Goal: Task Accomplishment & Management: Manage account settings

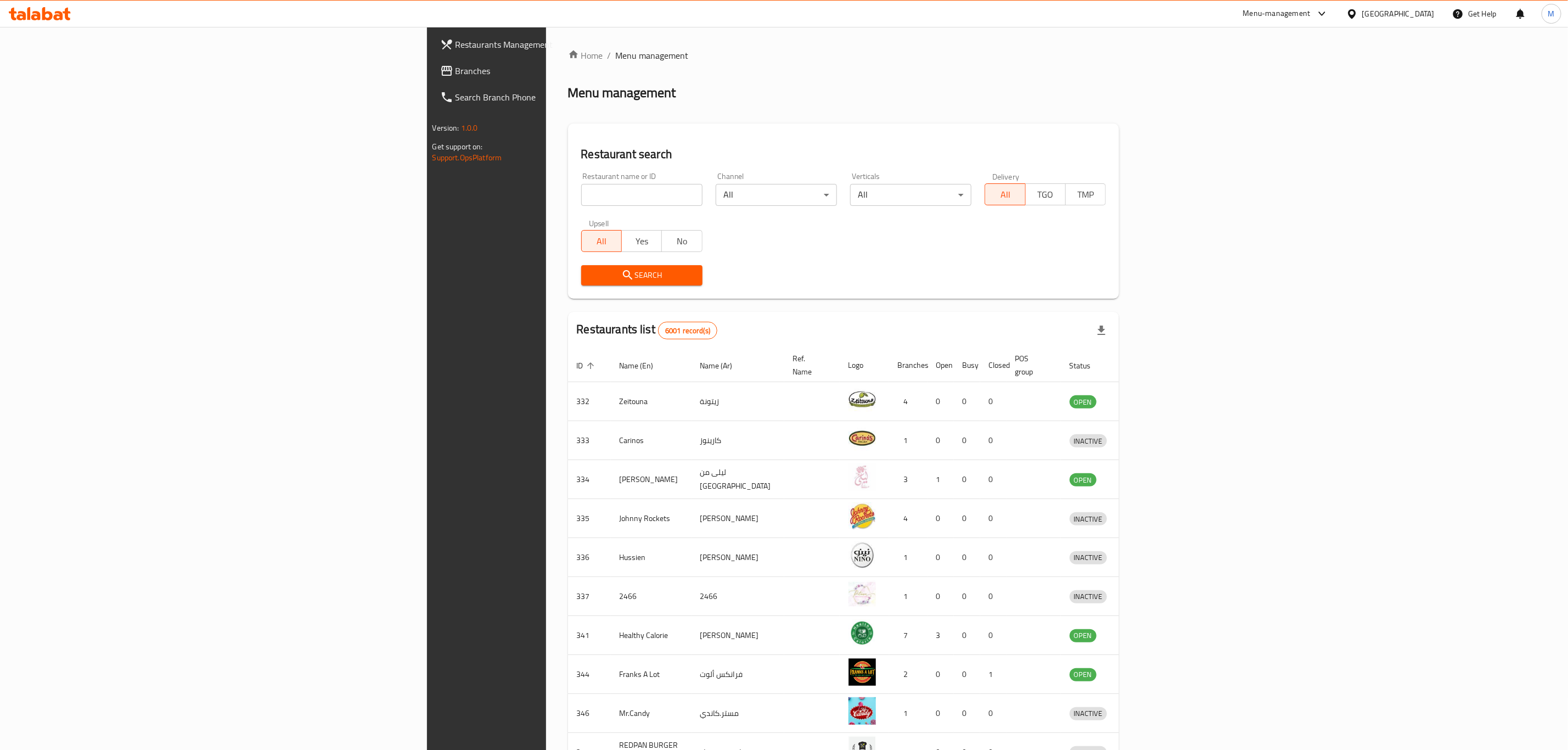
click at [575, 206] on div "Restaurant name or ID Restaurant name or ID" at bounding box center [641, 189] width 134 height 47
click at [581, 193] on input "search" at bounding box center [641, 195] width 121 height 22
type input "starbucks"
click at [590, 268] on span "Search" at bounding box center [642, 275] width 104 height 14
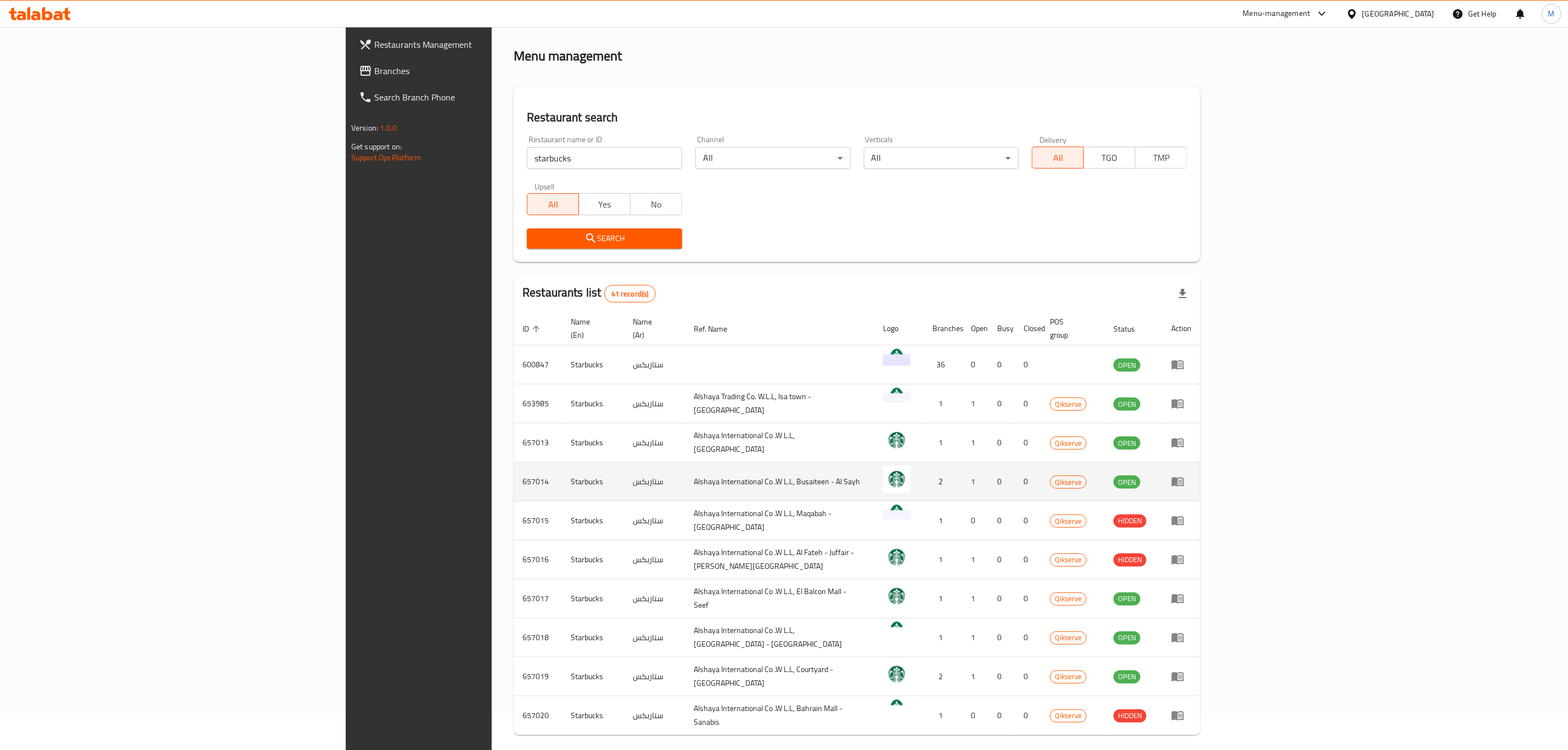
scroll to position [74, 0]
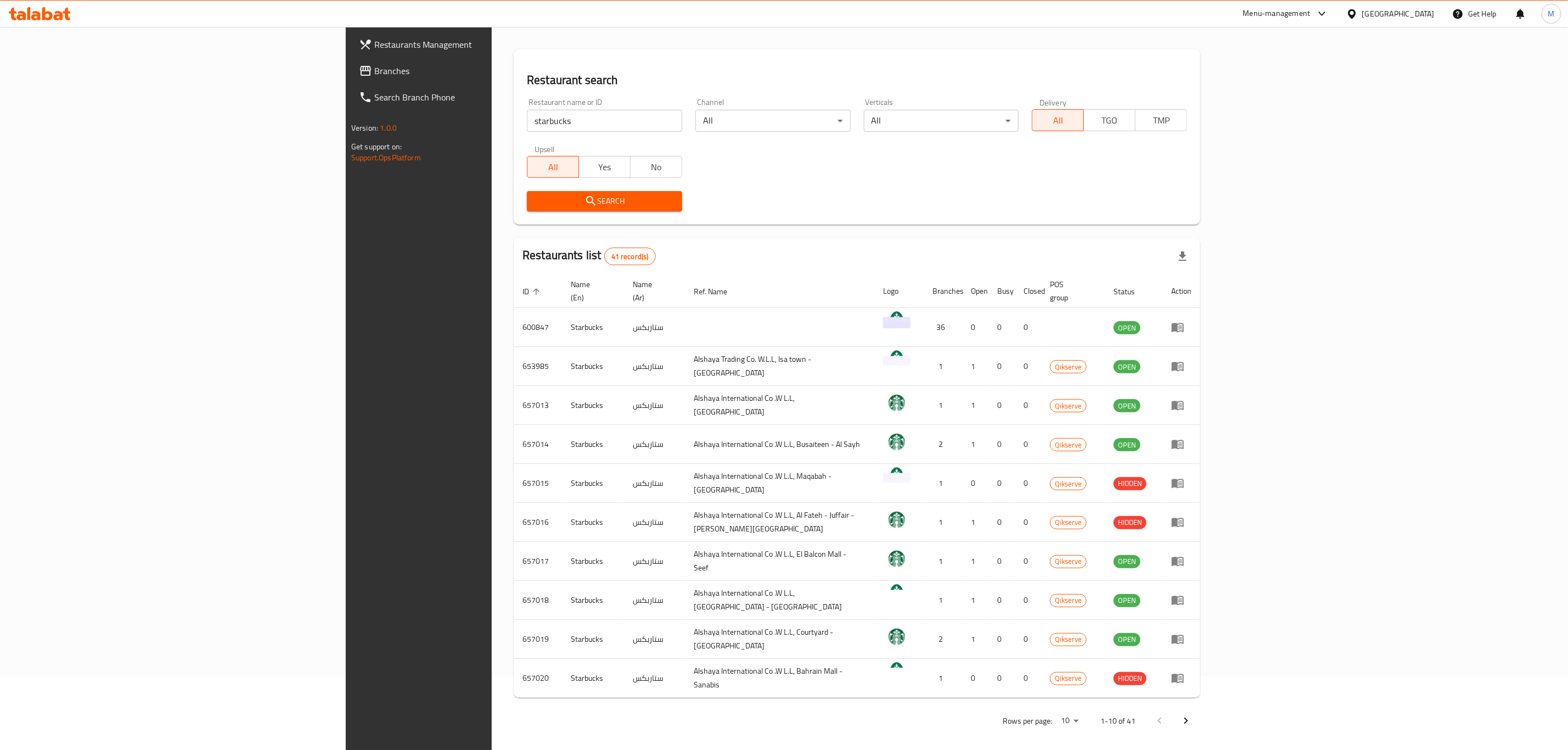
click at [1052, 714] on p "Rows per page:" at bounding box center [1027, 721] width 50 height 14
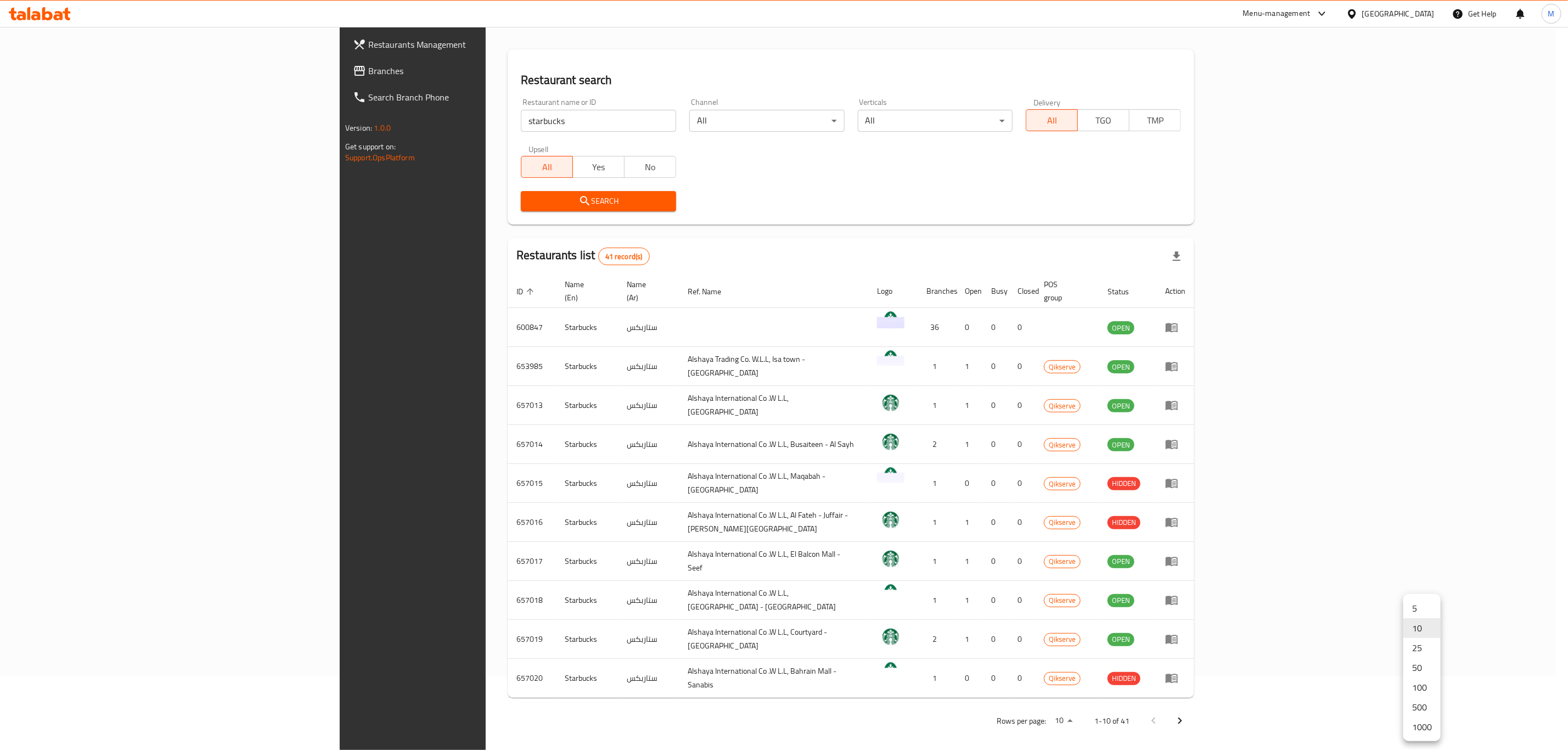
click at [1416, 676] on body "​ Menu-management [GEOGRAPHIC_DATA] Get Help M Restaurants Management Branches …" at bounding box center [784, 314] width 1568 height 723
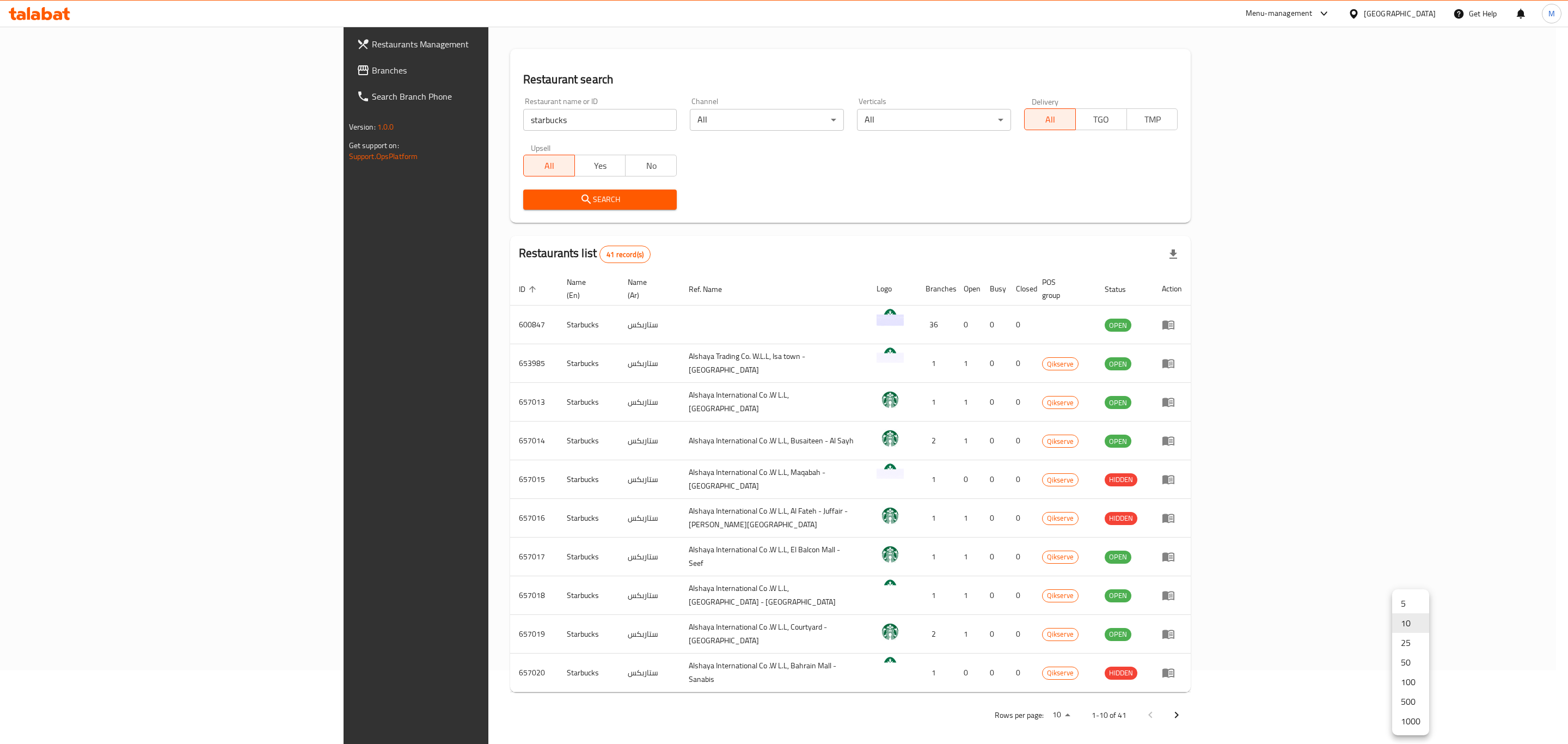
click at [1396, 682] on li "100" at bounding box center [1411, 681] width 37 height 19
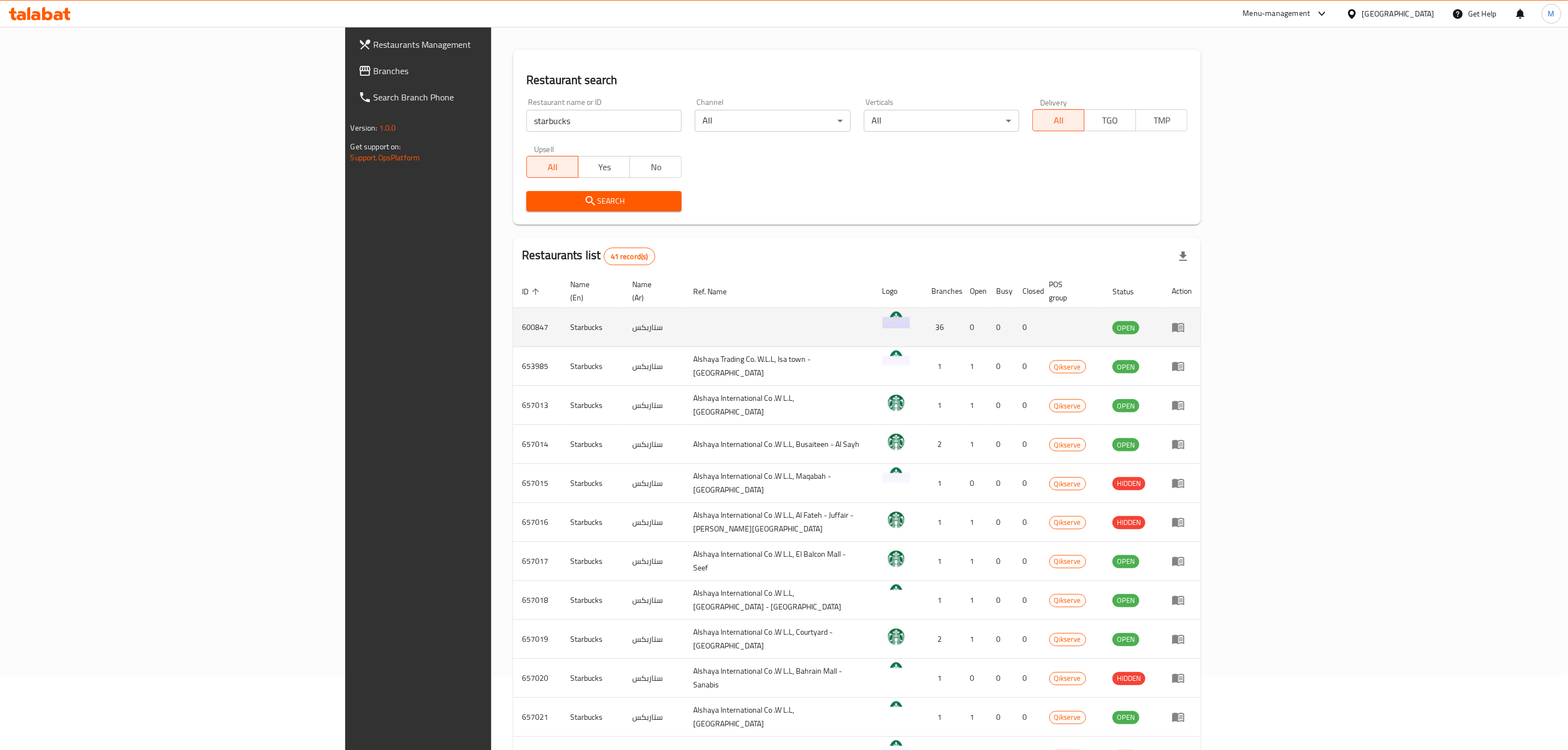
click at [513, 313] on td "600847" at bounding box center [537, 327] width 48 height 39
copy td "600847"
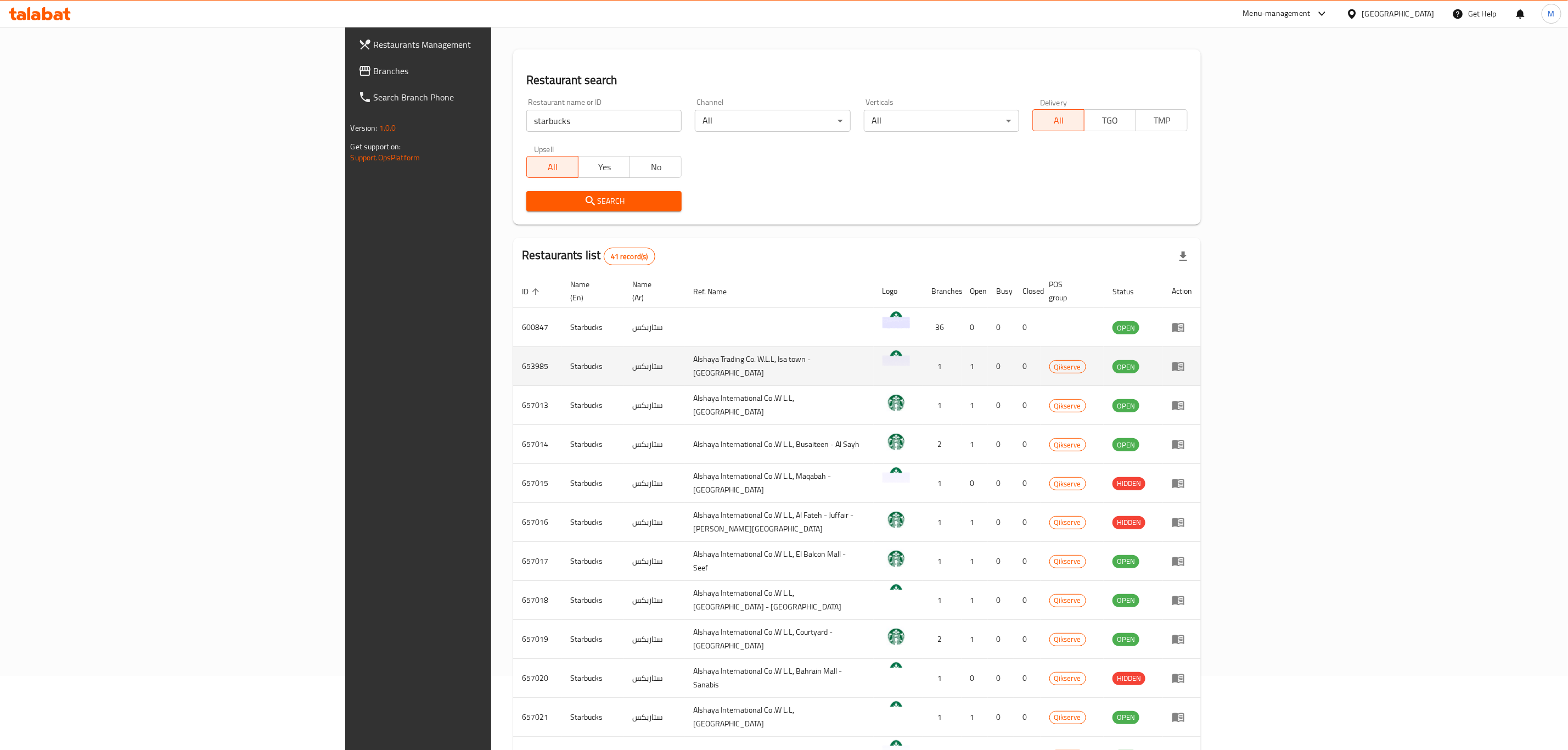
click at [513, 358] on td "653985" at bounding box center [537, 366] width 48 height 39
copy td "653985"
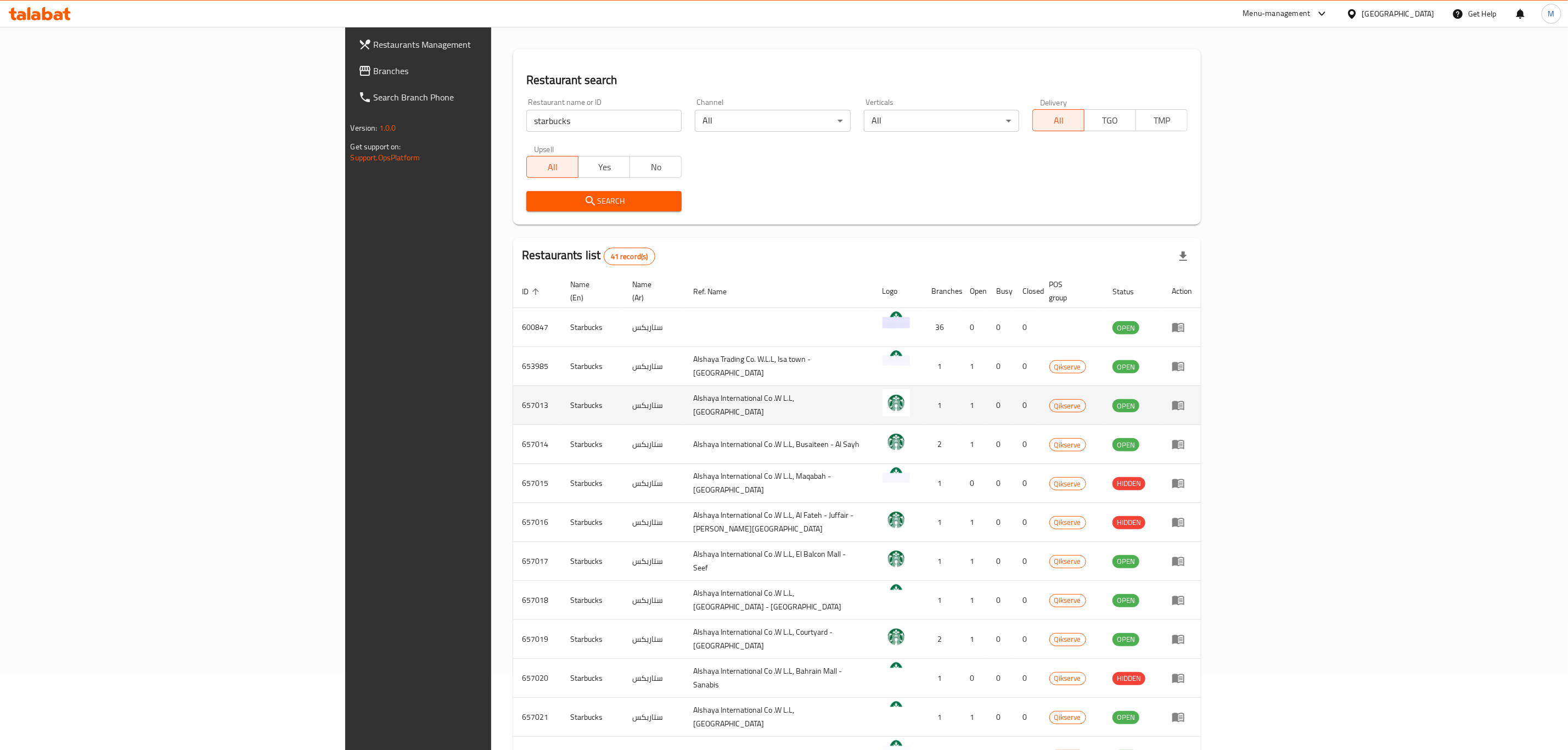
click at [513, 396] on td "657013" at bounding box center [537, 406] width 48 height 39
copy td "657013"
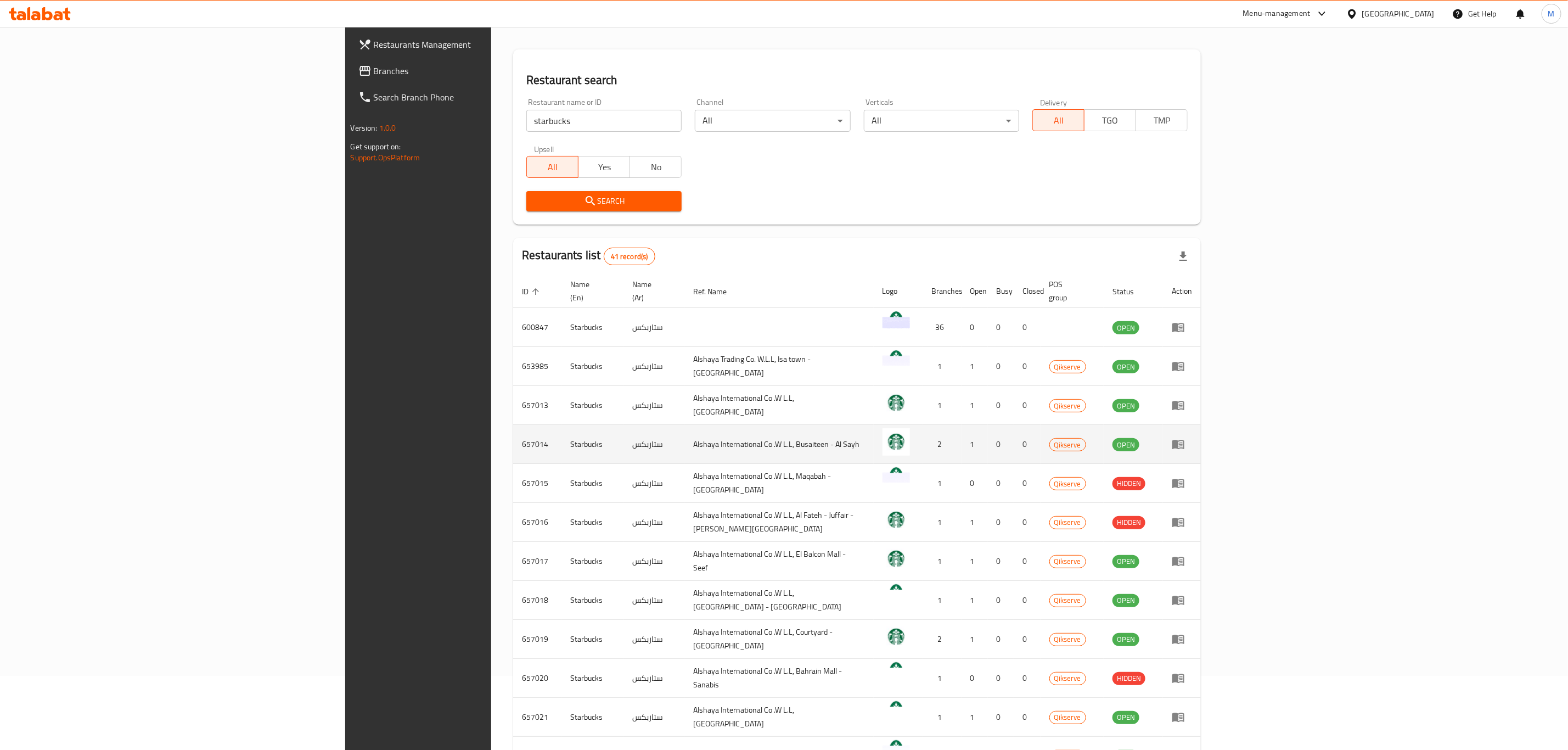
click at [513, 431] on td "657014" at bounding box center [537, 444] width 48 height 39
copy td "657014"
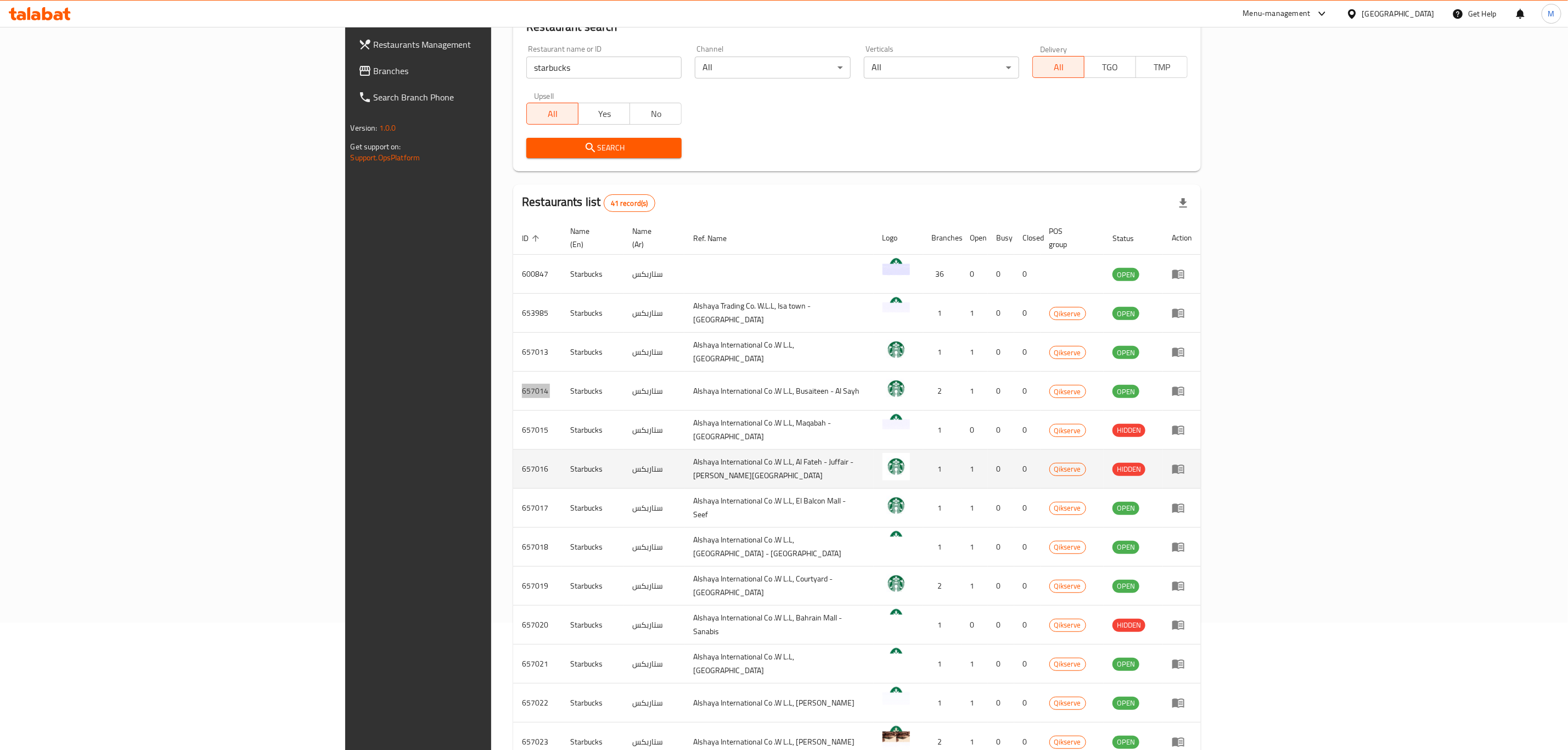
scroll to position [157, 0]
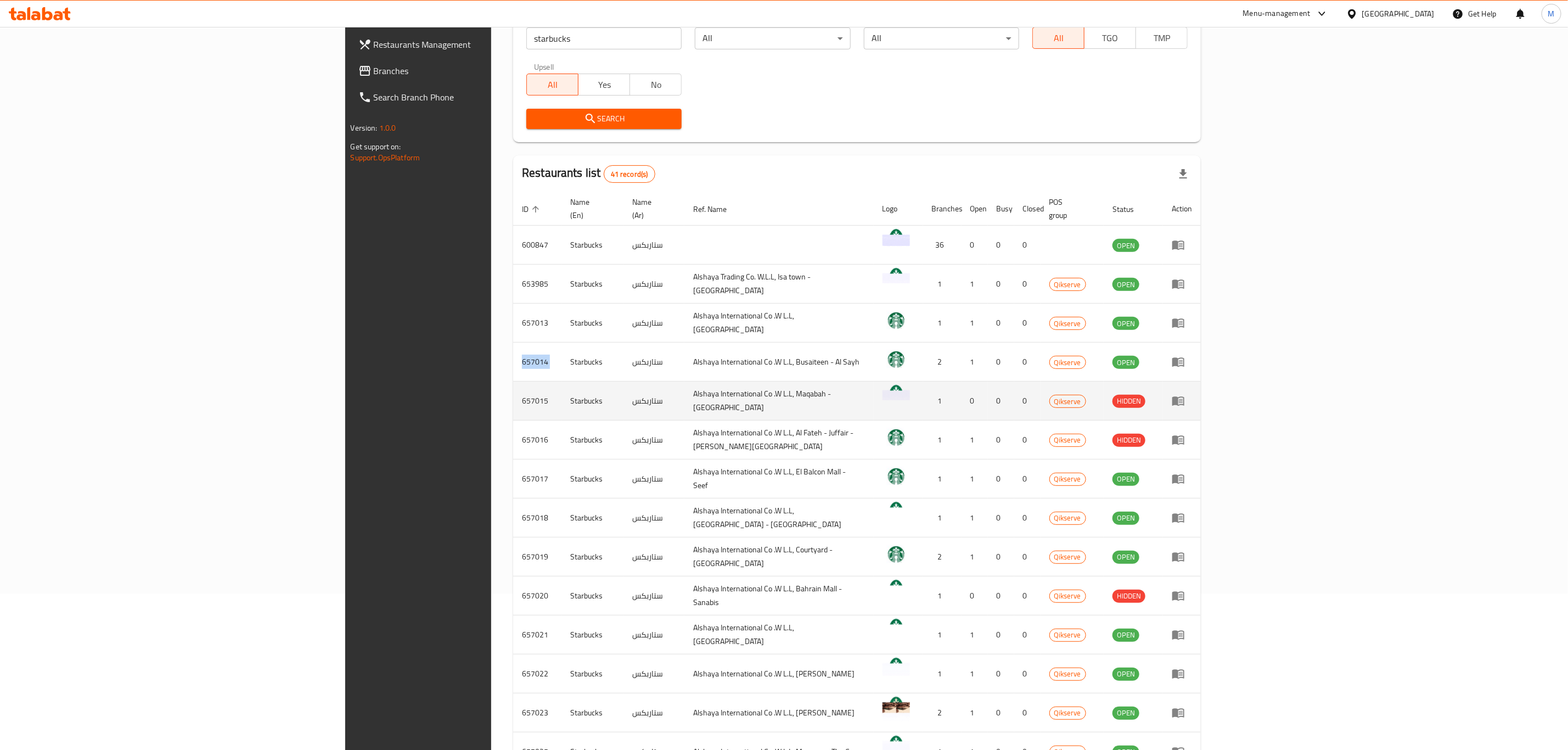
click at [513, 387] on td "657015" at bounding box center [537, 401] width 48 height 39
copy td "657015"
click at [513, 406] on td "657015" at bounding box center [537, 401] width 48 height 39
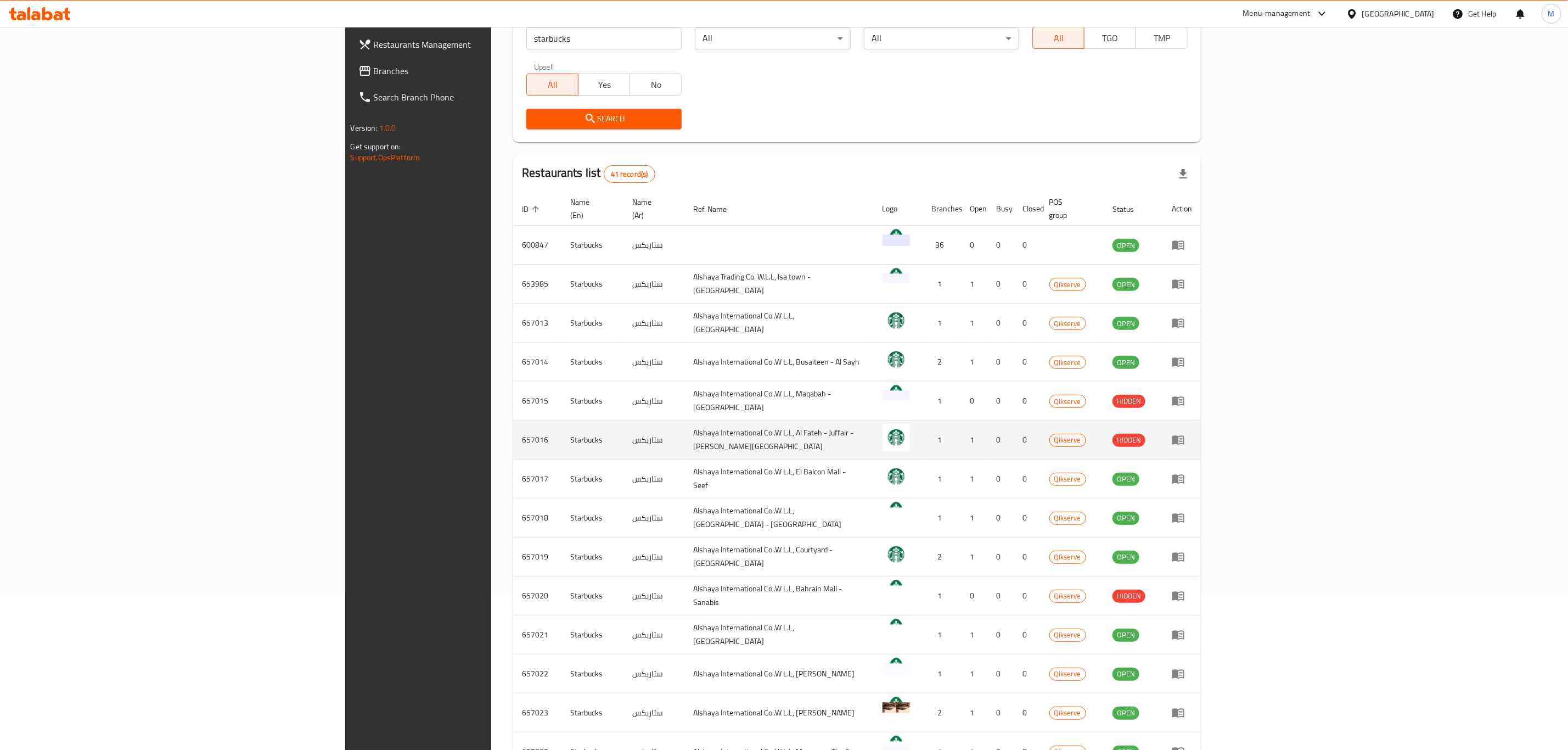
click at [513, 430] on td "657016" at bounding box center [537, 440] width 48 height 39
copy td "657016"
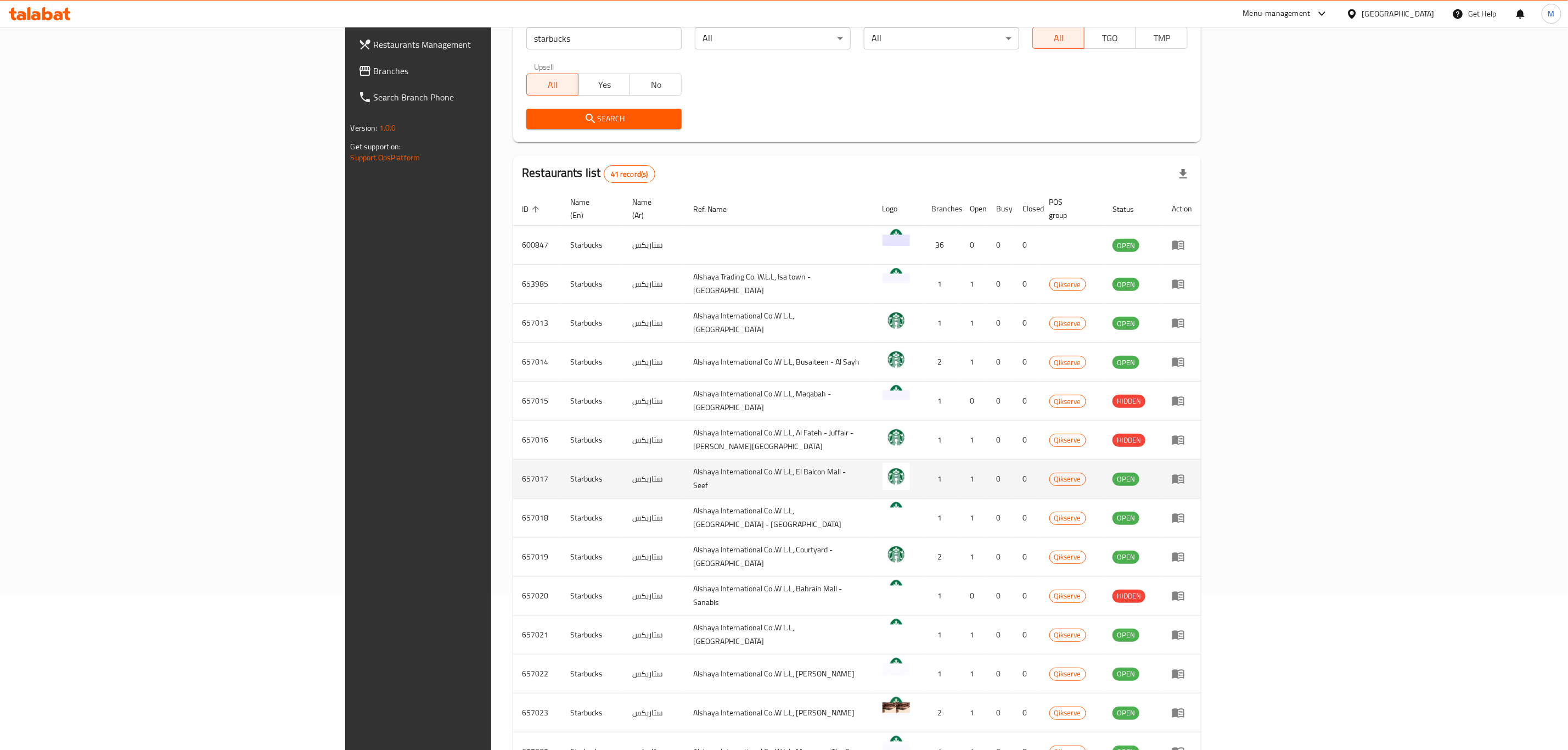
click at [513, 472] on td "657017" at bounding box center [537, 479] width 48 height 39
copy td "657017"
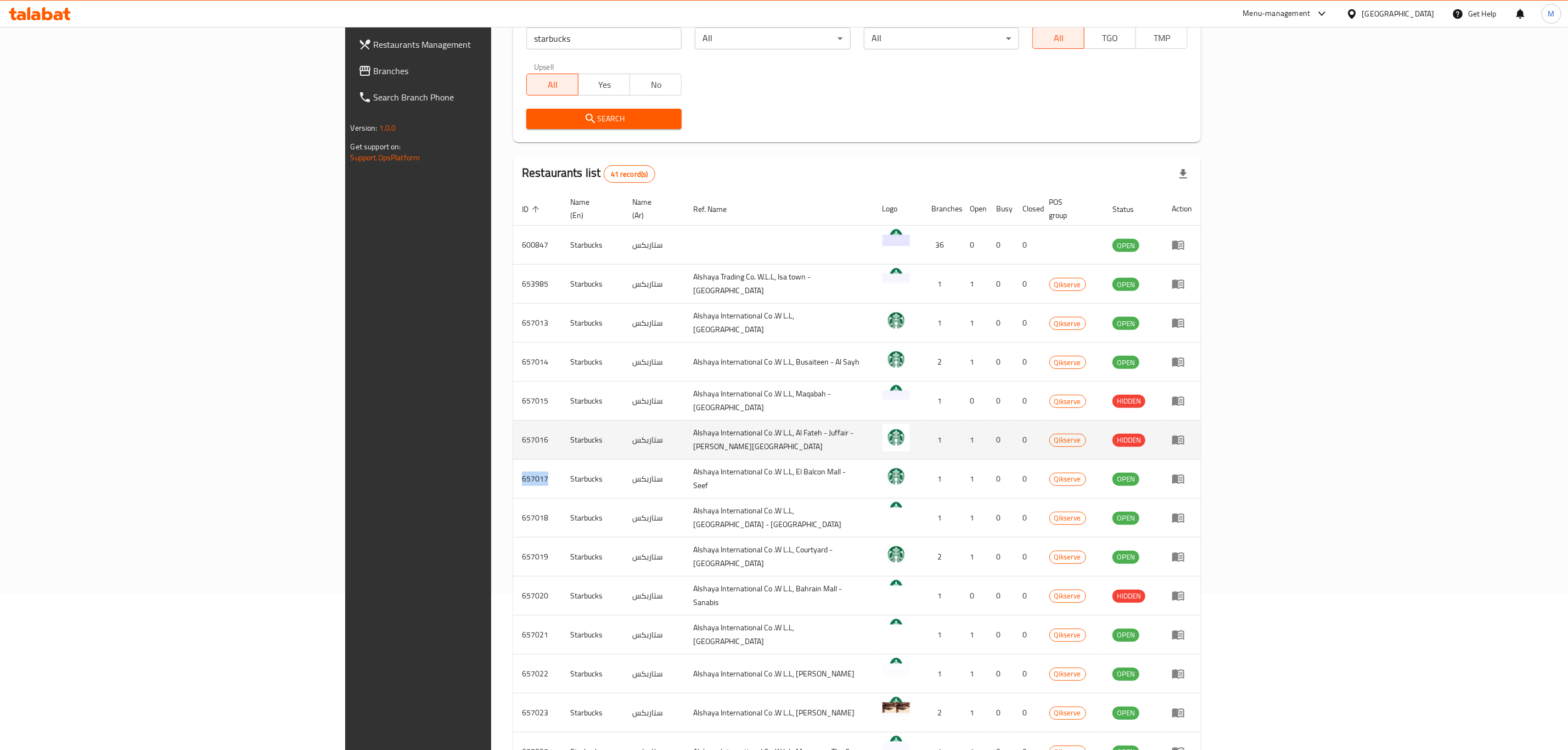
click at [513, 430] on td "657016" at bounding box center [537, 440] width 48 height 39
copy td "657016"
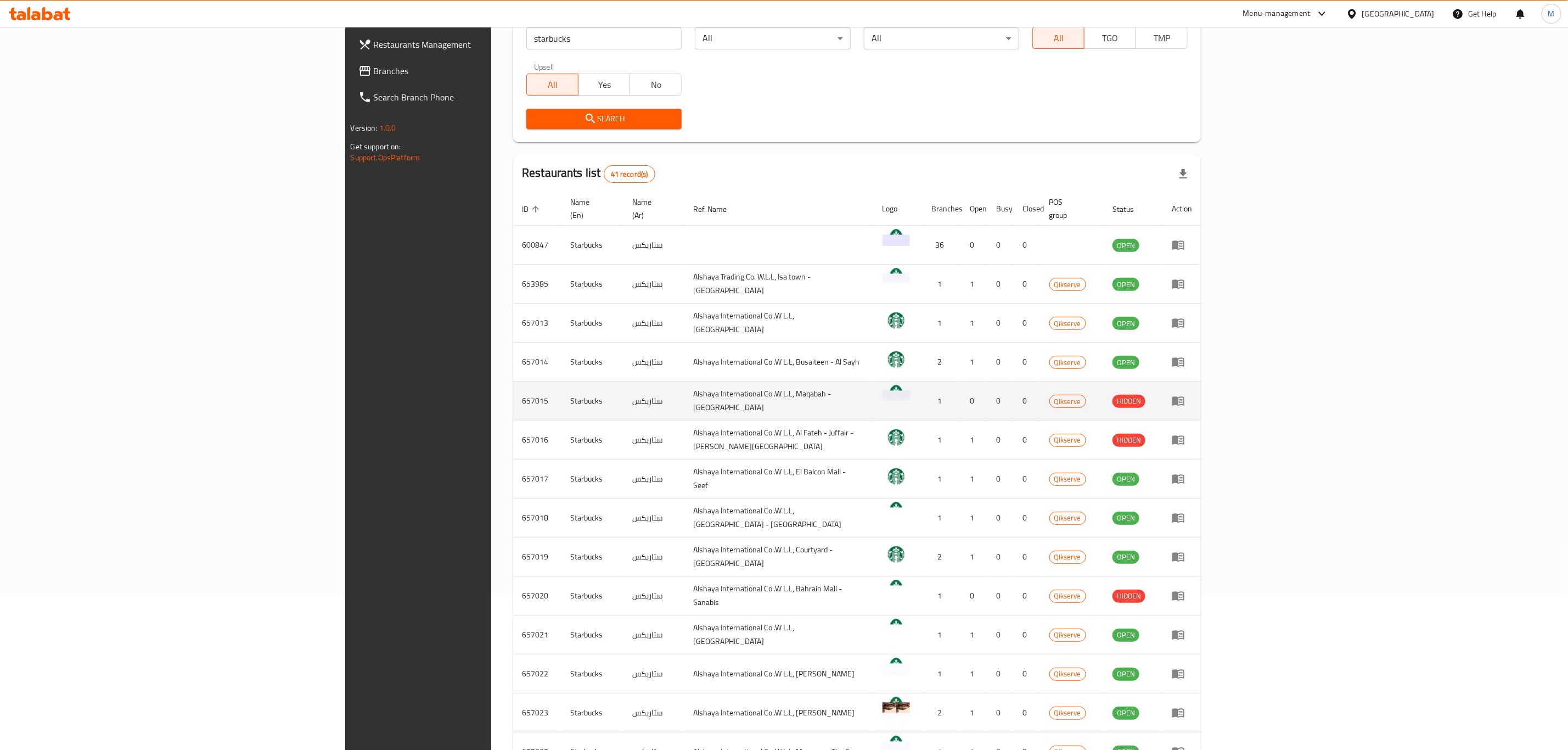
click at [513, 385] on td "657015" at bounding box center [537, 401] width 48 height 39
click at [513, 391] on td "657015" at bounding box center [537, 401] width 48 height 39
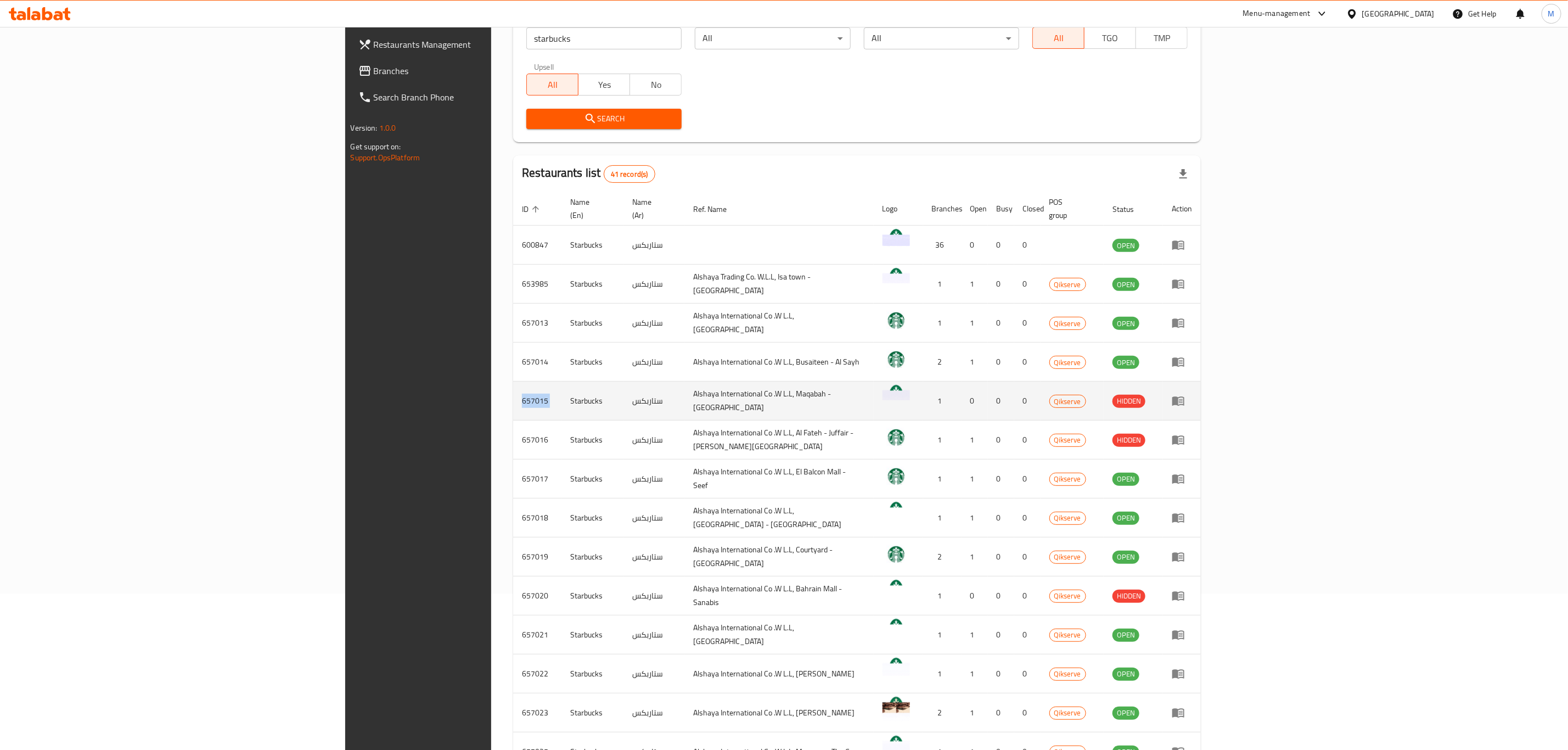
copy td "657015"
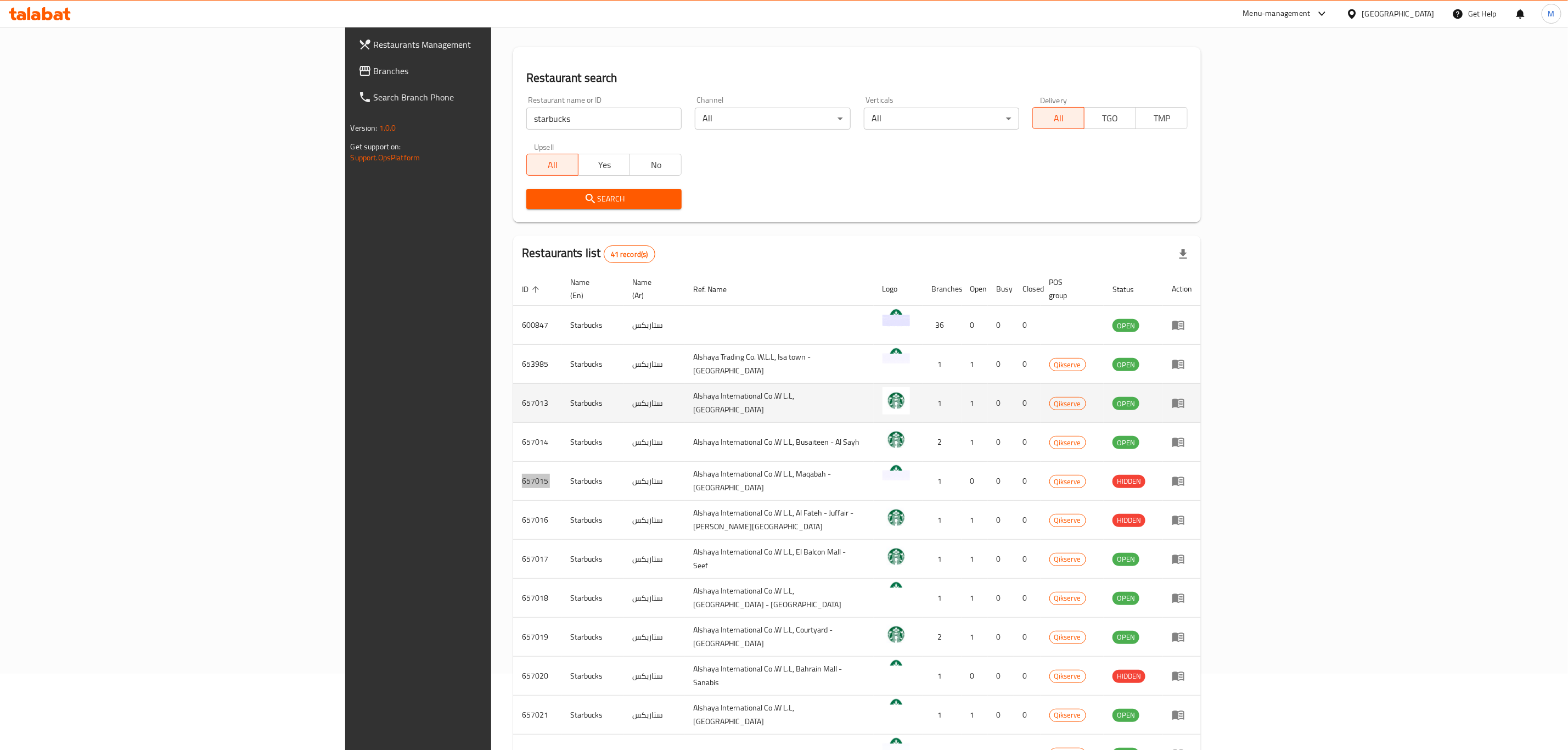
scroll to position [0, 0]
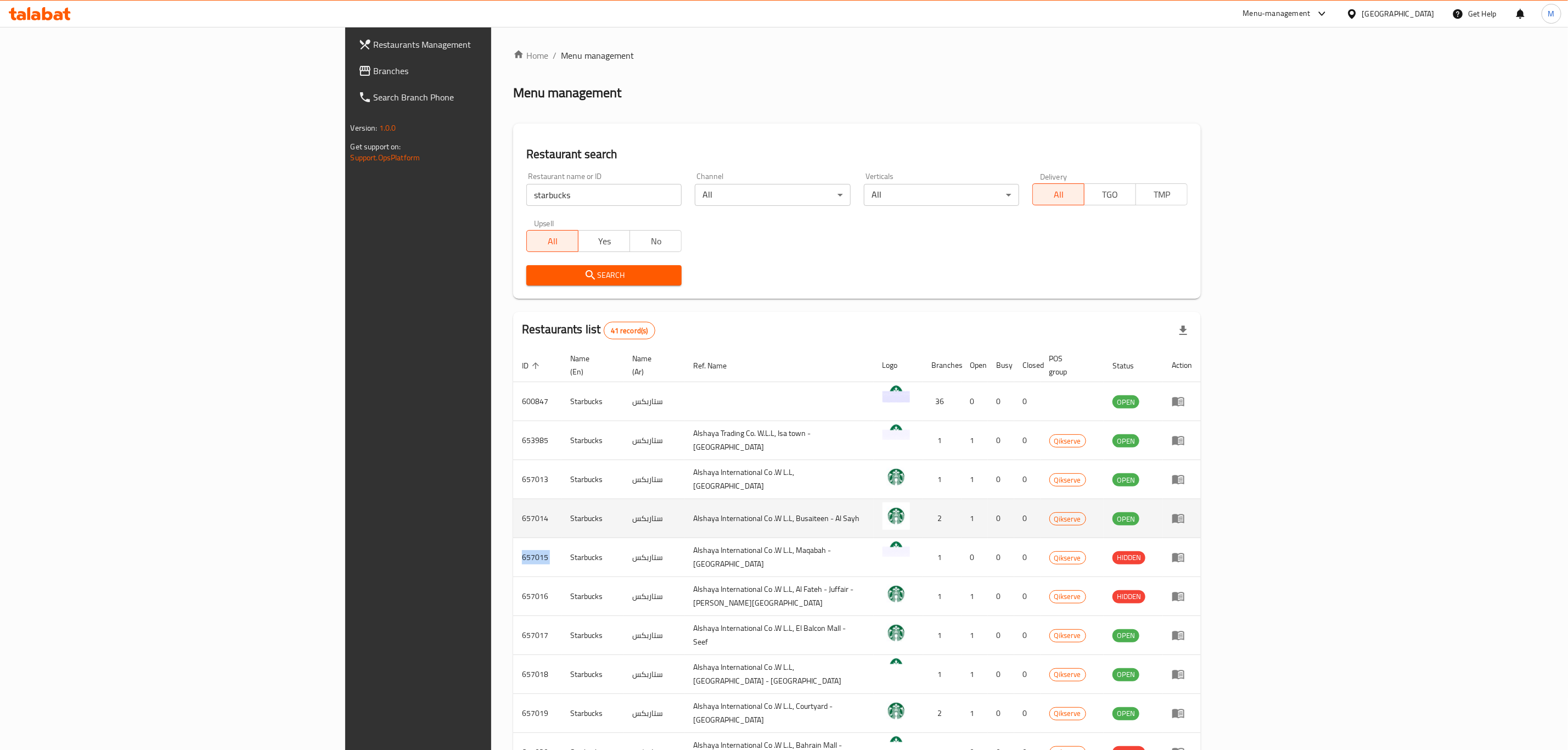
click at [513, 508] on td "657014" at bounding box center [537, 518] width 48 height 39
copy td "657014"
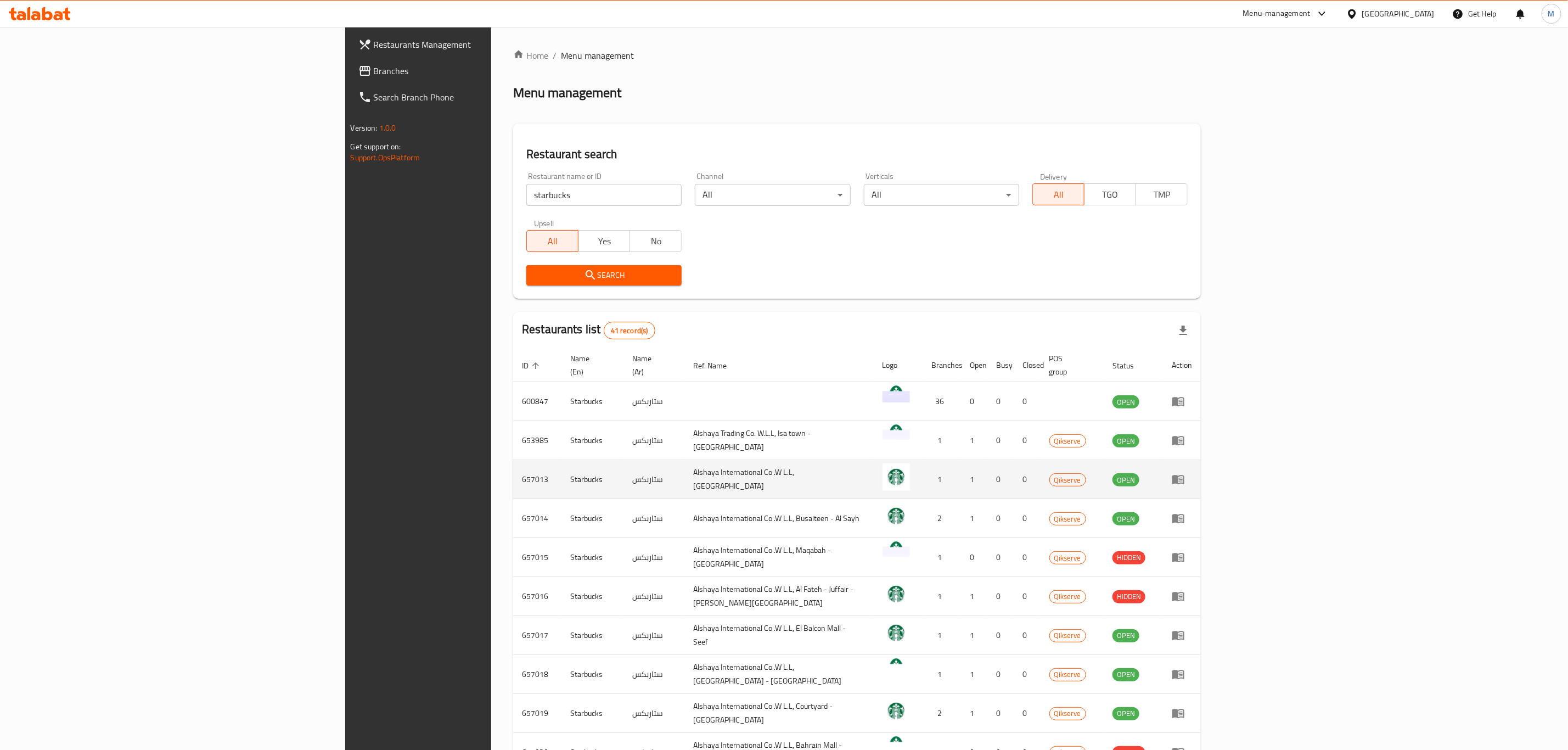
click at [513, 461] on td "657013" at bounding box center [537, 479] width 48 height 39
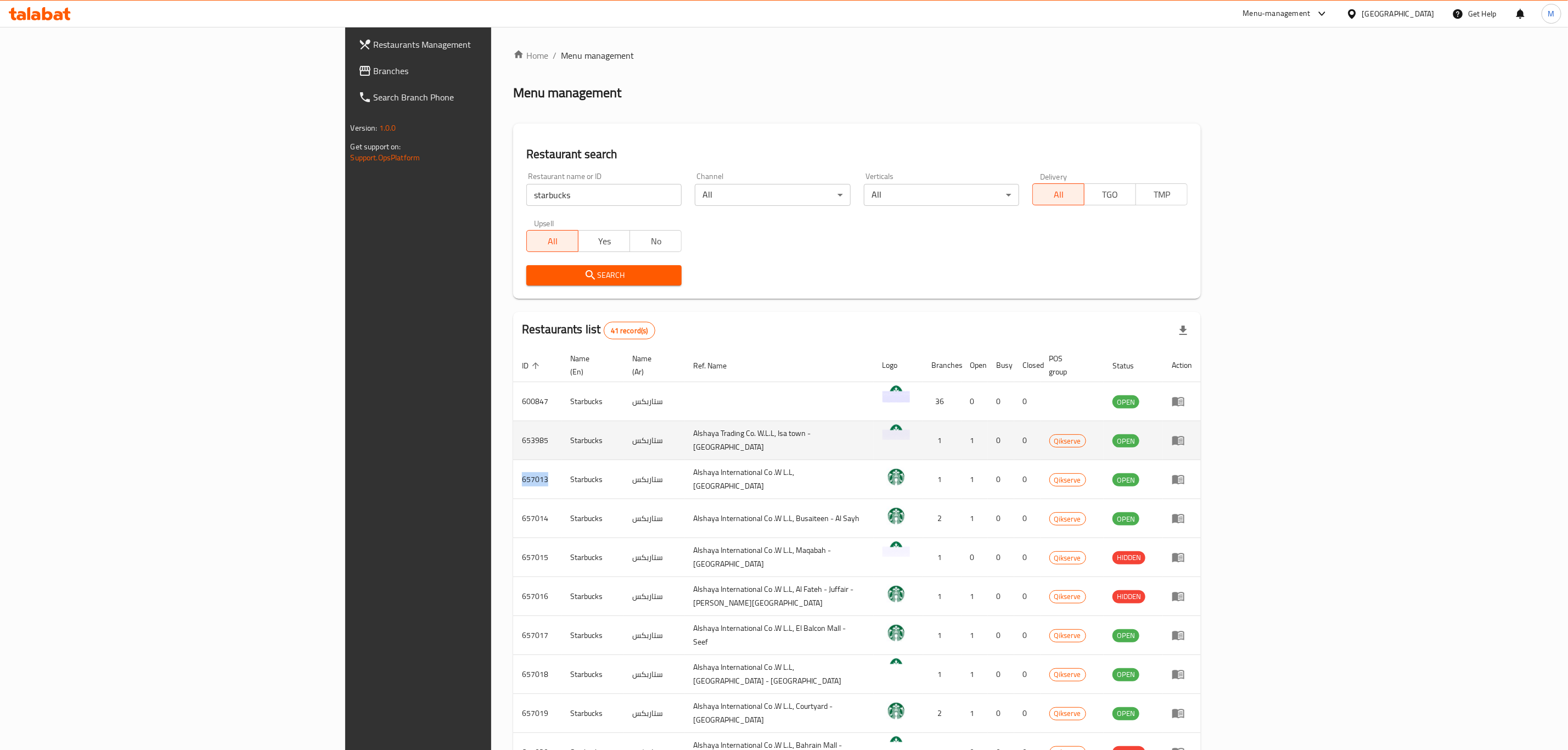
click at [513, 427] on td "653985" at bounding box center [537, 441] width 48 height 39
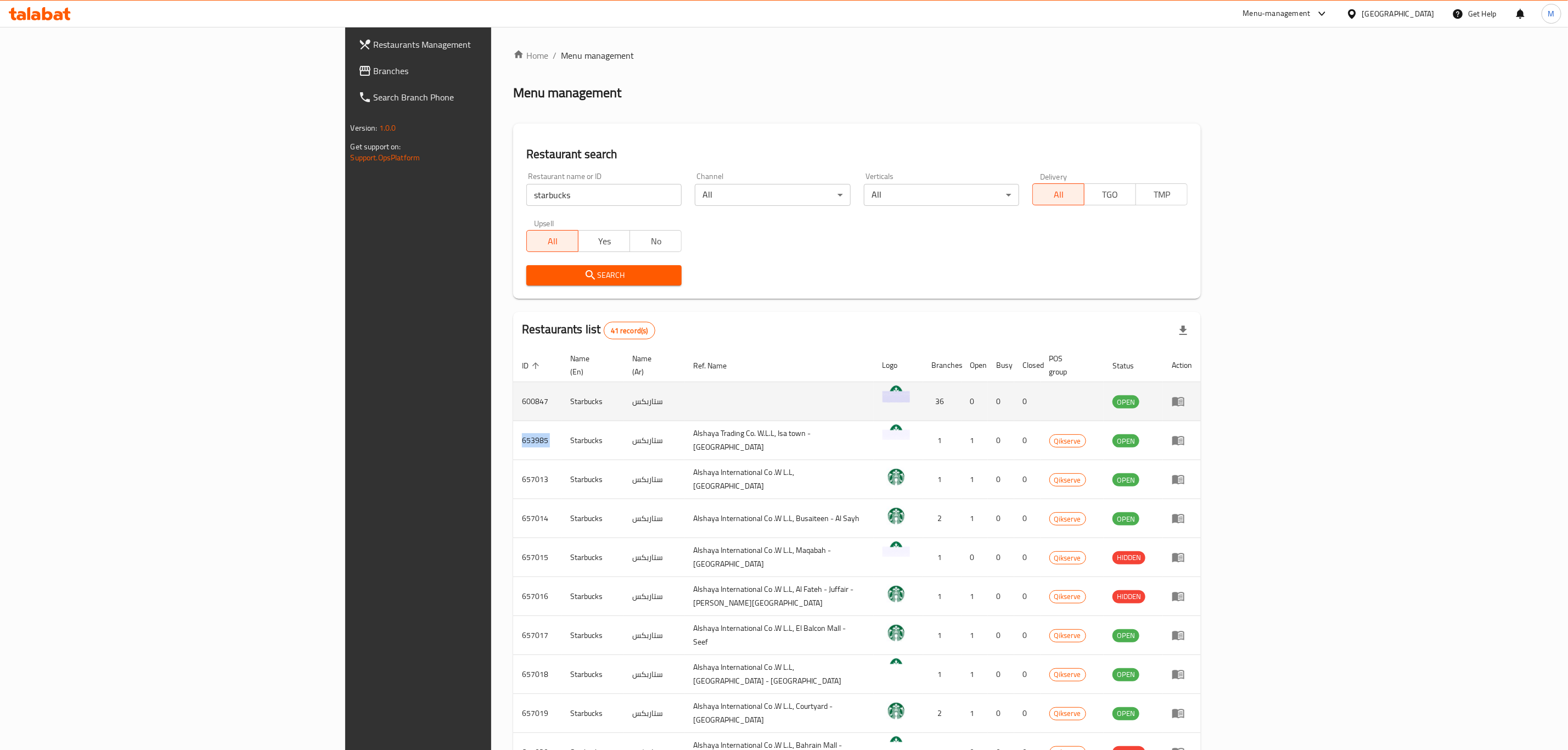
click at [513, 382] on td "600847" at bounding box center [537, 402] width 48 height 39
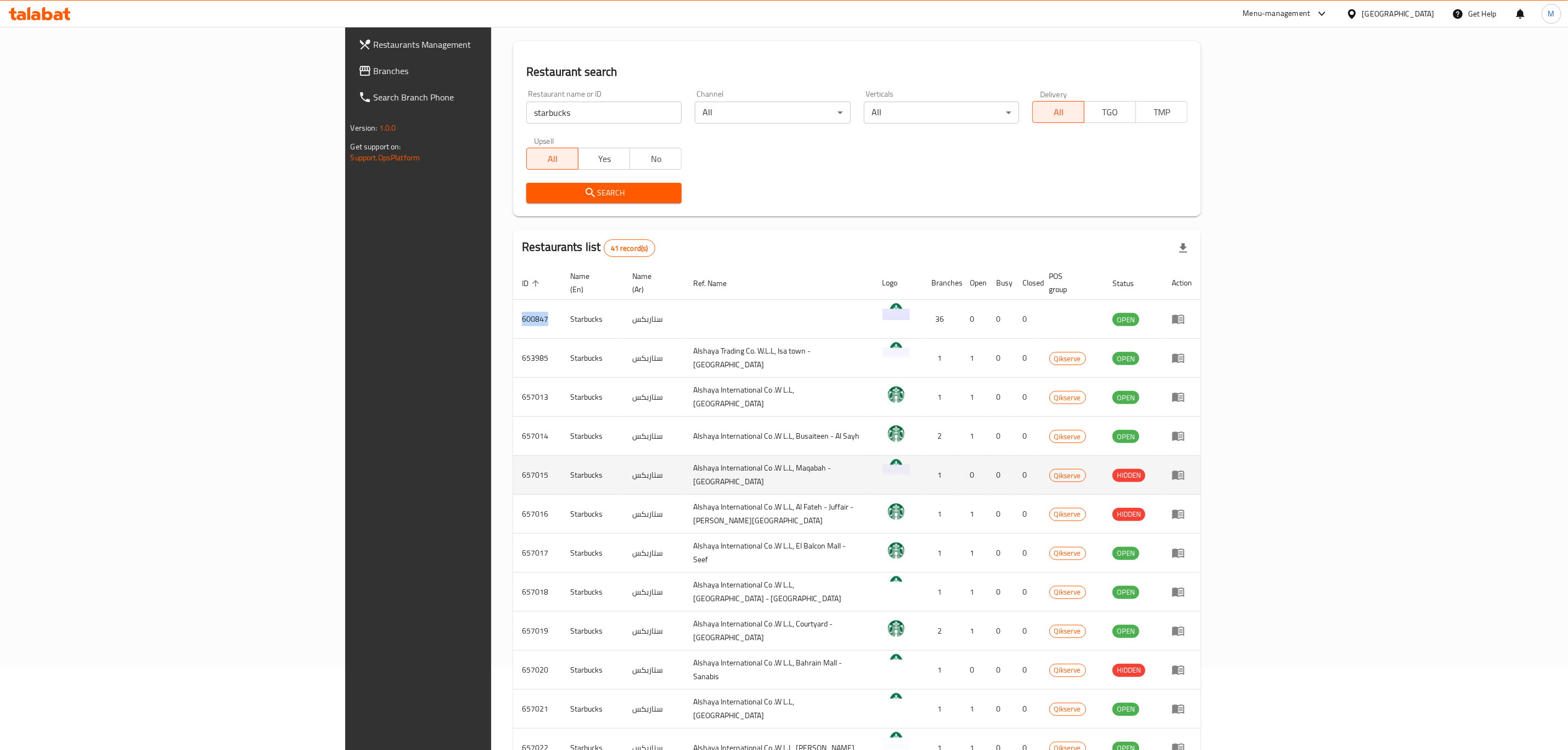
click at [513, 459] on td "657015" at bounding box center [537, 475] width 48 height 39
click at [513, 463] on td "657015" at bounding box center [537, 475] width 48 height 39
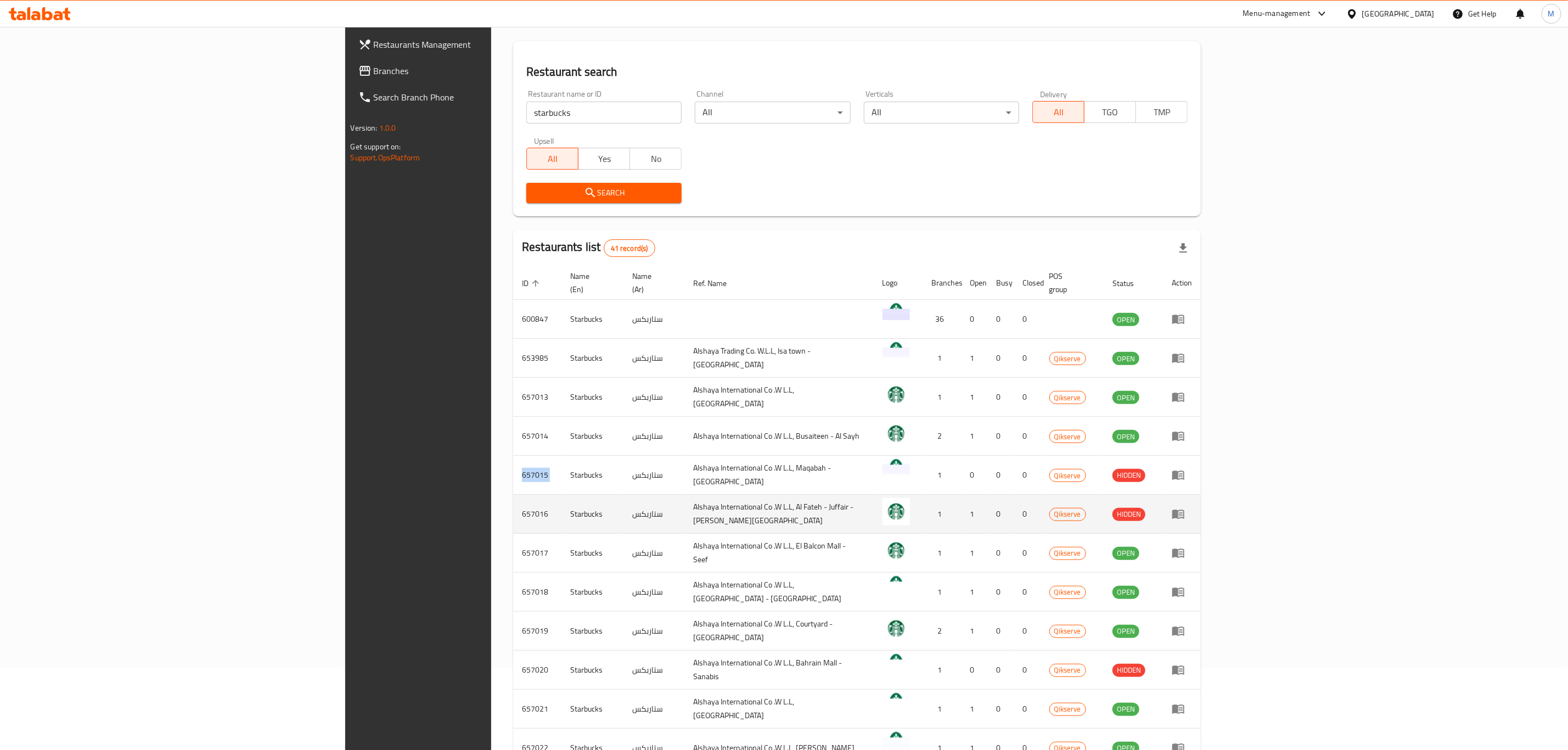
drag, startPoint x: 305, startPoint y: 493, endPoint x: 303, endPoint y: 501, distance: 8.2
click at [513, 495] on td "657016" at bounding box center [537, 514] width 48 height 39
click at [513, 503] on td "657016" at bounding box center [537, 514] width 48 height 39
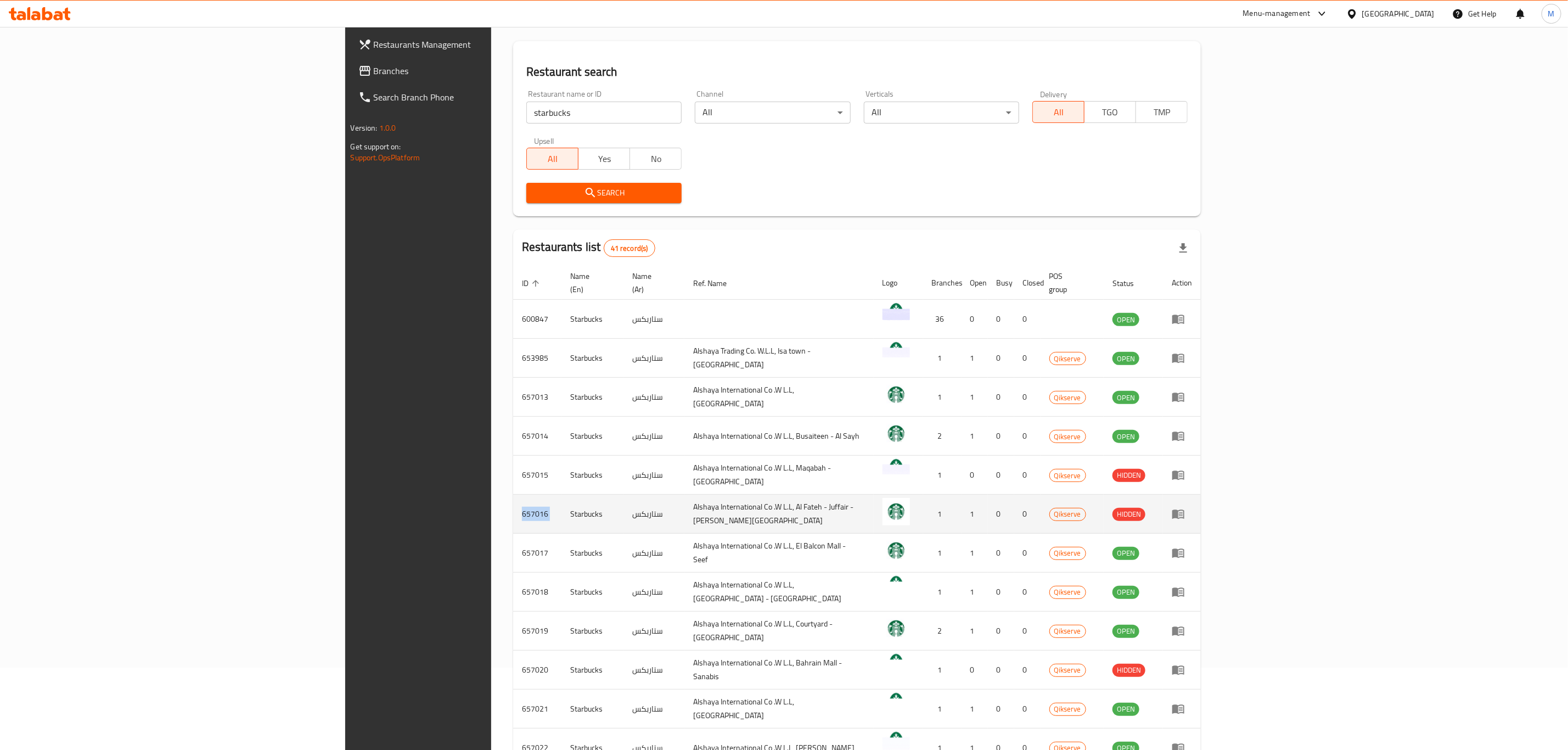
click at [513, 503] on td "657016" at bounding box center [537, 514] width 48 height 39
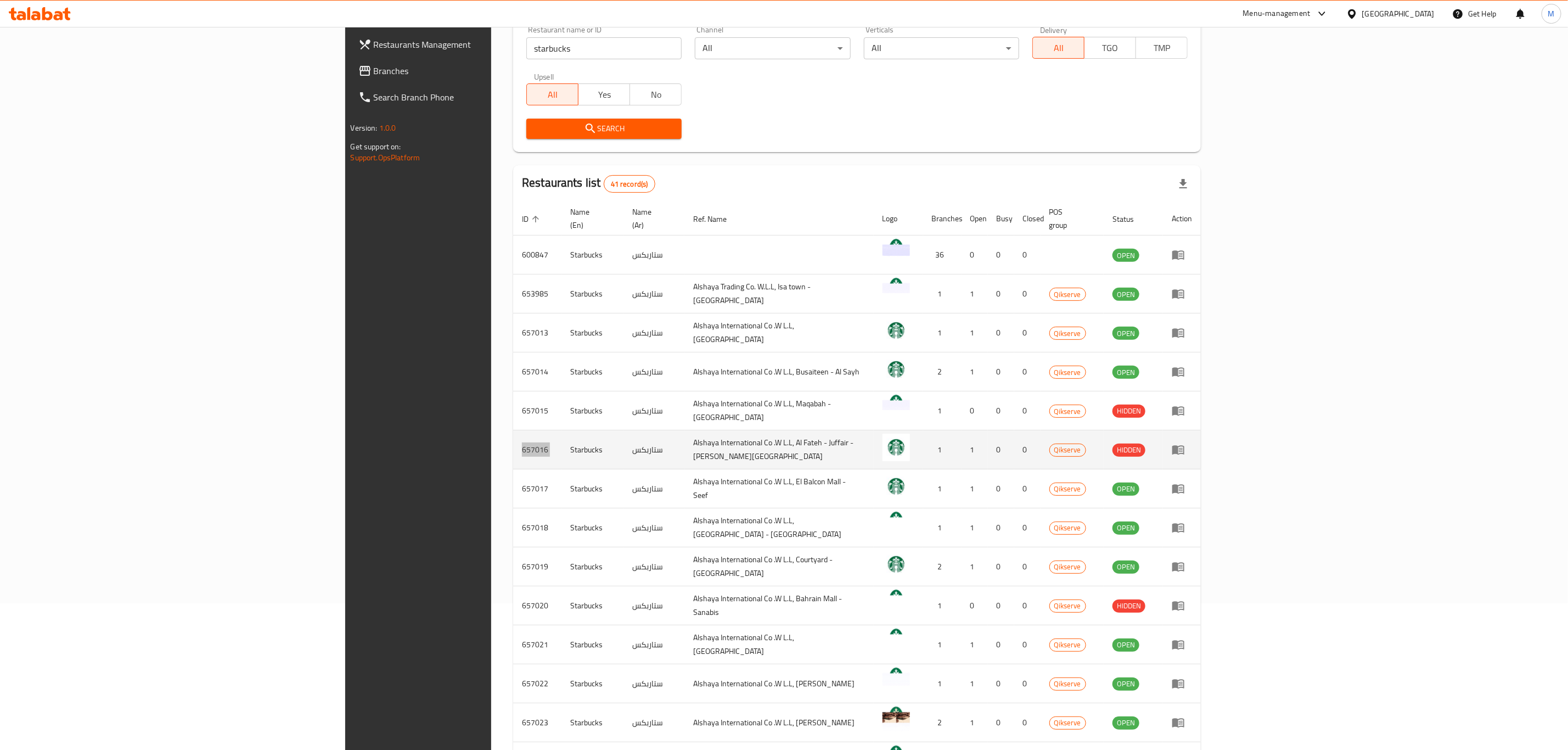
scroll to position [247, 0]
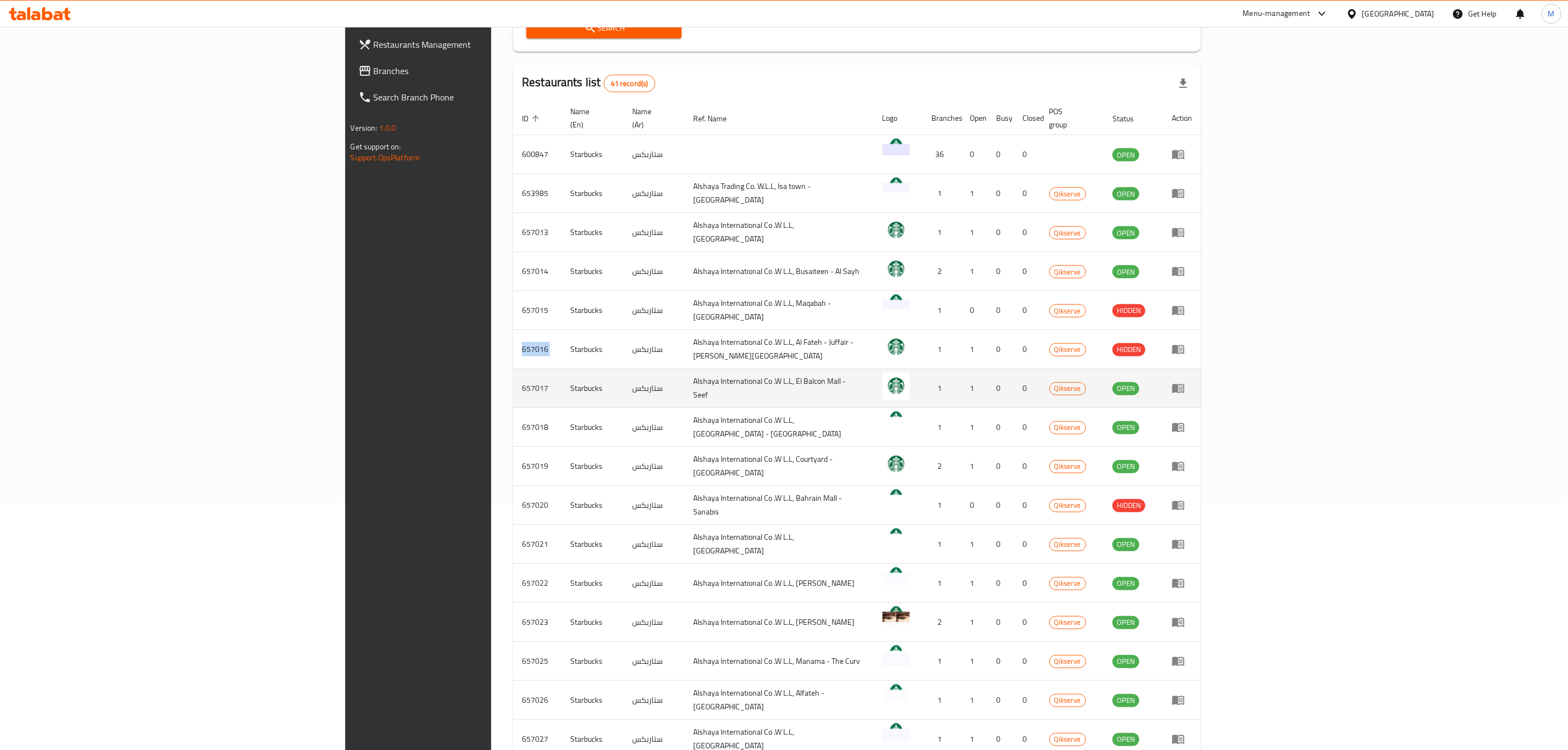
click at [513, 371] on td "657017" at bounding box center [537, 389] width 48 height 39
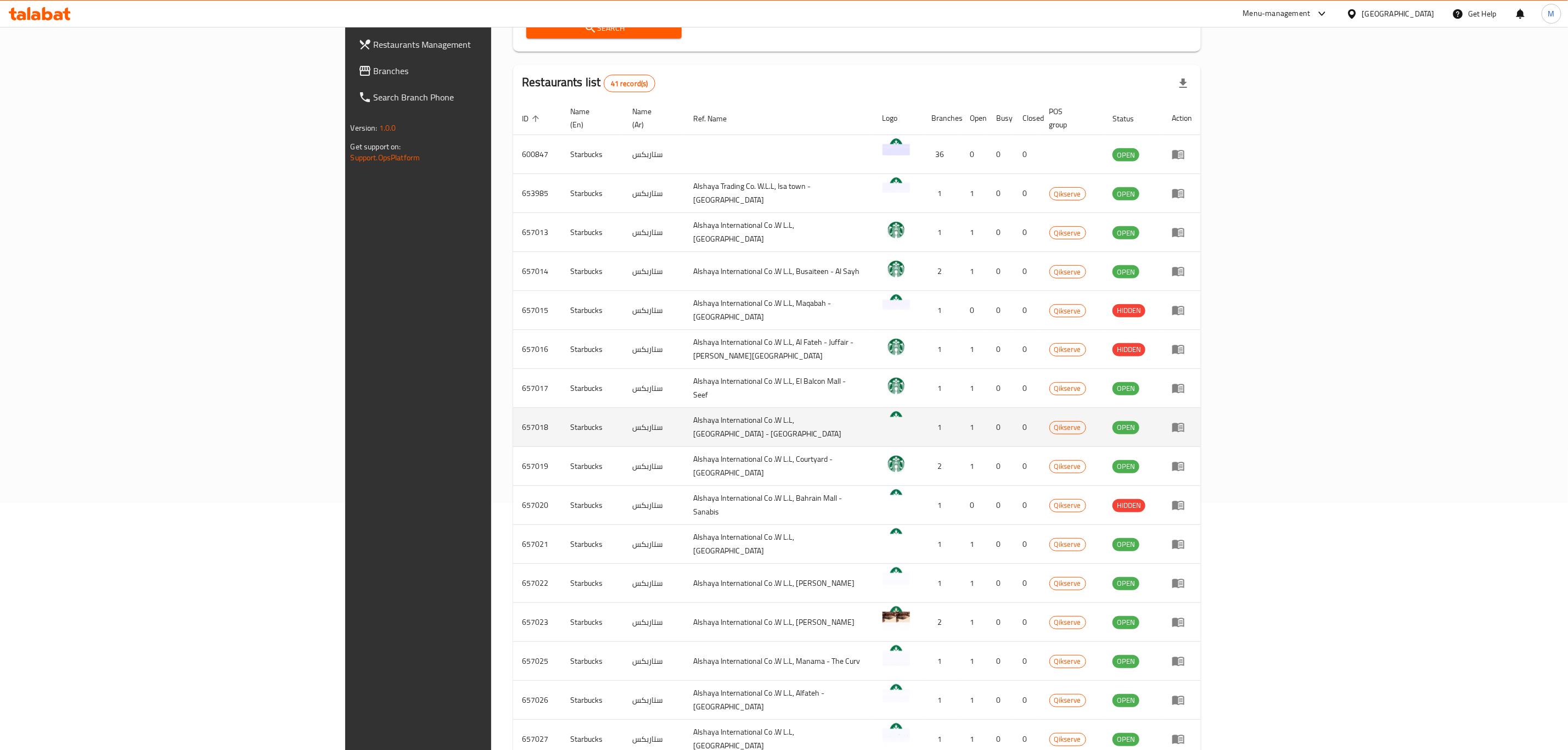
click at [513, 413] on td "657018" at bounding box center [537, 427] width 48 height 39
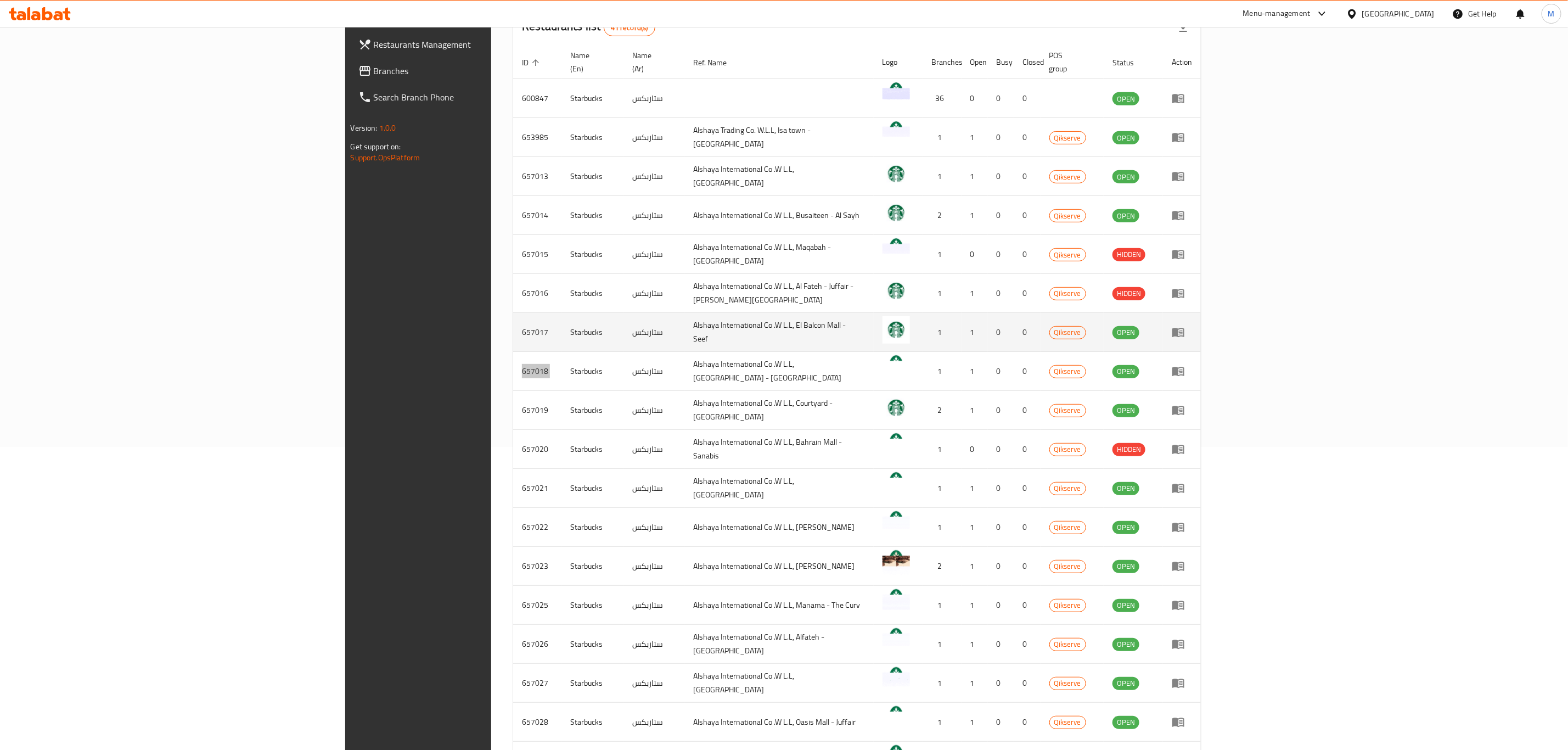
scroll to position [330, 0]
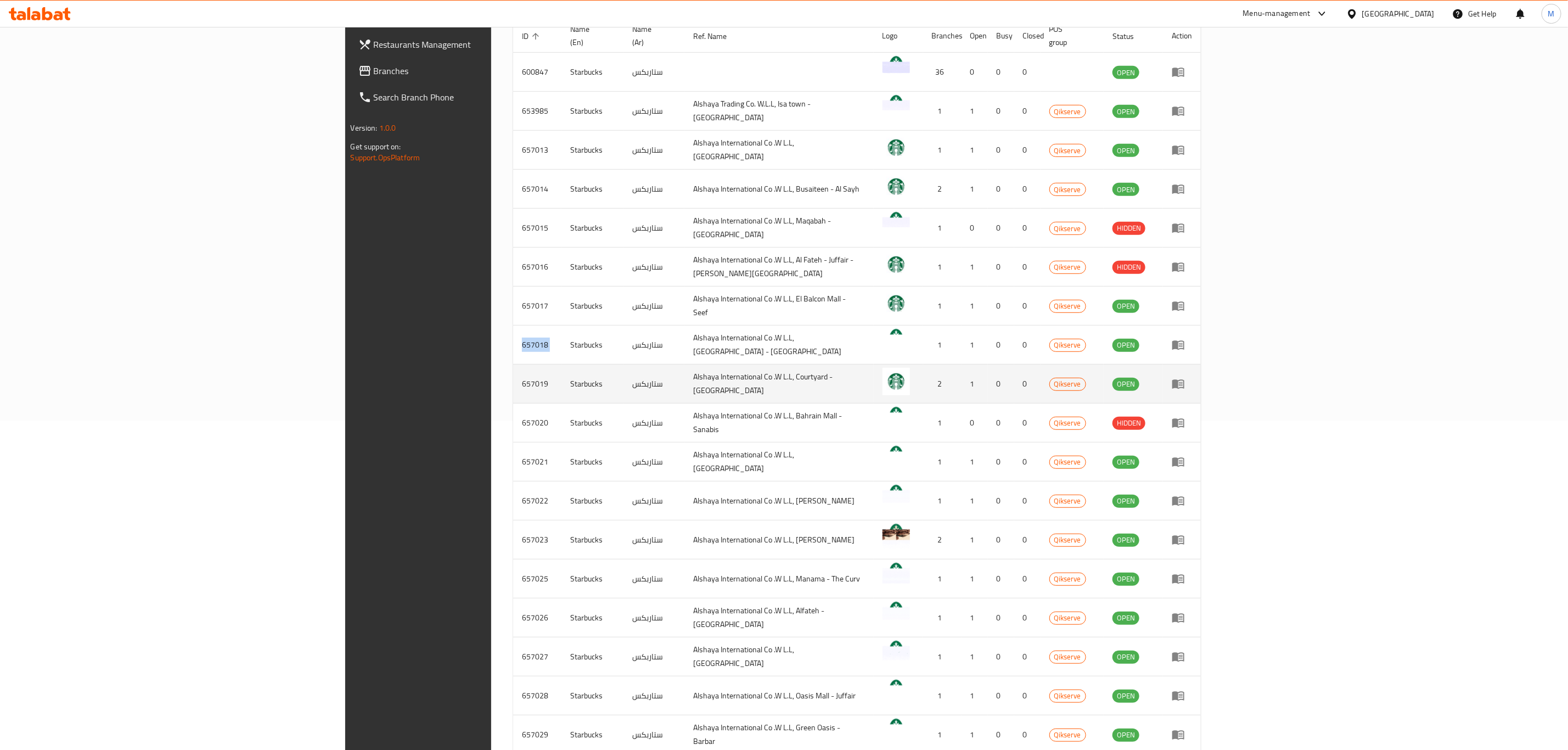
click at [513, 374] on td "657019" at bounding box center [537, 384] width 48 height 39
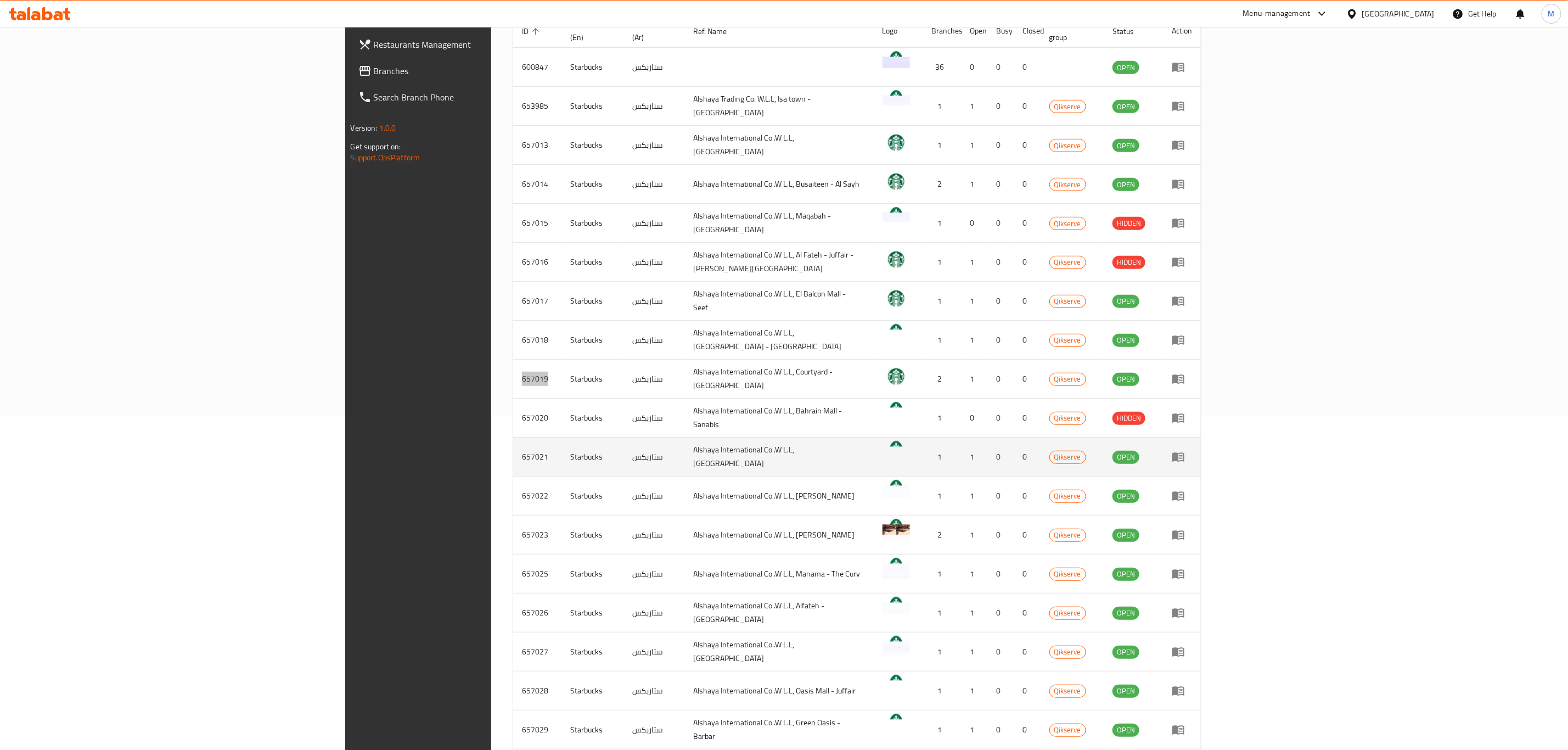
scroll to position [412, 0]
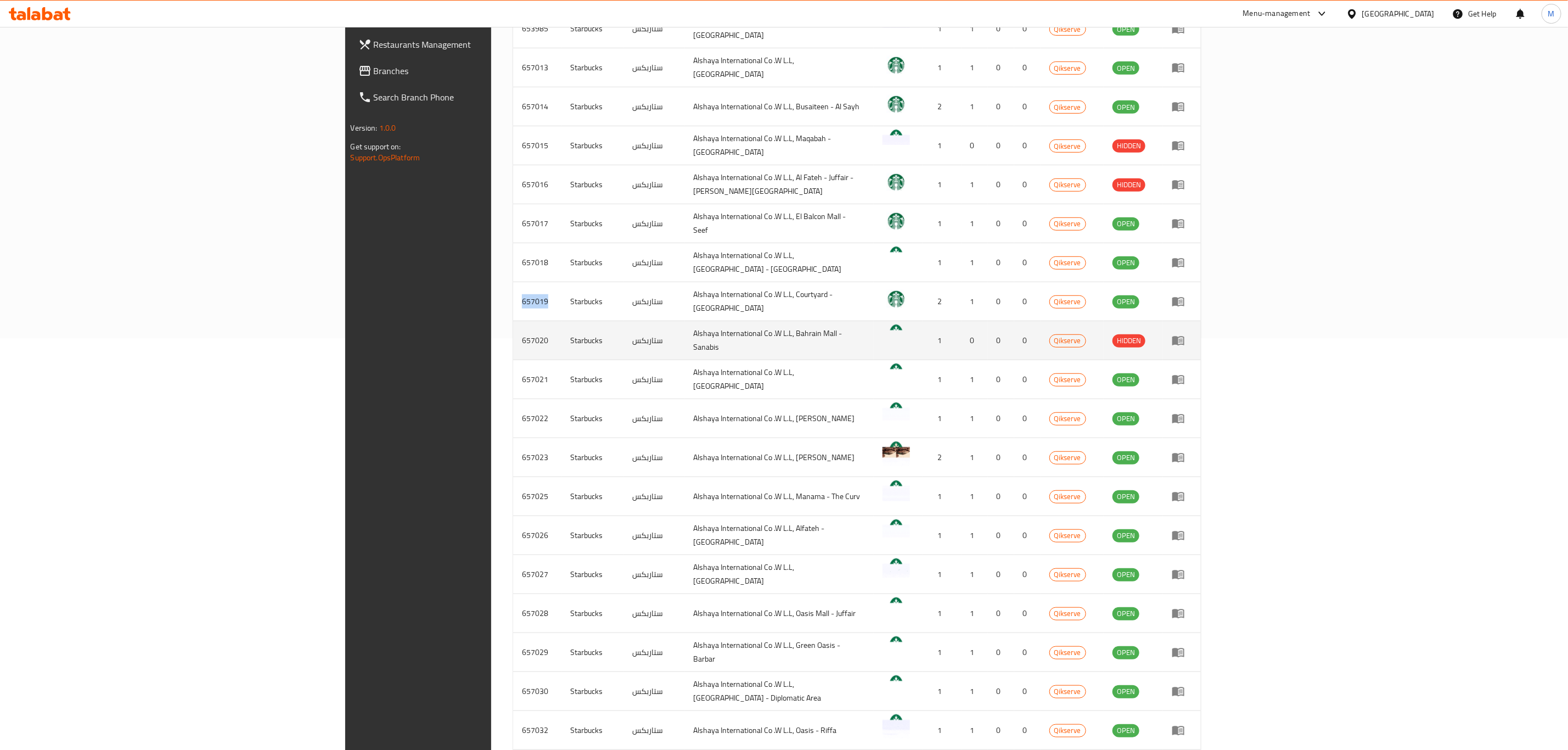
click at [513, 331] on td "657020" at bounding box center [537, 340] width 48 height 39
click at [513, 349] on td "657020" at bounding box center [537, 340] width 48 height 39
click at [513, 338] on td "657020" at bounding box center [537, 340] width 48 height 39
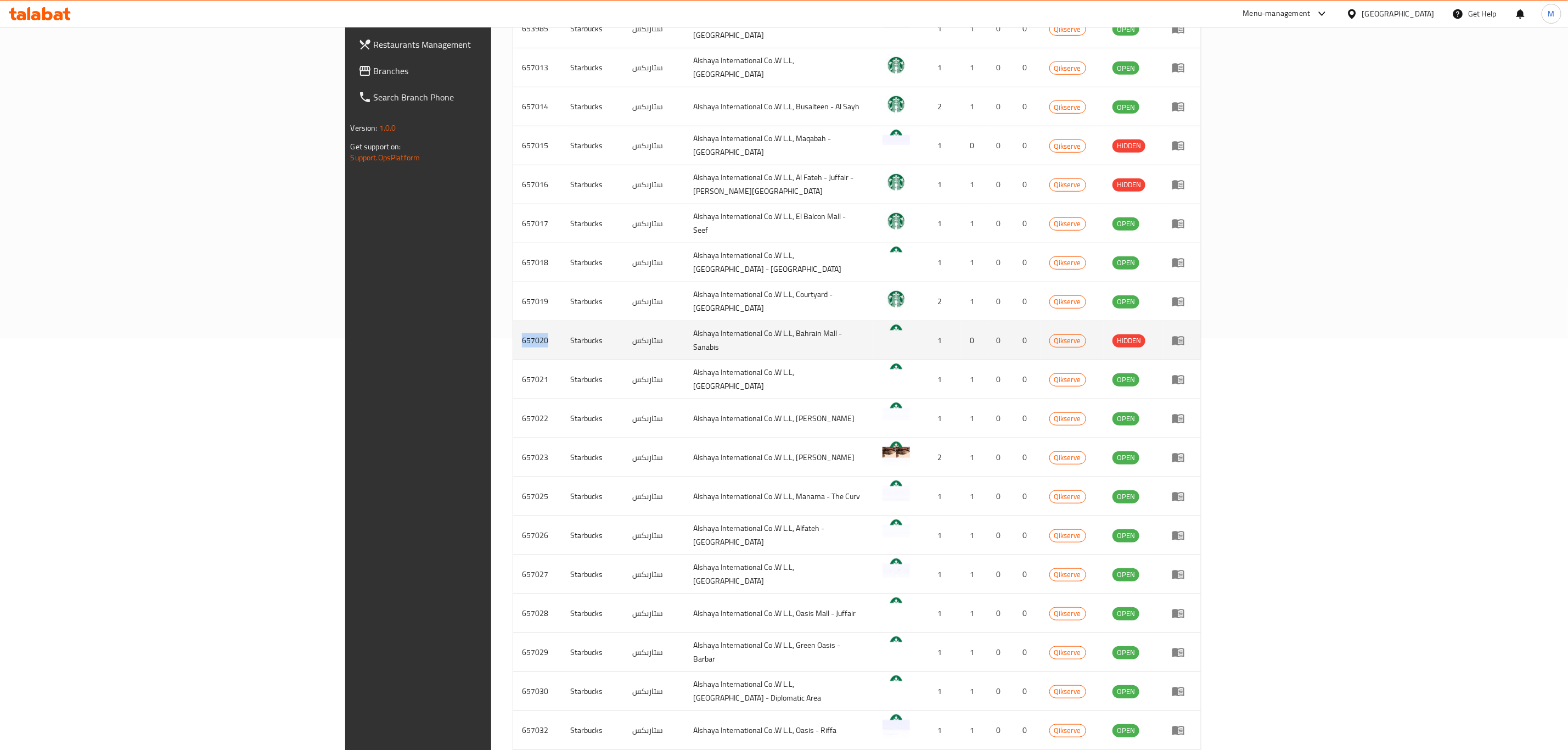
click at [513, 338] on td "657020" at bounding box center [537, 340] width 48 height 39
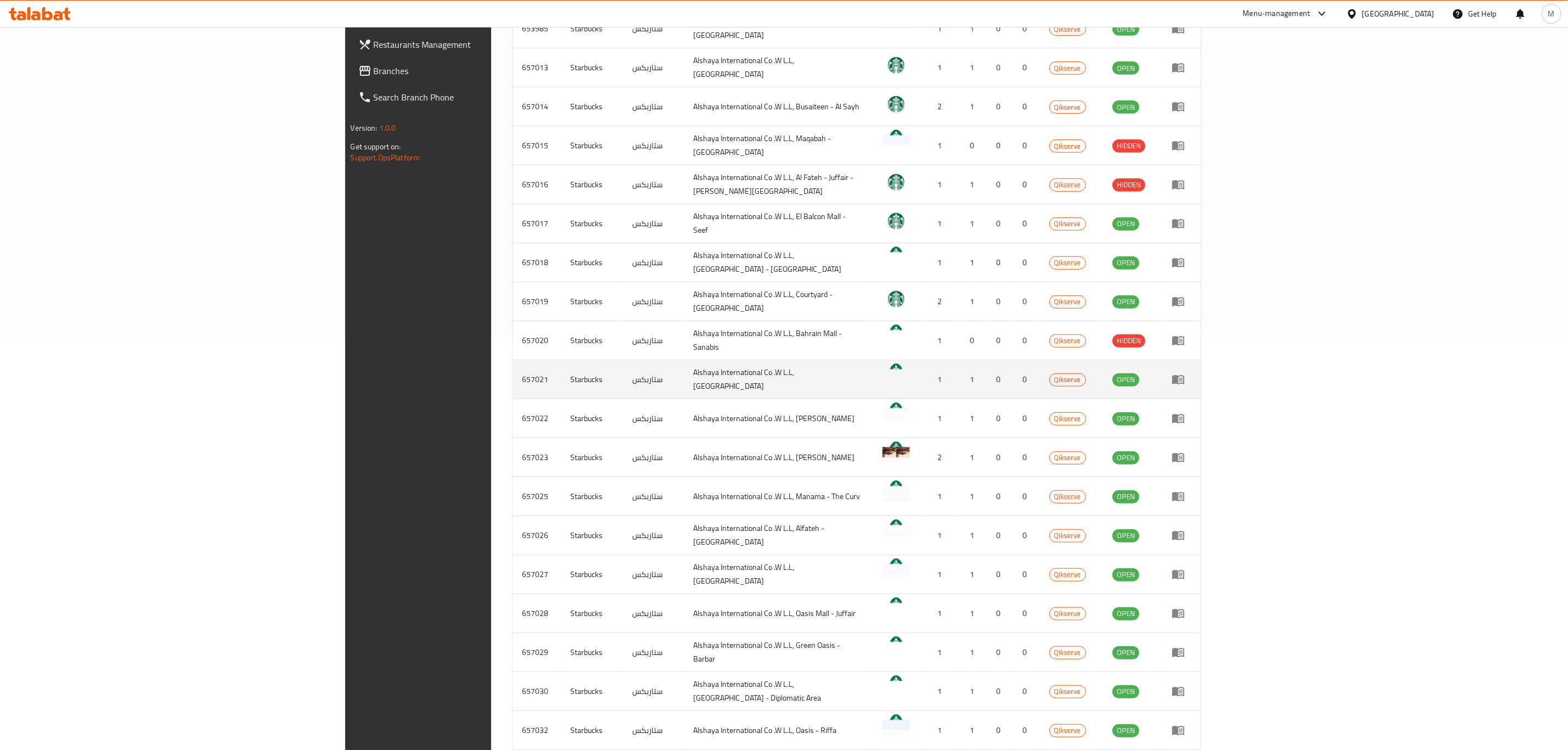
click at [513, 367] on td "657021" at bounding box center [537, 379] width 48 height 39
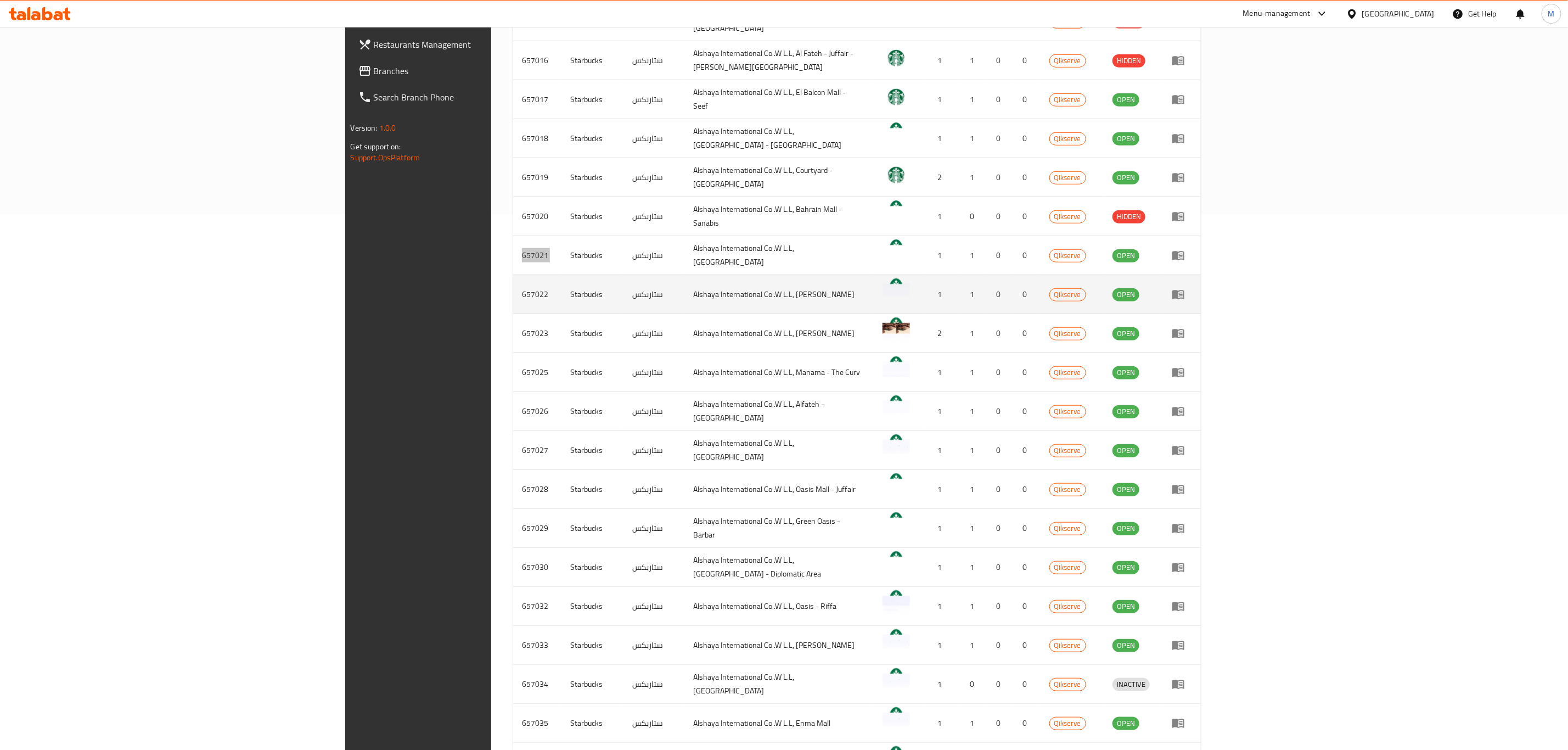
scroll to position [576, 0]
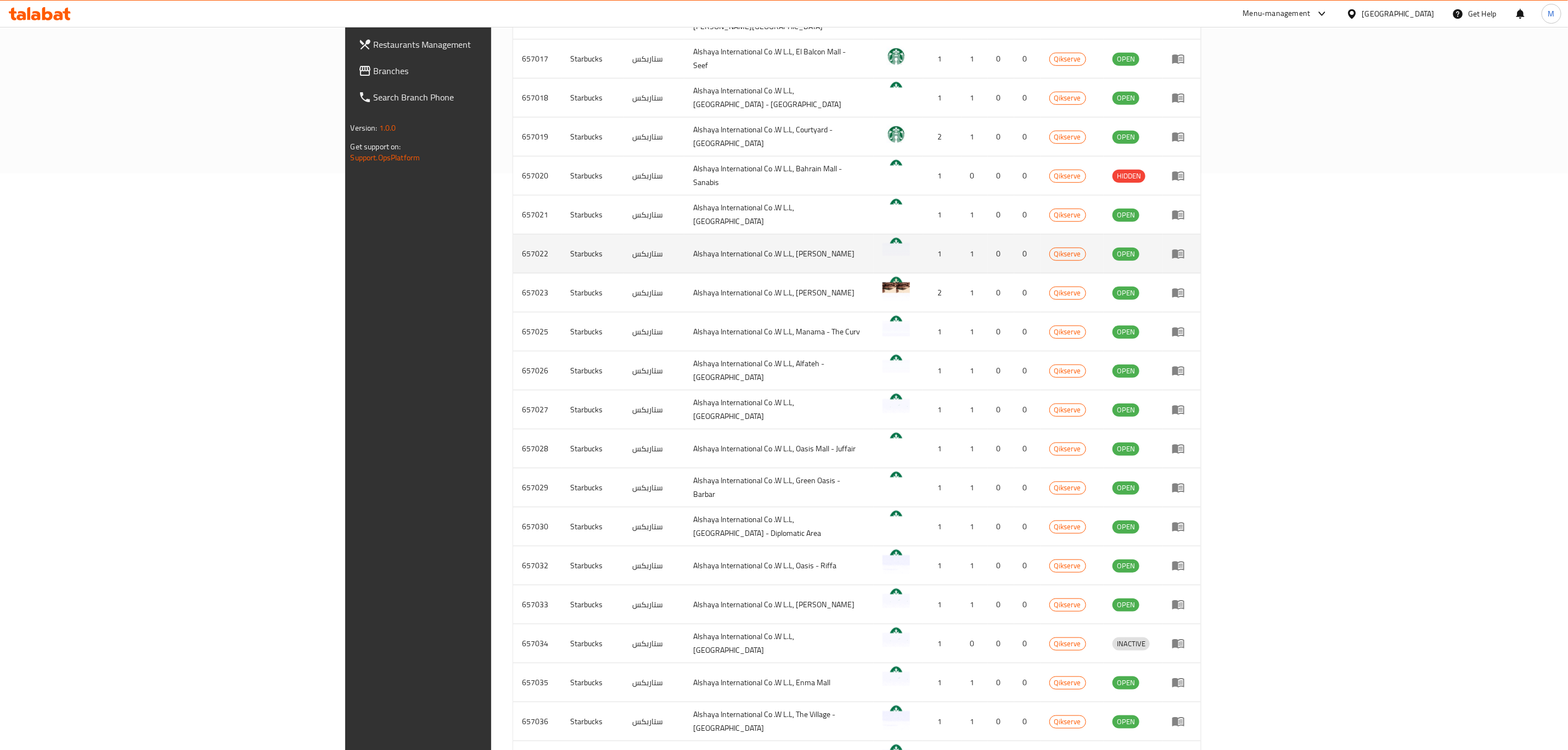
click at [513, 240] on td "657022" at bounding box center [537, 254] width 48 height 39
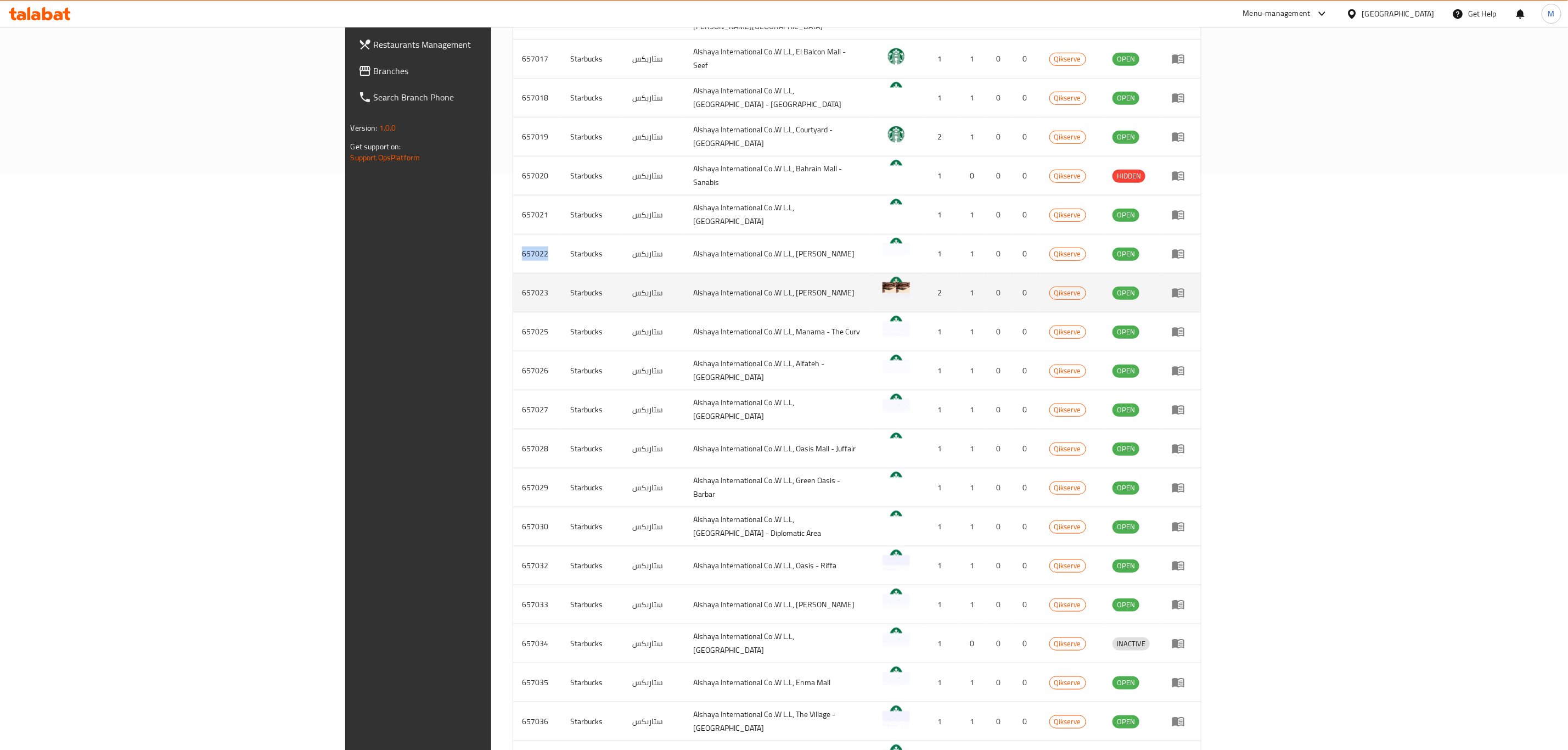
click at [513, 283] on td "657023" at bounding box center [537, 292] width 48 height 39
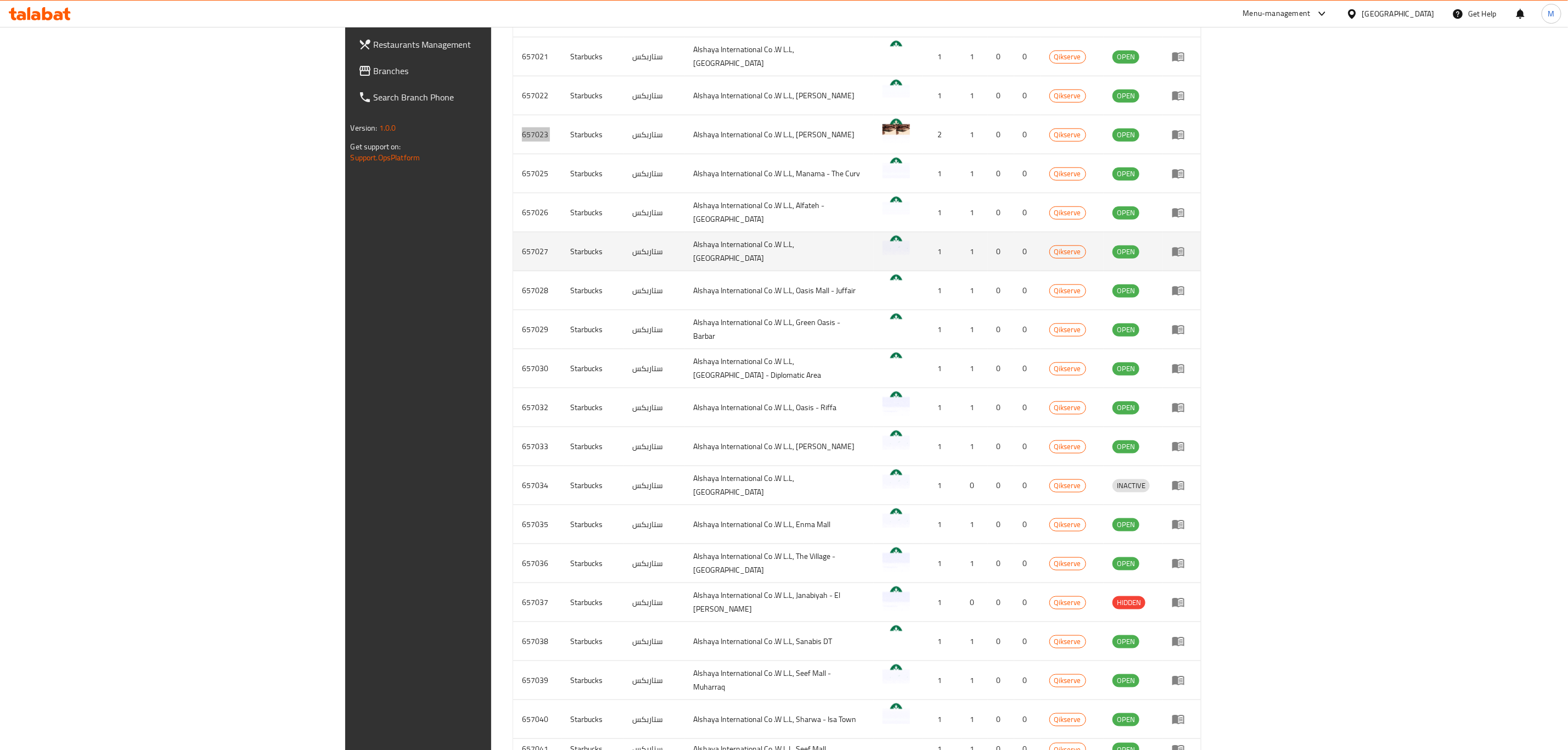
scroll to position [741, 0]
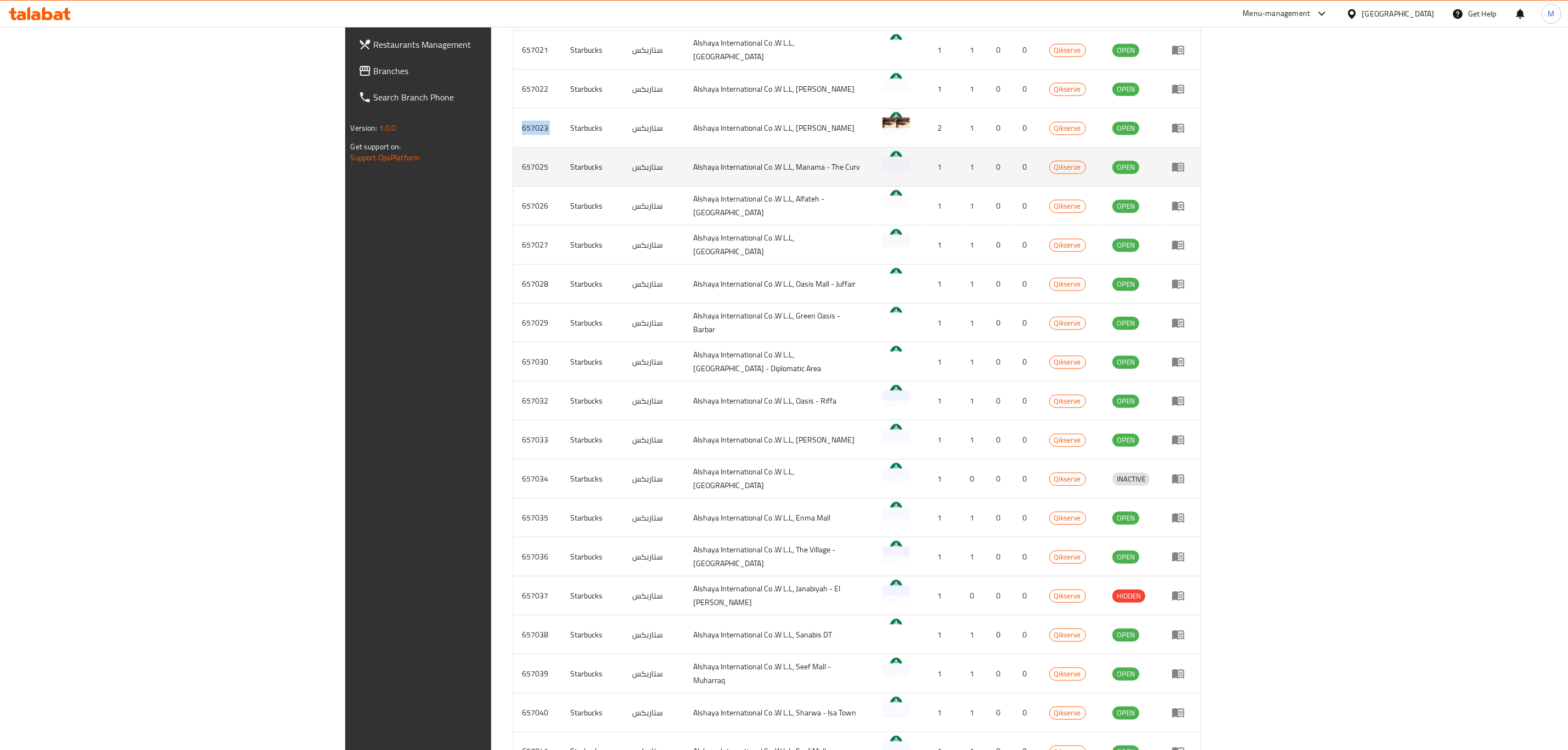
click at [513, 161] on td "657025" at bounding box center [537, 167] width 48 height 39
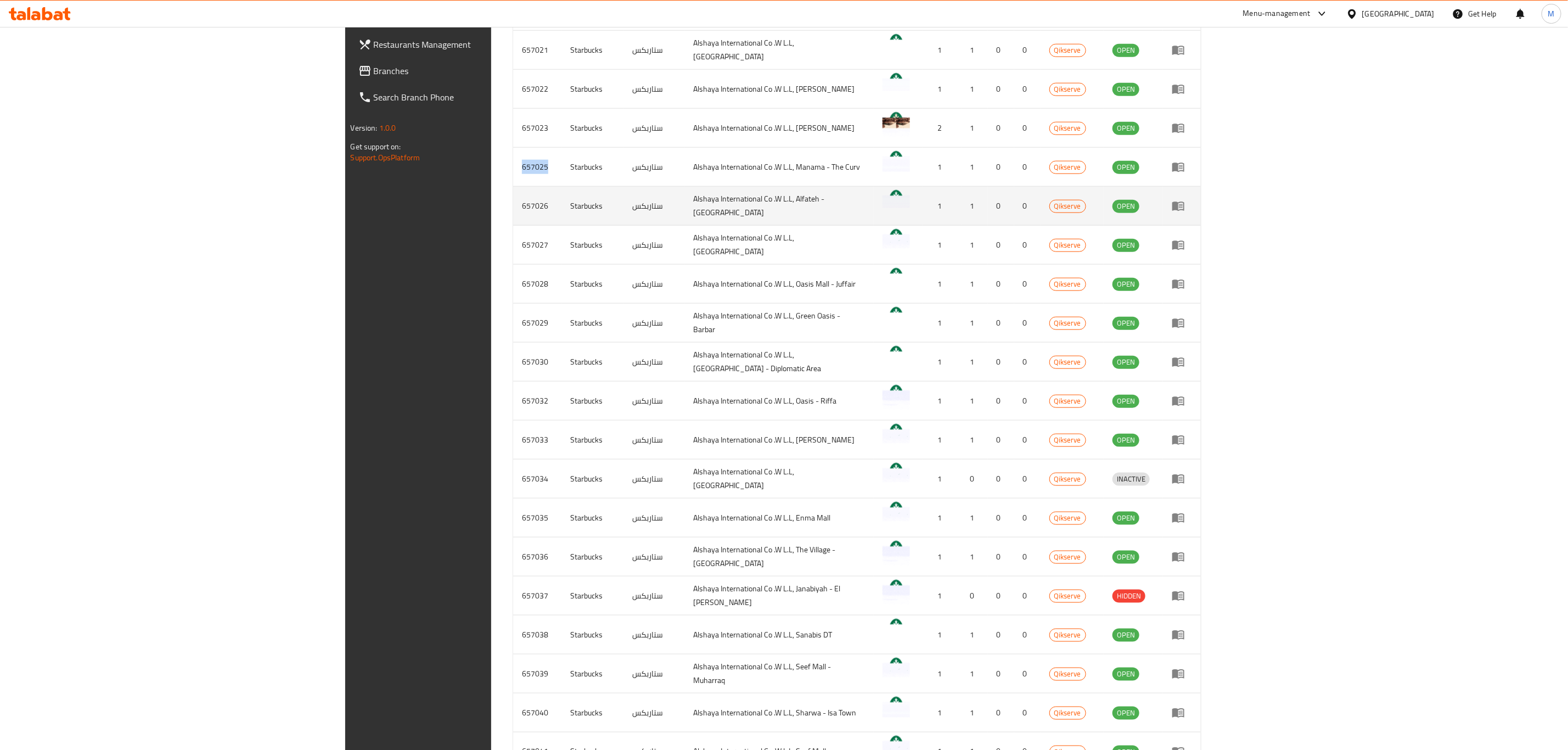
click at [513, 200] on td "657026" at bounding box center [537, 206] width 48 height 39
click at [513, 202] on td "657026" at bounding box center [537, 206] width 48 height 39
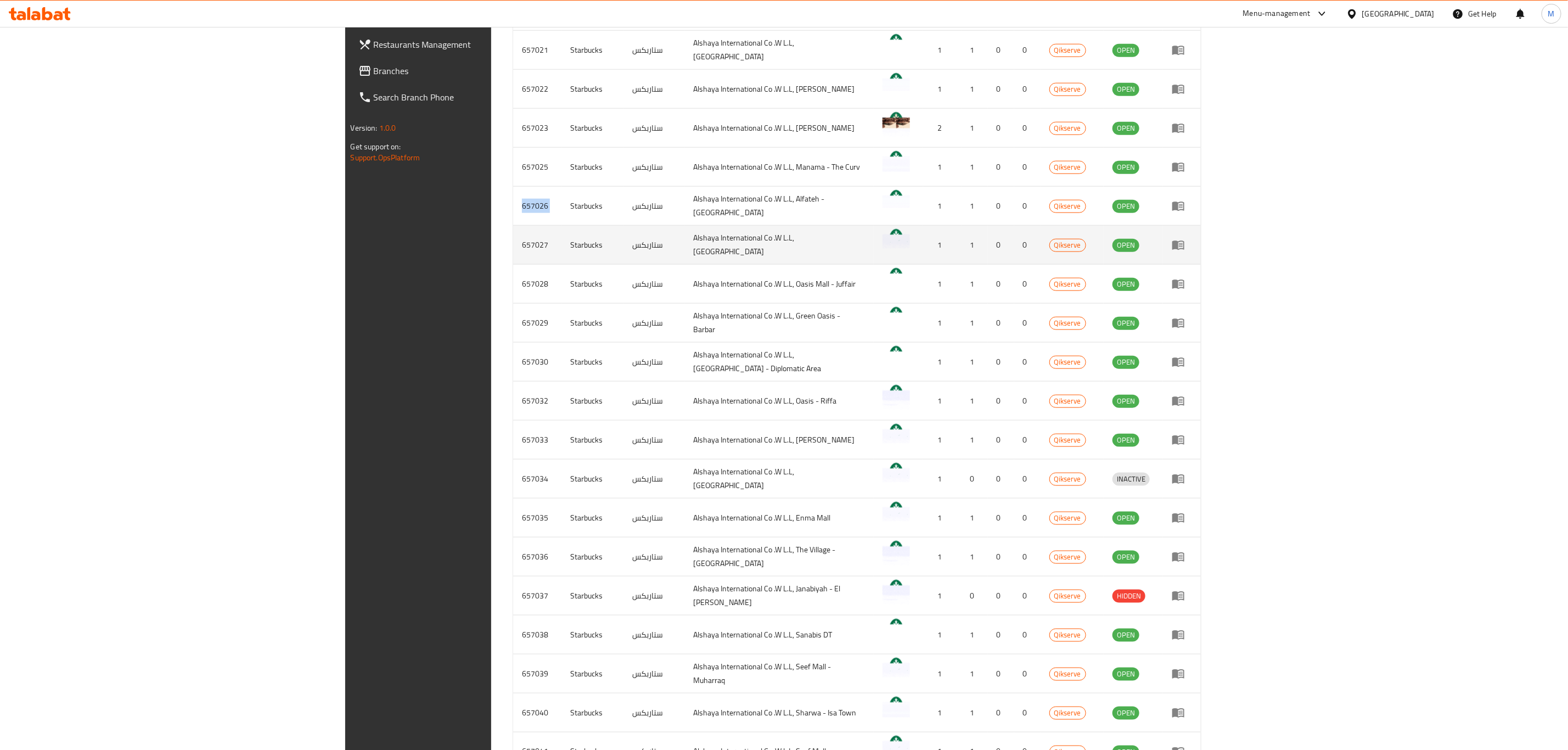
click at [513, 242] on td "657027" at bounding box center [537, 245] width 48 height 39
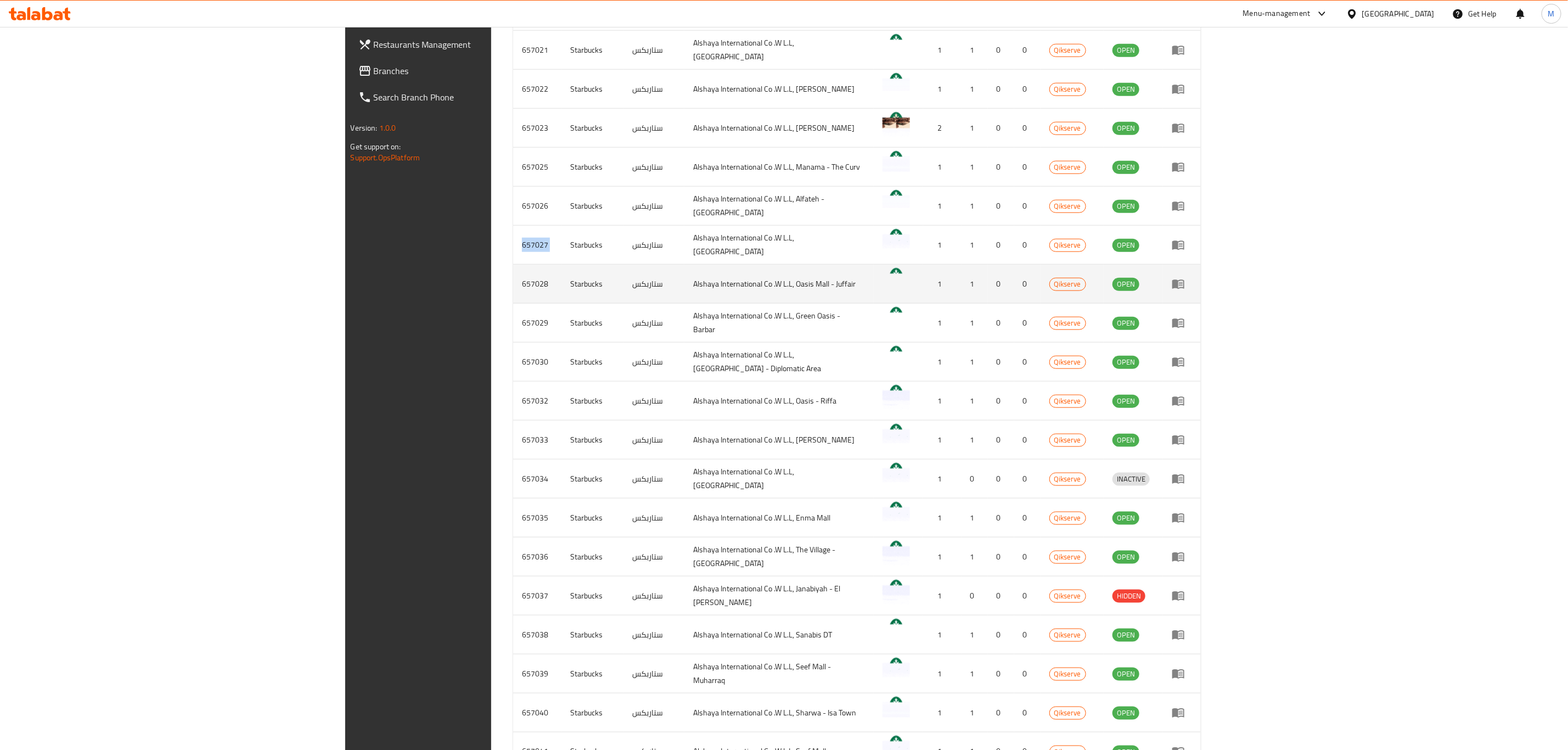
click at [513, 282] on td "657028" at bounding box center [537, 284] width 48 height 39
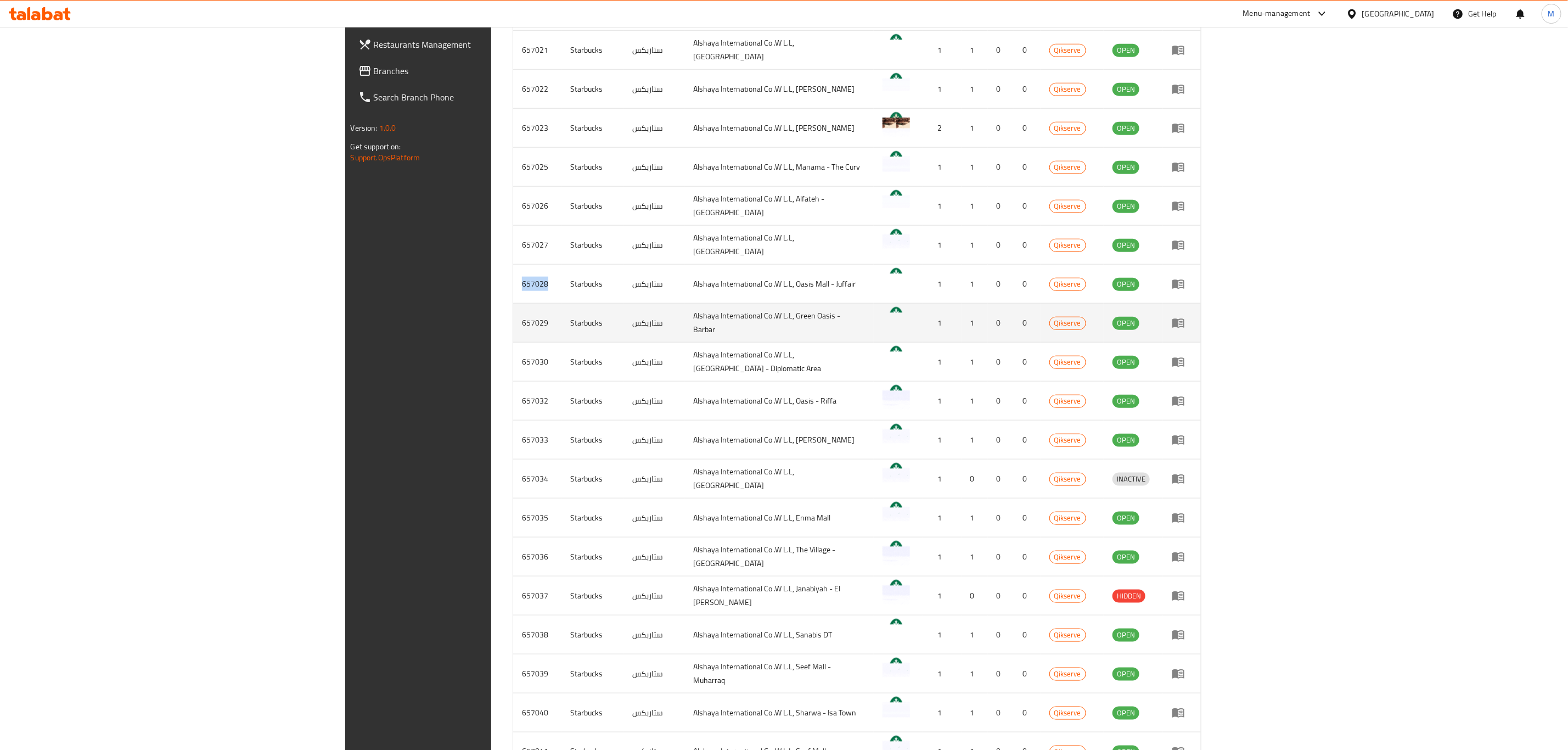
click at [513, 322] on td "657029" at bounding box center [537, 323] width 48 height 39
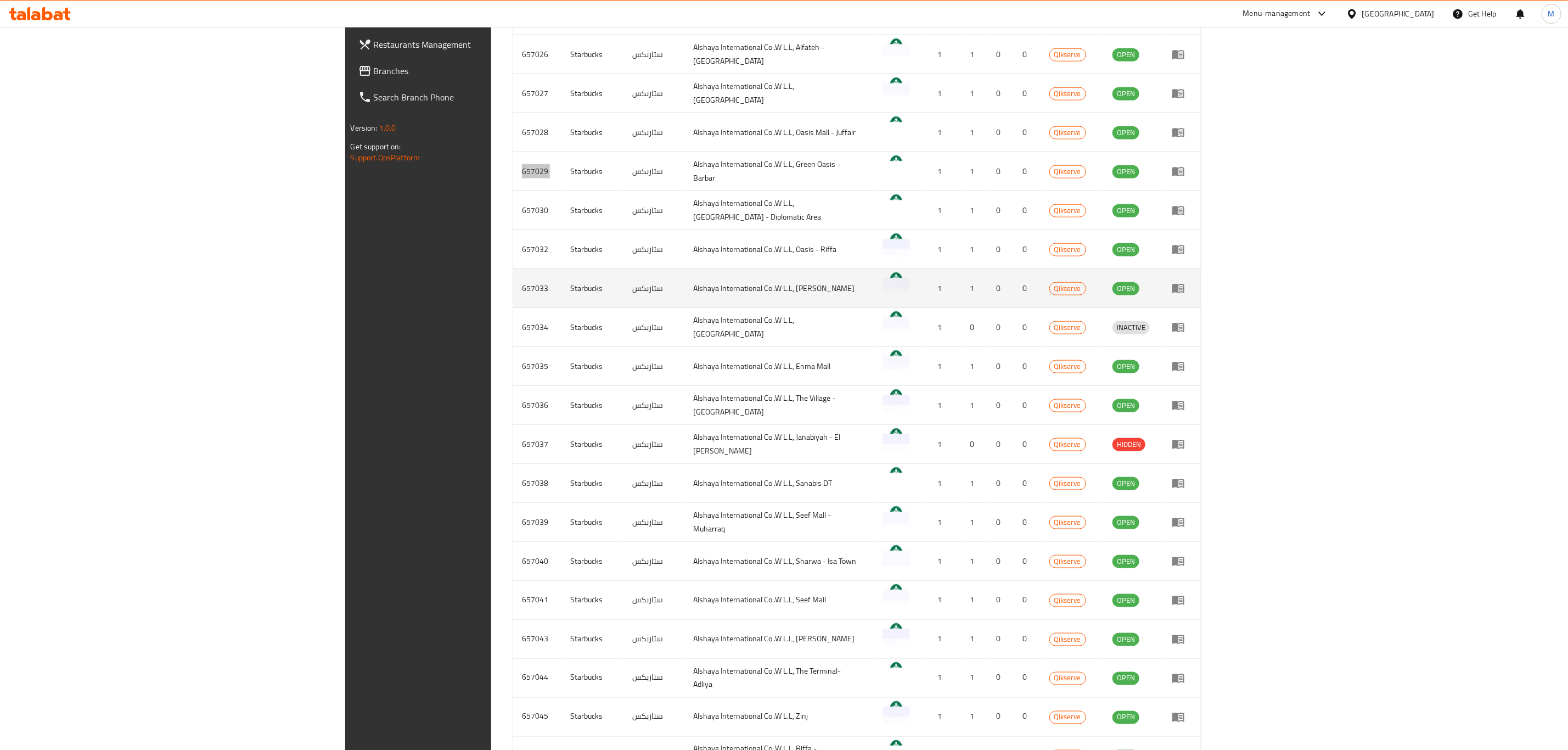
scroll to position [906, 0]
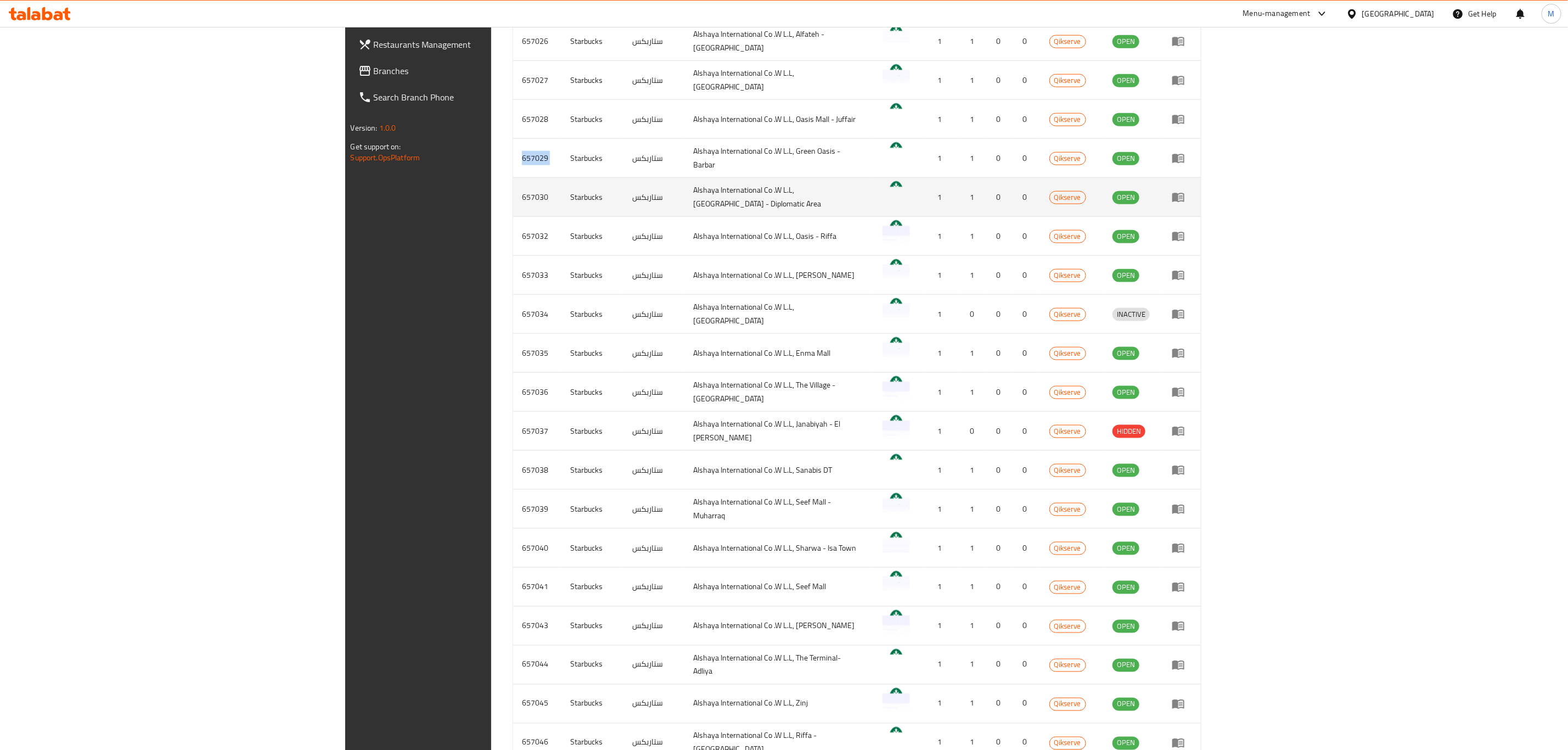
click at [513, 190] on td "657030" at bounding box center [537, 197] width 48 height 39
click at [513, 191] on td "657030" at bounding box center [537, 197] width 48 height 39
click at [513, 204] on td "657030" at bounding box center [537, 197] width 48 height 39
click at [513, 190] on td "657030" at bounding box center [537, 197] width 48 height 39
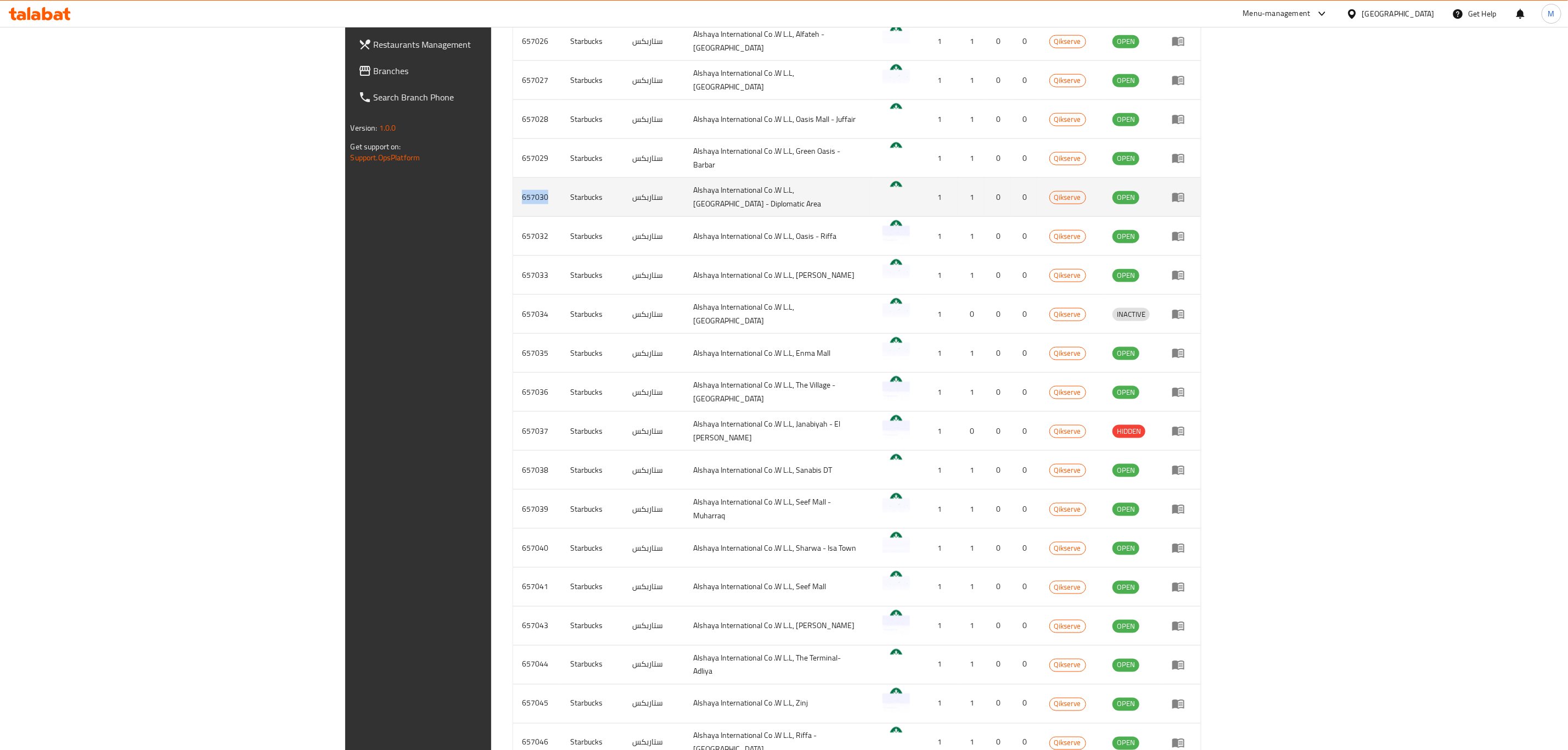
click at [513, 190] on td "657030" at bounding box center [537, 197] width 48 height 39
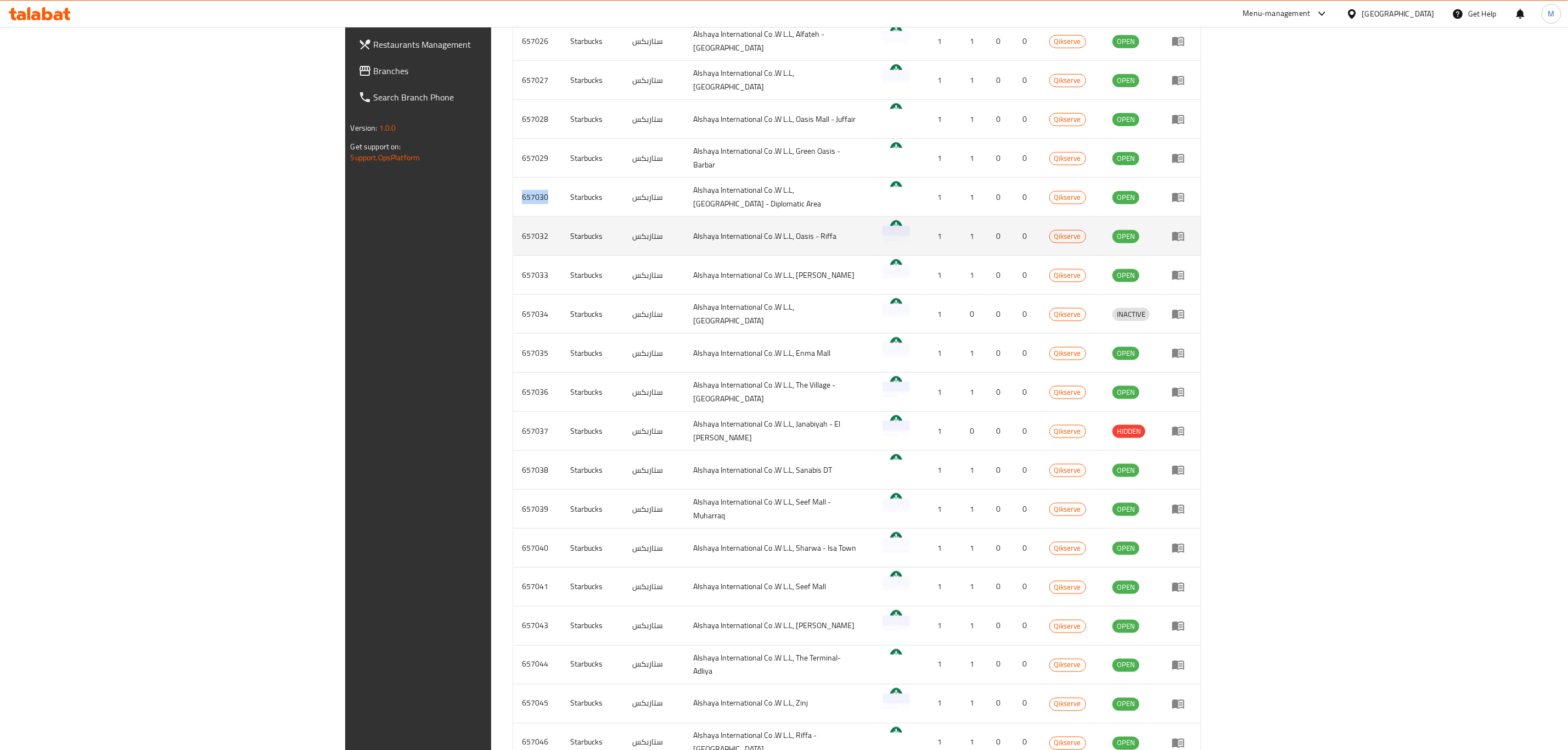
click at [513, 232] on td "657032" at bounding box center [537, 237] width 48 height 39
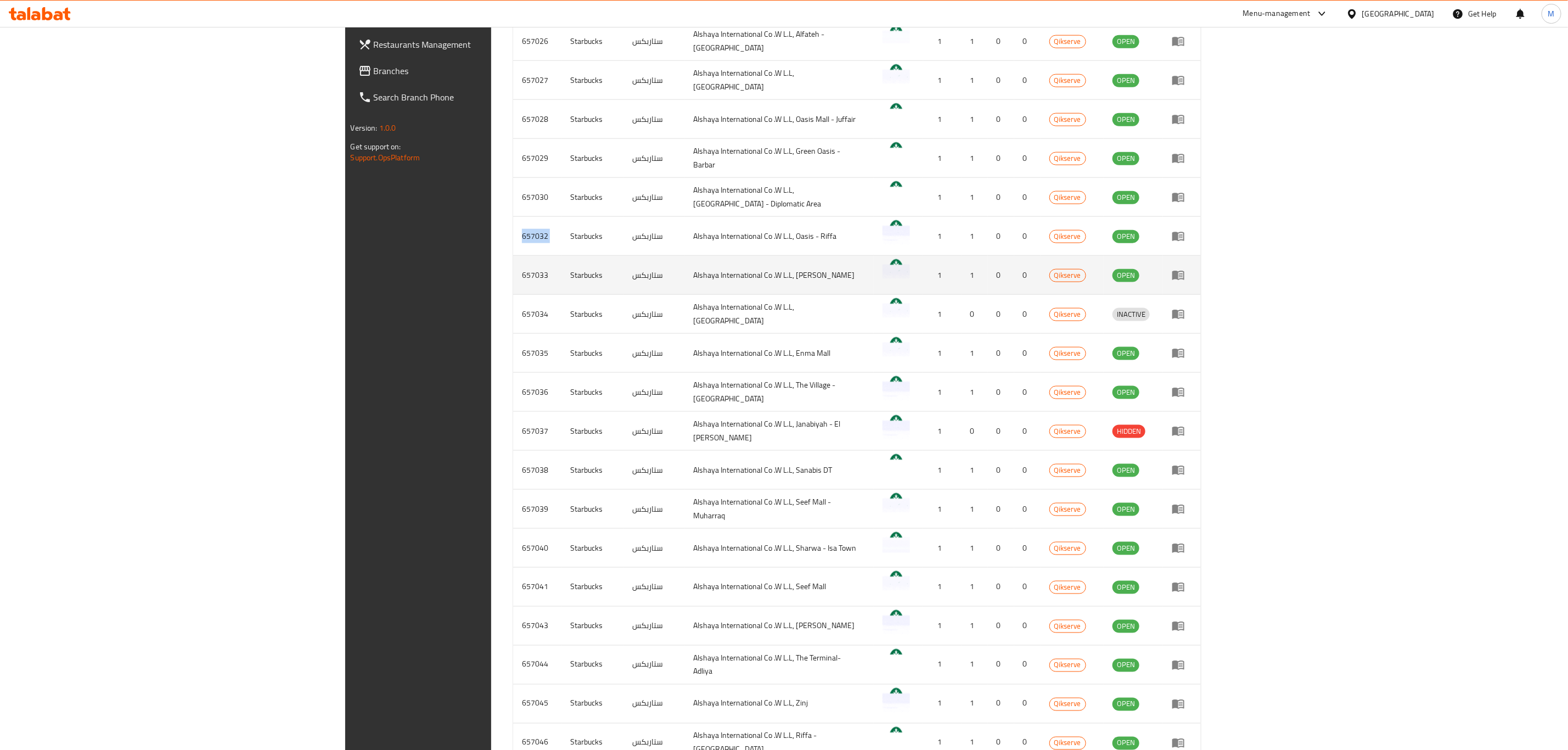
click at [513, 271] on td "657033" at bounding box center [537, 275] width 48 height 39
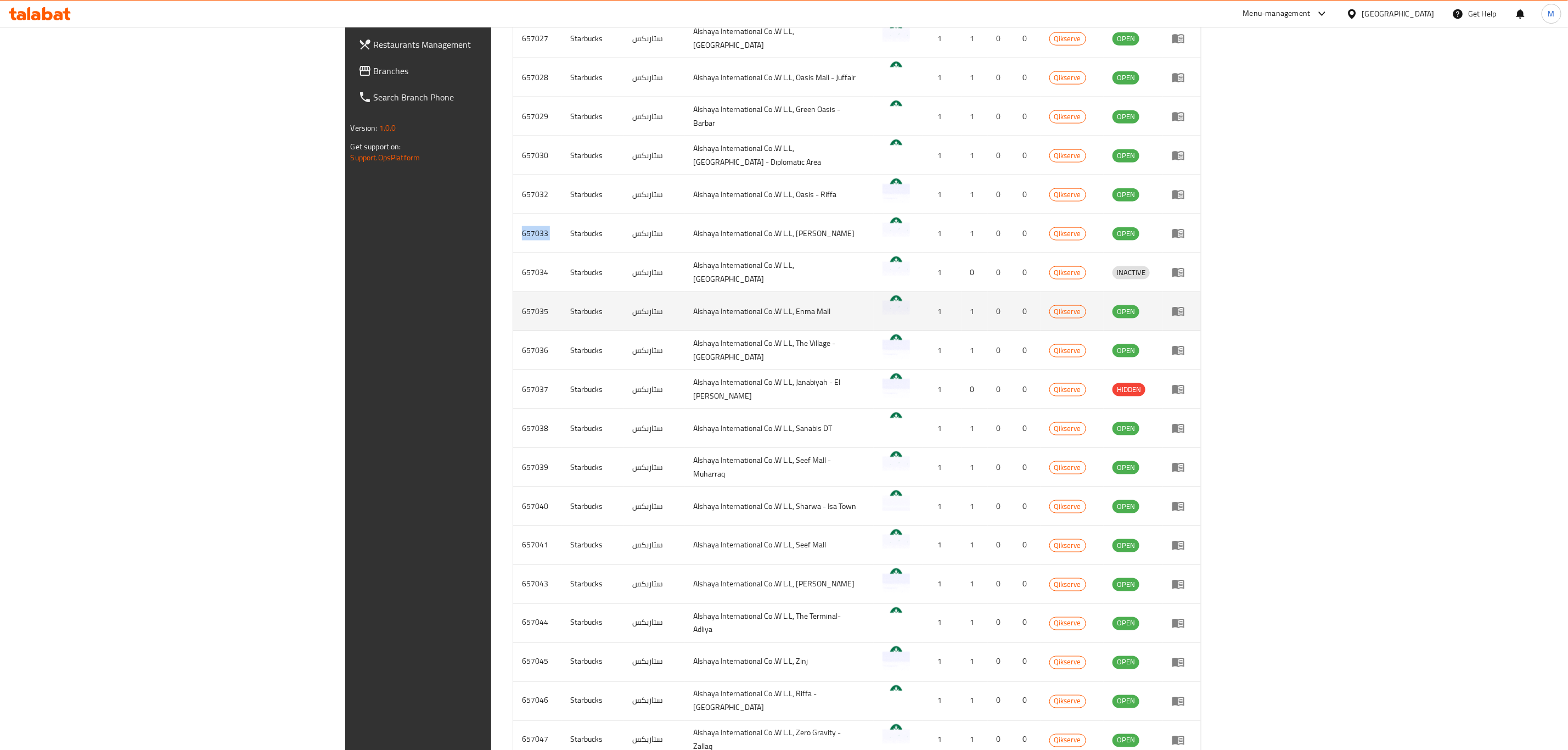
scroll to position [988, 0]
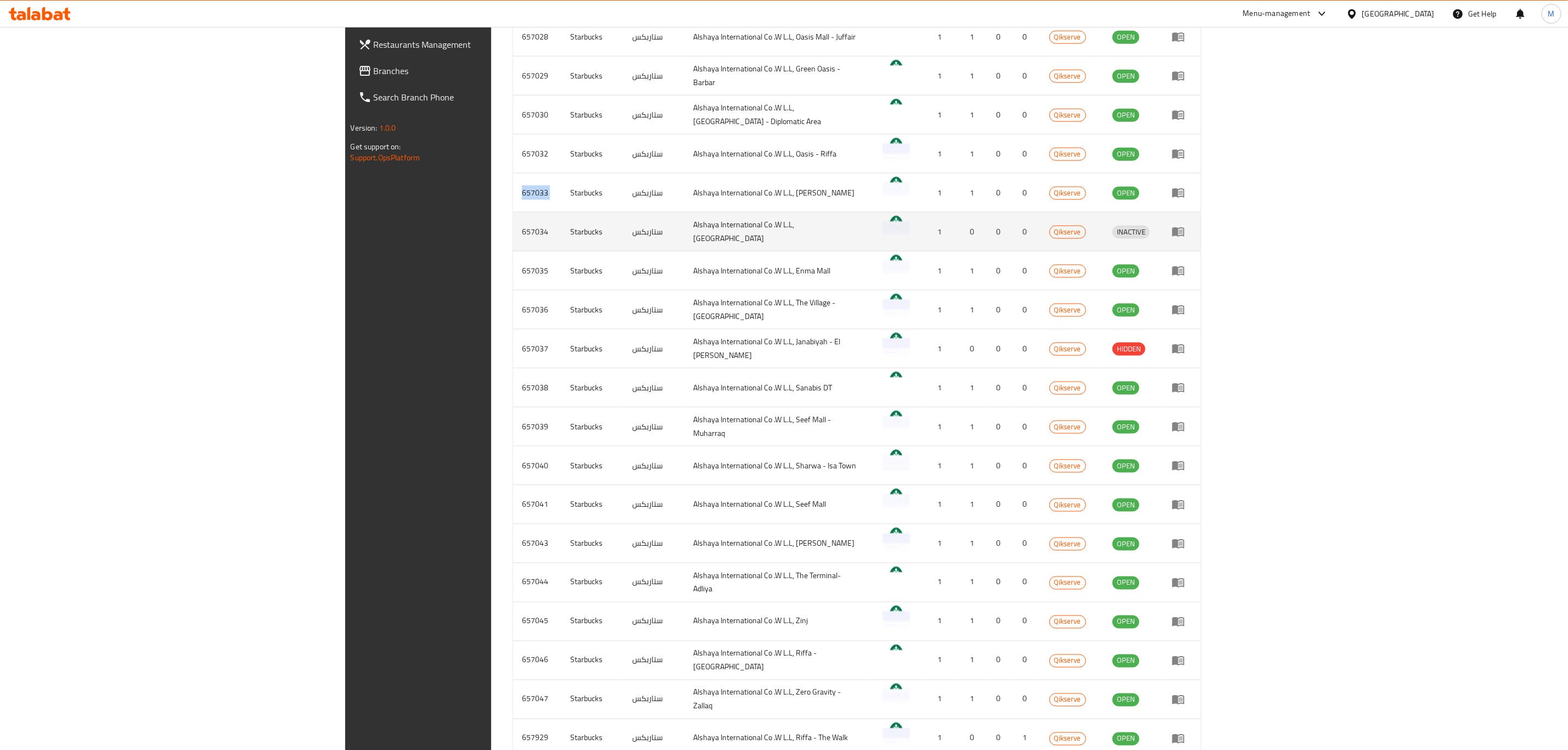
click at [513, 230] on td "657034" at bounding box center [537, 232] width 48 height 39
click at [513, 231] on td "657034" at bounding box center [537, 232] width 48 height 39
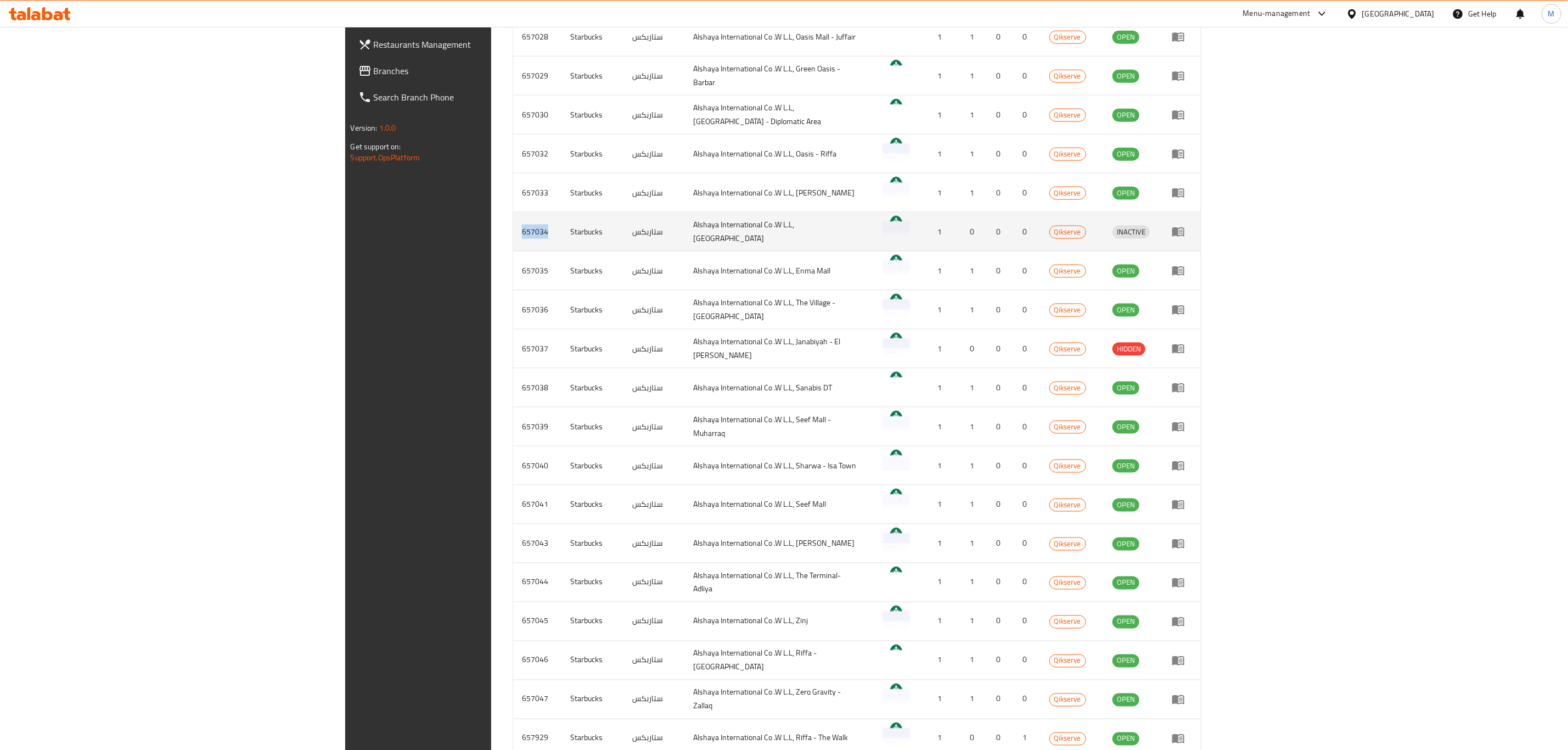
click at [513, 231] on td "657034" at bounding box center [537, 232] width 48 height 39
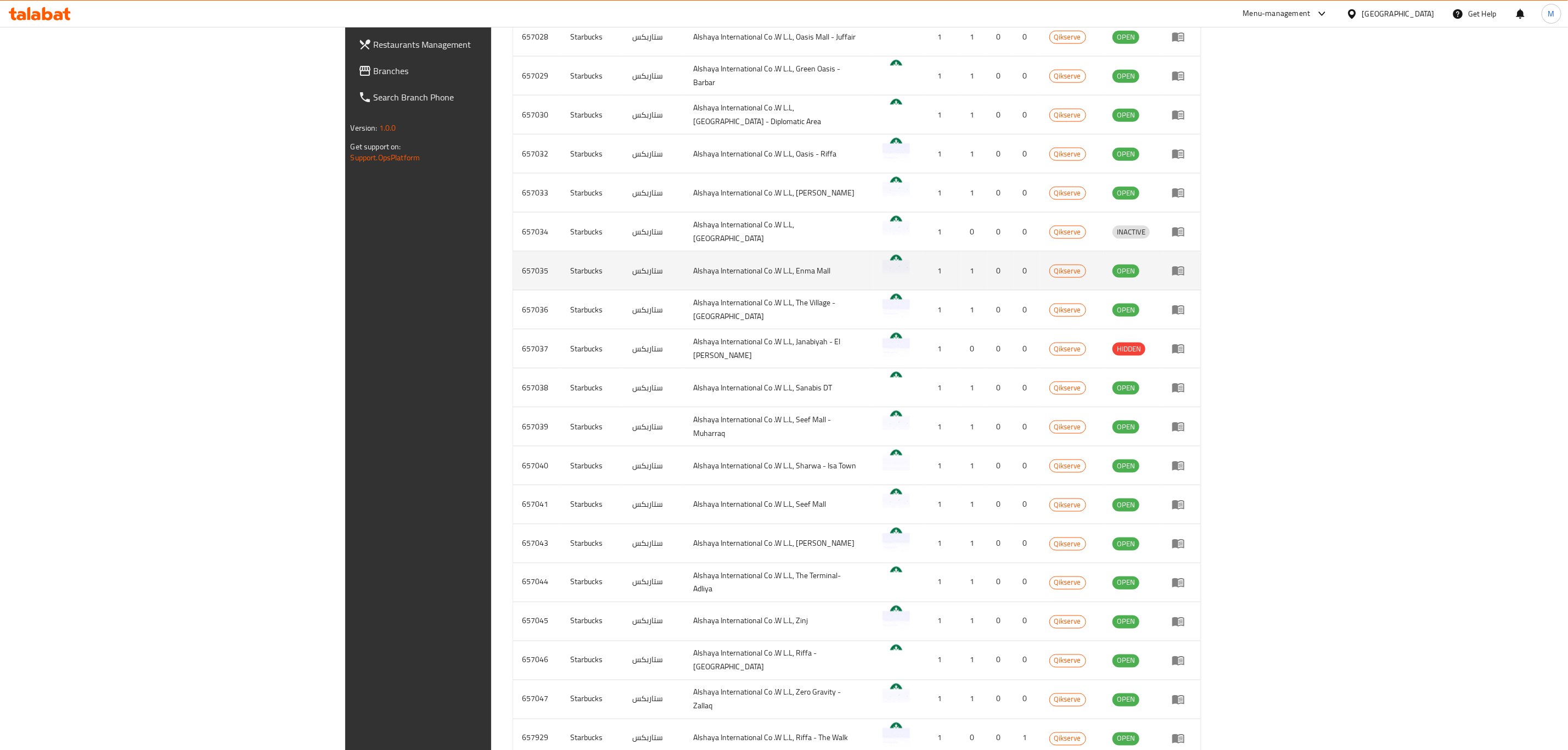
click at [513, 271] on td "657035" at bounding box center [537, 271] width 48 height 39
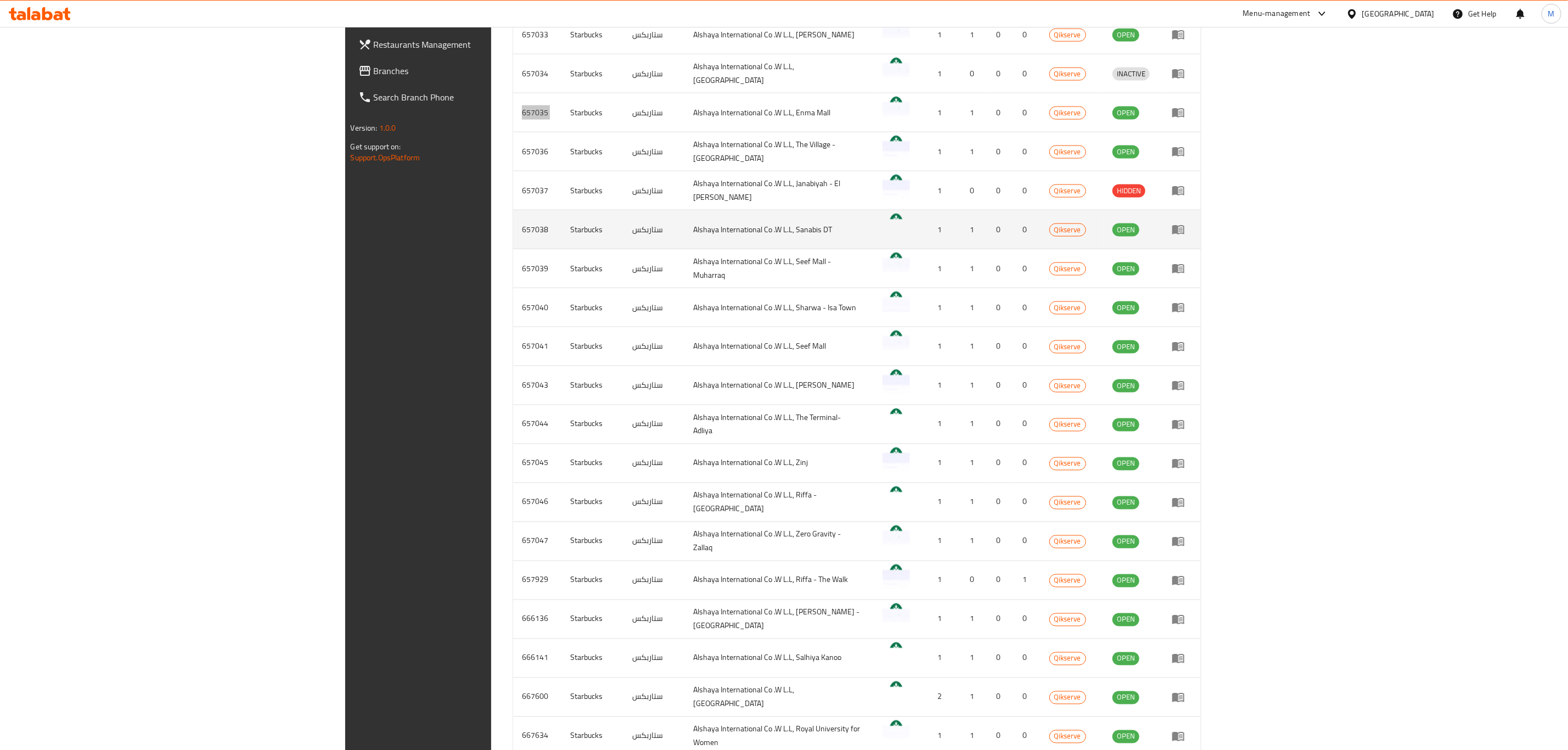
scroll to position [1153, 0]
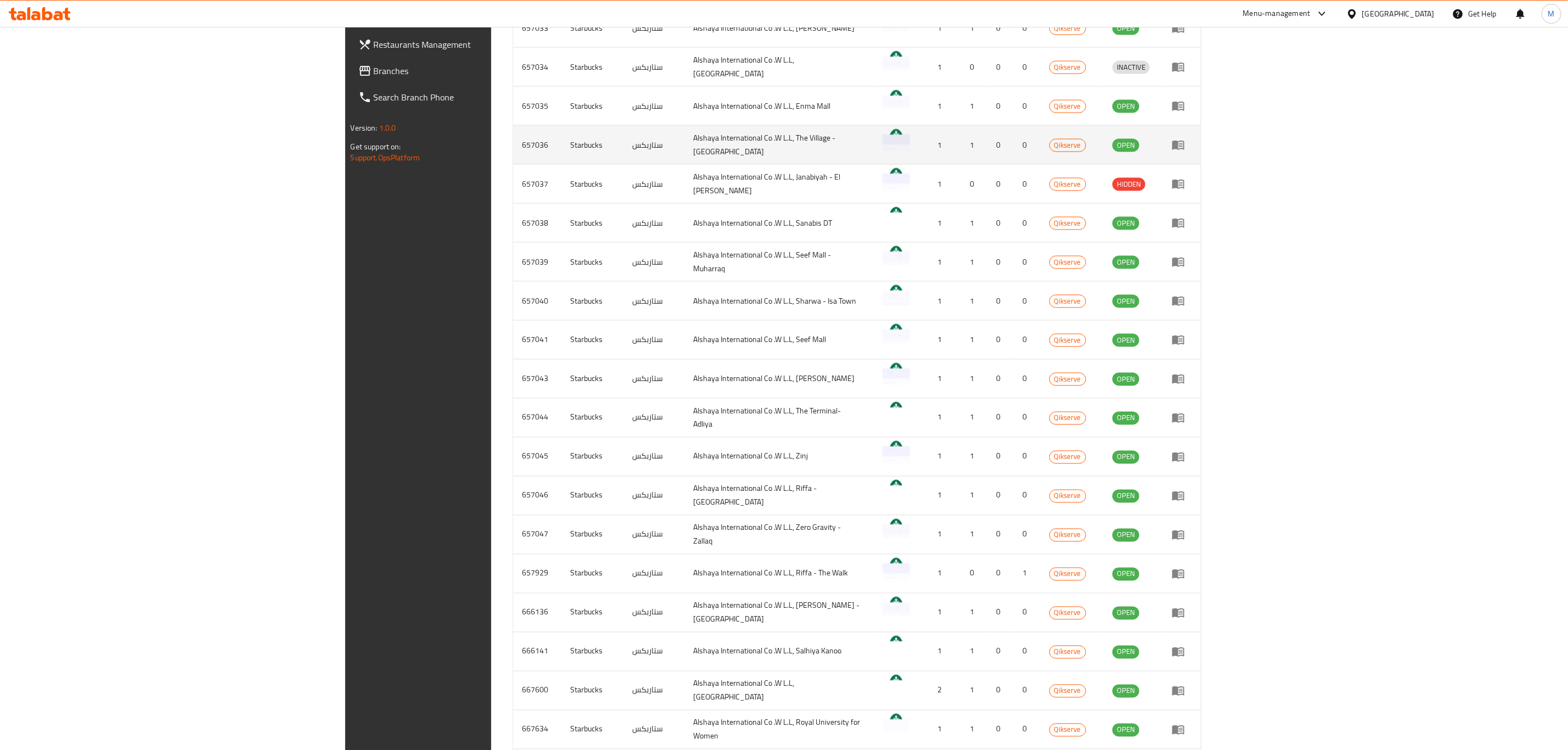
click at [513, 137] on td "657036" at bounding box center [537, 145] width 48 height 39
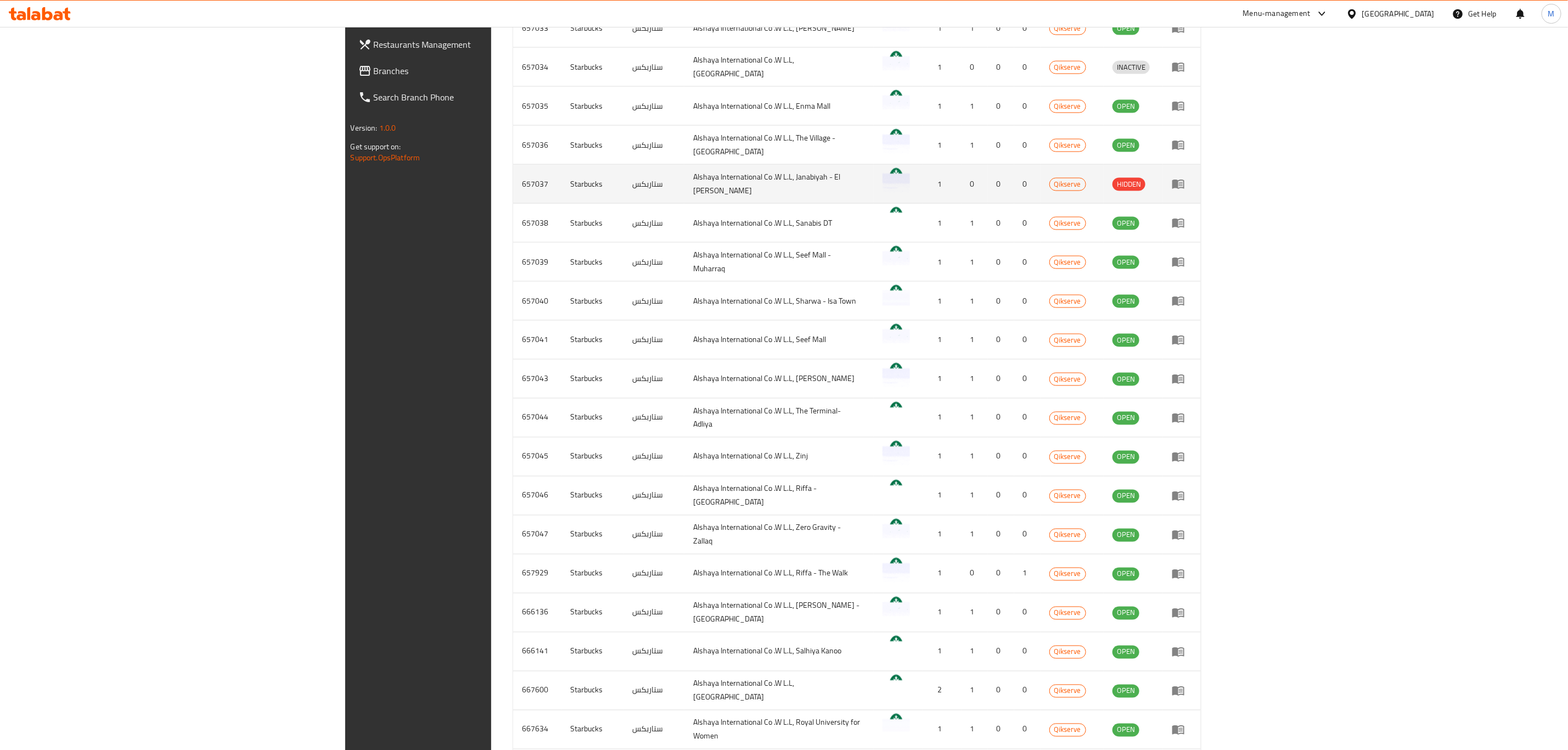
click at [513, 183] on td "657037" at bounding box center [537, 184] width 48 height 39
click at [513, 199] on td "657037" at bounding box center [537, 184] width 48 height 39
click at [513, 185] on td "657037" at bounding box center [537, 184] width 48 height 39
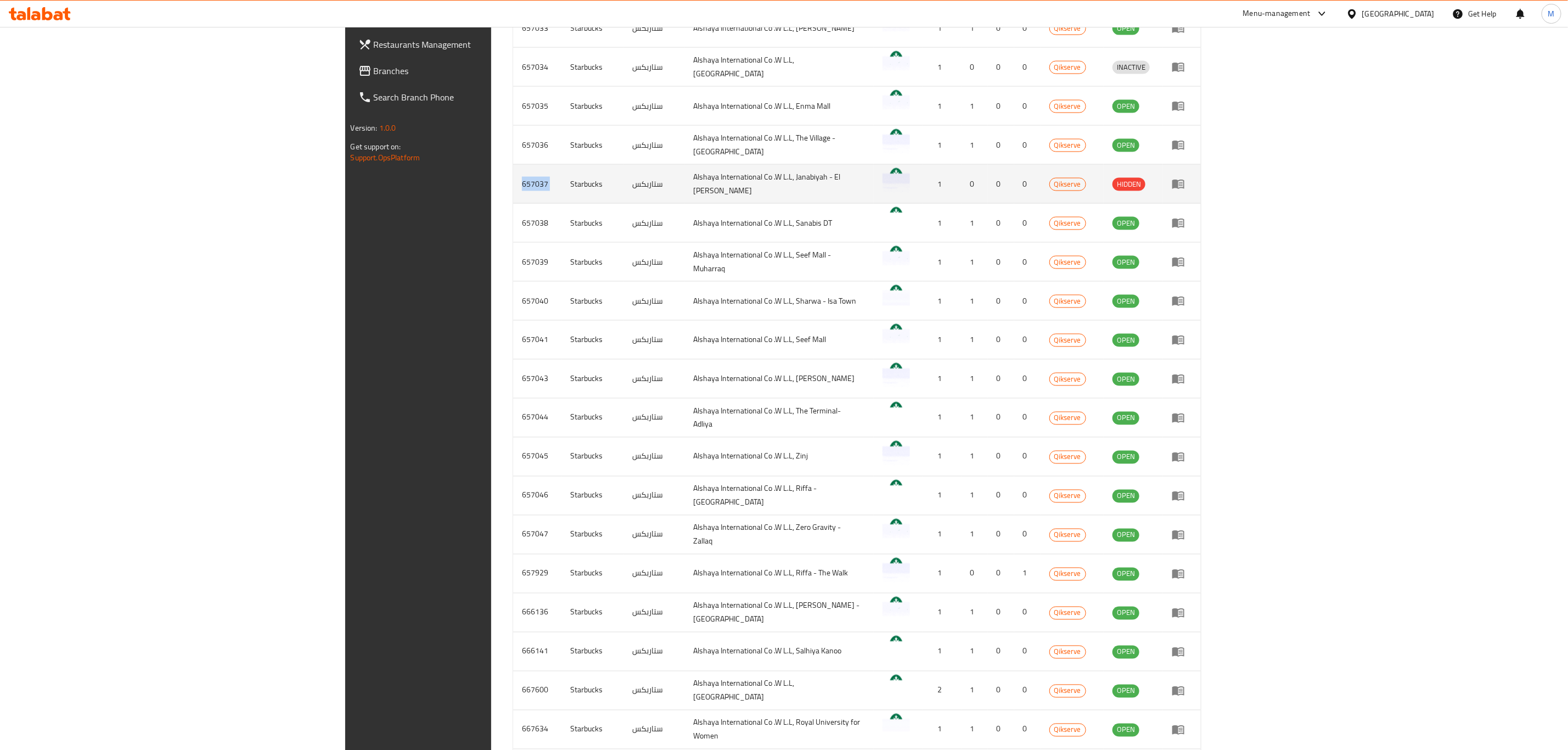
click at [513, 185] on td "657037" at bounding box center [537, 184] width 48 height 39
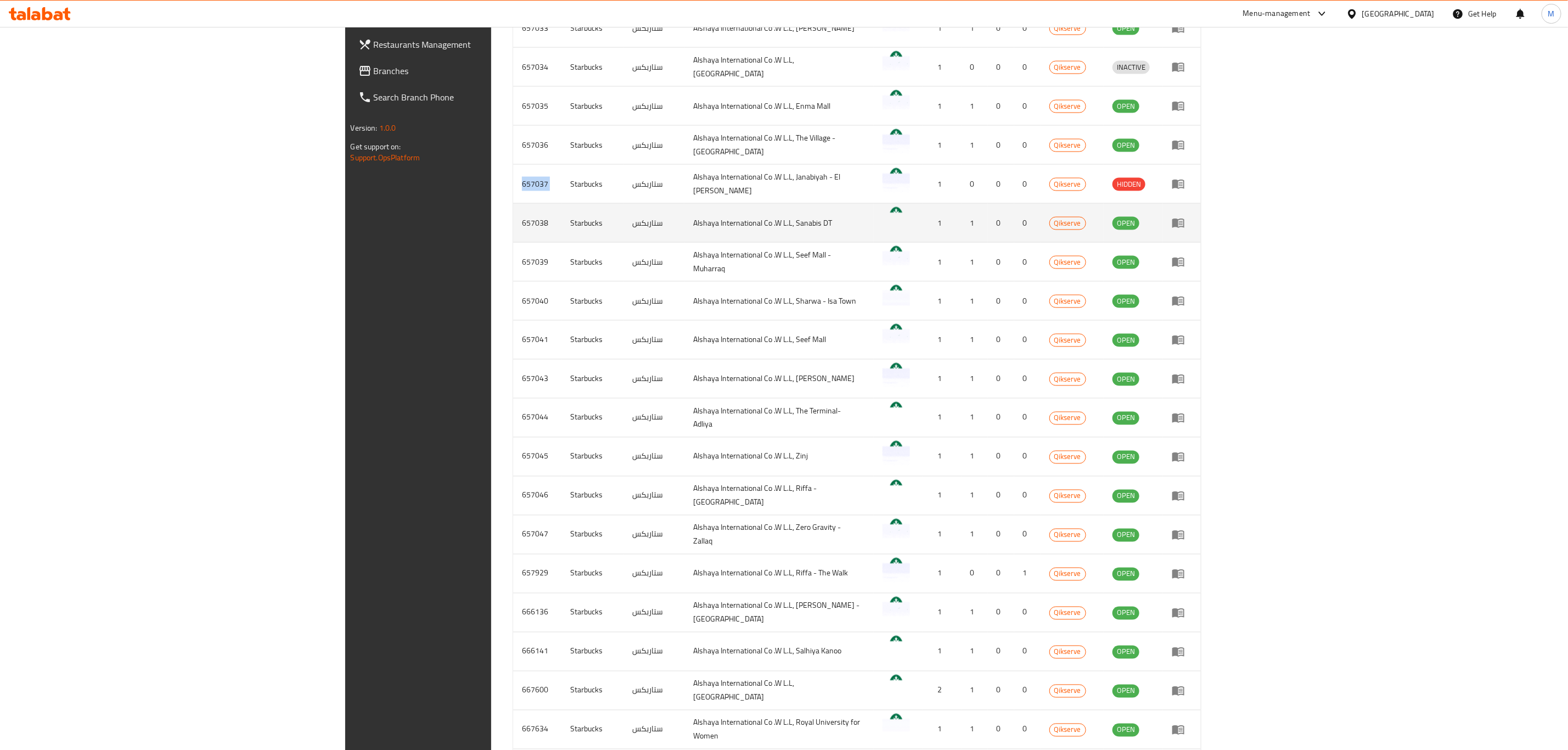
click at [513, 216] on td "657038" at bounding box center [537, 223] width 48 height 39
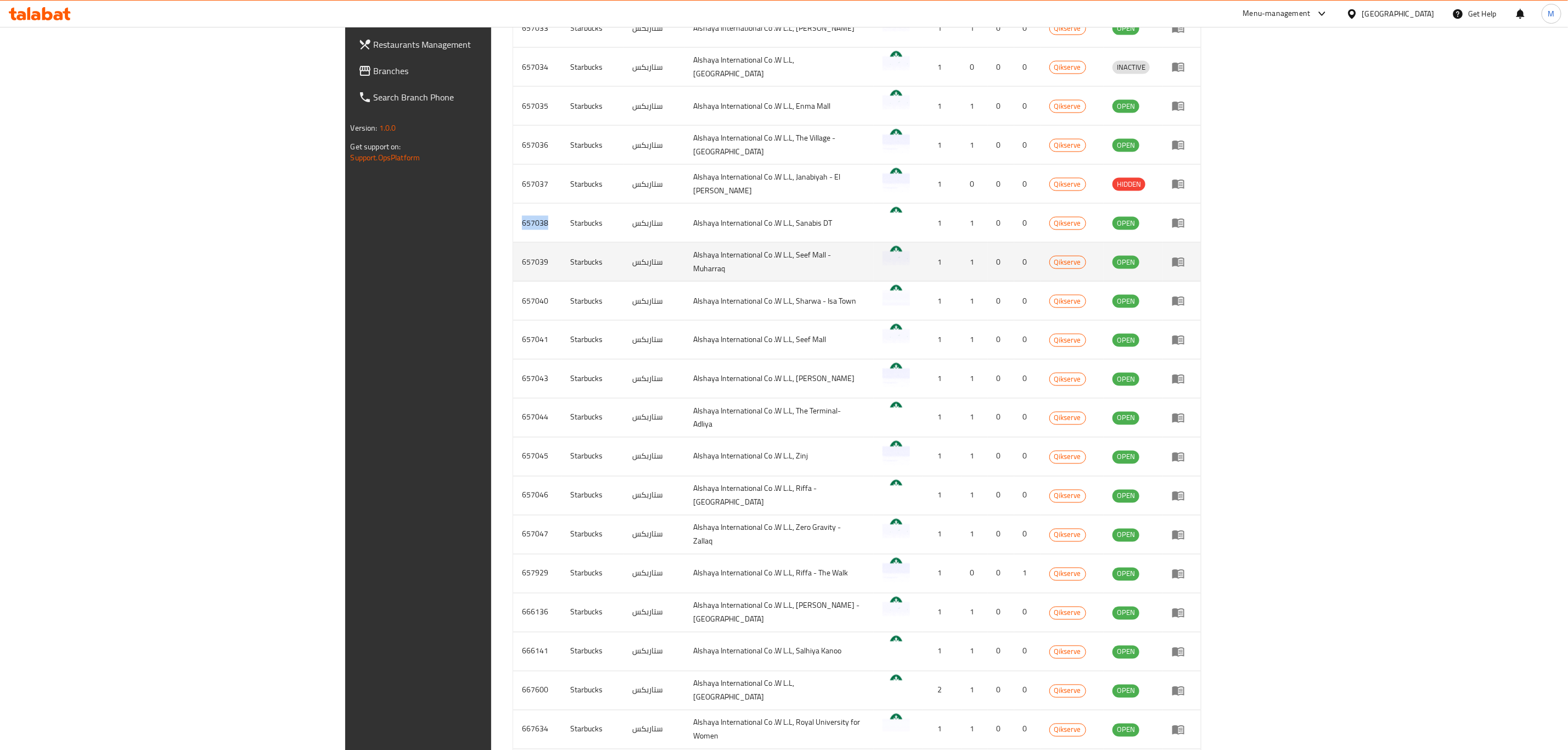
click at [513, 256] on td "657039" at bounding box center [537, 262] width 48 height 39
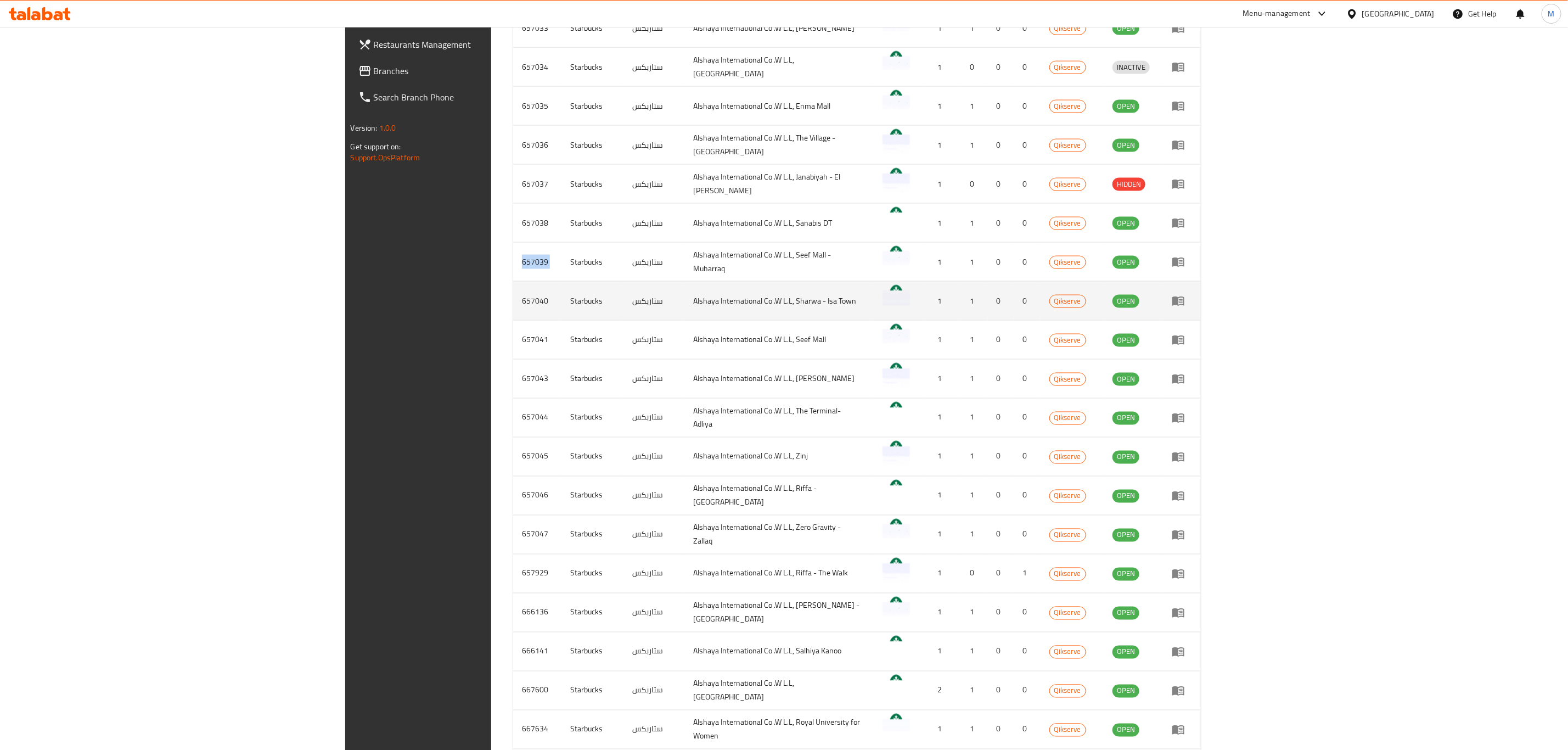
click at [513, 296] on td "657040" at bounding box center [537, 301] width 48 height 39
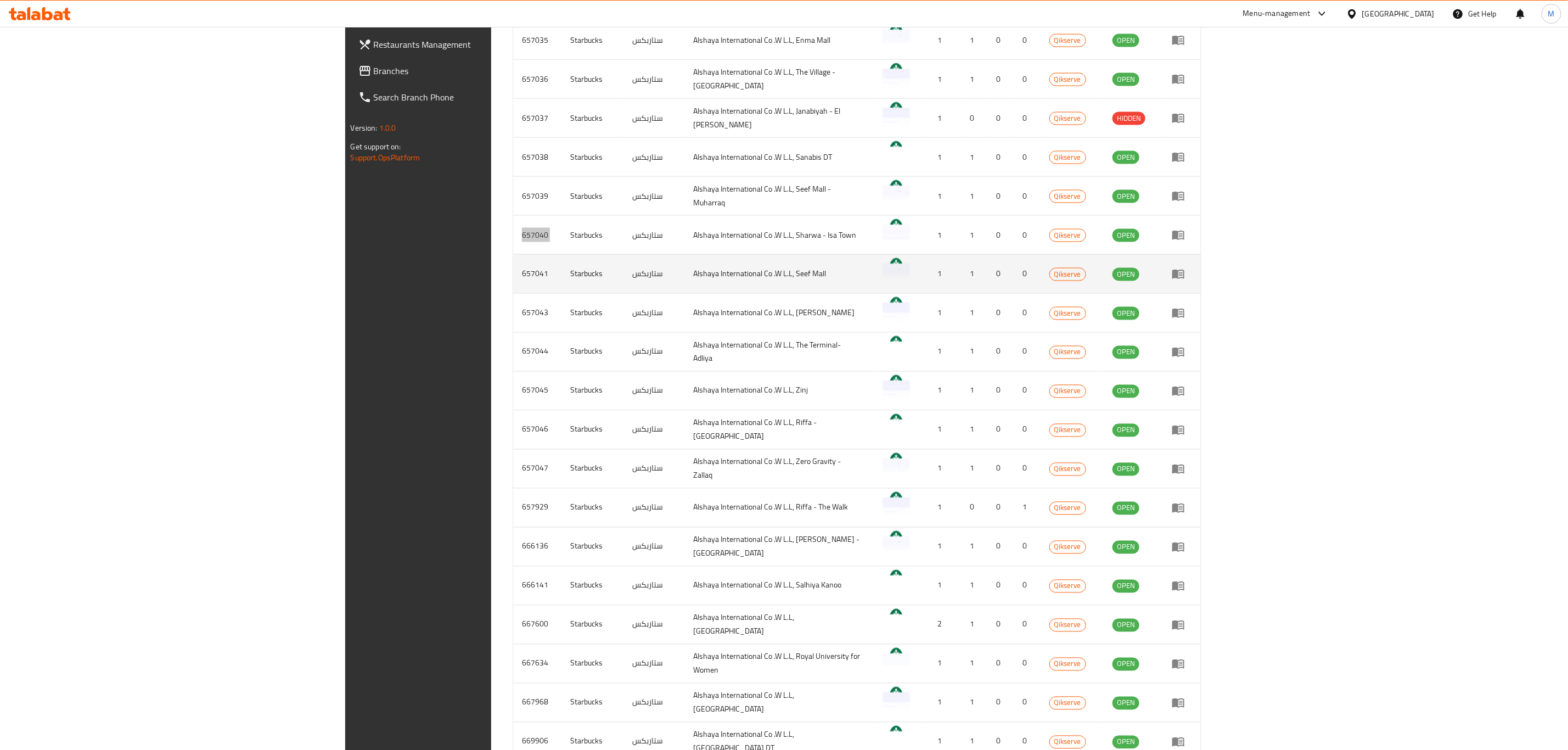
scroll to position [1280, 0]
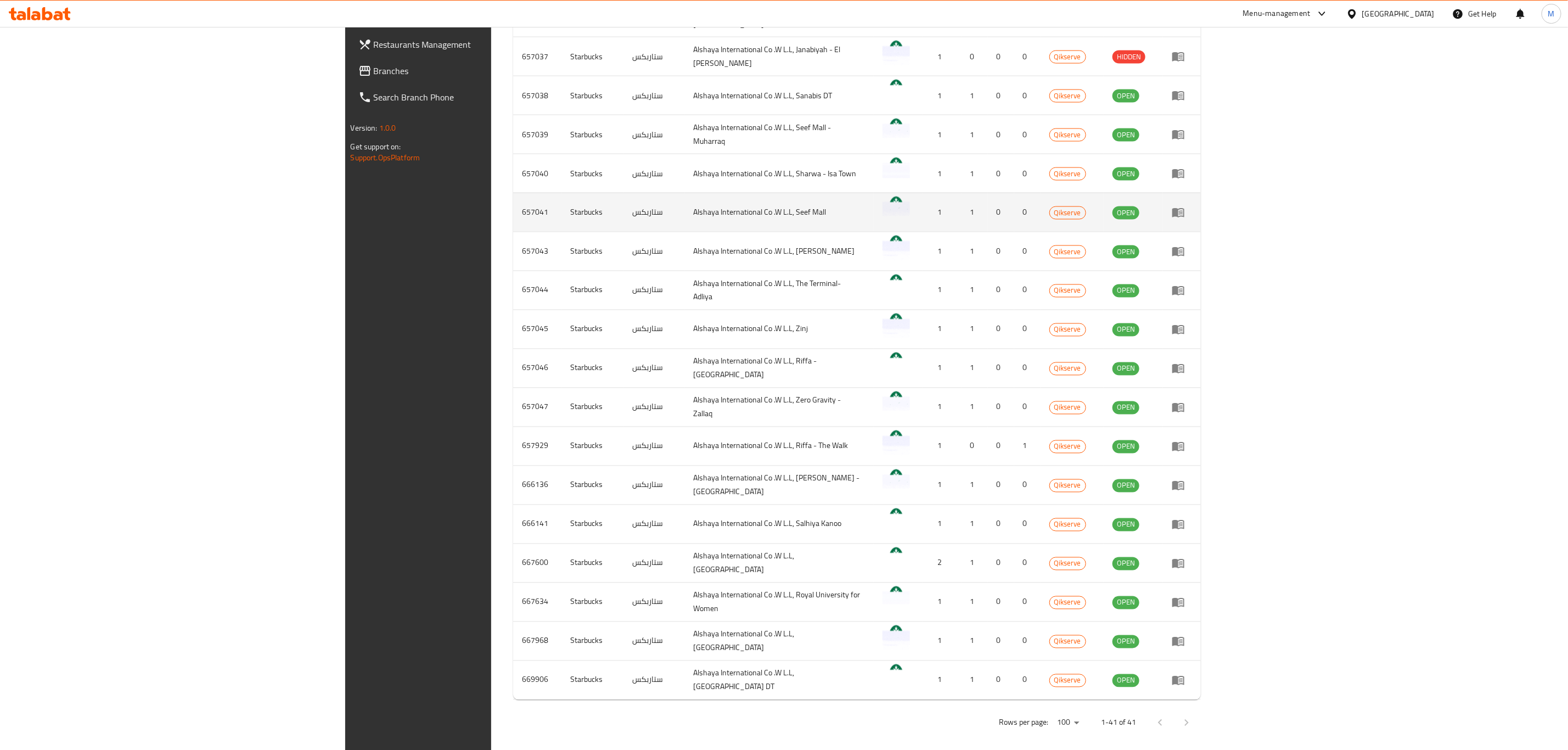
click at [513, 213] on td "657041" at bounding box center [537, 212] width 48 height 39
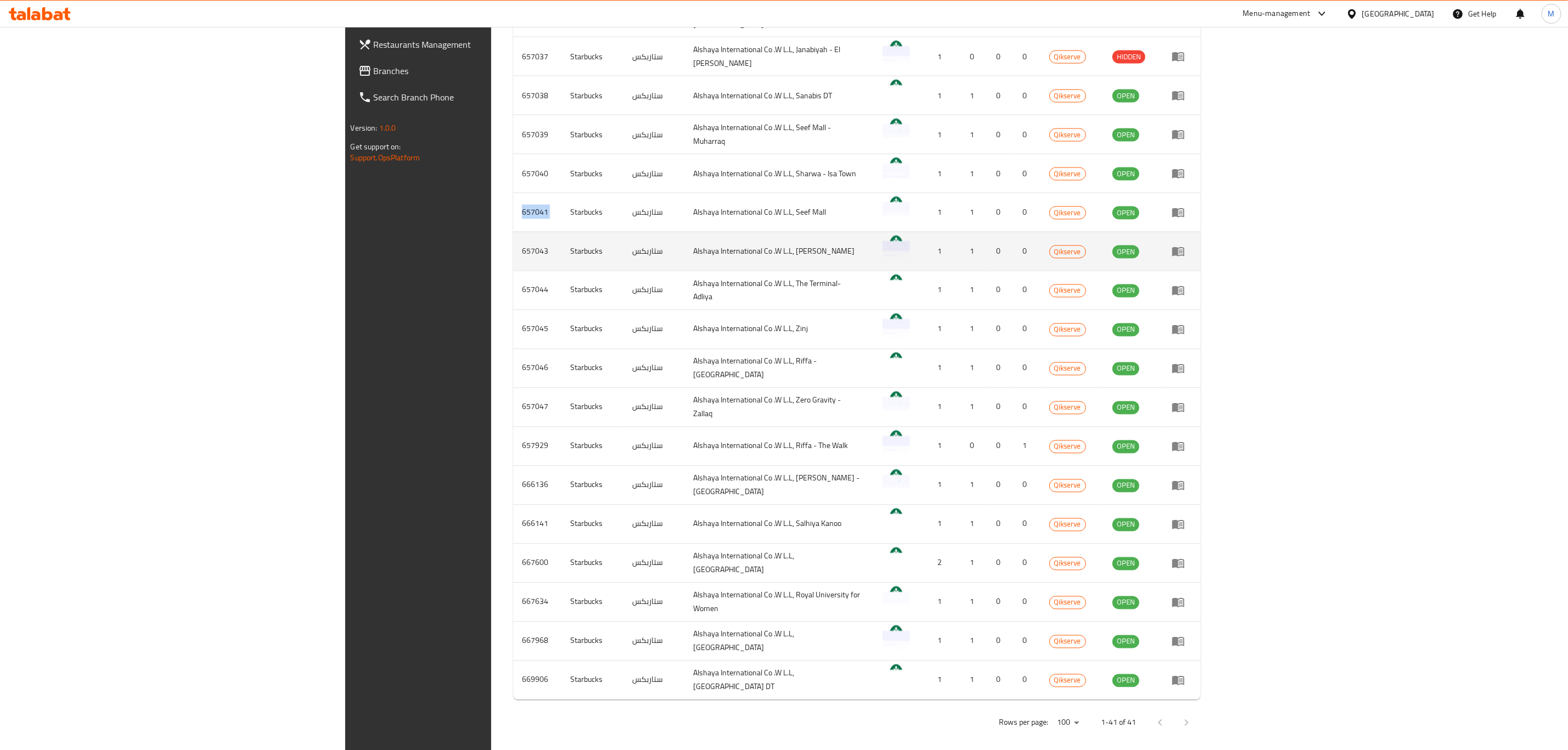
click at [513, 249] on td "657043" at bounding box center [537, 251] width 48 height 39
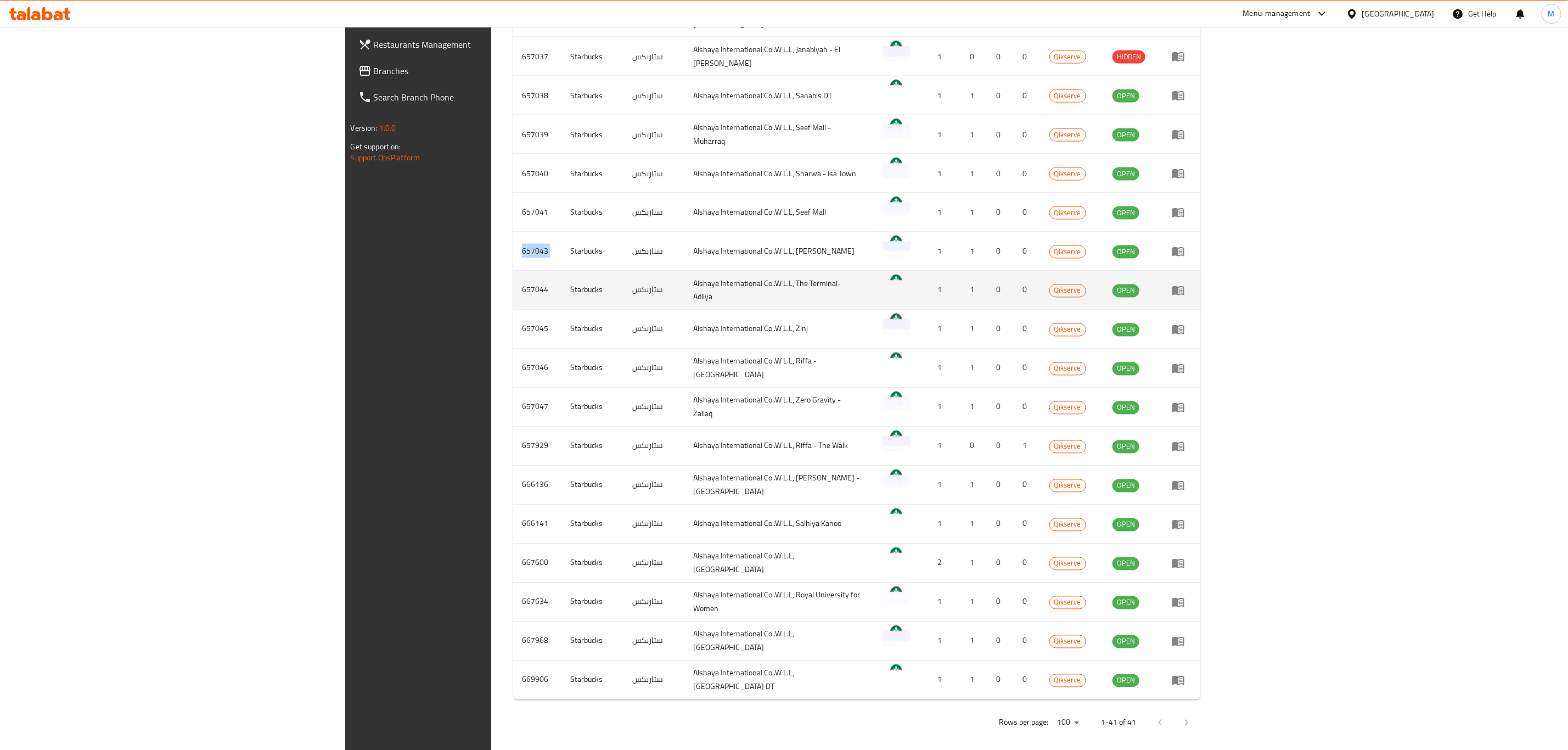
click at [513, 290] on td "657044" at bounding box center [537, 290] width 48 height 39
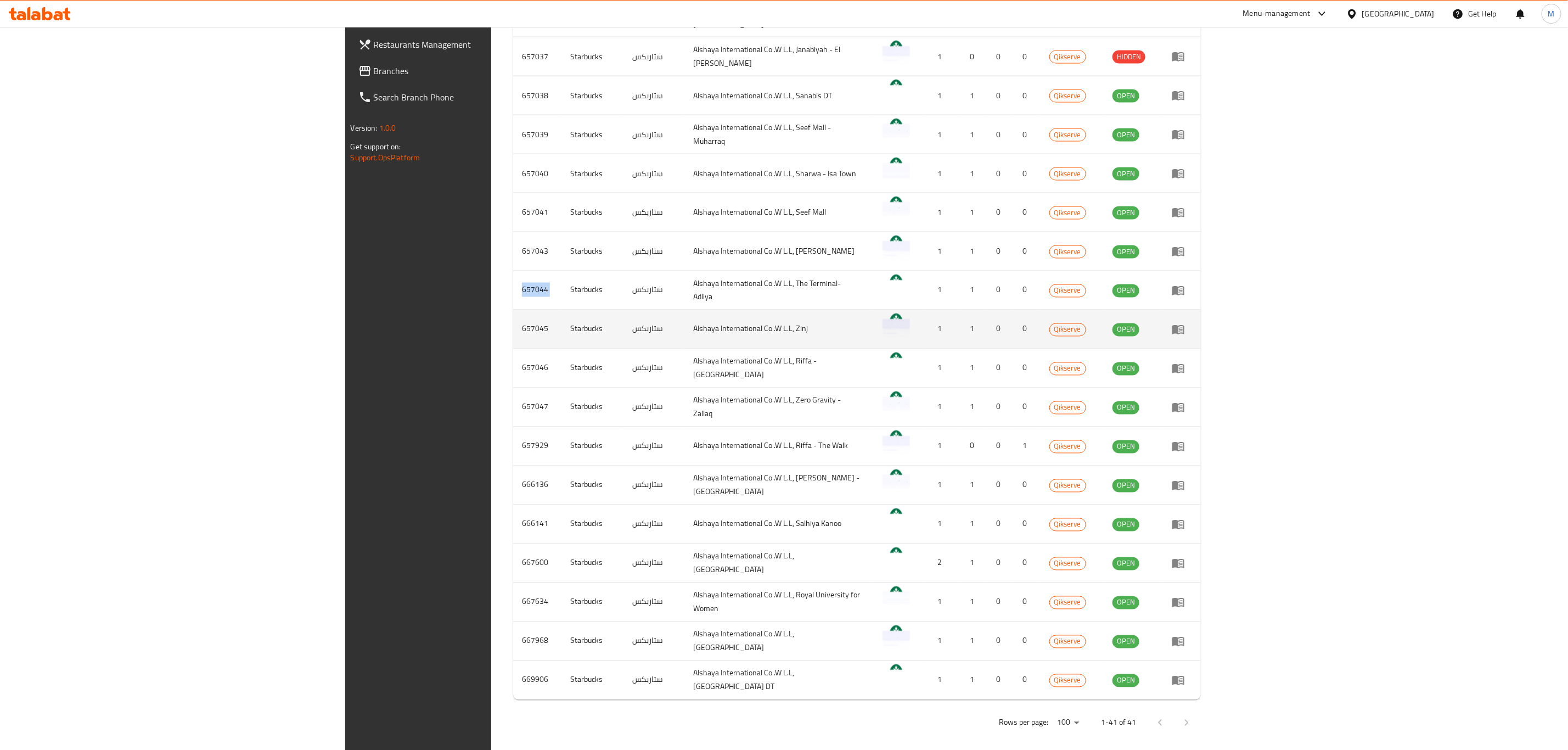
click at [513, 326] on td "657045" at bounding box center [537, 329] width 48 height 39
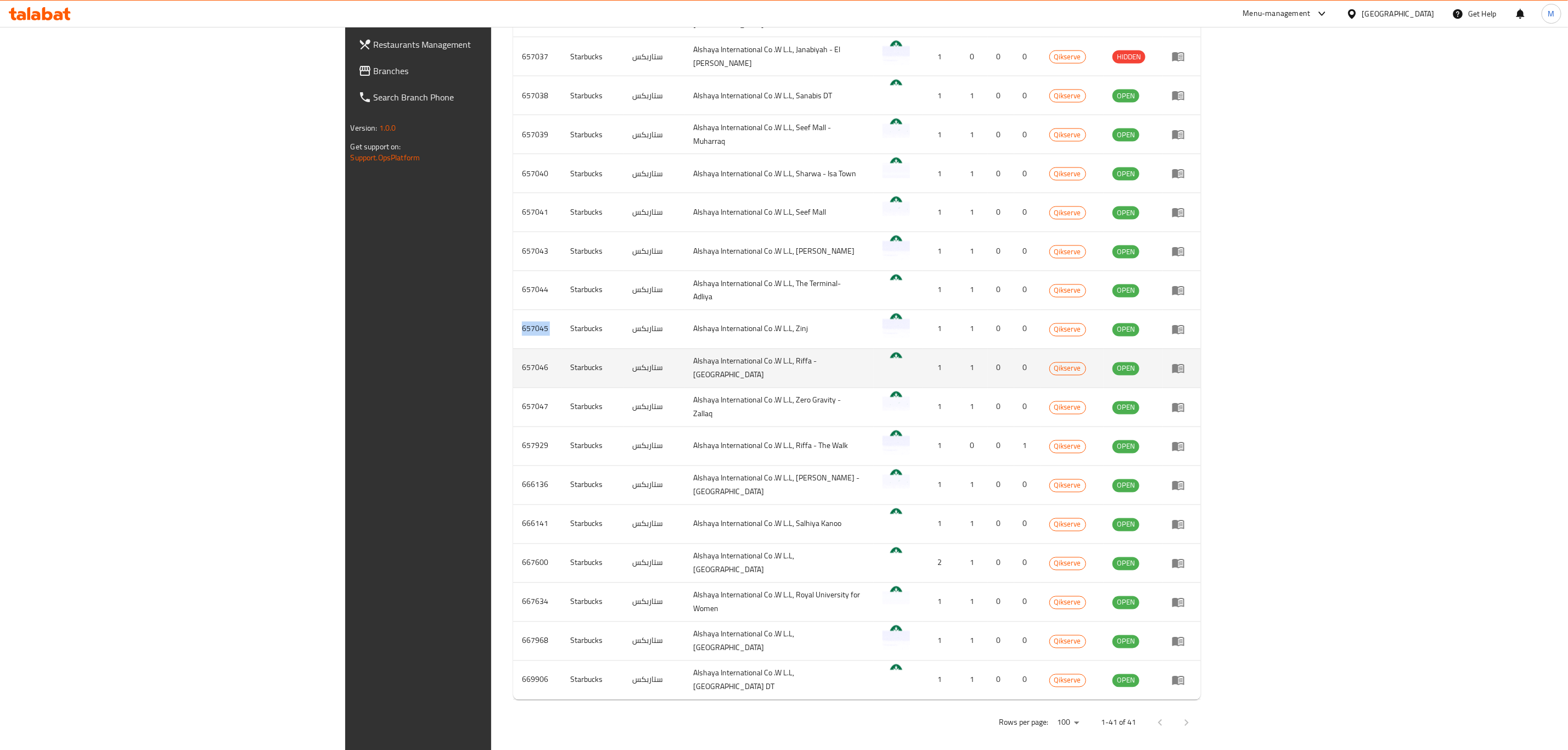
click at [513, 372] on td "657046" at bounding box center [537, 368] width 48 height 39
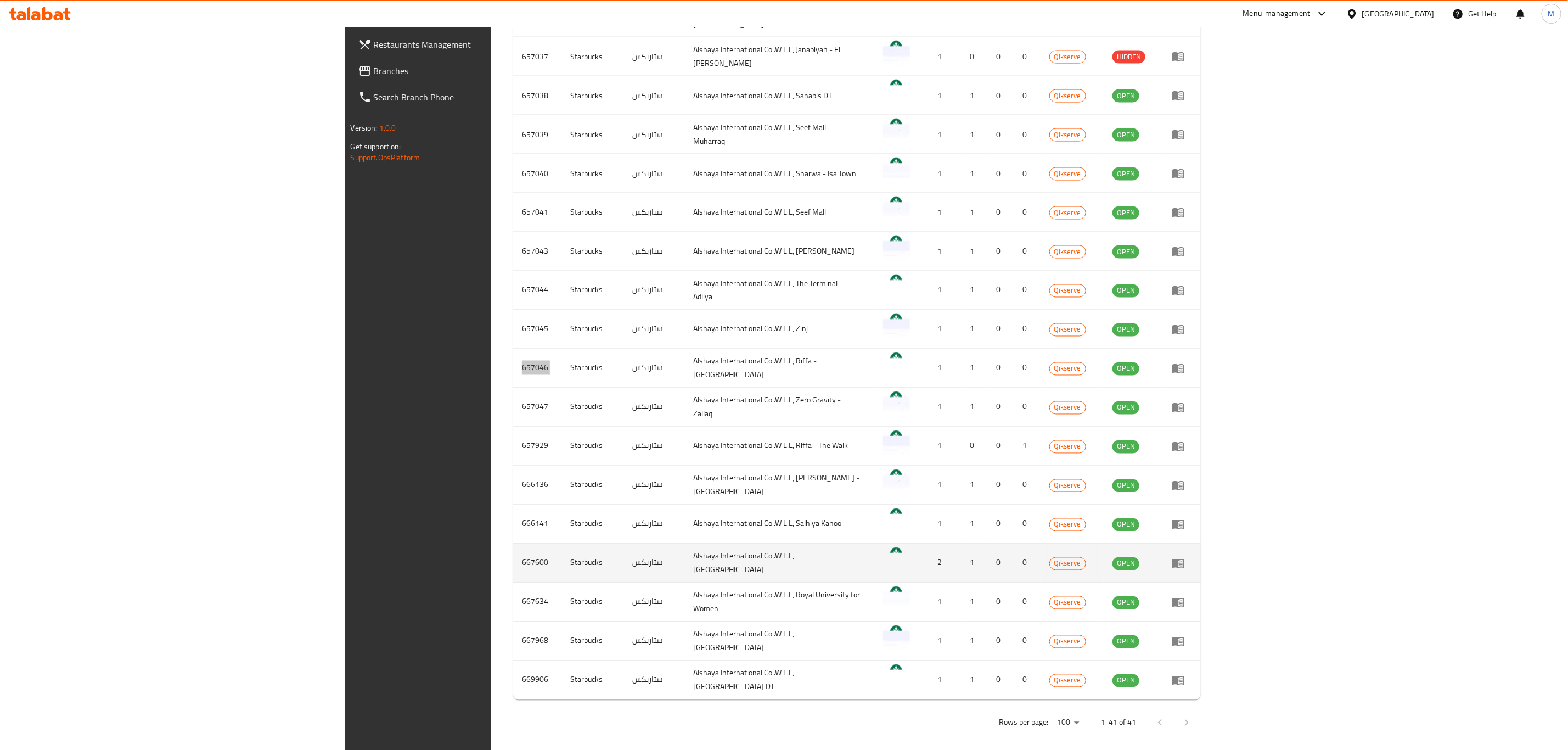
scroll to position [1298, 0]
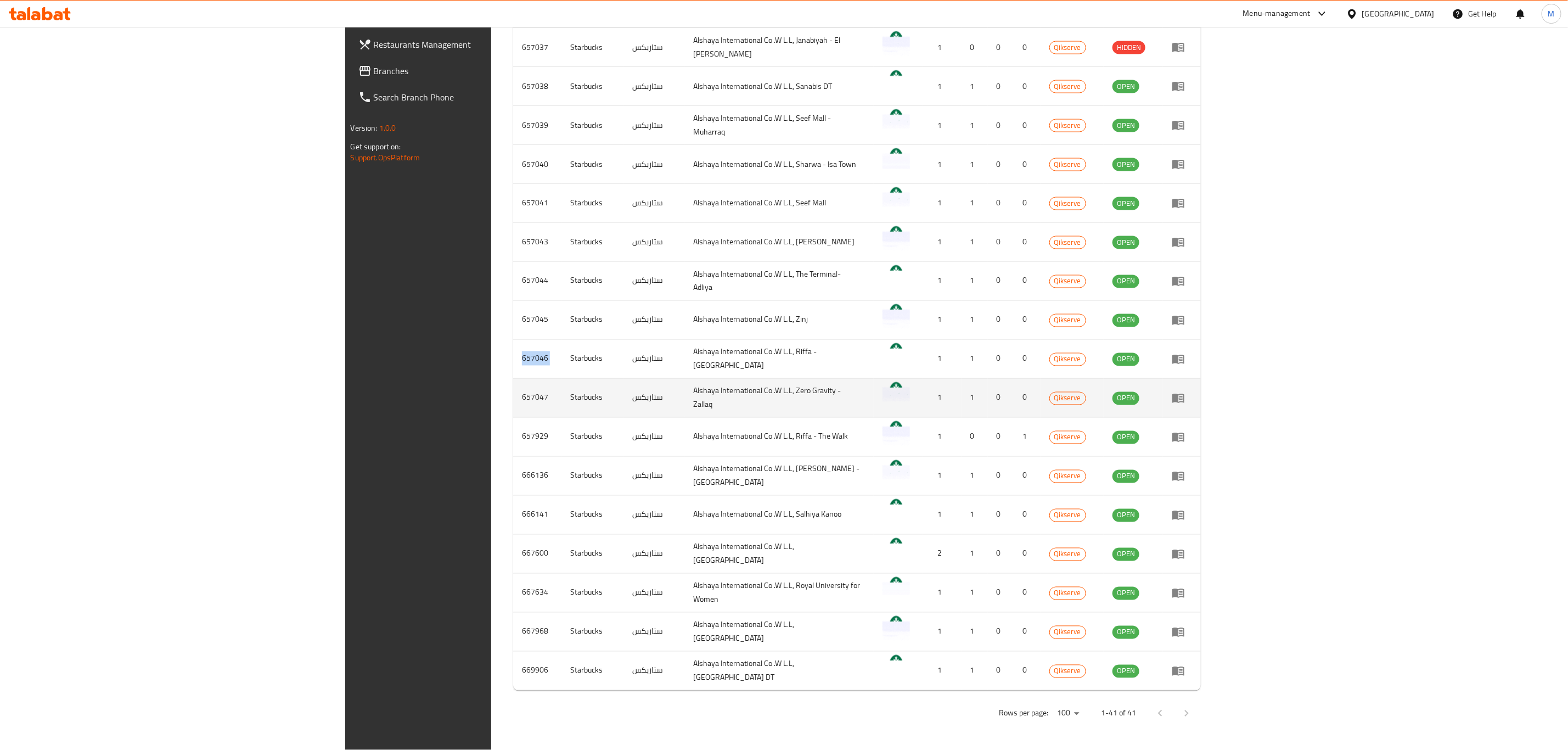
click at [513, 399] on td "657047" at bounding box center [537, 398] width 48 height 39
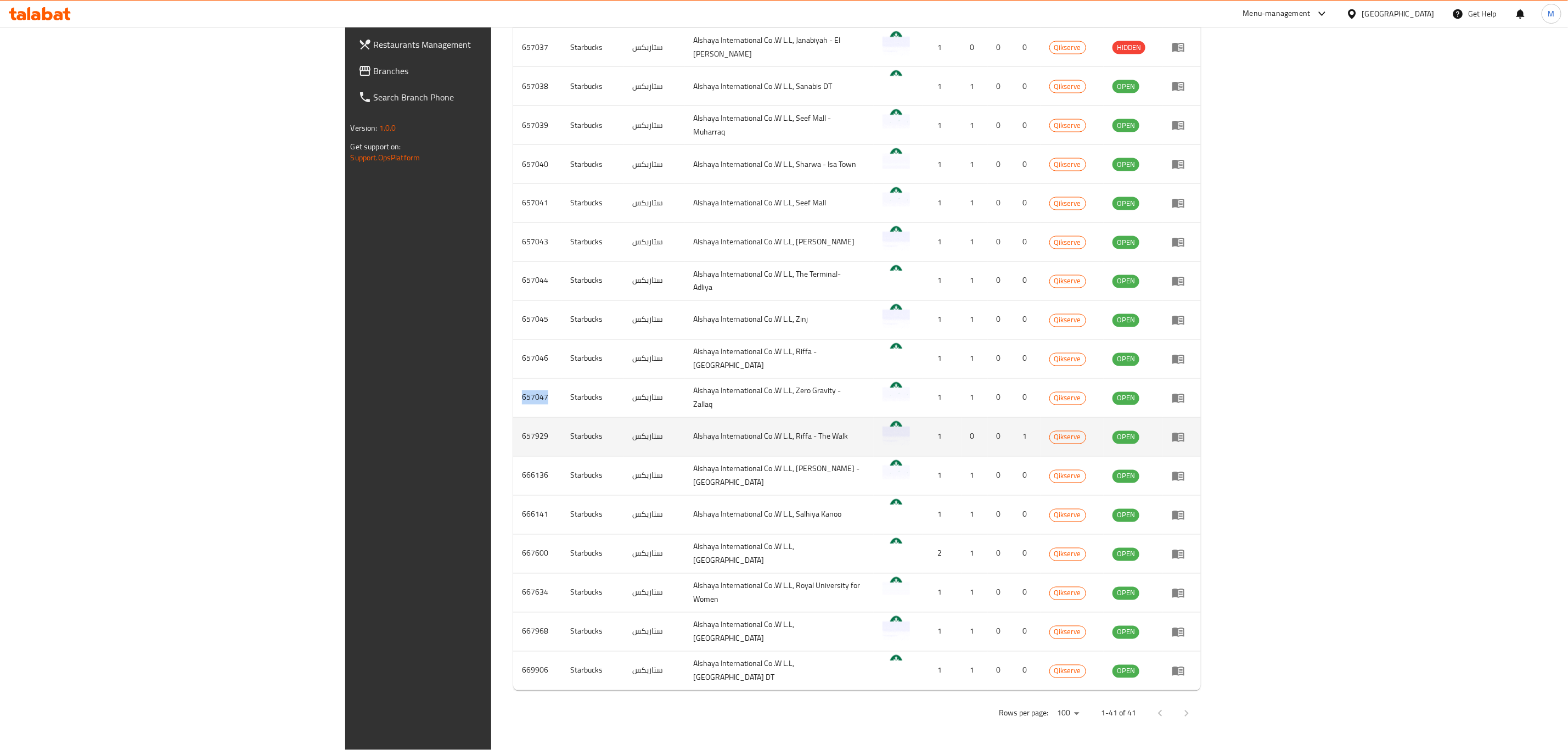
click at [513, 434] on td "657929" at bounding box center [537, 437] width 48 height 39
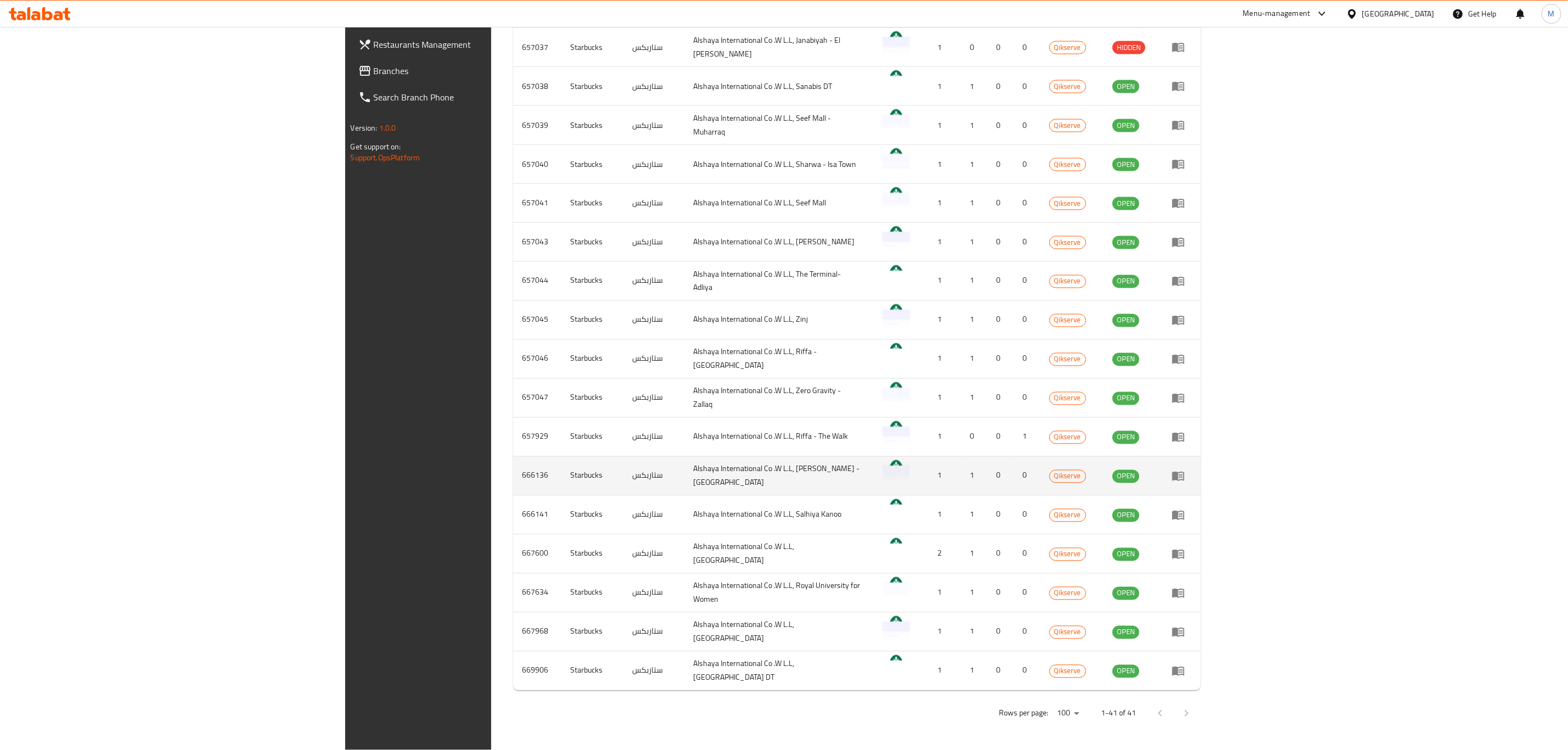
click at [513, 472] on td "666136" at bounding box center [537, 475] width 48 height 39
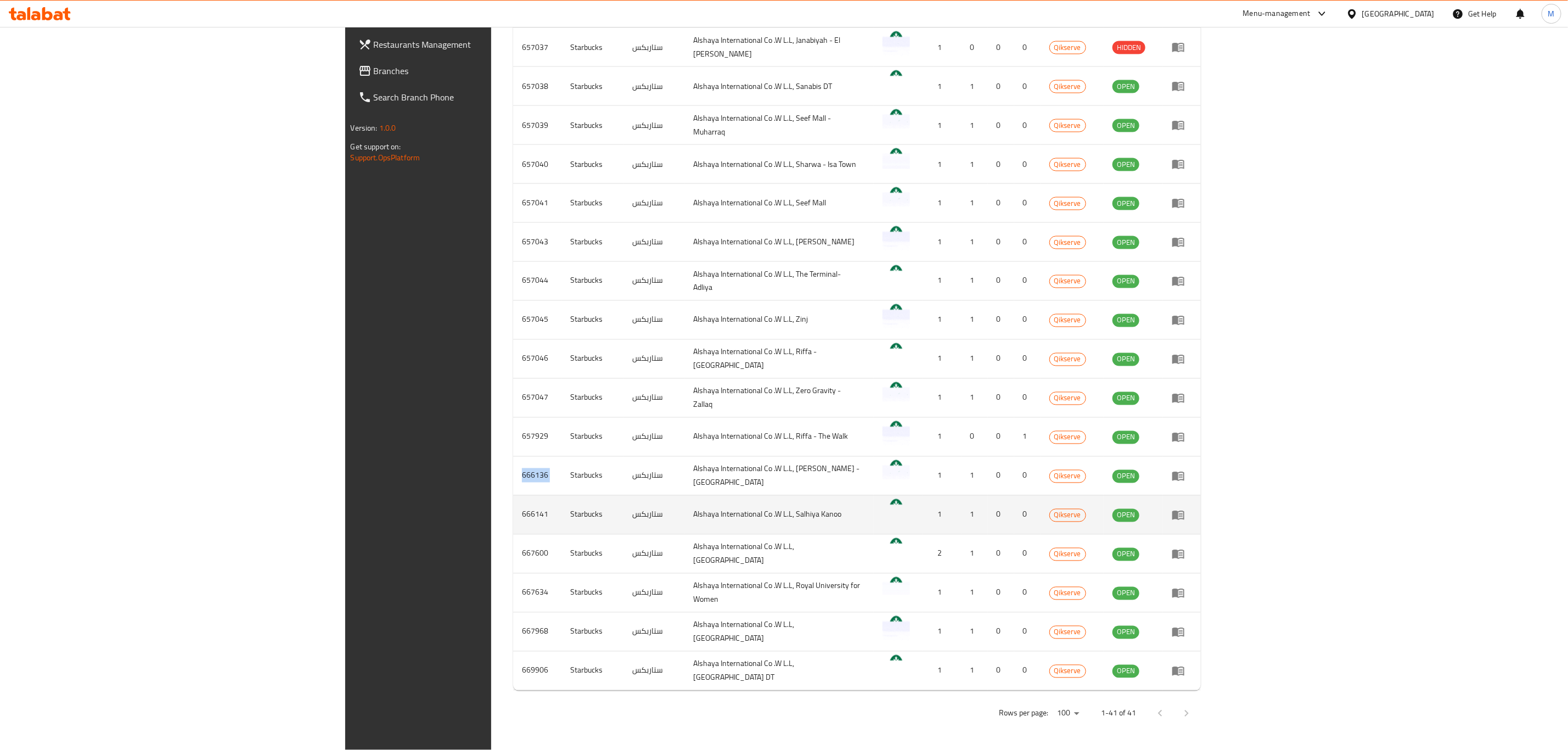
click at [513, 507] on td "666141" at bounding box center [537, 514] width 48 height 39
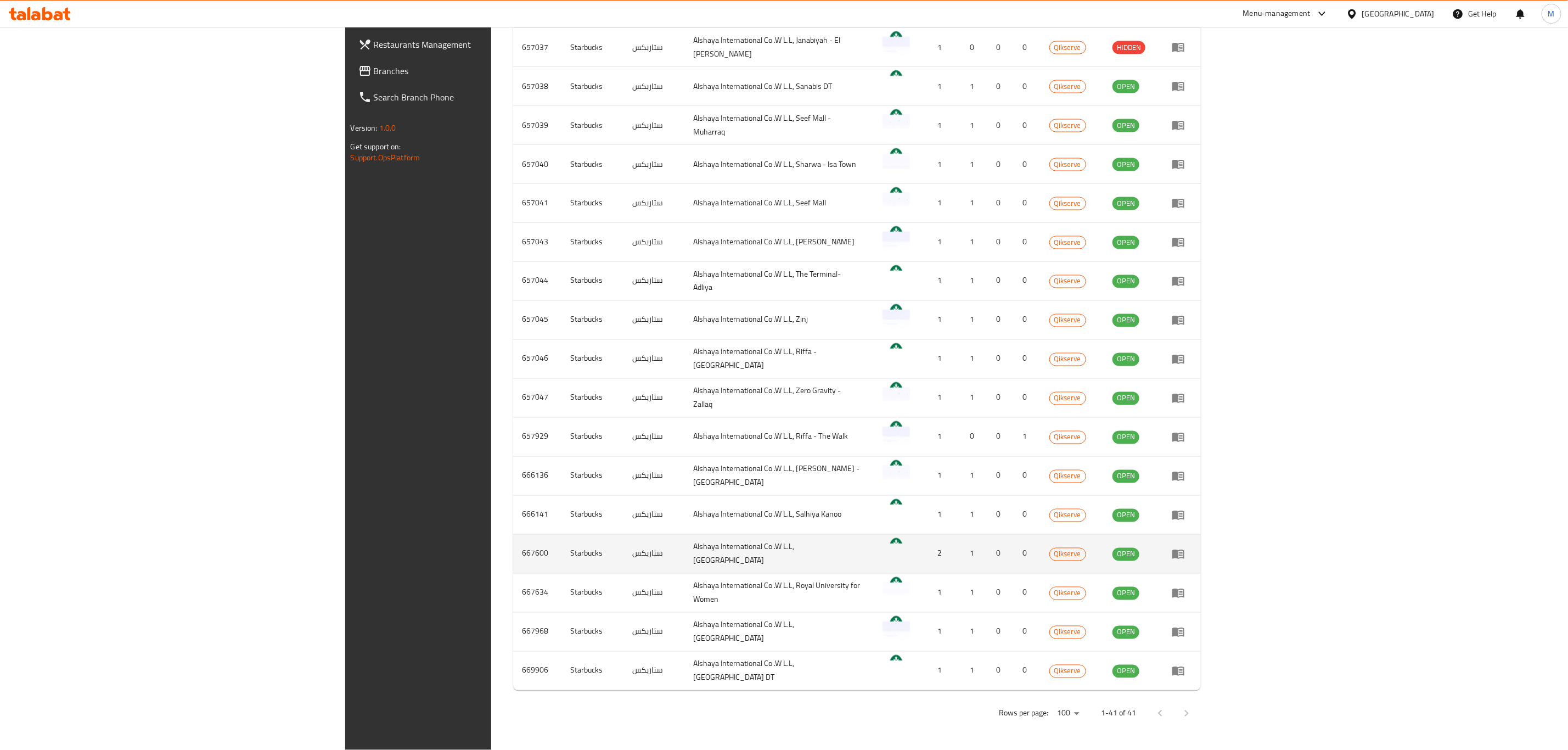
click at [513, 550] on td "667600" at bounding box center [537, 554] width 48 height 39
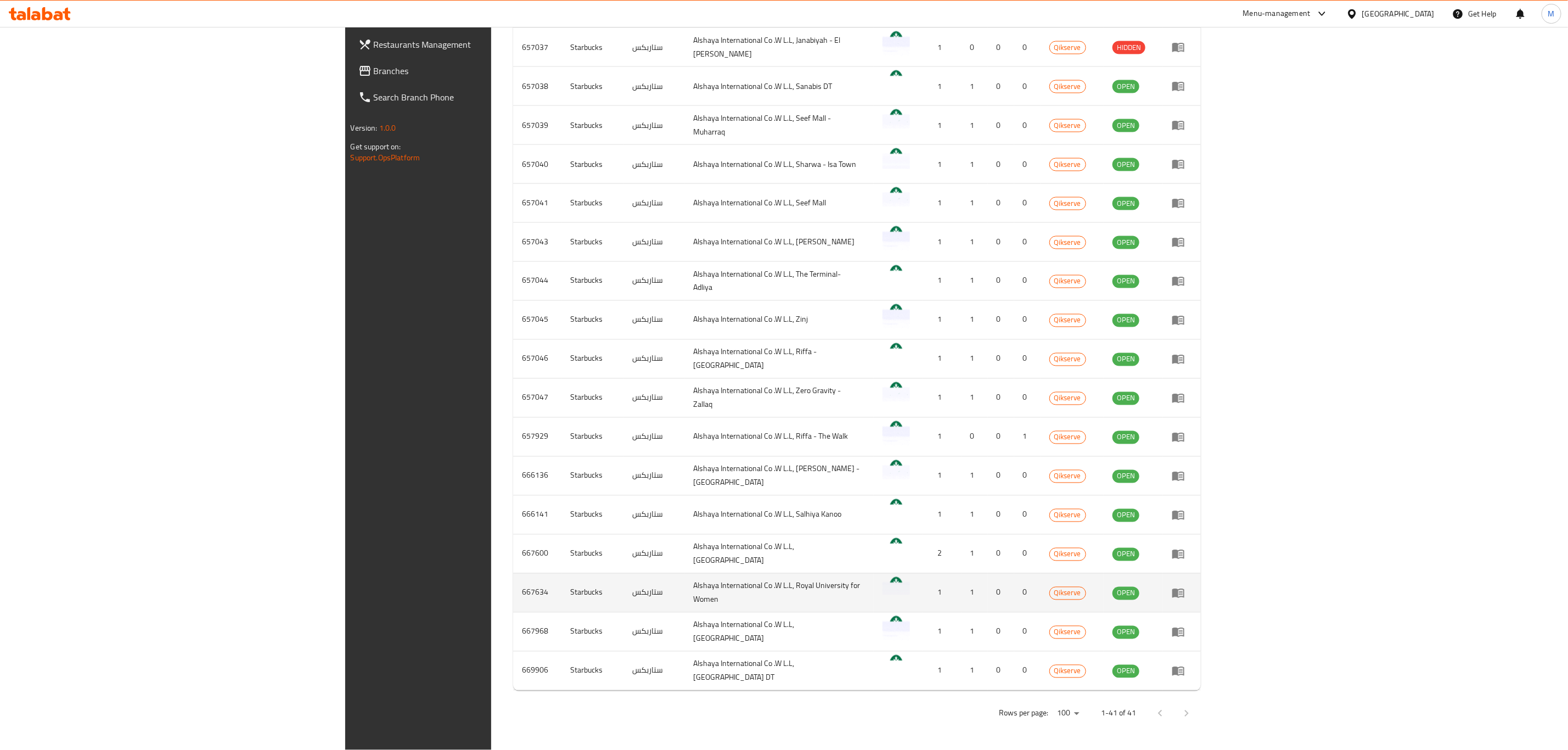
click at [513, 591] on td "667634" at bounding box center [537, 593] width 48 height 39
drag, startPoint x: 305, startPoint y: 591, endPoint x: 299, endPoint y: 591, distance: 6.0
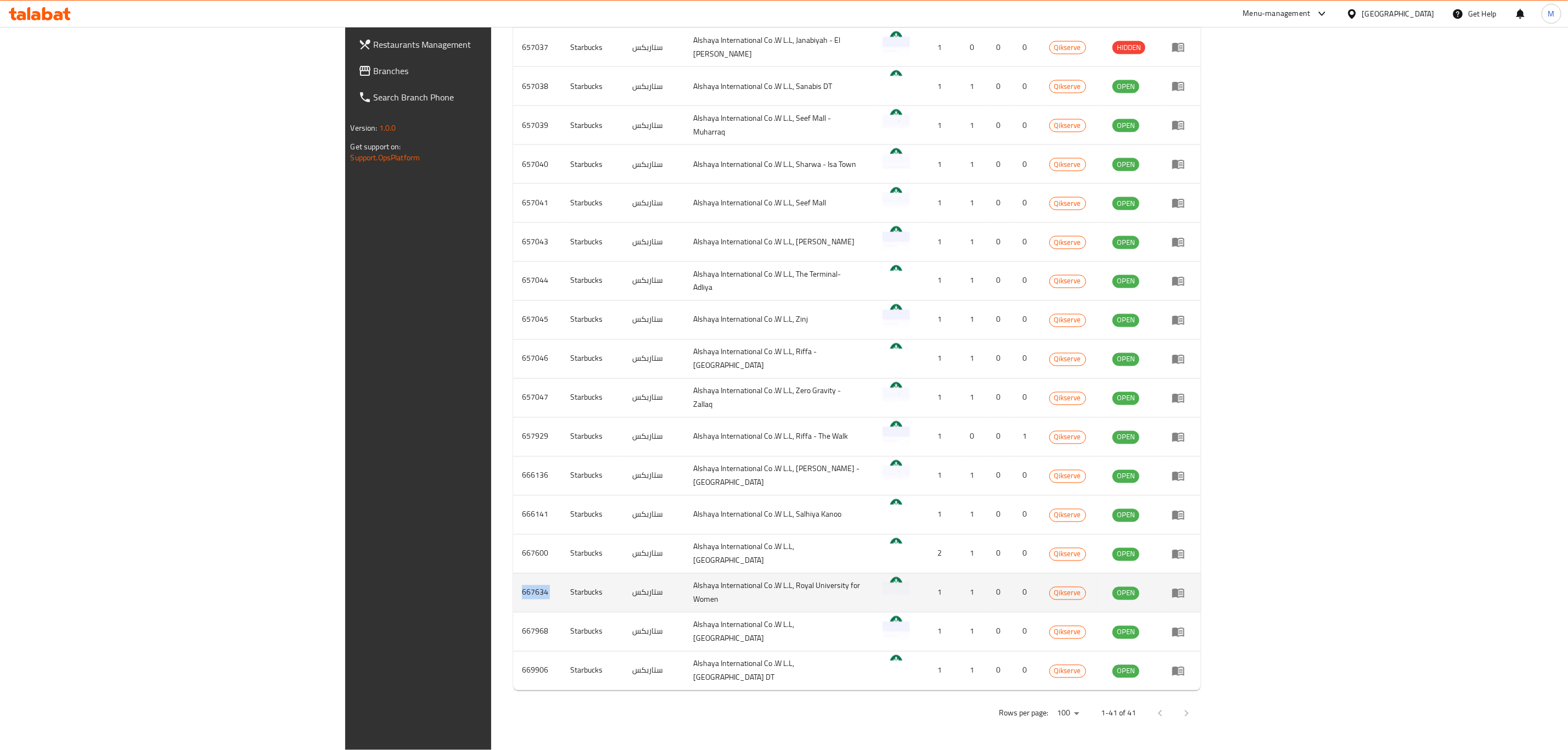
click at [513, 591] on td "667634" at bounding box center [537, 593] width 48 height 39
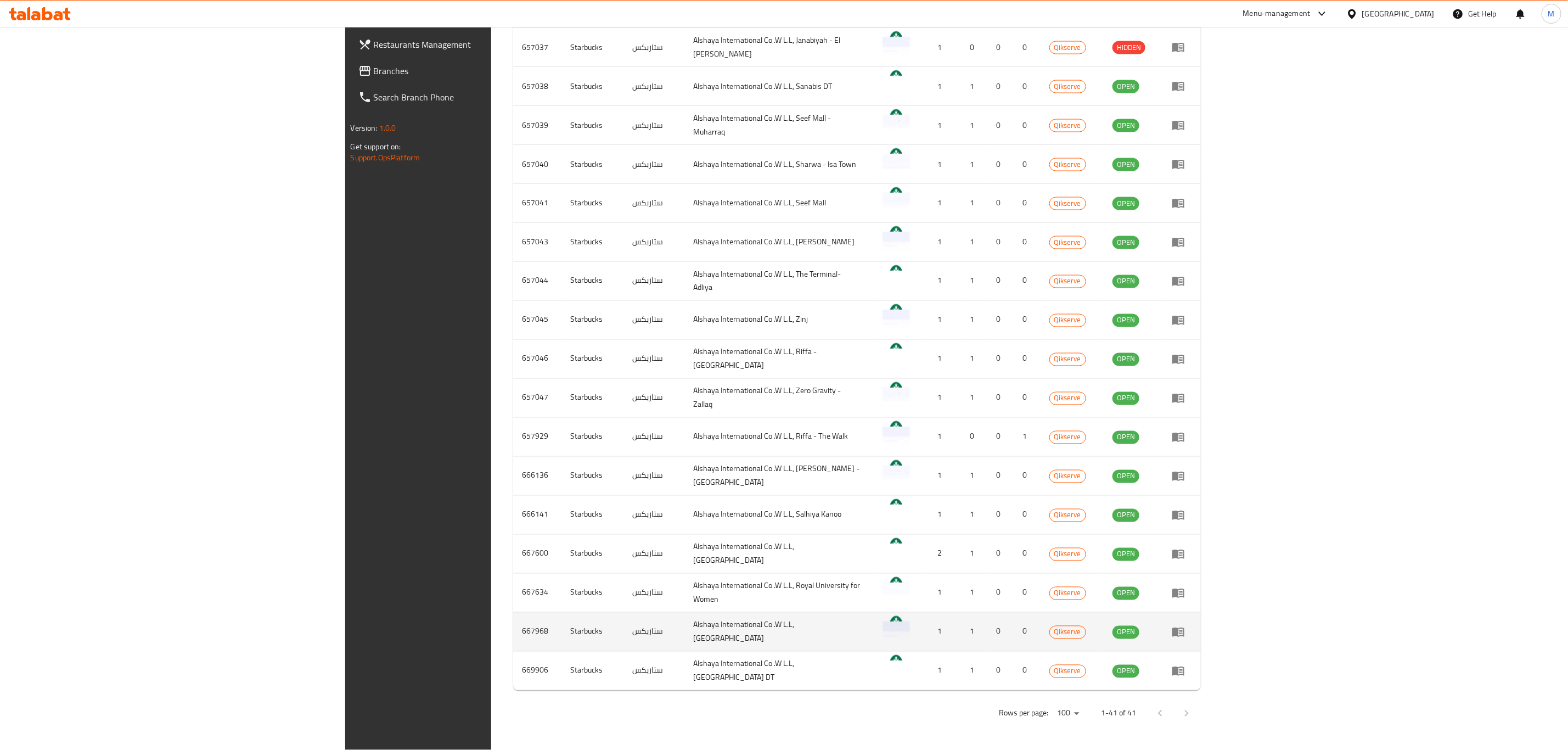
click at [513, 633] on td "667968" at bounding box center [537, 631] width 48 height 39
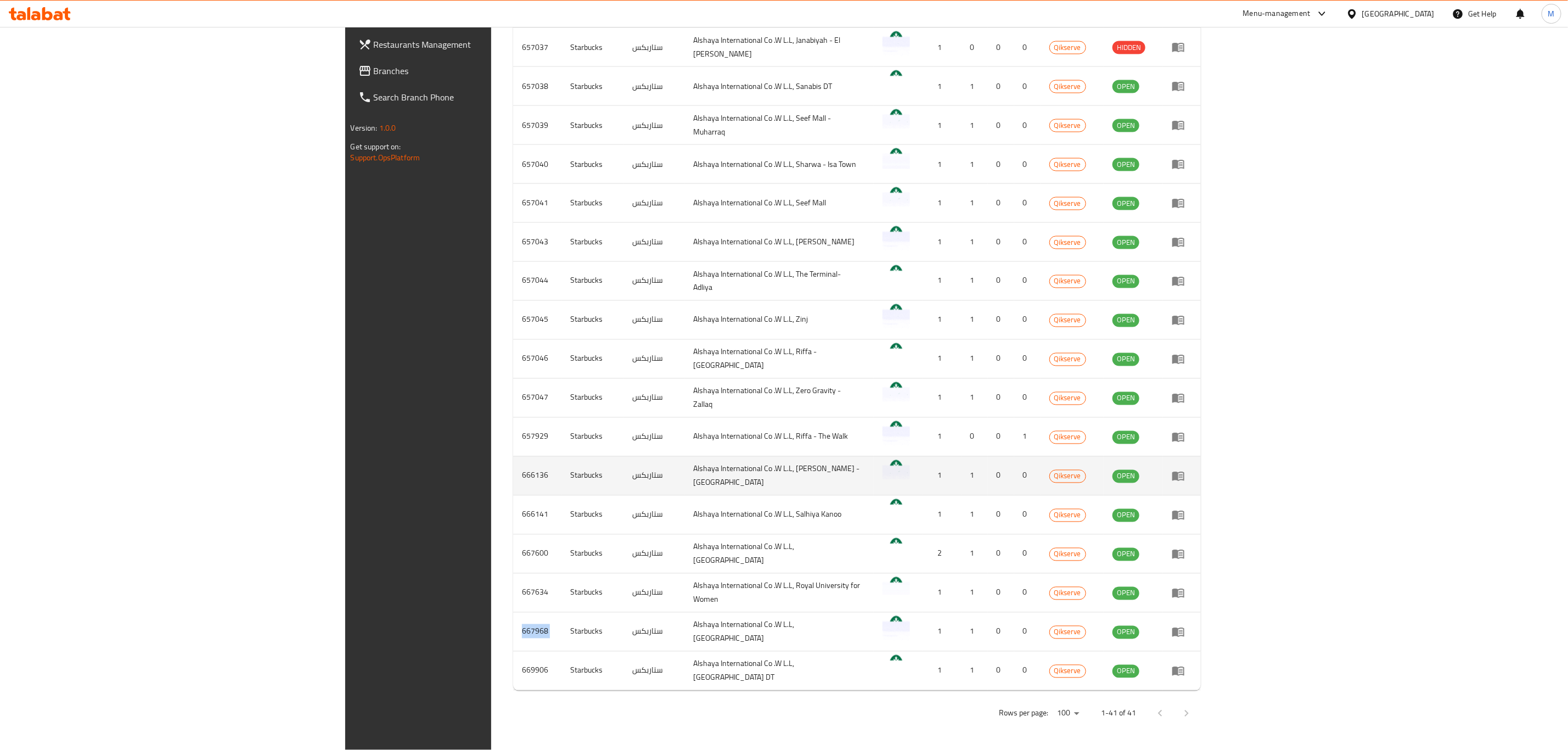
click at [513, 467] on td "666136" at bounding box center [537, 475] width 48 height 39
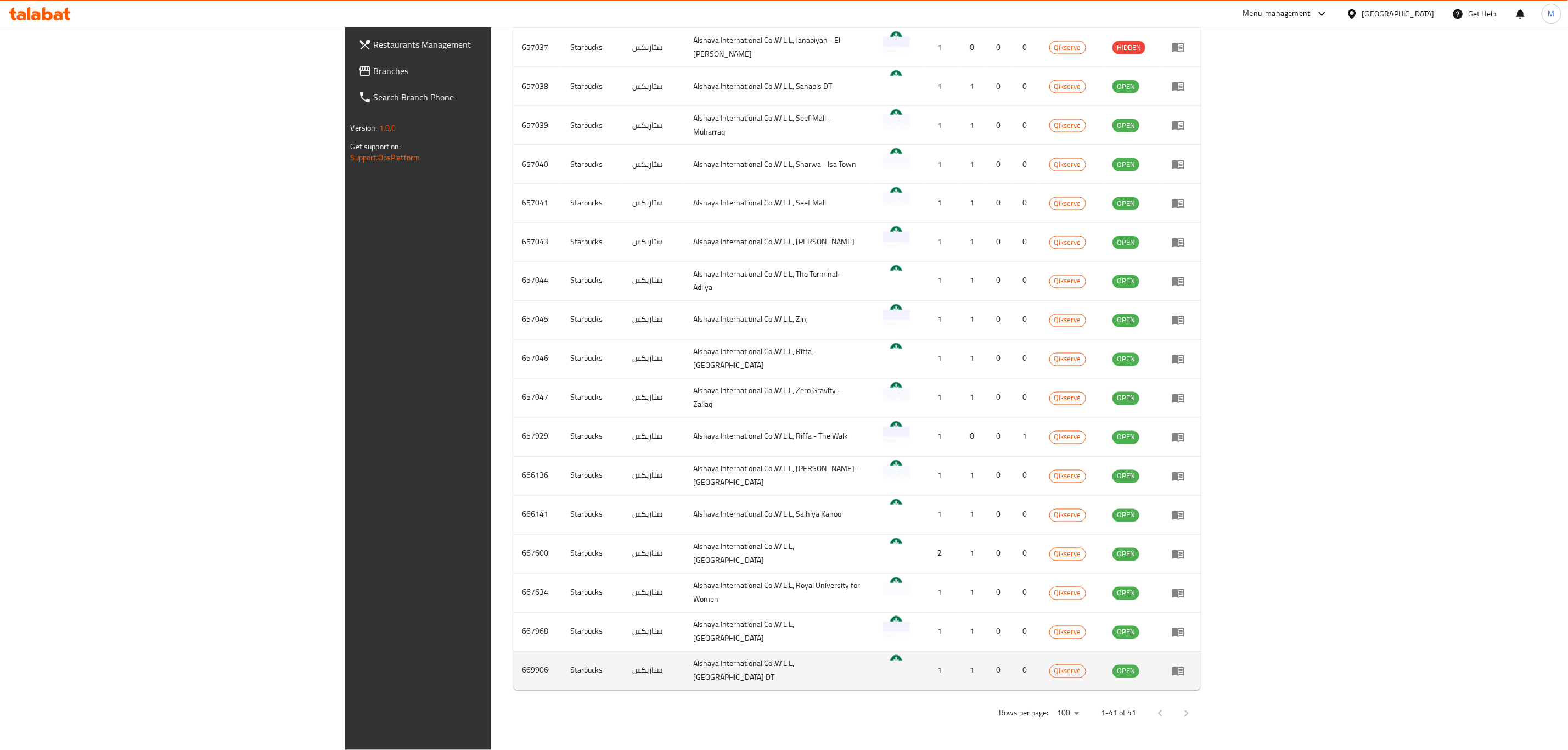
click at [513, 670] on td "669906" at bounding box center [537, 670] width 48 height 39
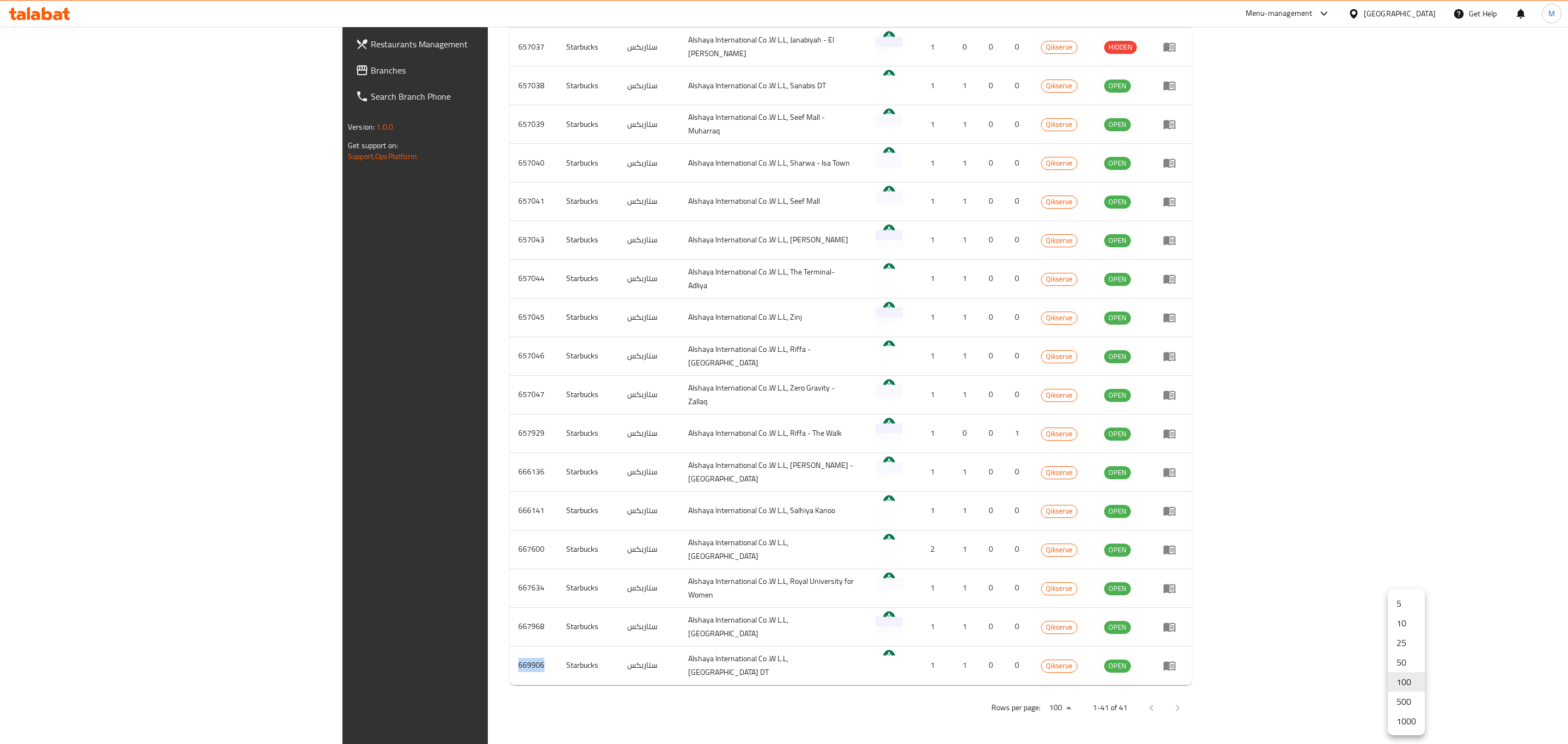
click at [1408, 719] on li "1000" at bounding box center [1406, 720] width 37 height 19
click at [1408, 719] on div at bounding box center [784, 372] width 1568 height 744
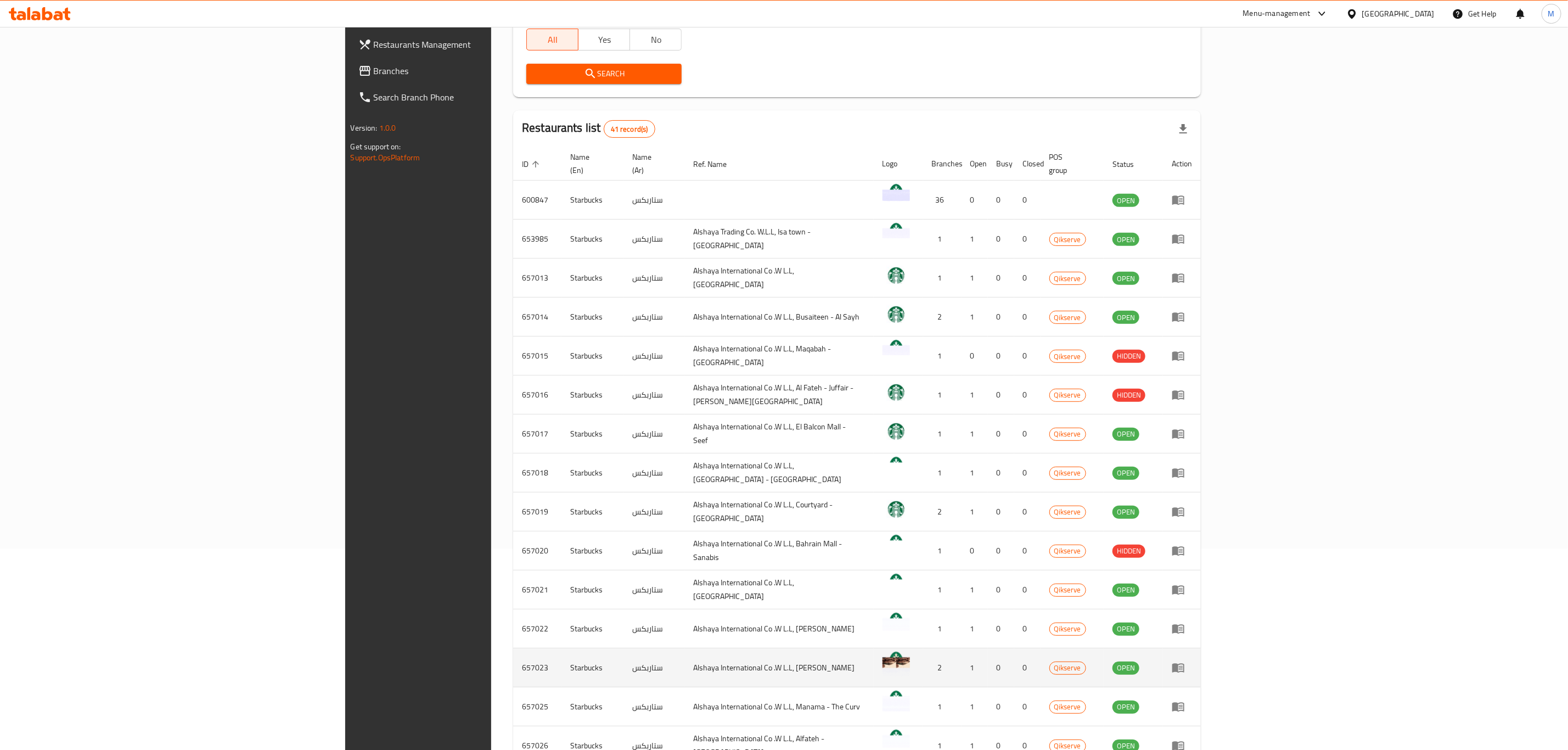
scroll to position [0, 0]
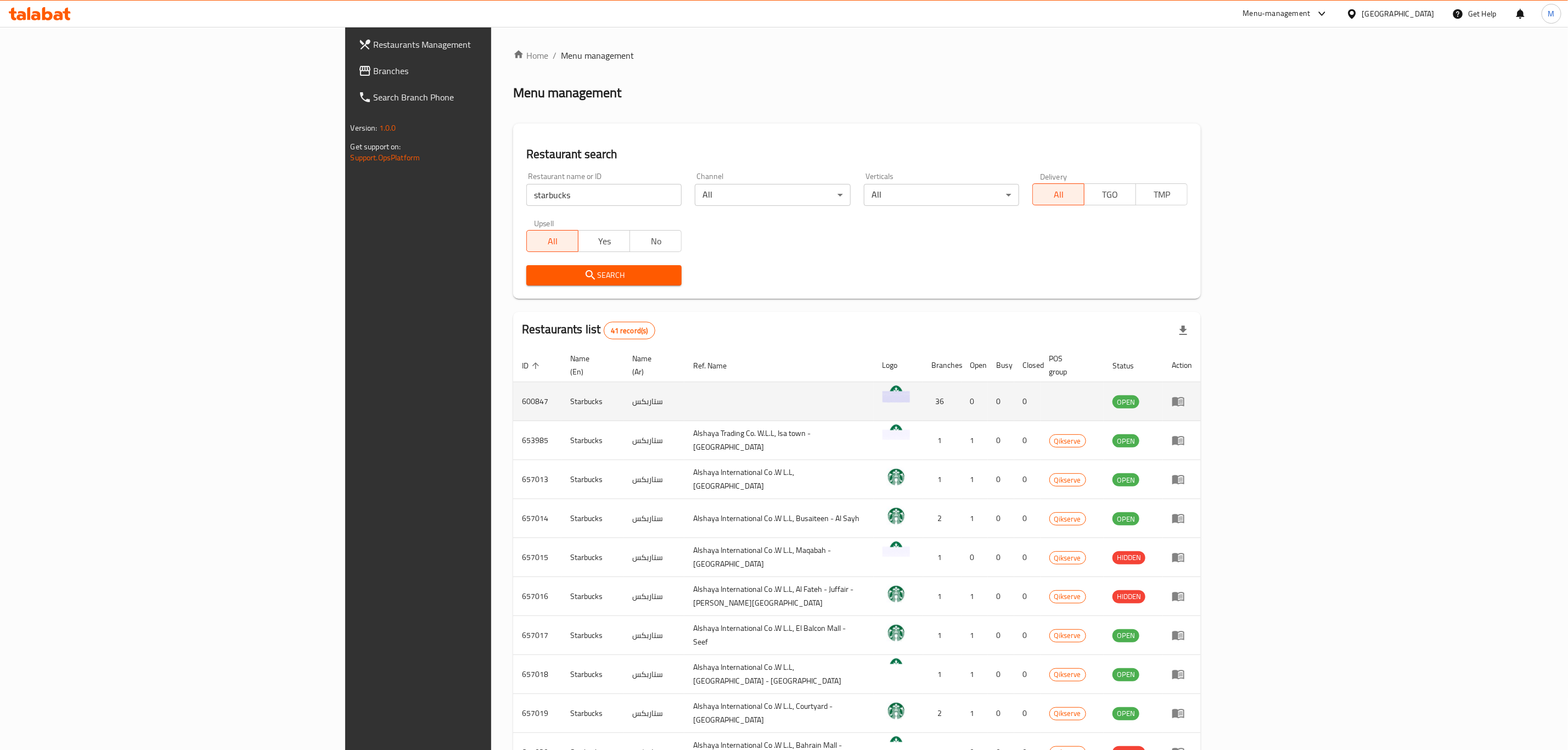
click at [513, 392] on td "600847" at bounding box center [537, 402] width 48 height 39
click at [513, 382] on td "600847" at bounding box center [537, 402] width 48 height 39
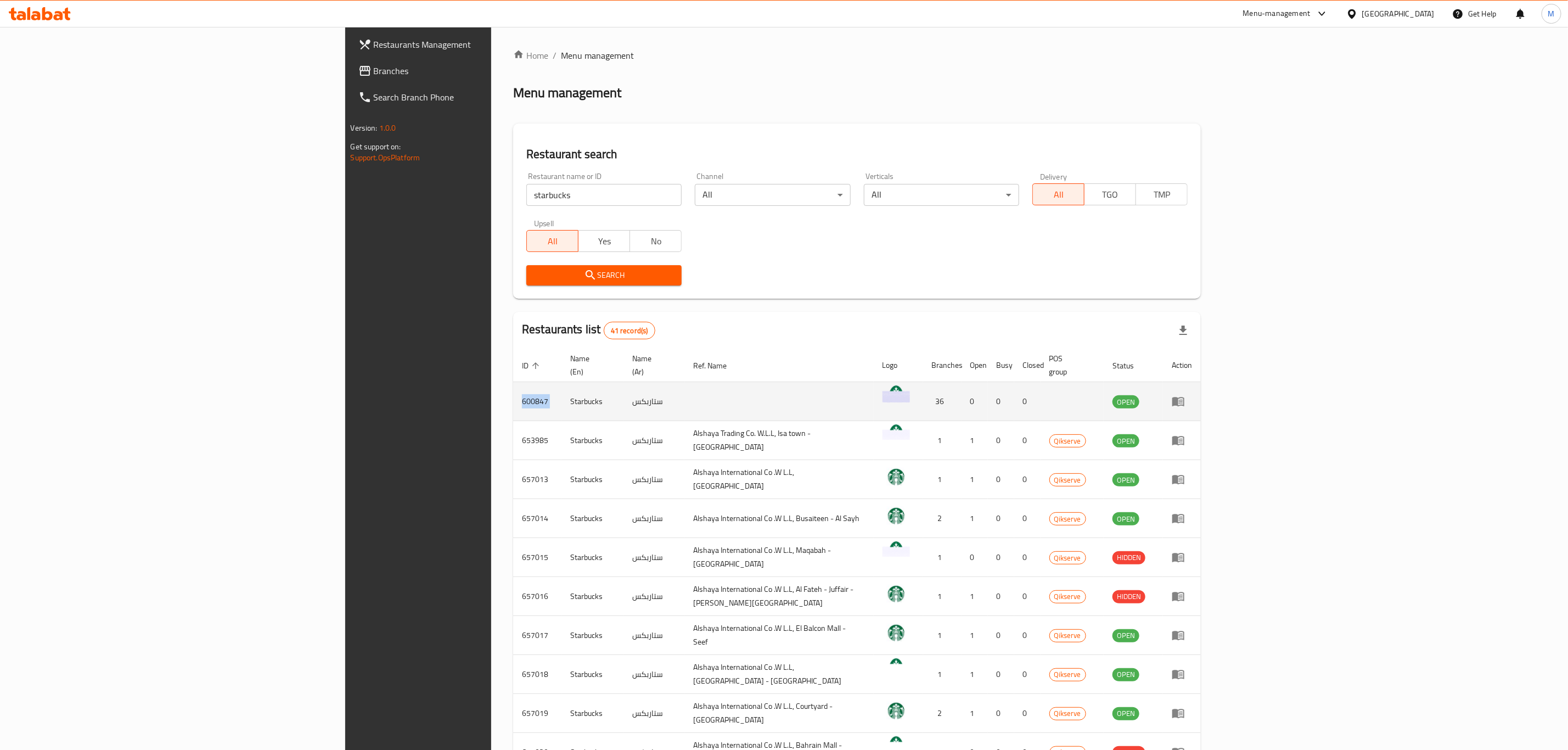
click at [513, 382] on td "600847" at bounding box center [537, 402] width 48 height 39
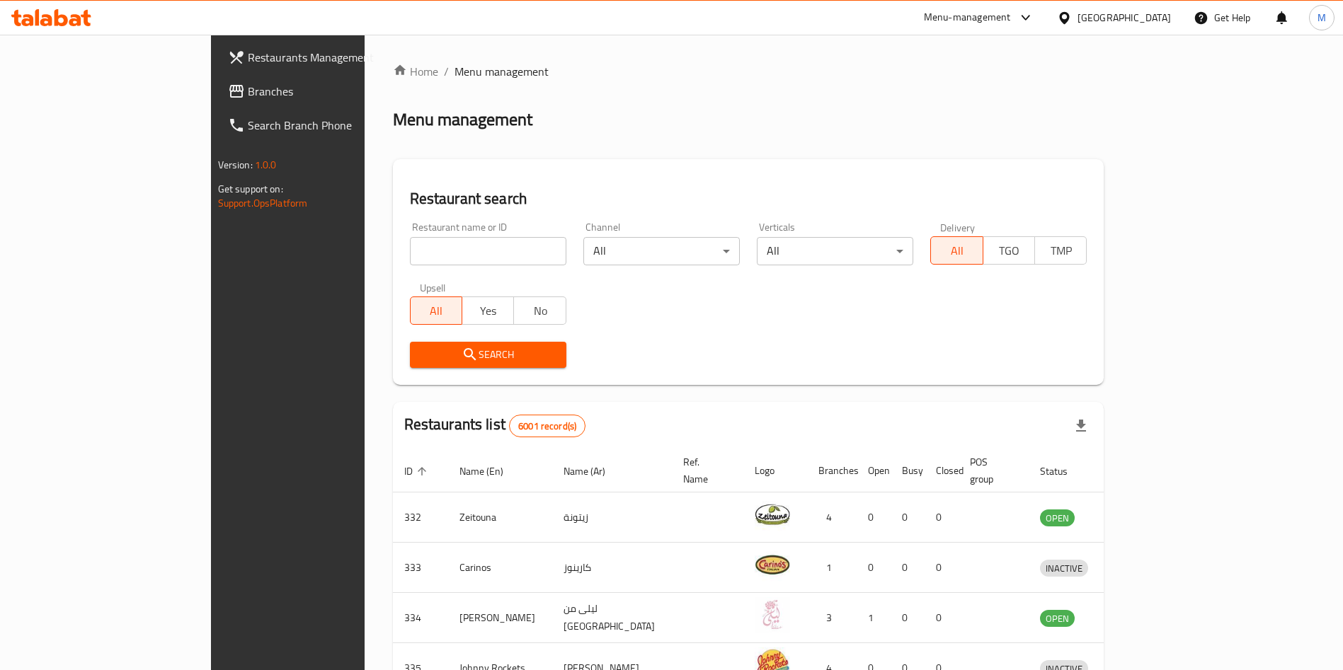
click at [410, 243] on input "search" at bounding box center [488, 251] width 156 height 28
paste input "600847"
type input "600847"
click button "Search" at bounding box center [488, 355] width 156 height 26
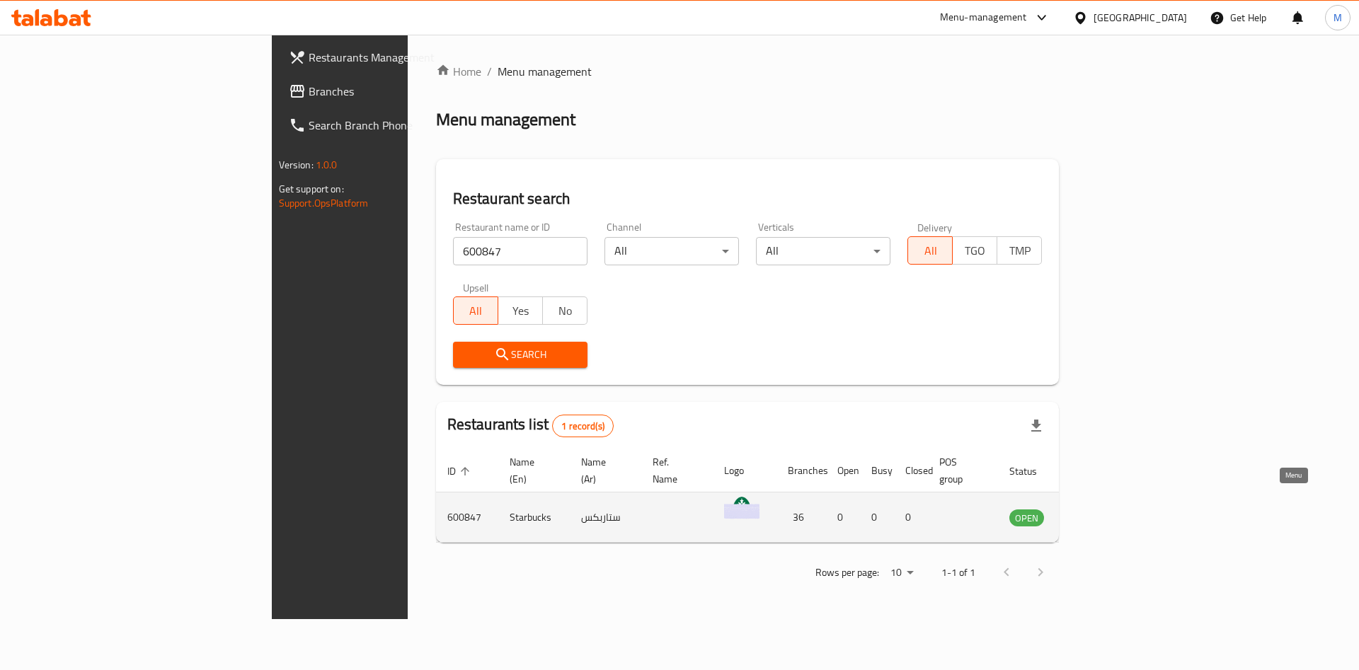
click at [1110, 509] on link "enhanced table" at bounding box center [1096, 517] width 26 height 17
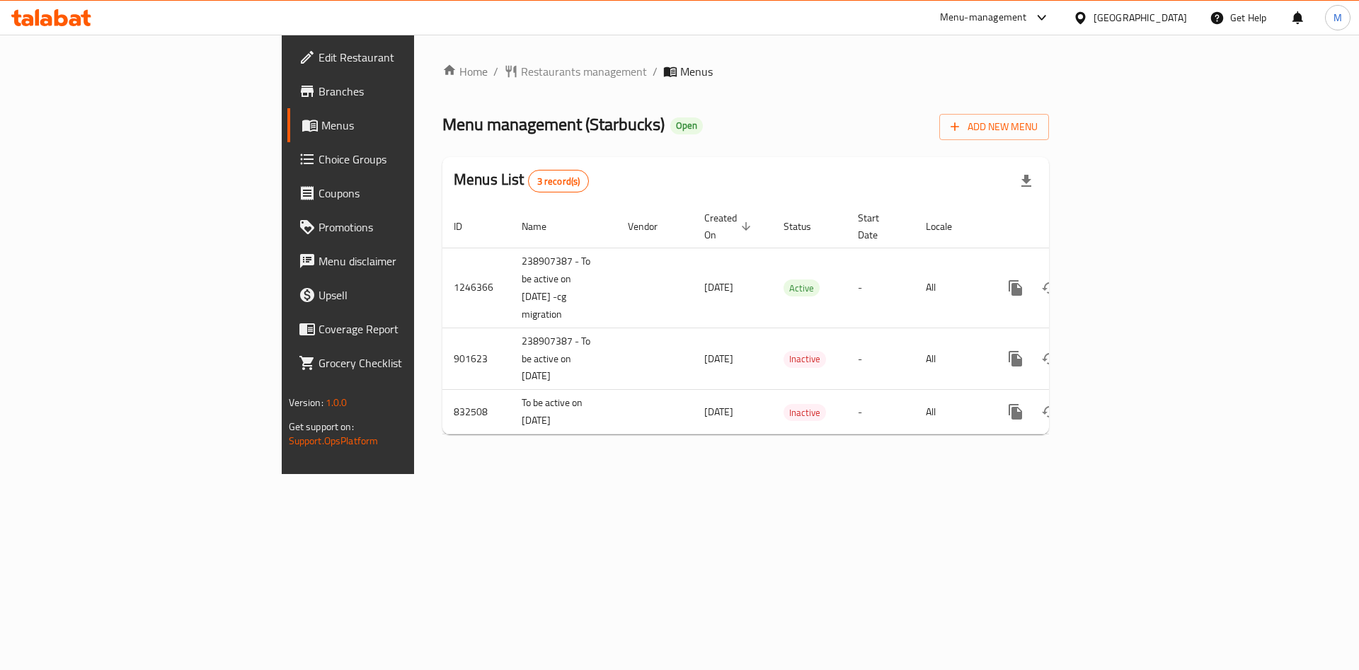
click at [318, 52] on span "Edit Restaurant" at bounding box center [407, 57] width 179 height 17
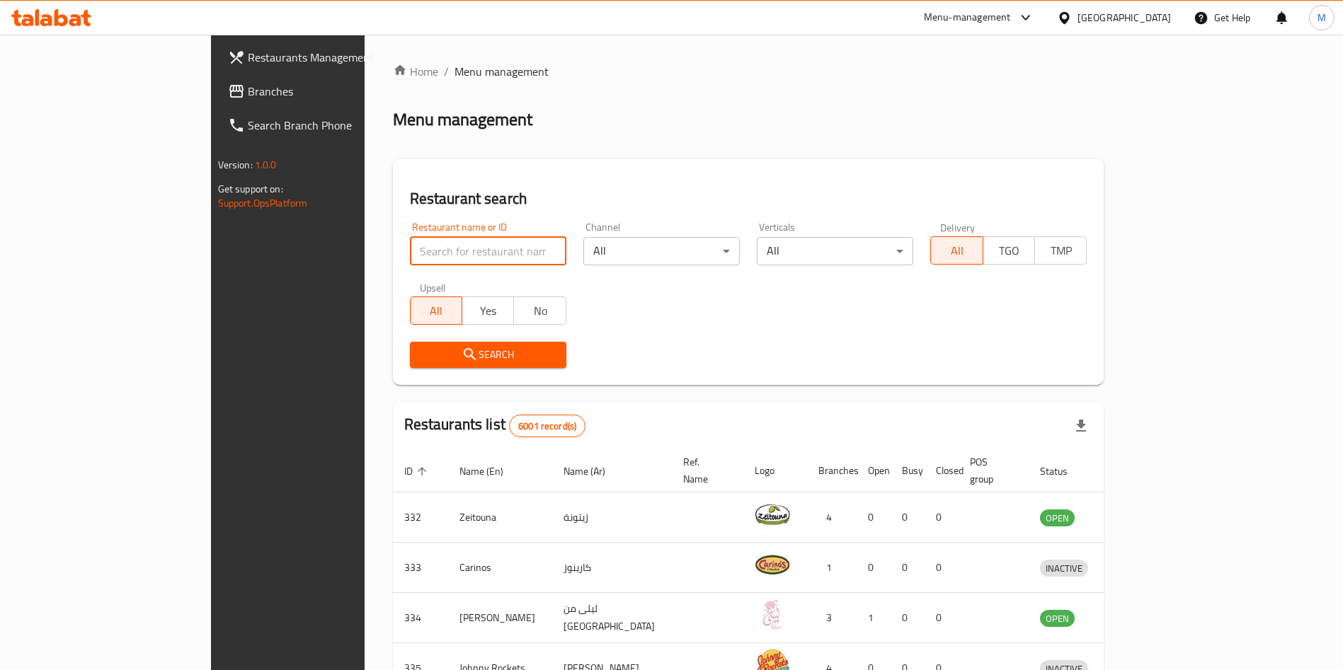
drag, startPoint x: 0, startPoint y: 0, endPoint x: 386, endPoint y: 252, distance: 461.3
click at [410, 252] on input "search" at bounding box center [488, 251] width 156 height 28
type input "Wardalshambahrain@gmail.com"
click at [410, 246] on input "Wardalshambahrain@gmail.com" at bounding box center [488, 251] width 156 height 28
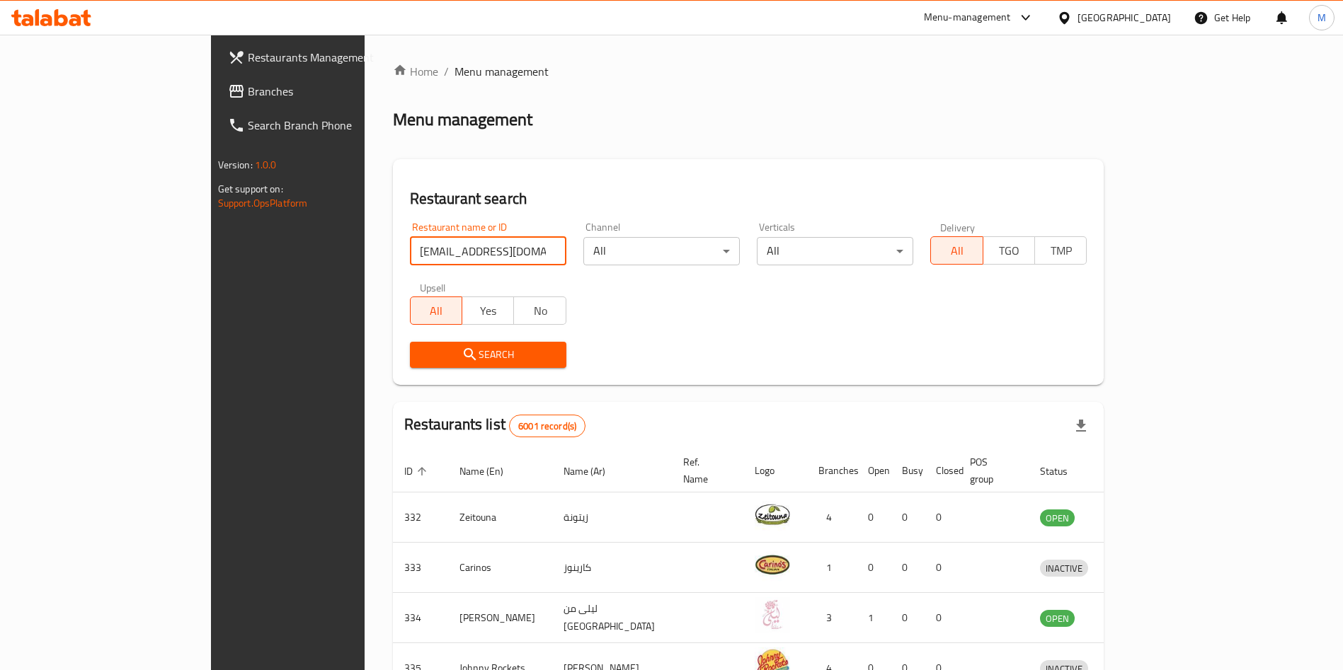
click at [410, 246] on input "Wardalshambahrain@gmail.com" at bounding box center [488, 251] width 156 height 28
click at [410, 236] on div "Restaurant name or ID Restaurant name or ID" at bounding box center [488, 243] width 156 height 43
click at [410, 246] on input "search" at bounding box center [488, 251] width 156 height 28
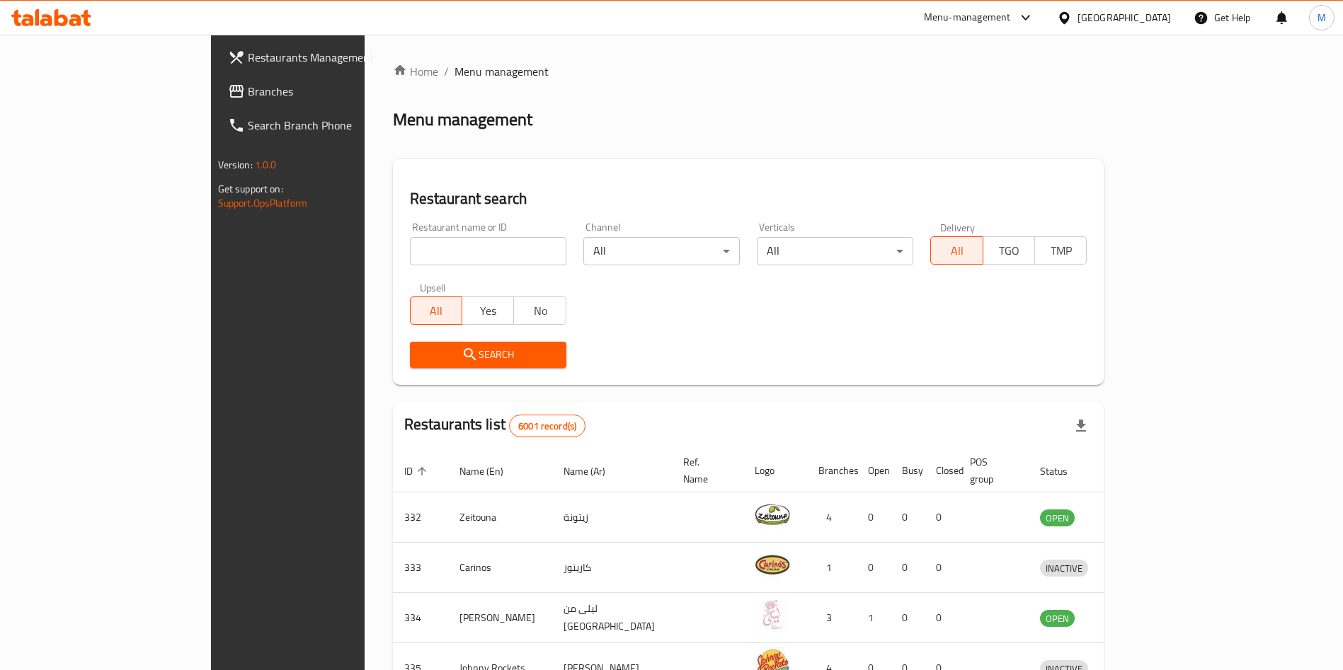
paste input "600847"
type input "600847"
click button "Search" at bounding box center [488, 355] width 156 height 26
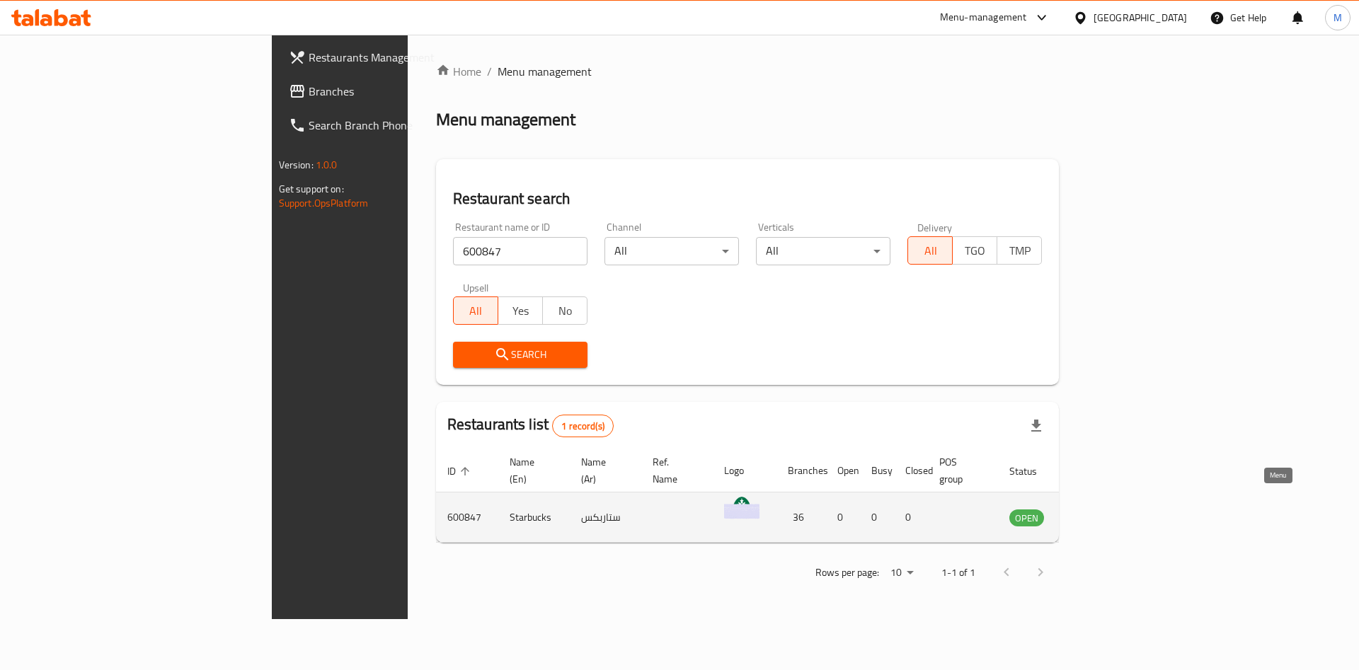
click at [1110, 509] on link "enhanced table" at bounding box center [1096, 517] width 26 height 17
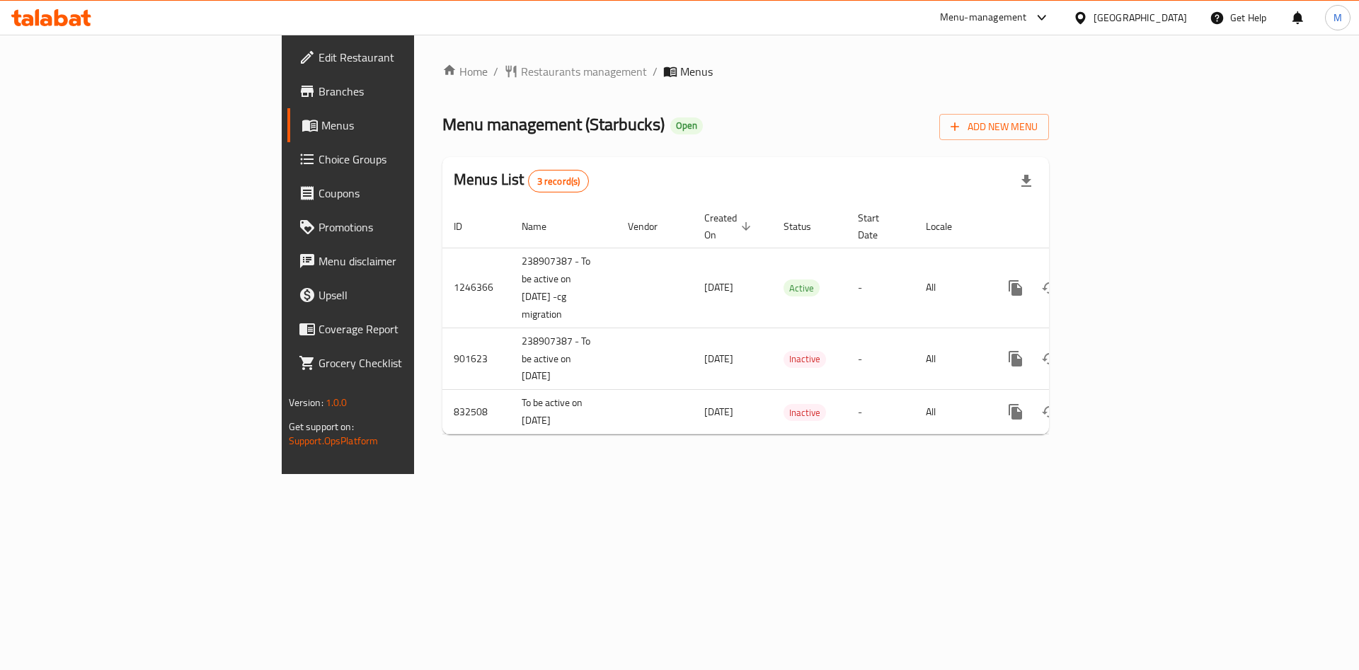
click at [299, 57] on span at bounding box center [309, 57] width 20 height 17
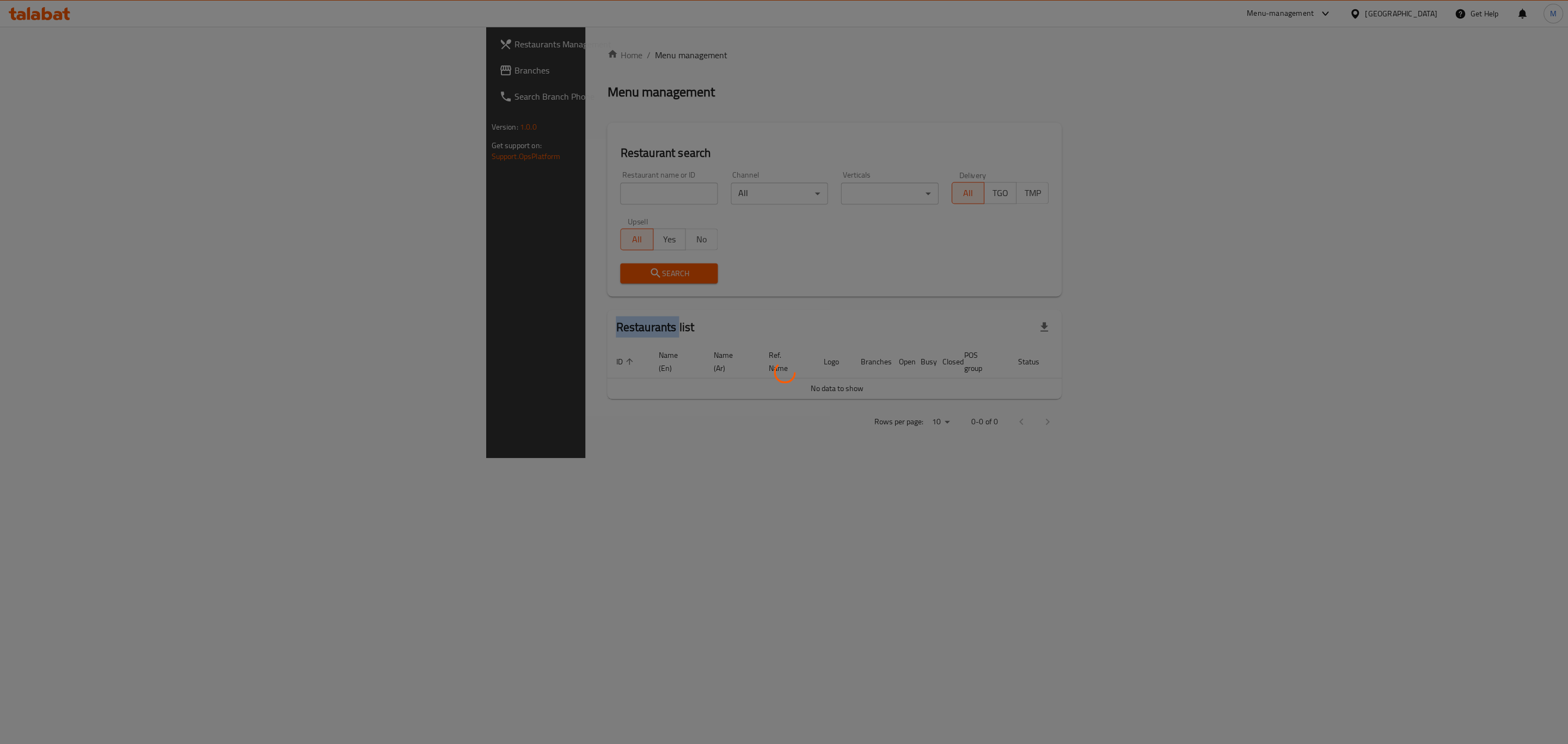
click at [366, 189] on div at bounding box center [784, 372] width 1568 height 744
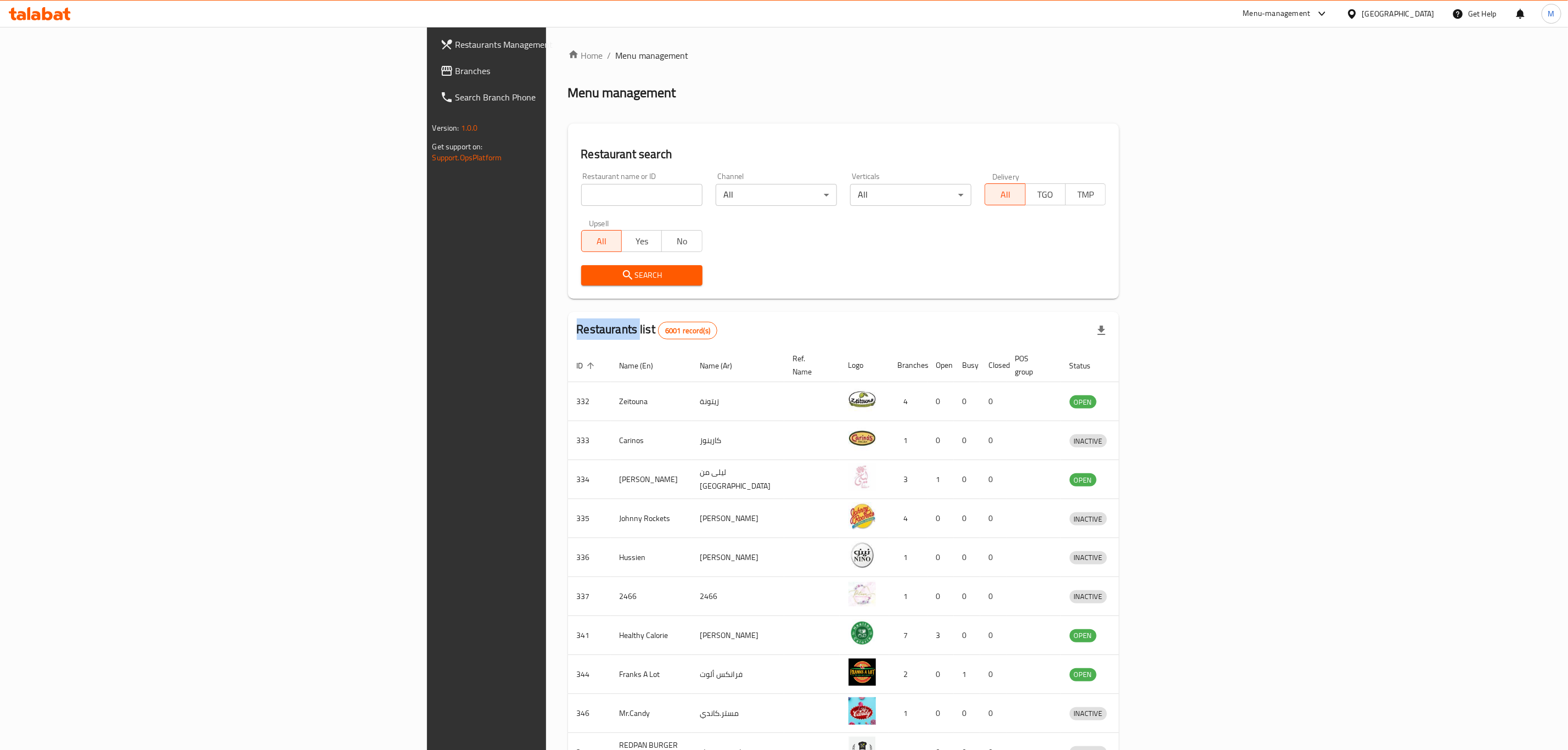
click at [581, 195] on input "search" at bounding box center [641, 195] width 121 height 22
type input "starbucks"
click at [581, 267] on button "Search" at bounding box center [641, 275] width 121 height 20
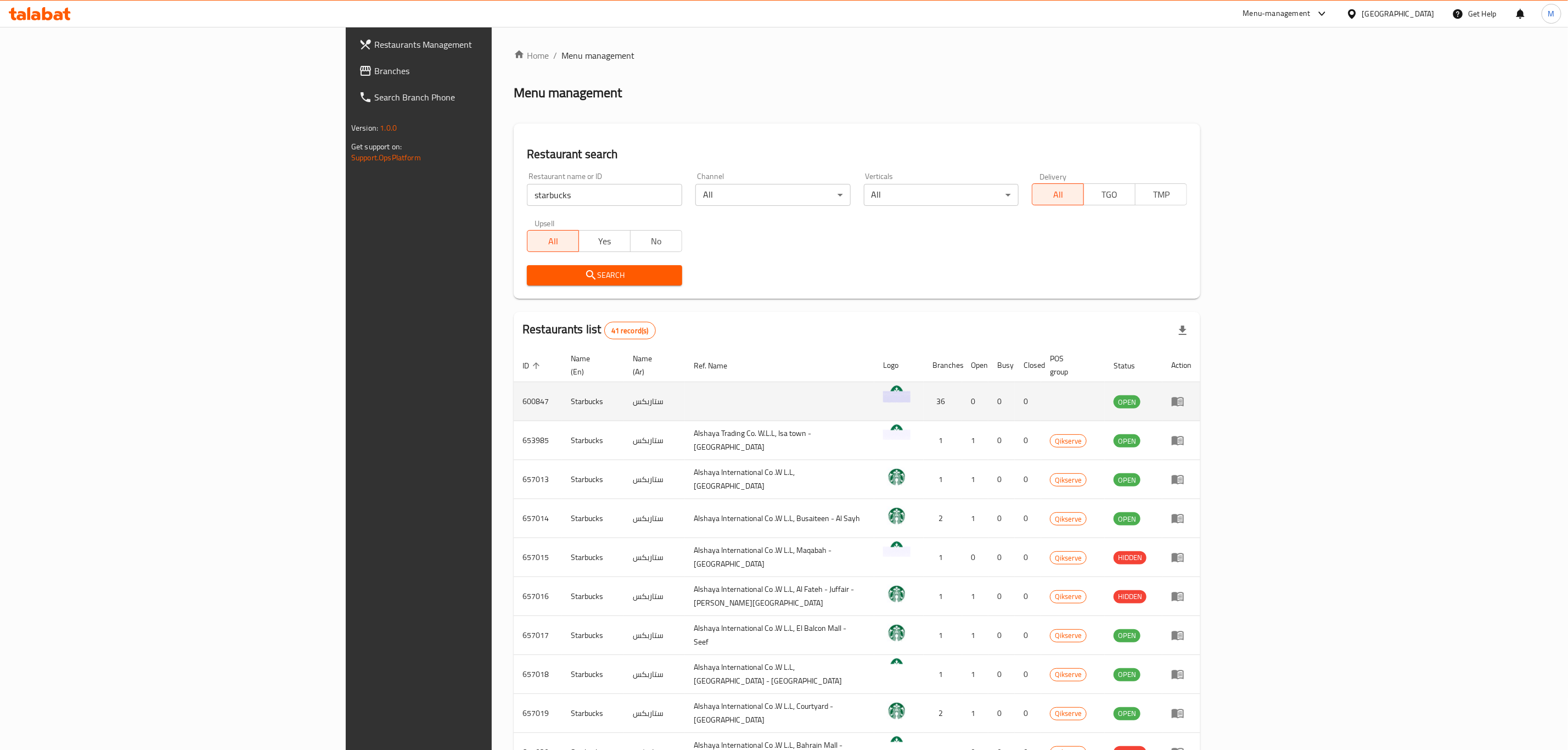
click at [513, 390] on td "600847" at bounding box center [537, 402] width 48 height 39
copy td "600847"
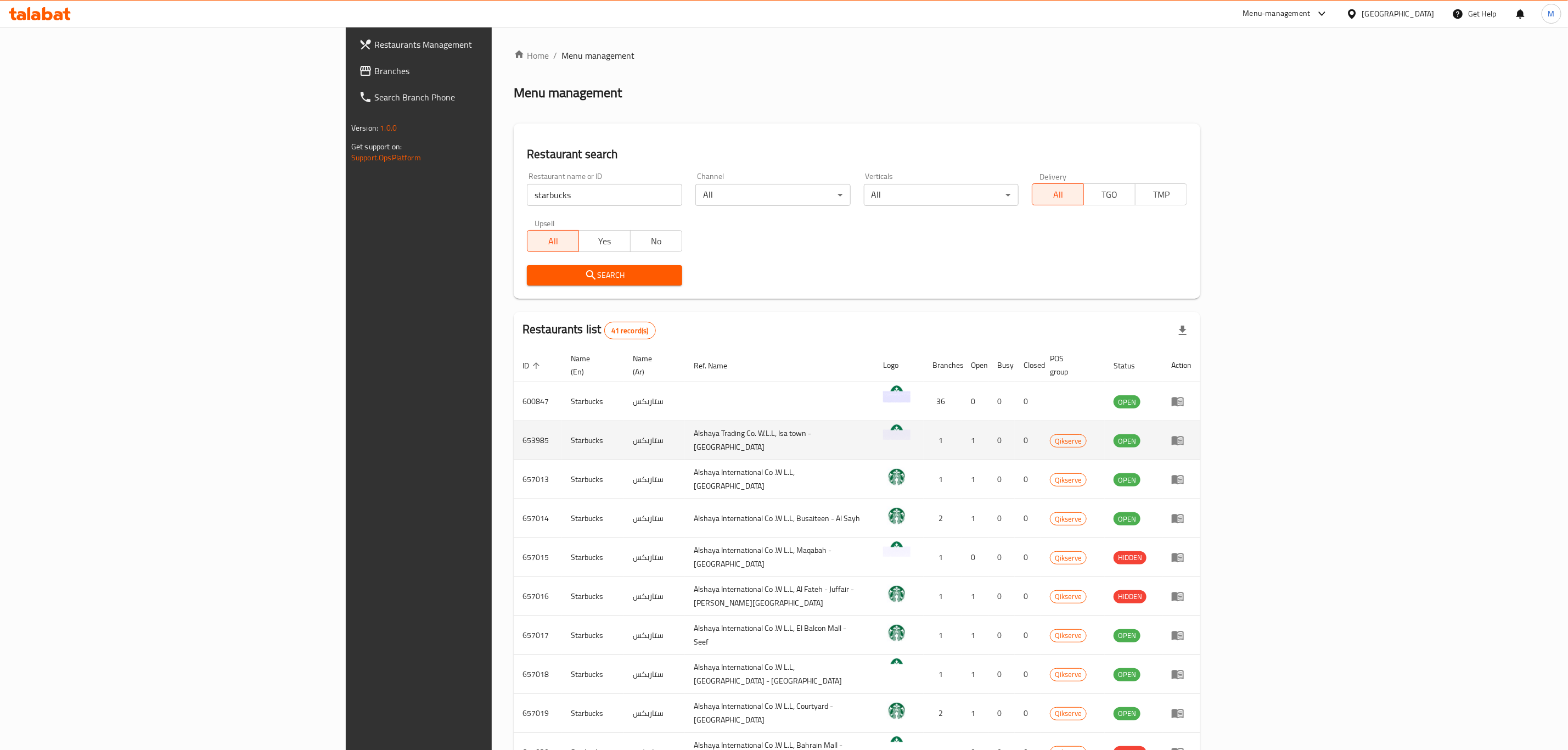
click at [513, 423] on td "653985" at bounding box center [537, 441] width 48 height 39
copy td "653985"
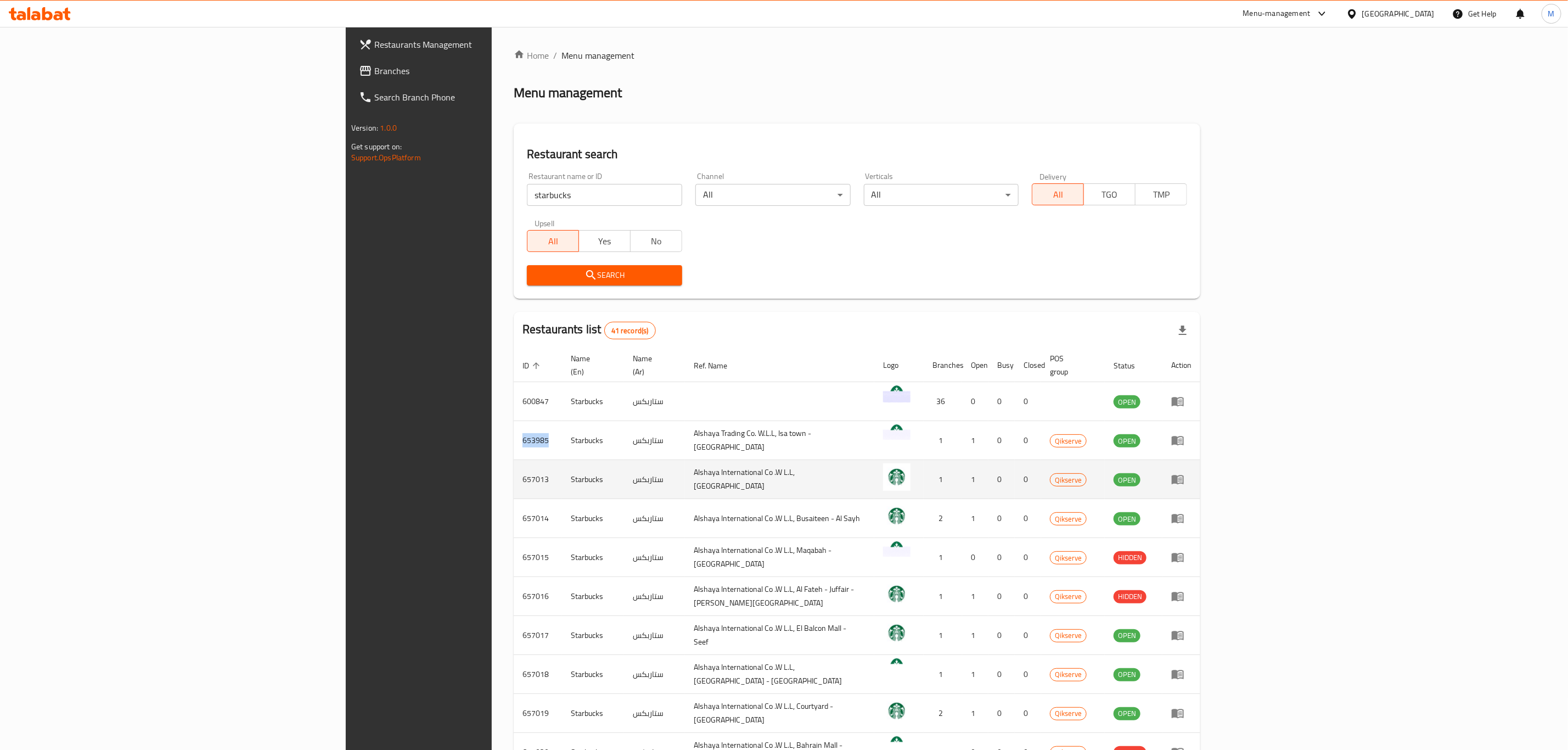
click at [513, 466] on td "657013" at bounding box center [537, 479] width 48 height 39
copy td "657013"
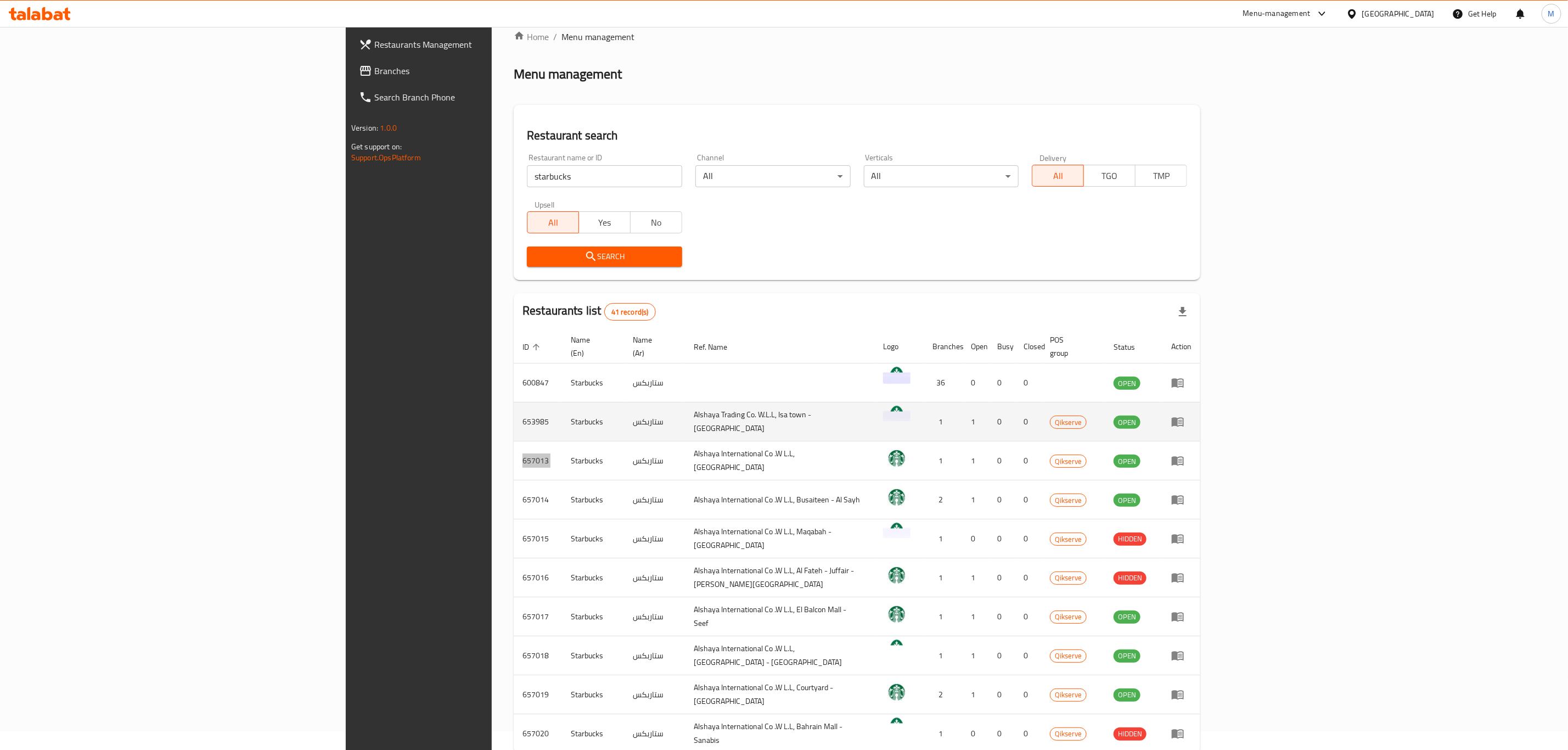
scroll to position [74, 0]
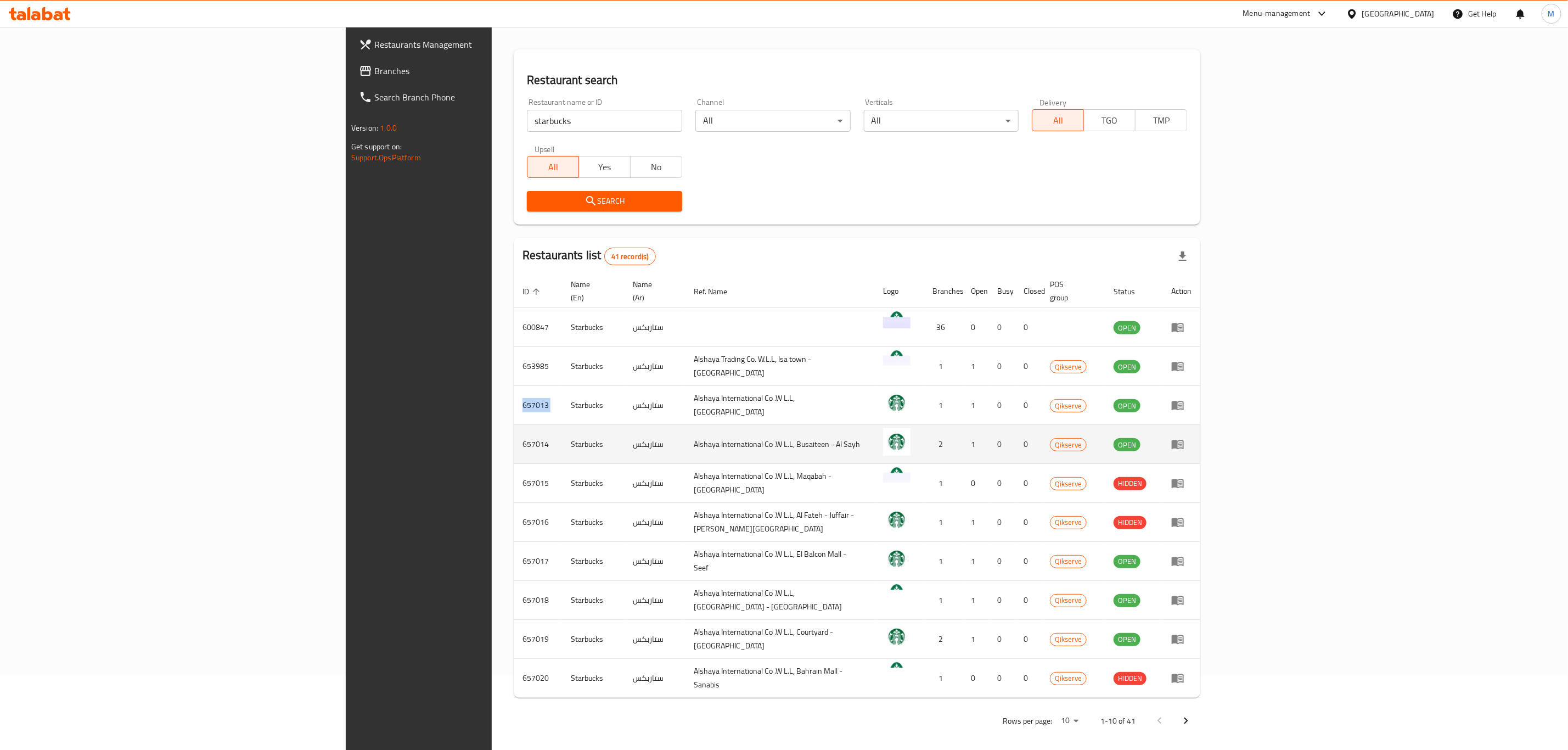
click at [513, 433] on td "657014" at bounding box center [537, 444] width 48 height 39
copy td "657014"
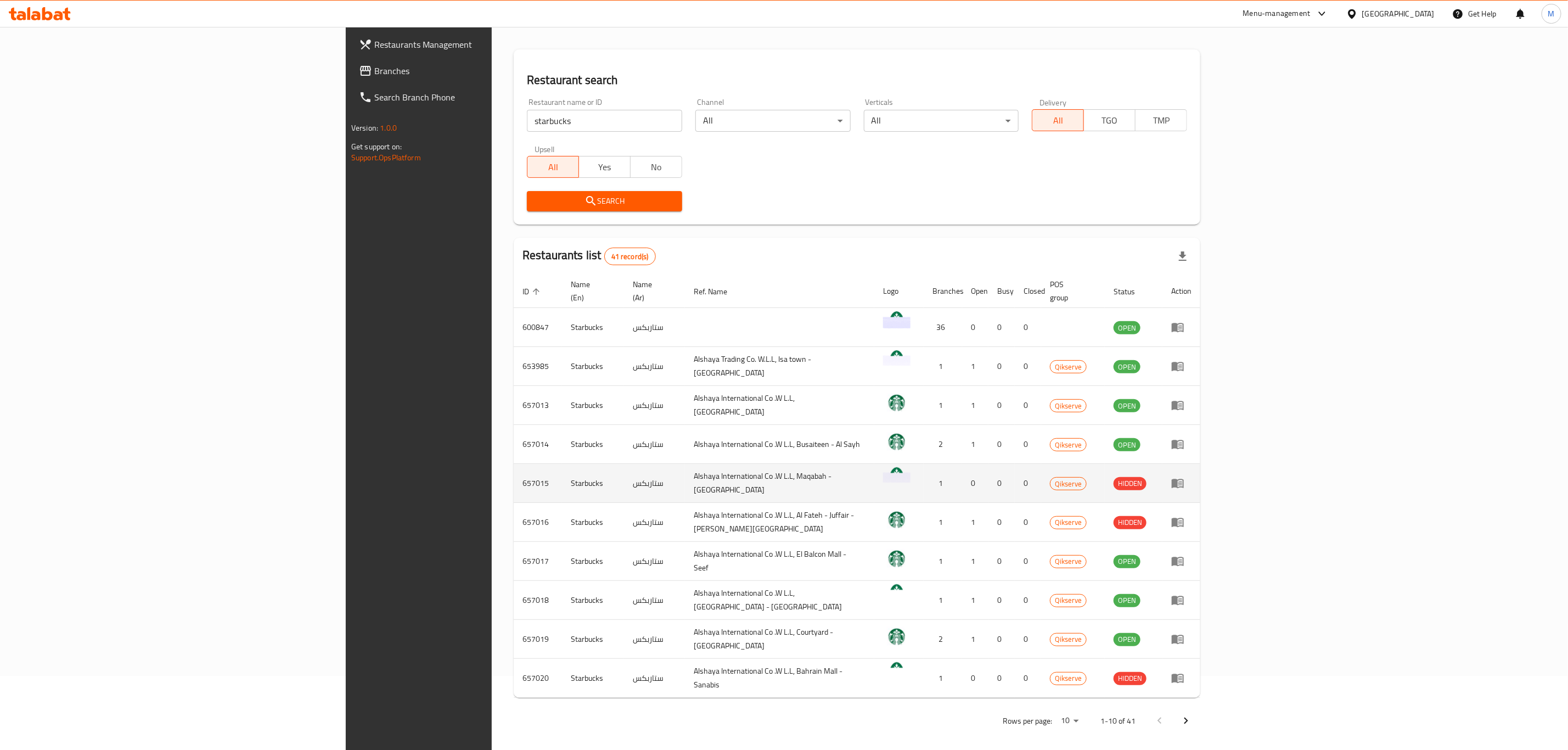
click at [513, 472] on td "657015" at bounding box center [537, 483] width 48 height 39
copy td "657015"
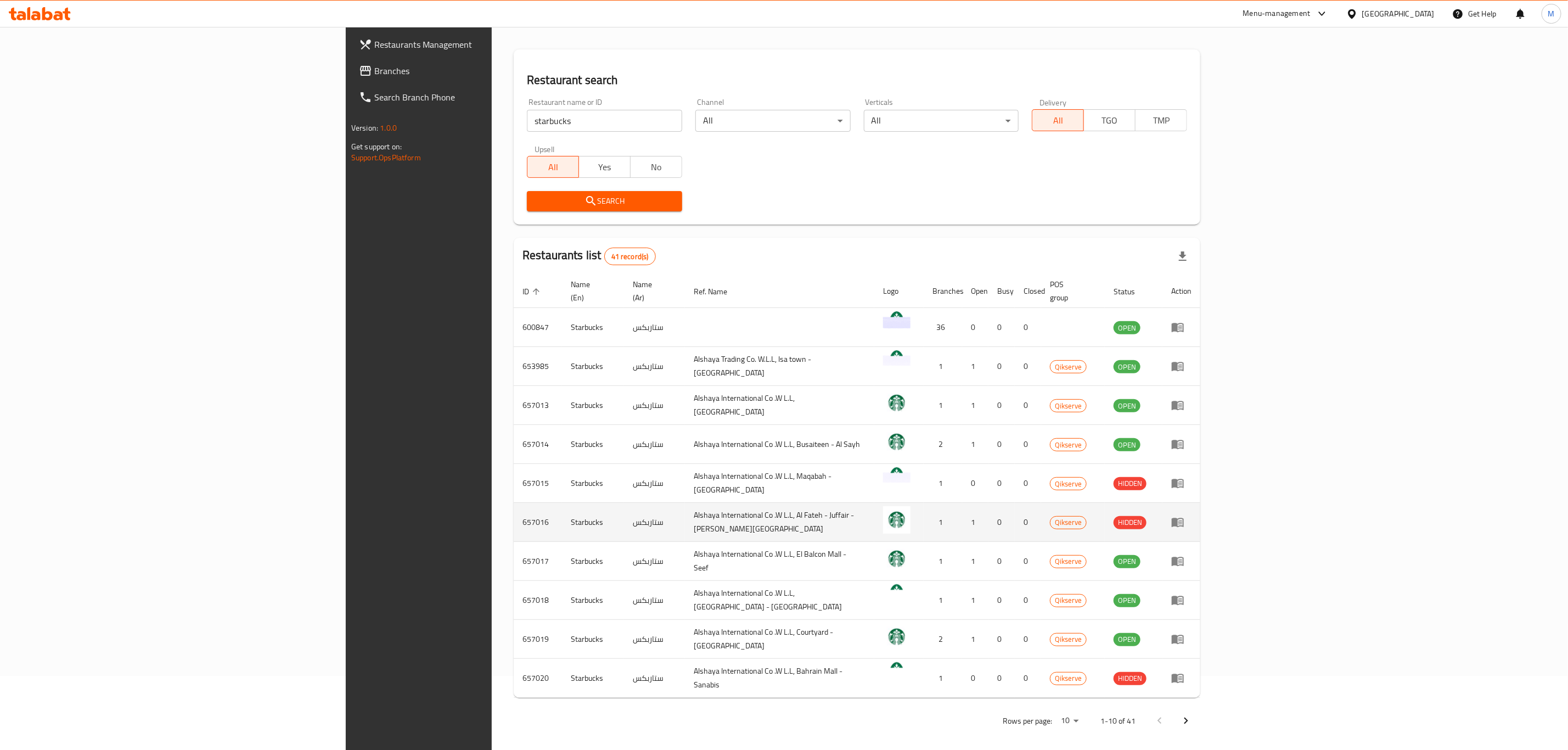
click at [513, 511] on td "657016" at bounding box center [537, 522] width 48 height 39
copy td "657016"
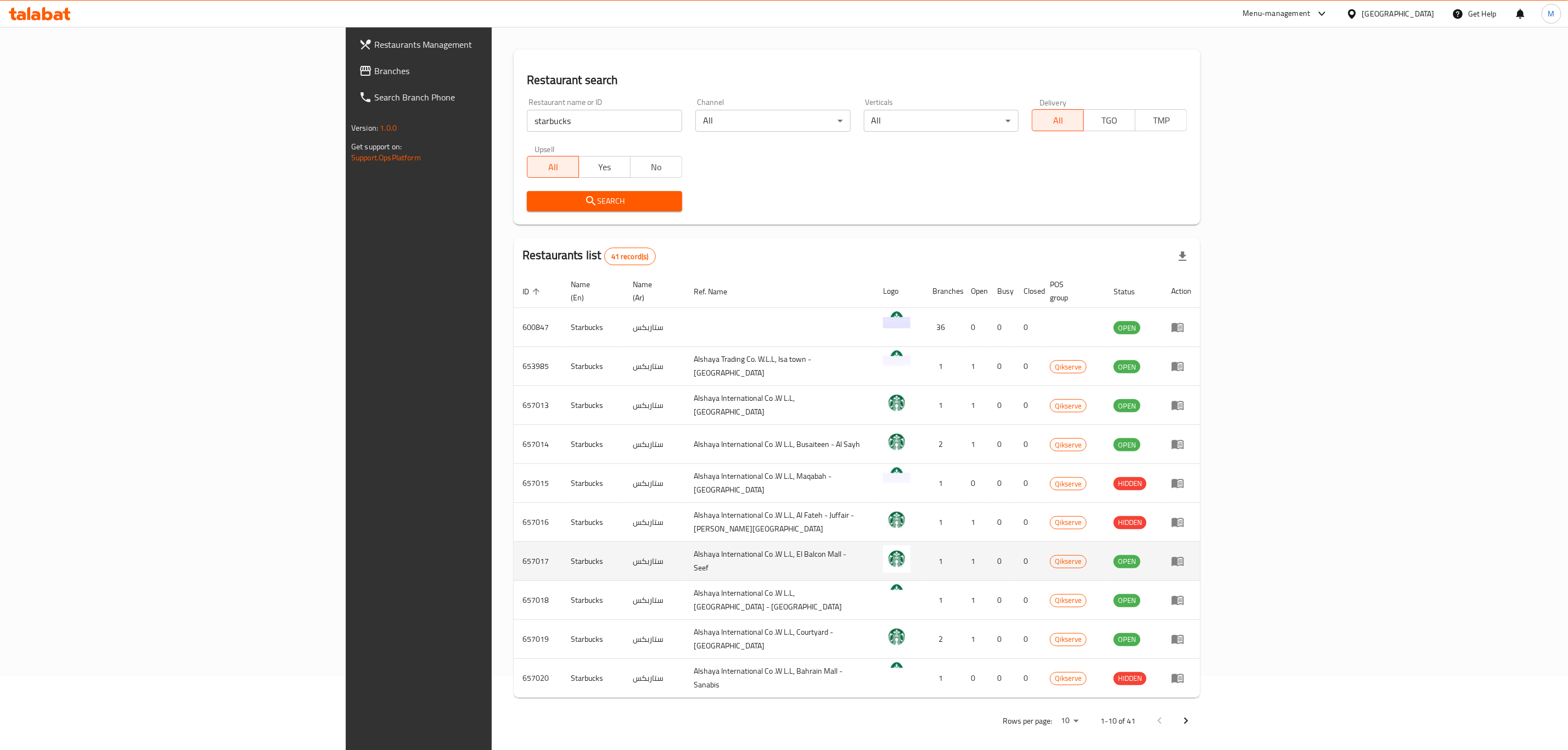
click at [513, 548] on td "657017" at bounding box center [537, 562] width 48 height 39
copy td "657017"
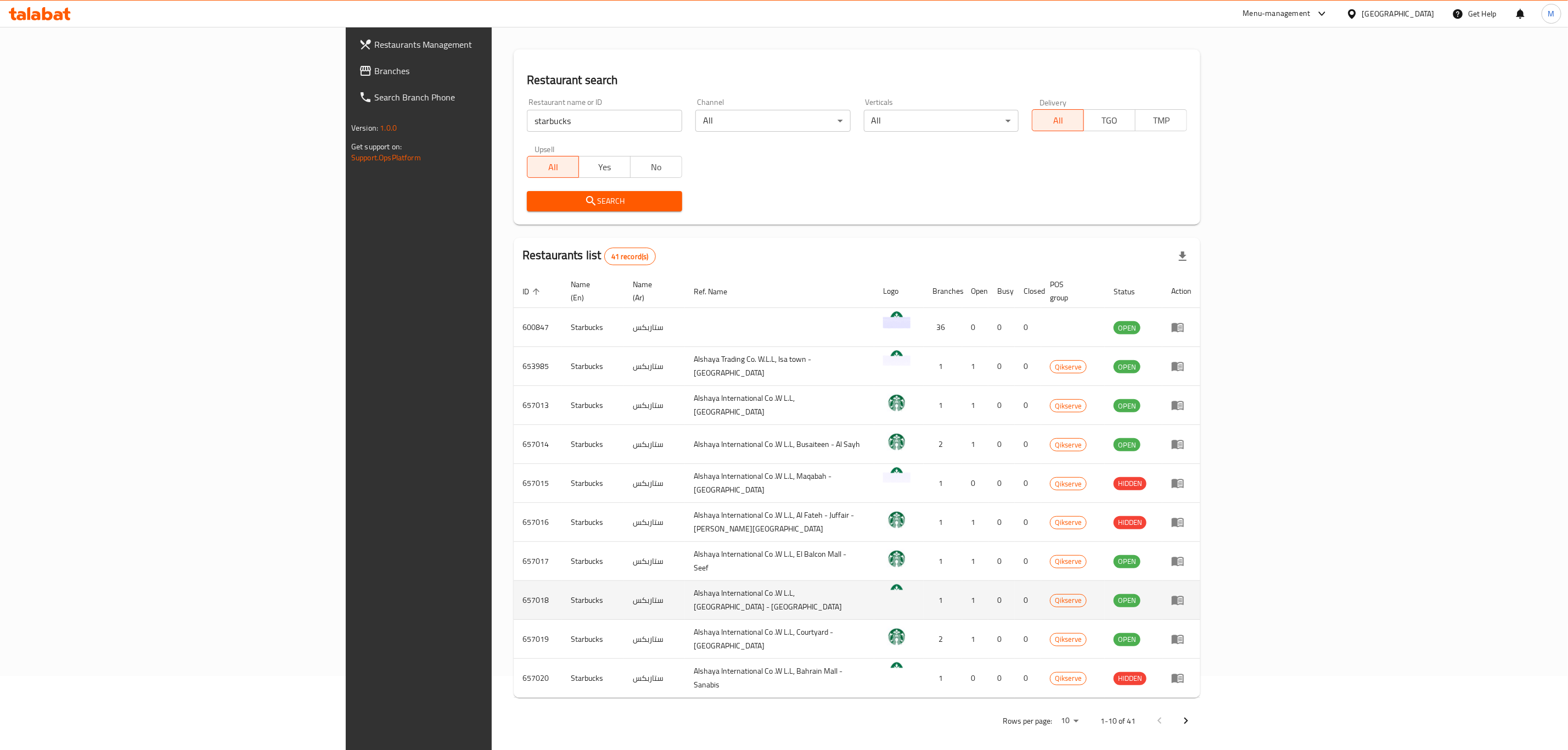
click at [513, 590] on td "657018" at bounding box center [537, 600] width 48 height 39
copy td "657018"
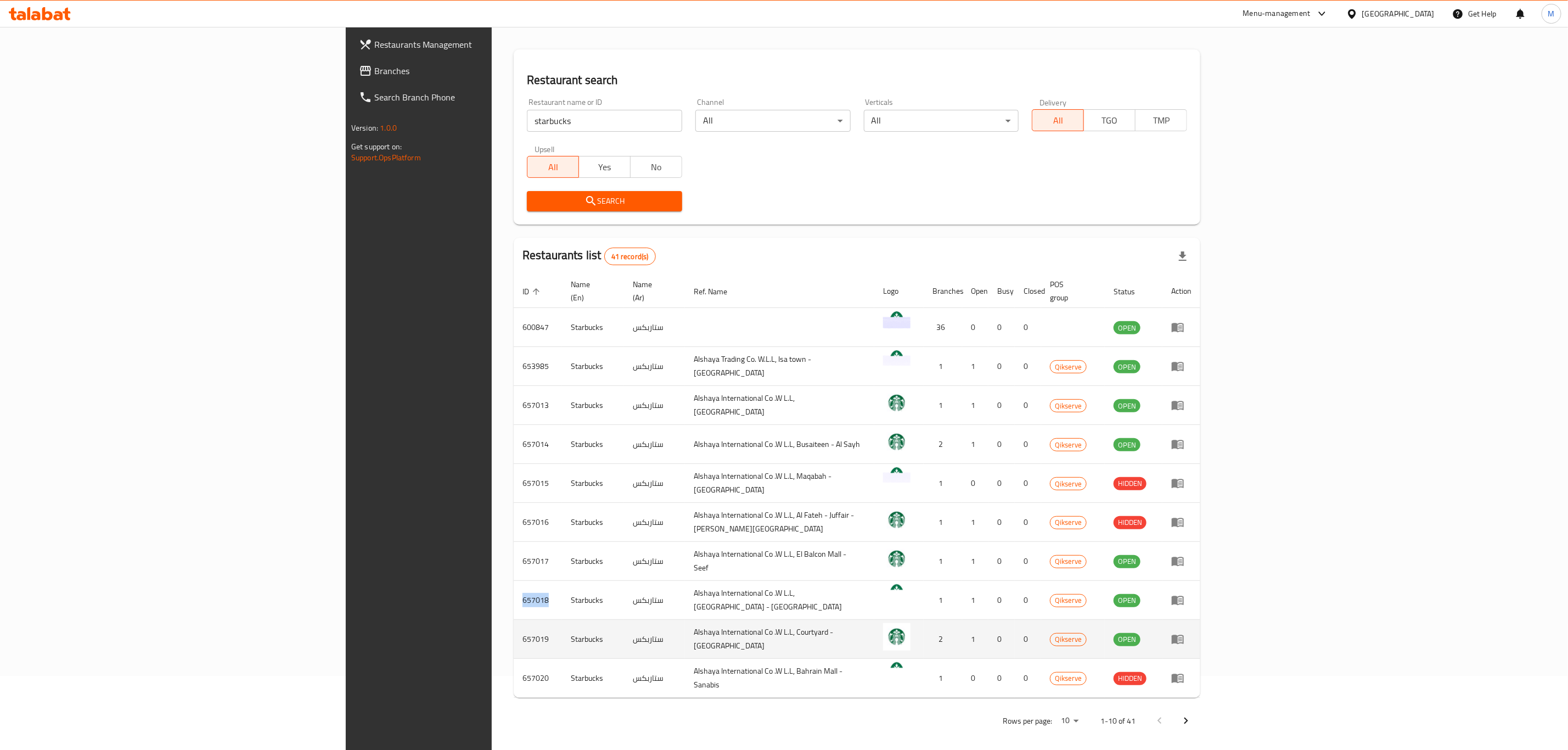
click at [513, 631] on td "657019" at bounding box center [537, 639] width 48 height 39
copy td "657019"
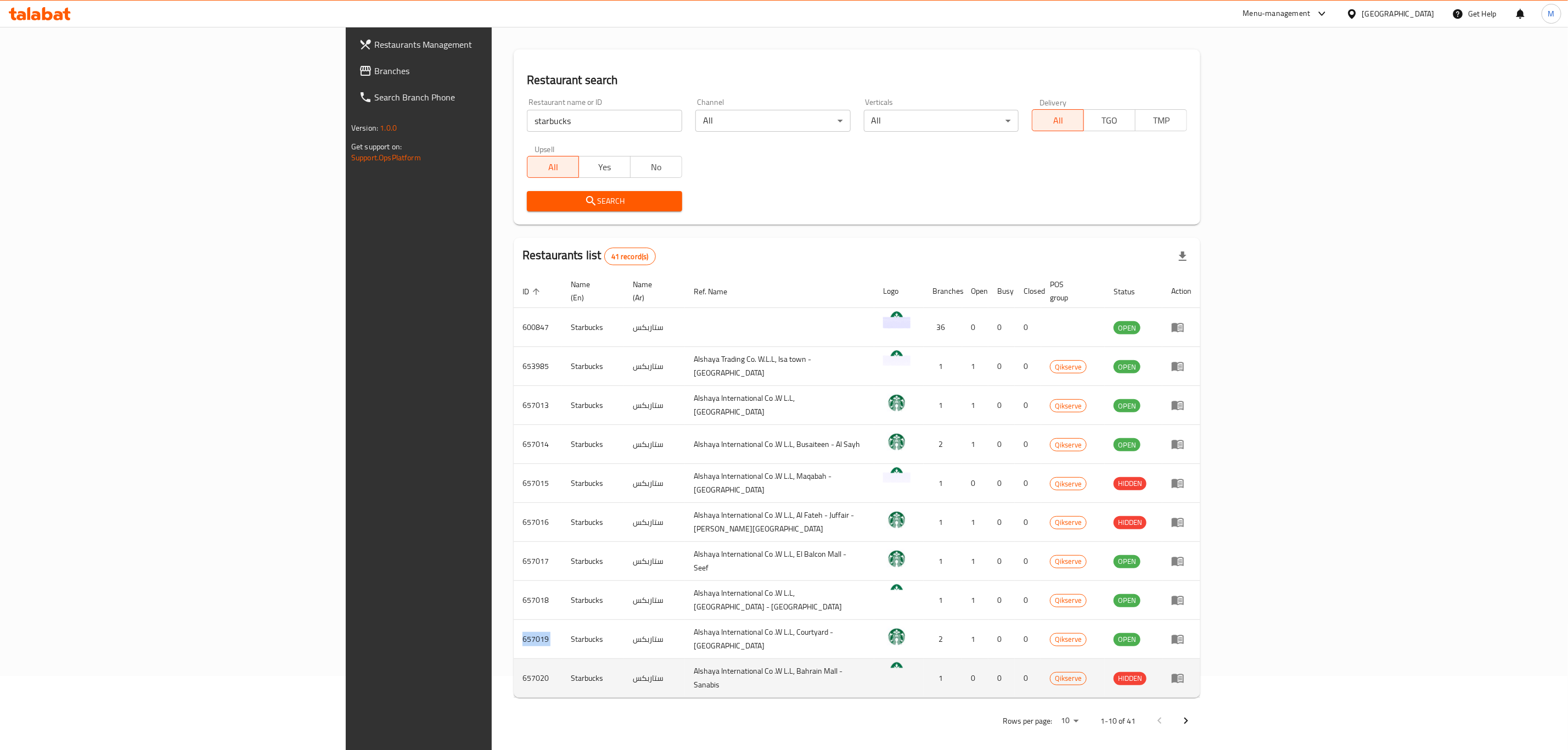
click at [513, 665] on td "657020" at bounding box center [537, 678] width 48 height 39
copy td "657020"
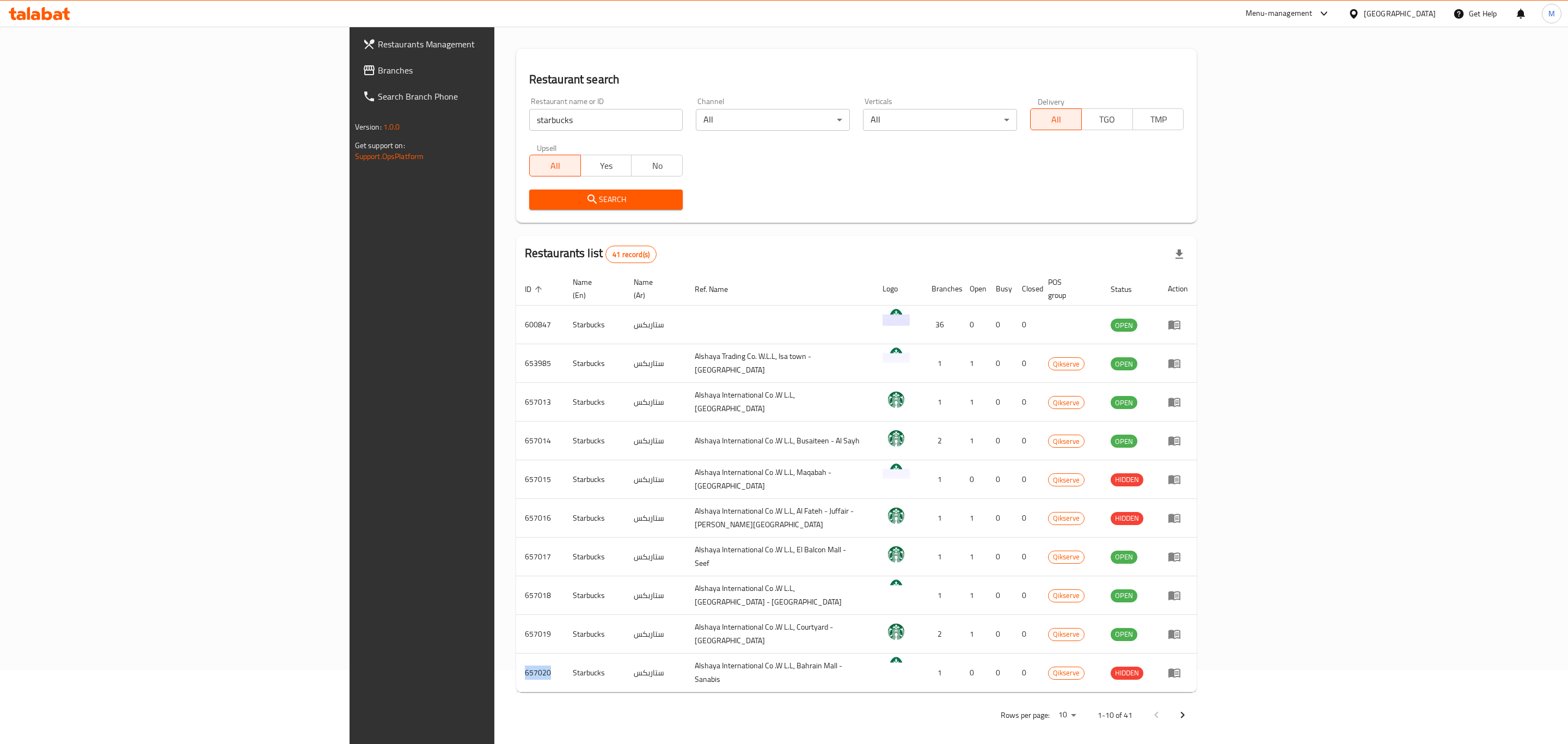
click at [1400, 670] on body "​ Menu-management Bahrain Get Help M Restaurants Management Branches Search Bra…" at bounding box center [784, 312] width 1568 height 717
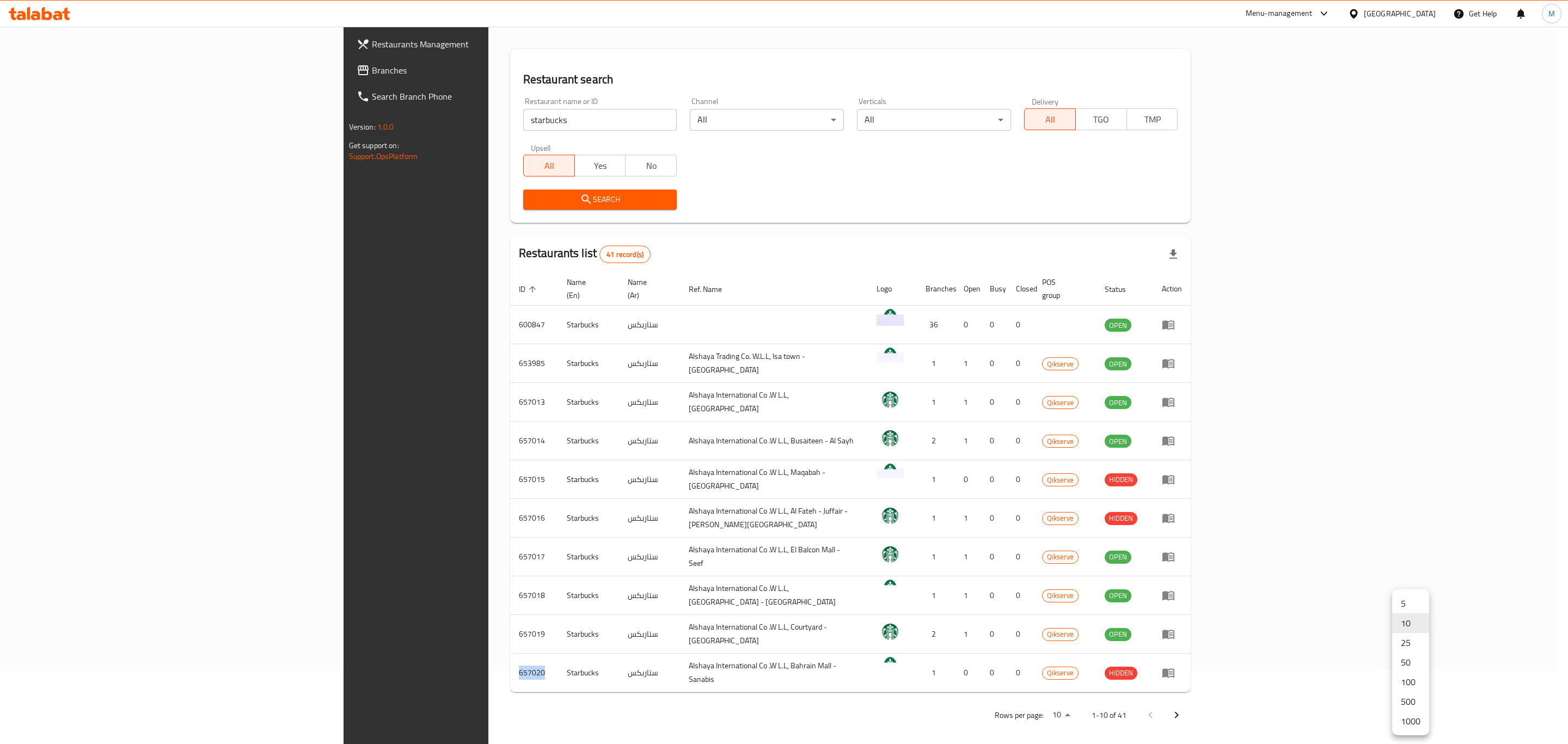
click at [1411, 720] on li "1000" at bounding box center [1411, 720] width 37 height 19
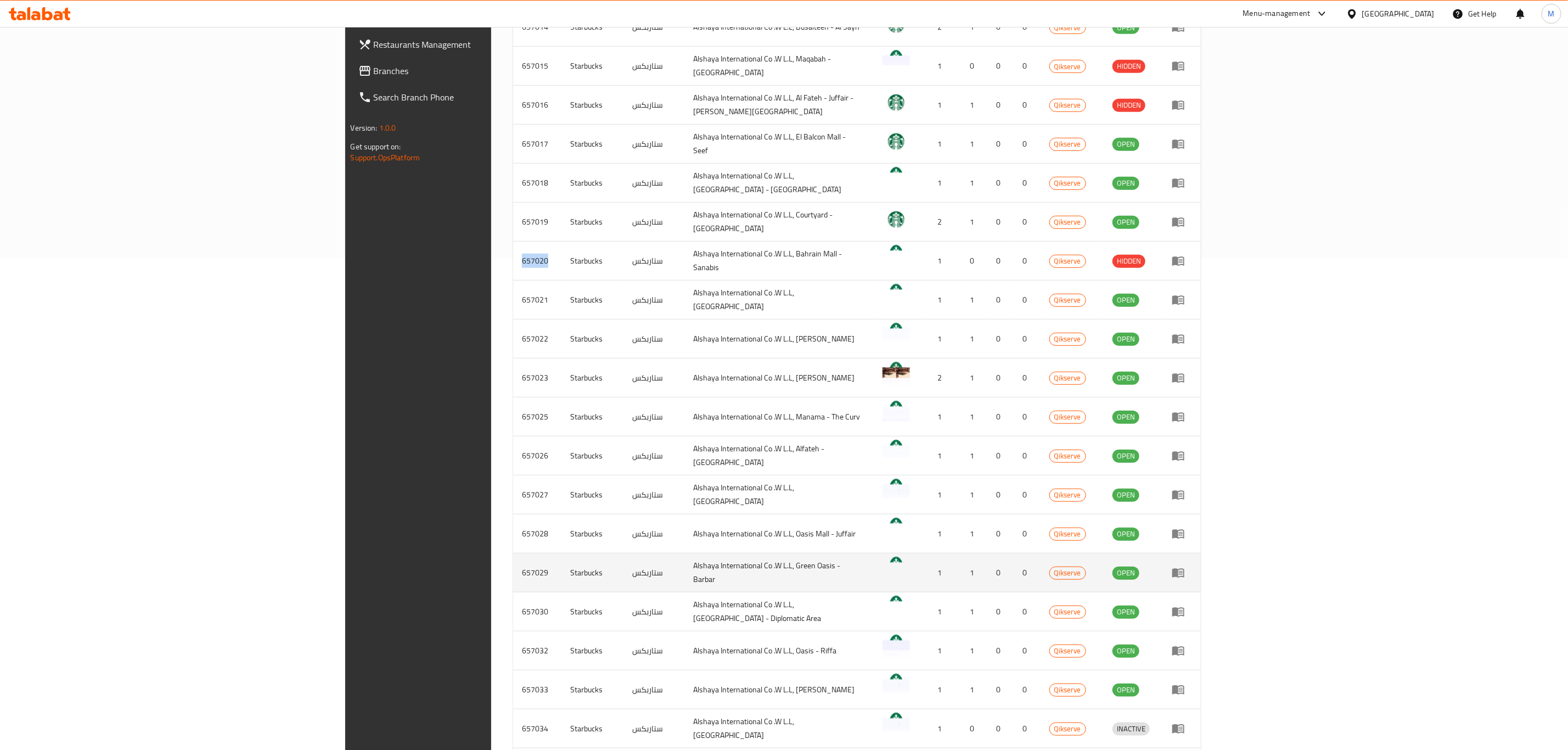
scroll to position [568, 0]
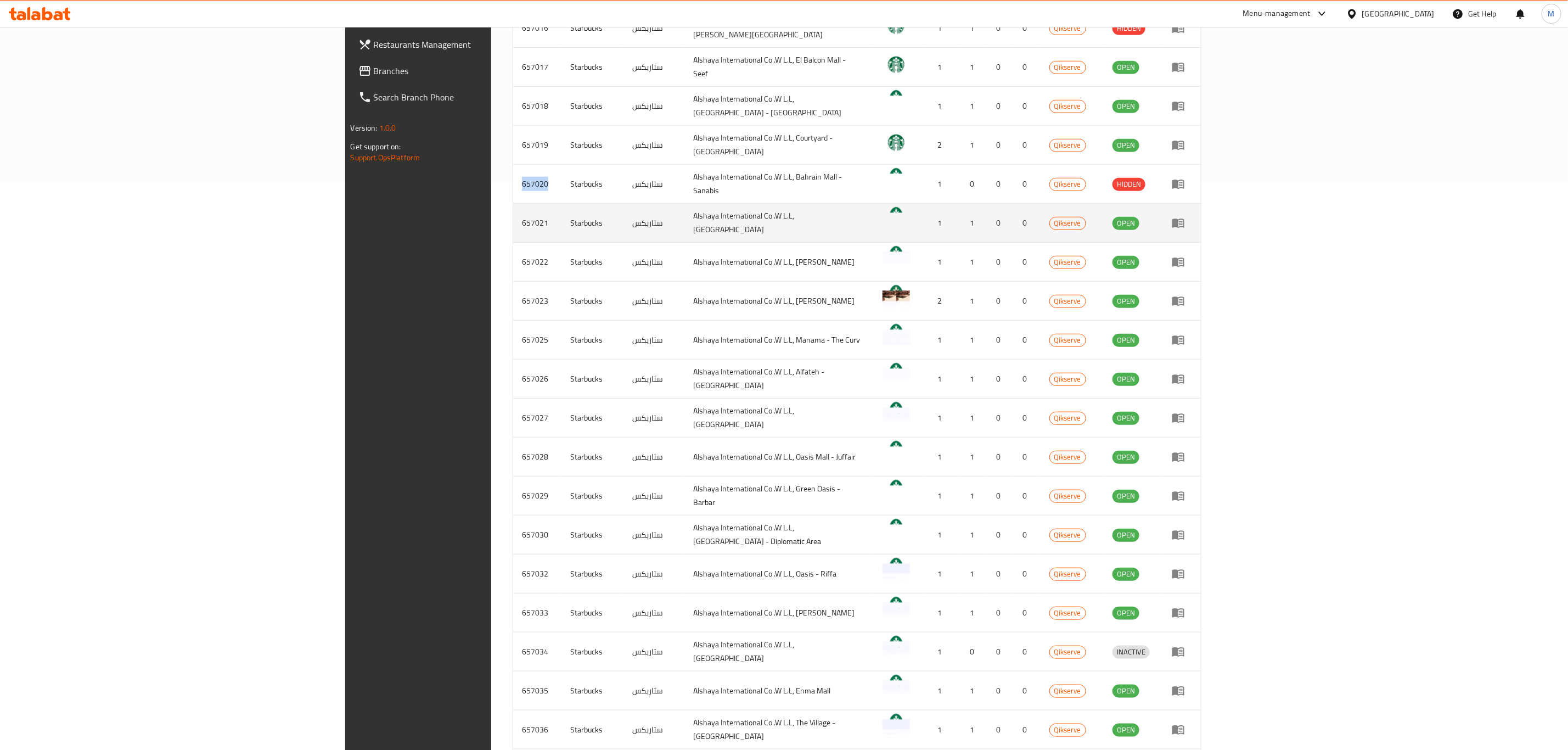
click at [513, 209] on td "657021" at bounding box center [537, 223] width 48 height 39
click at [513, 211] on td "657021" at bounding box center [537, 223] width 48 height 39
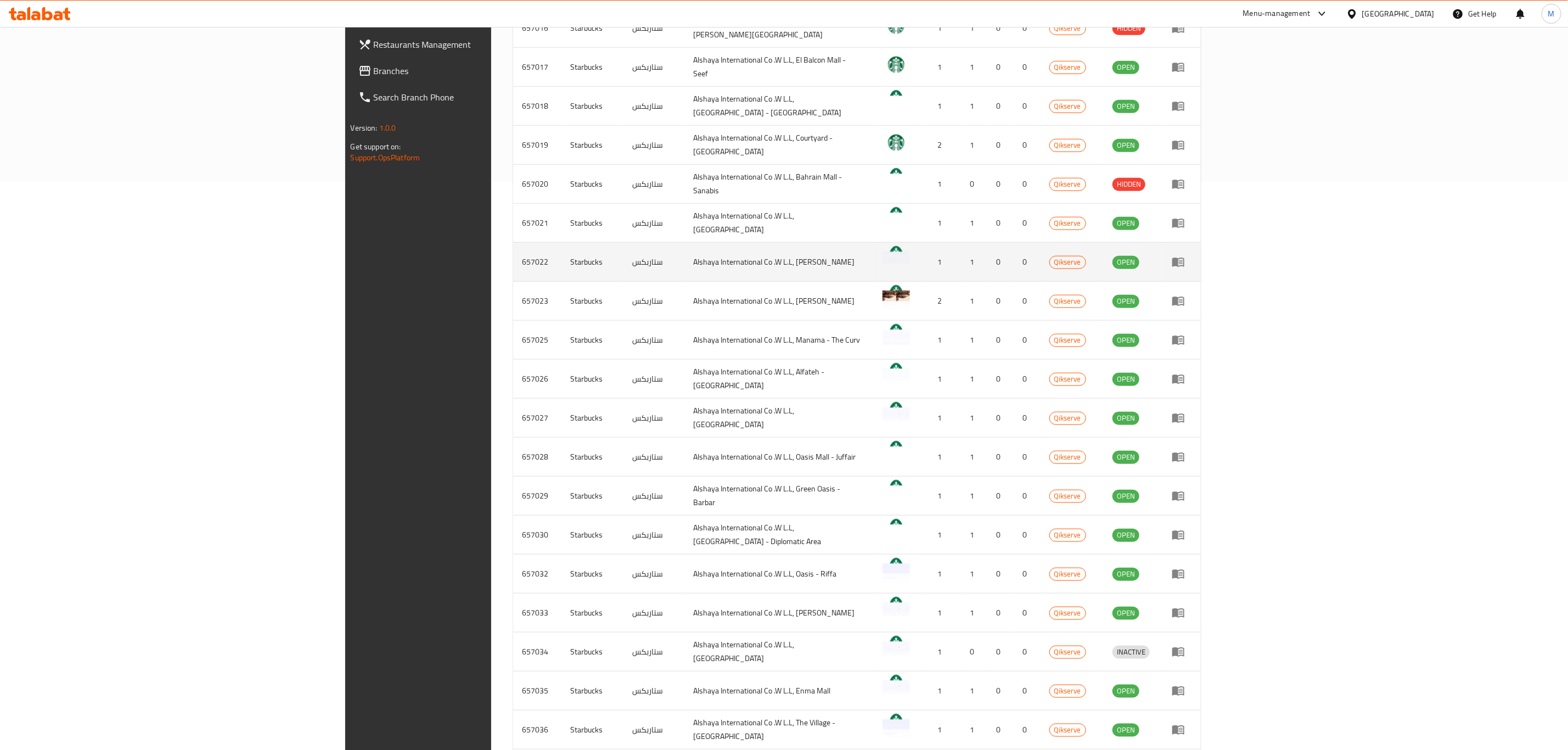
click at [513, 252] on td "657022" at bounding box center [537, 262] width 48 height 39
click at [513, 271] on td "657022" at bounding box center [537, 262] width 48 height 39
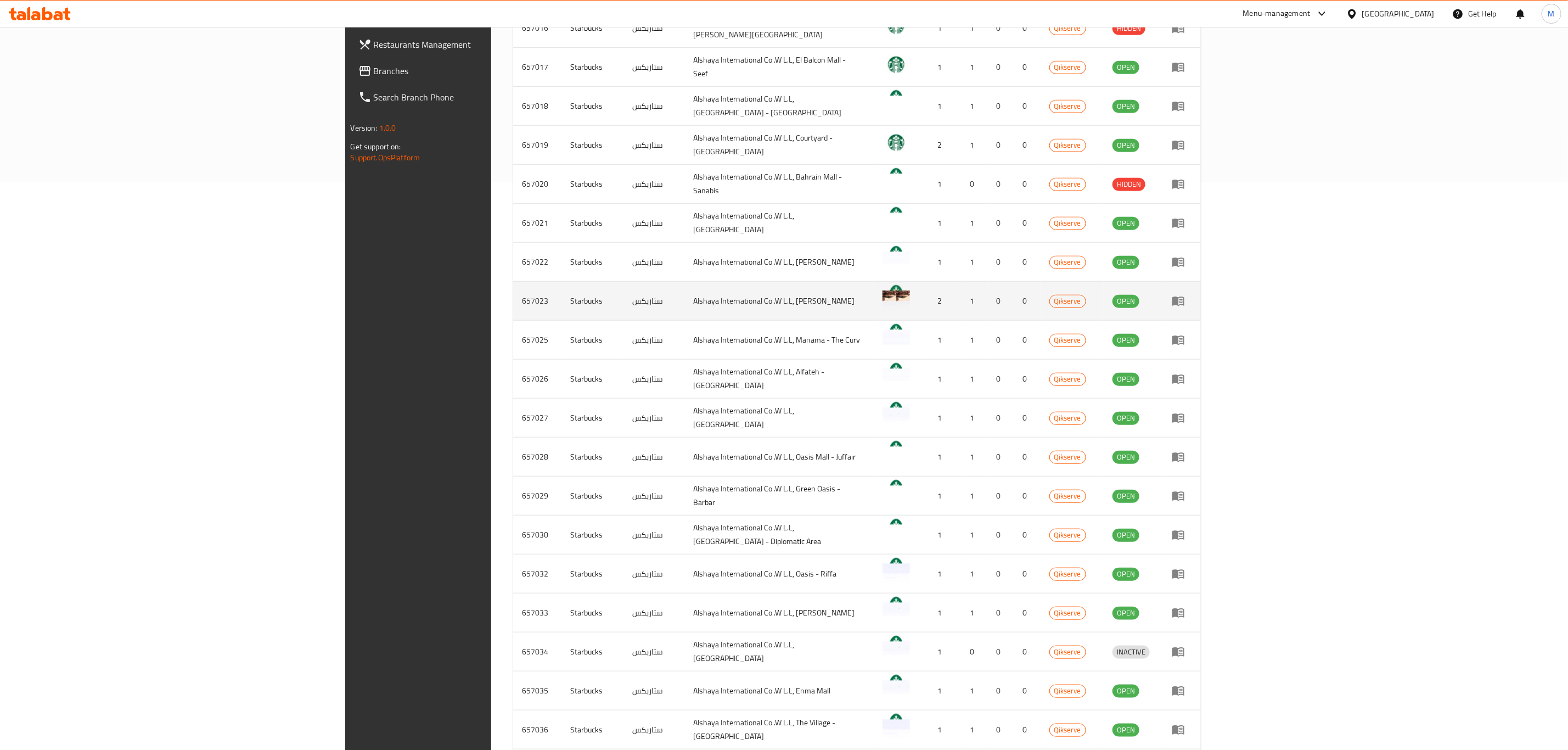
click at [513, 293] on td "657023" at bounding box center [537, 301] width 48 height 39
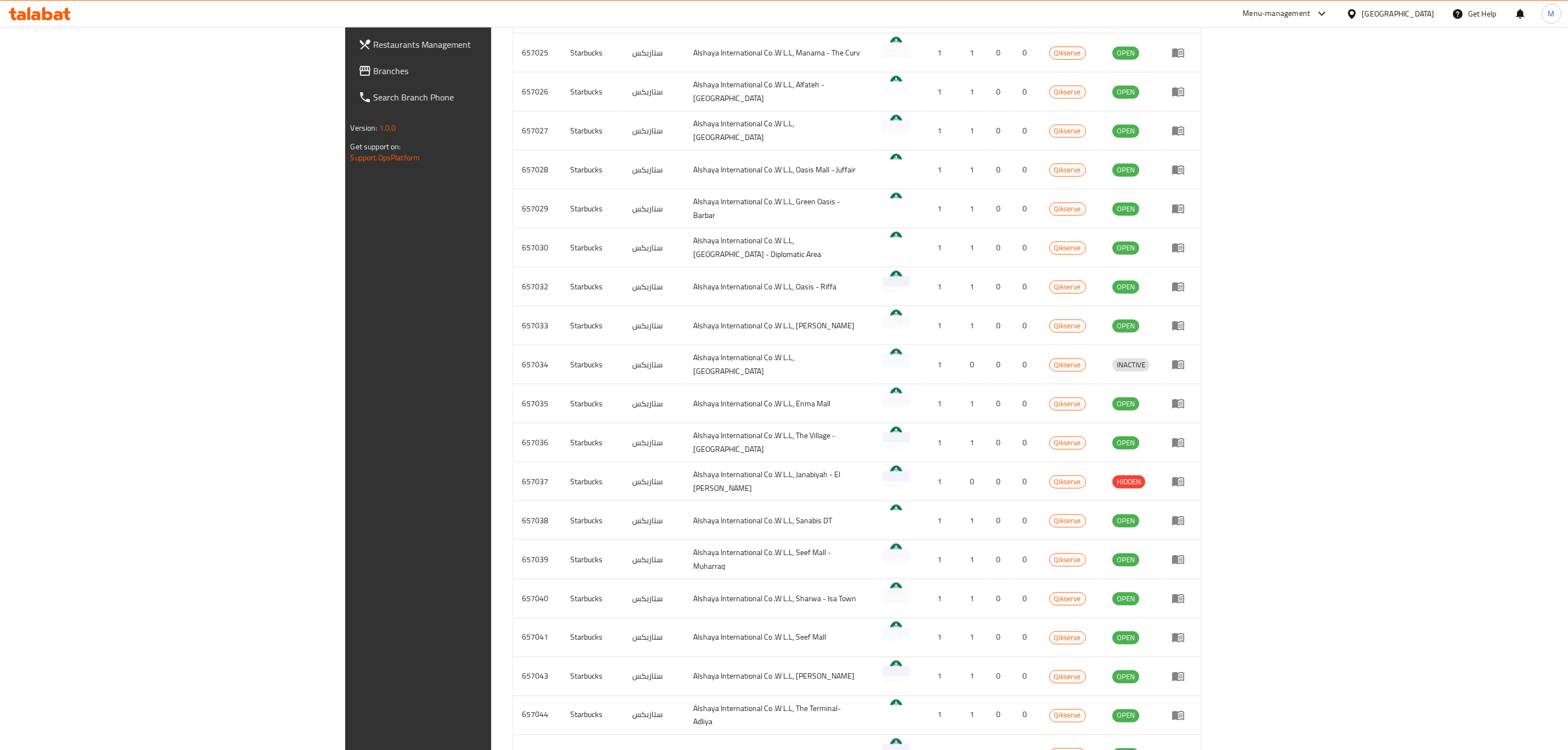
scroll to position [733, 0]
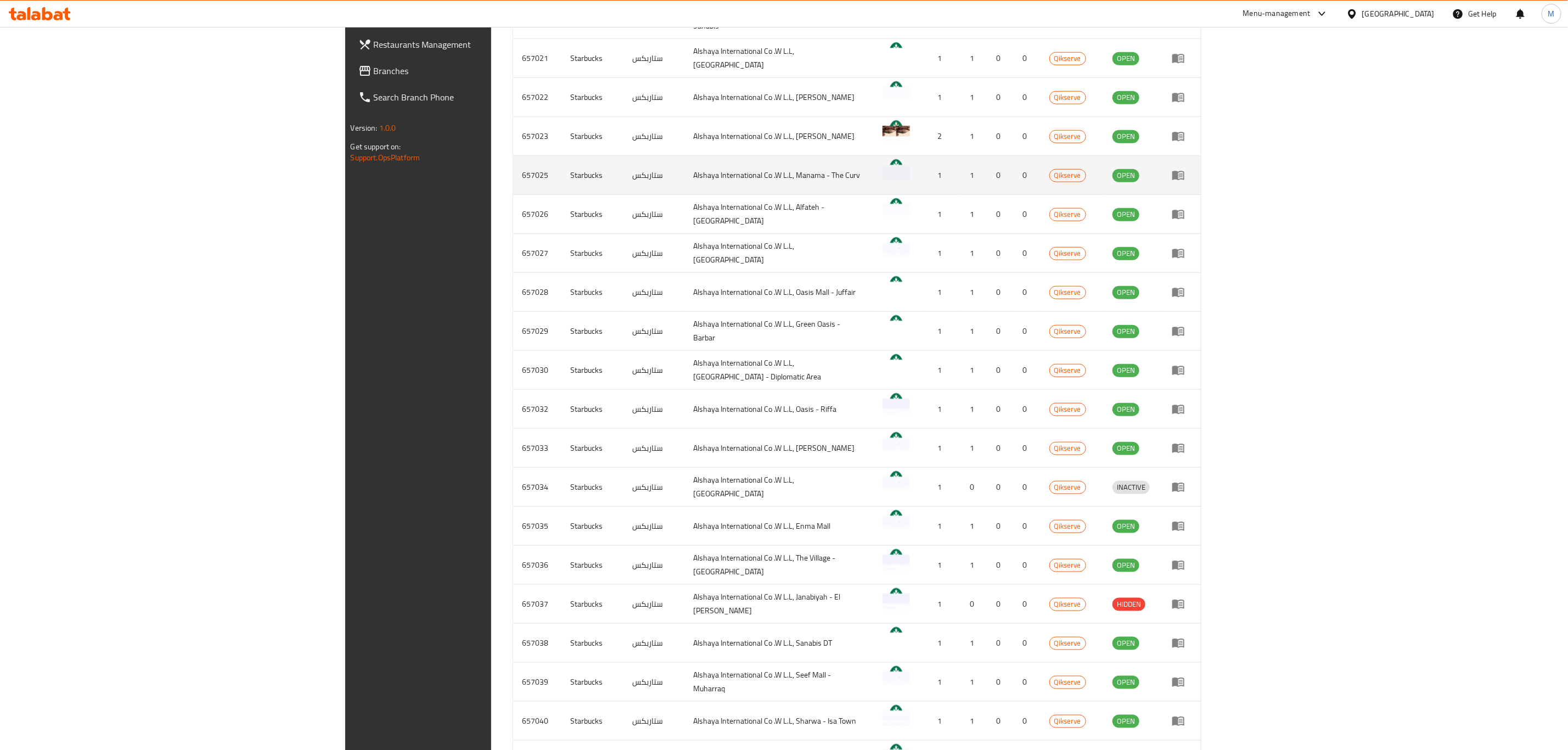
click at [513, 167] on td "657025" at bounding box center [537, 175] width 48 height 39
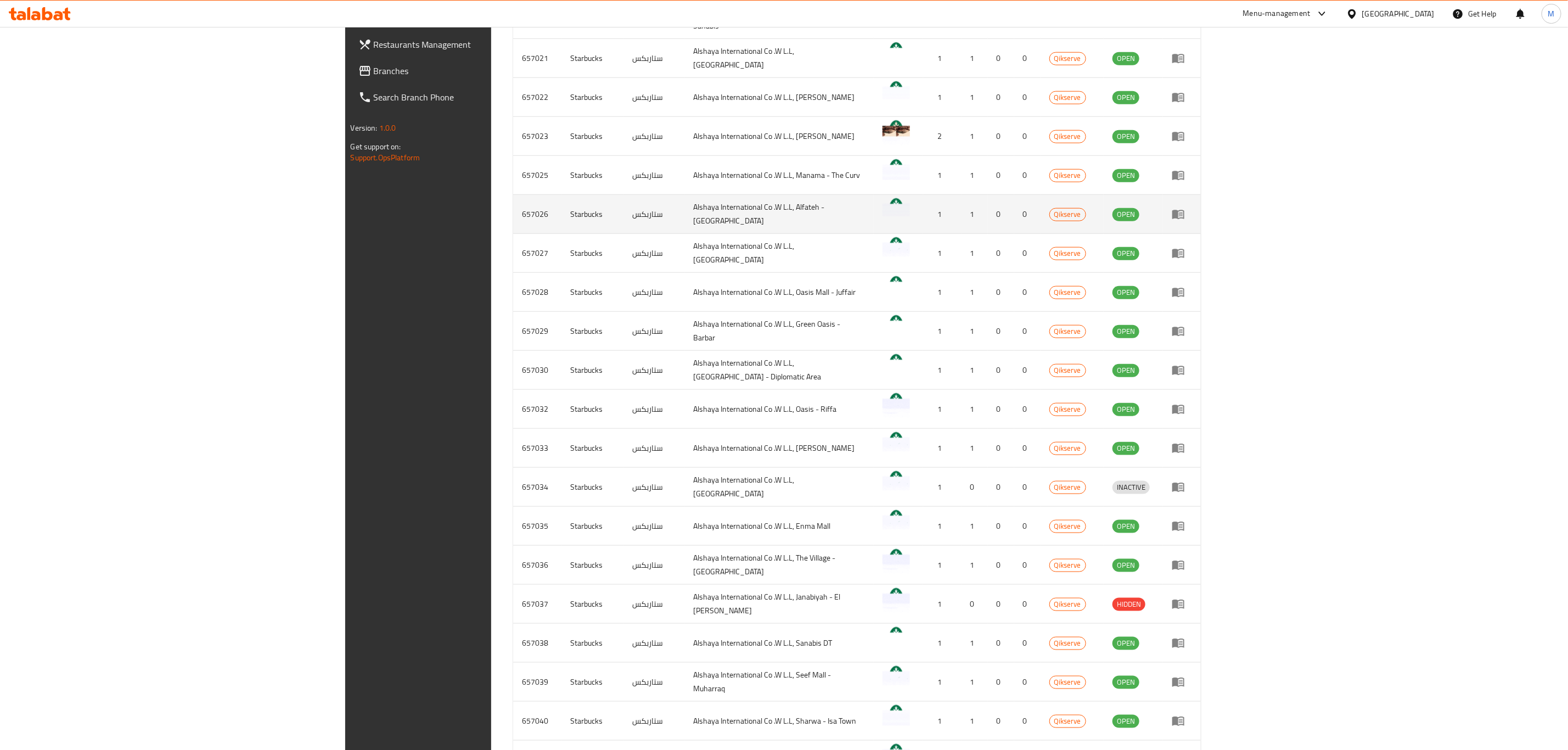
click at [513, 208] on td "657026" at bounding box center [537, 214] width 48 height 39
click at [513, 206] on td "657026" at bounding box center [537, 214] width 48 height 39
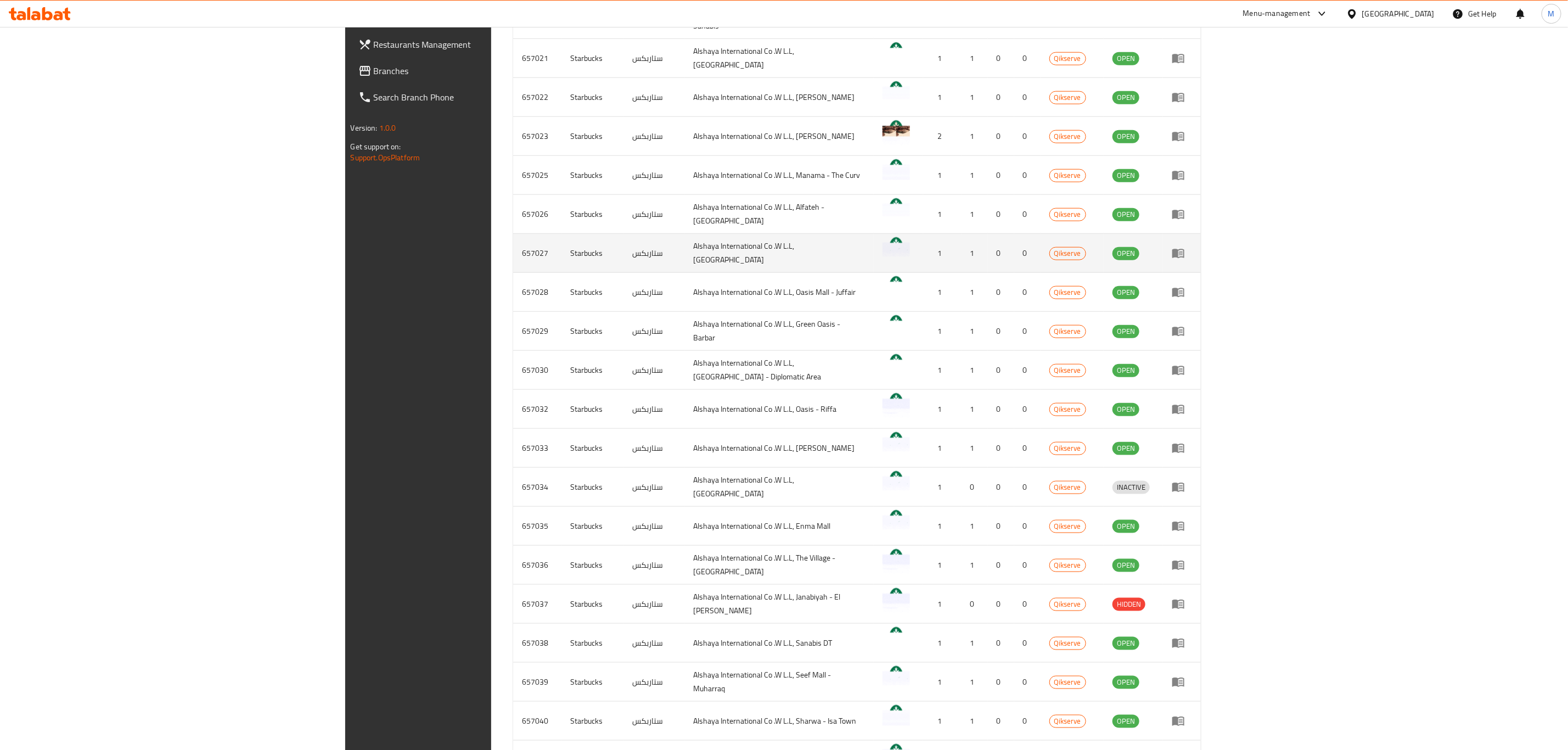
click at [513, 233] on td "657027" at bounding box center [537, 253] width 48 height 39
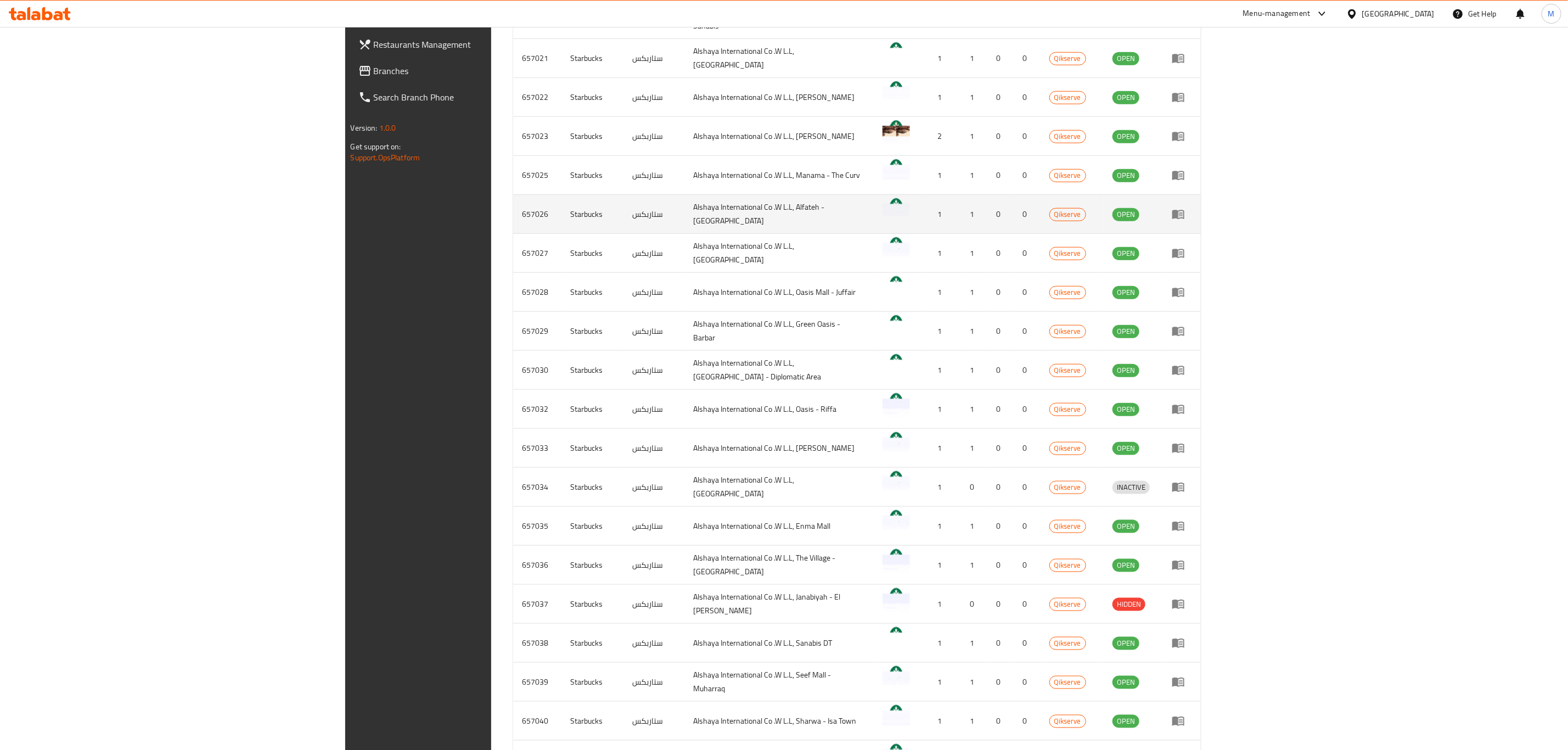
click at [513, 211] on td "657026" at bounding box center [537, 214] width 48 height 39
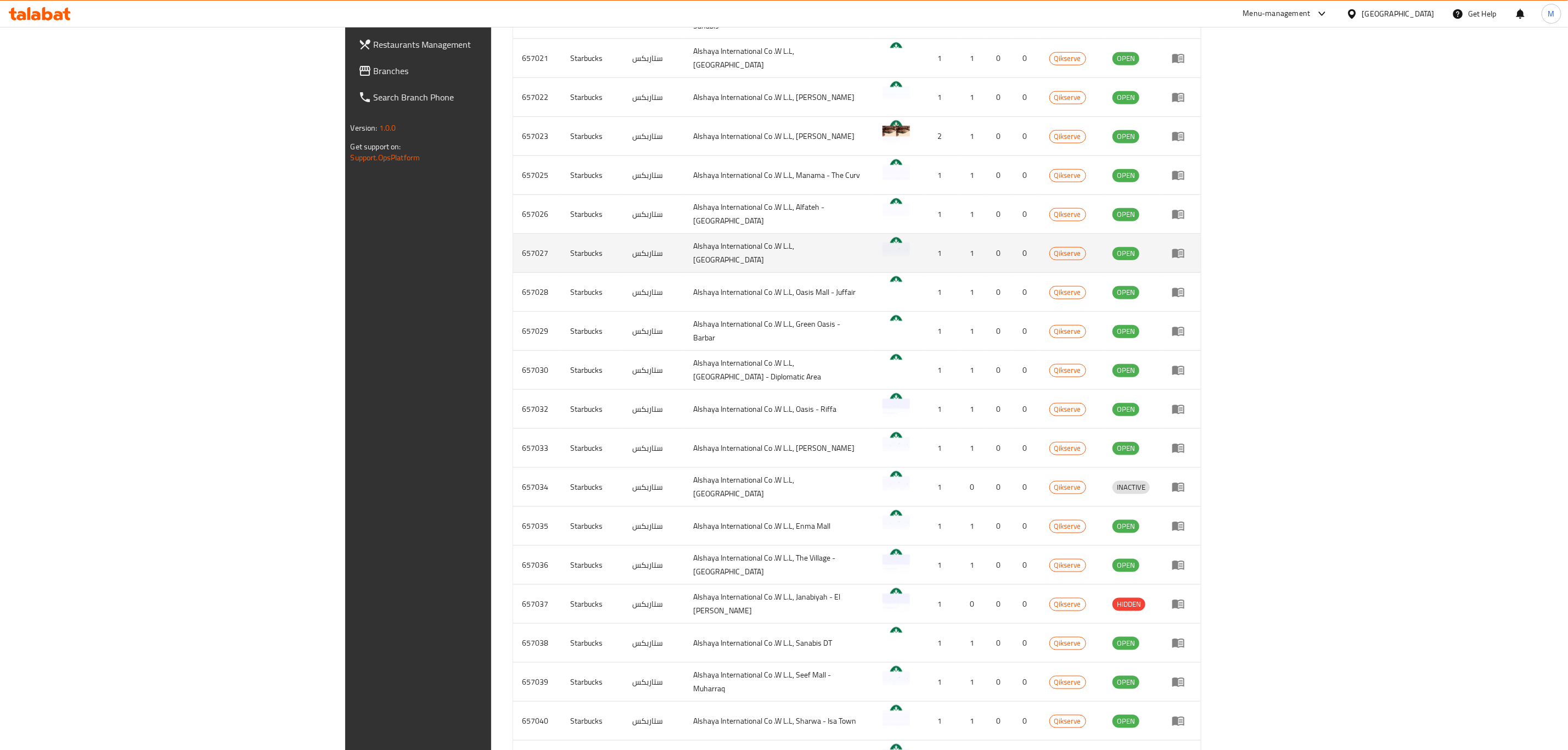
click at [513, 243] on td "657027" at bounding box center [537, 253] width 48 height 39
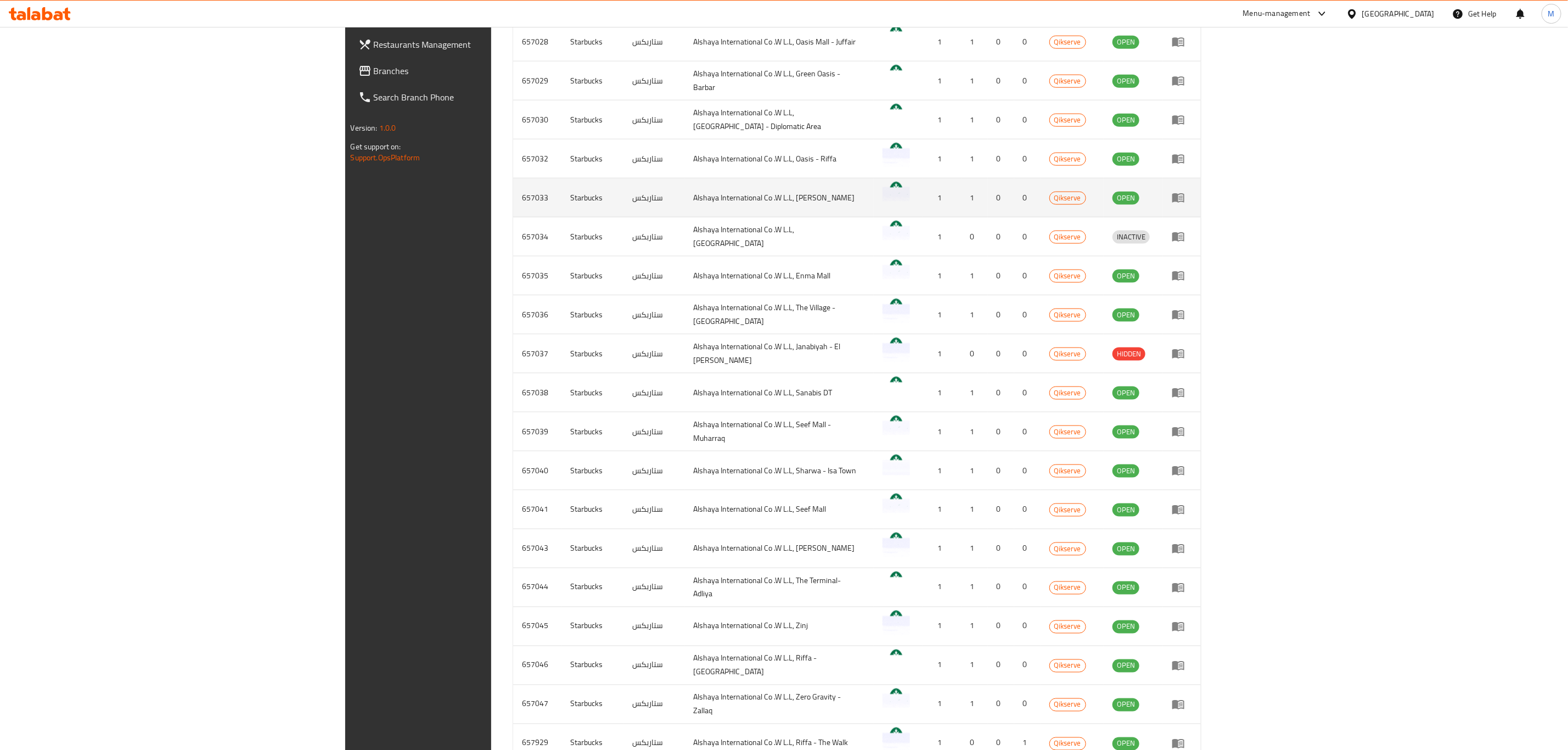
scroll to position [815, 0]
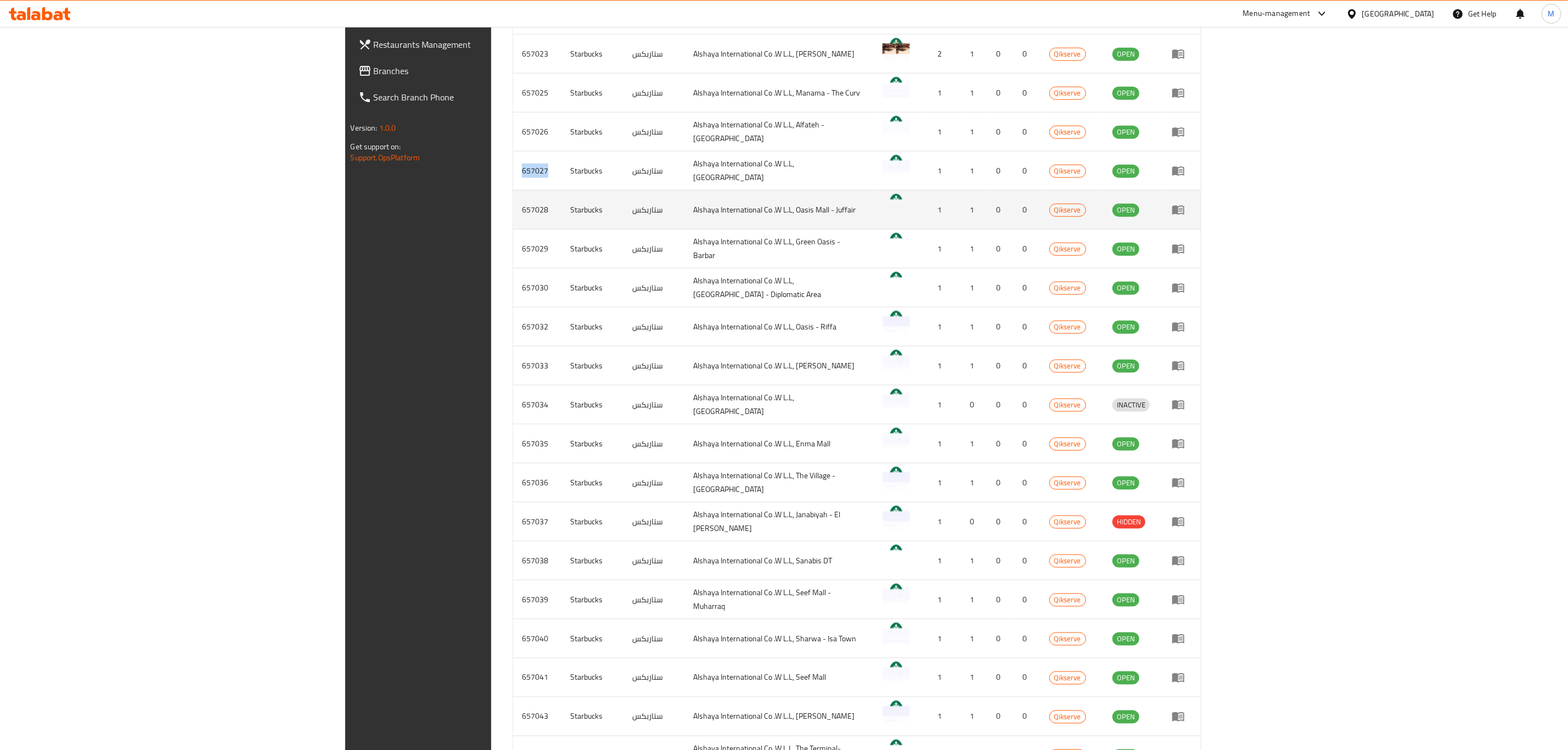
click at [513, 208] on td "657028" at bounding box center [537, 210] width 48 height 39
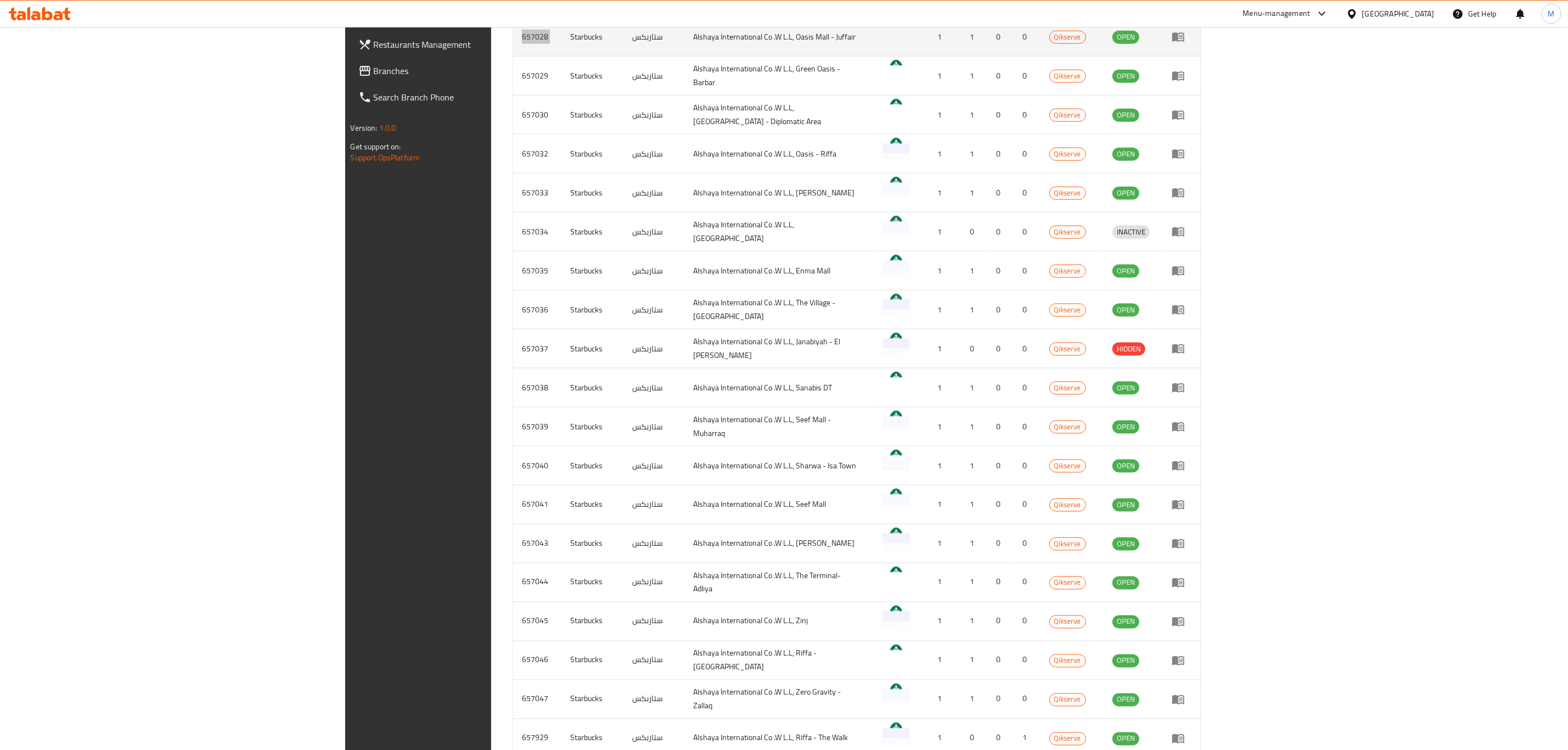
scroll to position [897, 0]
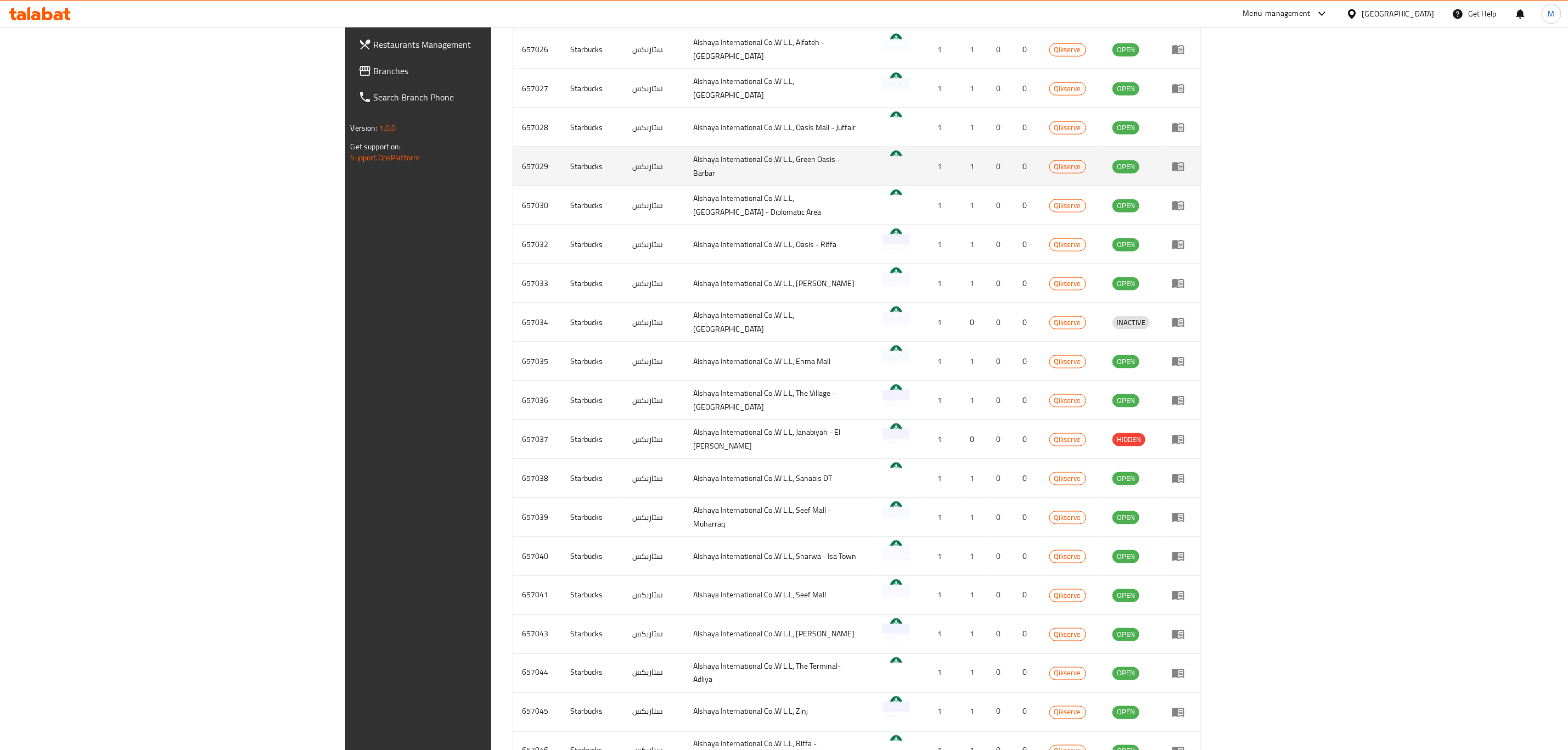
click at [513, 161] on td "657029" at bounding box center [537, 167] width 48 height 39
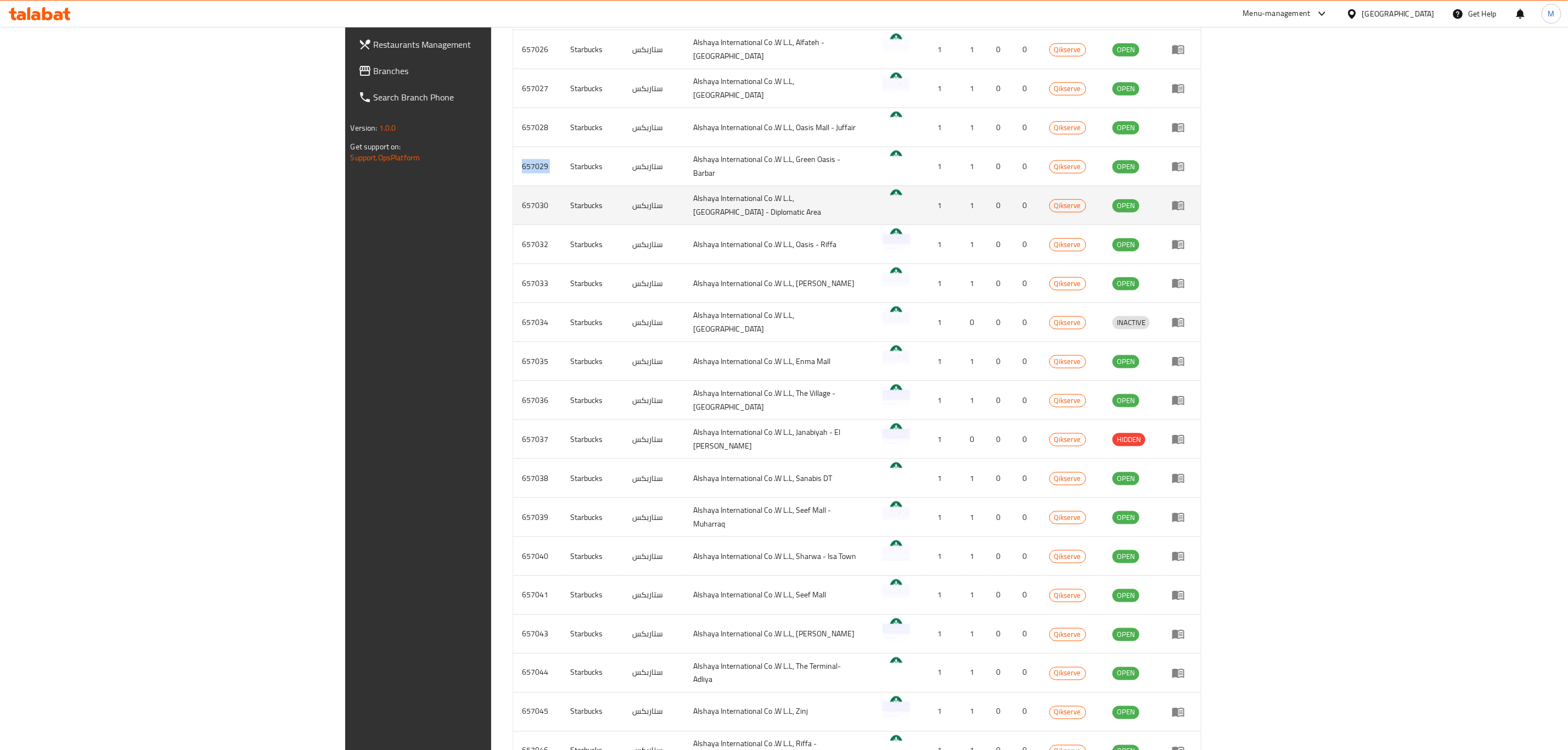
click at [513, 206] on td "657030" at bounding box center [537, 206] width 48 height 39
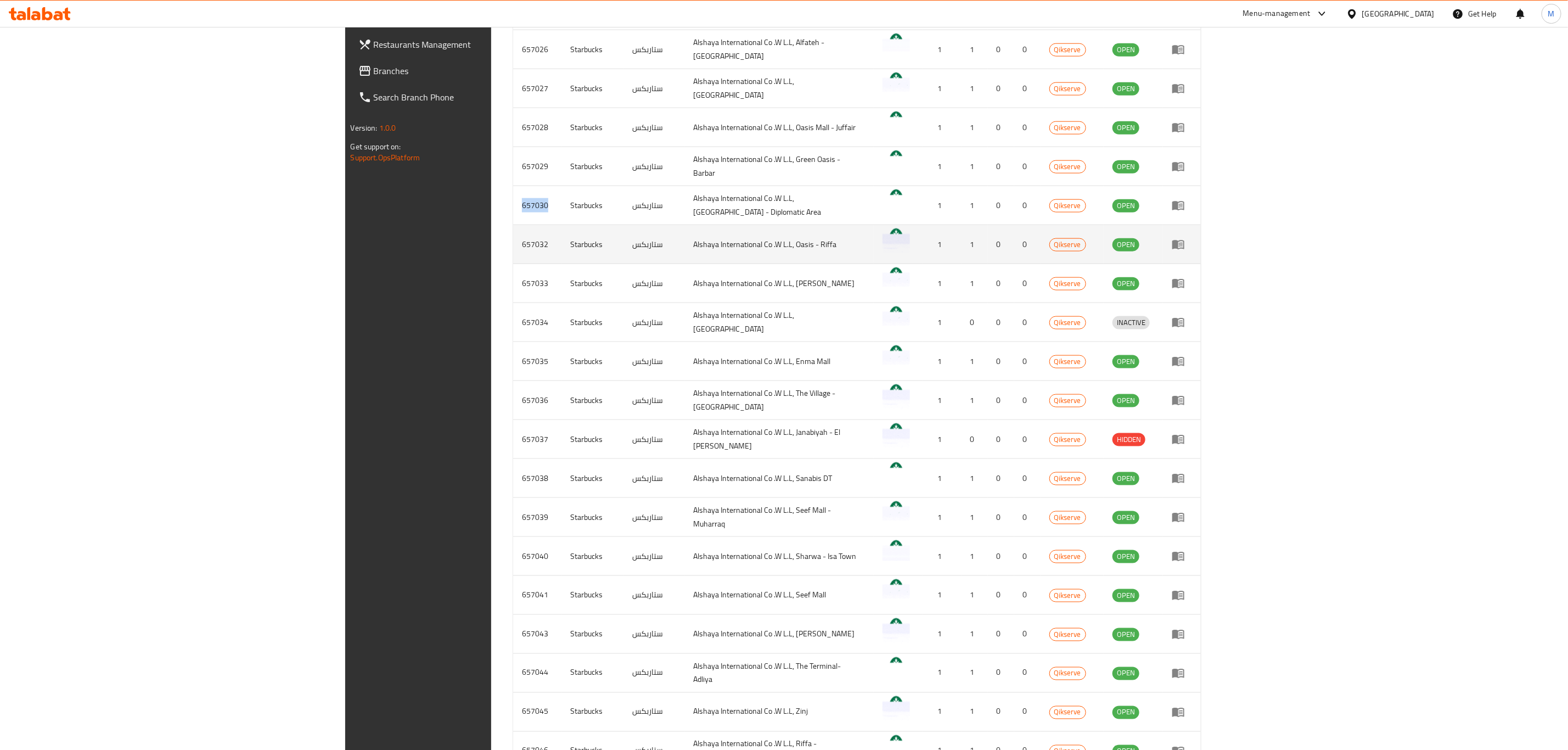
click at [513, 239] on td "657032" at bounding box center [537, 244] width 48 height 39
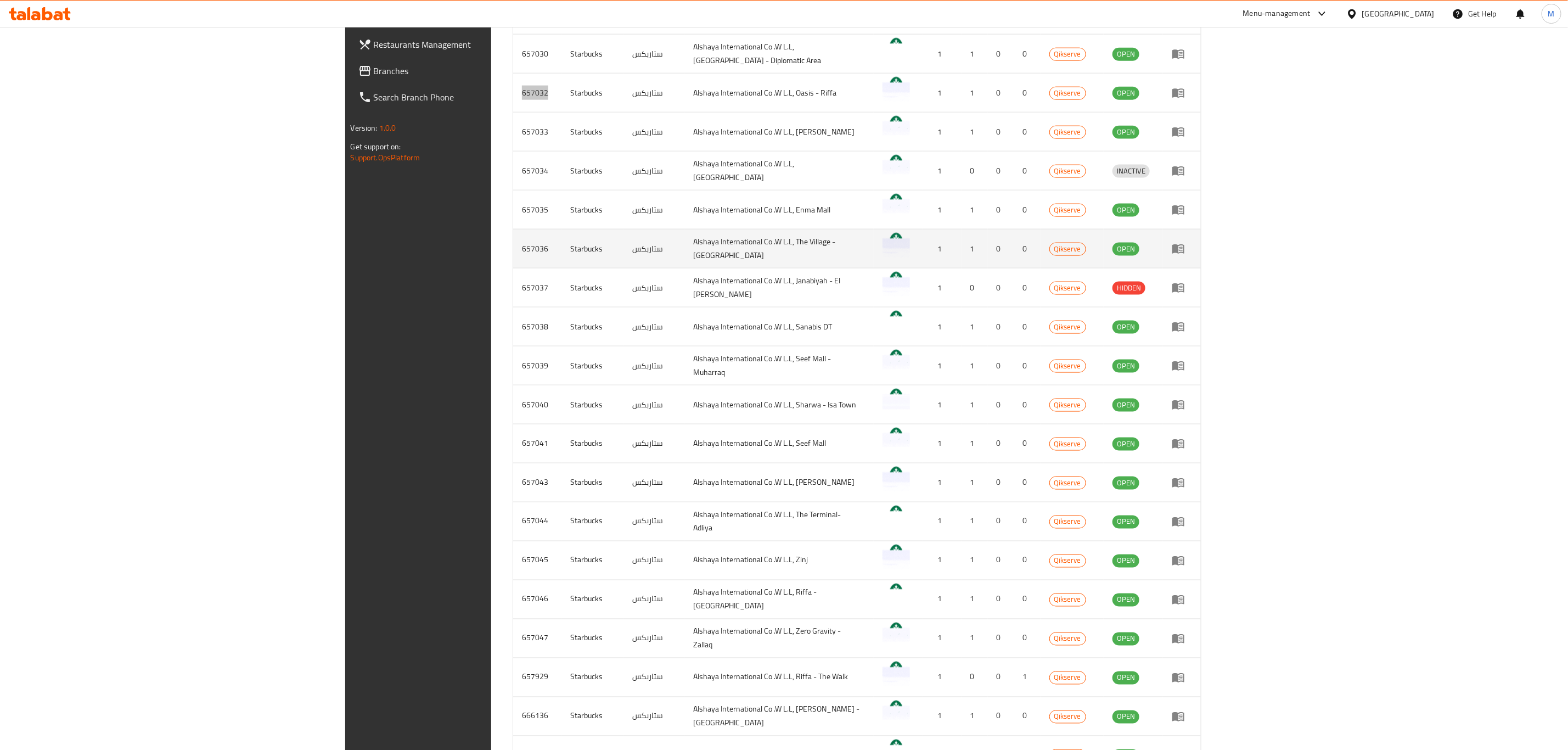
scroll to position [1062, 0]
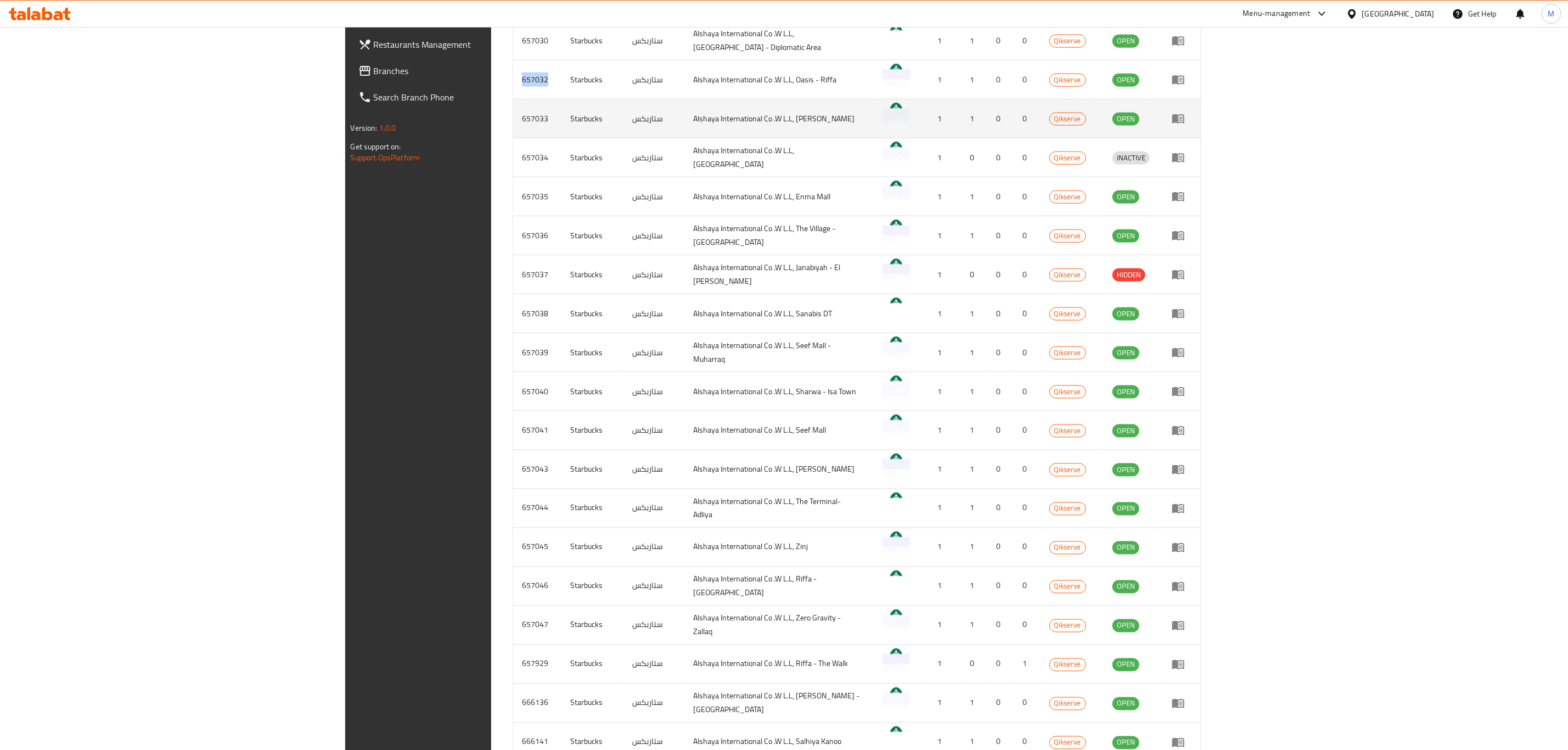
click at [513, 116] on td "657033" at bounding box center [537, 119] width 48 height 39
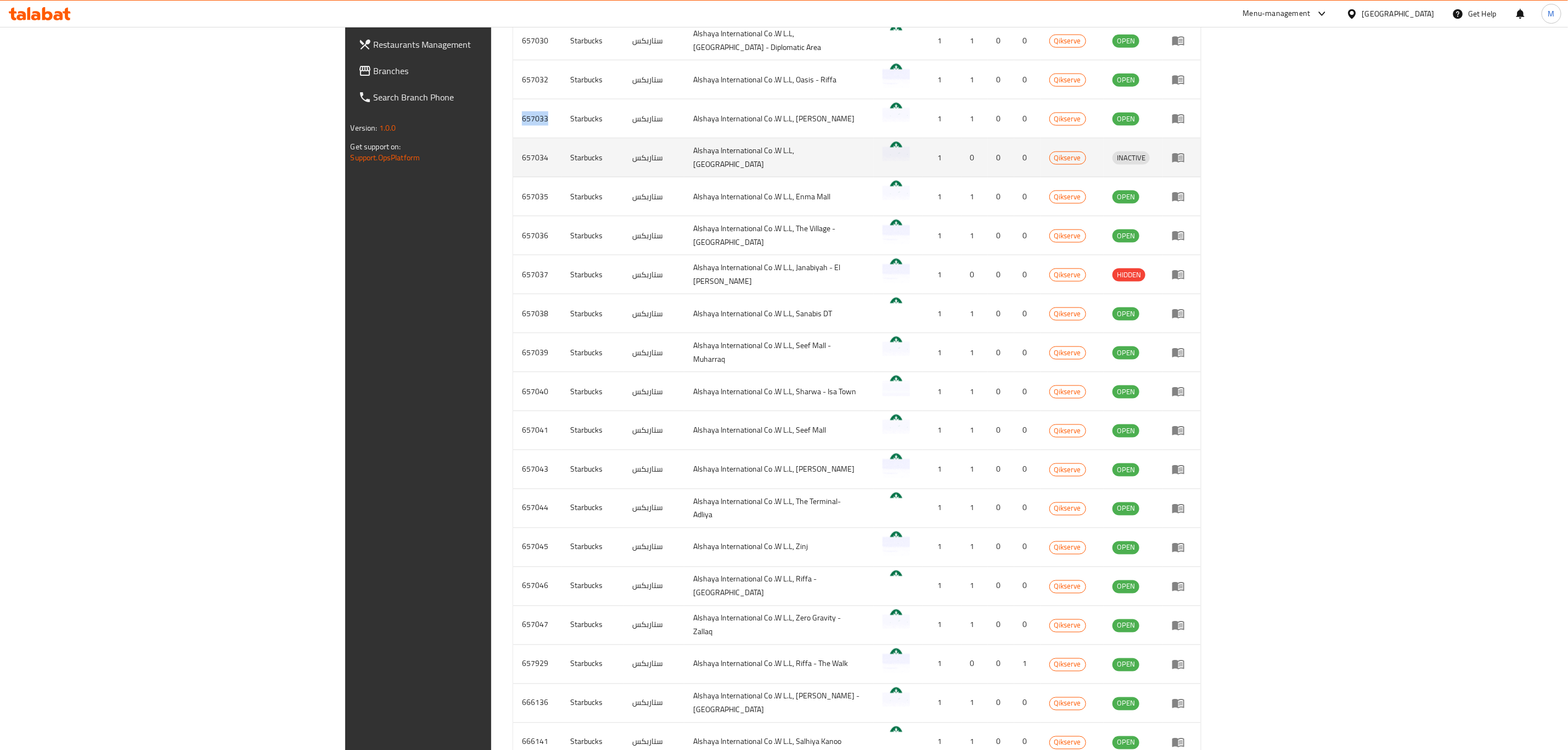
click at [513, 150] on td "657034" at bounding box center [537, 157] width 48 height 39
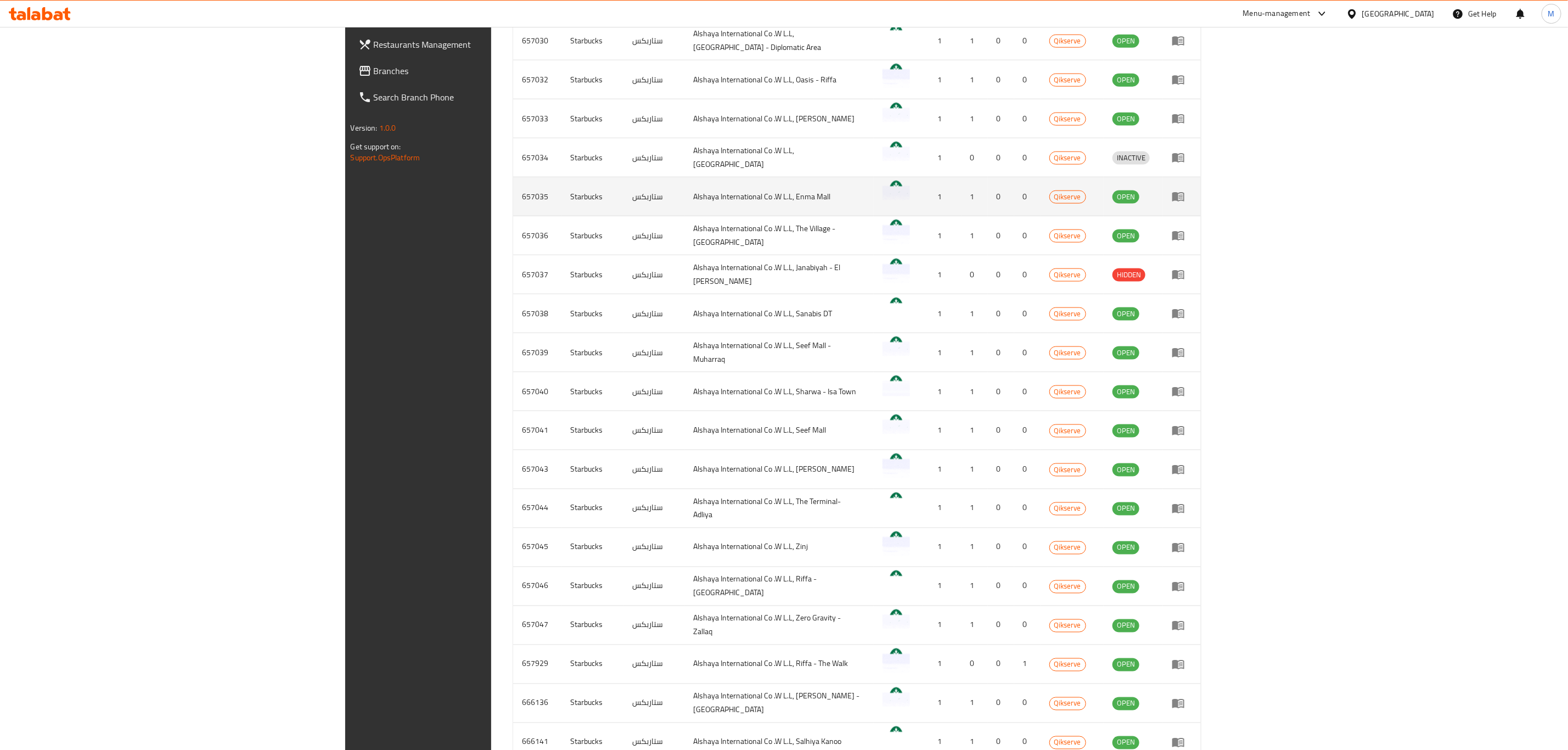
click at [513, 193] on td "657035" at bounding box center [537, 197] width 48 height 39
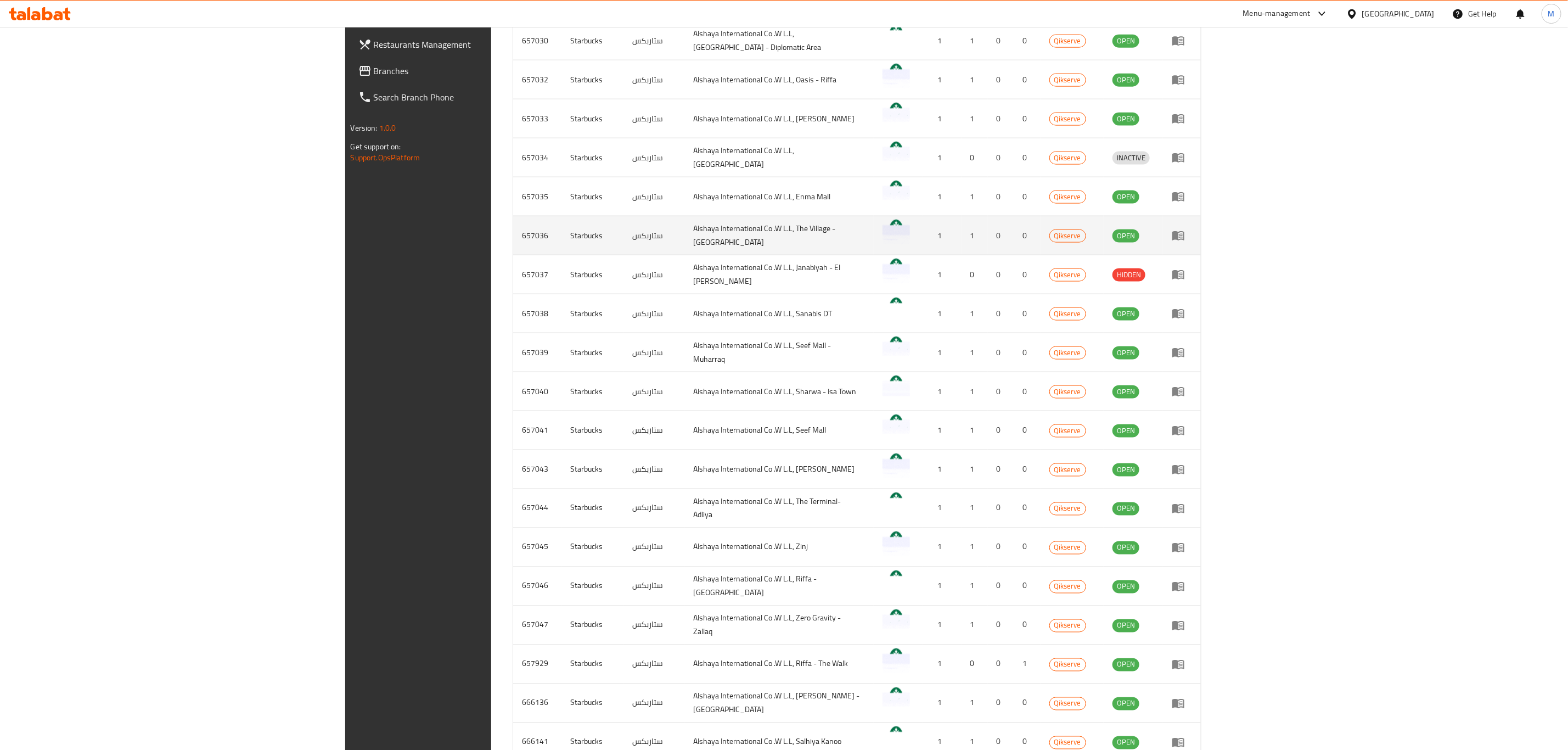
click at [513, 233] on td "657036" at bounding box center [537, 236] width 48 height 39
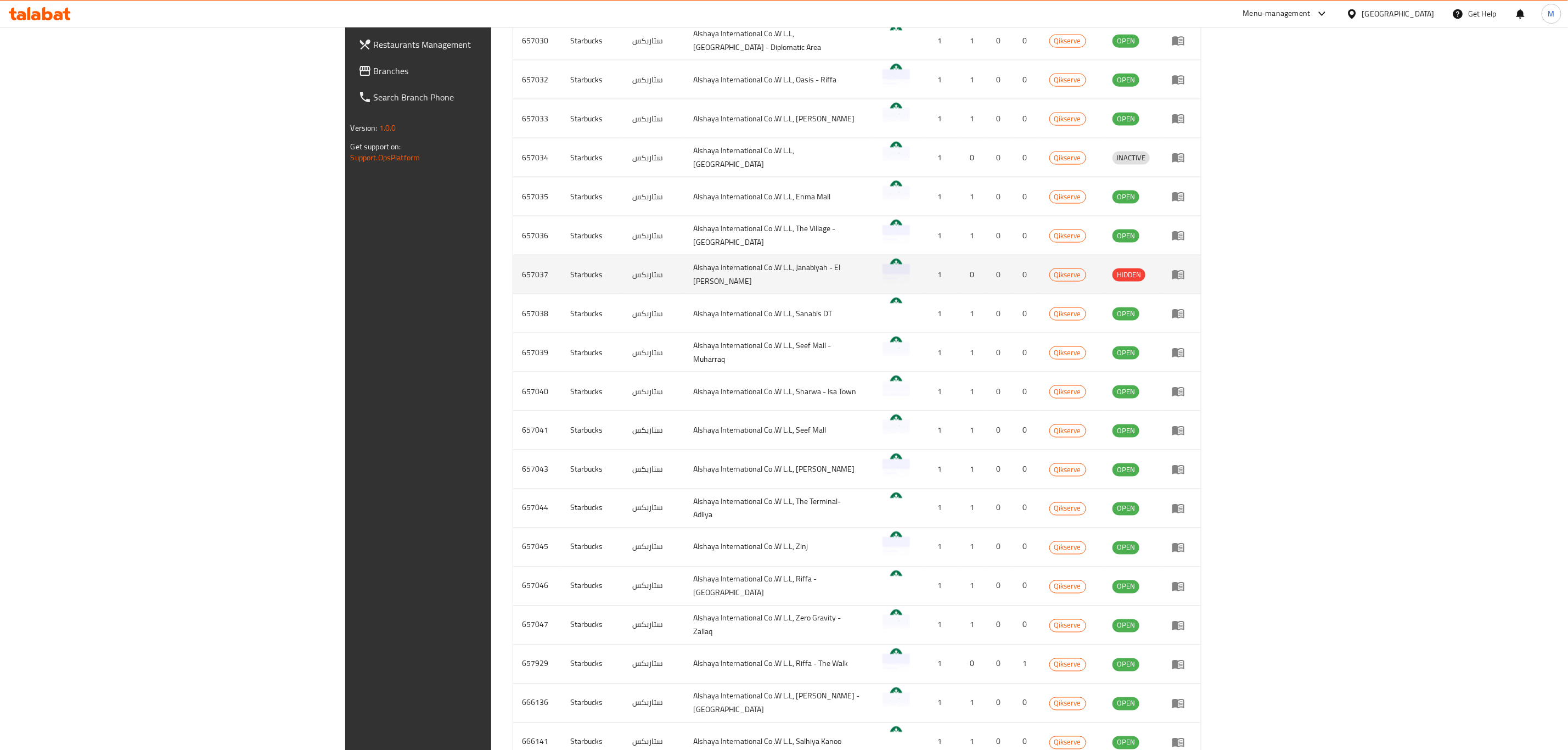
click at [513, 268] on td "657037" at bounding box center [537, 275] width 48 height 39
click at [561, 285] on td "Starbucks" at bounding box center [592, 275] width 62 height 39
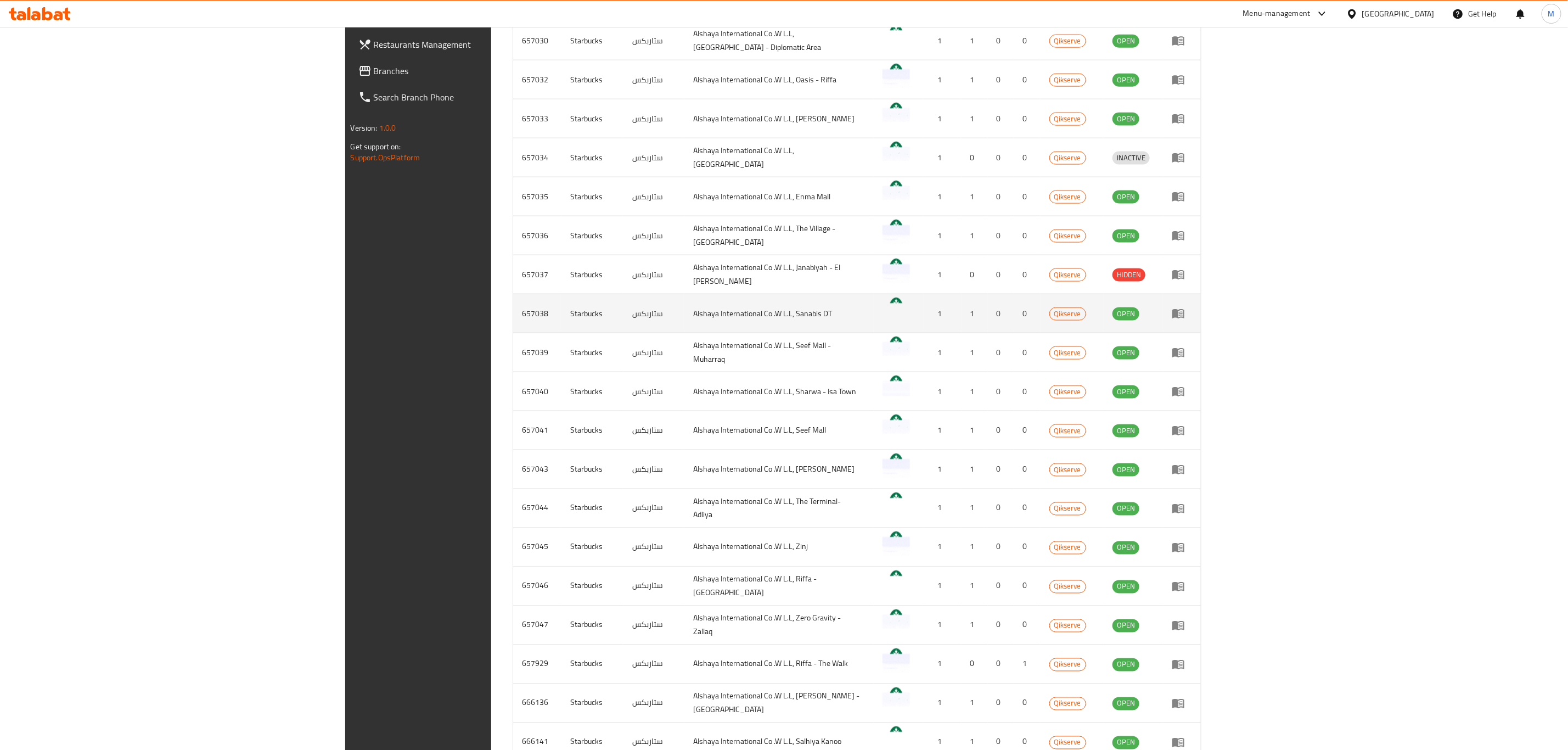
click at [513, 311] on td "657038" at bounding box center [537, 313] width 48 height 39
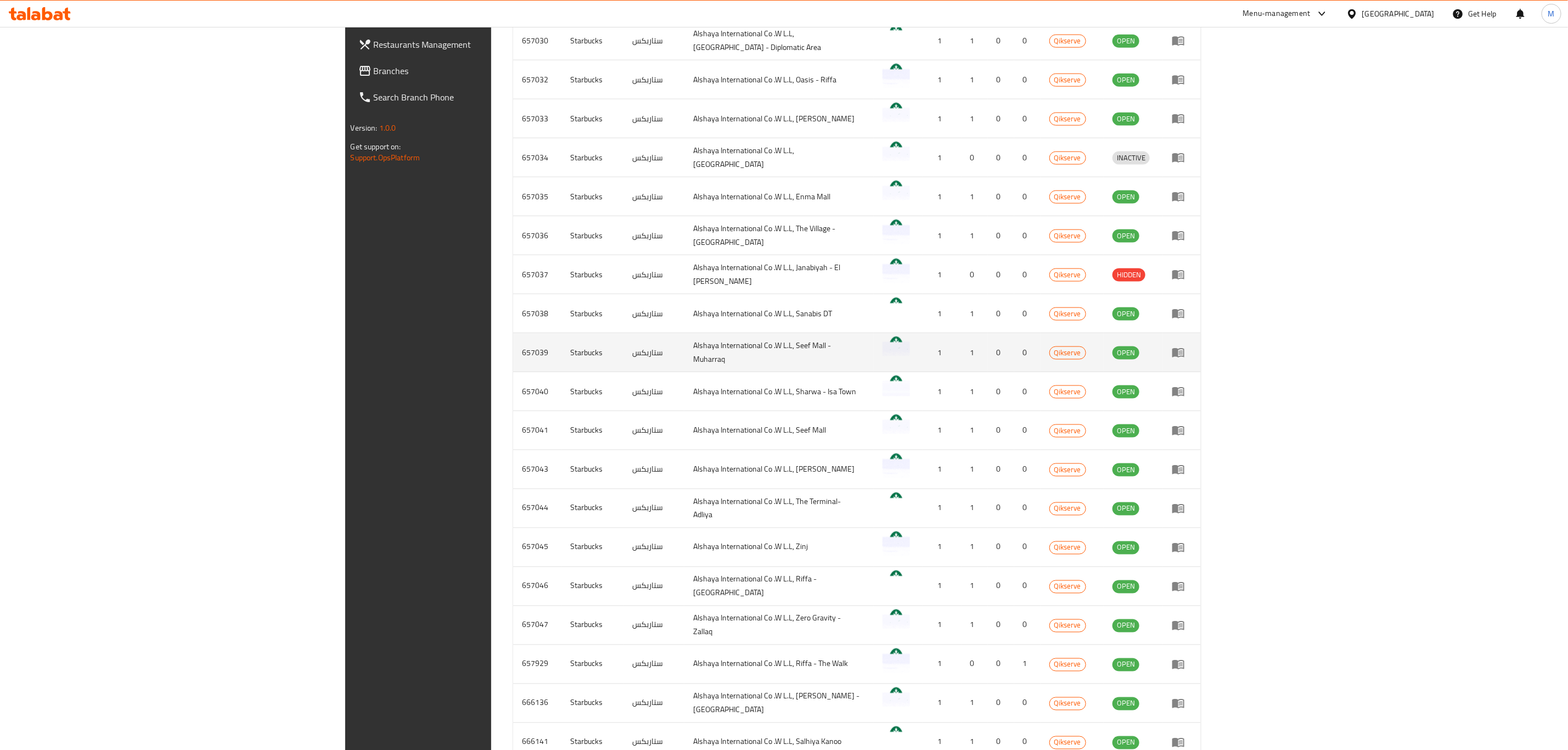
click at [513, 354] on td "657039" at bounding box center [537, 353] width 48 height 39
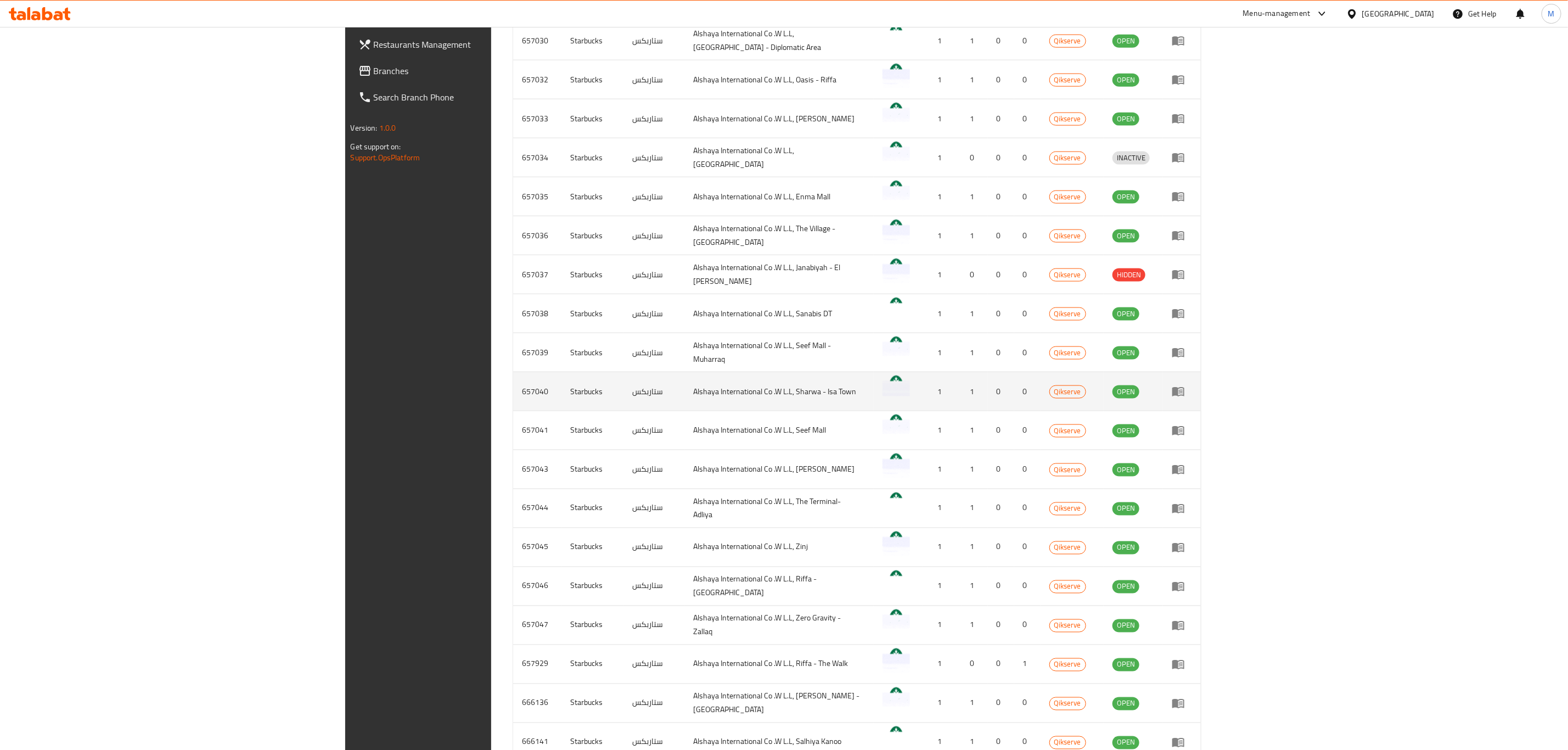
click at [513, 396] on td "657040" at bounding box center [537, 392] width 48 height 39
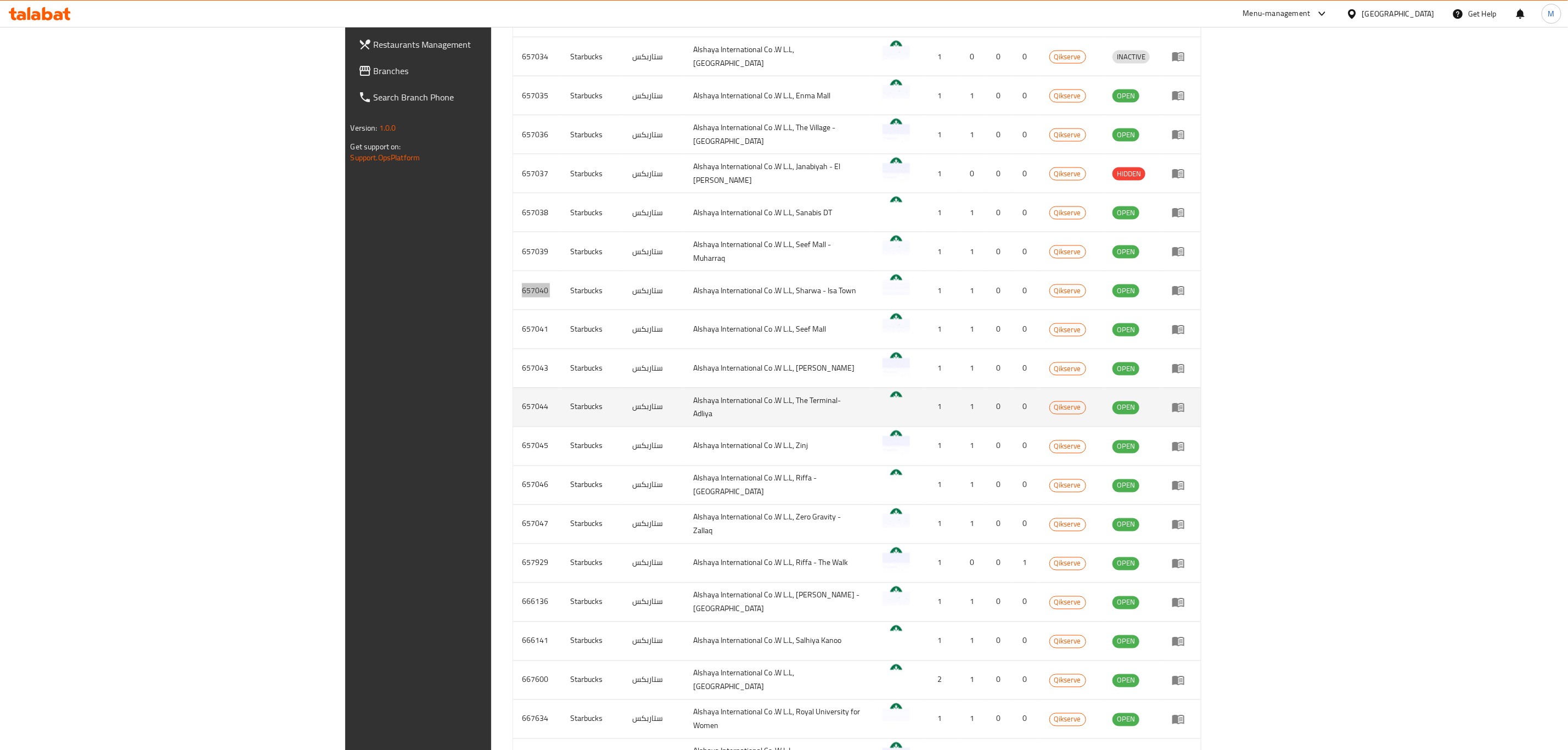
scroll to position [1280, 0]
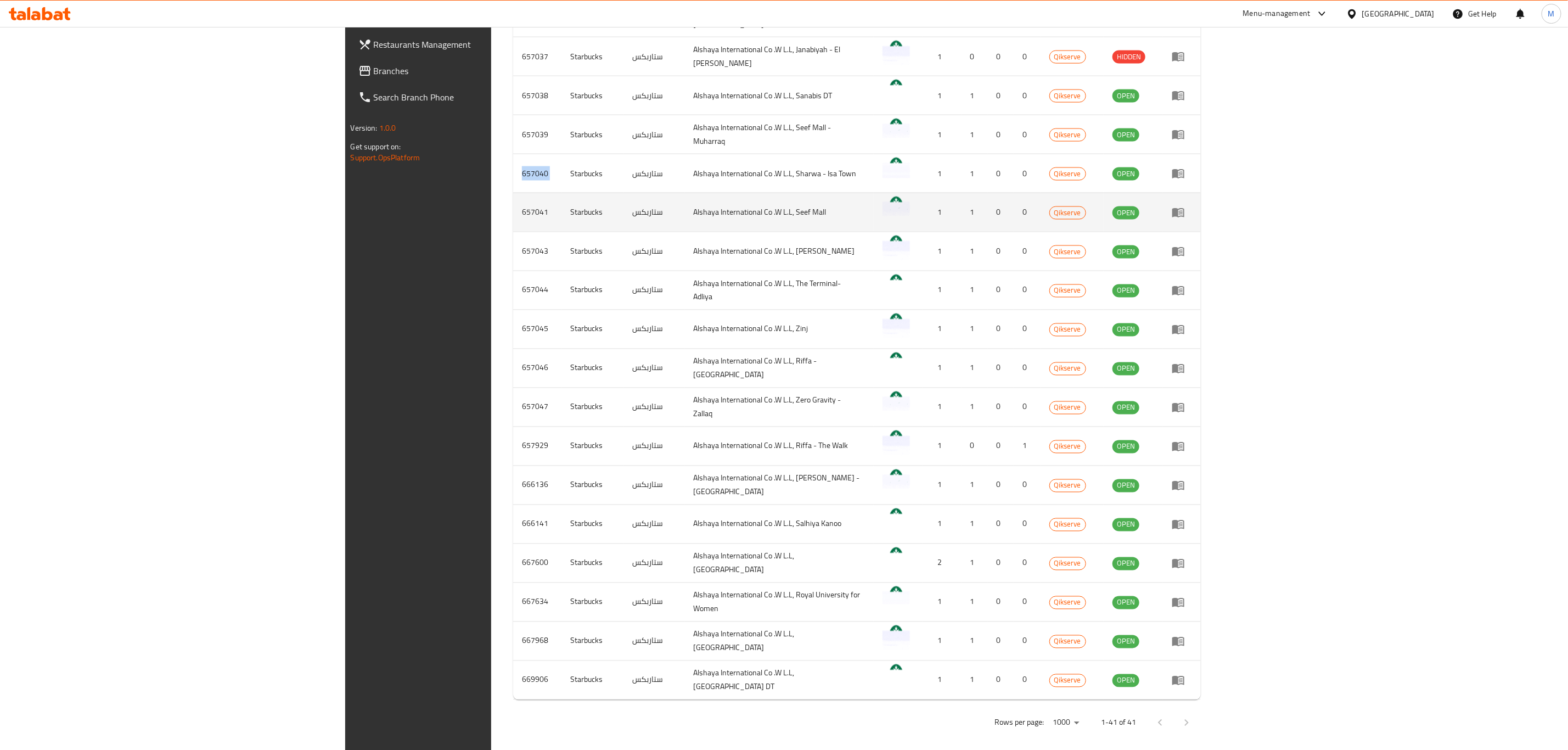
click at [513, 213] on td "657041" at bounding box center [537, 212] width 48 height 39
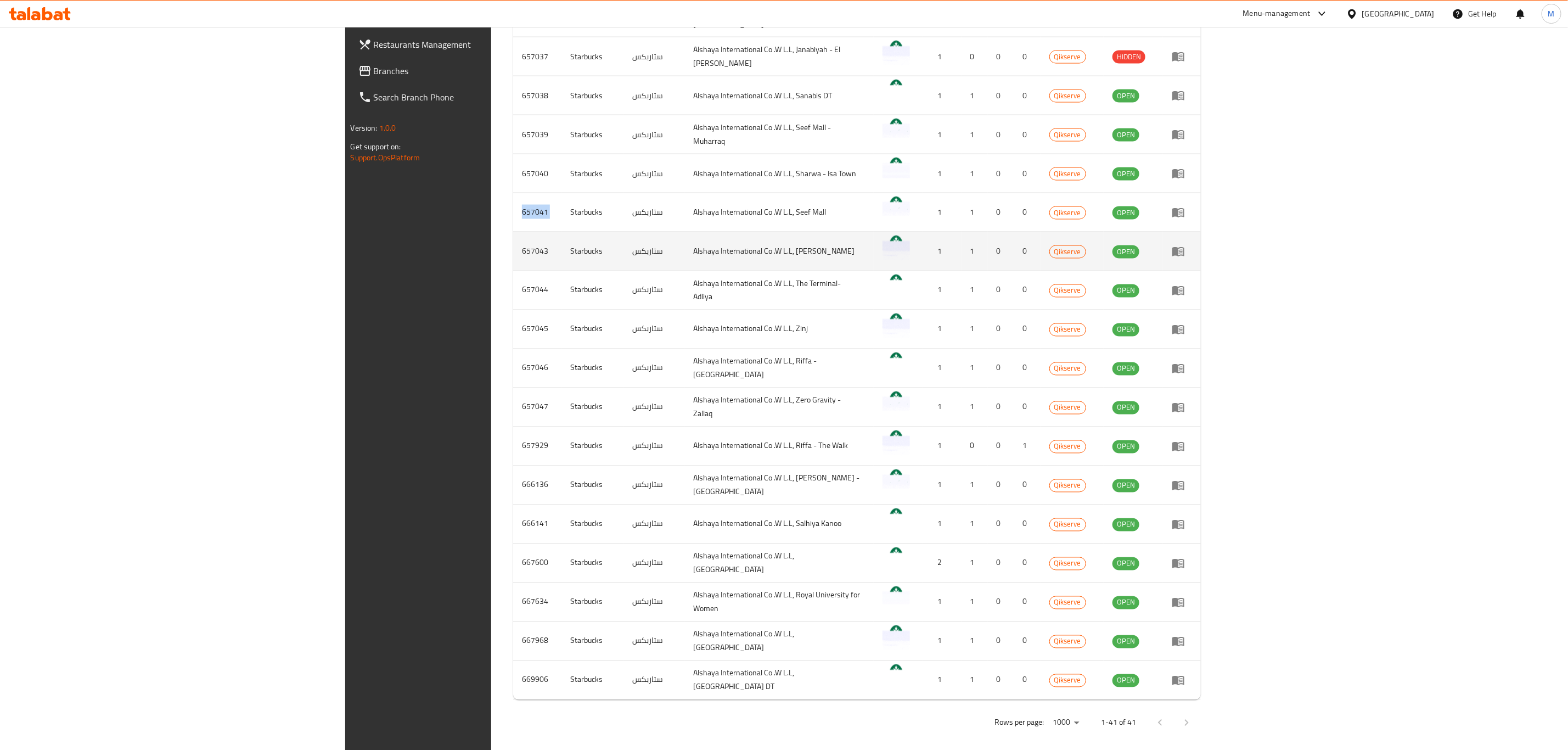
click at [513, 254] on td "657043" at bounding box center [537, 251] width 48 height 39
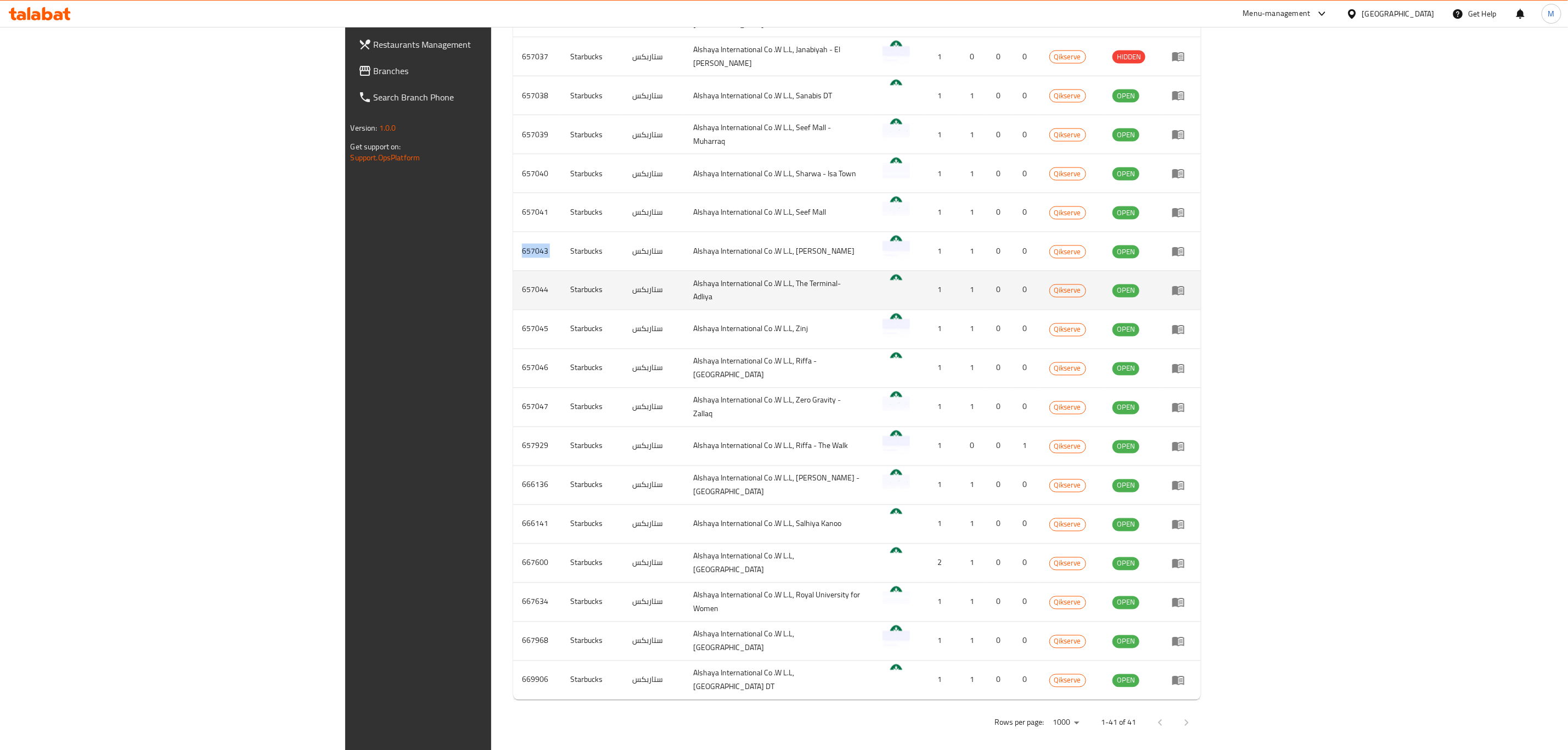
click at [513, 295] on td "657044" at bounding box center [537, 290] width 48 height 39
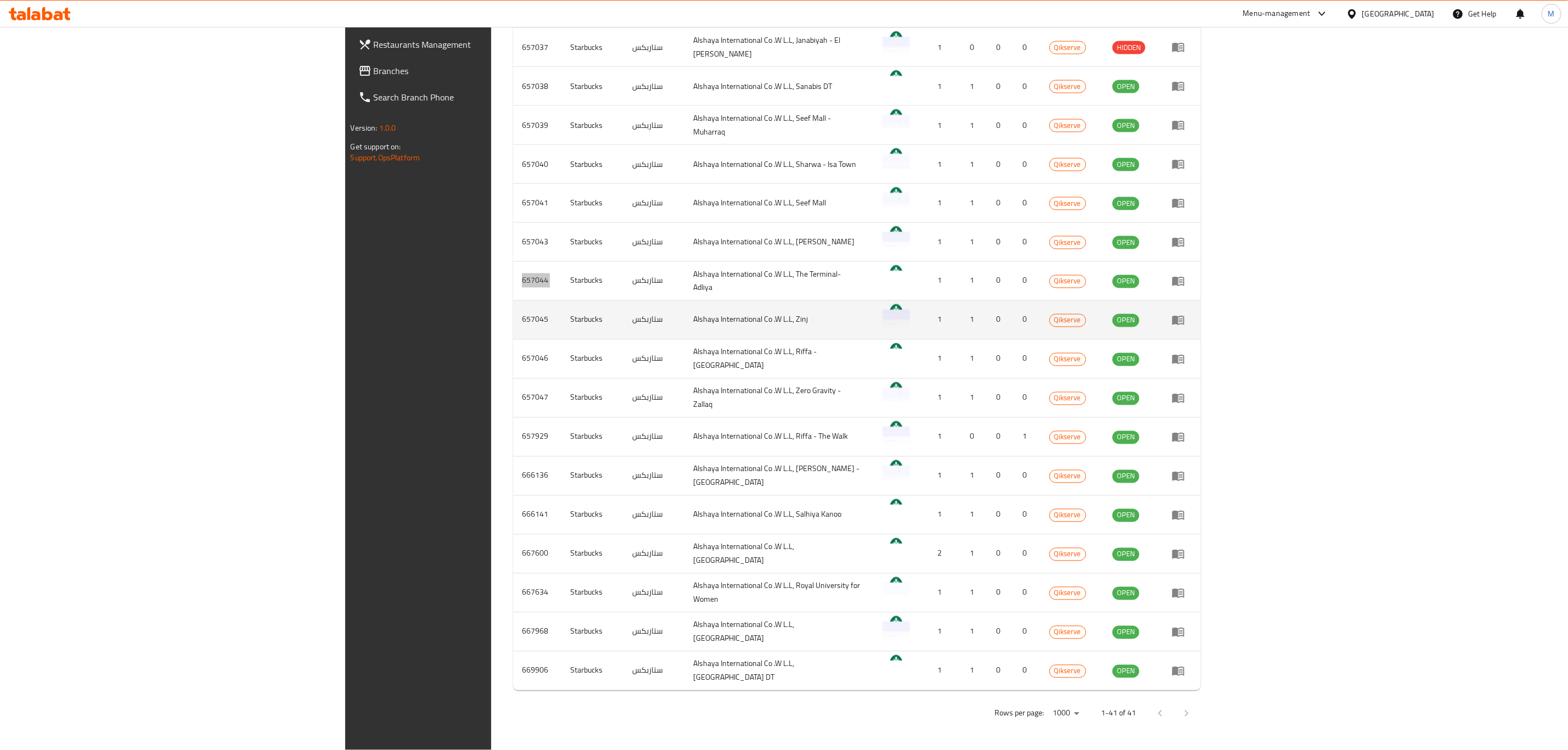
scroll to position [1298, 0]
click at [513, 308] on td "657045" at bounding box center [537, 320] width 48 height 39
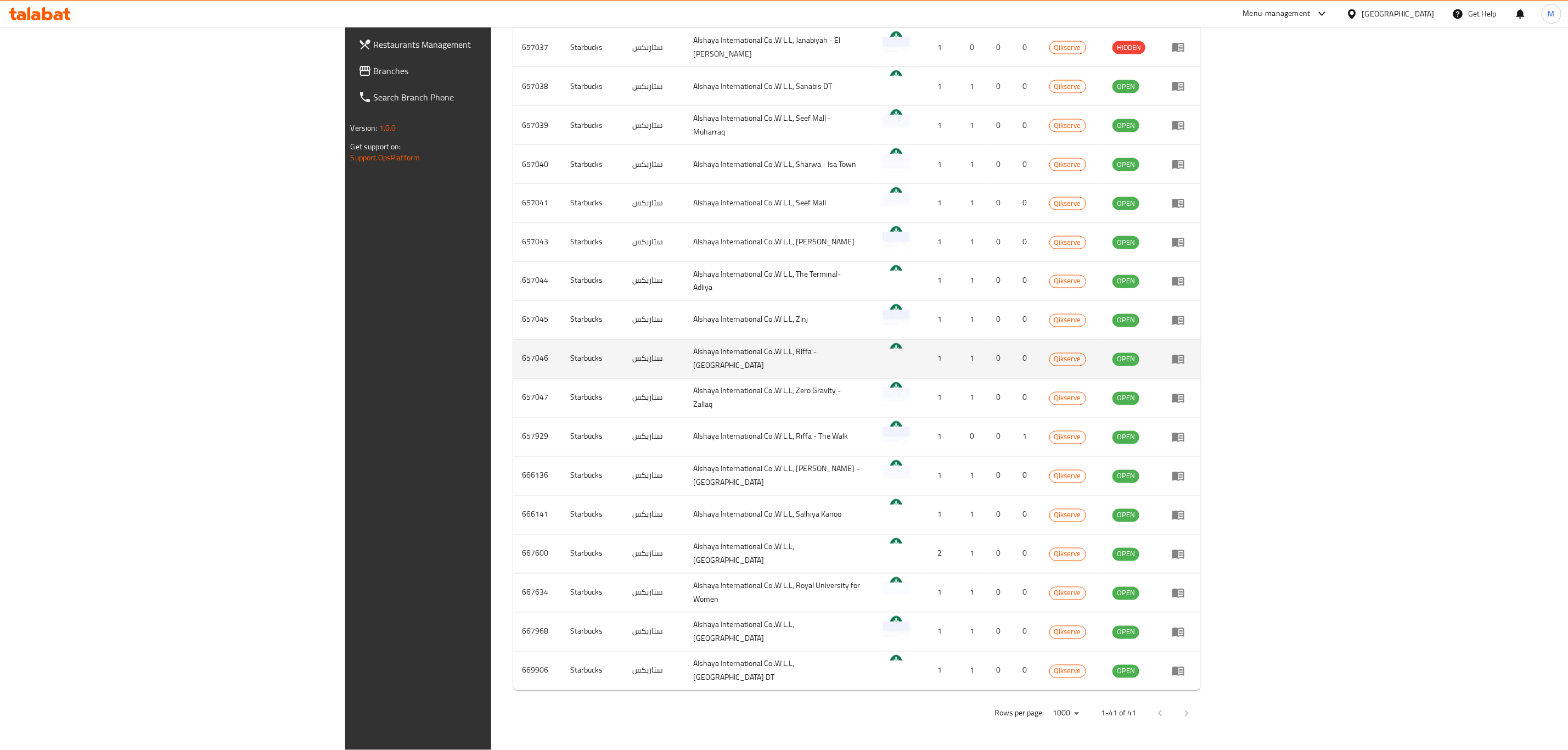
click at [513, 356] on td "657046" at bounding box center [537, 358] width 48 height 39
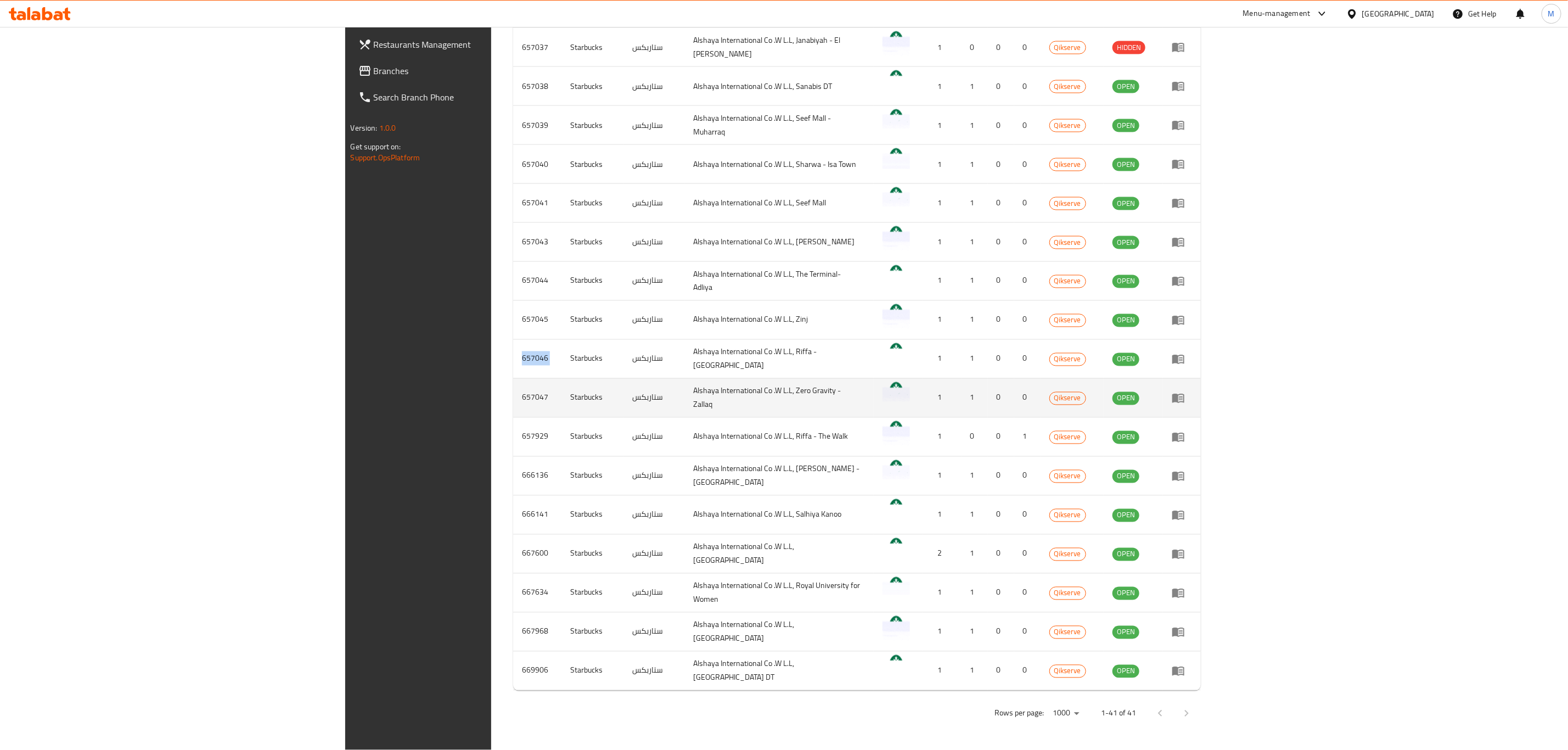
click at [561, 378] on td "Starbucks" at bounding box center [592, 398] width 62 height 39
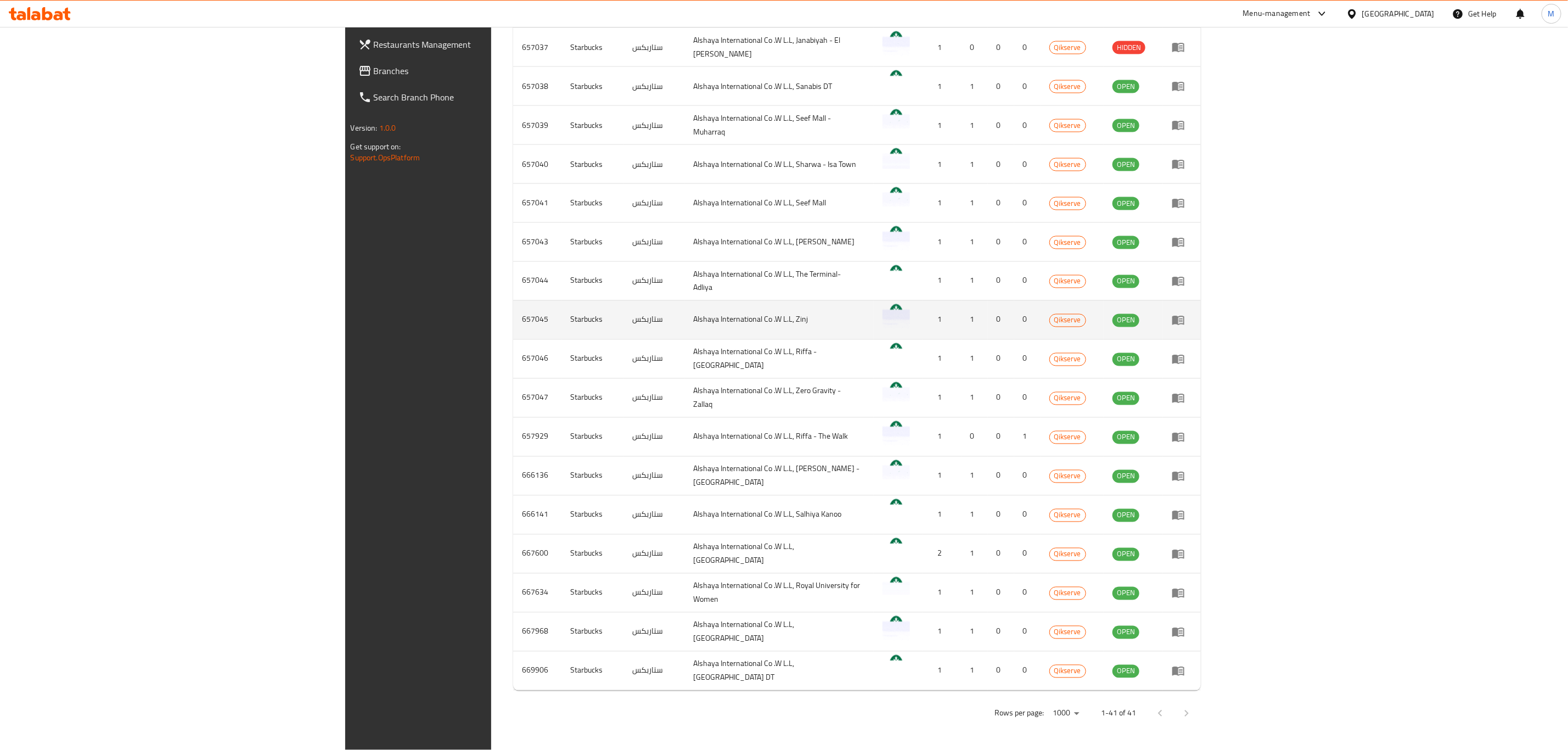
click at [513, 310] on td "657045" at bounding box center [537, 320] width 48 height 39
click at [513, 330] on td "657045" at bounding box center [537, 320] width 48 height 39
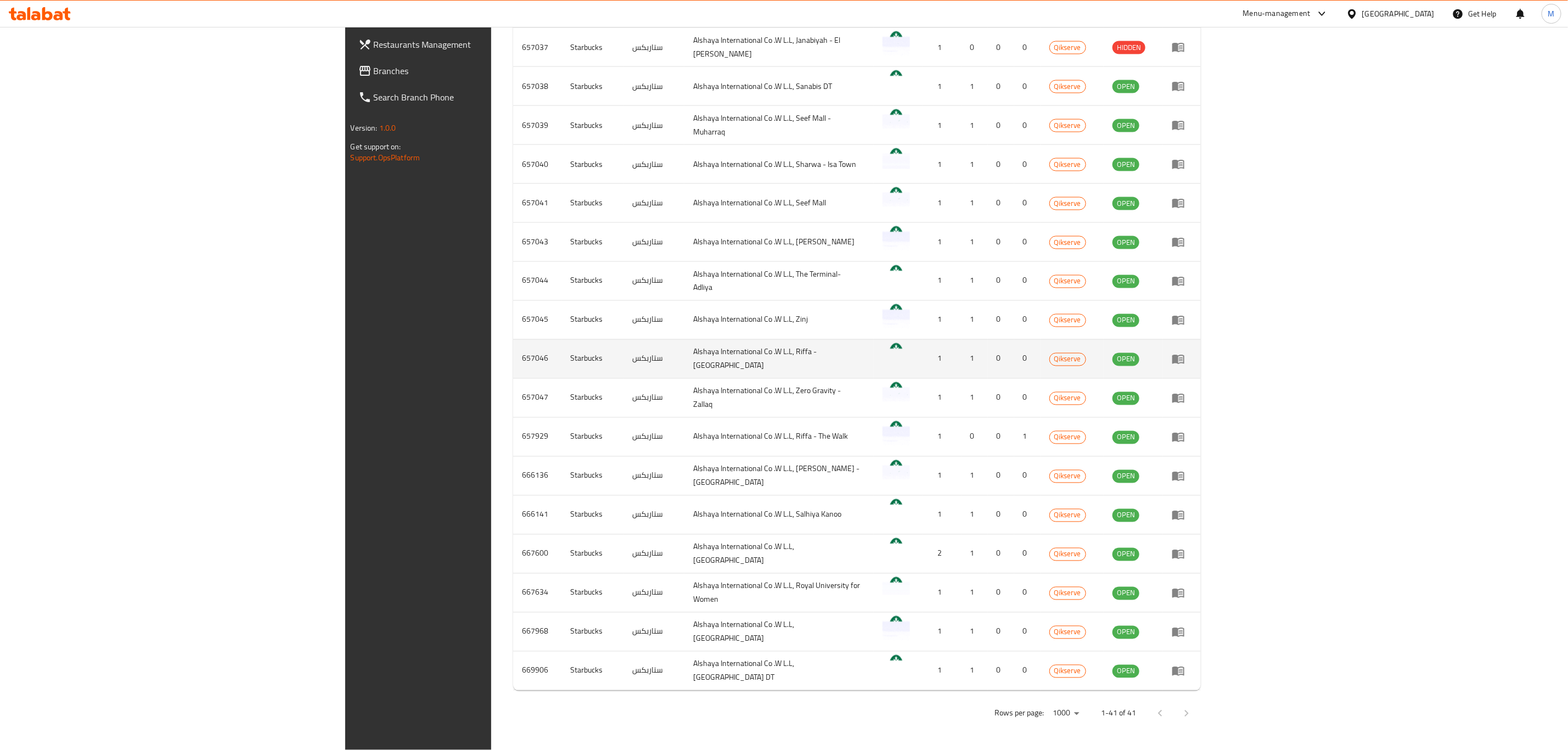
click at [513, 358] on td "657046" at bounding box center [537, 358] width 48 height 39
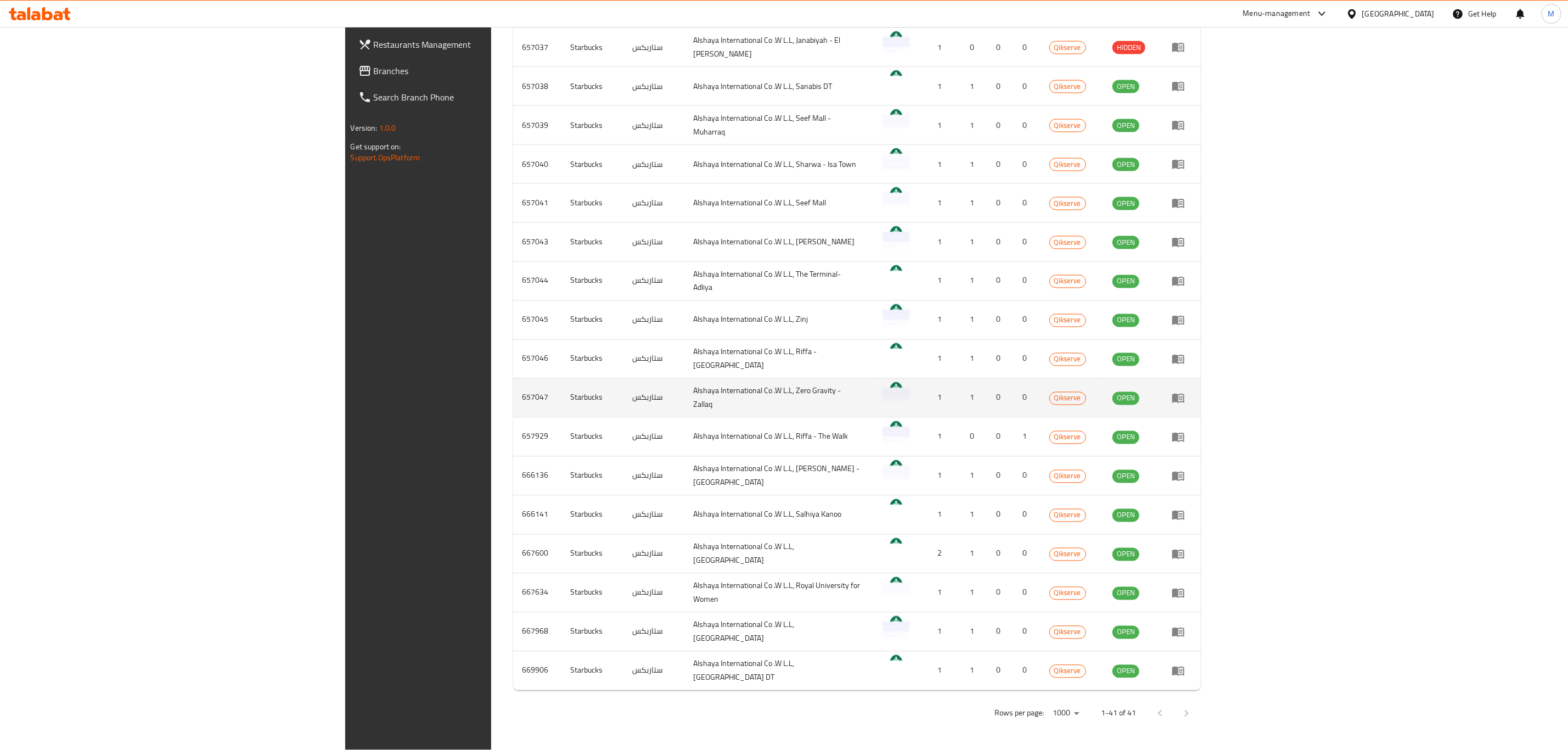
click at [513, 390] on td "657047" at bounding box center [537, 398] width 48 height 39
click at [513, 389] on td "657047" at bounding box center [537, 398] width 48 height 39
click at [513, 406] on td "657047" at bounding box center [537, 398] width 48 height 39
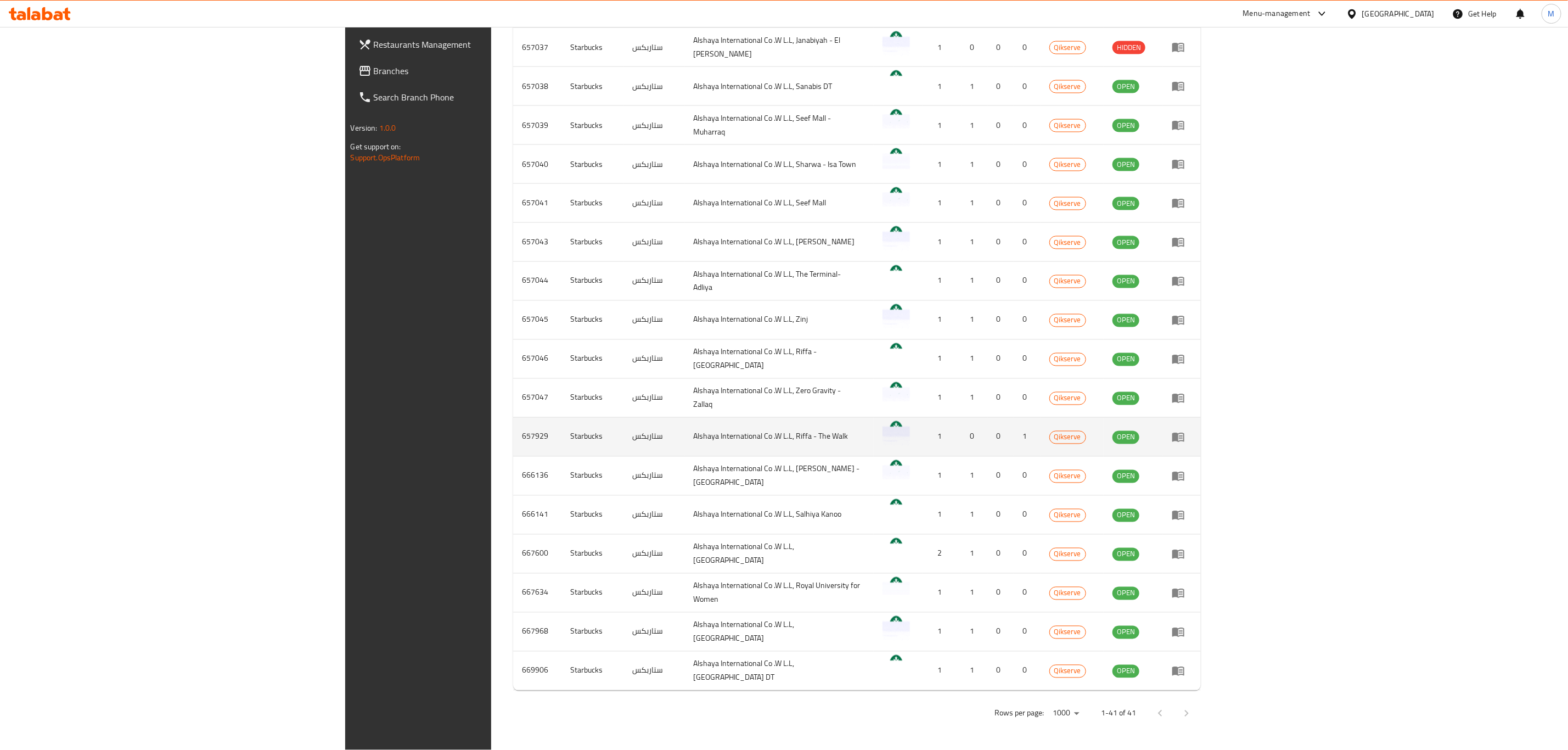
click at [513, 423] on td "657929" at bounding box center [537, 437] width 48 height 39
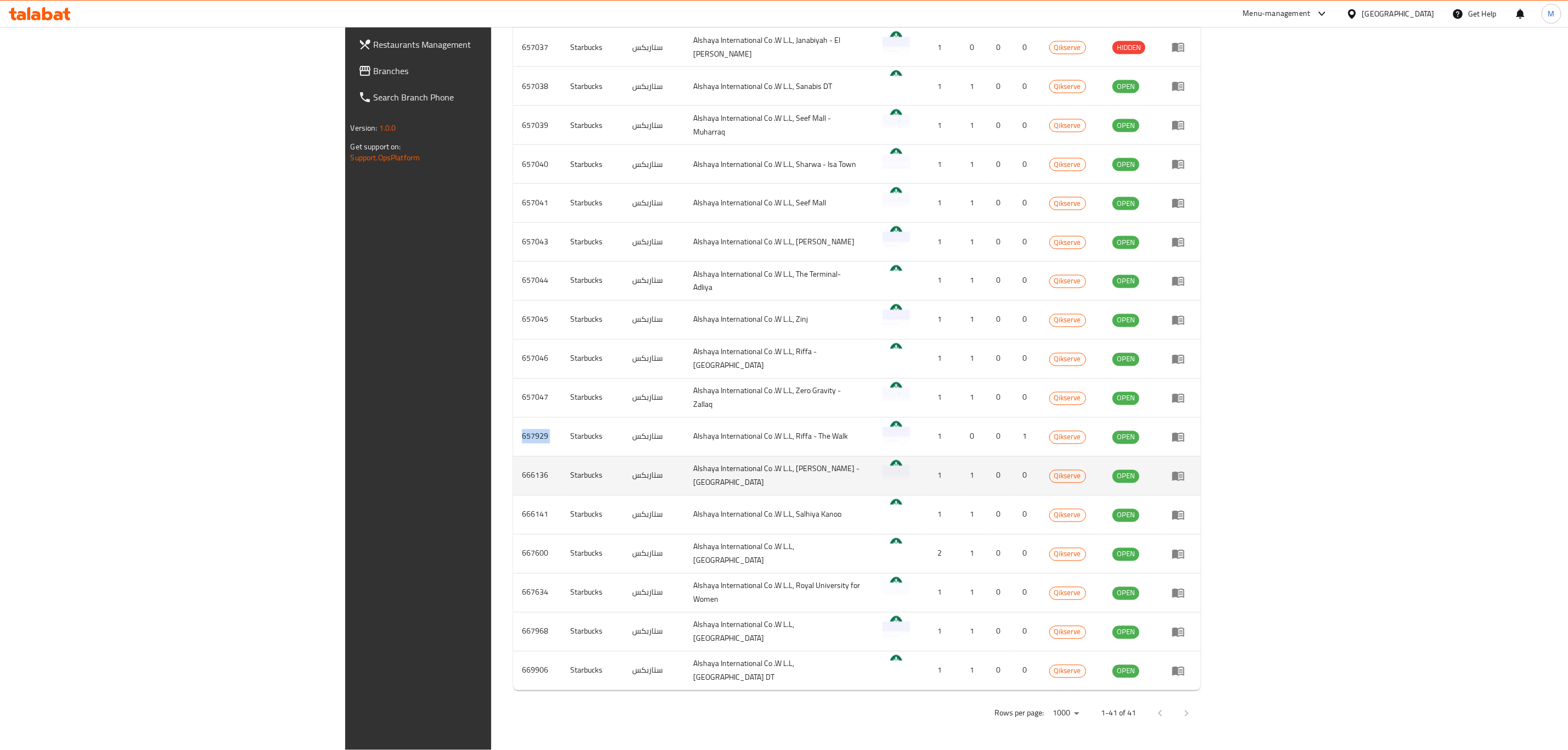
click at [513, 471] on td "666136" at bounding box center [537, 475] width 48 height 39
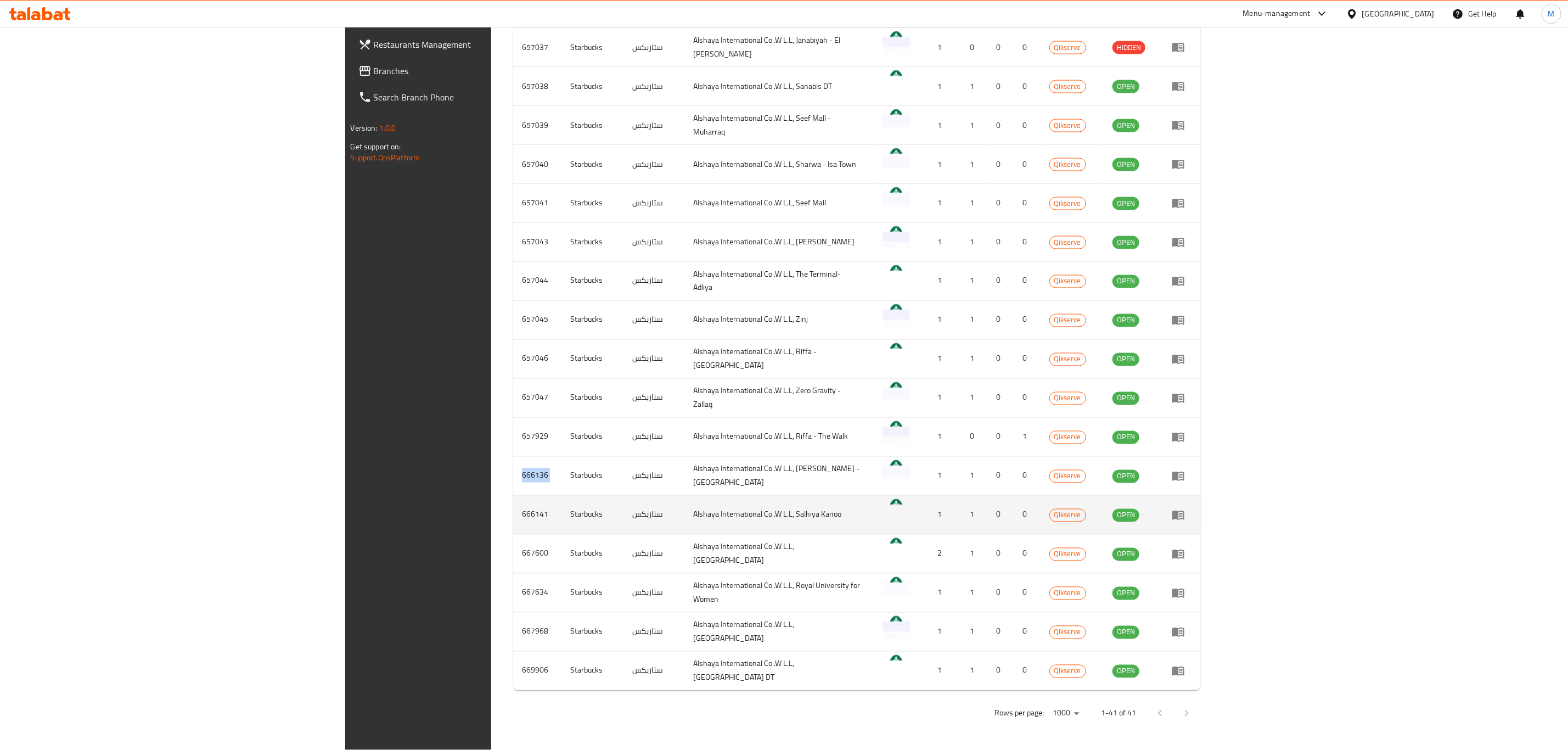
click at [513, 511] on td "666141" at bounding box center [537, 514] width 48 height 39
click at [513, 507] on td "666141" at bounding box center [537, 514] width 48 height 39
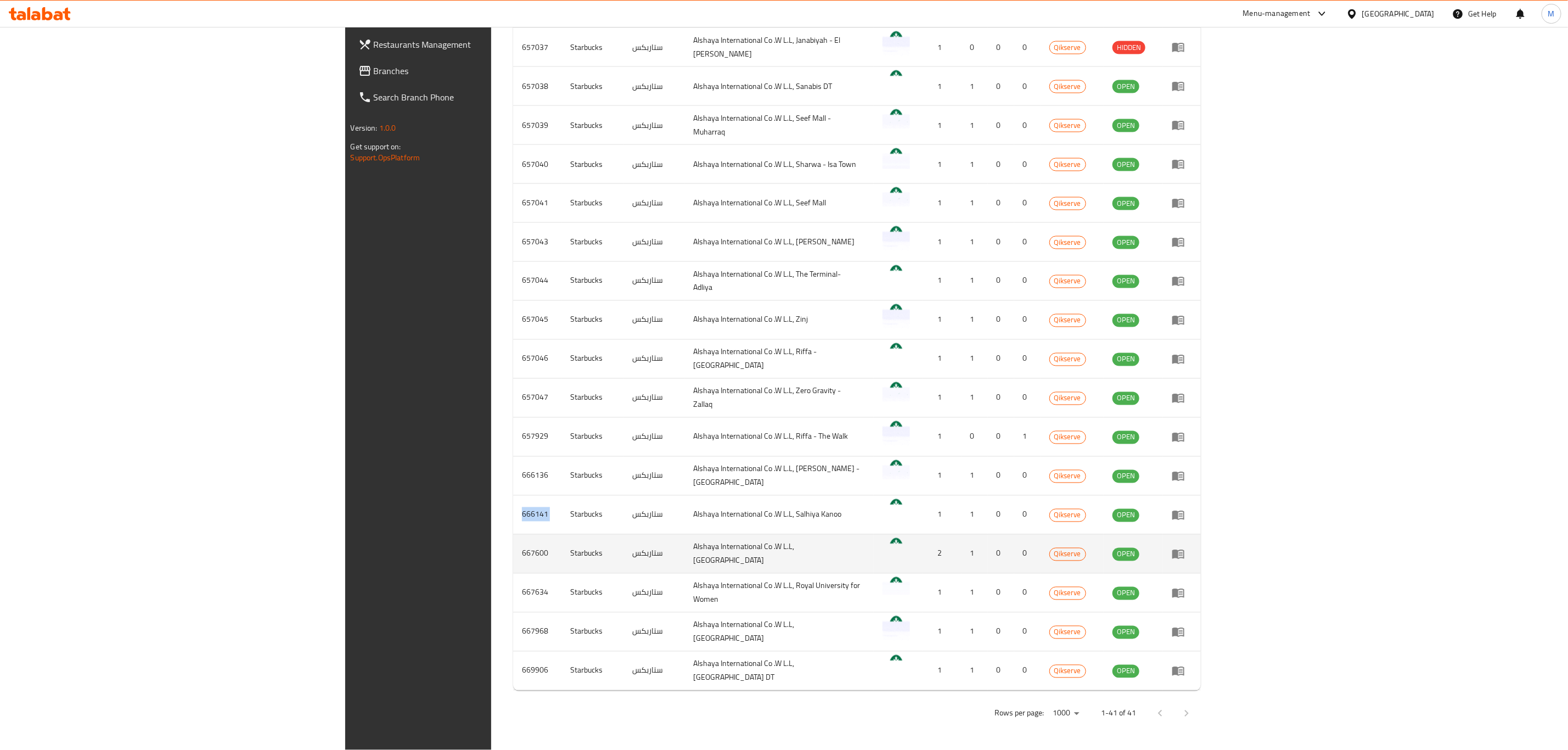
click at [513, 558] on td "667600" at bounding box center [537, 554] width 48 height 39
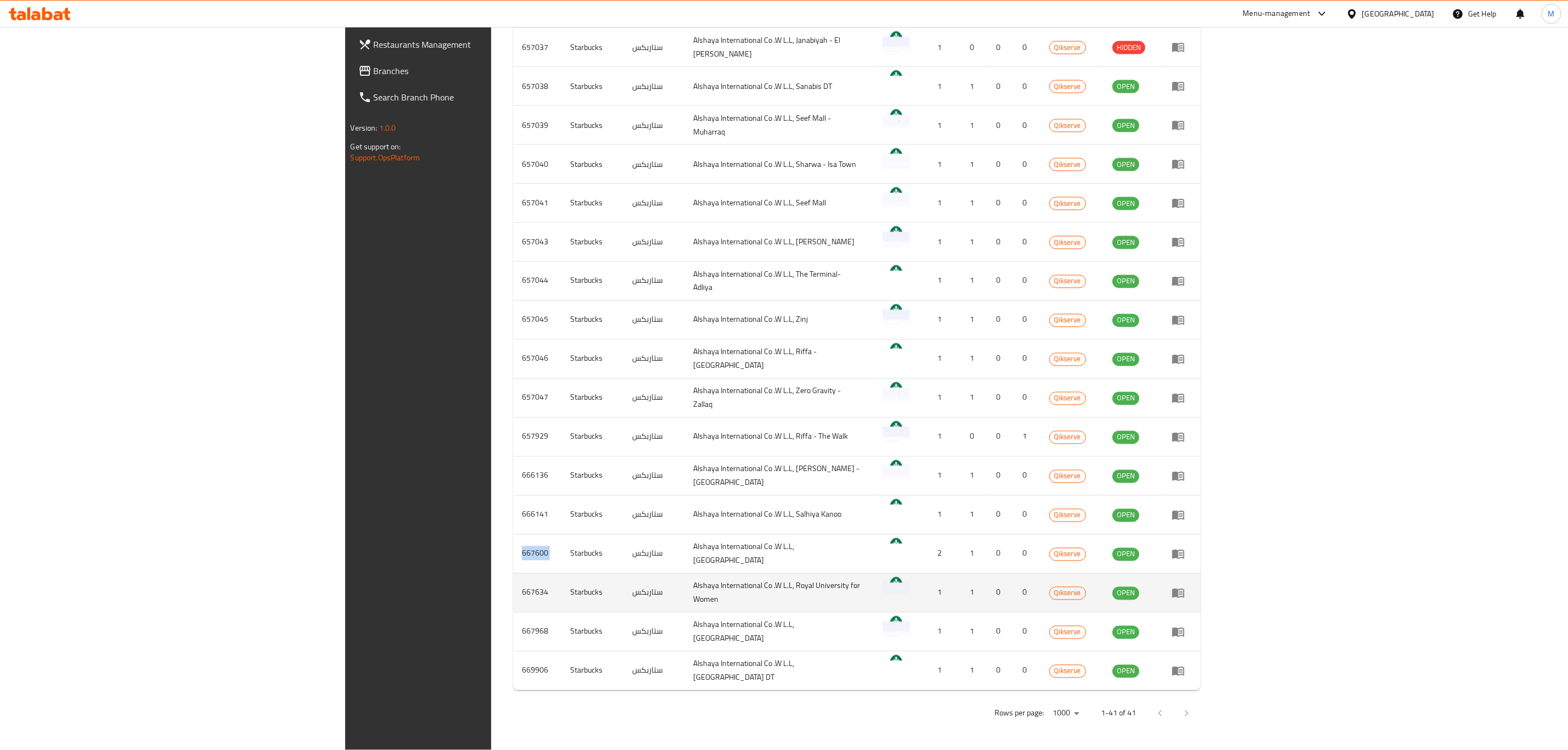
click at [513, 588] on td "667634" at bounding box center [537, 593] width 48 height 39
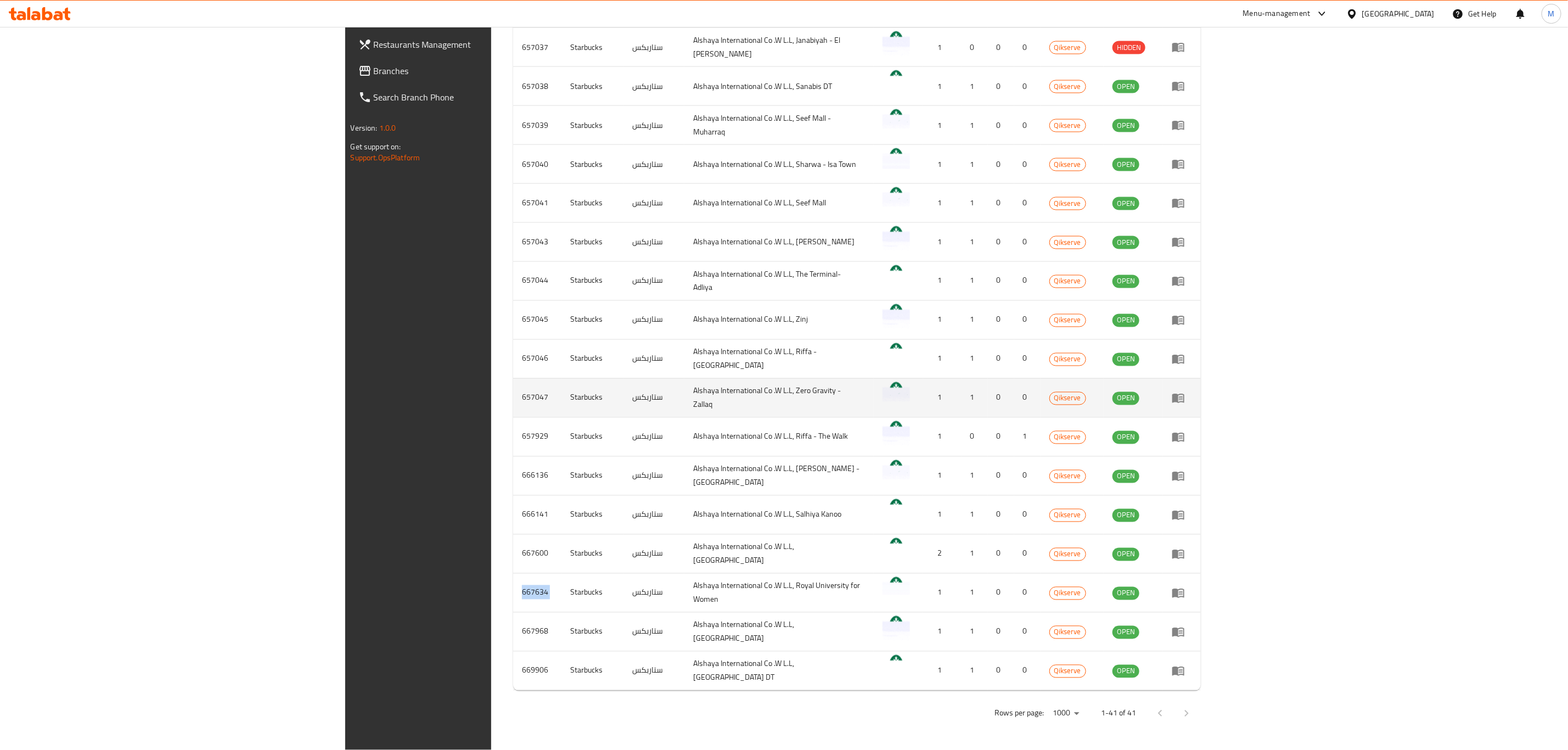
click at [513, 412] on td "657047" at bounding box center [537, 398] width 48 height 39
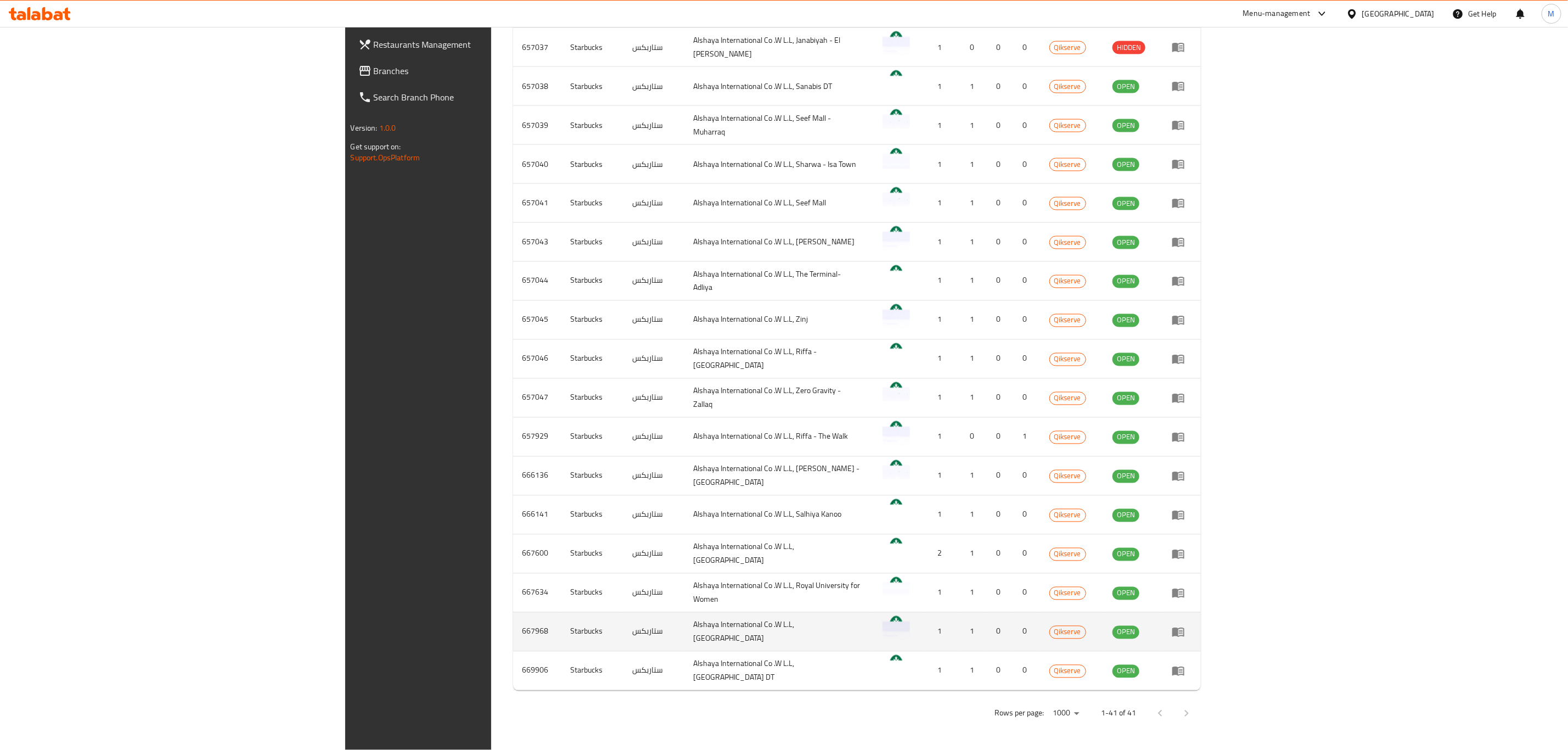
click at [513, 626] on td "667968" at bounding box center [537, 631] width 48 height 39
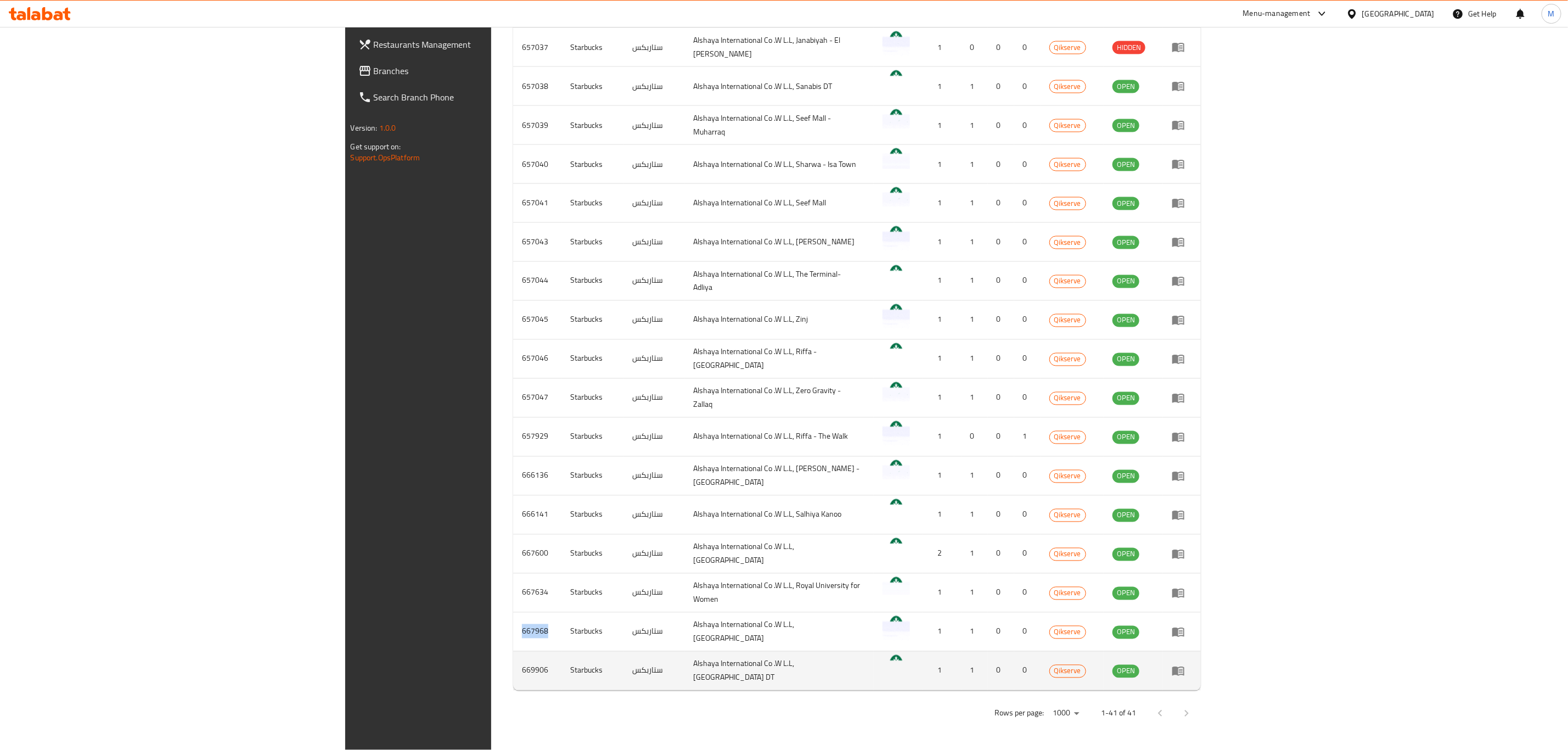
click at [513, 679] on td "669906" at bounding box center [537, 670] width 48 height 39
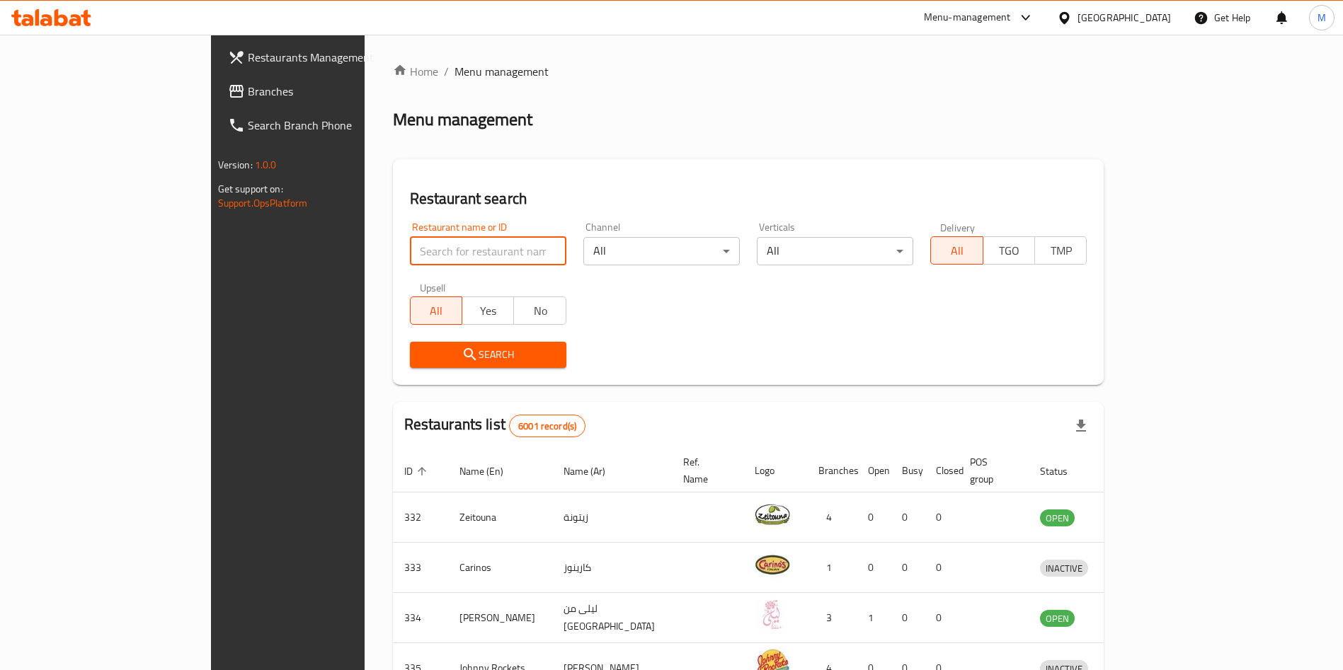
click at [410, 260] on input "search" at bounding box center [488, 251] width 156 height 28
paste input "600847"
type input "600847"
click button "Search" at bounding box center [488, 355] width 156 height 26
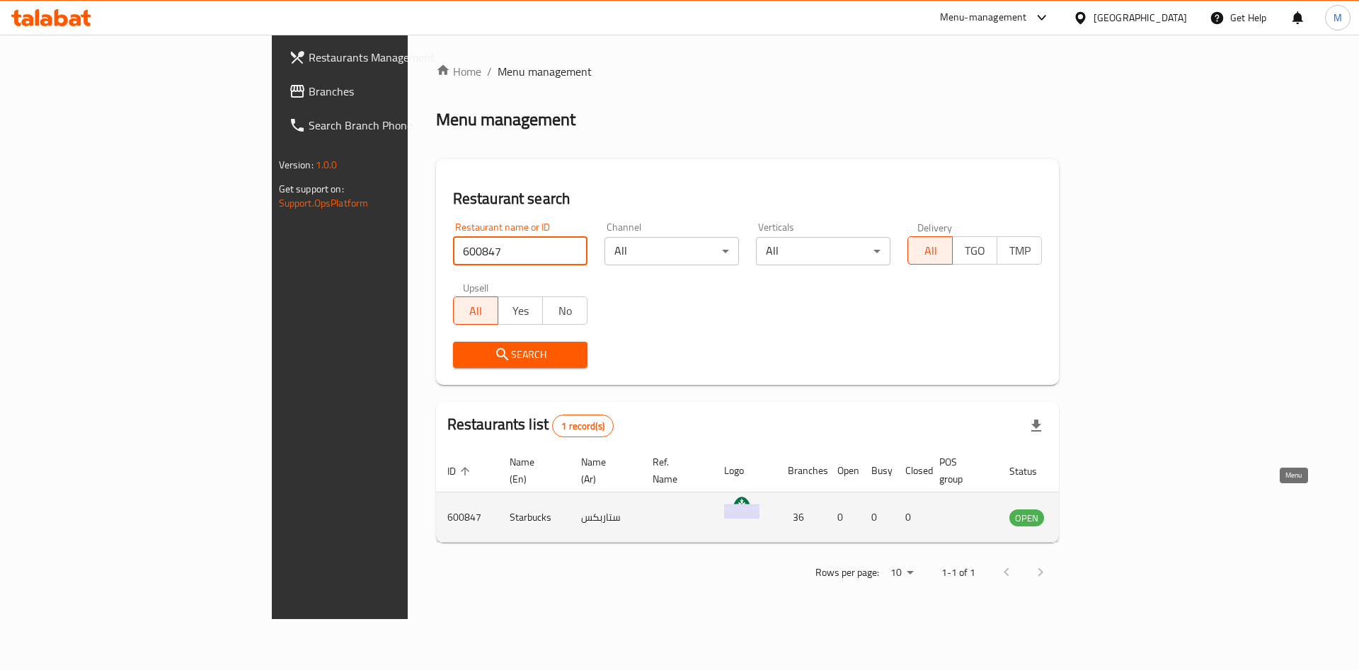
click at [1110, 509] on link "enhanced table" at bounding box center [1096, 517] width 26 height 17
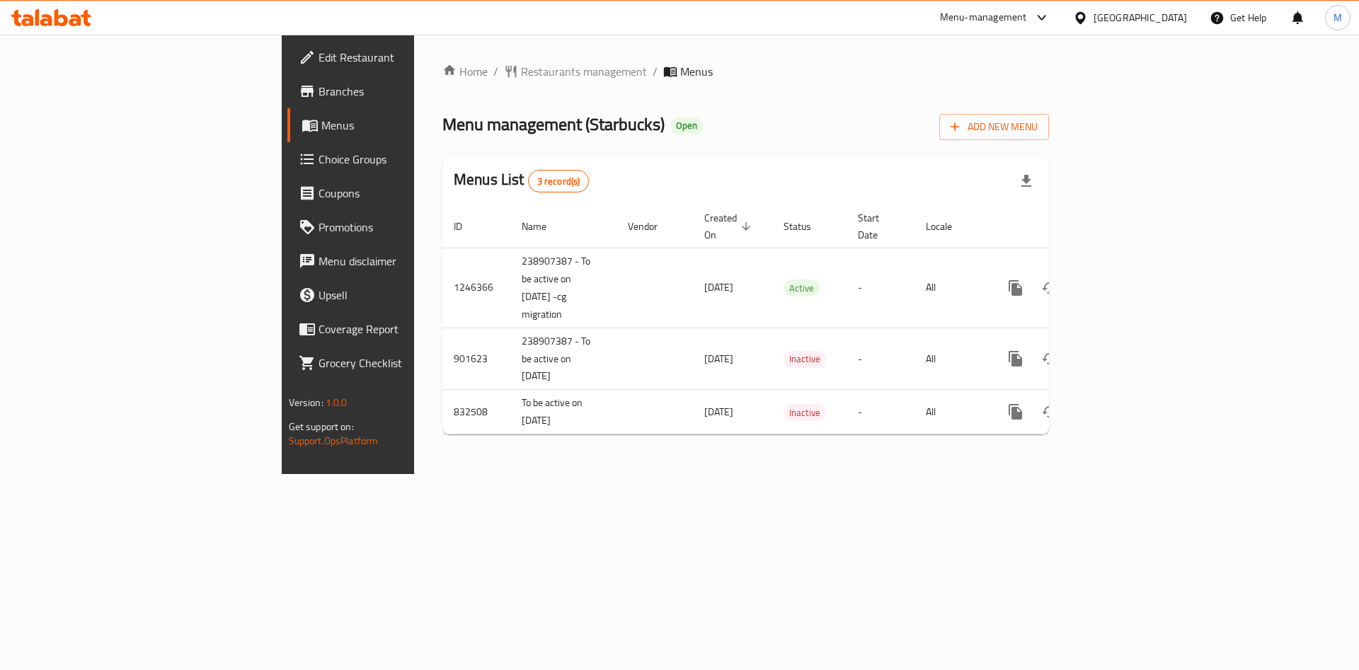
click at [318, 49] on span "Edit Restaurant" at bounding box center [407, 57] width 179 height 17
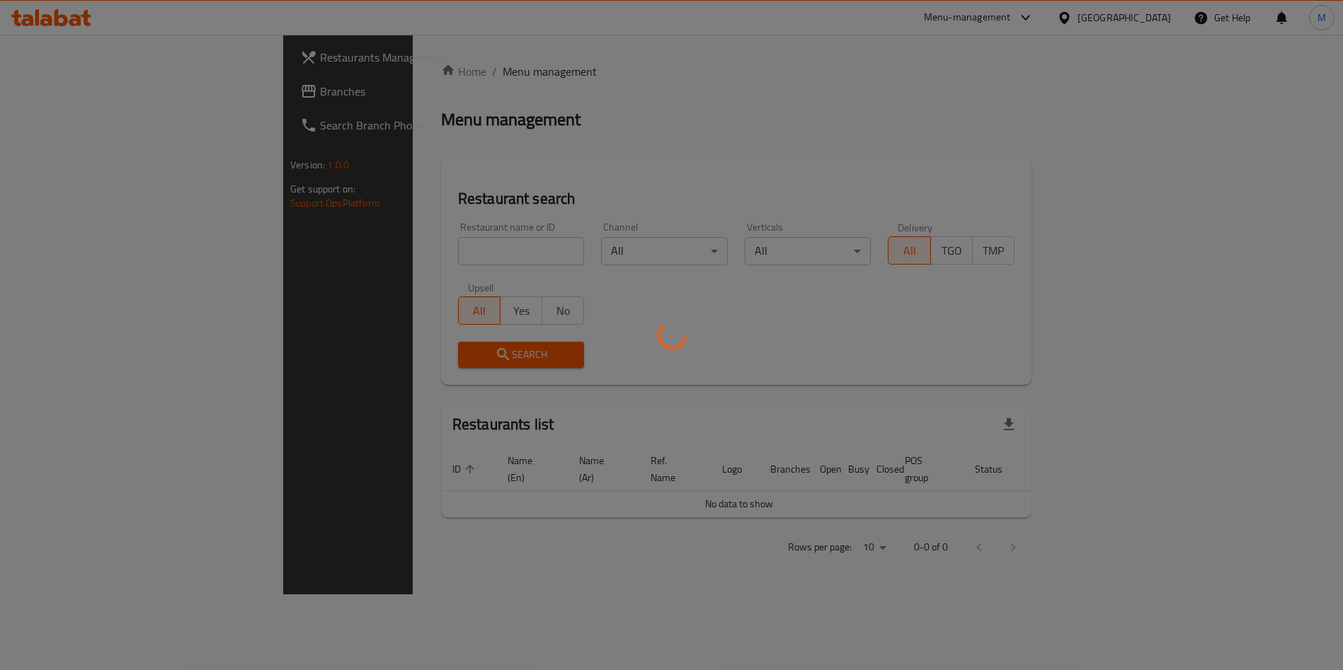
click at [406, 244] on div at bounding box center [671, 335] width 1343 height 670
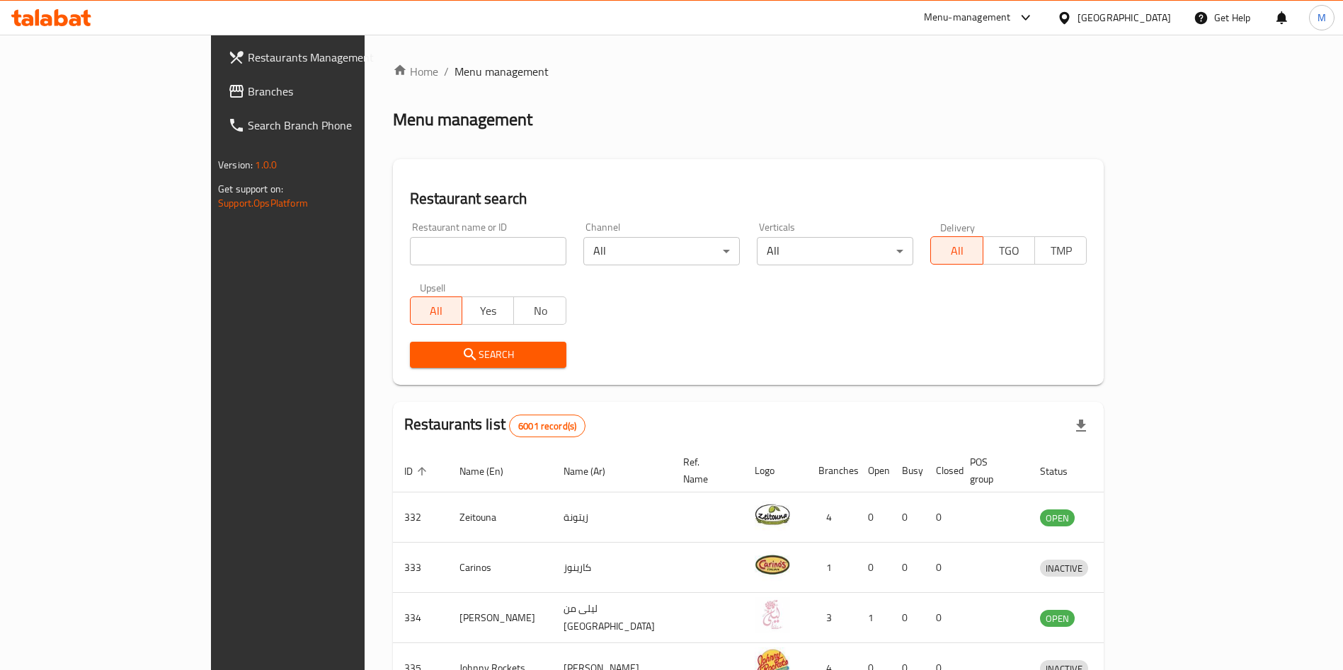
click at [410, 244] on input "search" at bounding box center [488, 251] width 156 height 28
type input "costa"
click button "Search" at bounding box center [488, 355] width 156 height 26
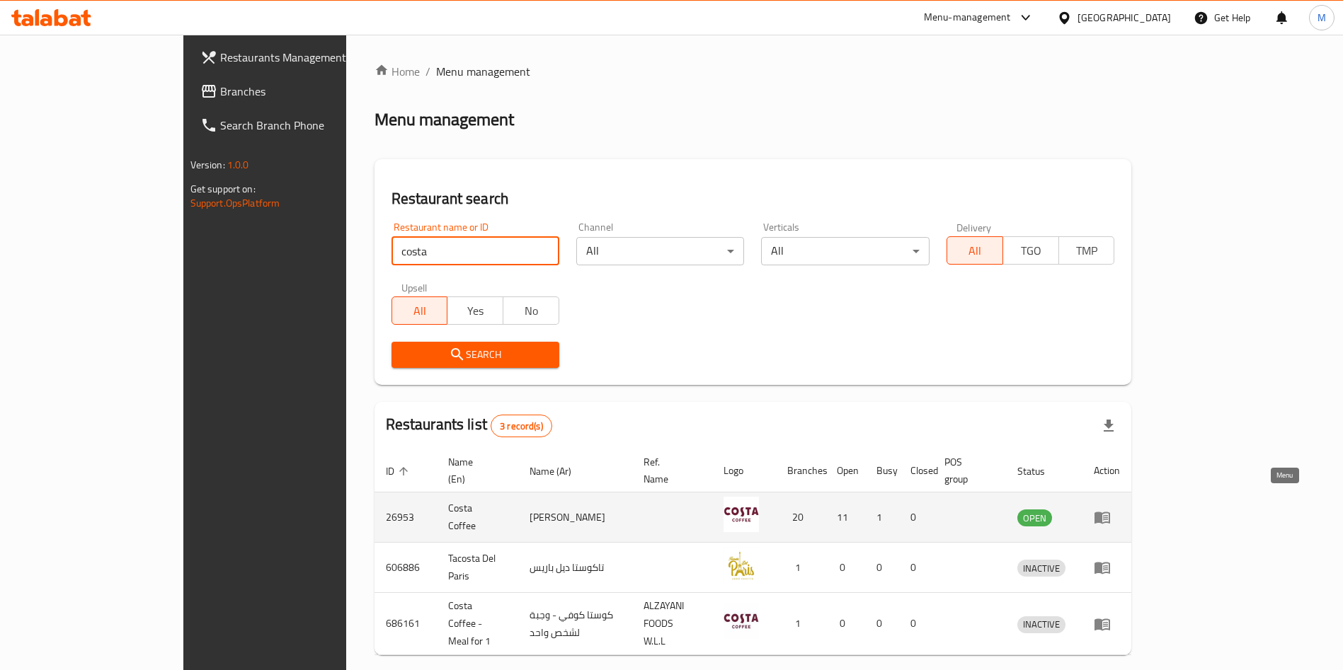
click at [1120, 509] on link "enhanced table" at bounding box center [1106, 517] width 26 height 17
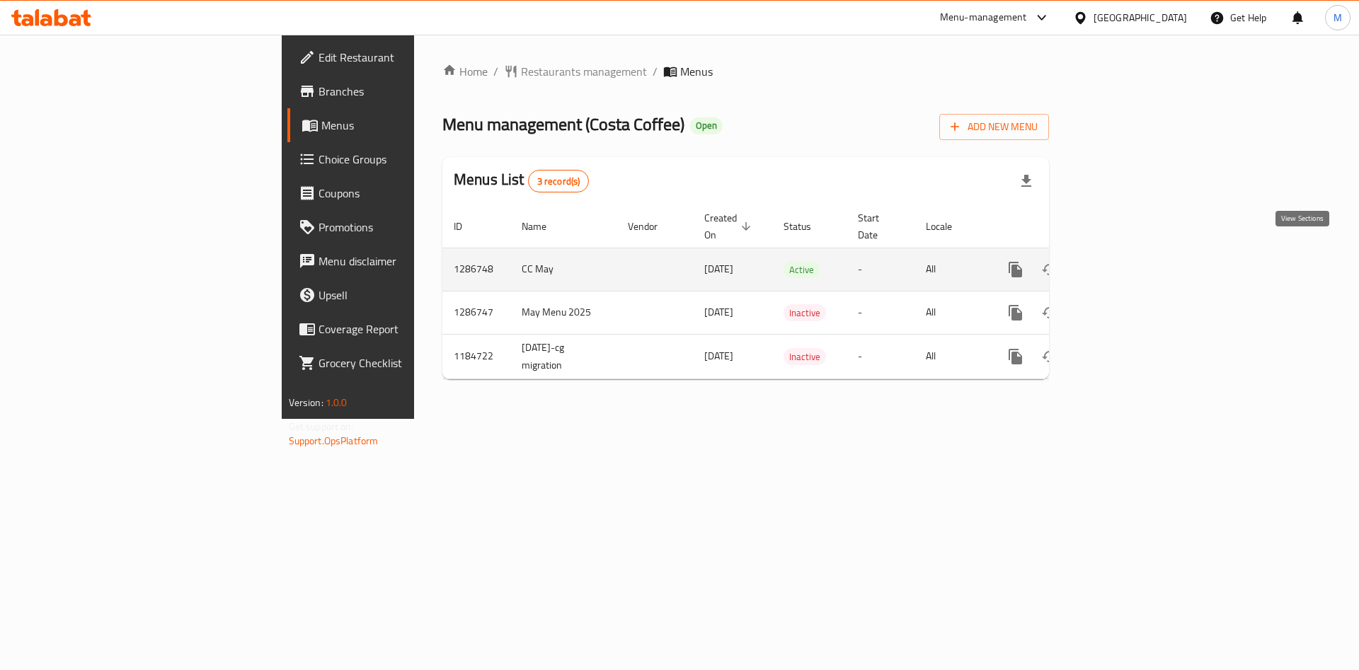
click at [1134, 263] on link "enhanced table" at bounding box center [1117, 270] width 34 height 34
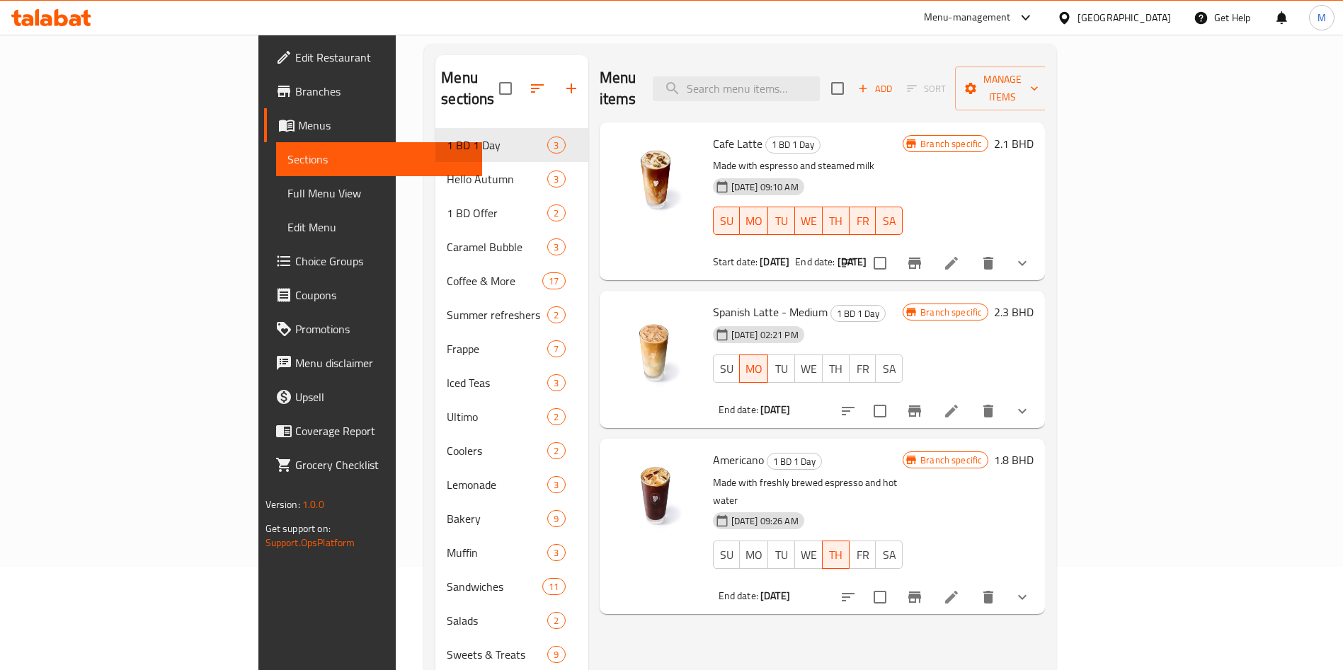
scroll to position [106, 0]
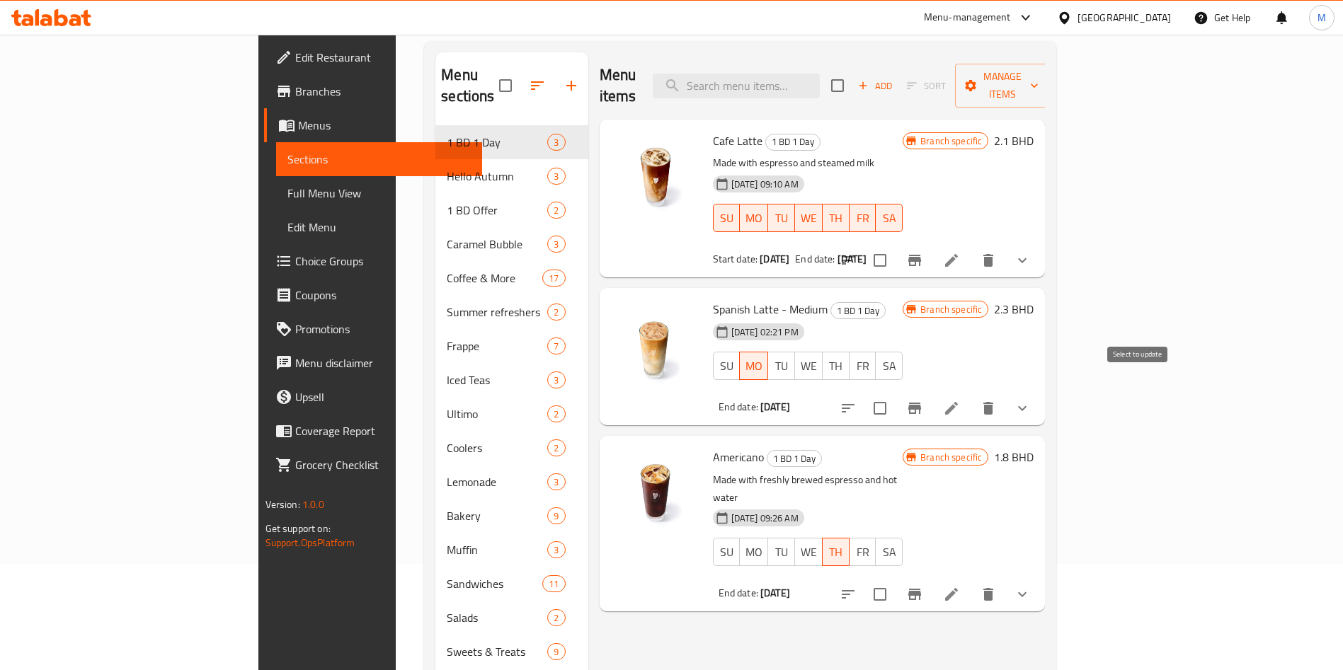
click at [895, 393] on input "checkbox" at bounding box center [880, 408] width 30 height 30
checkbox input "true"
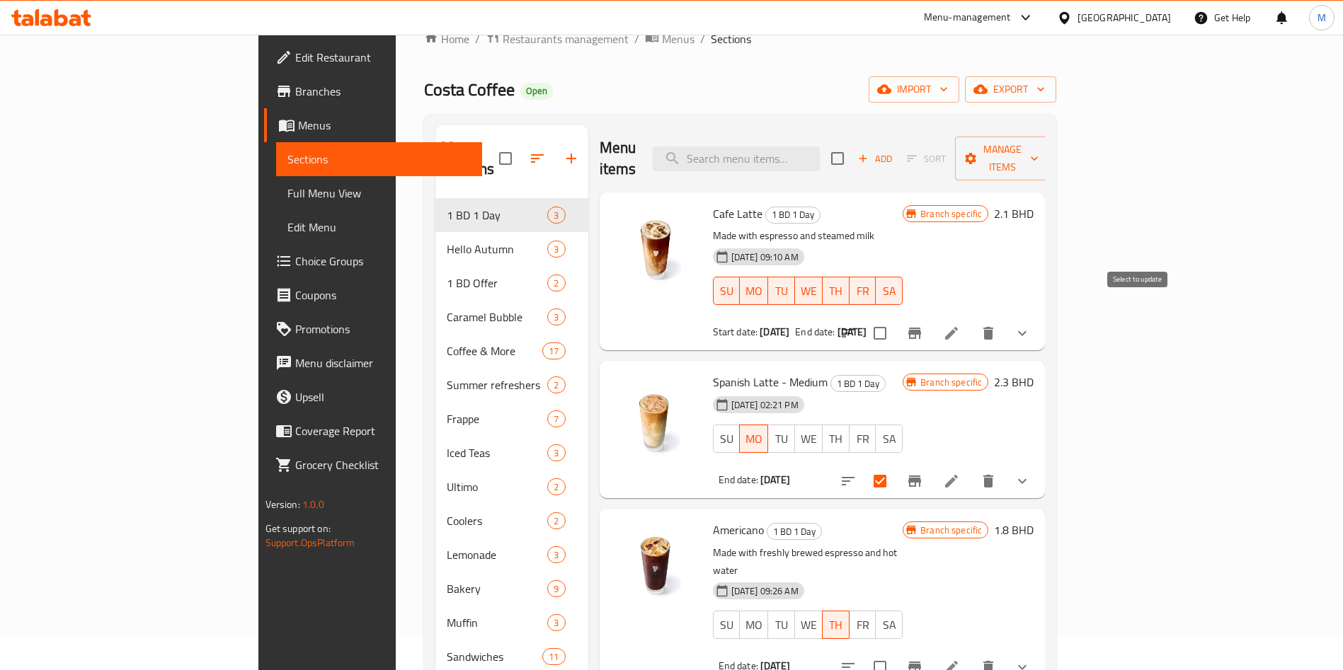
scroll to position [0, 0]
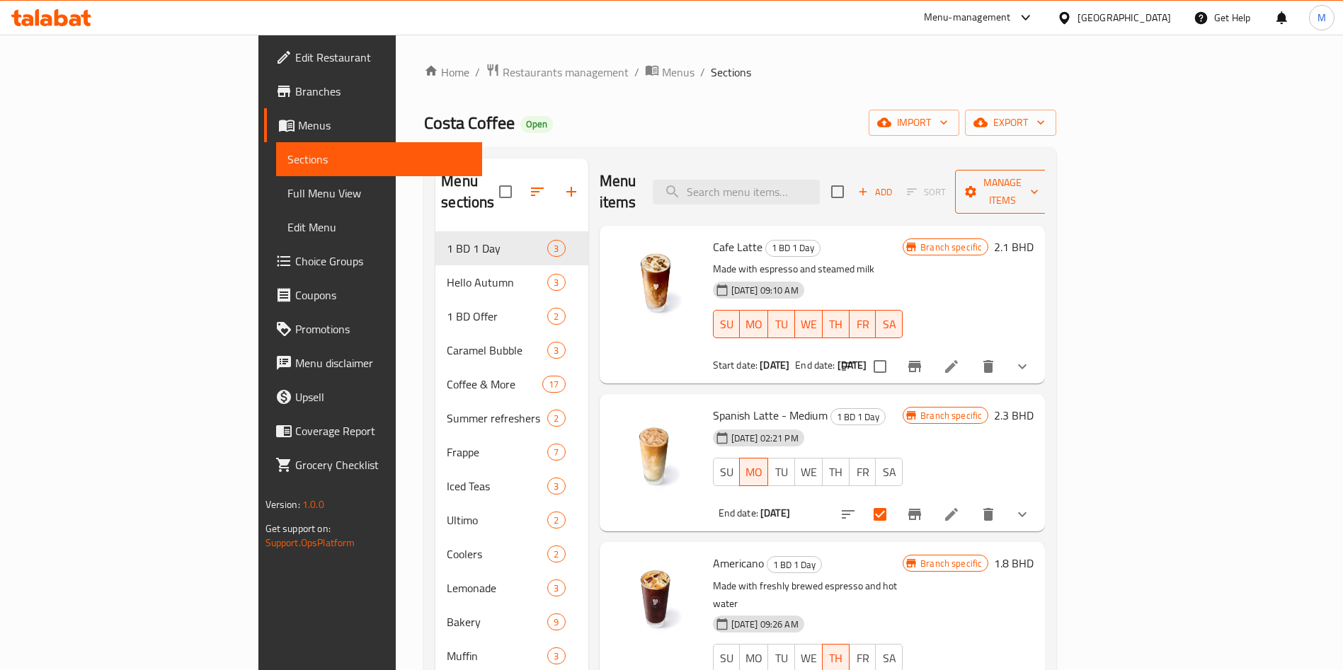
click at [1038, 186] on span "Manage items" at bounding box center [1002, 191] width 72 height 35
click at [1038, 189] on span "Manage items" at bounding box center [1002, 191] width 72 height 35
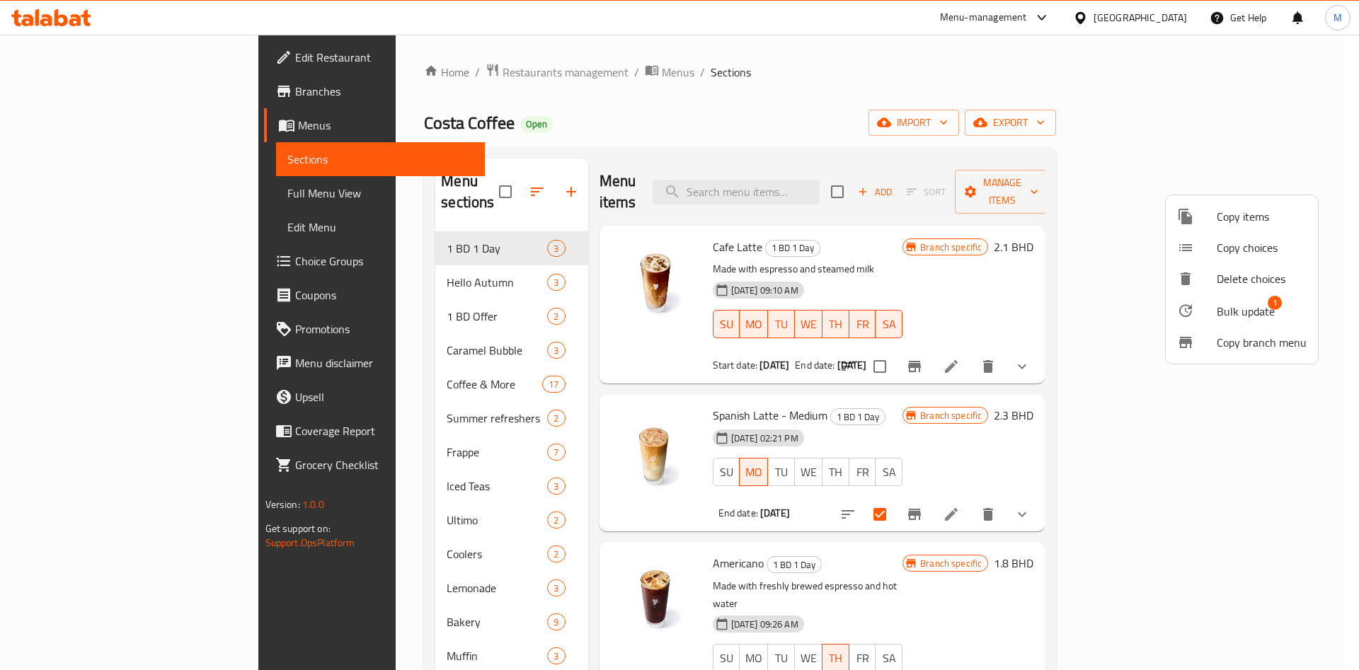
click at [1243, 299] on li "Bulk update 1" at bounding box center [1242, 310] width 152 height 33
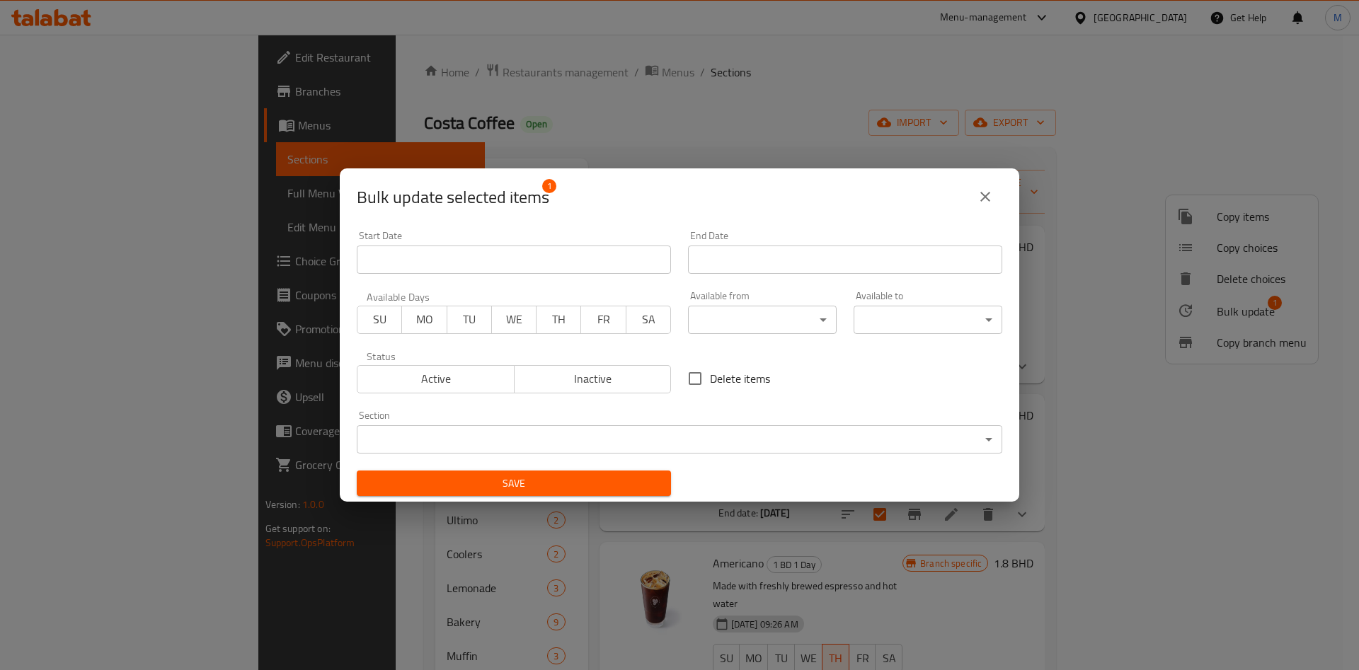
click at [445, 370] on span "Active" at bounding box center [436, 379] width 146 height 21
click at [408, 329] on span "MO" at bounding box center [424, 319] width 33 height 21
click at [730, 258] on input "Start Date" at bounding box center [845, 260] width 314 height 28
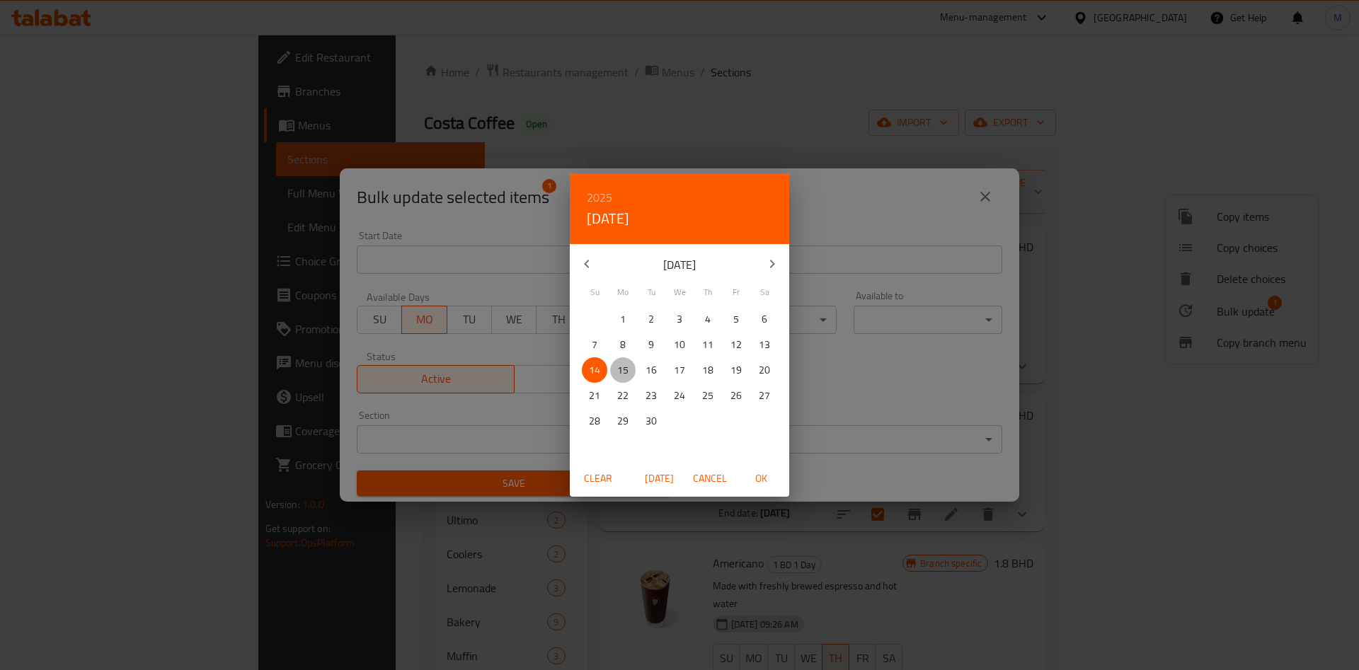
click at [615, 366] on span "15" at bounding box center [622, 371] width 25 height 18
click at [764, 471] on span "OK" at bounding box center [761, 479] width 34 height 18
type input "15-09-2025"
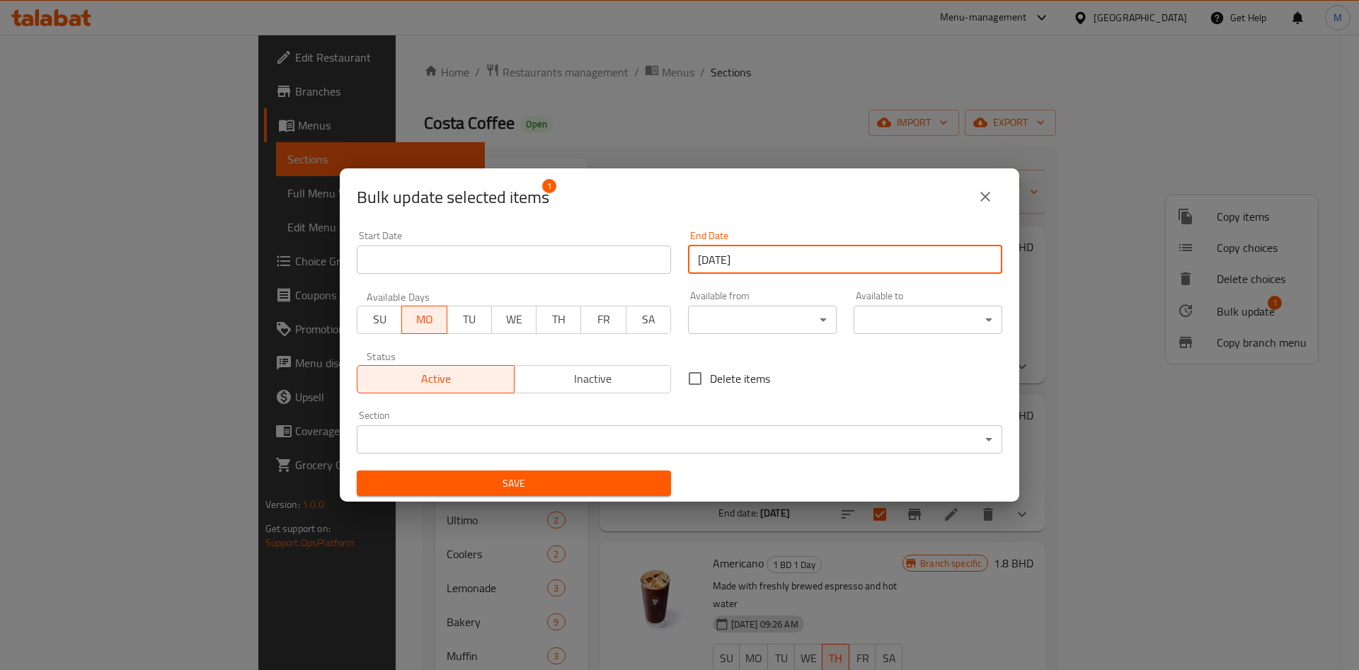
click at [548, 476] on span "Save" at bounding box center [514, 484] width 292 height 18
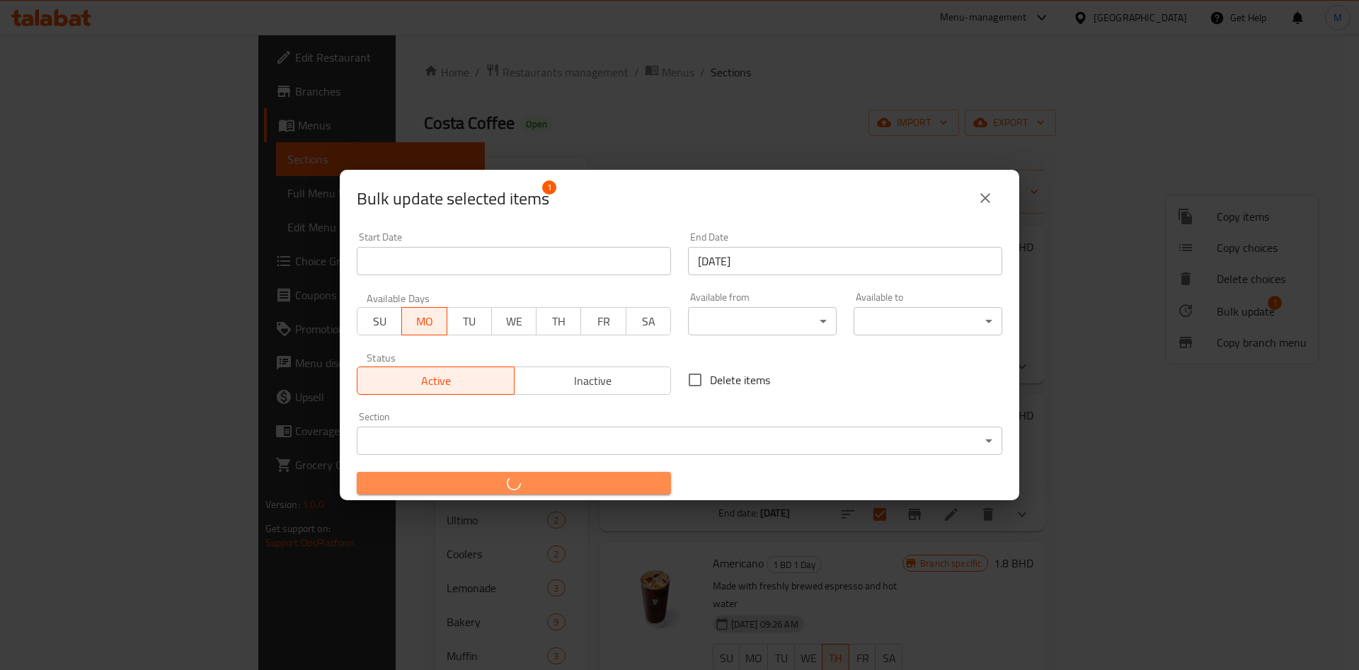
click at [548, 476] on span "button" at bounding box center [514, 483] width 292 height 14
checkbox input "false"
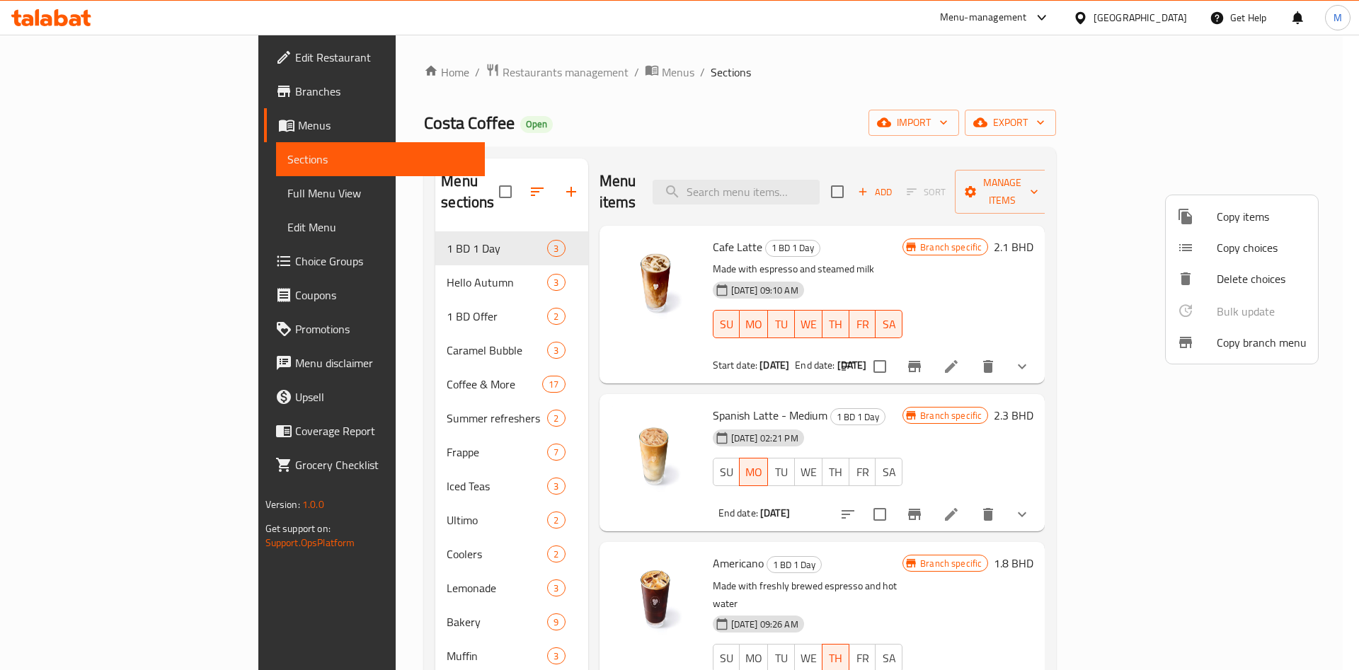
click at [76, 93] on div at bounding box center [679, 335] width 1359 height 670
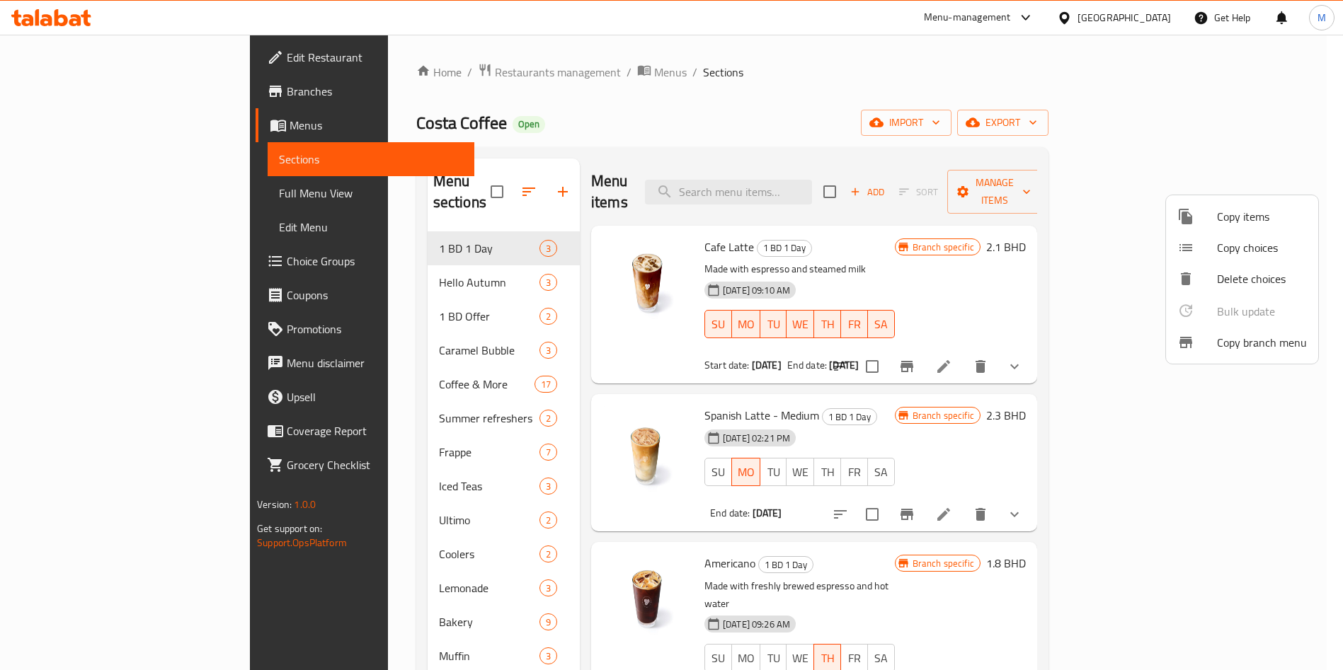
click at [287, 93] on span "Branches" at bounding box center [375, 91] width 176 height 17
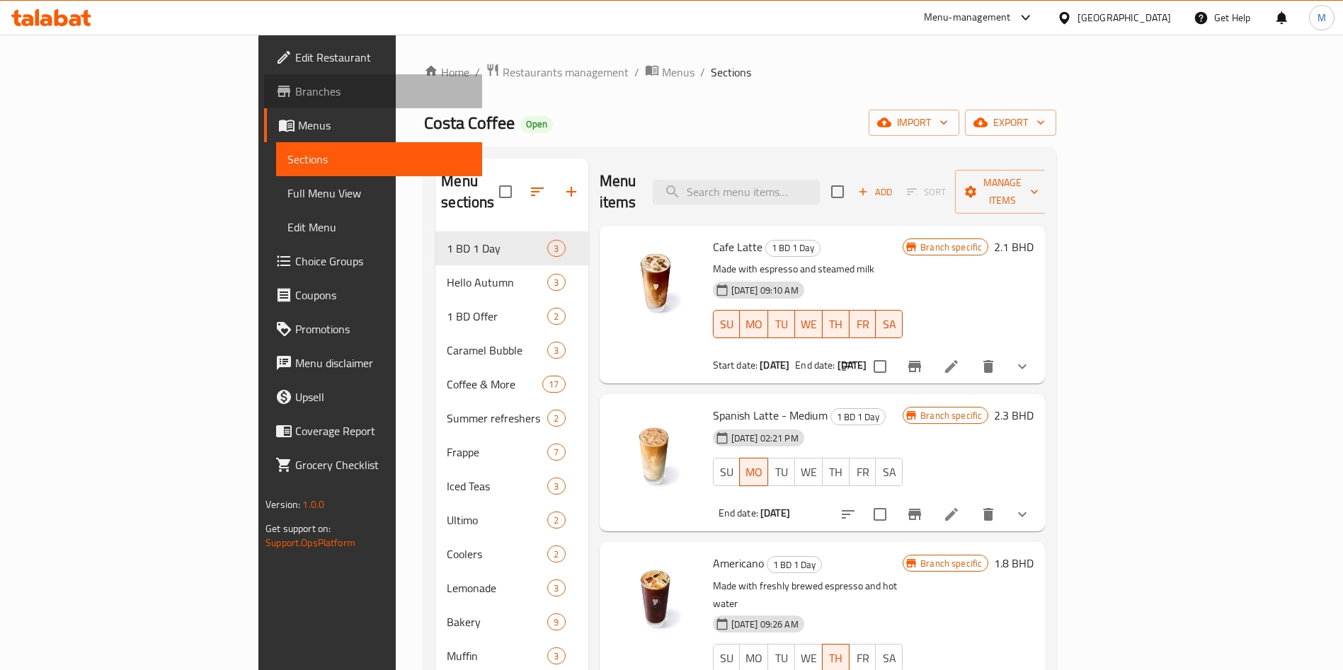
click at [295, 93] on span "Branches" at bounding box center [383, 91] width 176 height 17
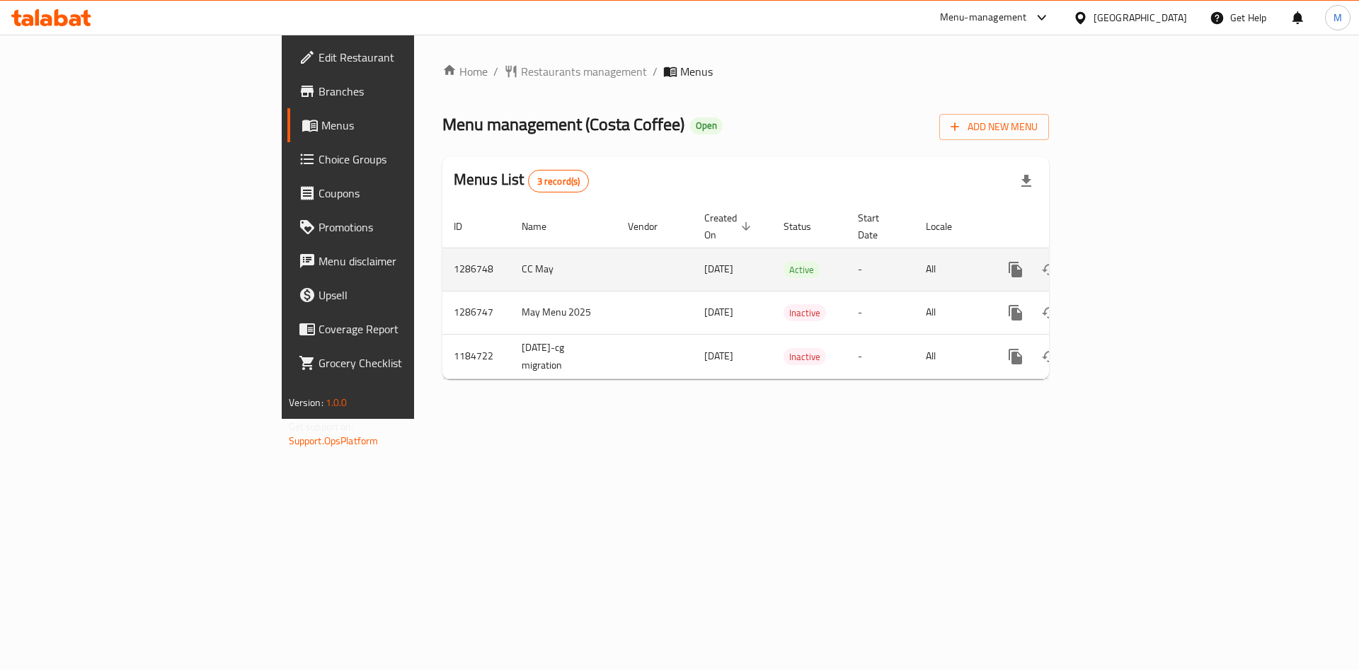
click at [1146, 258] on td "enhanced table" at bounding box center [1066, 269] width 159 height 43
click at [1126, 261] on icon "enhanced table" at bounding box center [1117, 269] width 17 height 17
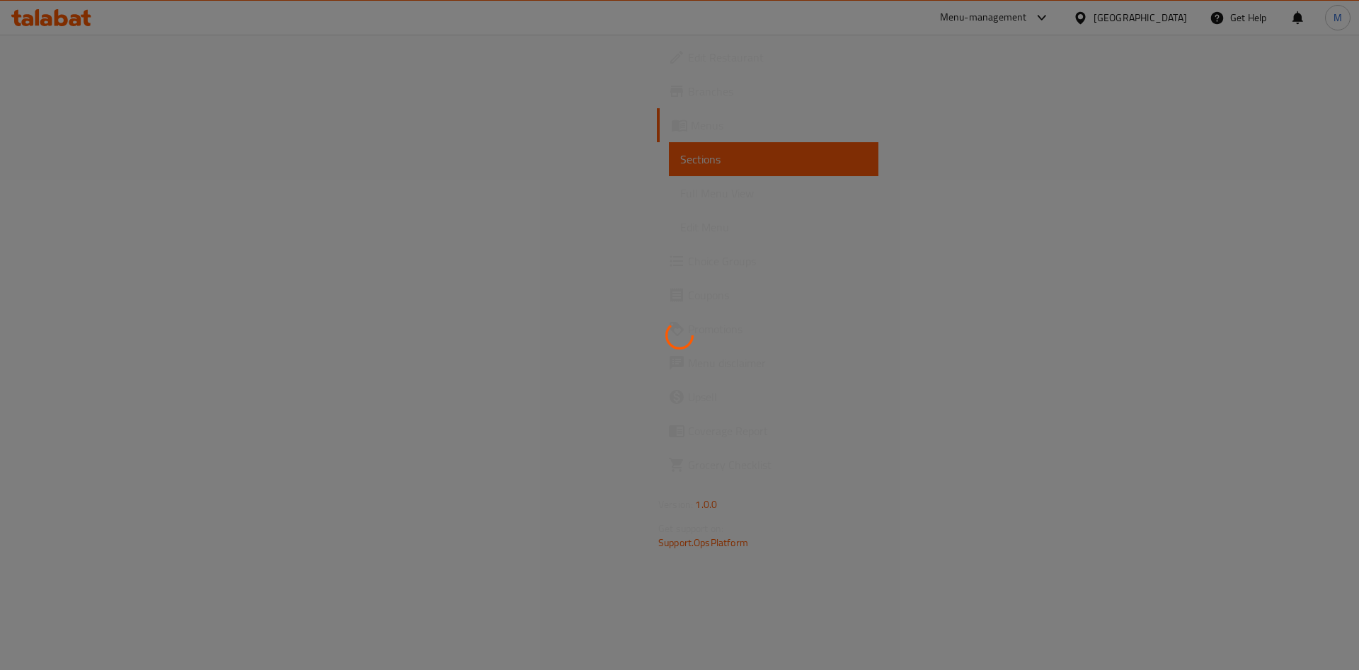
click at [1309, 258] on div at bounding box center [679, 335] width 1359 height 670
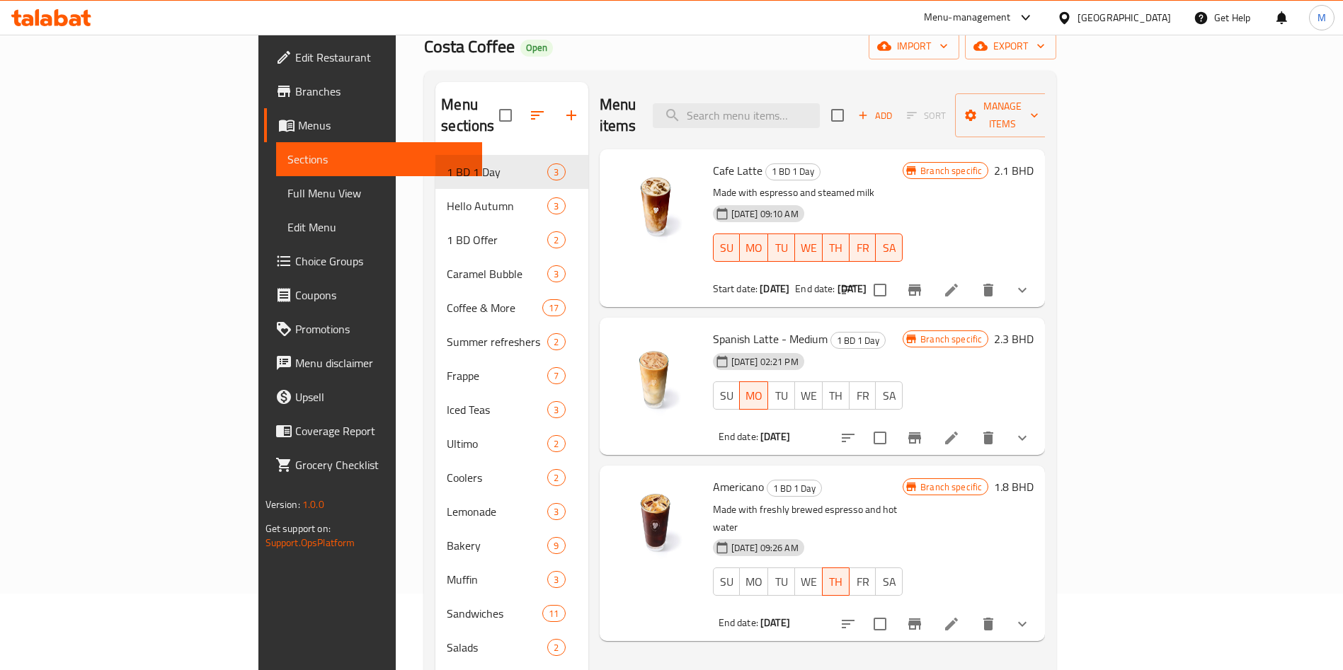
scroll to position [106, 0]
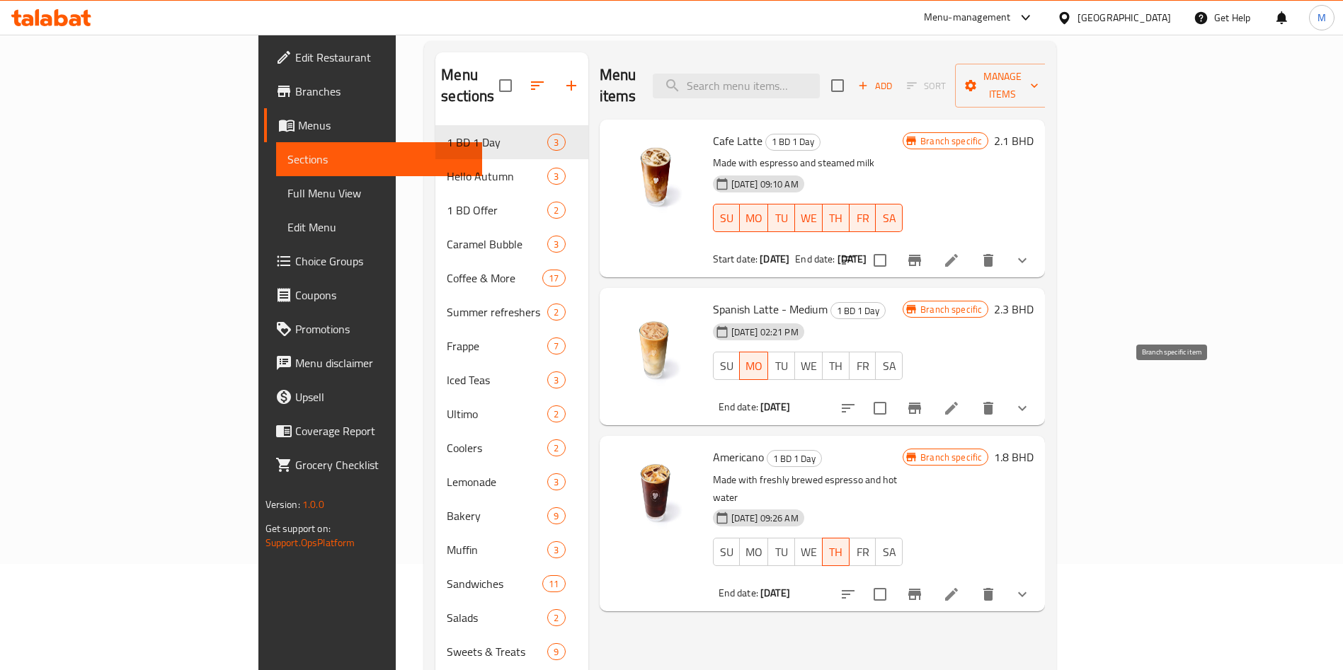
click at [921, 403] on icon "Branch-specific-item" at bounding box center [914, 408] width 13 height 11
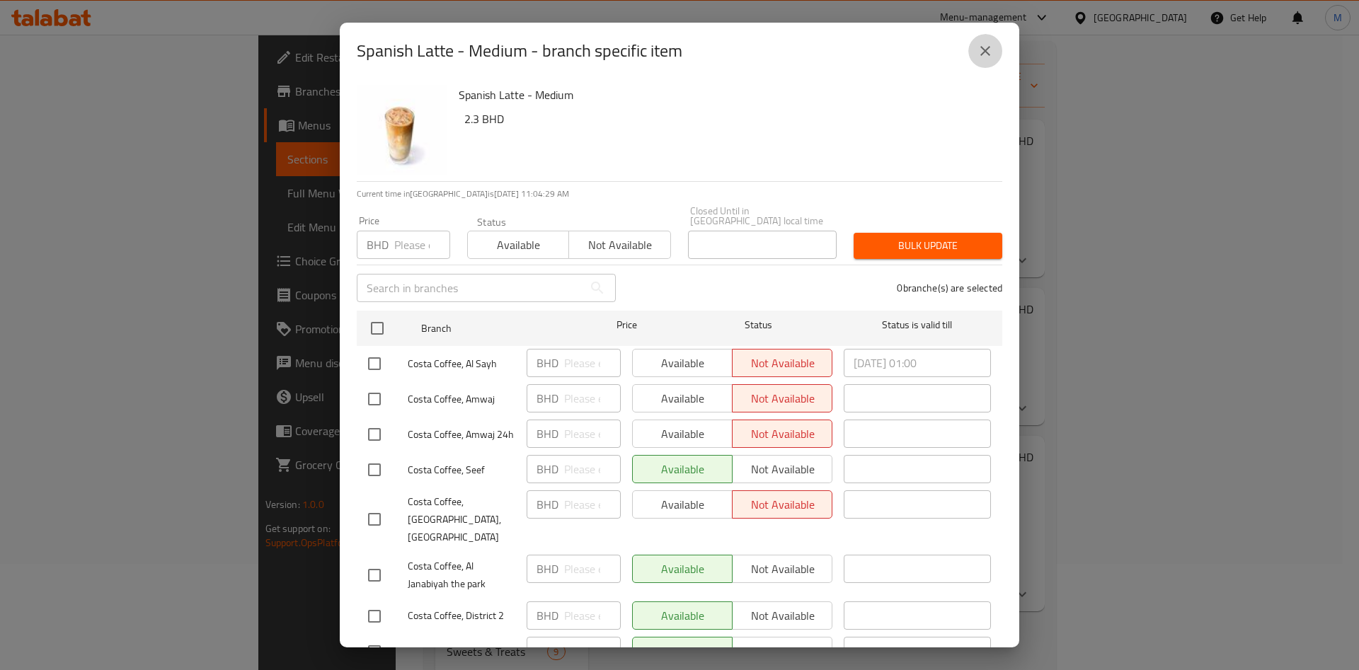
click at [986, 45] on icon "close" at bounding box center [985, 50] width 17 height 17
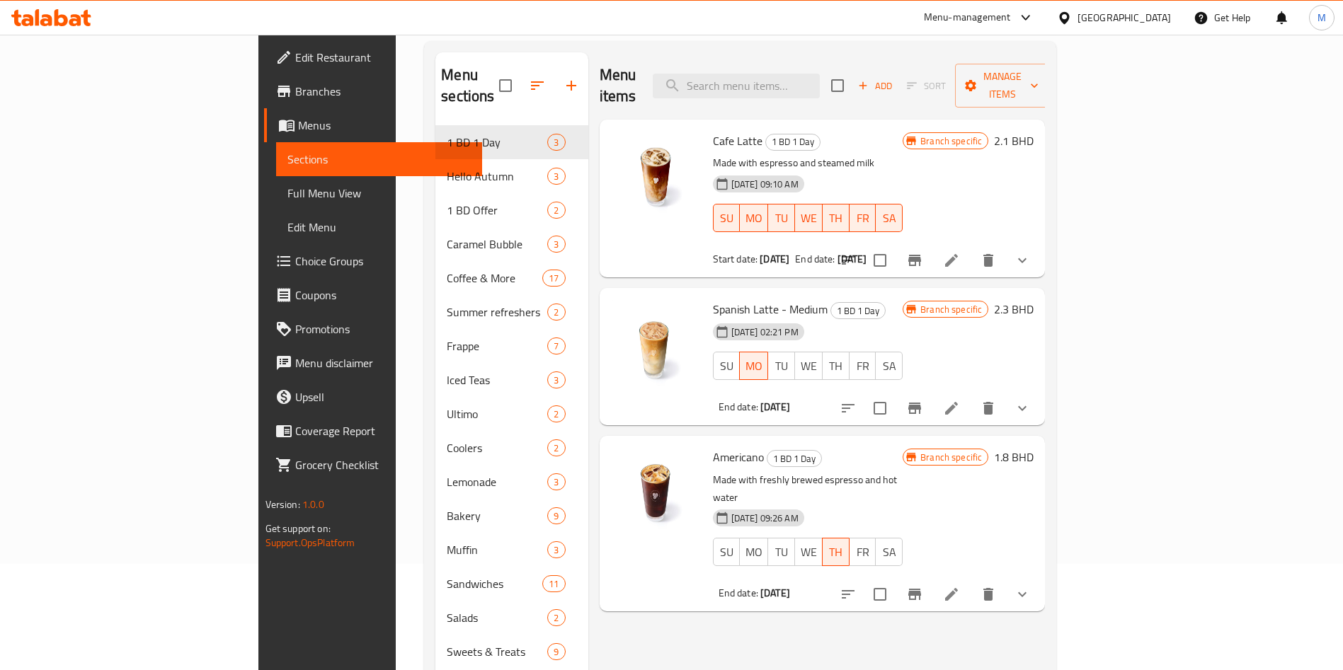
click at [971, 396] on li at bounding box center [951, 408] width 40 height 25
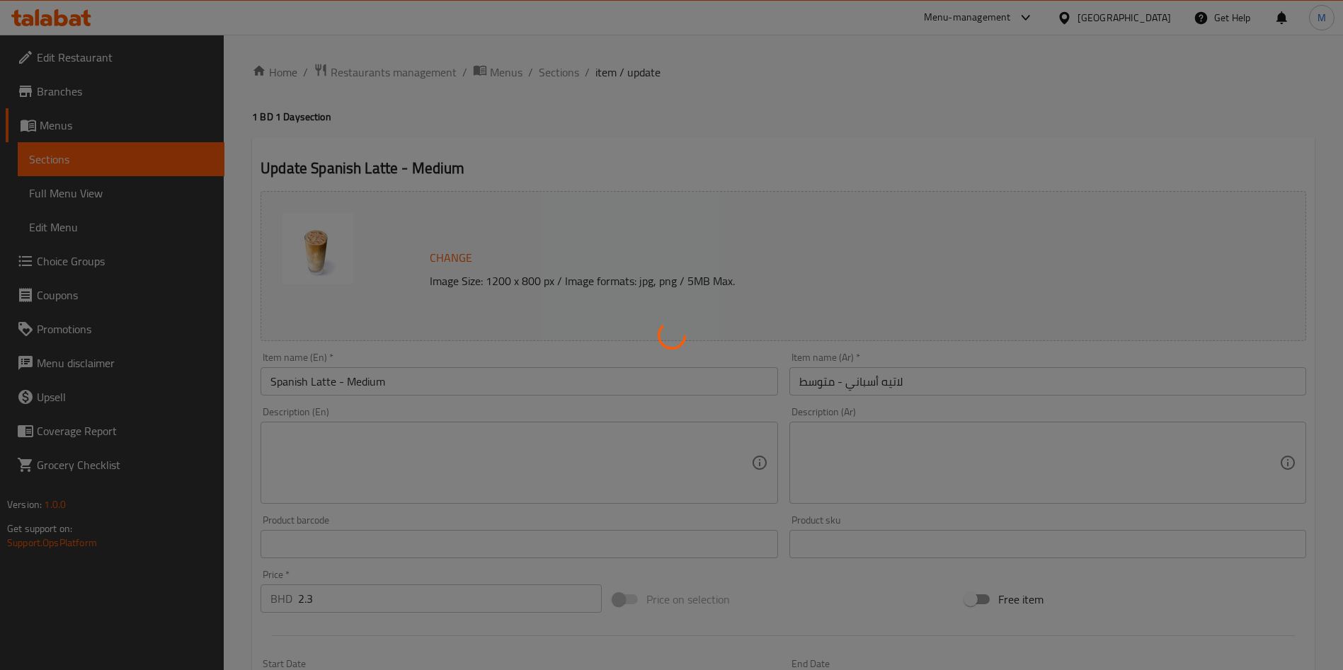
type input "Your Drink Type"
type input "1"
type input "اختيارك من القهوة"
type input "1"
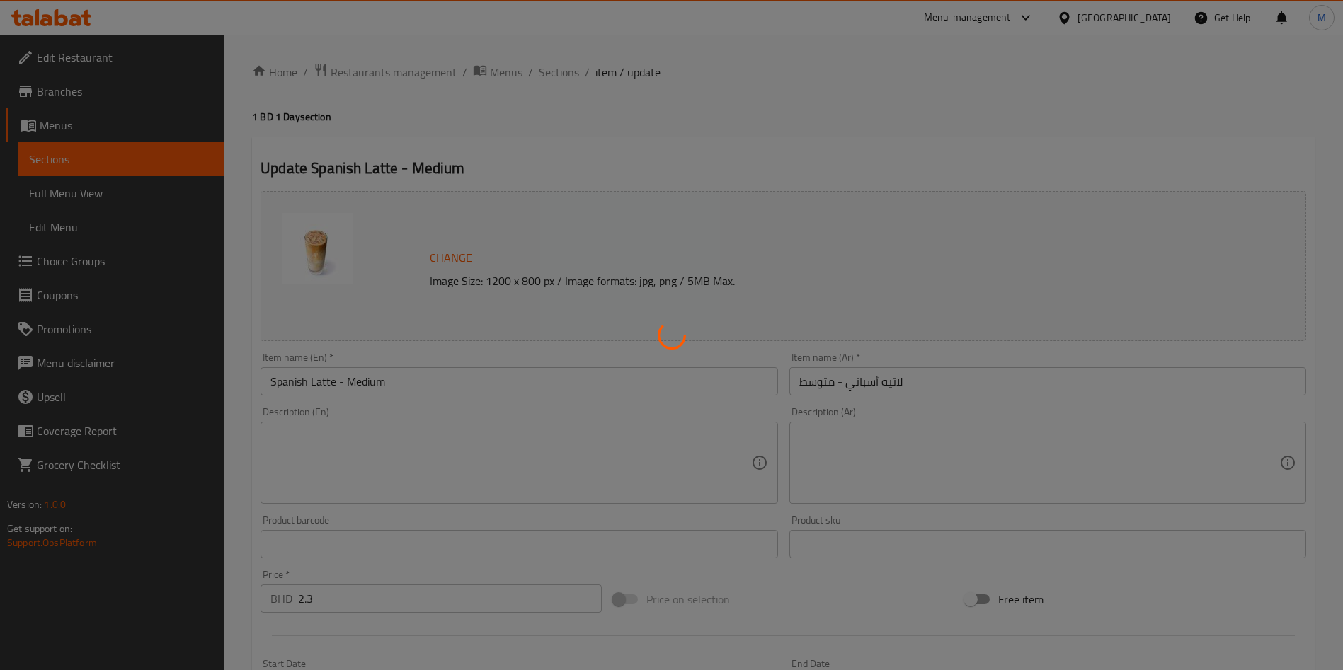
type input "1"
type input "إختيارك من الحليب:"
type input "1"
type input "Add On:"
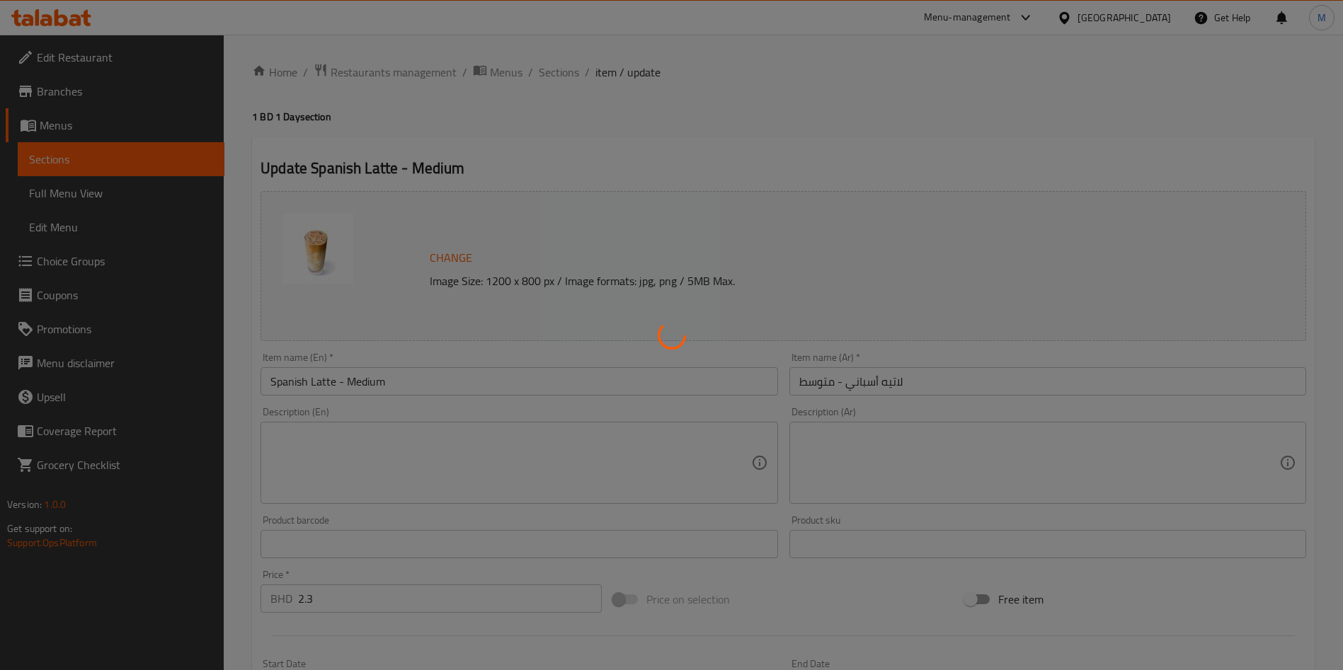
type input "0"
type input "9"
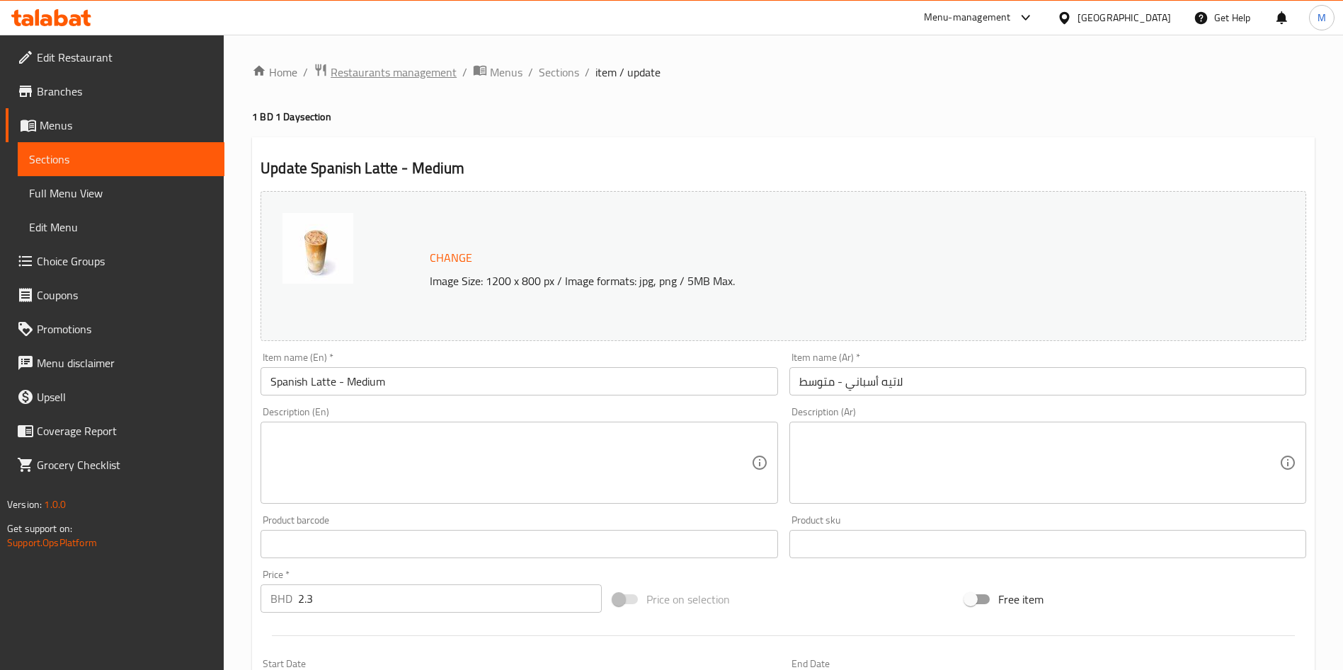
click at [366, 74] on span "Restaurants management" at bounding box center [393, 72] width 126 height 17
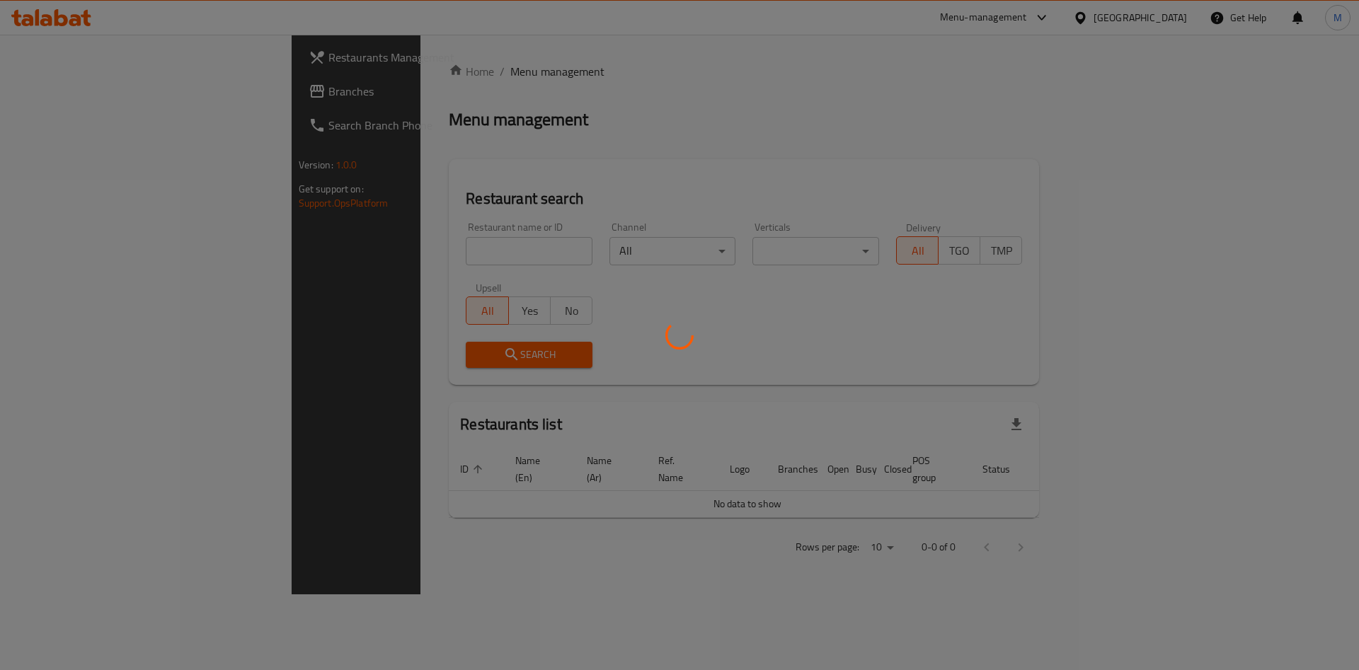
click at [422, 258] on div at bounding box center [679, 335] width 1359 height 670
click at [417, 253] on div at bounding box center [679, 335] width 1359 height 670
click at [411, 235] on div at bounding box center [679, 335] width 1359 height 670
click at [423, 243] on div at bounding box center [679, 335] width 1359 height 670
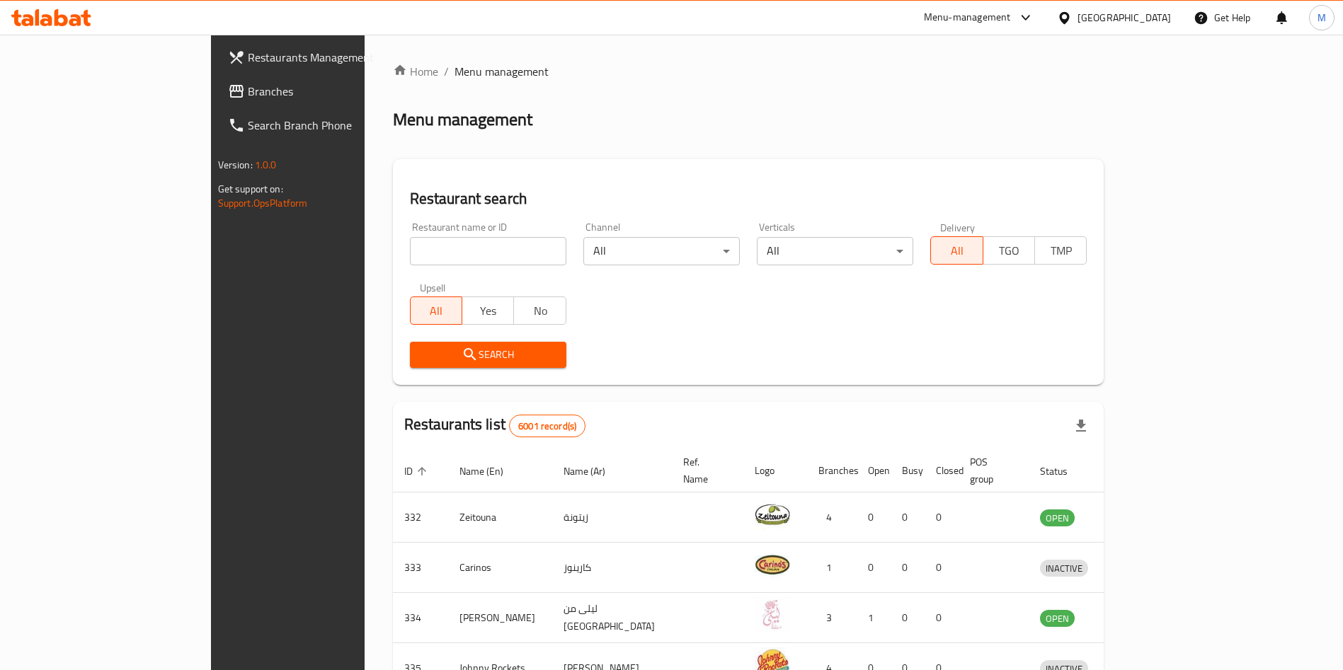
click at [417, 252] on input "search" at bounding box center [488, 251] width 156 height 28
paste input "[PERSON_NAME]"
type input "[PERSON_NAME]"
click button "Search" at bounding box center [488, 355] width 156 height 26
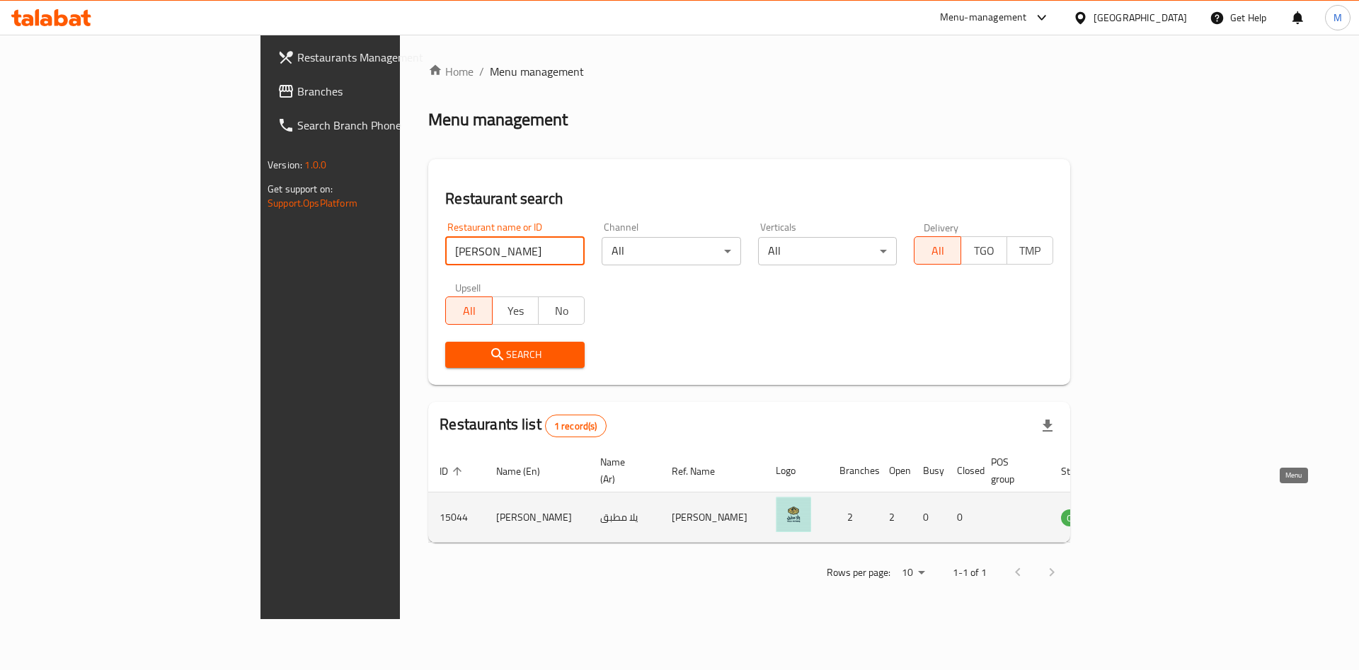
click at [1161, 509] on link "enhanced table" at bounding box center [1148, 517] width 26 height 17
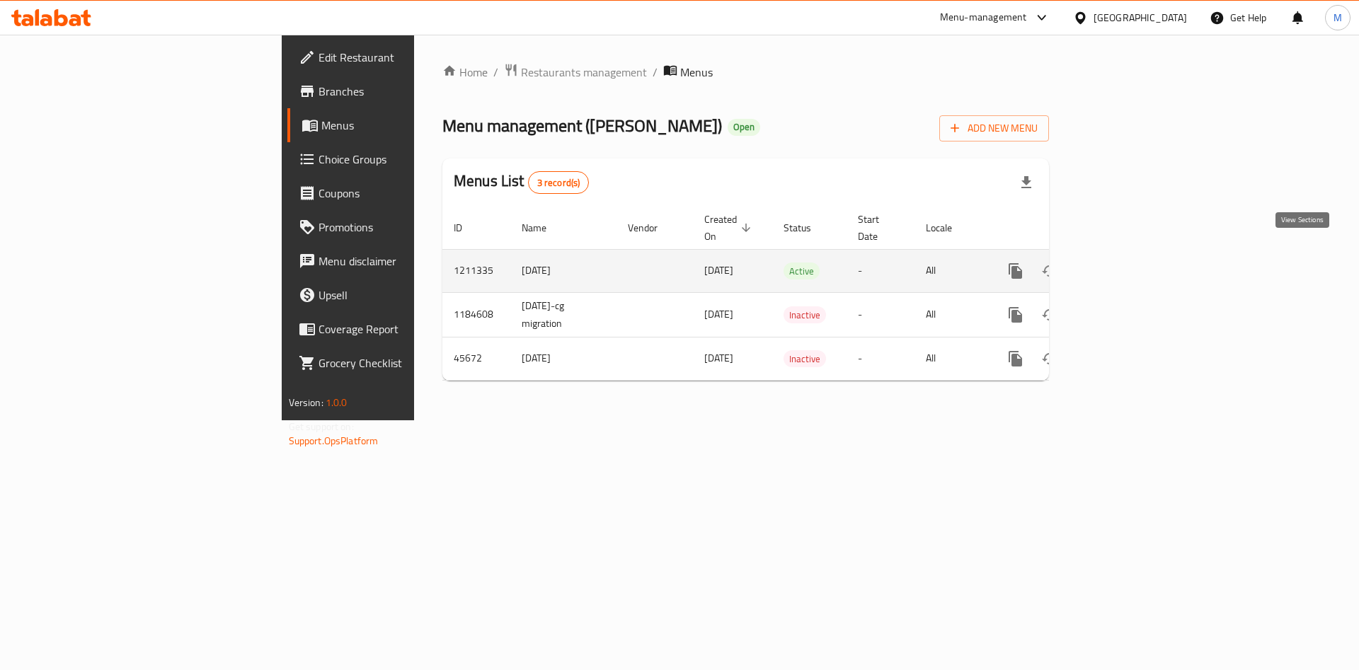
click at [1134, 269] on div "enhanced table" at bounding box center [1067, 271] width 136 height 34
click at [1134, 255] on link "enhanced table" at bounding box center [1117, 271] width 34 height 34
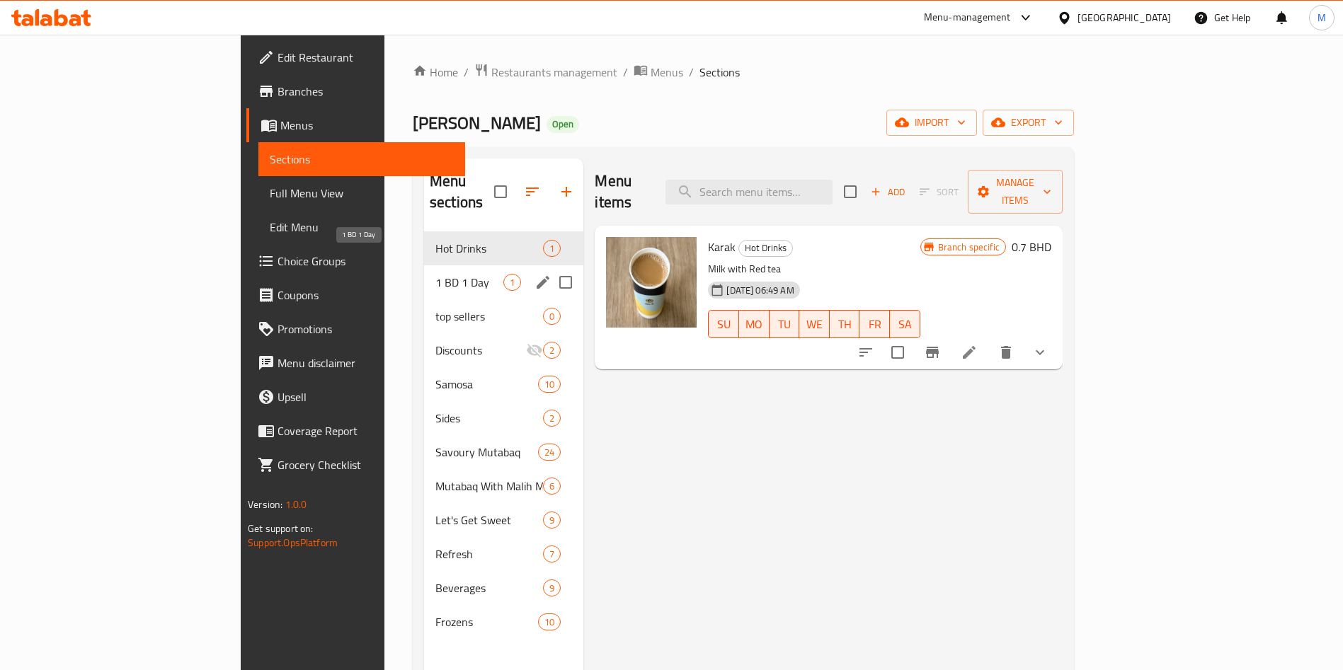
click at [435, 274] on span "1 BD 1 Day" at bounding box center [469, 282] width 68 height 17
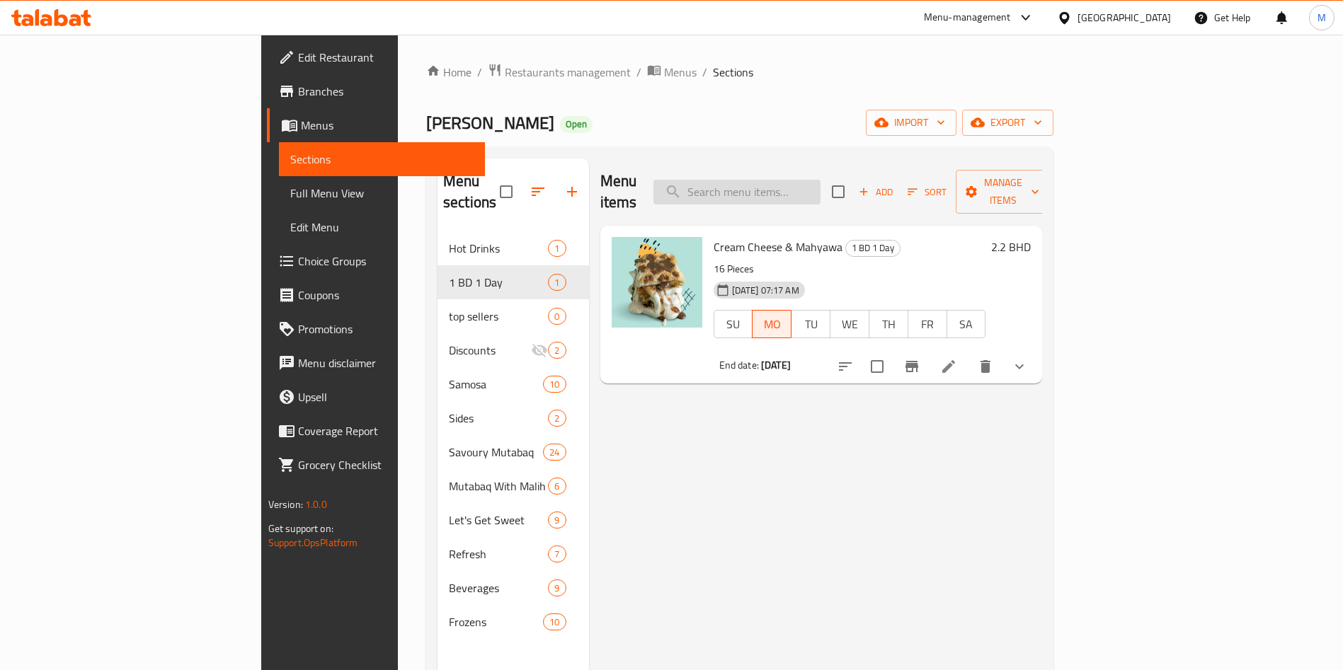
click at [820, 180] on input "search" at bounding box center [736, 192] width 167 height 25
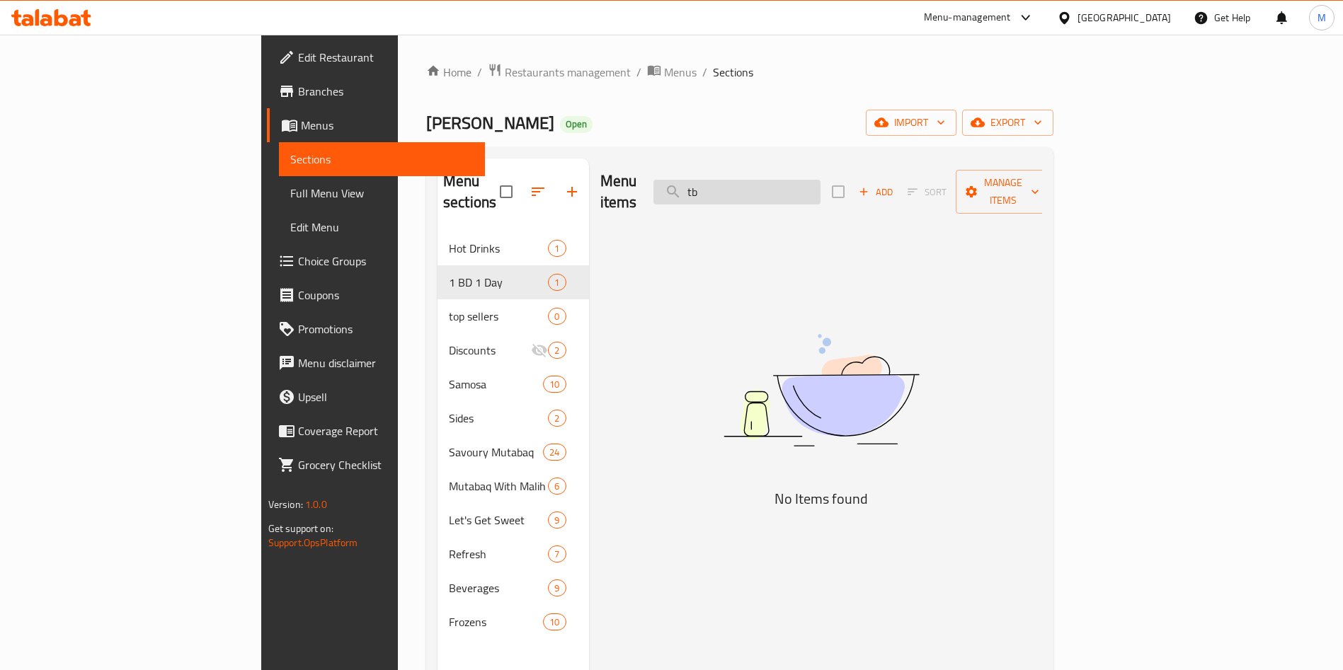
type input "t"
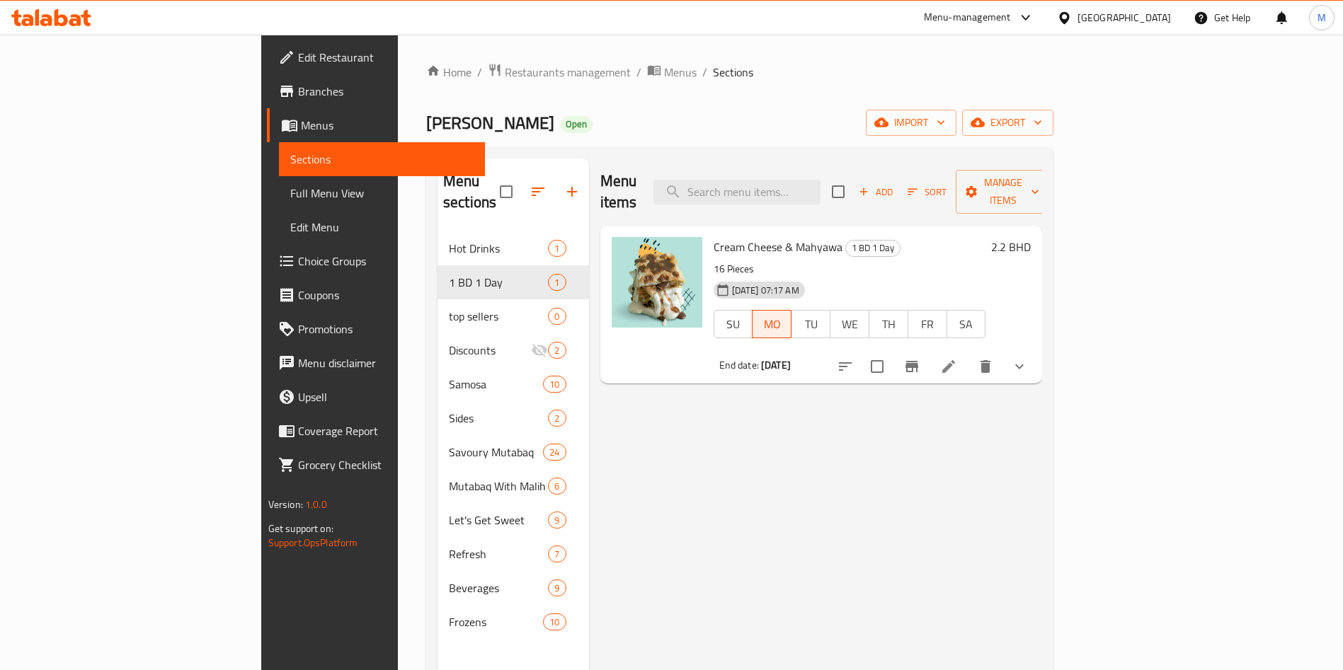
click at [64, 12] on icon at bounding box center [51, 17] width 80 height 17
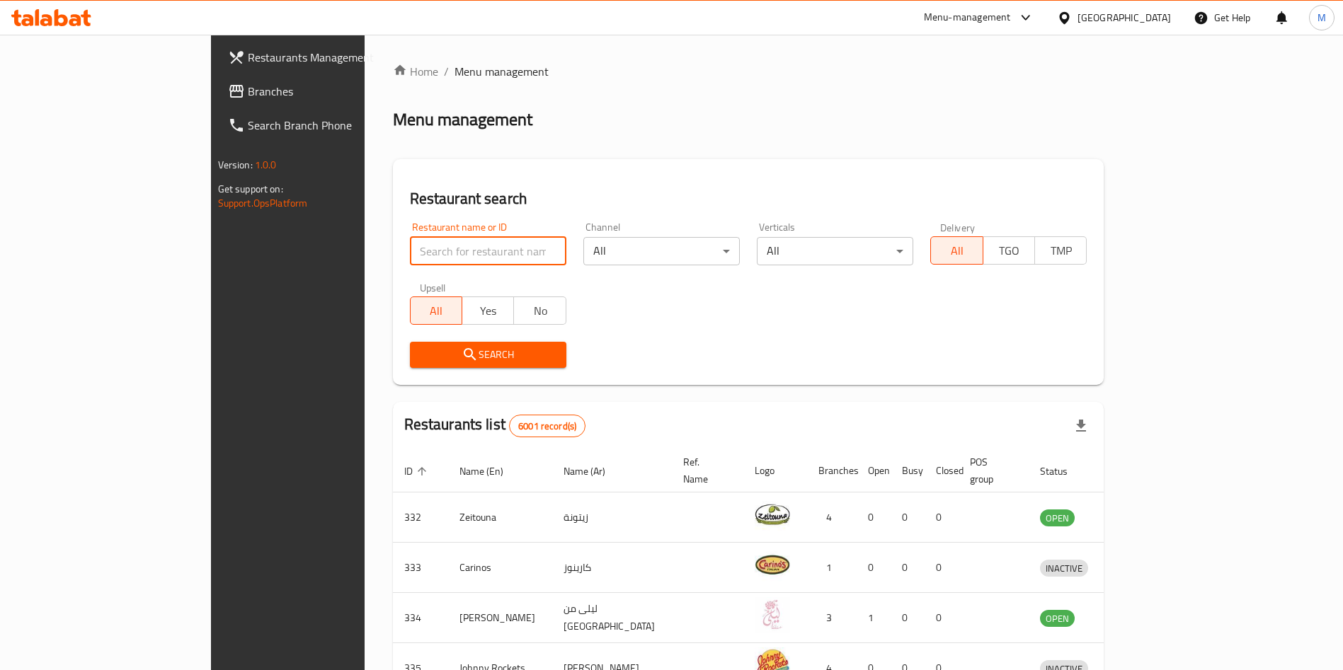
drag, startPoint x: 0, startPoint y: 0, endPoint x: 379, endPoint y: 253, distance: 455.2
click at [410, 253] on input "search" at bounding box center [488, 251] width 156 height 28
type input "WokMan"
click button "Search" at bounding box center [488, 355] width 156 height 26
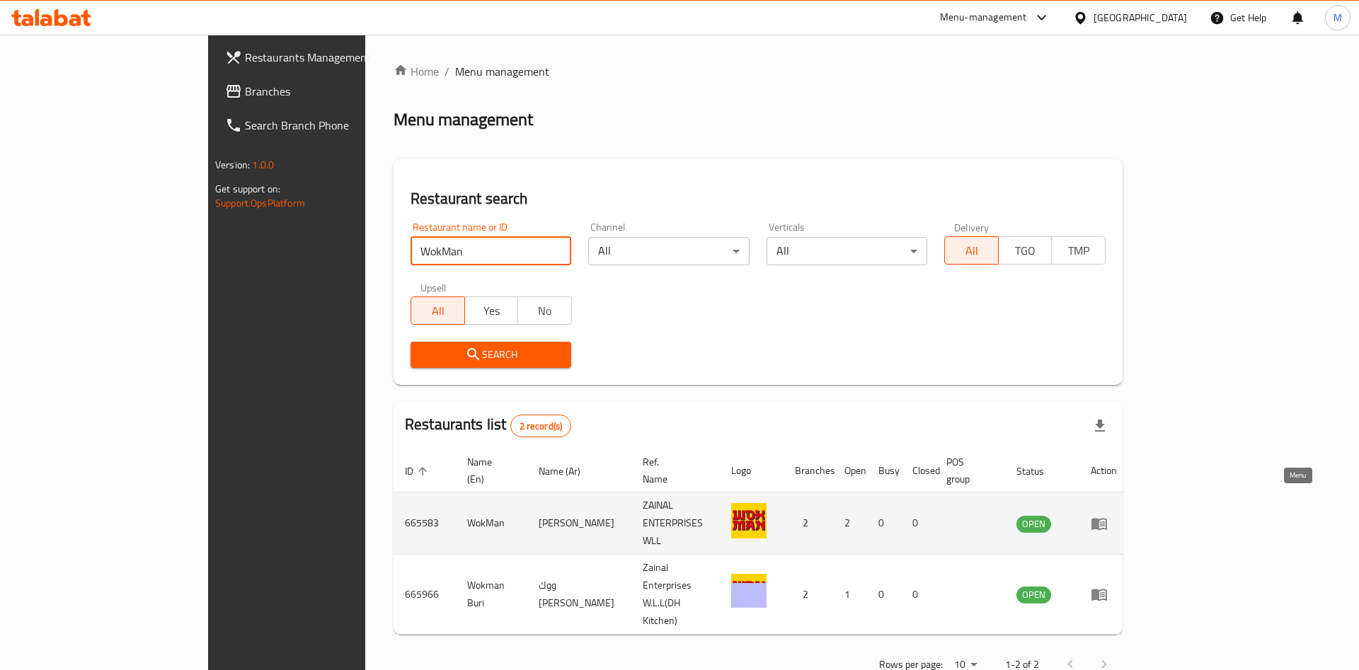
click at [1117, 515] on link "enhanced table" at bounding box center [1104, 523] width 26 height 17
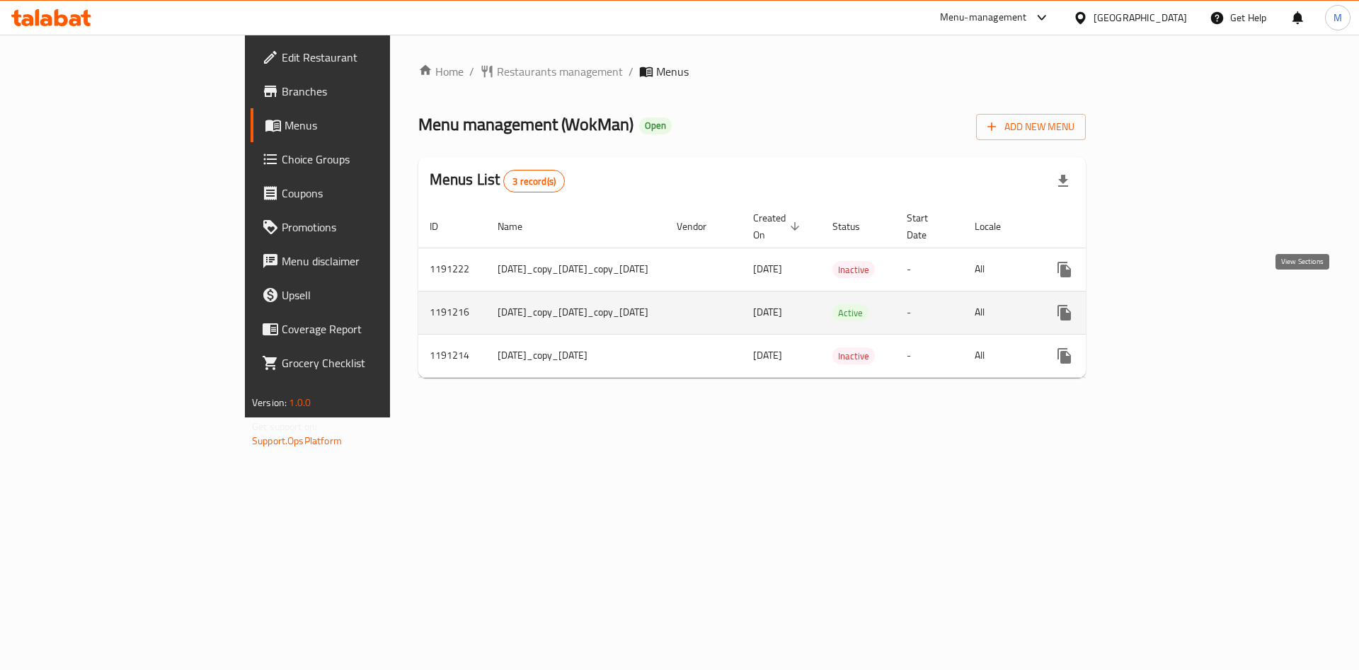
click at [1183, 308] on link "enhanced table" at bounding box center [1166, 313] width 34 height 34
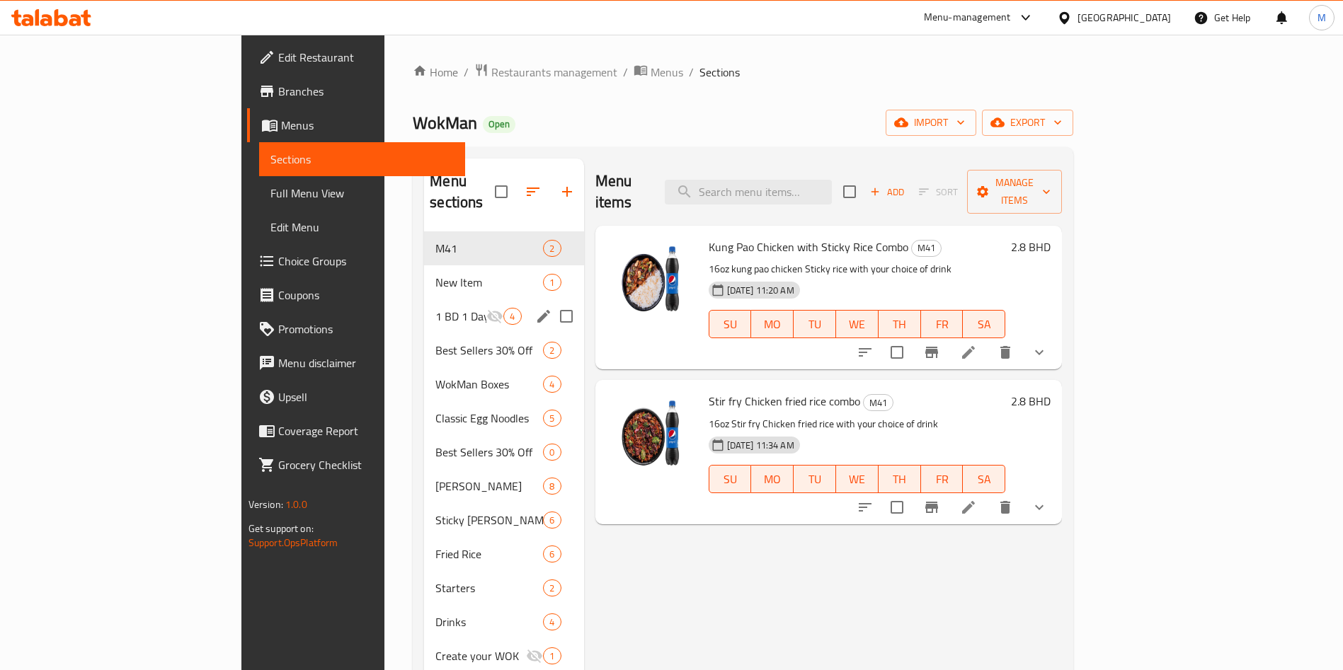
click at [424, 299] on div "1 BD 1 Day 4" at bounding box center [503, 316] width 159 height 34
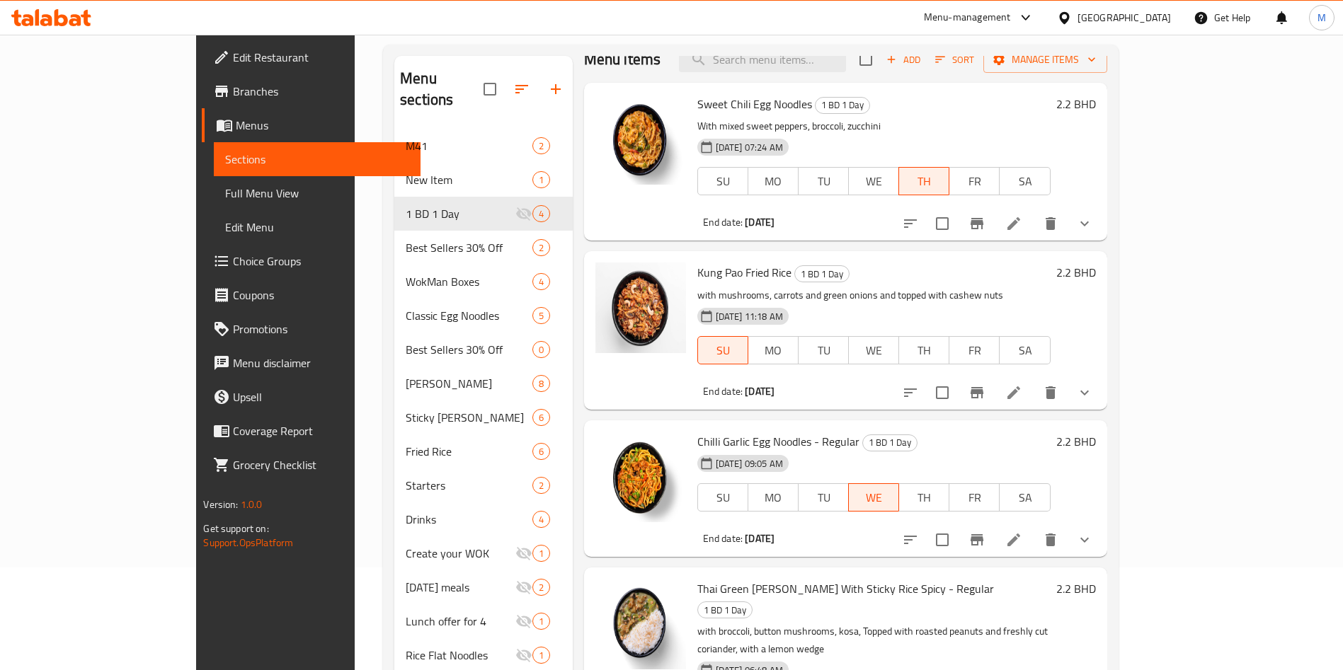
scroll to position [198, 0]
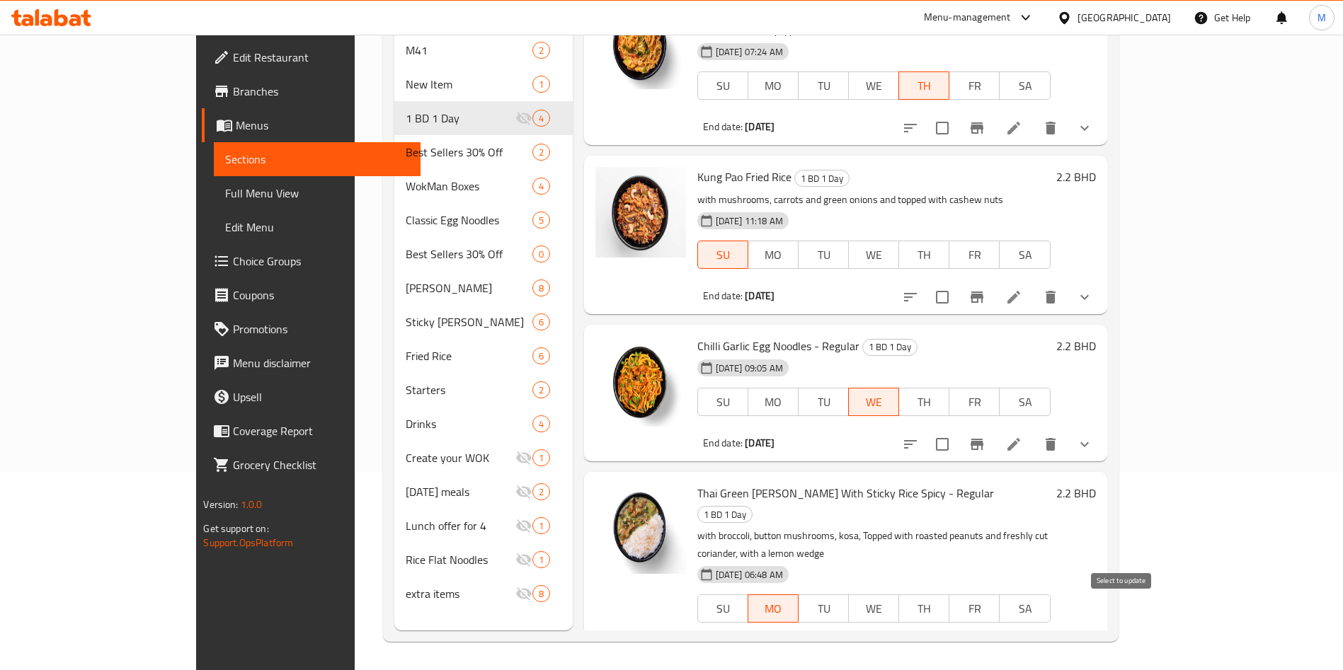
click at [957, 636] on input "checkbox" at bounding box center [942, 651] width 30 height 30
checkbox input "true"
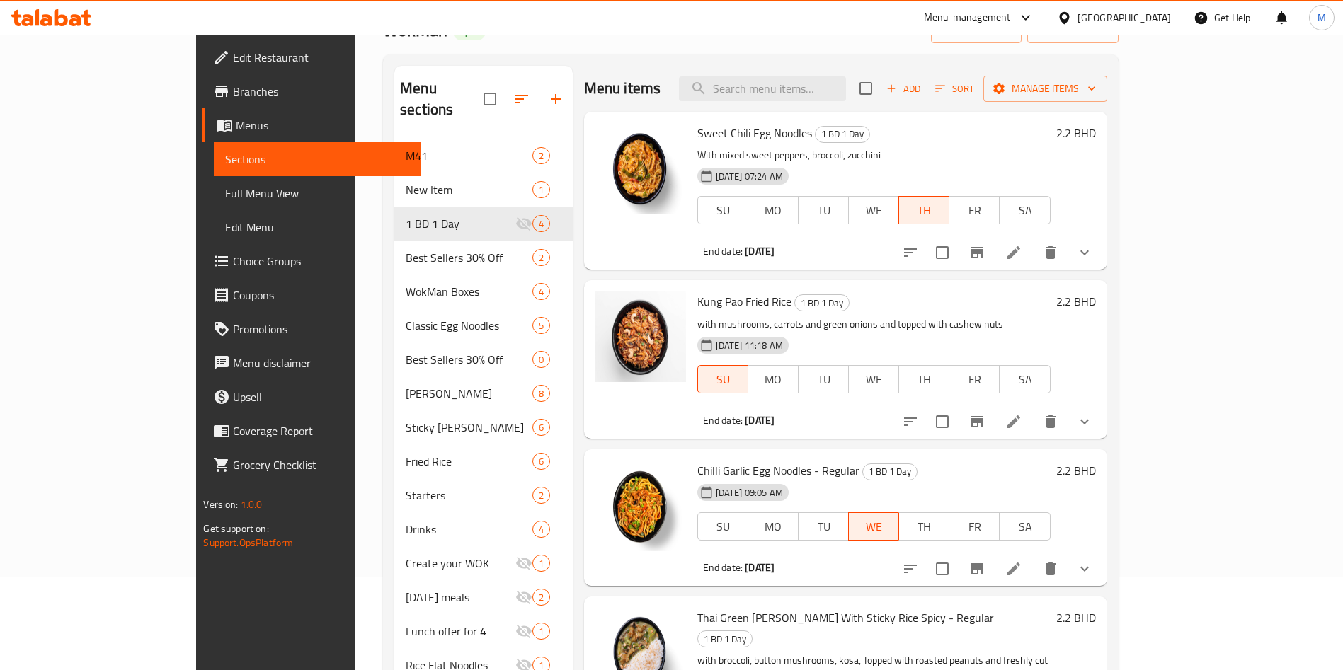
scroll to position [0, 0]
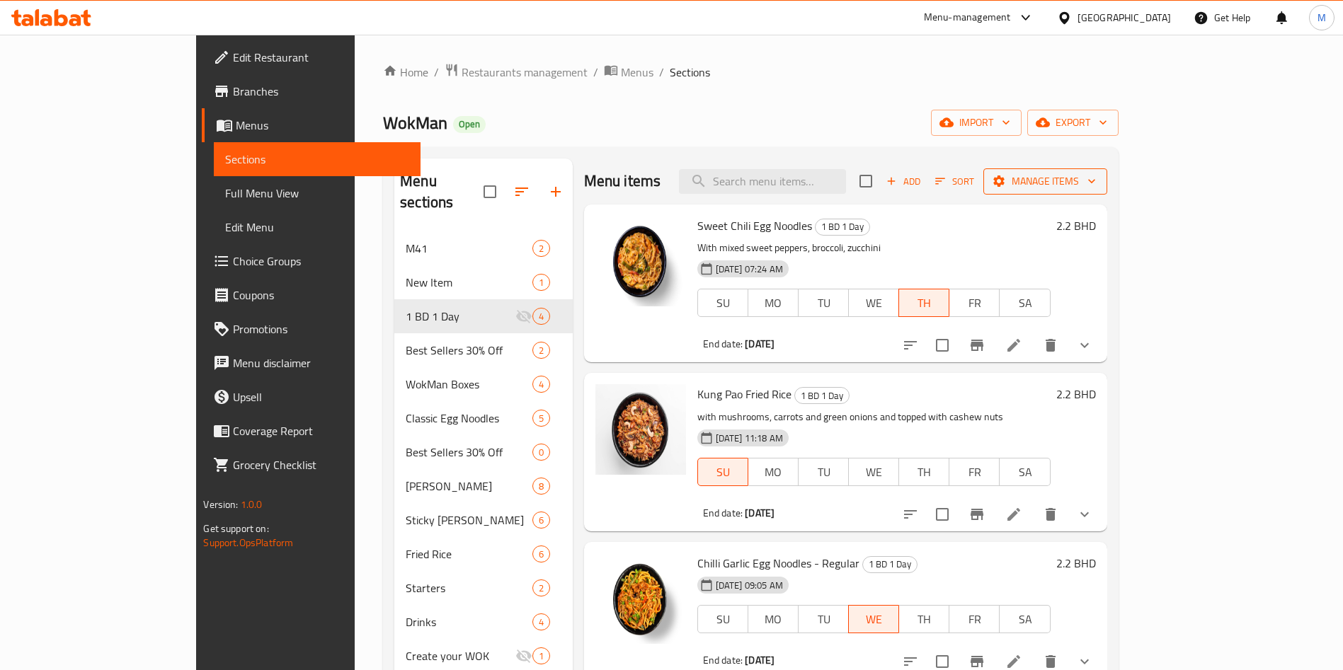
click at [1096, 189] on span "Manage items" at bounding box center [1044, 182] width 101 height 18
click at [1096, 188] on span "Manage items" at bounding box center [1044, 182] width 101 height 18
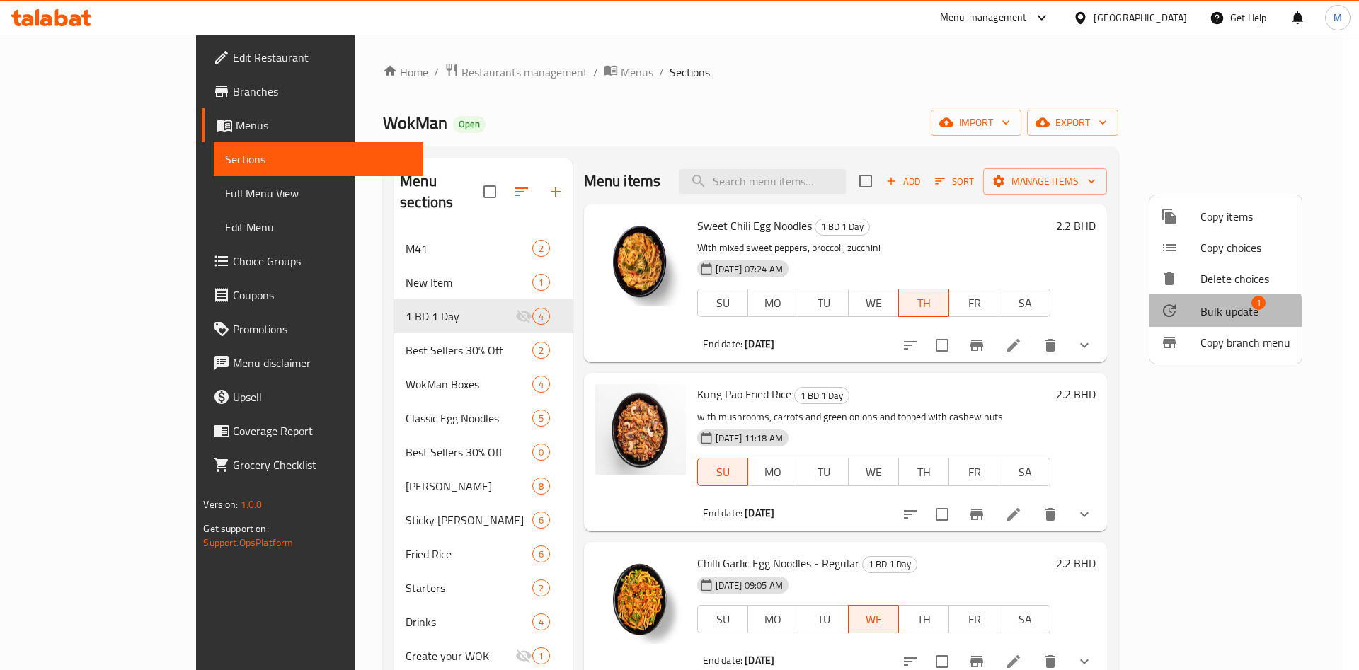
click at [1214, 318] on span "Bulk update" at bounding box center [1229, 311] width 58 height 17
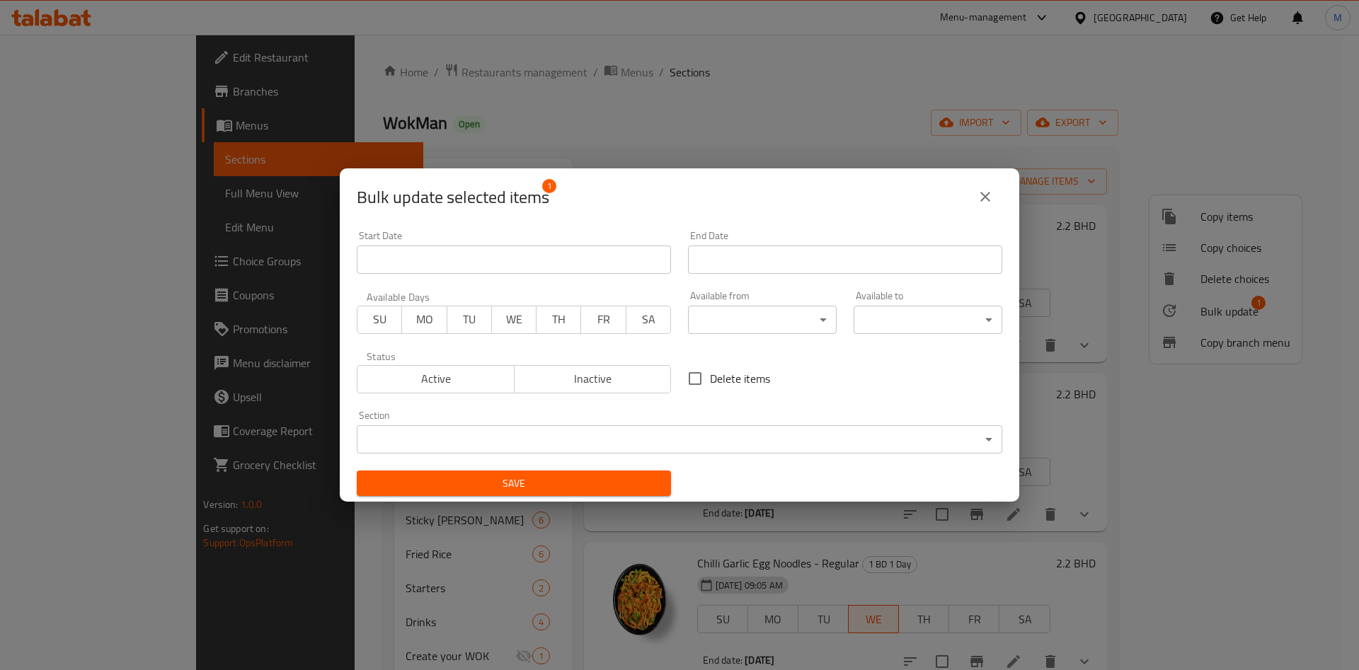
click at [438, 379] on span "Active" at bounding box center [436, 379] width 146 height 21
click at [420, 312] on span "MO" at bounding box center [424, 319] width 33 height 21
click at [708, 266] on input "Start Date" at bounding box center [845, 260] width 314 height 28
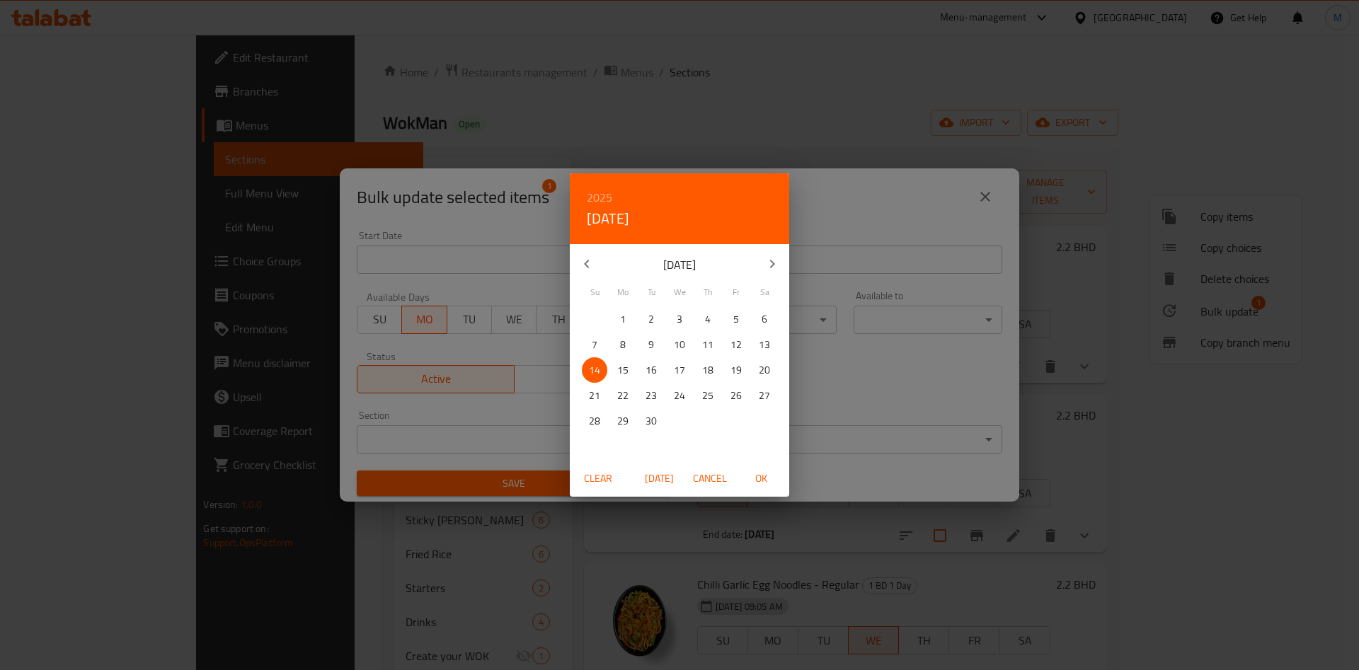
click at [614, 369] on span "15" at bounding box center [622, 371] width 25 height 18
click at [747, 477] on span "OK" at bounding box center [761, 479] width 34 height 18
type input "[DATE]"
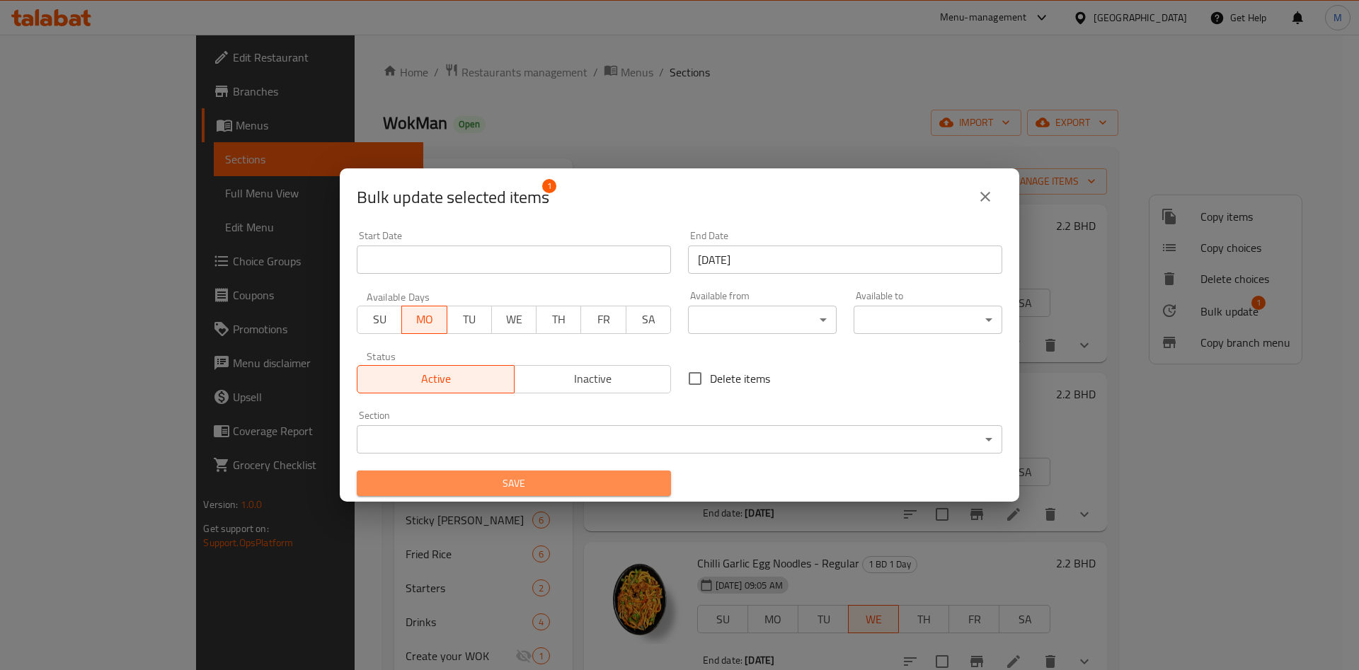
click at [551, 485] on span "Save" at bounding box center [514, 484] width 292 height 18
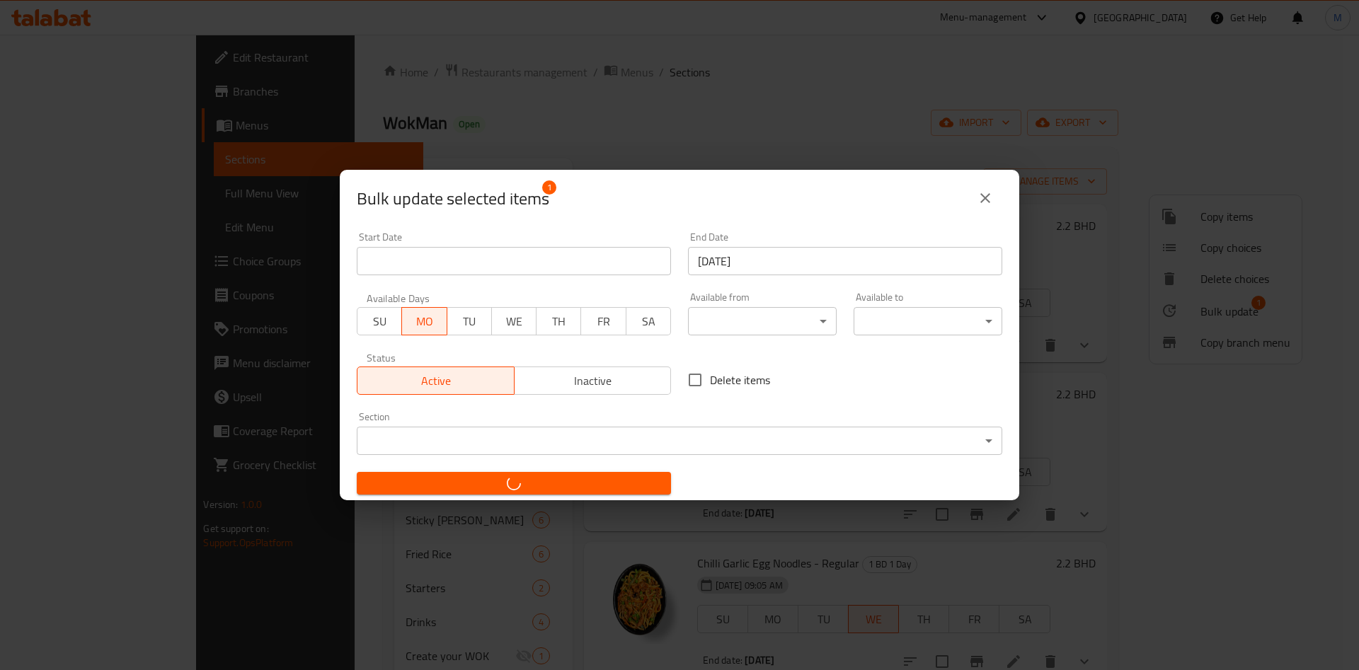
checkbox input "false"
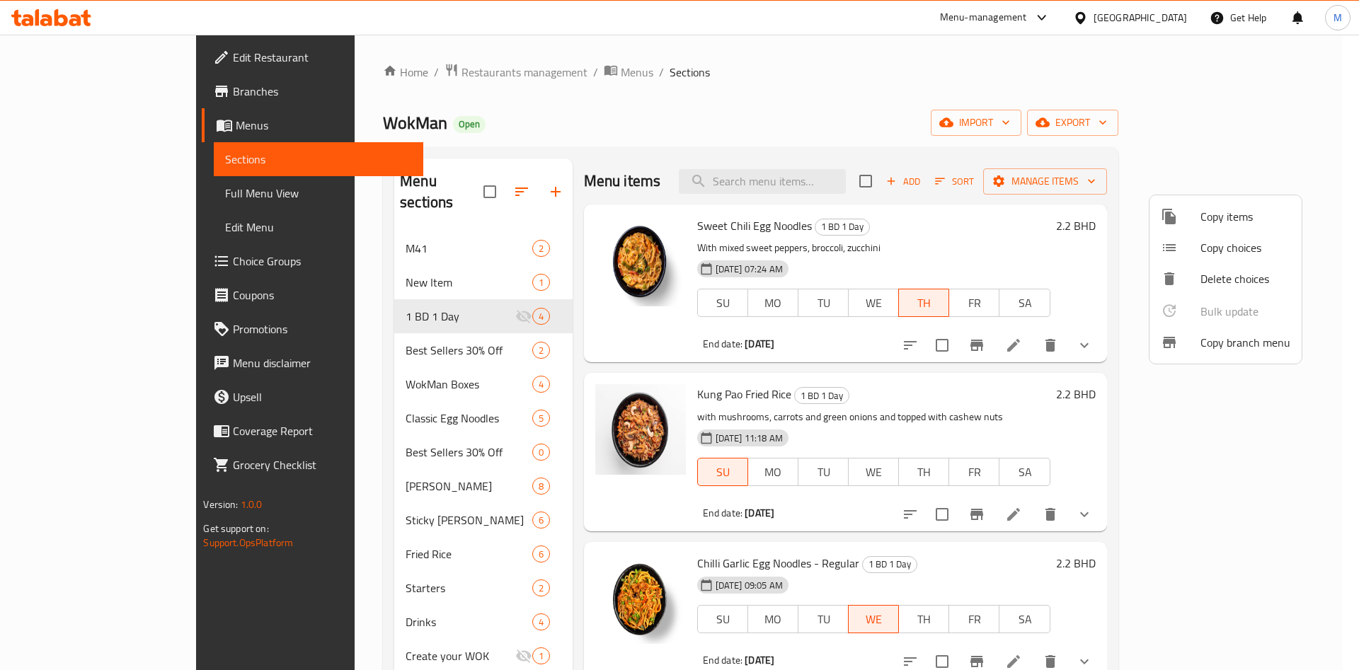
click at [110, 92] on div at bounding box center [679, 335] width 1359 height 670
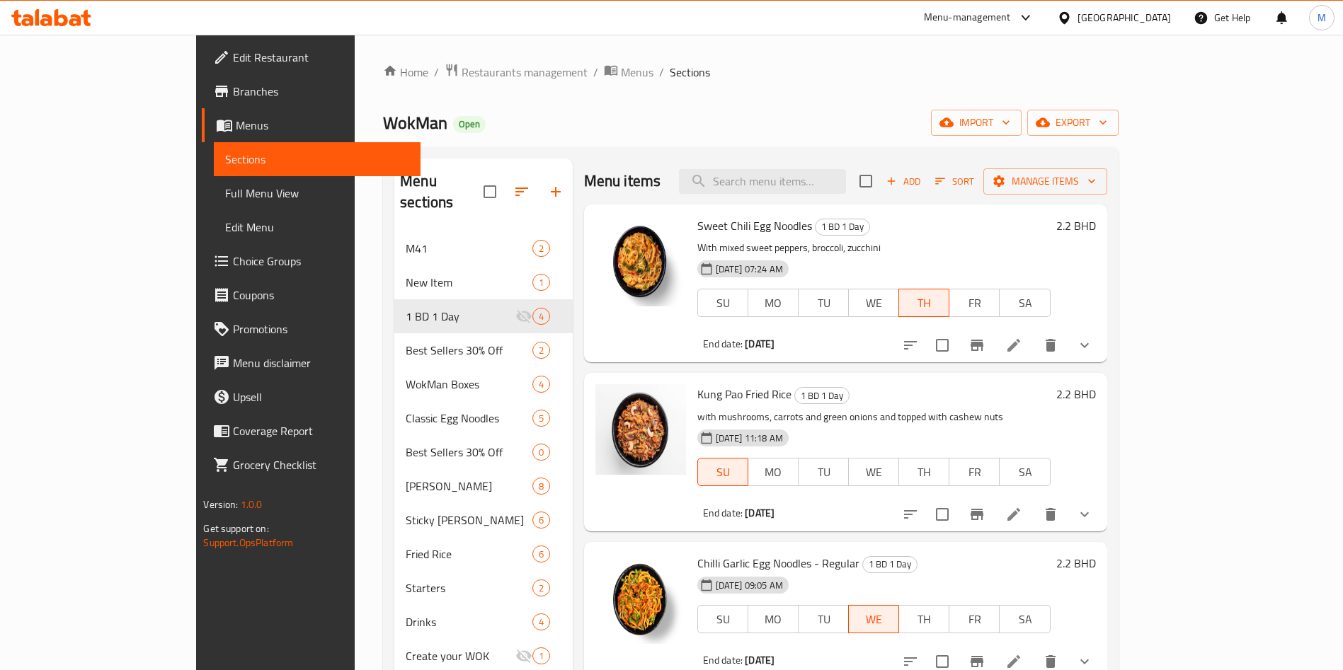
click at [233, 92] on span "Branches" at bounding box center [321, 91] width 176 height 17
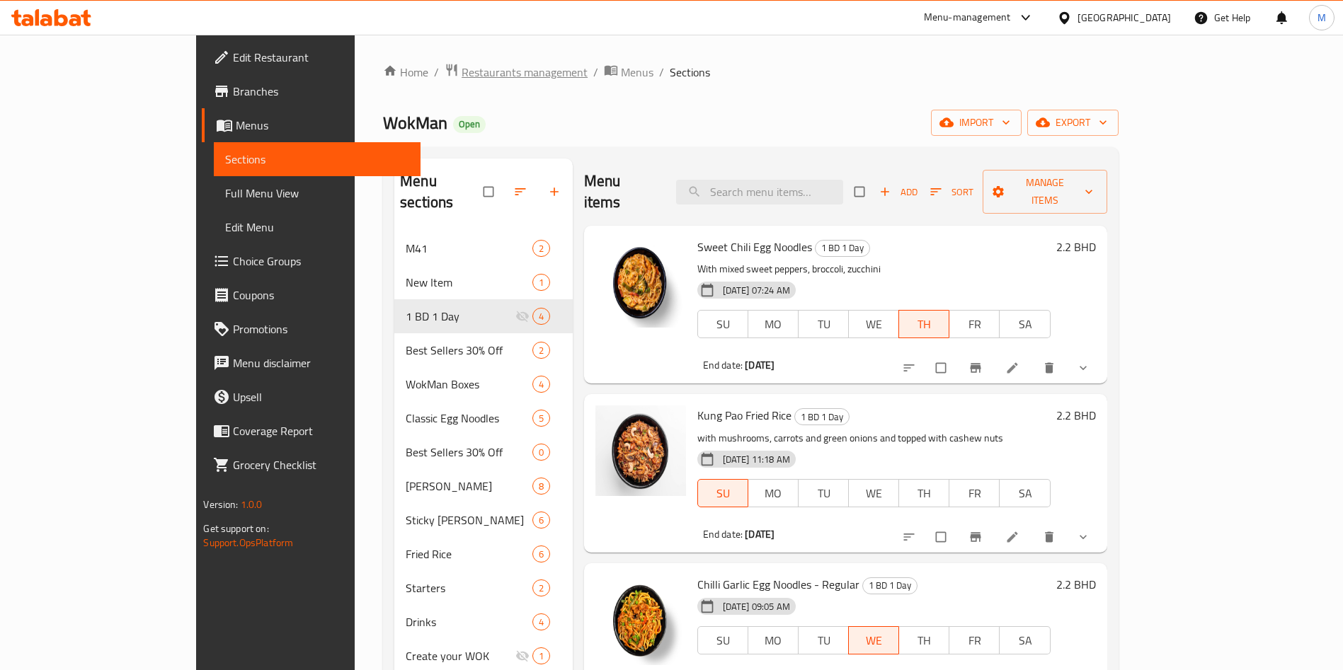
click at [461, 67] on span "Restaurants management" at bounding box center [524, 72] width 126 height 17
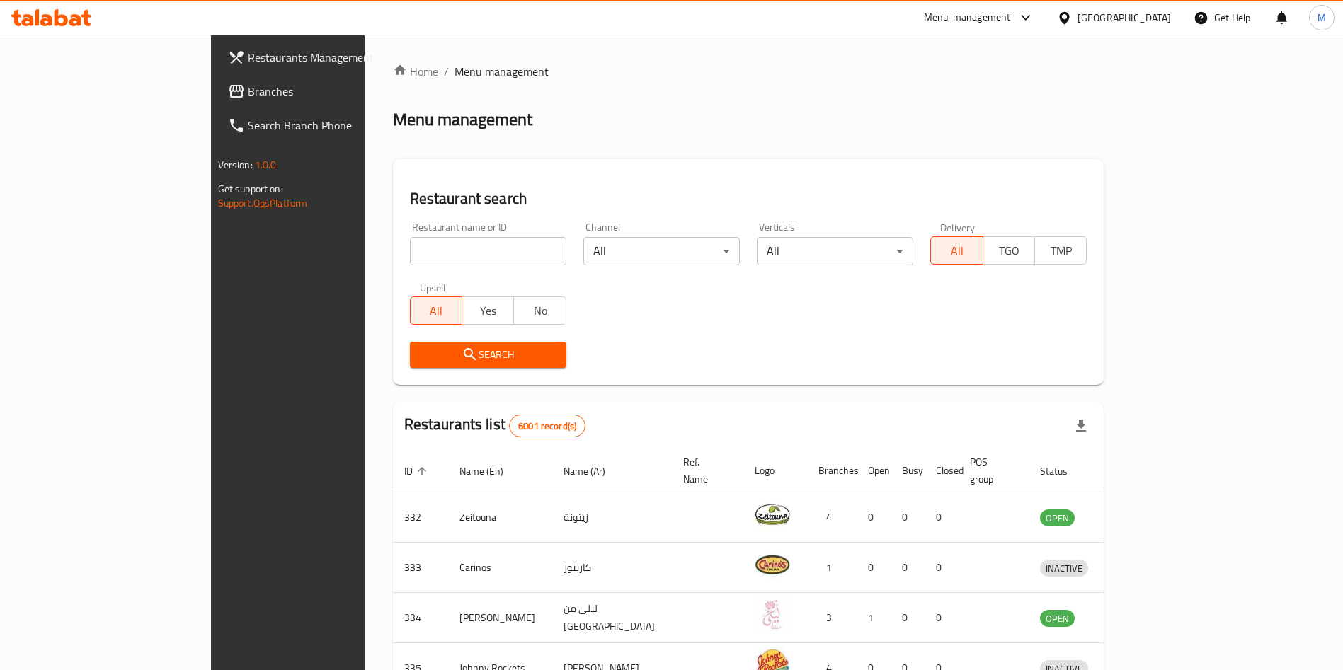
click at [410, 247] on input "search" at bounding box center [488, 251] width 156 height 28
type input "wokman"
click button "Search" at bounding box center [488, 355] width 156 height 26
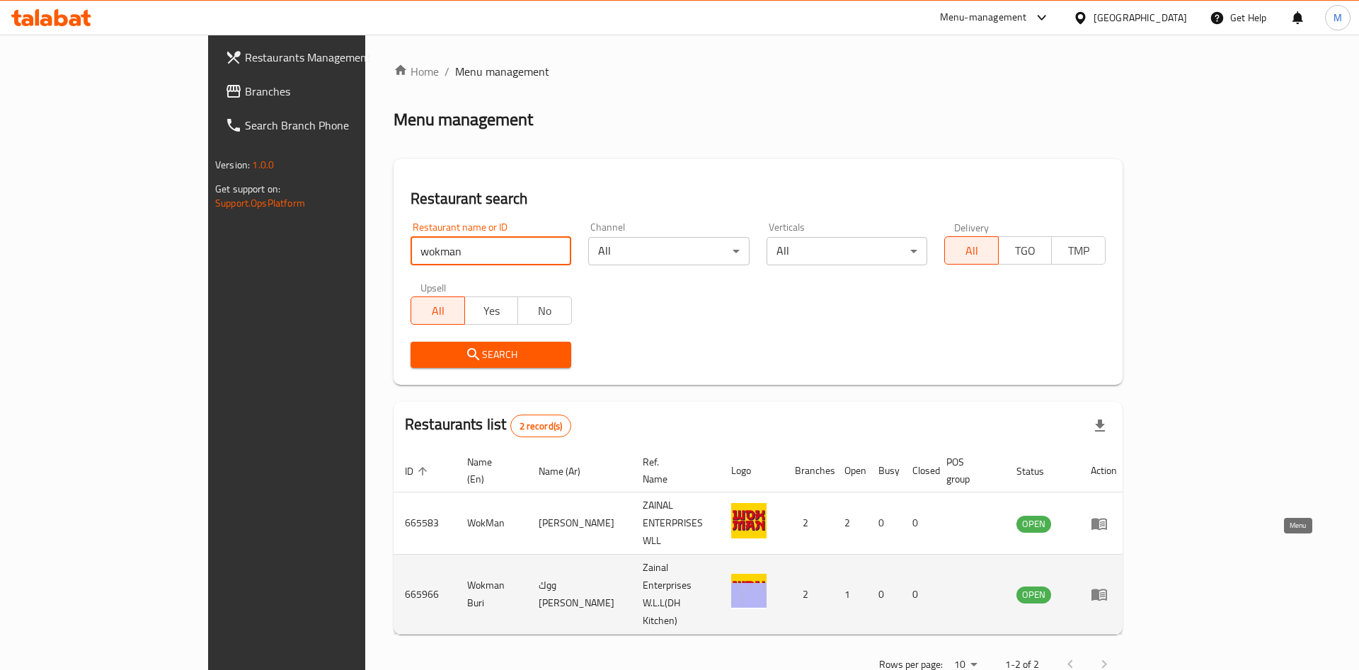
click at [1117, 586] on link "enhanced table" at bounding box center [1104, 594] width 26 height 17
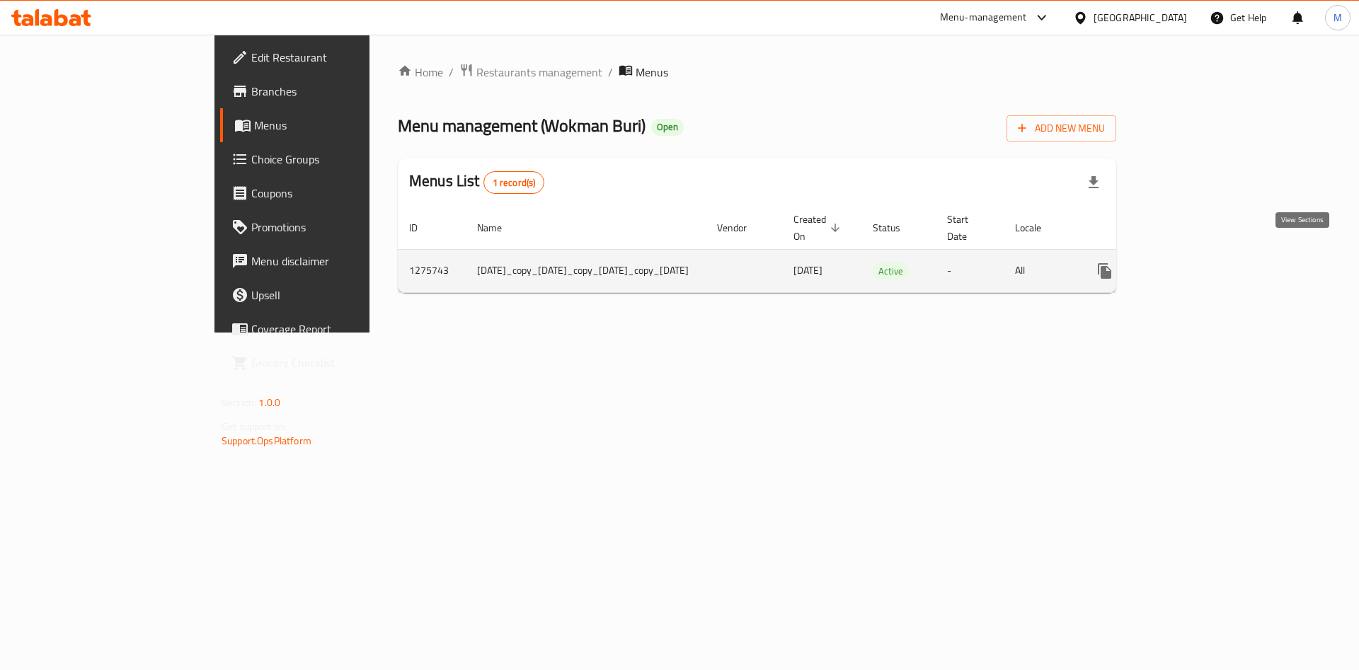
click at [1215, 263] on icon "enhanced table" at bounding box center [1206, 271] width 17 height 17
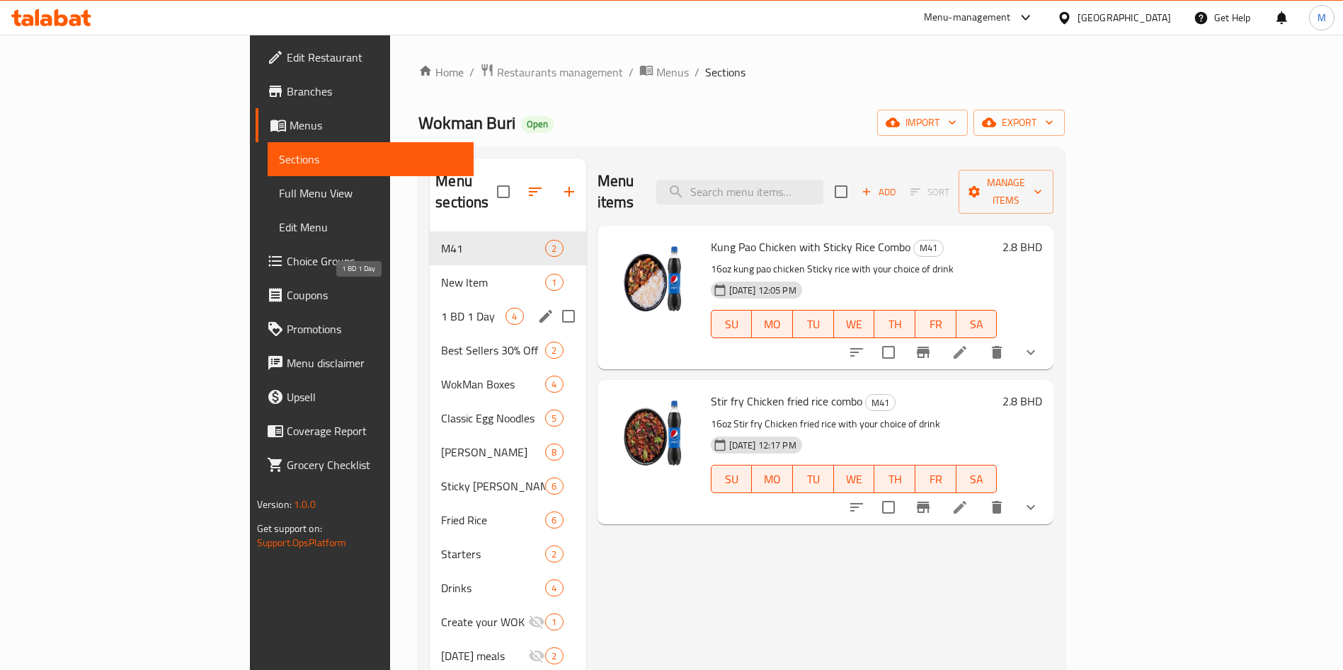
click at [441, 308] on span "1 BD 1 Day" at bounding box center [473, 316] width 64 height 17
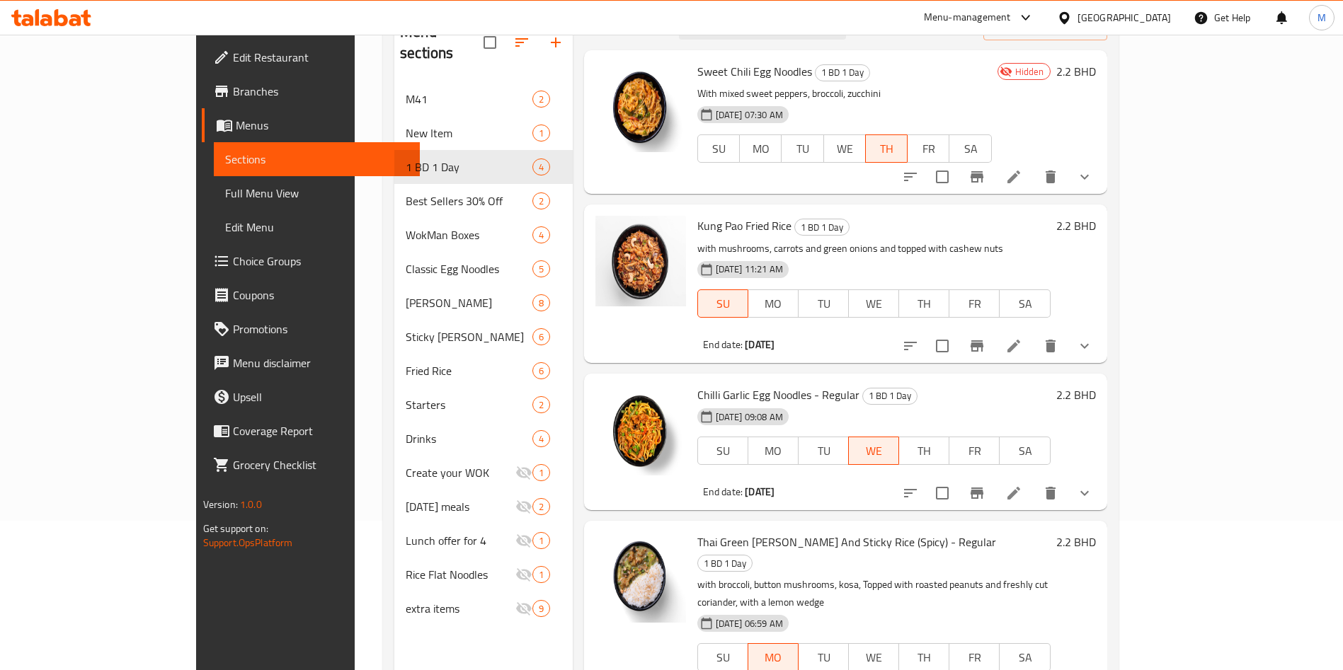
scroll to position [198, 0]
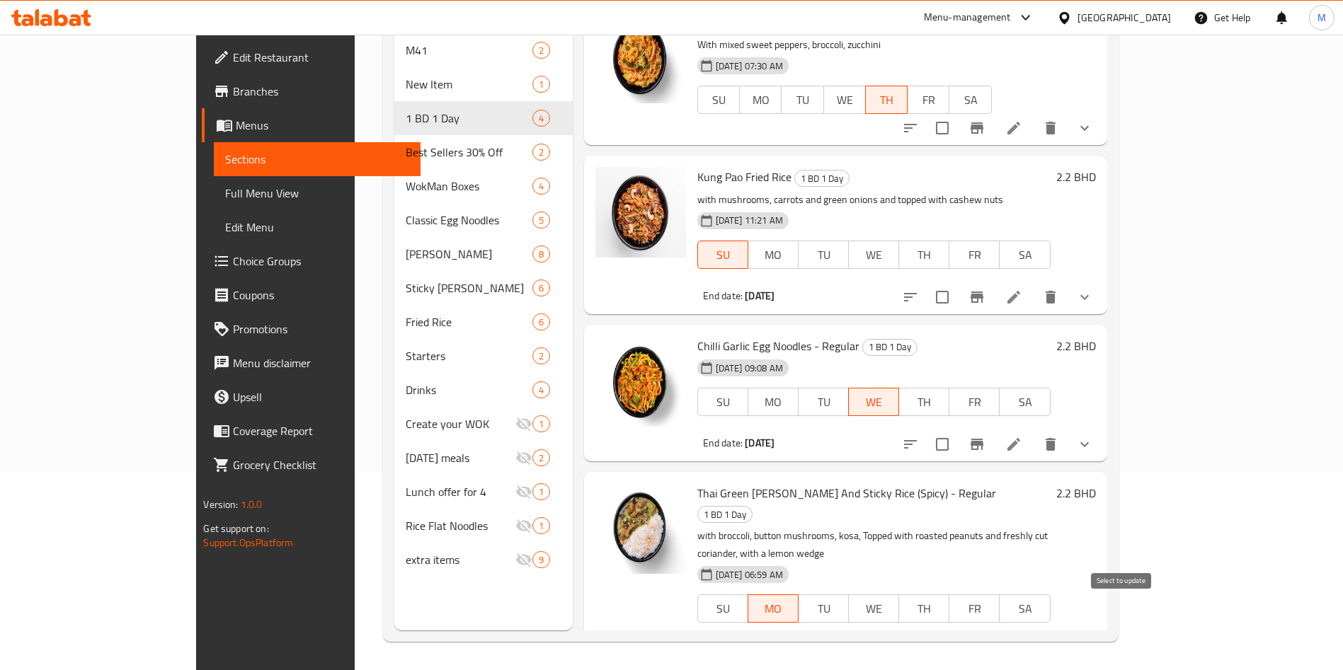
click at [957, 636] on input "checkbox" at bounding box center [942, 651] width 30 height 30
checkbox input "true"
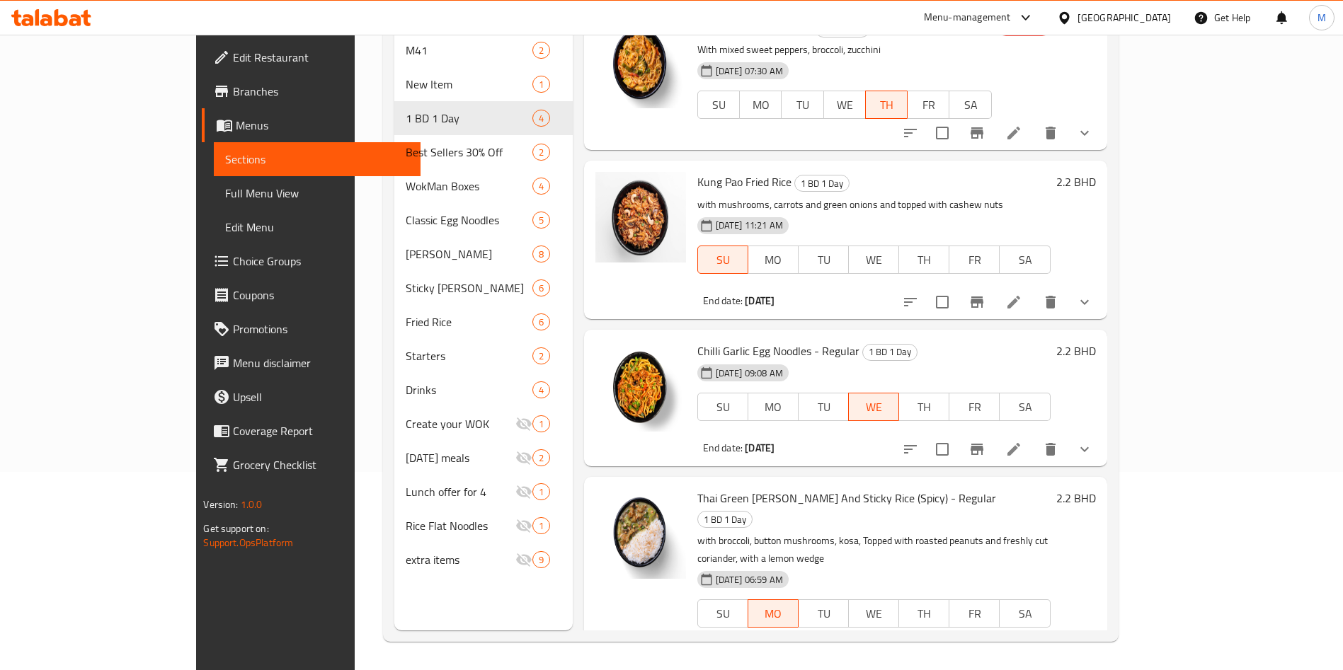
scroll to position [0, 0]
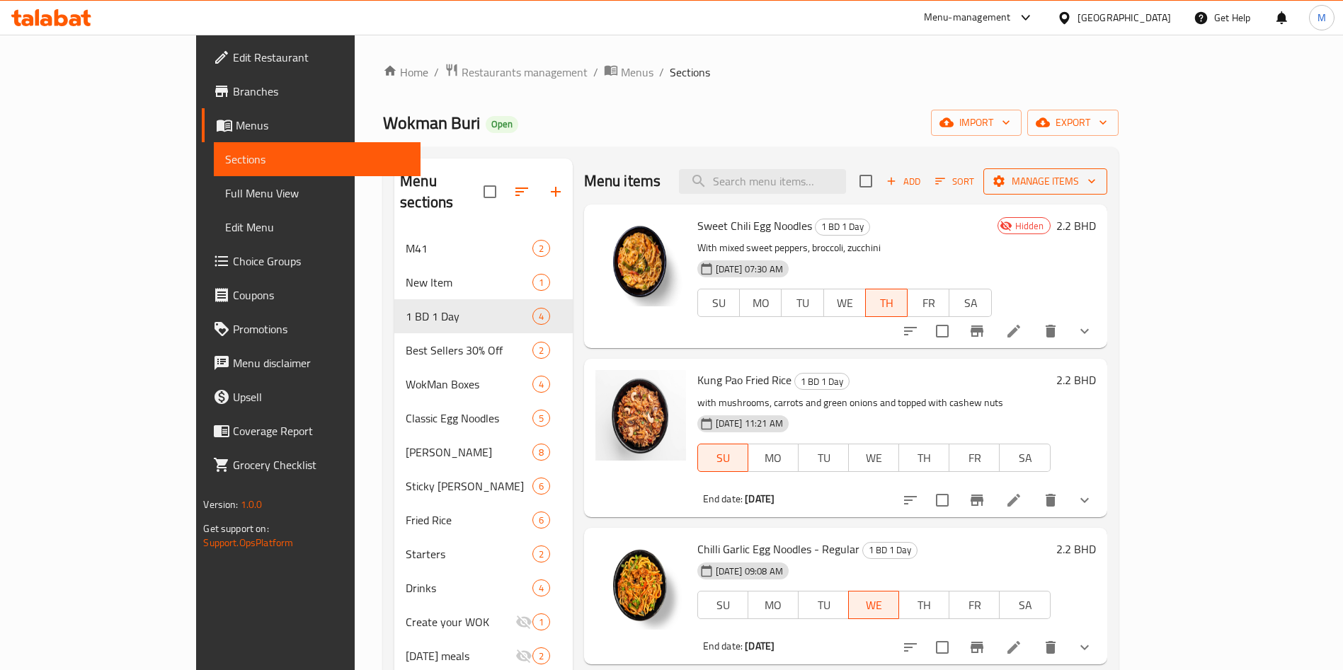
click at [1107, 168] on button "Manage items" at bounding box center [1045, 181] width 124 height 26
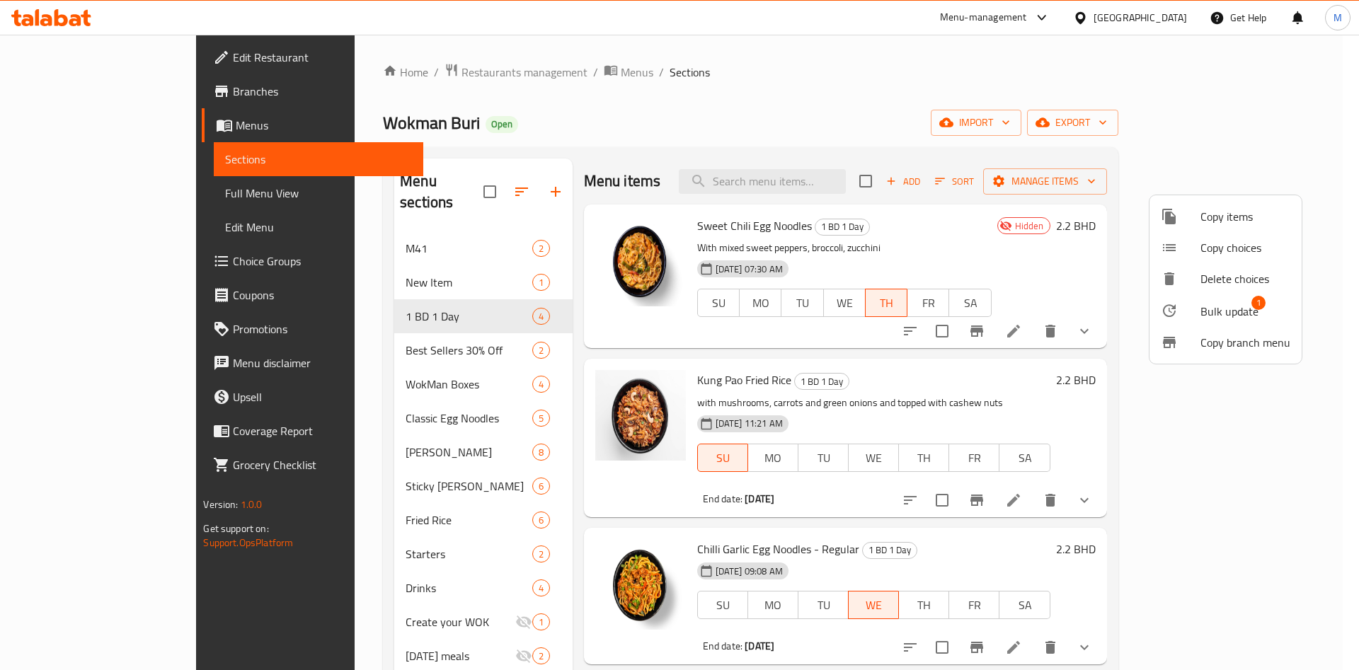
click at [1240, 320] on span "Bulk update" at bounding box center [1229, 311] width 58 height 17
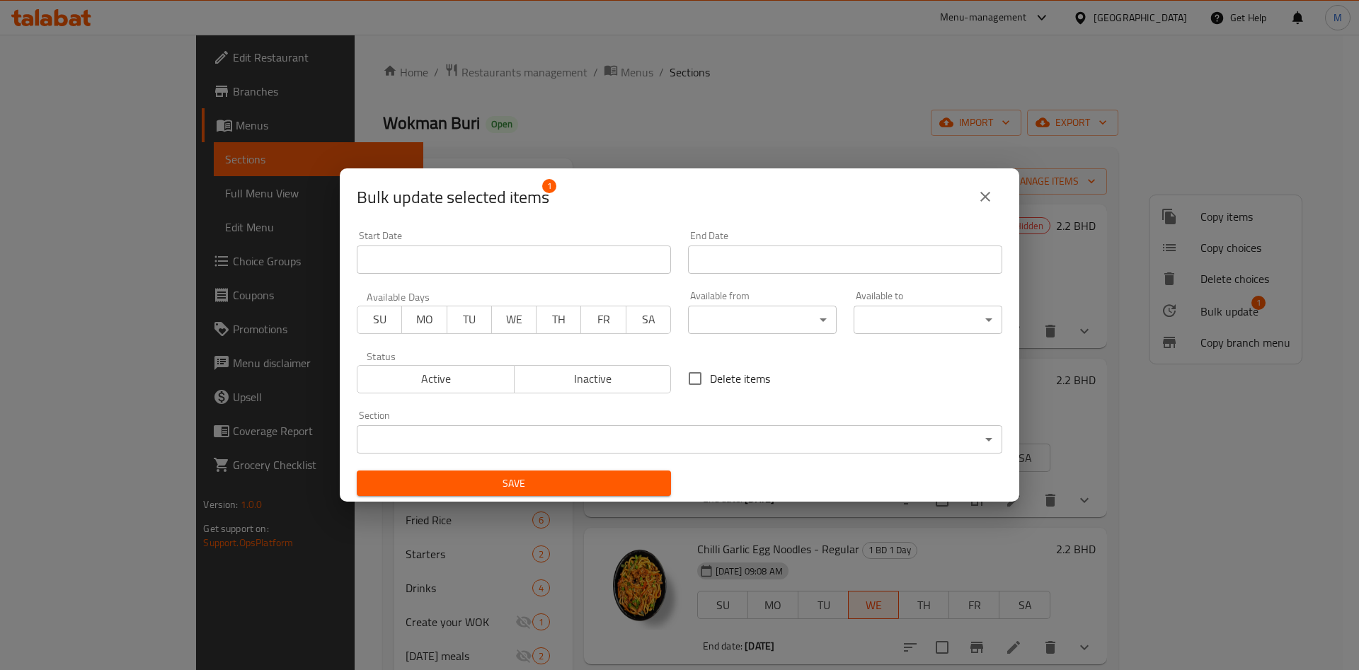
click at [1240, 320] on div "Bulk update selected items 1 Start Date Start Date End Date End Date Available …" at bounding box center [679, 335] width 1359 height 670
click at [386, 366] on button "Active" at bounding box center [436, 379] width 158 height 28
click at [428, 311] on span "MO" at bounding box center [424, 319] width 33 height 21
click at [704, 260] on input "Start Date" at bounding box center [845, 260] width 314 height 28
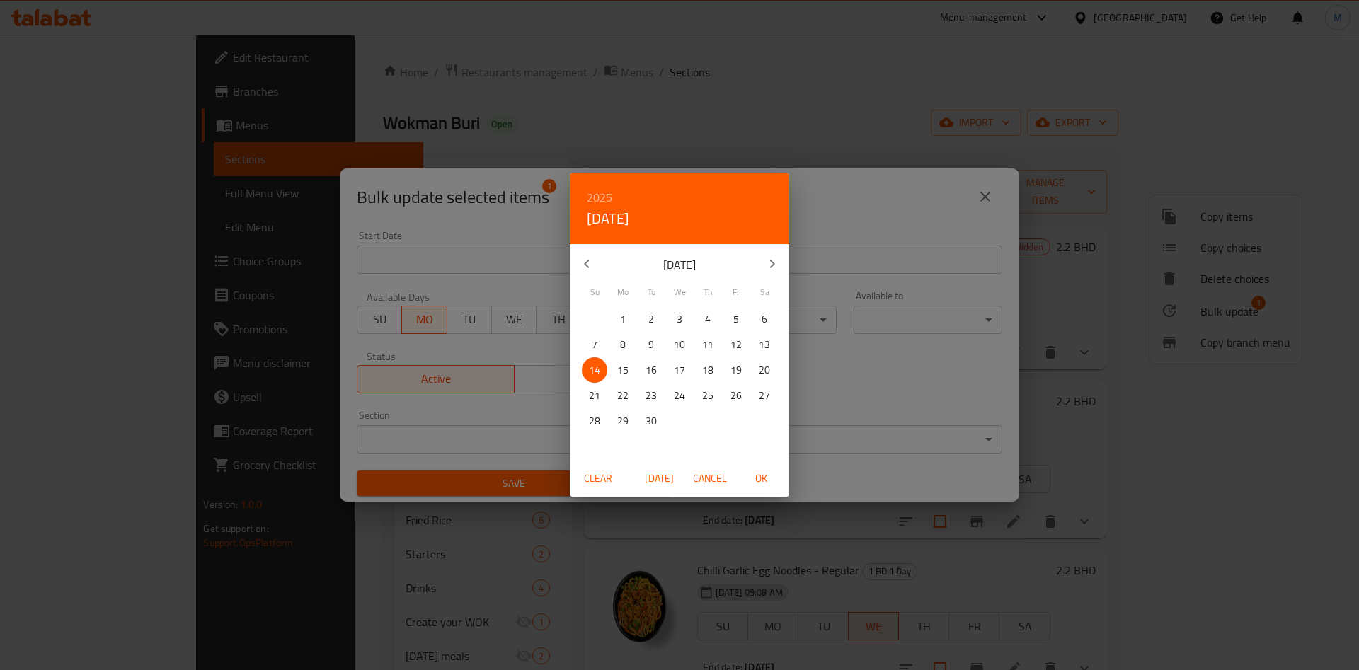
click at [616, 373] on span "15" at bounding box center [622, 371] width 25 height 18
click at [764, 486] on span "OK" at bounding box center [761, 479] width 34 height 18
type input "[DATE]"
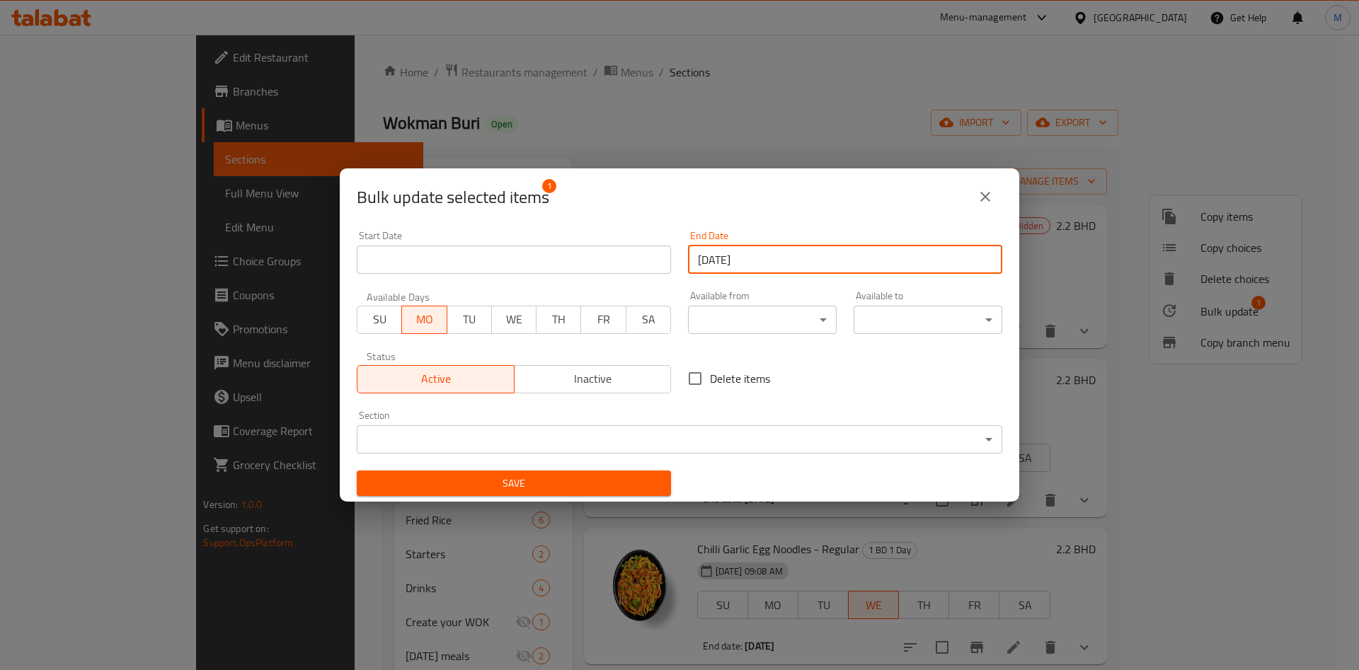
click at [618, 476] on span "Save" at bounding box center [514, 484] width 292 height 18
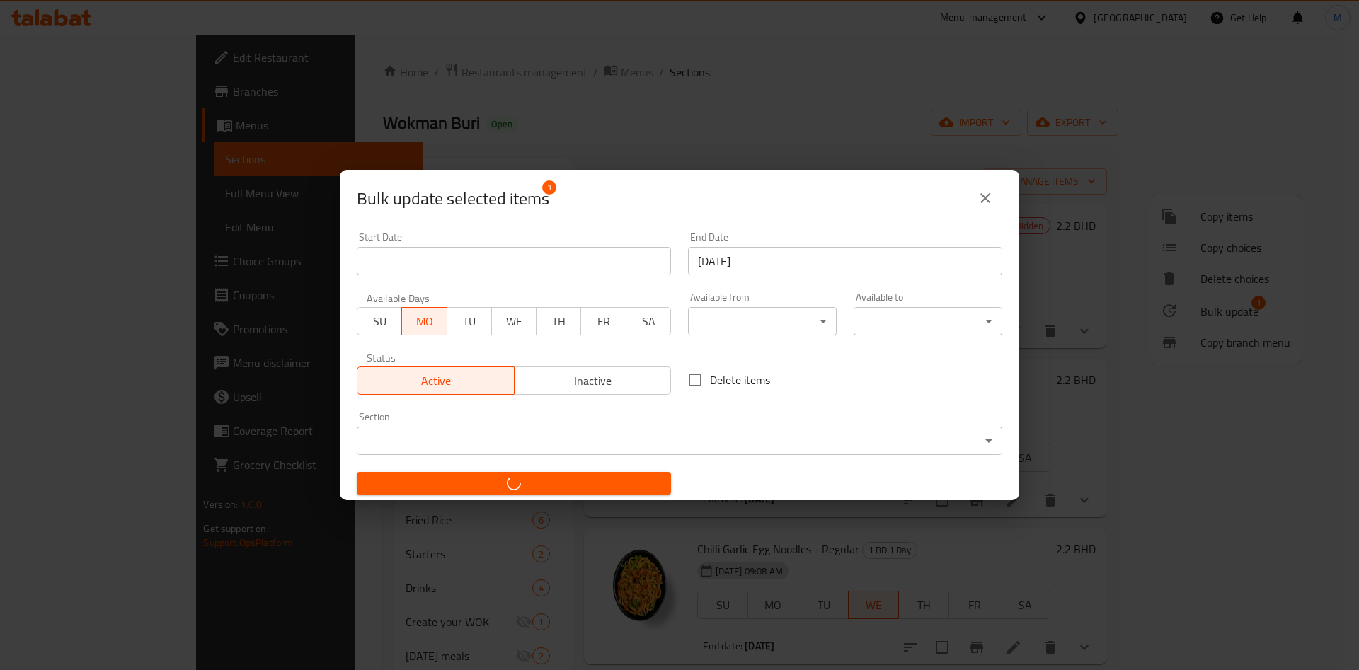
checkbox input "false"
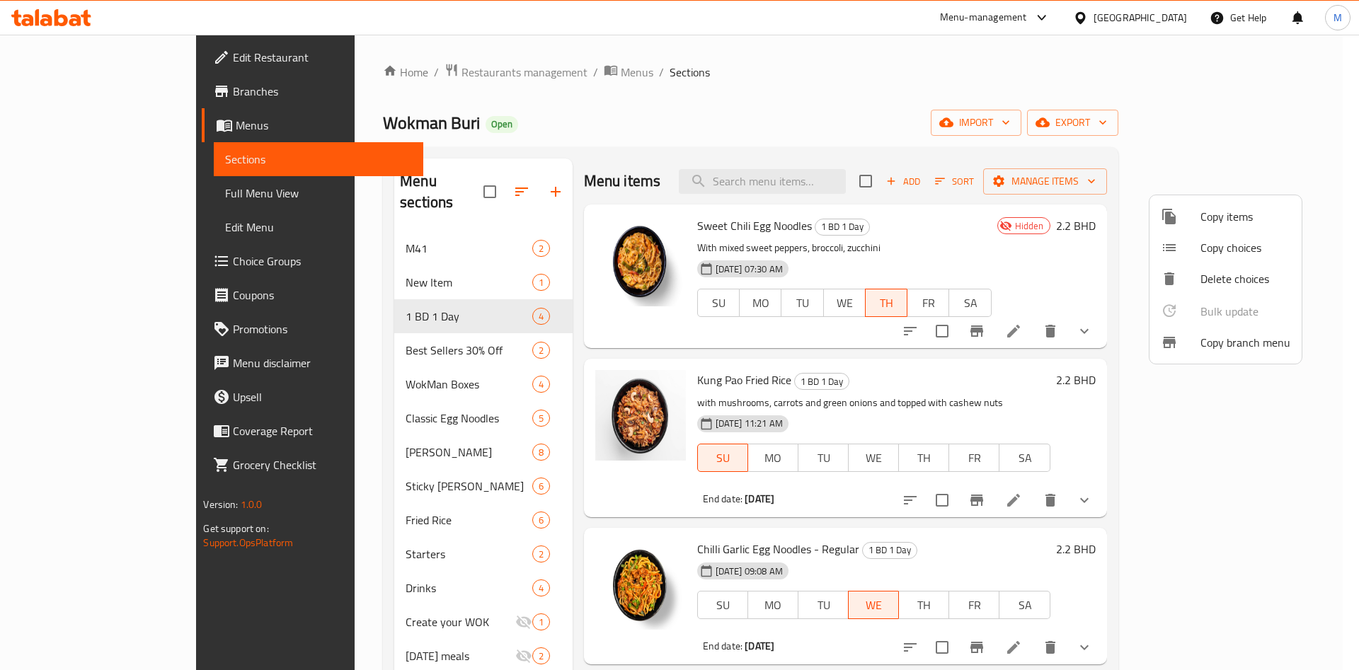
click at [149, 100] on div at bounding box center [679, 335] width 1359 height 670
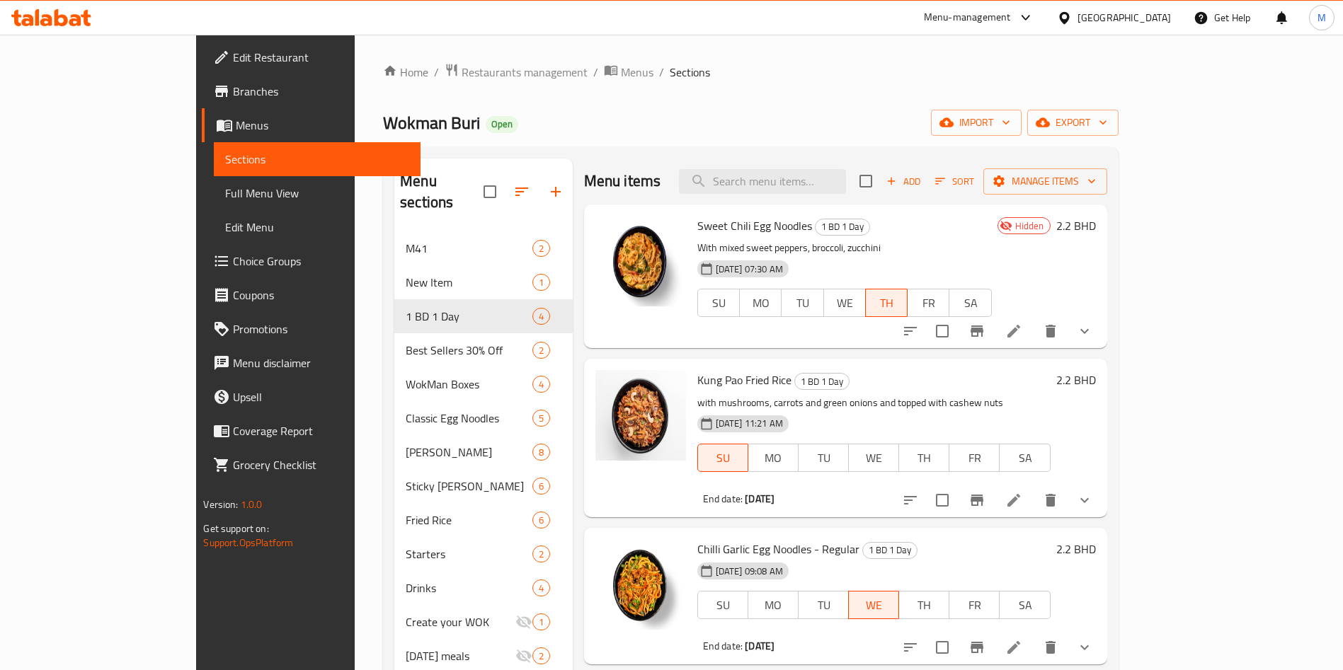
click at [233, 99] on span "Branches" at bounding box center [321, 91] width 176 height 17
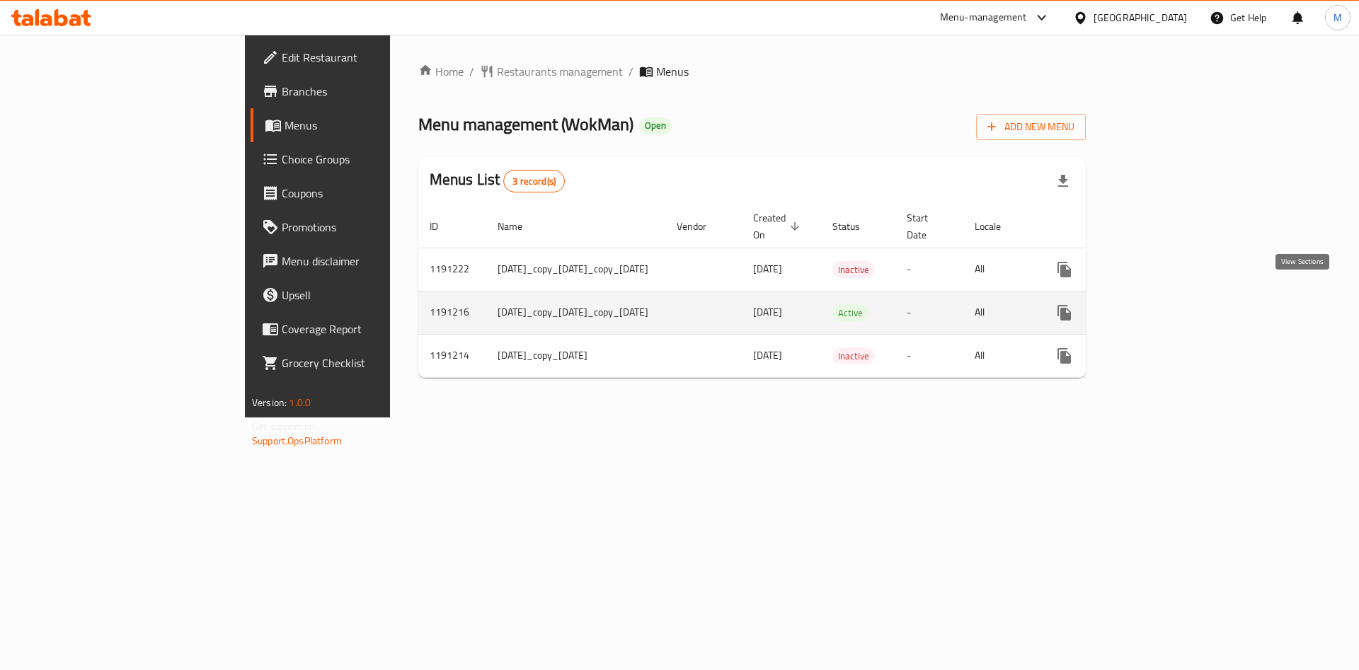
click at [1175, 304] on icon "enhanced table" at bounding box center [1166, 312] width 17 height 17
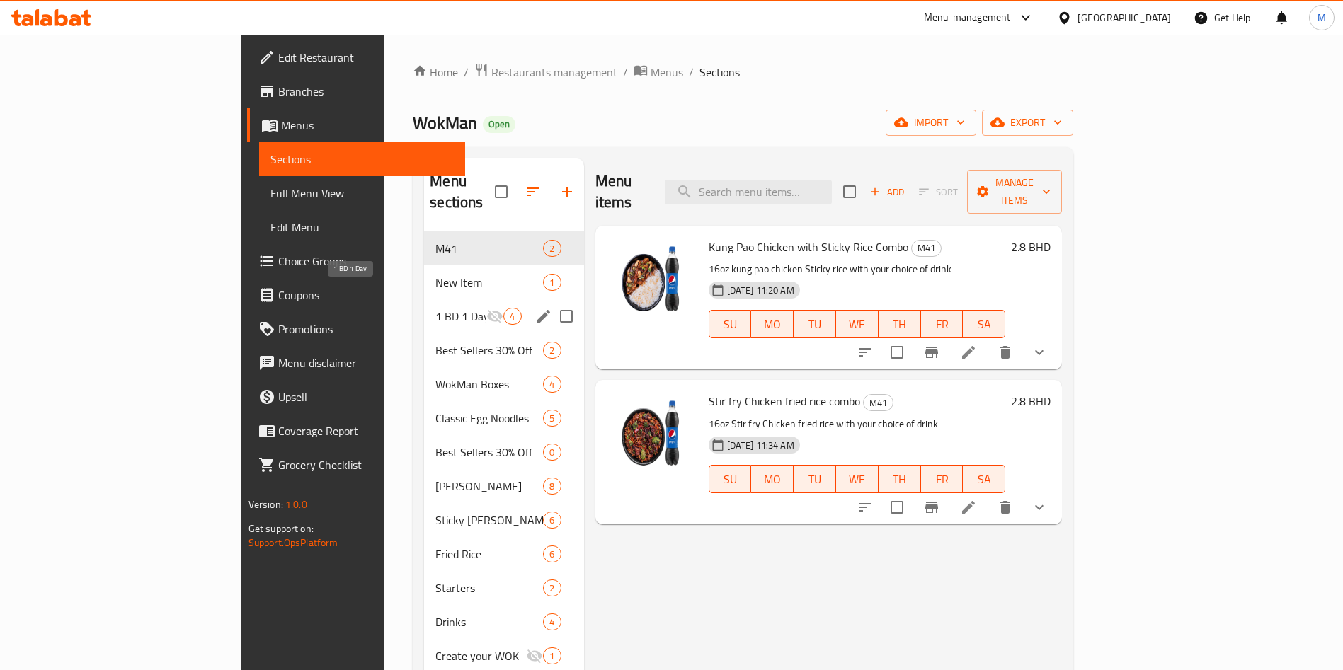
click at [435, 308] on span "1 BD 1 Day" at bounding box center [460, 316] width 51 height 17
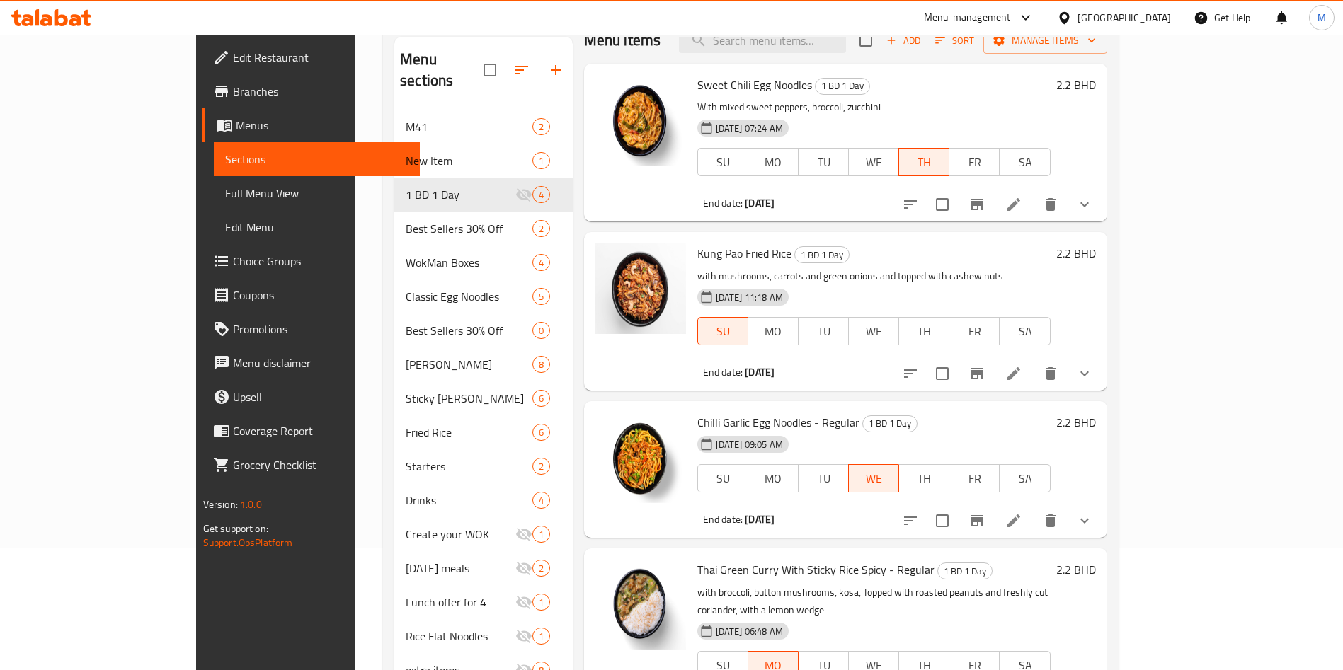
scroll to position [198, 0]
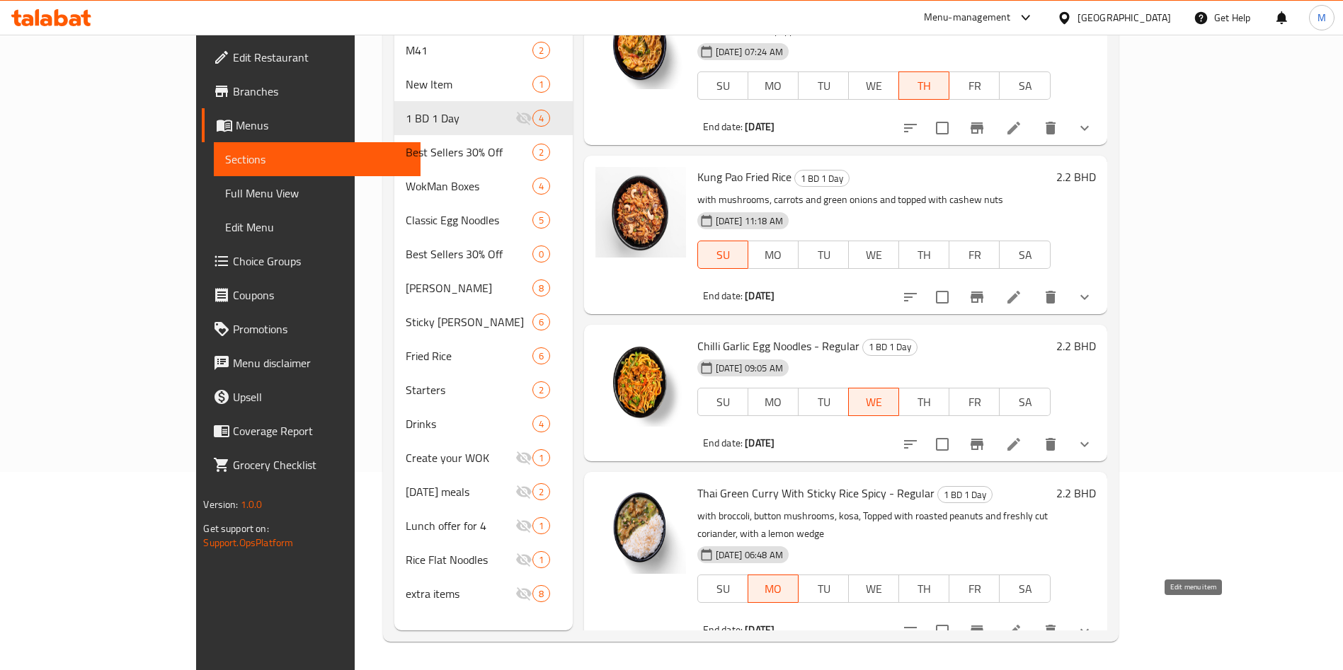
click at [1020, 625] on icon at bounding box center [1013, 631] width 13 height 13
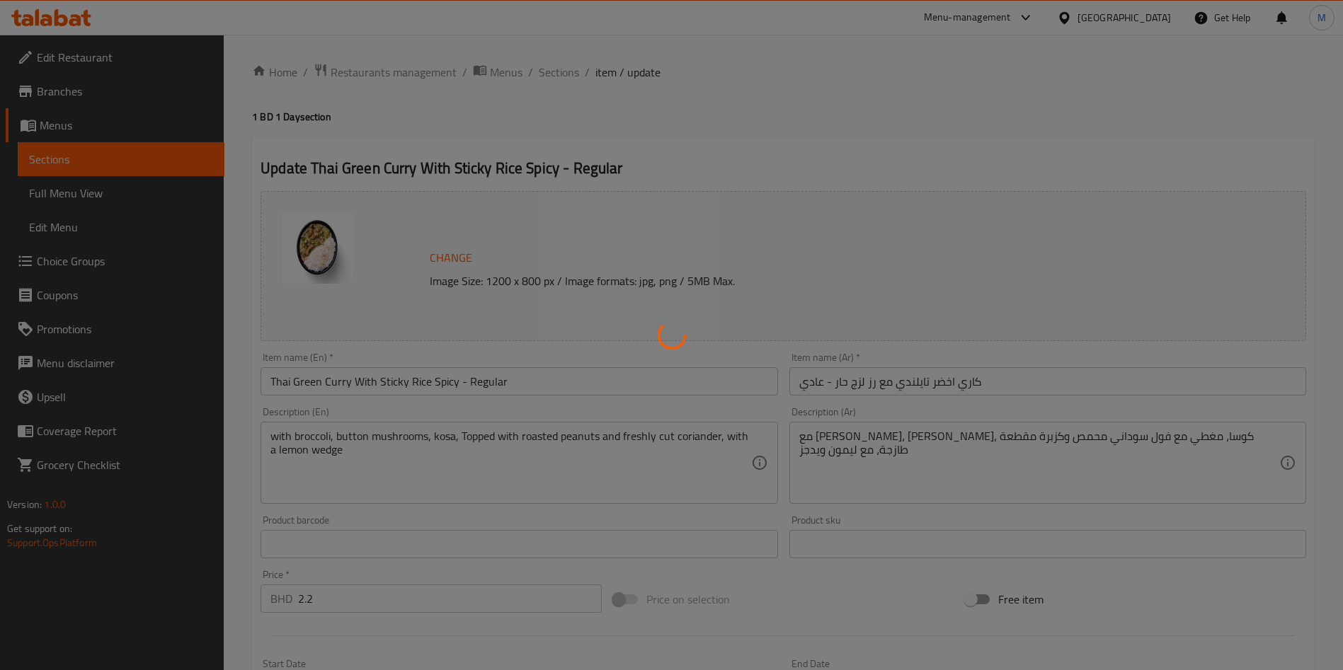
type input "اختر البروتين الخاص بك"
type input "1"
type input "إضافات مميزة"
type input "0"
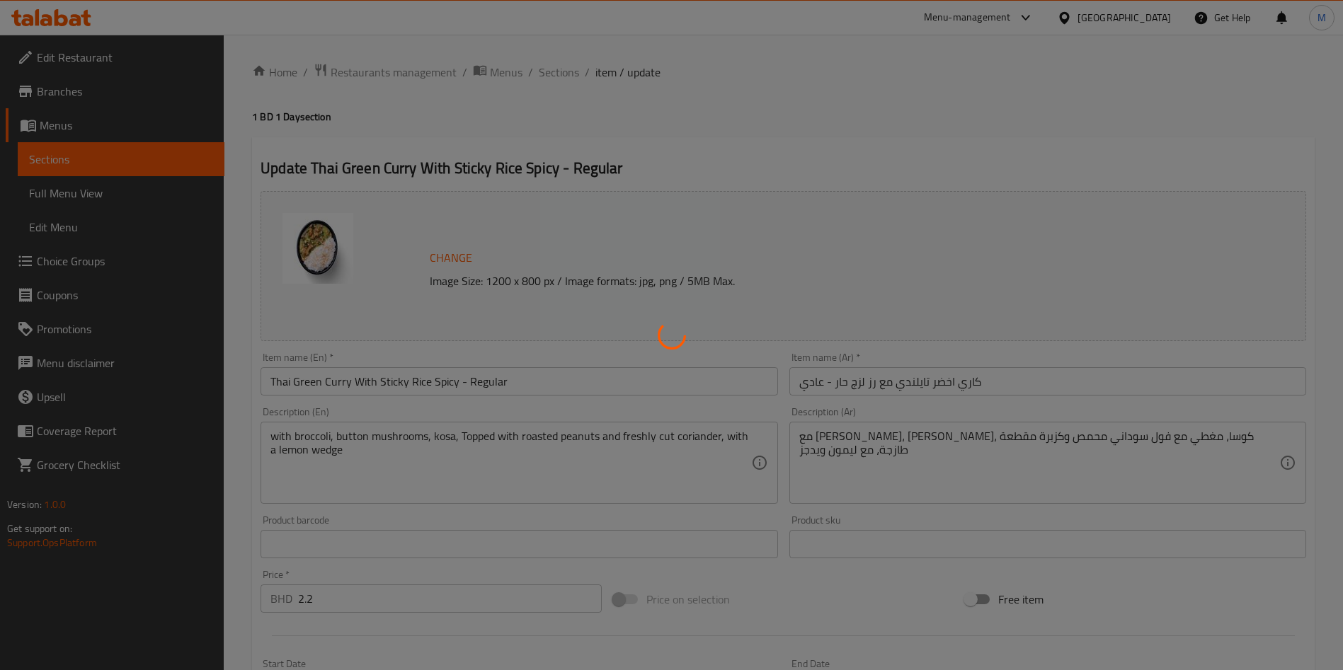
type input "0"
type input "تزيين"
type input "0"
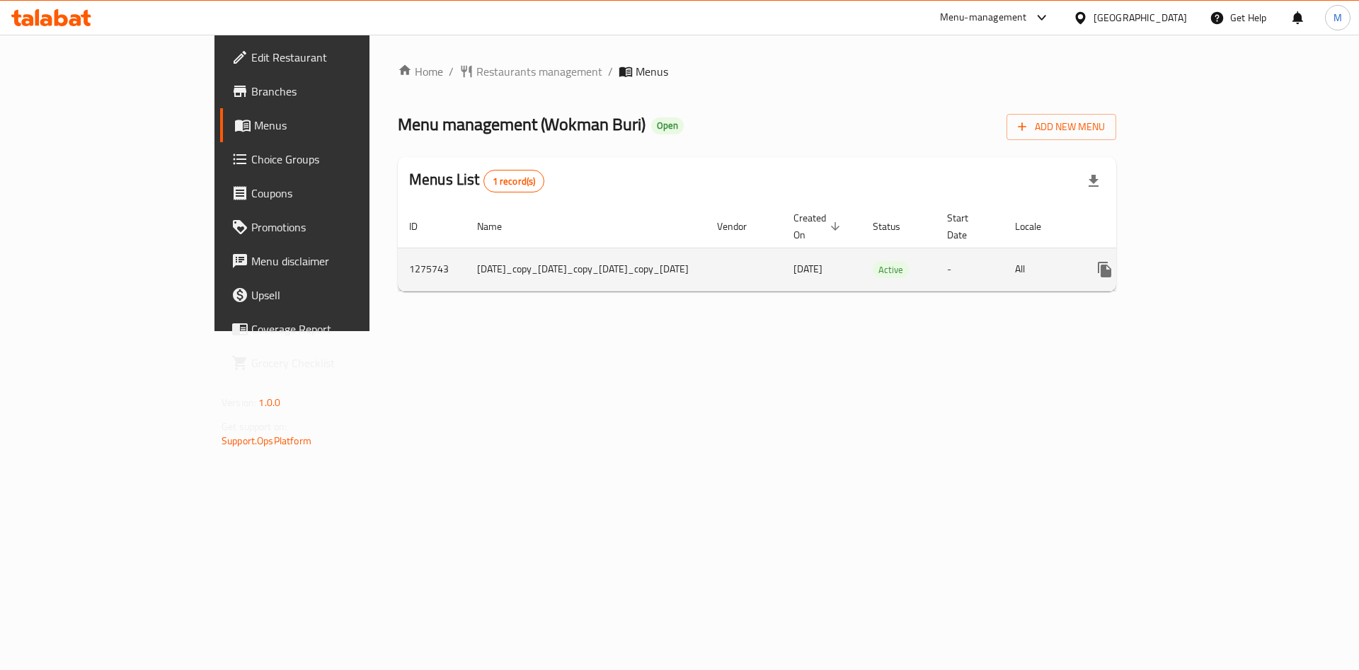
click at [1213, 263] on icon "enhanced table" at bounding box center [1206, 269] width 13 height 13
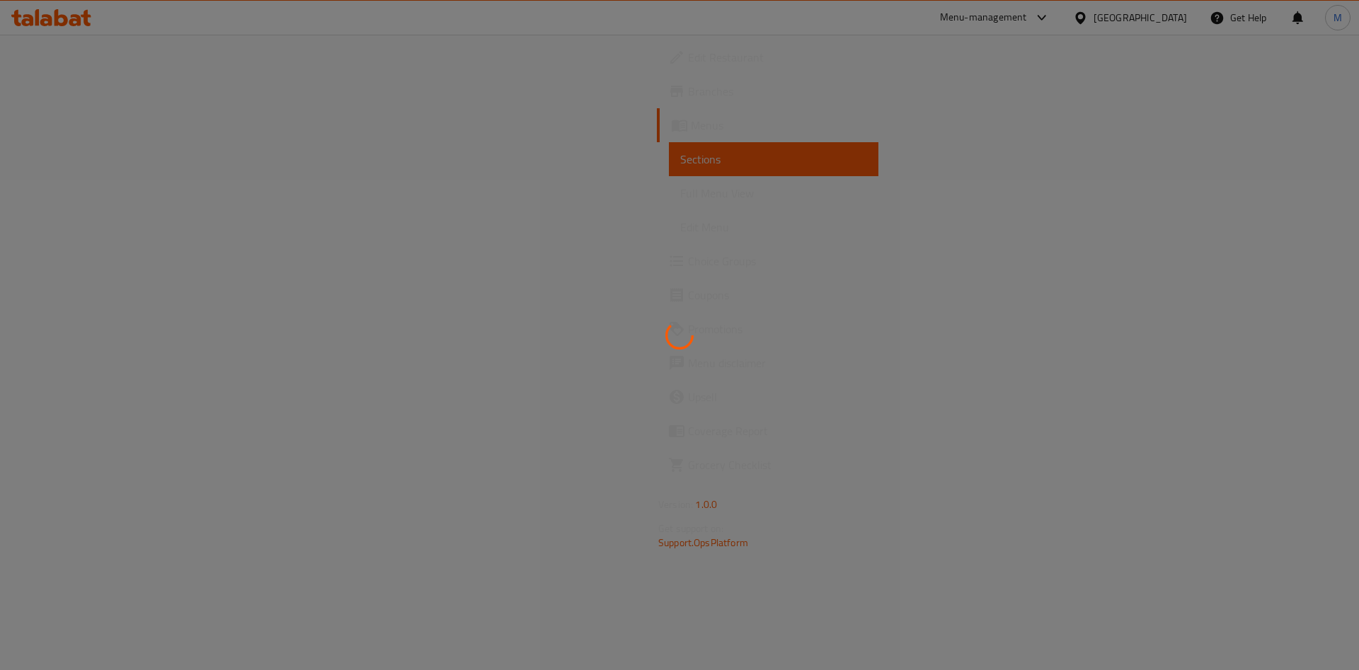
click at [1306, 247] on div at bounding box center [679, 335] width 1359 height 670
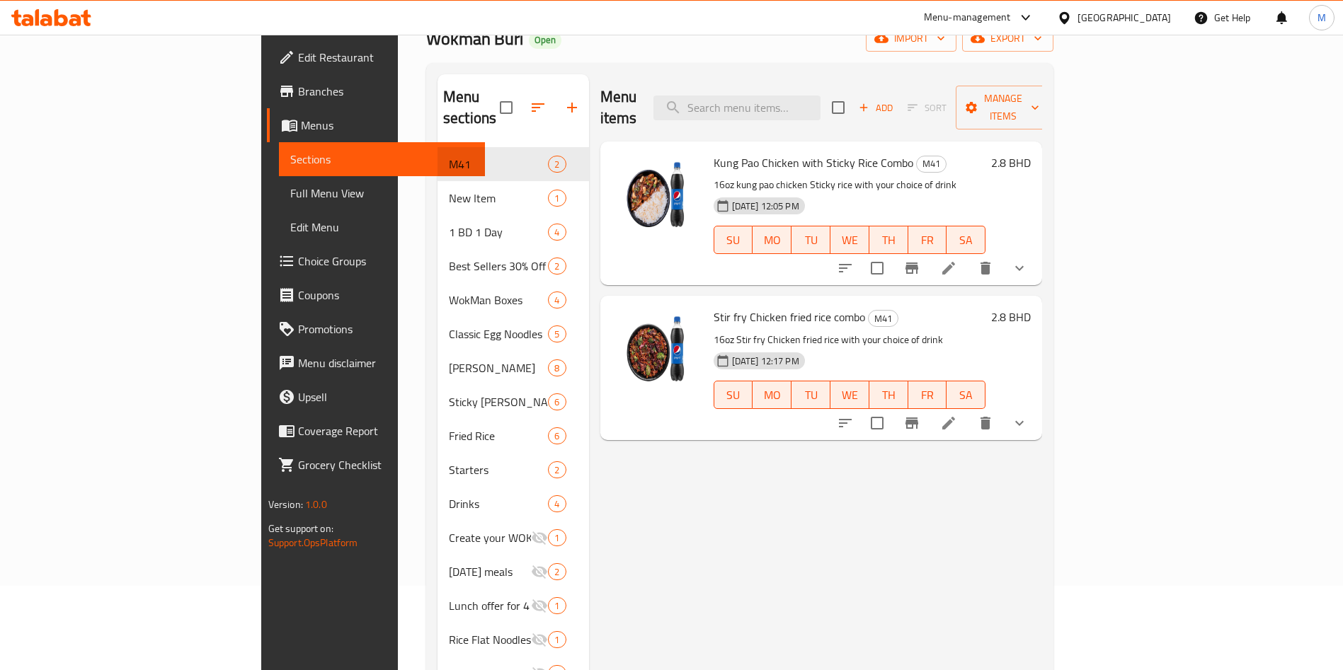
scroll to position [198, 0]
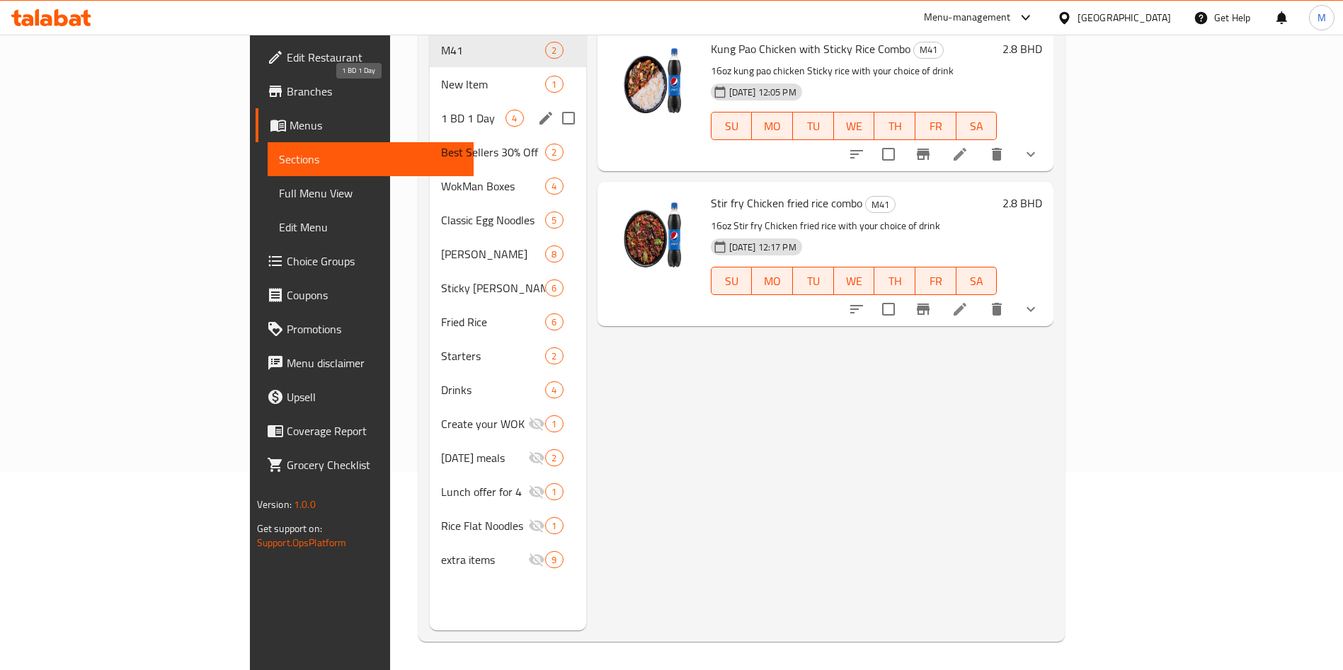
click at [441, 110] on span "1 BD 1 Day" at bounding box center [473, 118] width 64 height 17
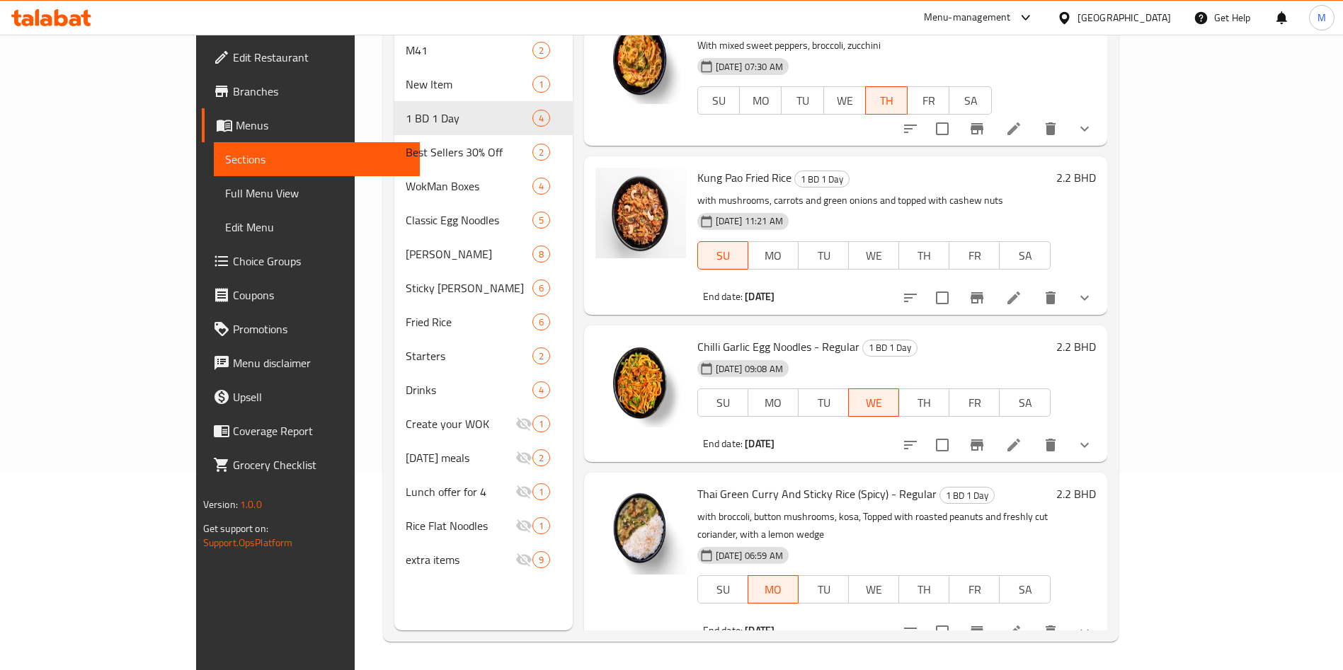
scroll to position [5, 0]
click at [1022, 623] on icon at bounding box center [1013, 631] width 17 height 17
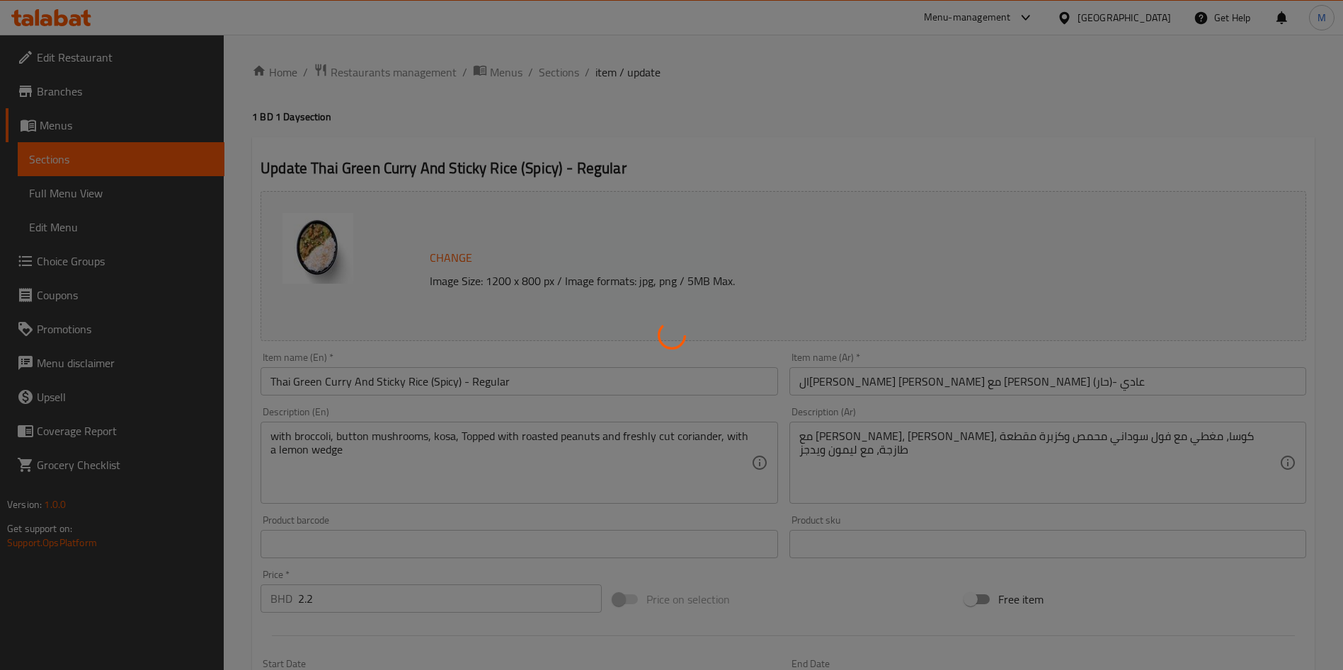
type input "تزيين"
type input "0"
type input "إضافات مميزة"
type input "0"
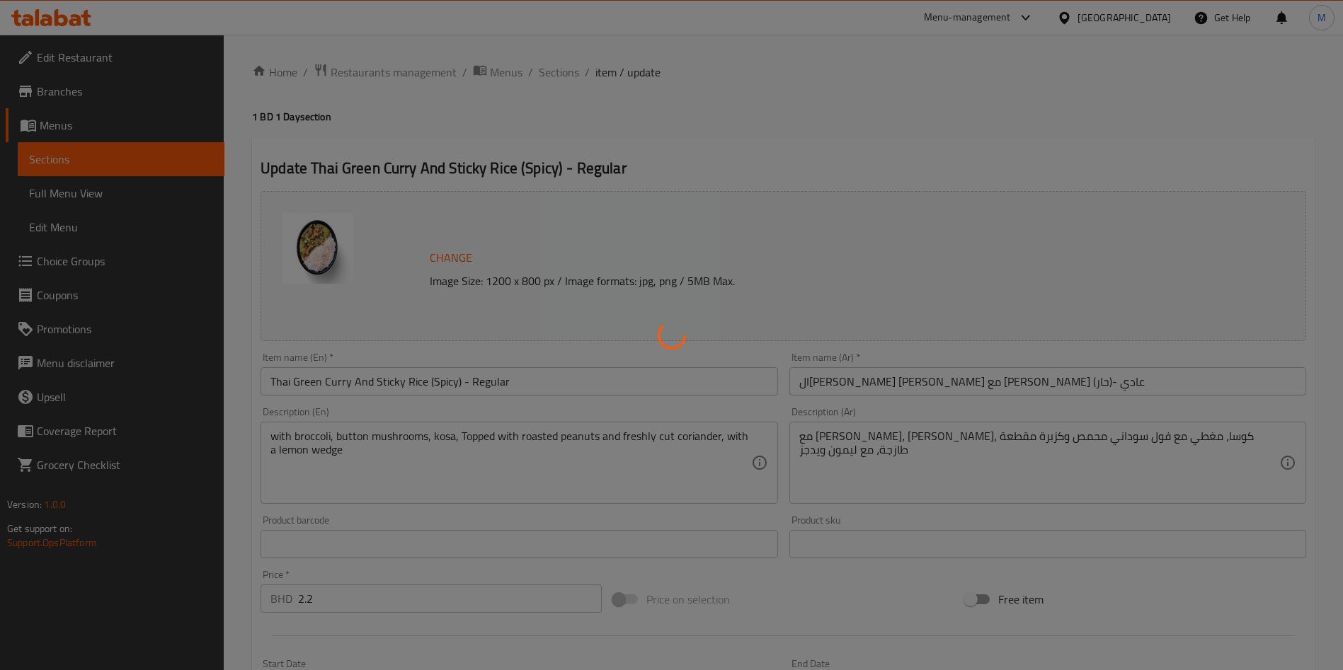
type input "0"
type input "اختر البروتين الخاص بك"
type input "1"
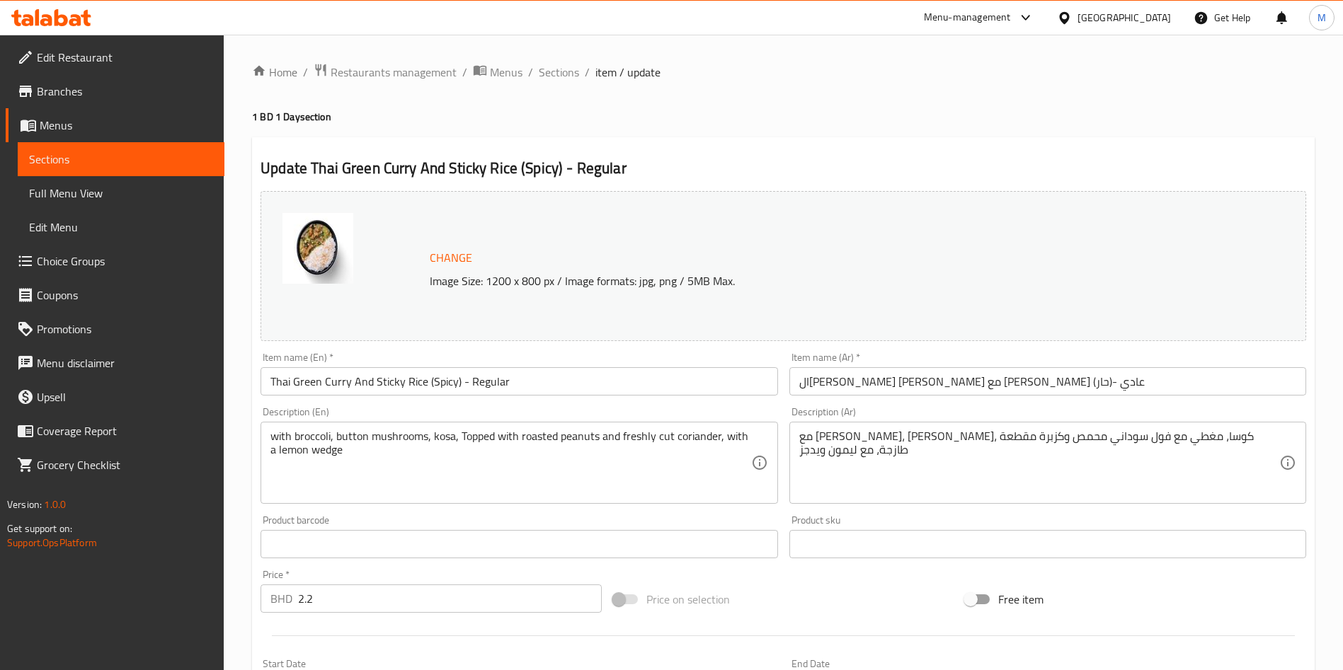
click at [67, 95] on span "Branches" at bounding box center [125, 91] width 176 height 17
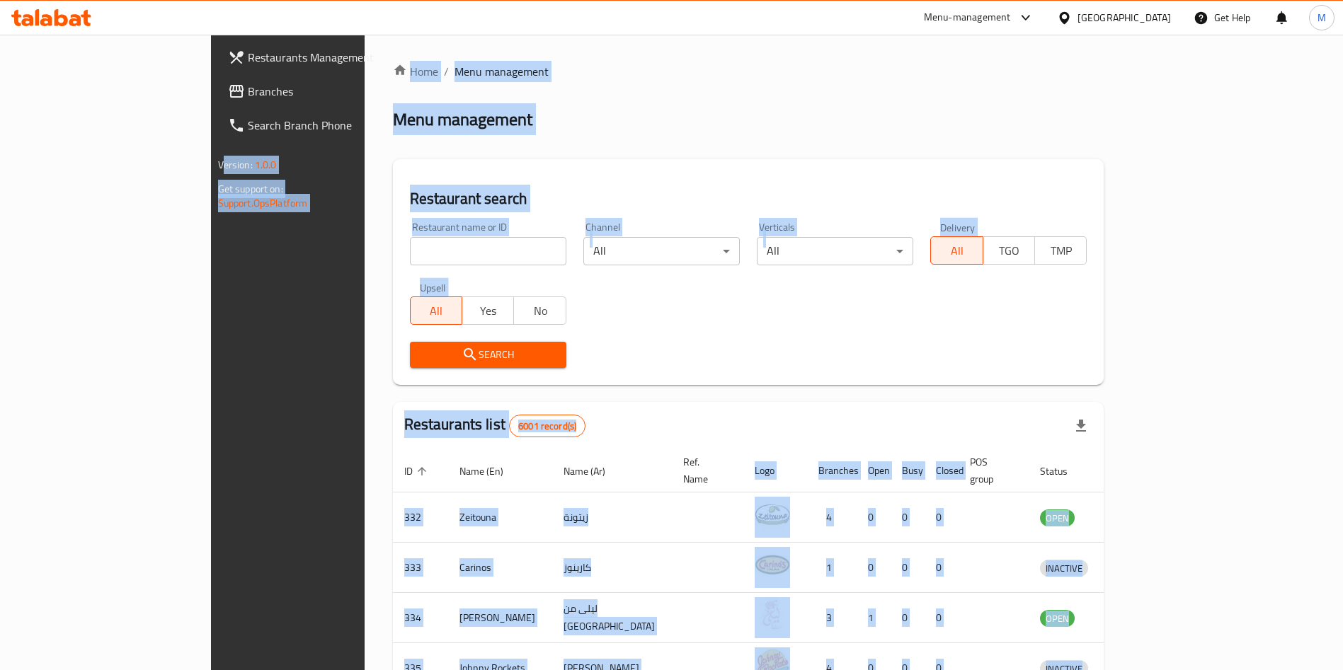
click at [393, 118] on div "Menu management" at bounding box center [748, 119] width 711 height 23
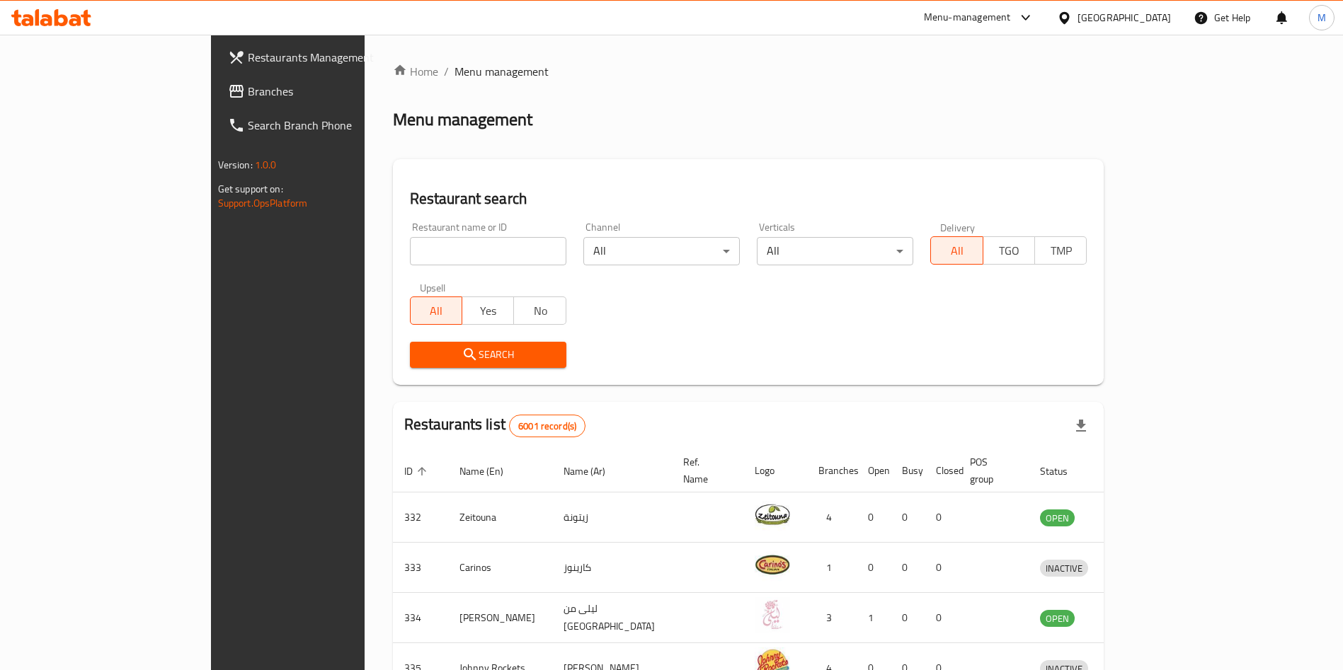
click at [410, 257] on input "search" at bounding box center [488, 251] width 156 height 28
paste input "Wing Man"
type input "Wing Man"
click button "Search" at bounding box center [488, 355] width 156 height 26
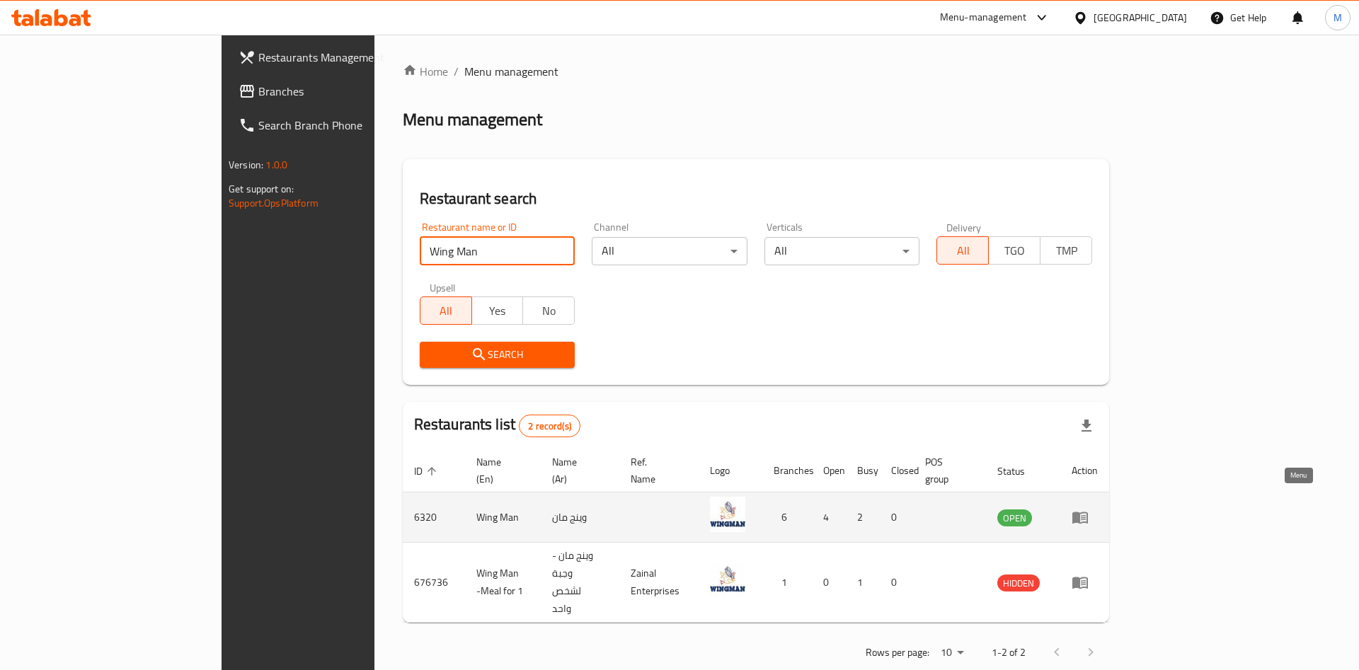
click at [1098, 509] on link "enhanced table" at bounding box center [1084, 517] width 26 height 17
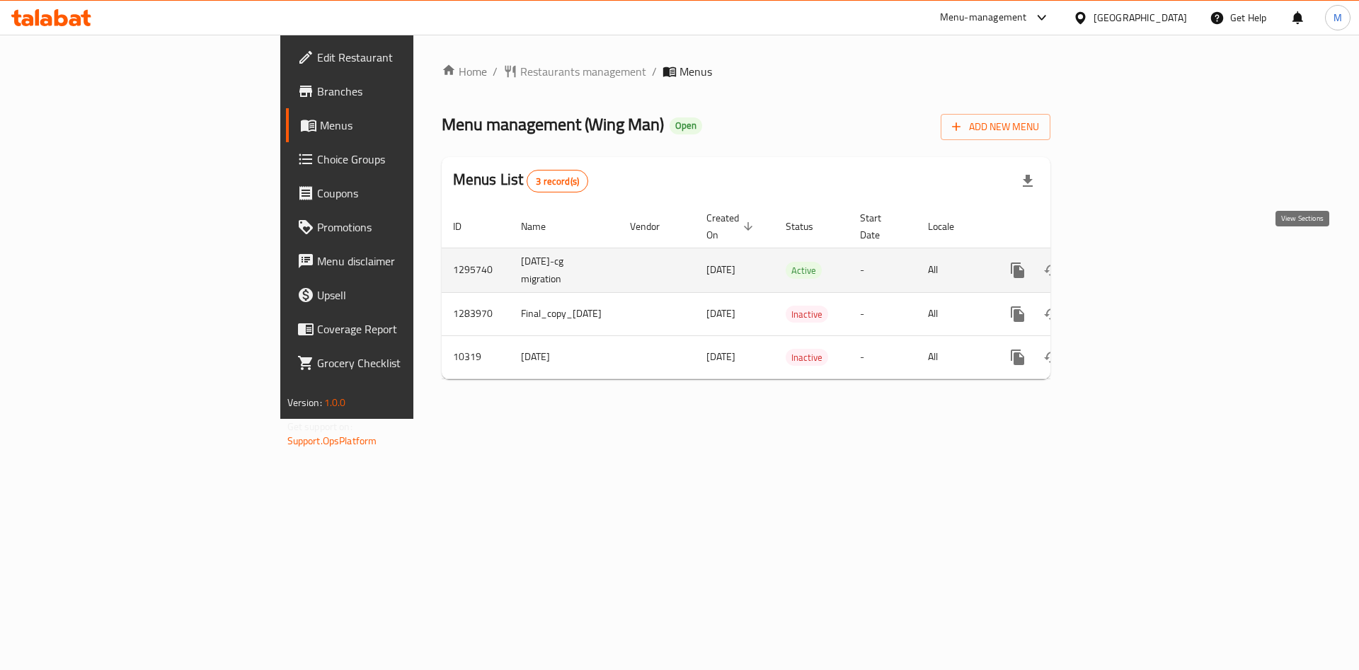
click at [1128, 262] on icon "enhanced table" at bounding box center [1119, 270] width 17 height 17
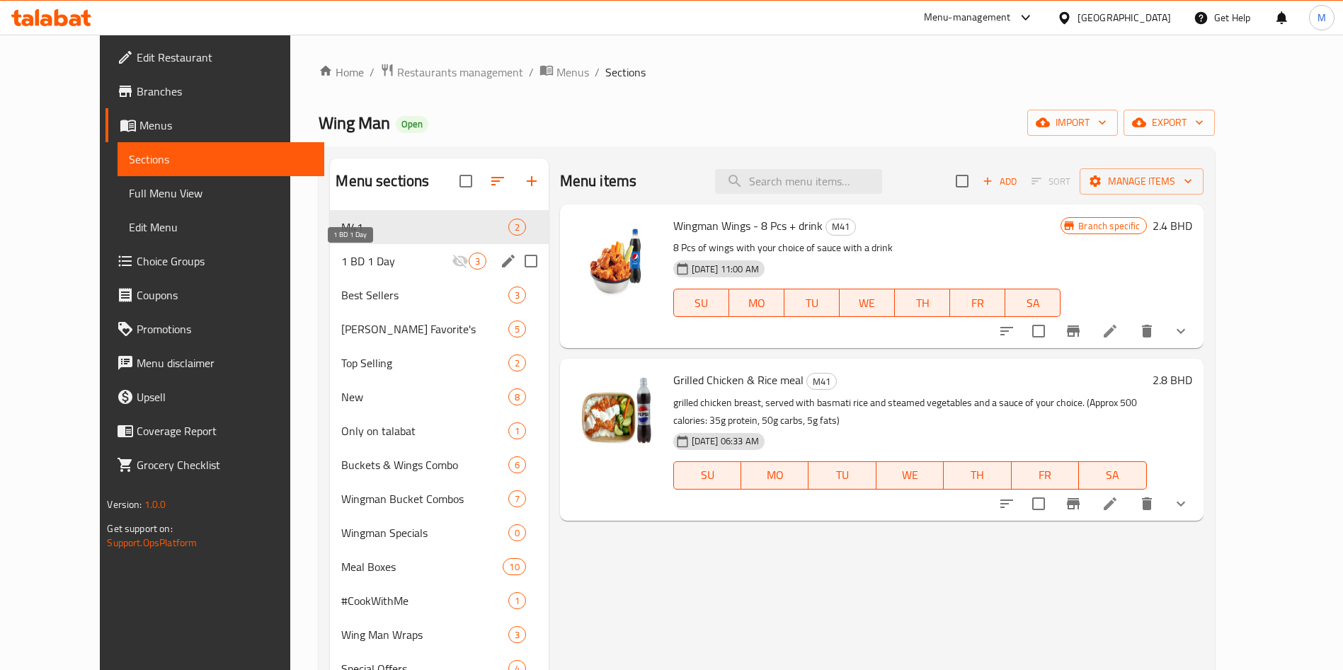
click at [341, 253] on span "1 BD 1 Day" at bounding box center [396, 261] width 110 height 17
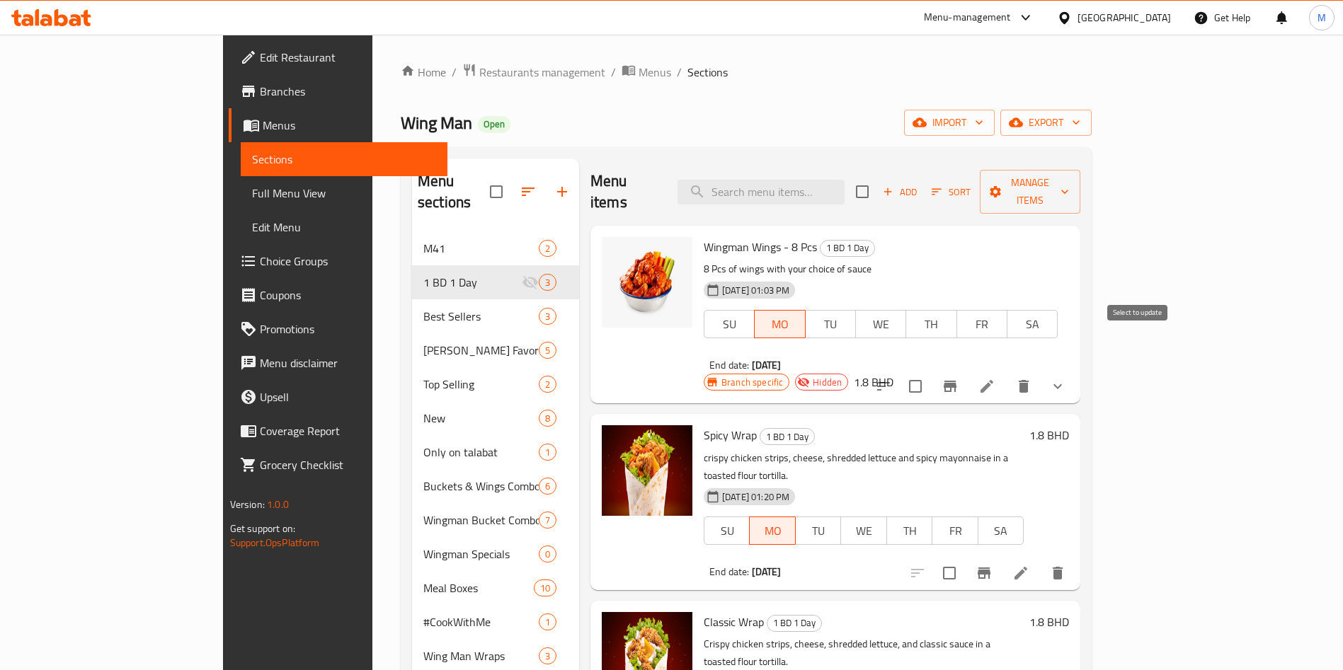
click at [930, 372] on input "checkbox" at bounding box center [915, 387] width 30 height 30
checkbox input "true"
click at [1069, 180] on span "Manage items" at bounding box center [1030, 191] width 79 height 35
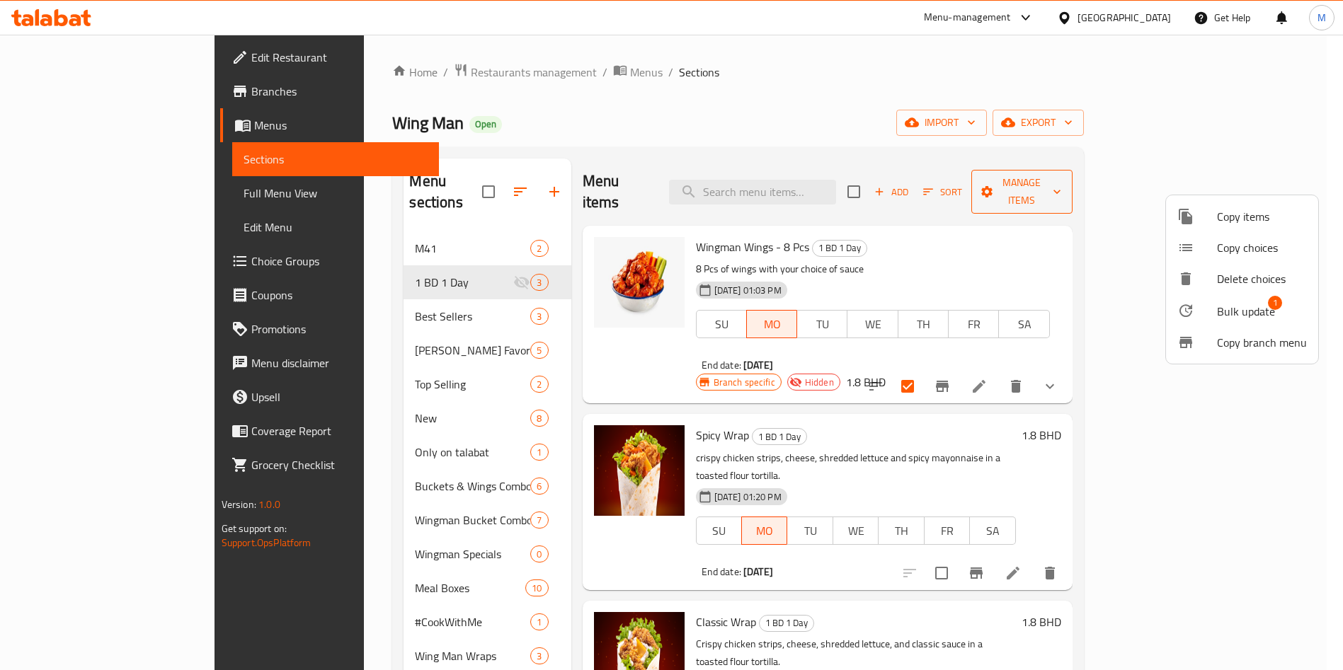
click at [1238, 180] on div at bounding box center [671, 335] width 1343 height 670
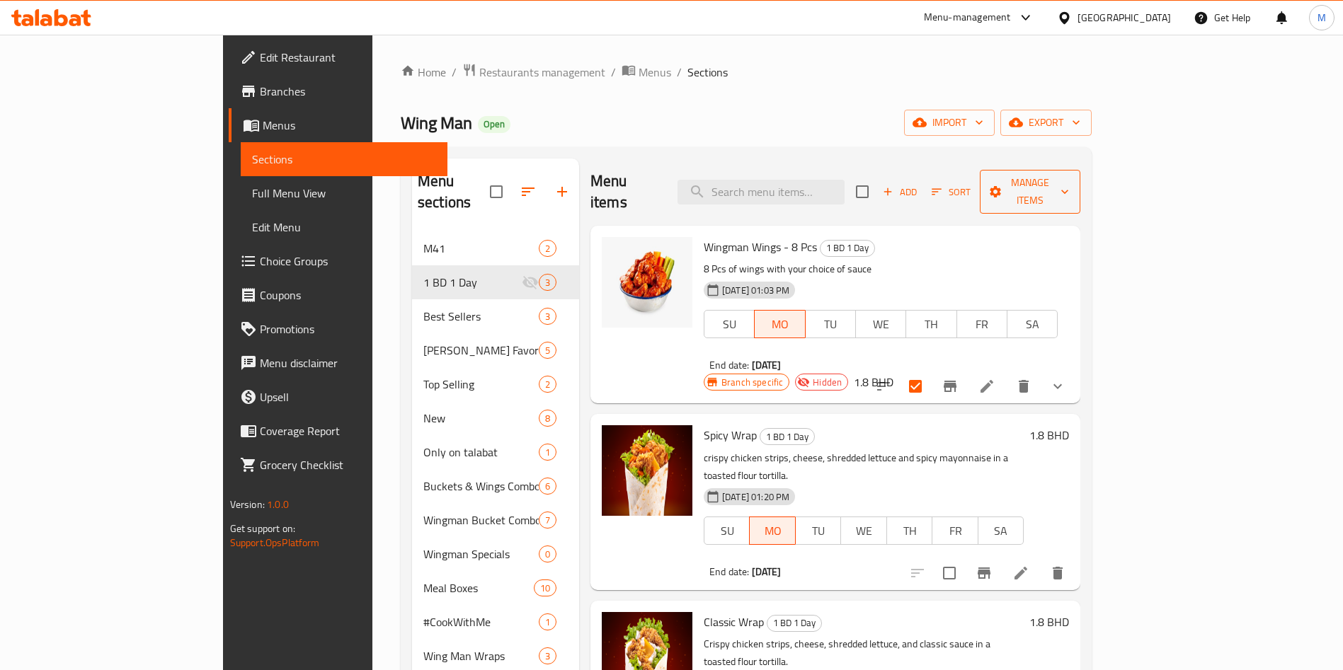
click at [1069, 180] on span "Manage items" at bounding box center [1030, 191] width 79 height 35
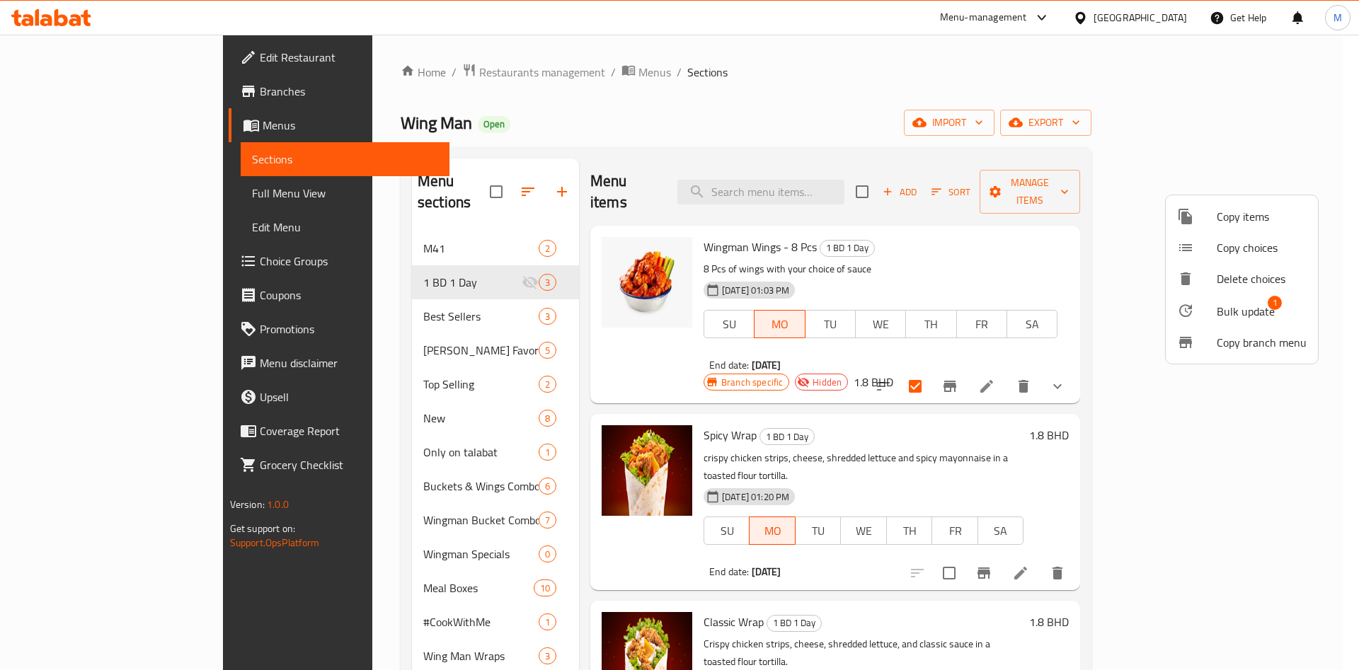
click at [1241, 303] on span "Bulk update" at bounding box center [1246, 311] width 58 height 17
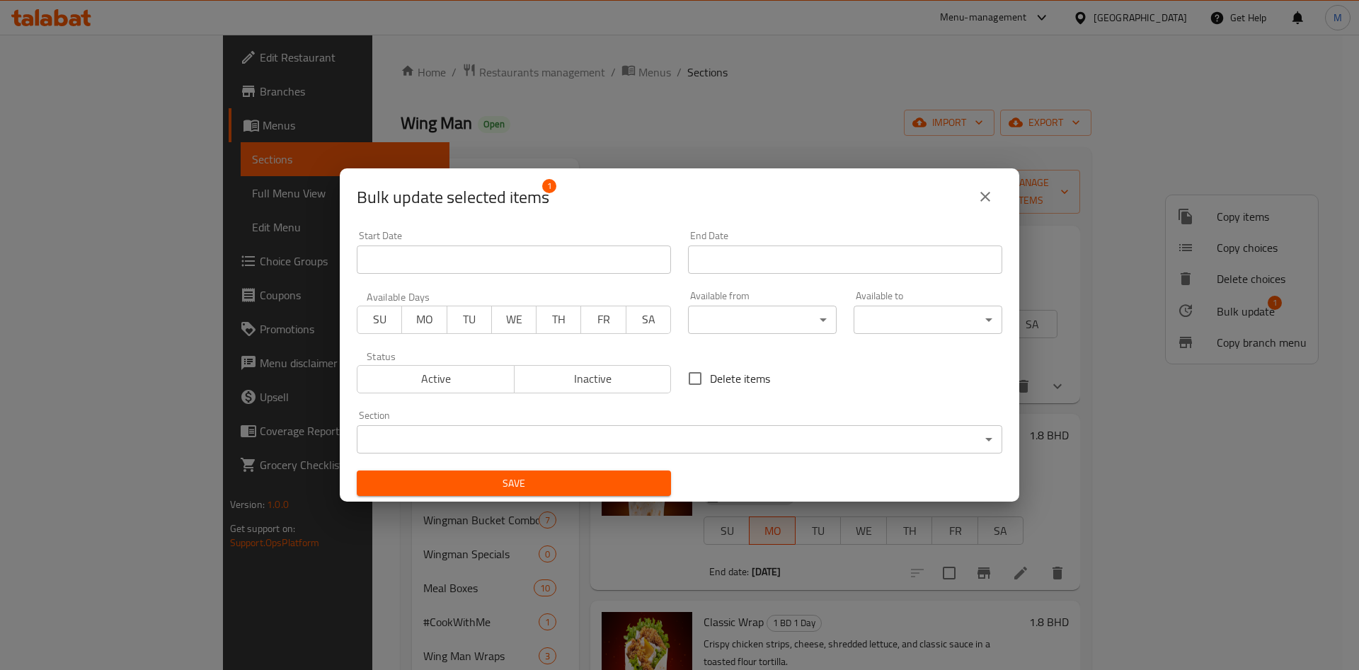
click at [430, 387] on span "Active" at bounding box center [436, 379] width 146 height 21
click at [427, 316] on span "MO" at bounding box center [424, 319] width 33 height 21
click at [435, 380] on span "Active" at bounding box center [436, 379] width 146 height 21
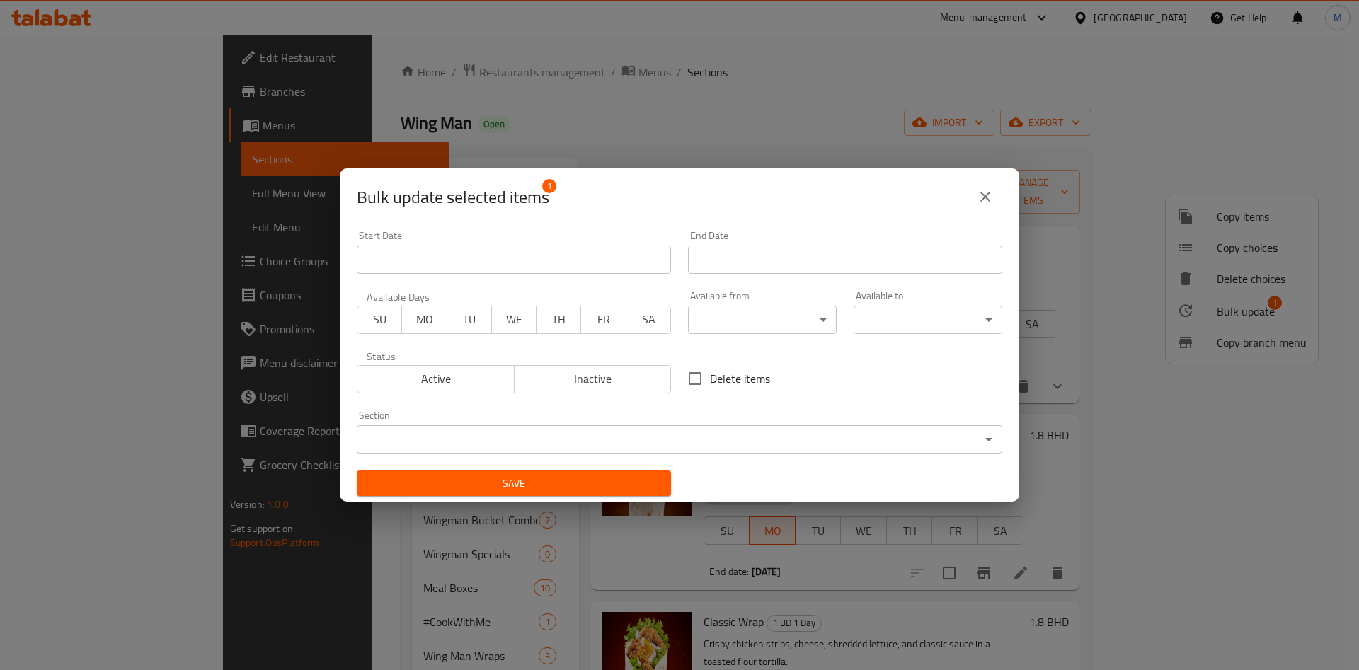
click at [435, 380] on span "Active" at bounding box center [436, 379] width 146 height 21
click at [422, 314] on span "MO" at bounding box center [424, 319] width 33 height 21
click at [433, 384] on span "Active" at bounding box center [436, 379] width 146 height 21
click at [456, 372] on span "Active" at bounding box center [436, 379] width 146 height 21
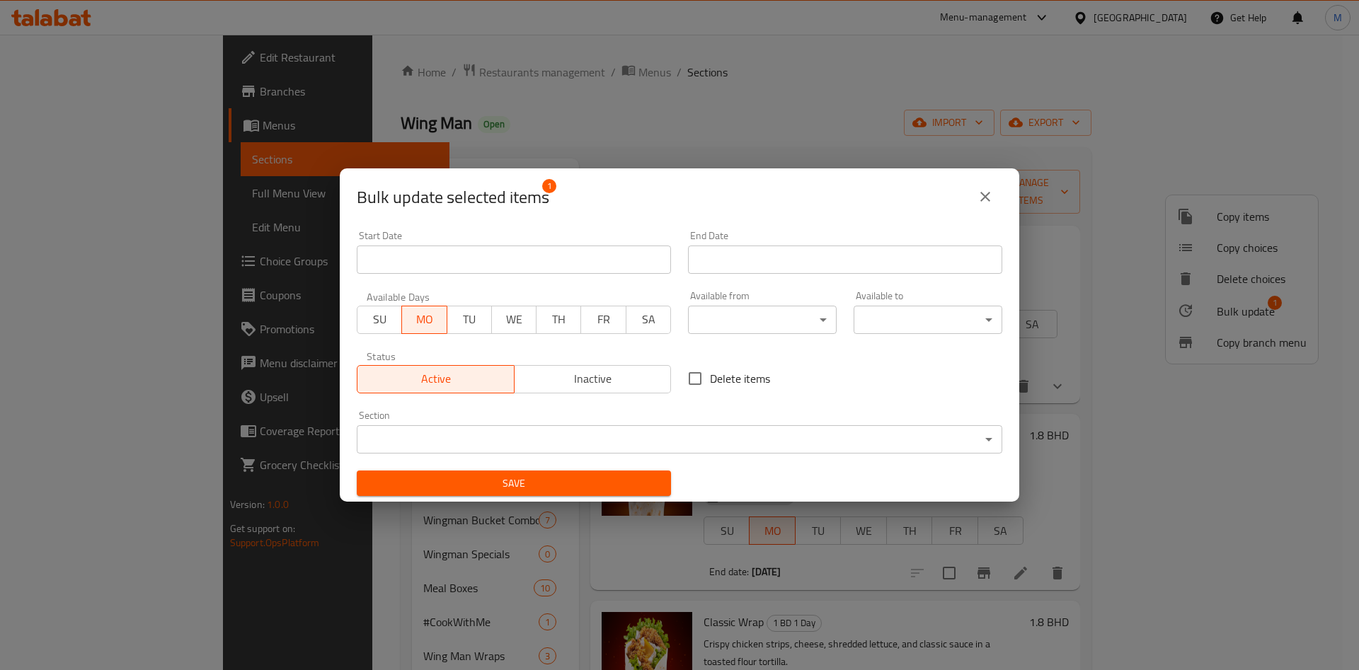
click at [761, 258] on input "Start Date" at bounding box center [845, 260] width 314 height 28
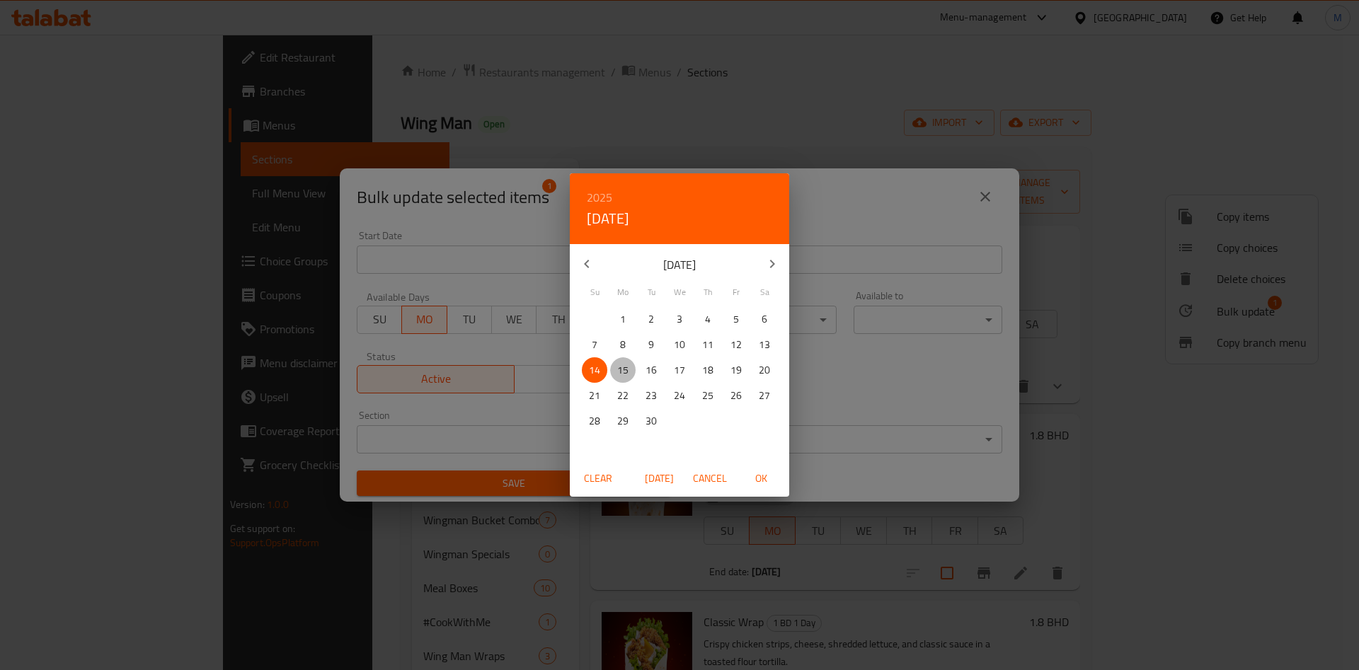
click at [611, 372] on span "15" at bounding box center [622, 371] width 25 height 18
click at [764, 477] on span "OK" at bounding box center [761, 479] width 34 height 18
type input "[DATE]"
click at [764, 477] on span "OK" at bounding box center [761, 479] width 34 height 18
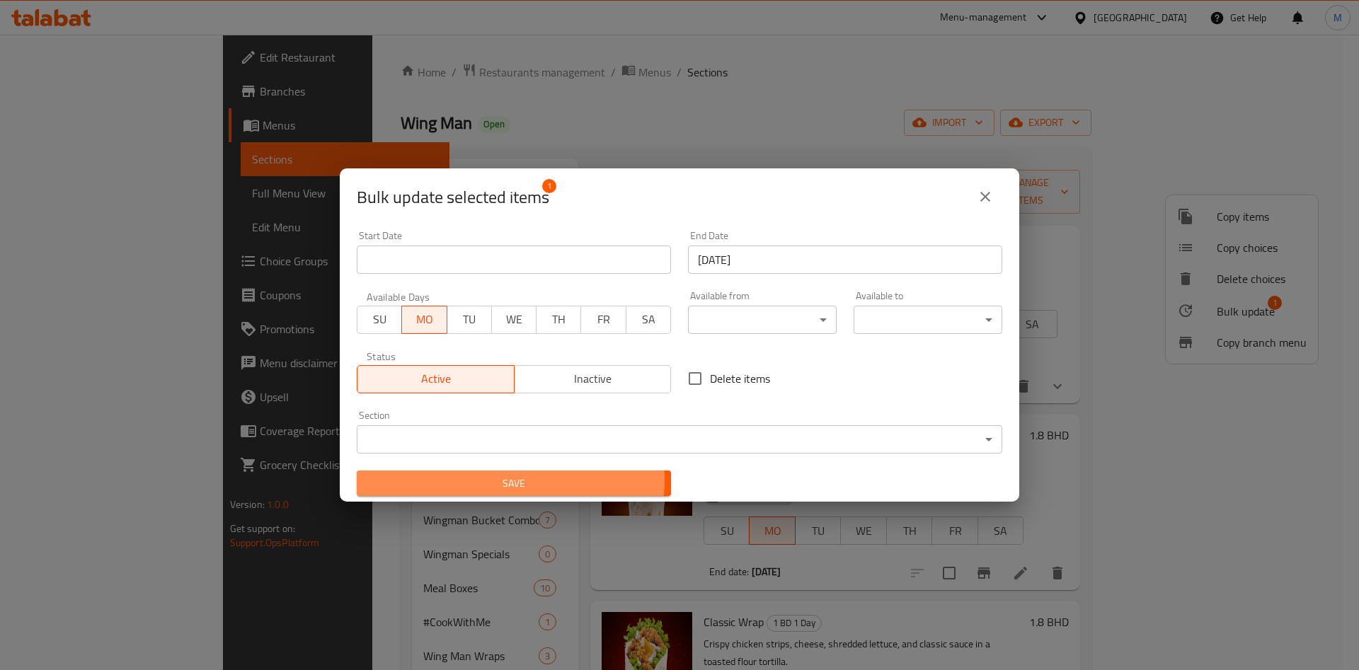
click at [502, 480] on span "Save" at bounding box center [514, 484] width 292 height 18
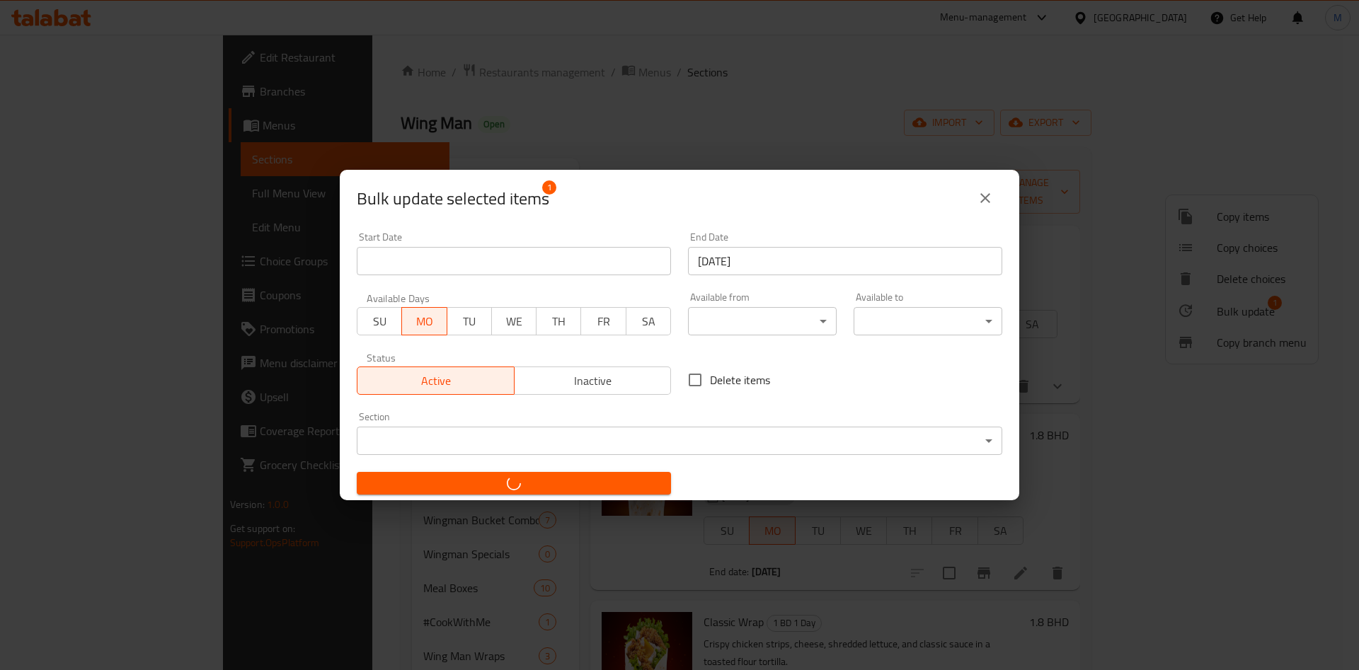
checkbox input "false"
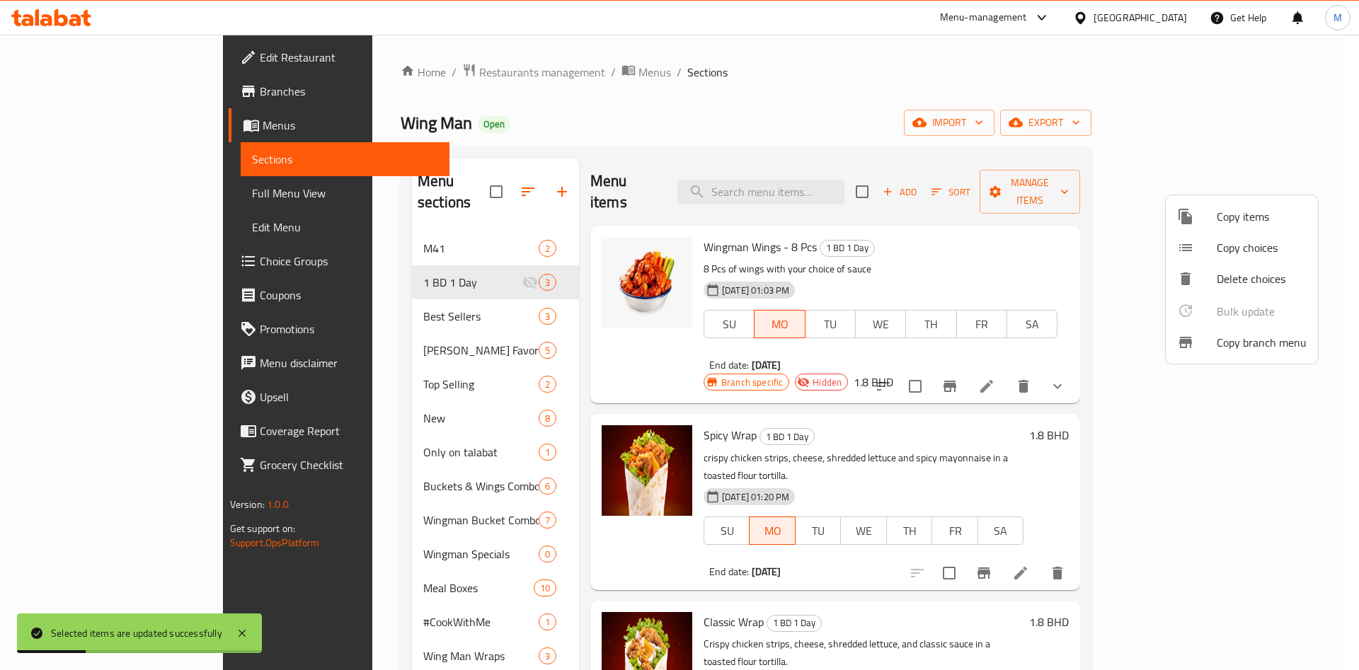
click at [698, 126] on div at bounding box center [679, 335] width 1359 height 670
click at [698, 126] on div "Wing Man Open import export" at bounding box center [746, 123] width 691 height 26
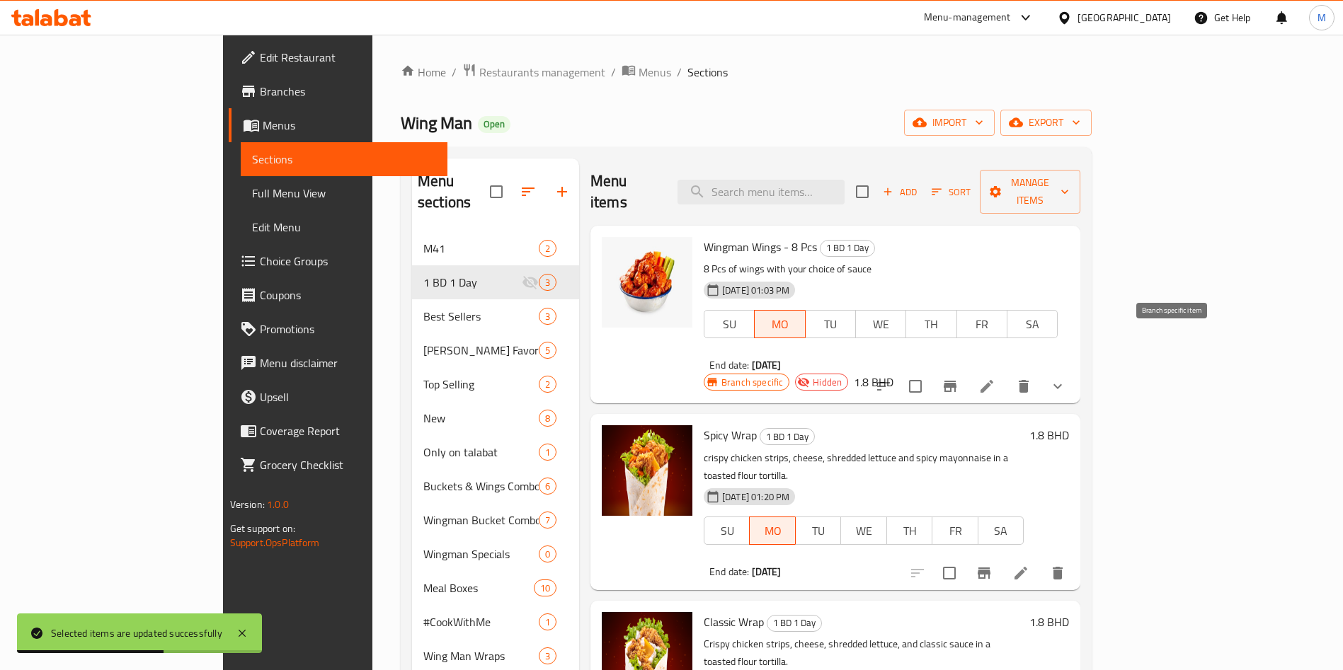
click at [967, 369] on button "Branch-specific-item" at bounding box center [950, 386] width 34 height 34
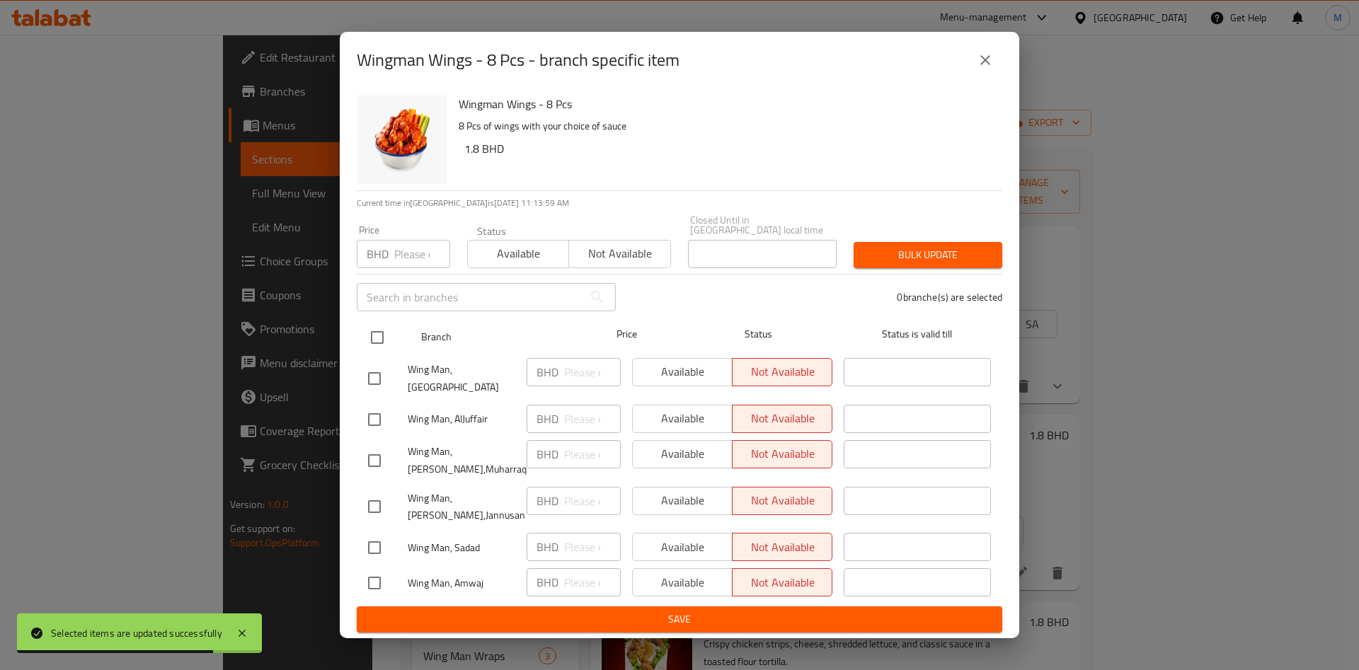
click at [379, 319] on div at bounding box center [388, 337] width 53 height 41
click at [379, 345] on input "checkbox" at bounding box center [377, 338] width 30 height 30
checkbox input "true"
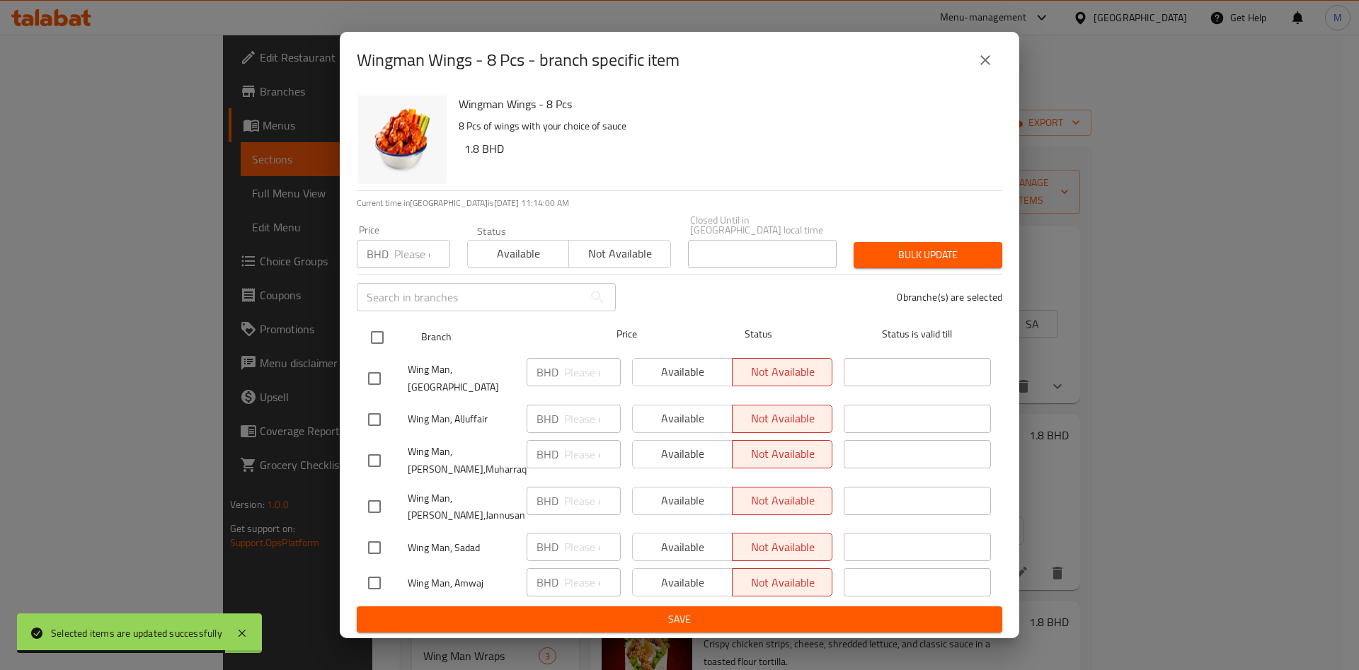
checkbox input "true"
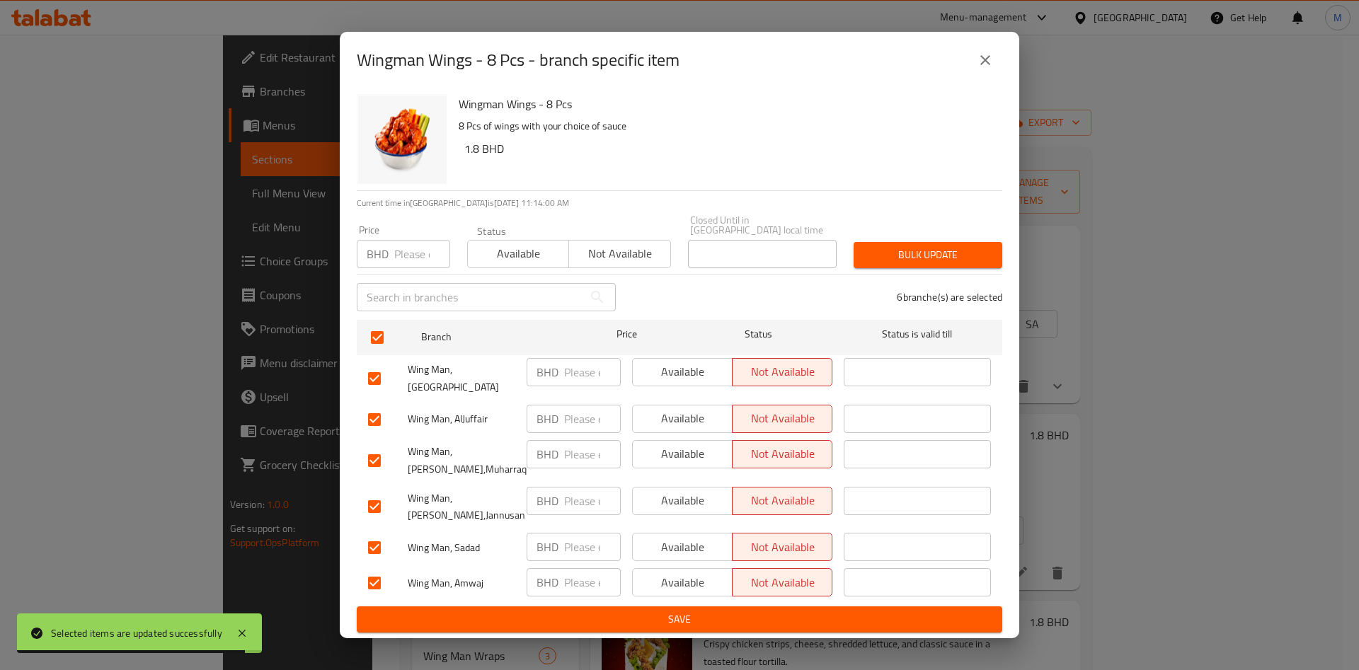
click at [515, 248] on span "Available" at bounding box center [518, 253] width 90 height 21
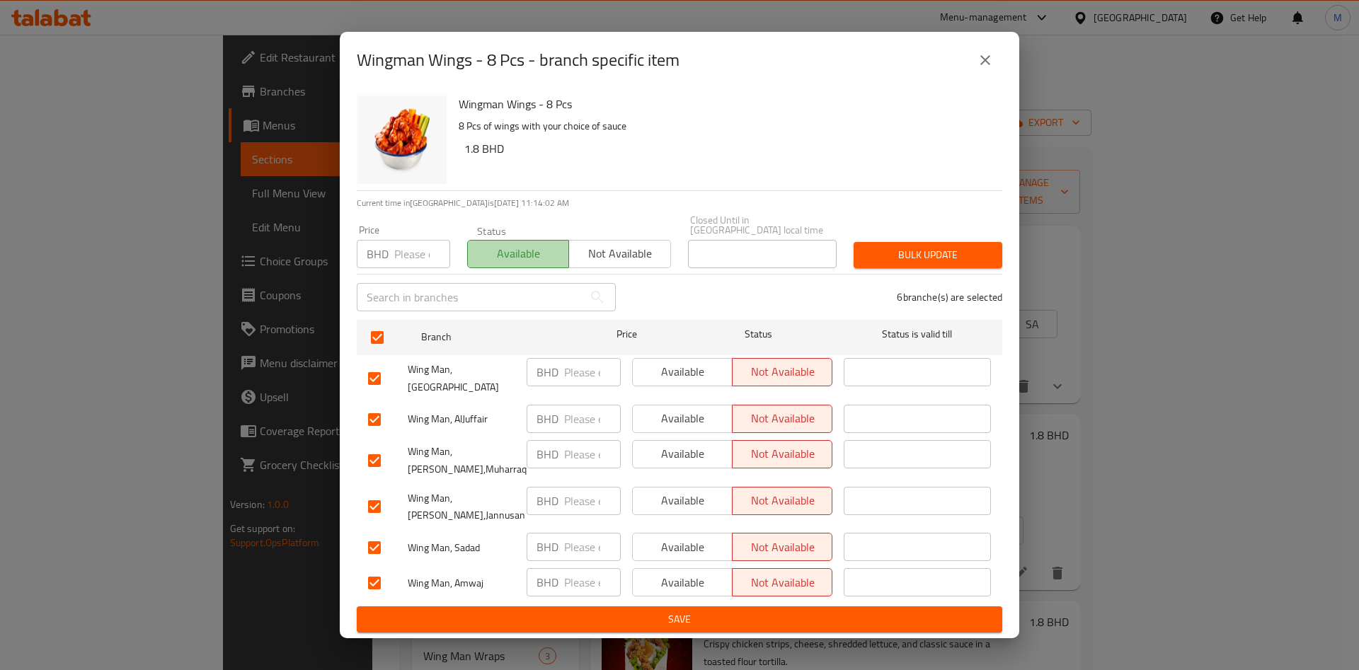
click at [481, 261] on span "Available" at bounding box center [518, 253] width 90 height 21
click at [987, 69] on icon "close" at bounding box center [985, 60] width 17 height 17
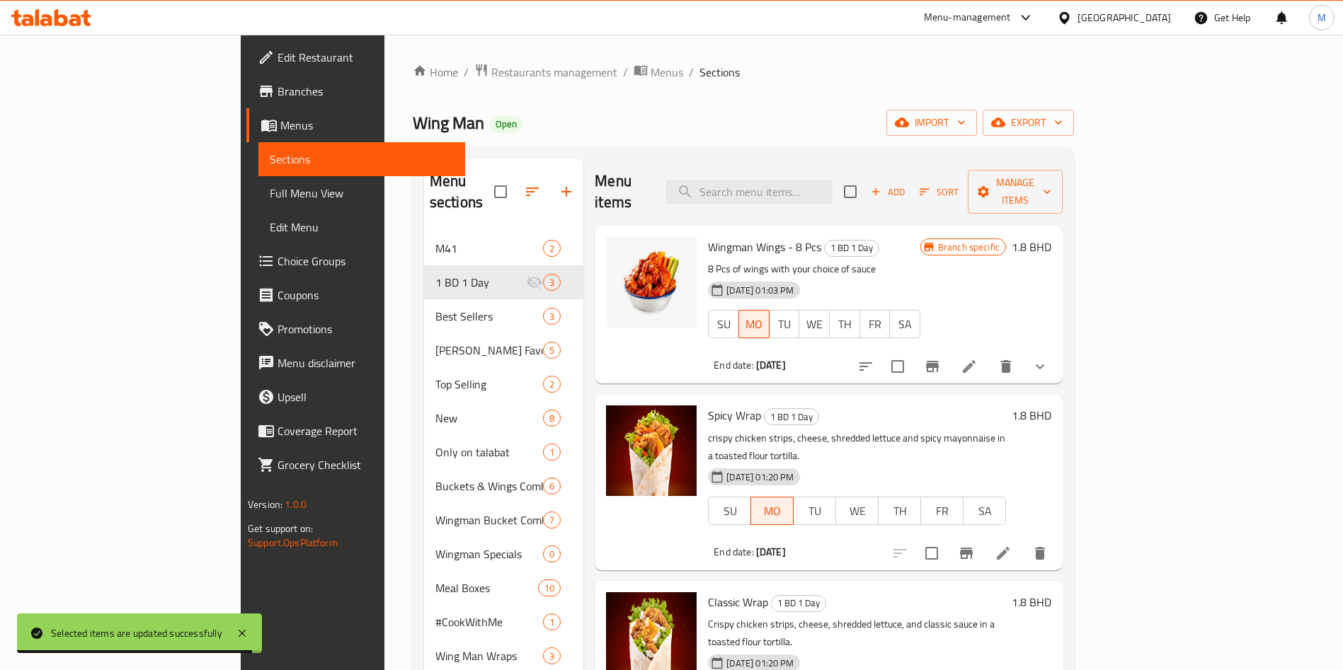
scroll to position [212, 0]
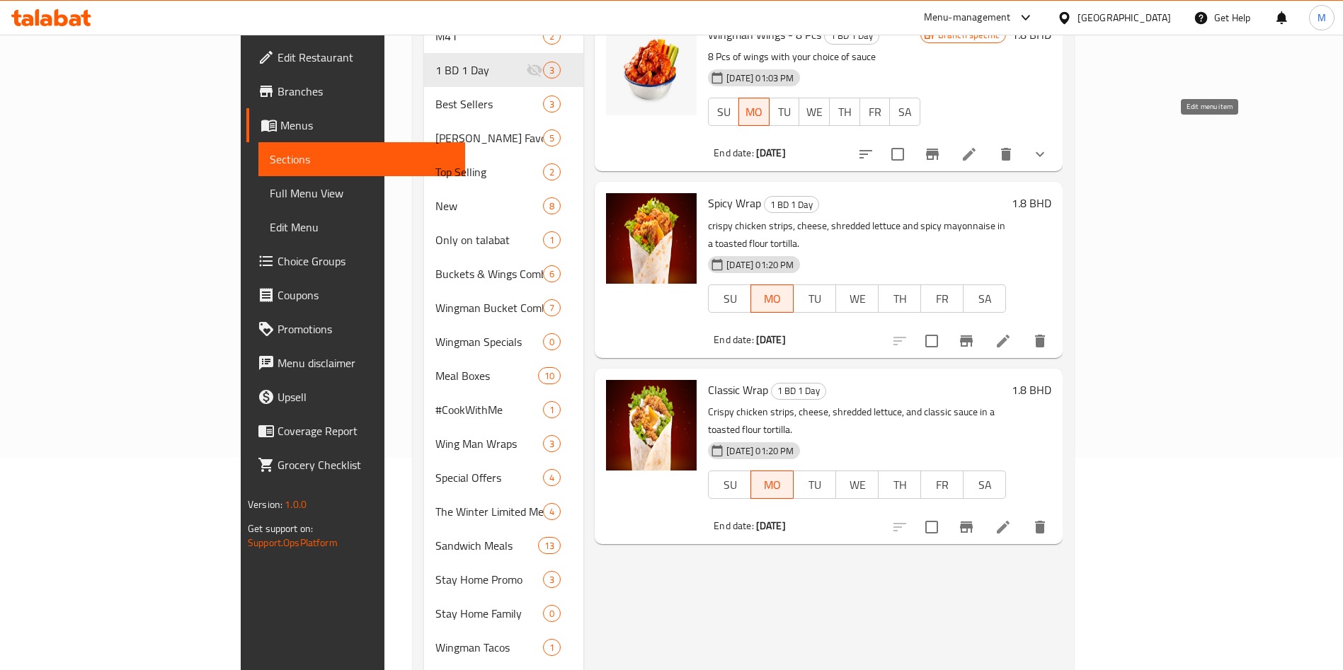
click at [977, 146] on icon at bounding box center [968, 154] width 17 height 17
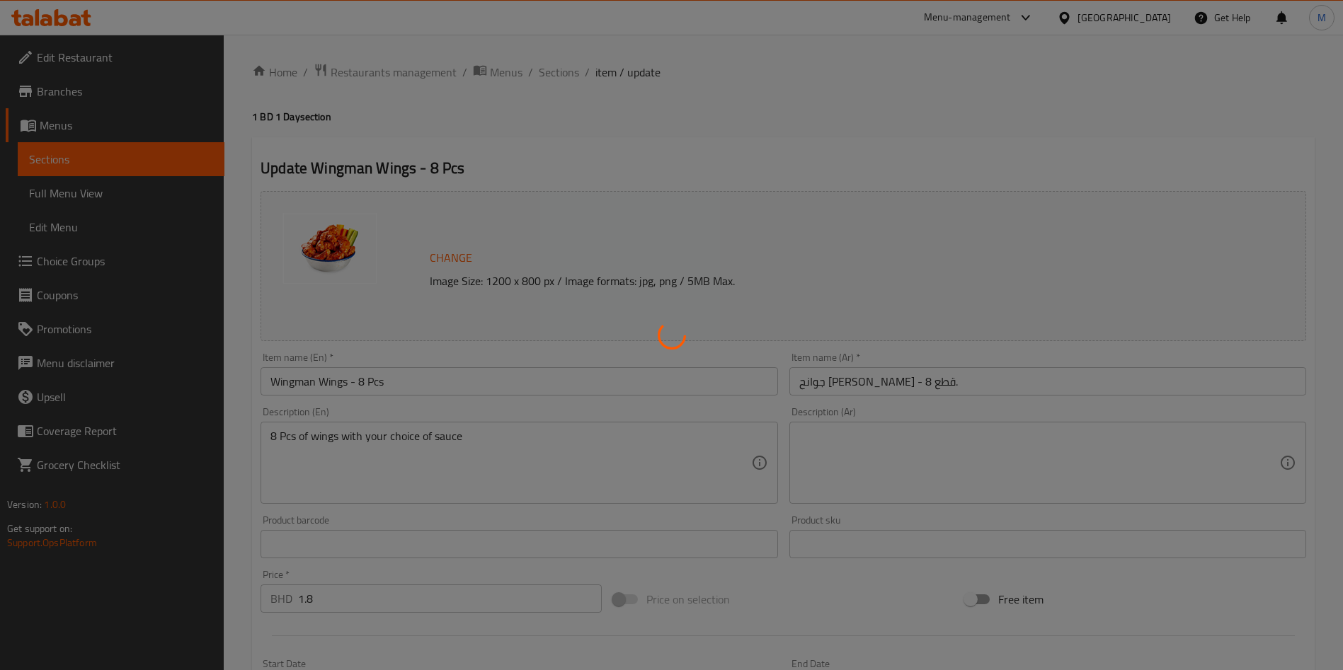
type input "مع اختيارك من"
type input "1"
type input "اختيارك من الصلصة"
type input "1"
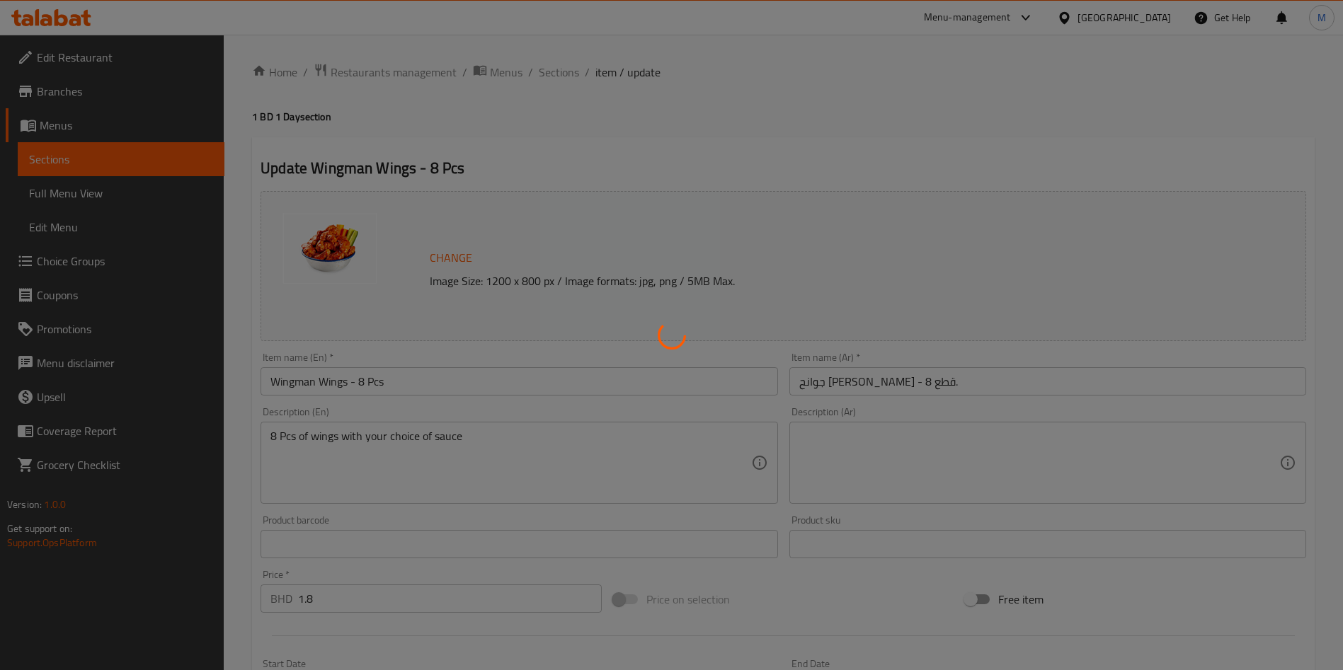
type input "1"
type input "اختيارك من الصلصة الإضافية:"
type input "0"
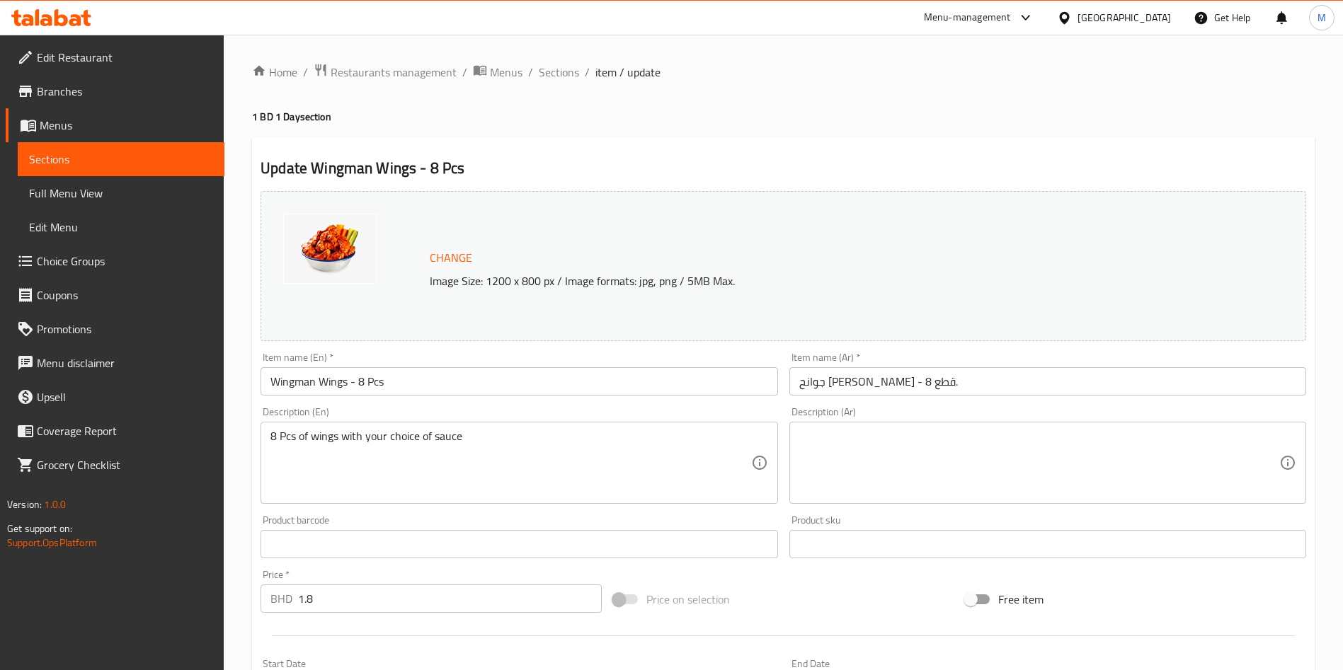
click at [115, 85] on span "Branches" at bounding box center [125, 91] width 176 height 17
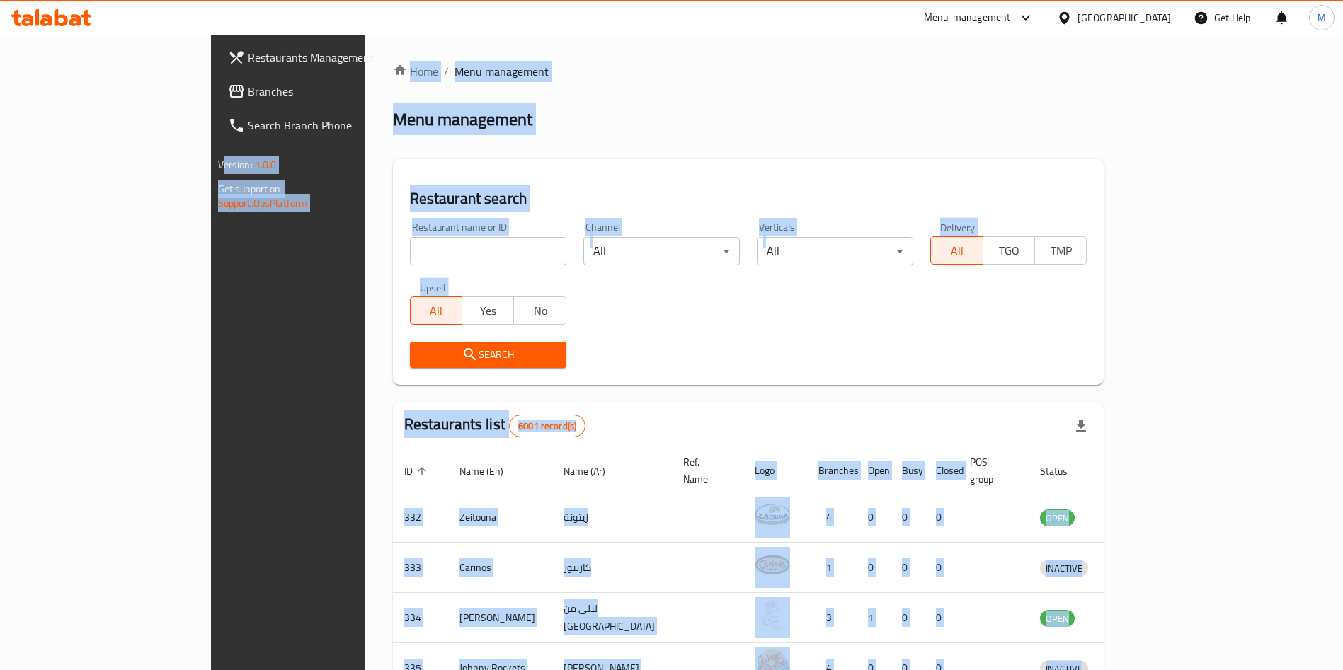
click at [410, 251] on input "search" at bounding box center [488, 251] width 156 height 28
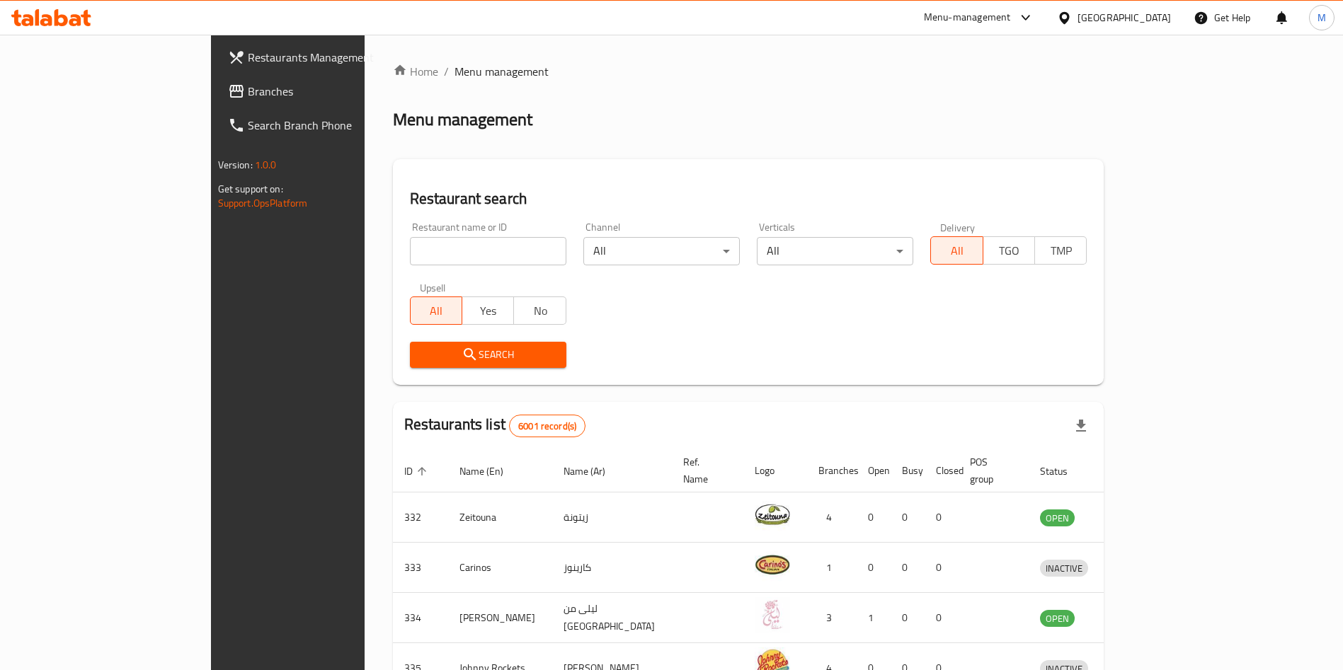
click at [410, 251] on input "search" at bounding box center [488, 251] width 156 height 28
paste input "[PERSON_NAME]"
type input "[PERSON_NAME]"
click button "Search" at bounding box center [488, 355] width 156 height 26
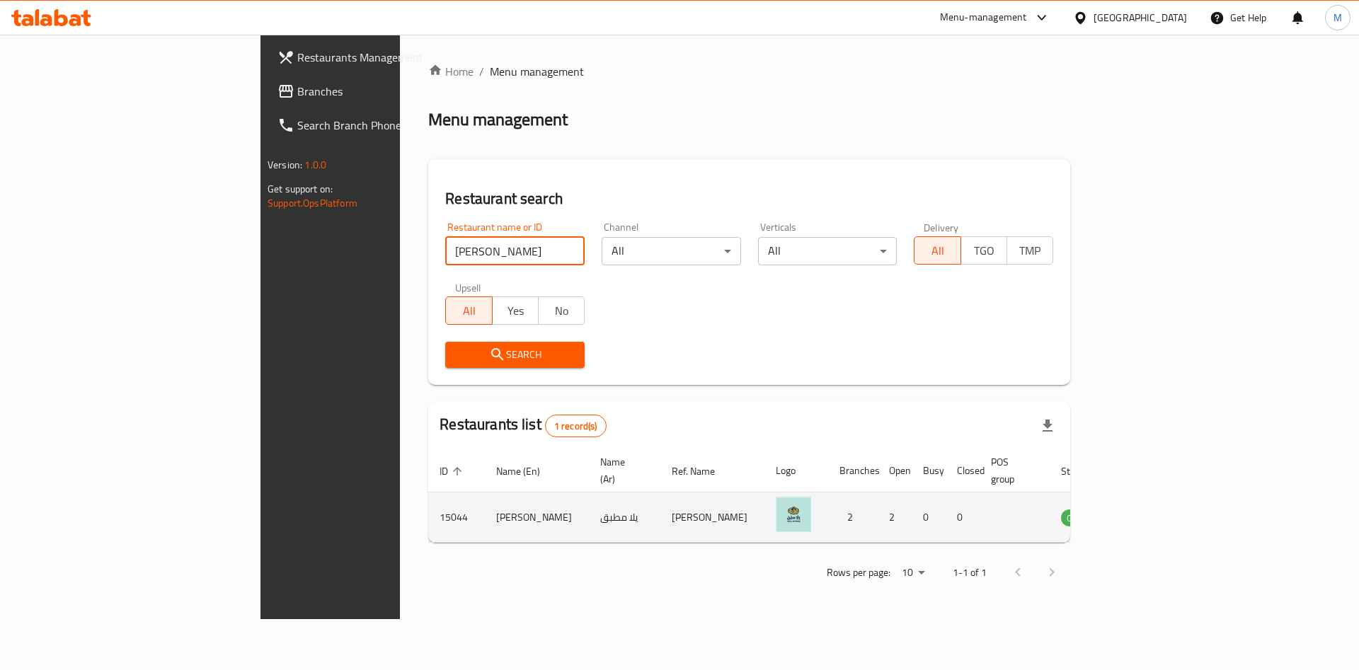
click at [1161, 509] on link "enhanced table" at bounding box center [1148, 517] width 26 height 17
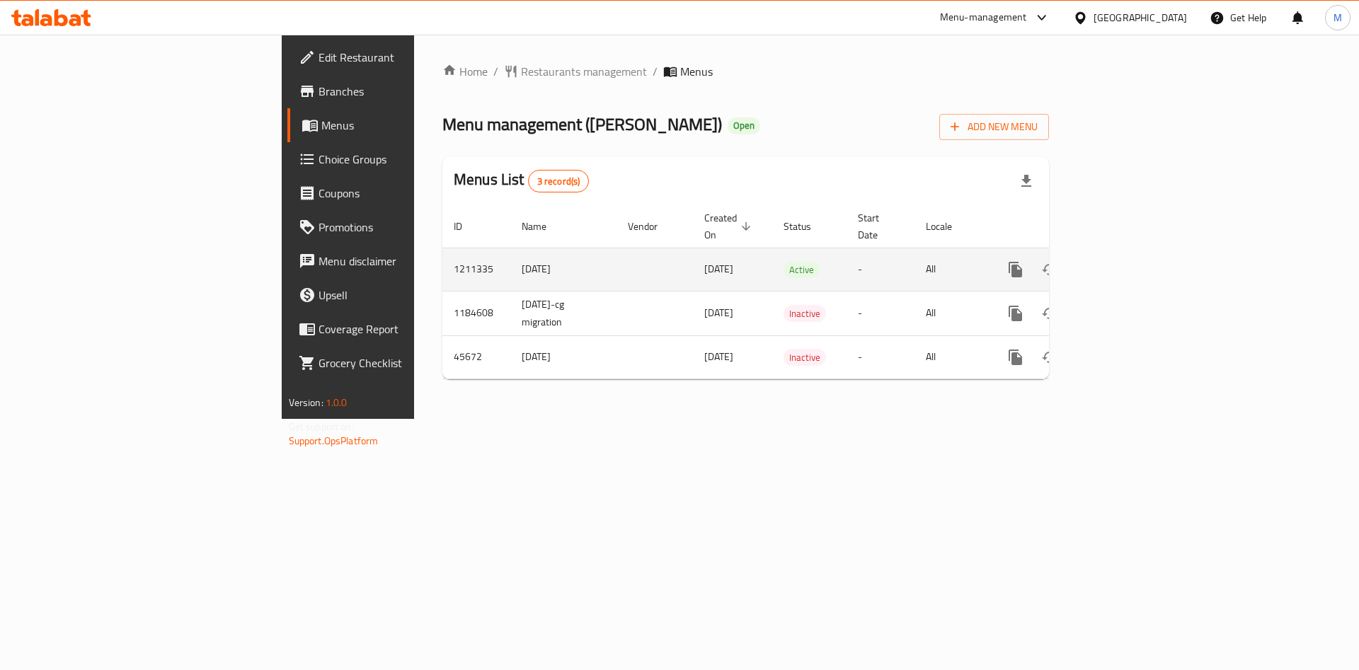
click at [1126, 261] on icon "enhanced table" at bounding box center [1117, 269] width 17 height 17
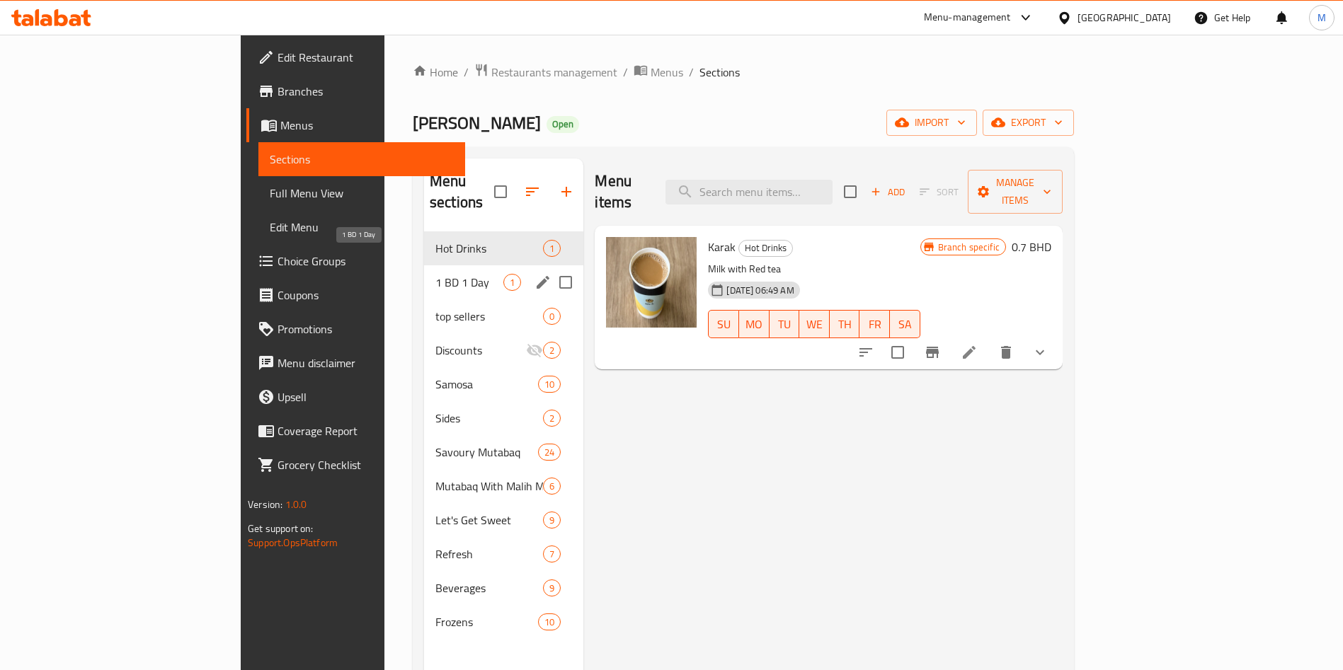
click at [435, 274] on span "1 BD 1 Day" at bounding box center [469, 282] width 68 height 17
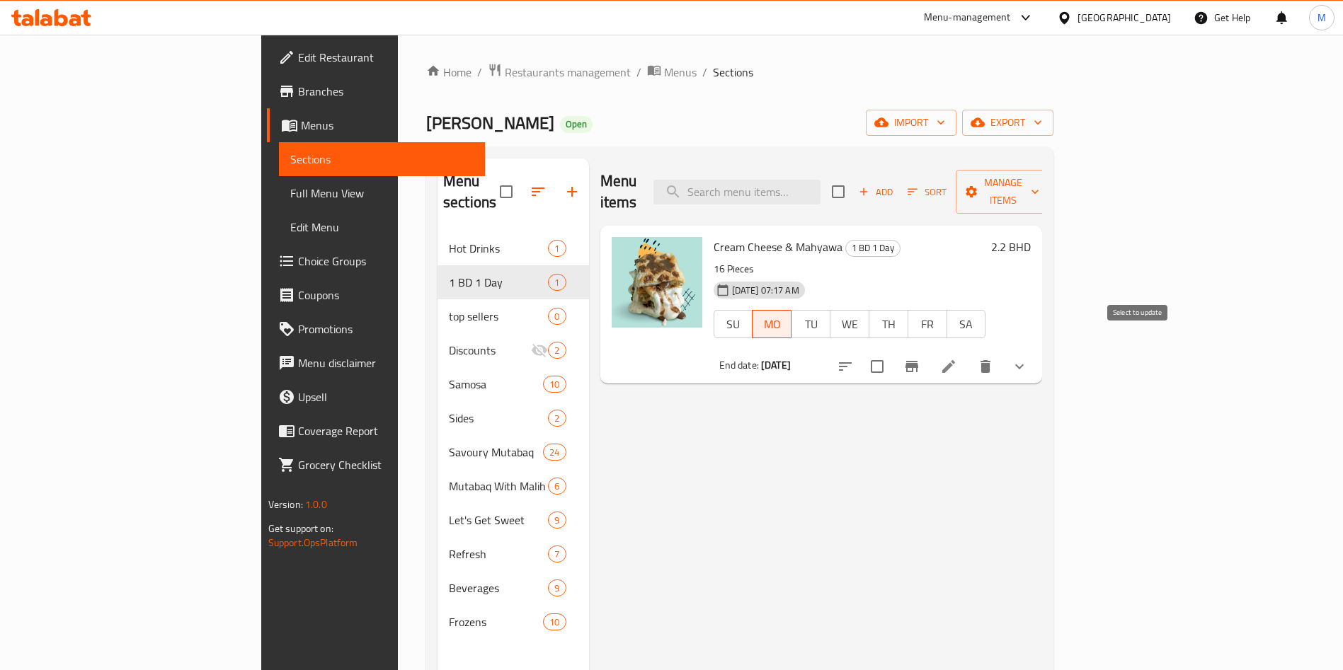
click at [892, 352] on input "checkbox" at bounding box center [877, 367] width 30 height 30
checkbox input "true"
click at [1039, 174] on span "Manage items" at bounding box center [1003, 191] width 72 height 35
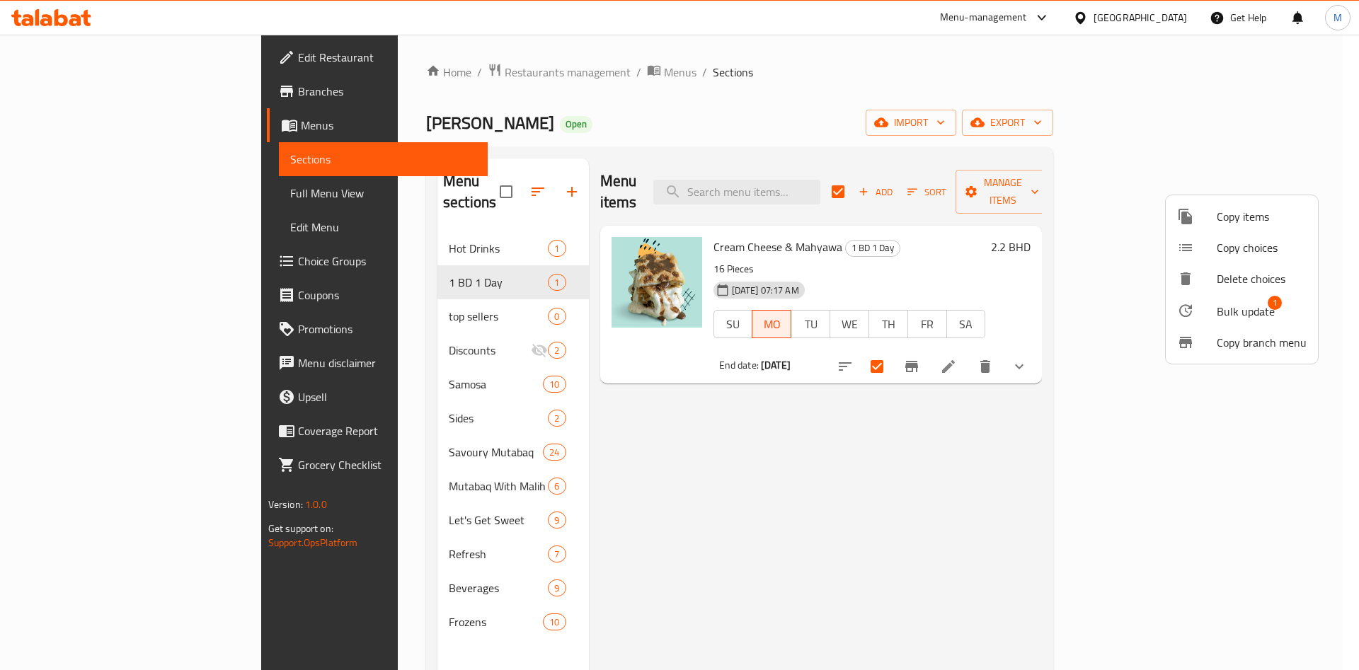
click at [1239, 305] on span "Bulk update" at bounding box center [1246, 311] width 58 height 17
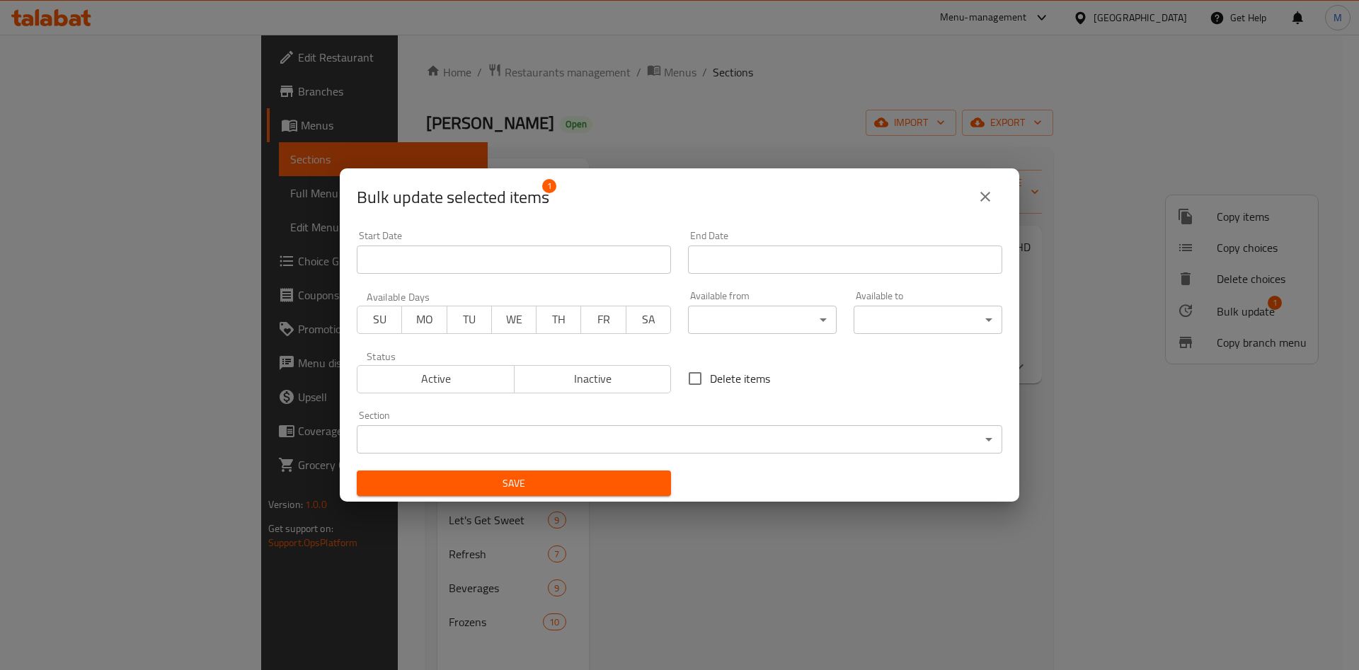
click at [429, 381] on span "Active" at bounding box center [436, 379] width 146 height 21
click at [423, 314] on span "MO" at bounding box center [424, 319] width 33 height 21
click at [735, 259] on input "Start Date" at bounding box center [845, 260] width 314 height 28
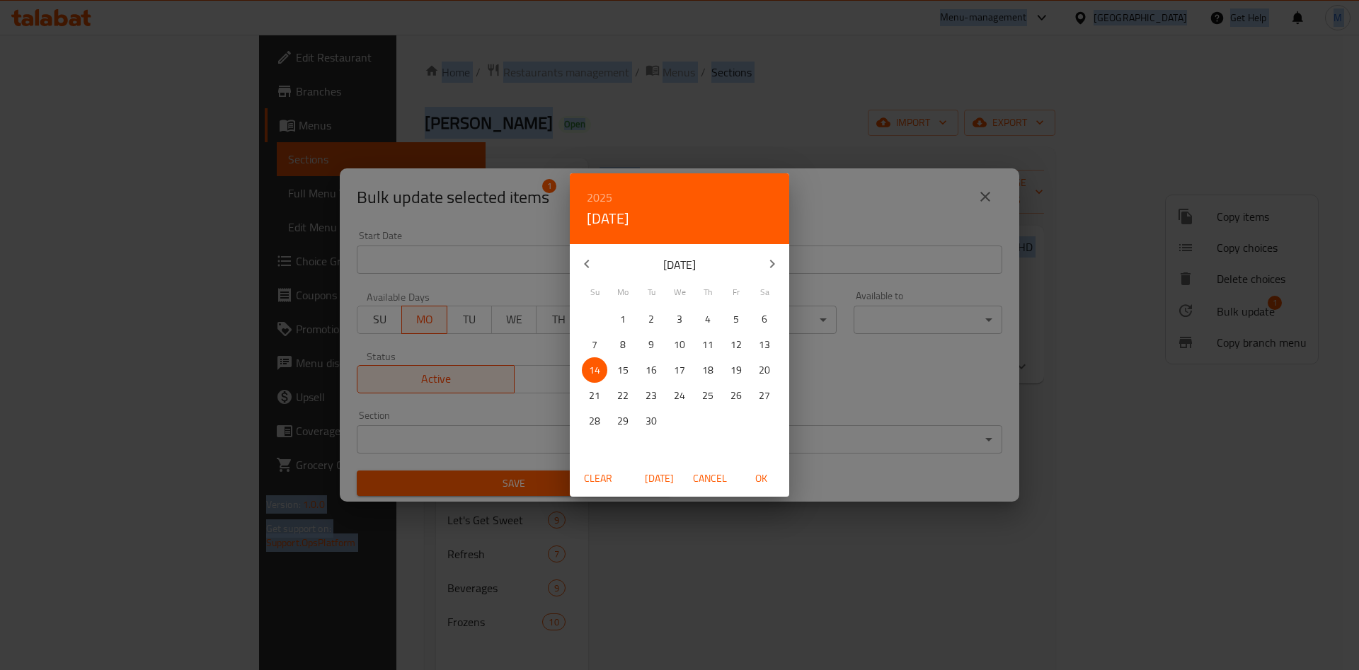
click at [628, 368] on p "15" at bounding box center [622, 371] width 11 height 18
click at [756, 472] on span "OK" at bounding box center [761, 479] width 34 height 18
type input "[DATE]"
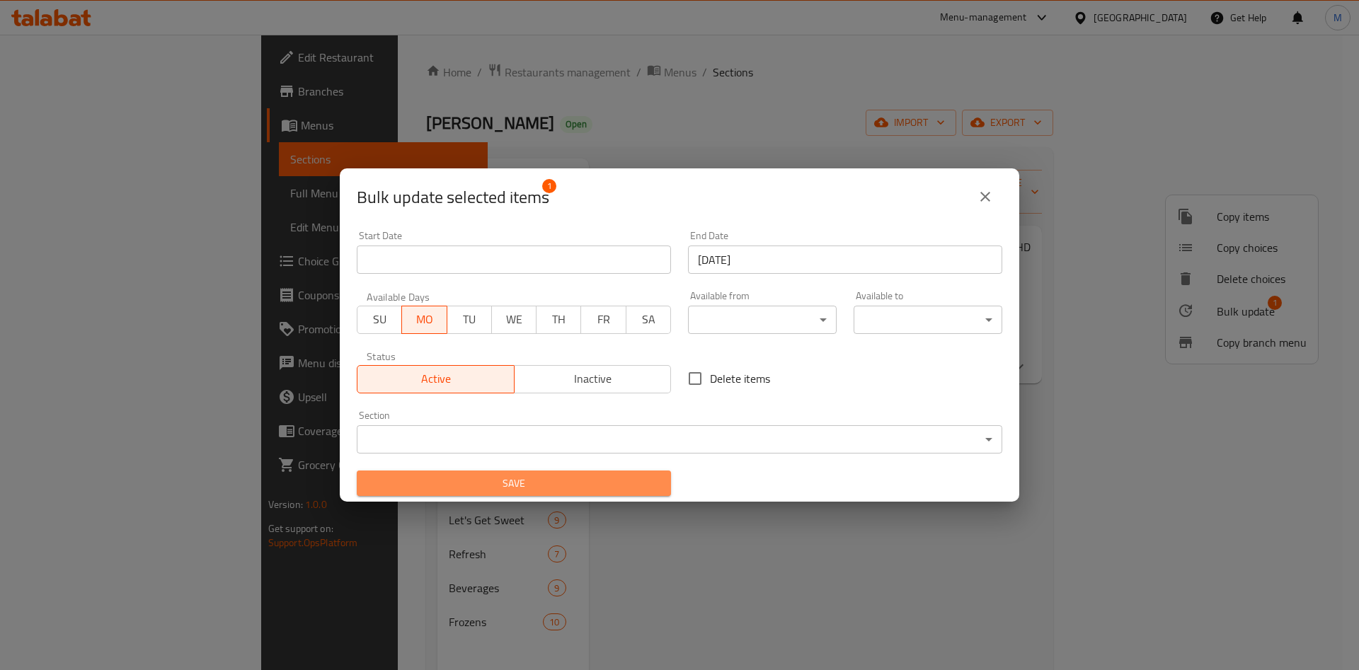
click at [569, 489] on span "Save" at bounding box center [514, 484] width 292 height 18
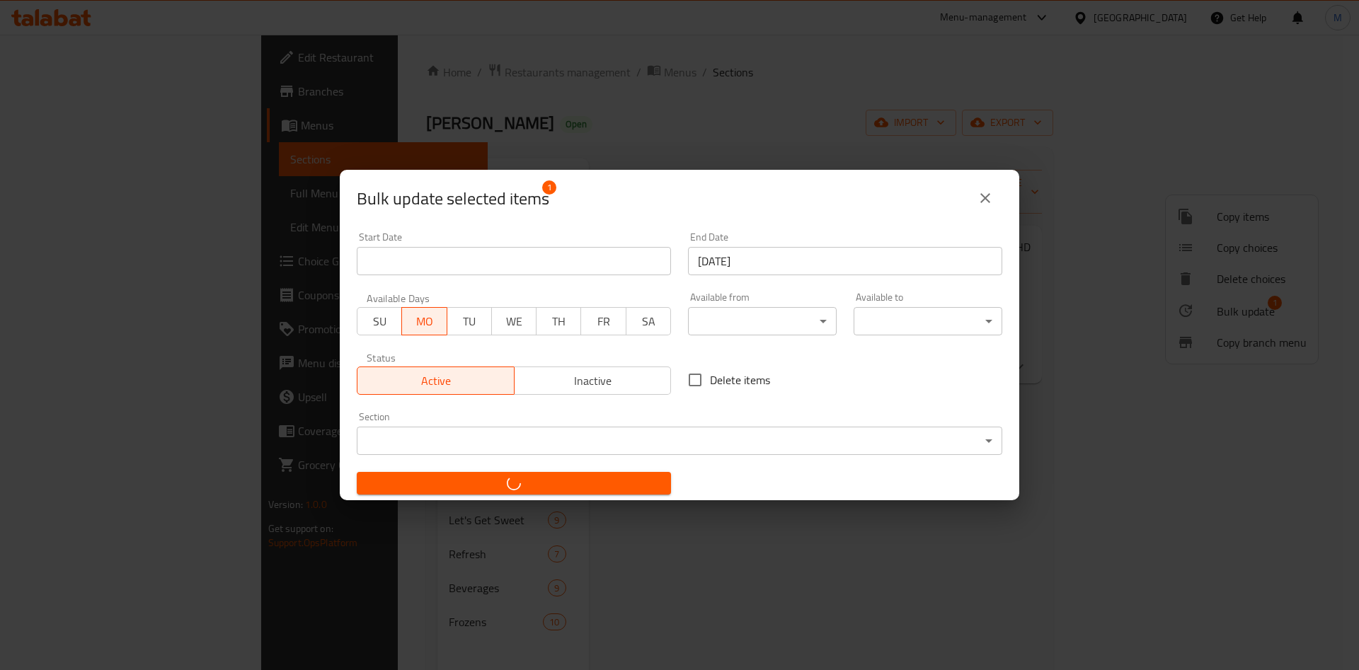
checkbox input "false"
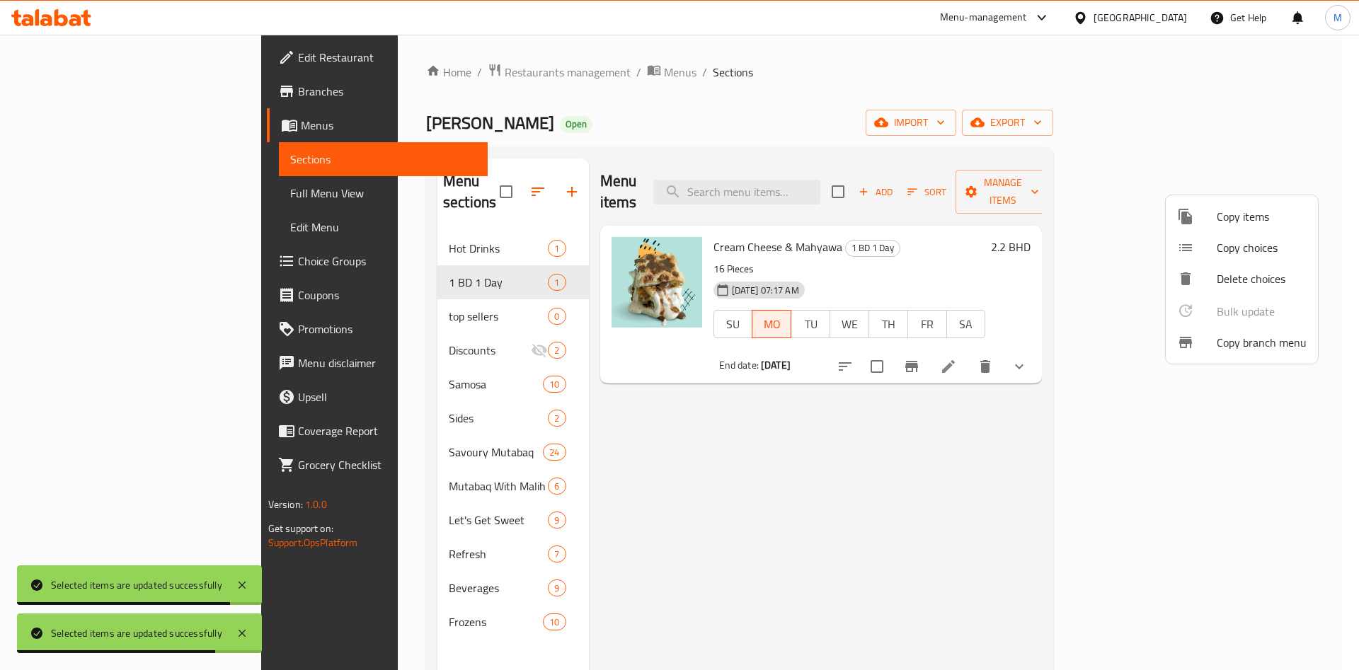
click at [76, 100] on div at bounding box center [679, 335] width 1359 height 670
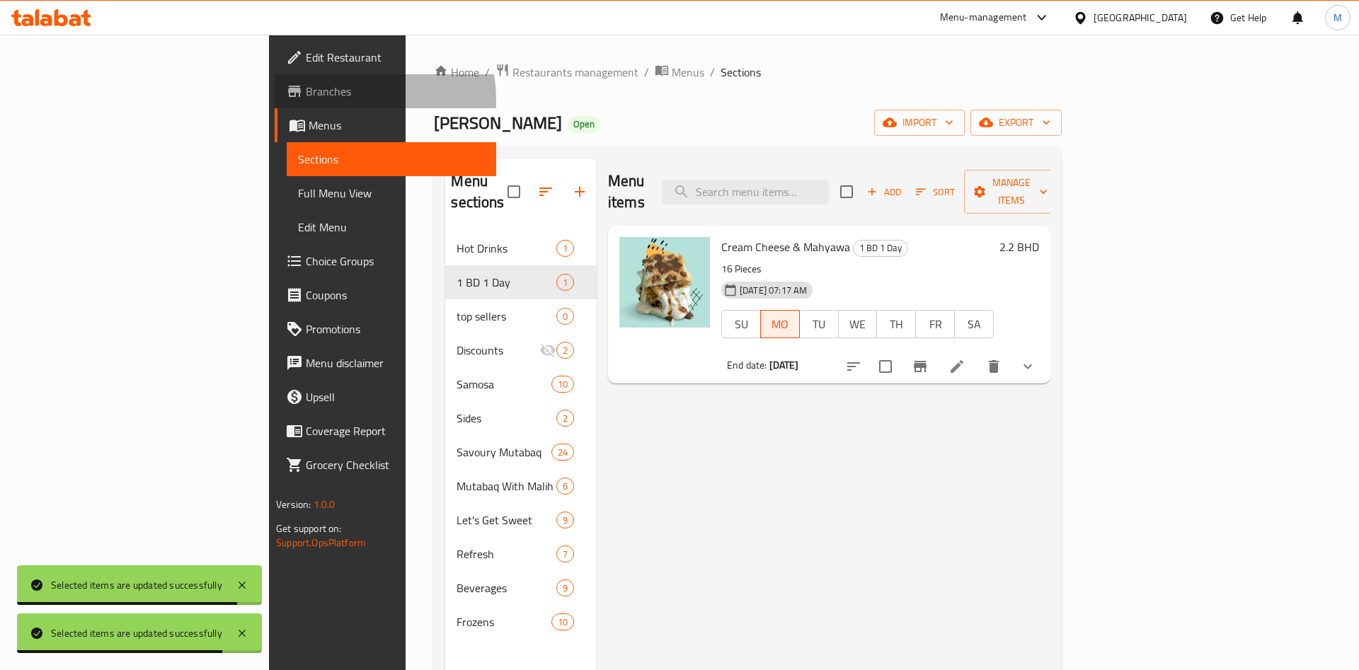
click at [306, 100] on span "Branches" at bounding box center [395, 91] width 179 height 17
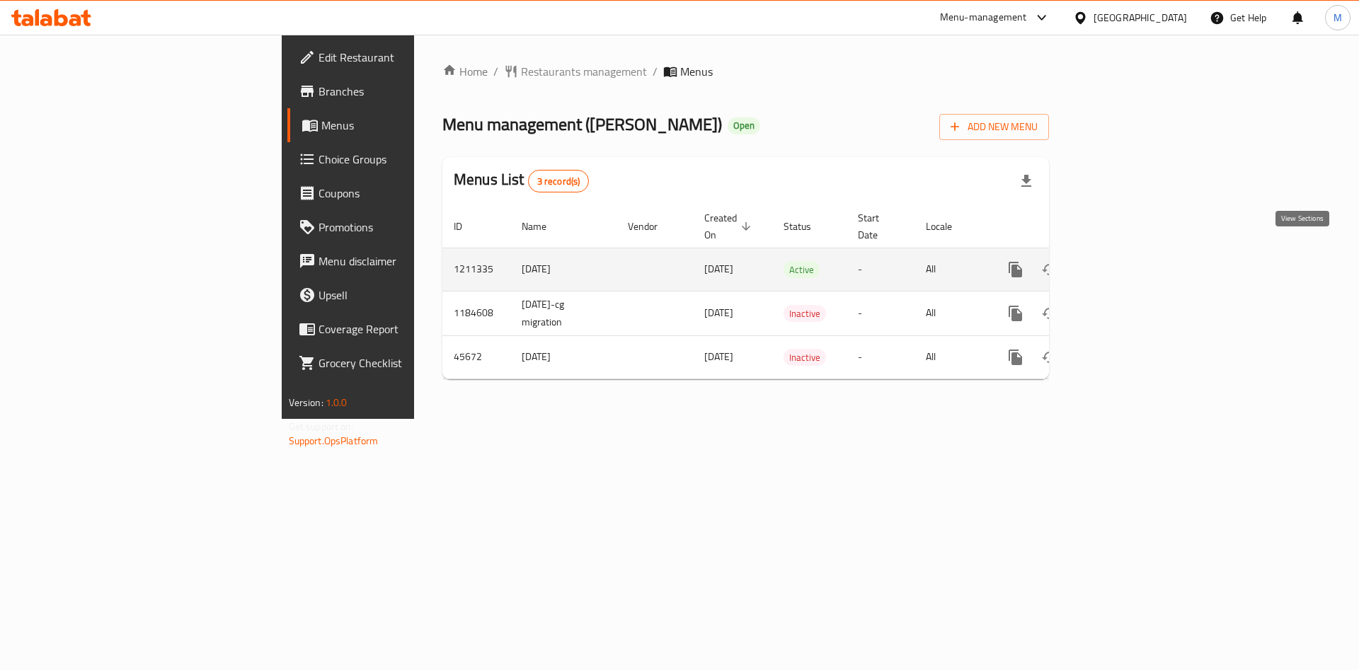
click at [1126, 261] on icon "enhanced table" at bounding box center [1117, 269] width 17 height 17
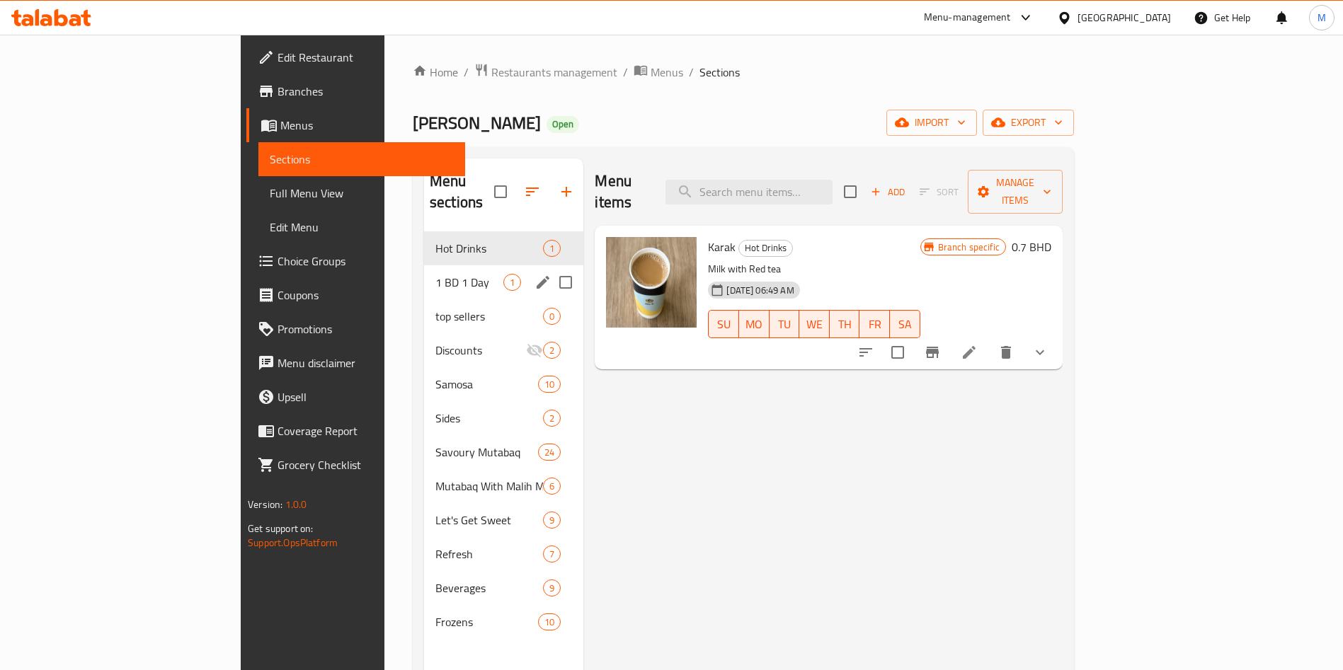
click at [424, 265] on div "1 BD 1 Day 1" at bounding box center [503, 282] width 159 height 34
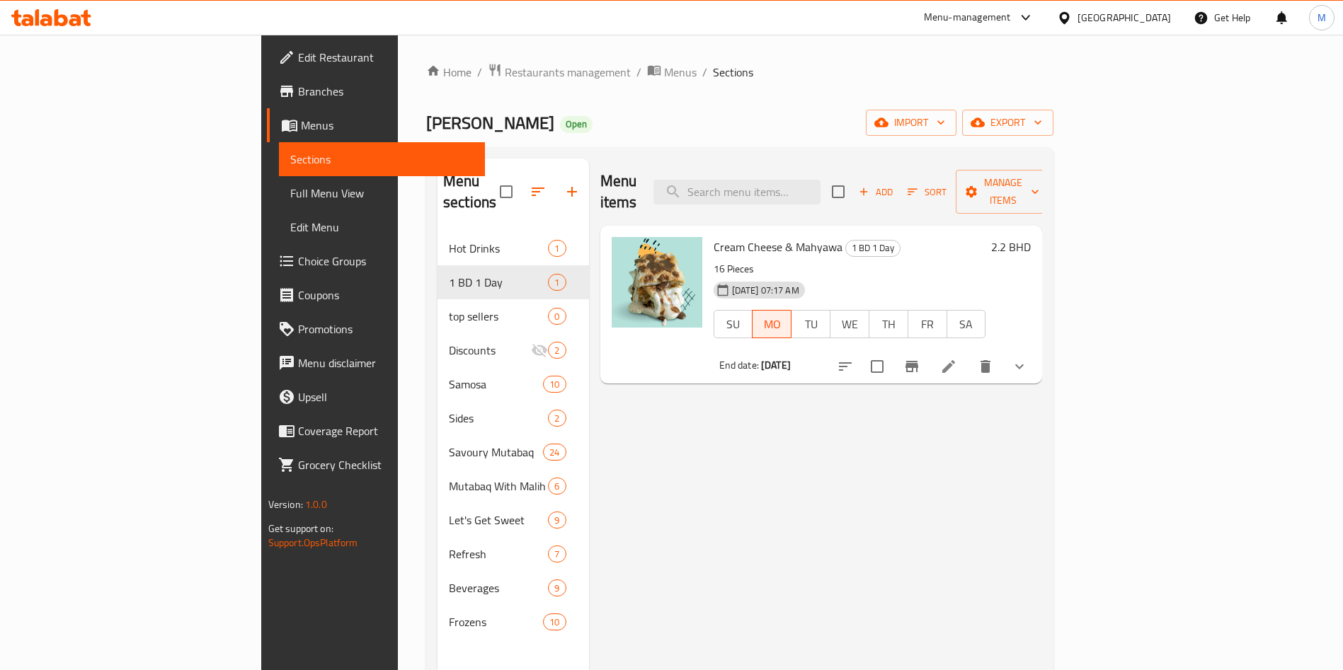
click at [957, 358] on icon at bounding box center [948, 366] width 17 height 17
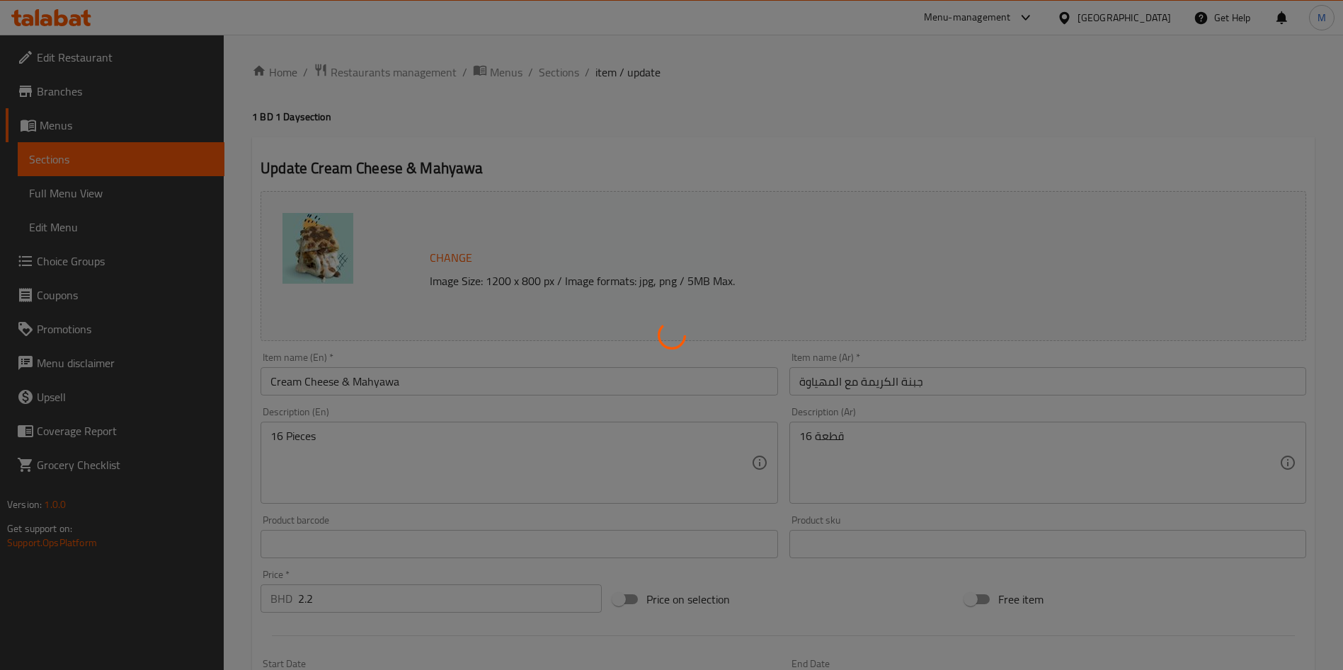
click at [1026, 142] on div at bounding box center [671, 335] width 1343 height 670
type input "إضافات جبنة الكريمة:"
type input "0"
type input "5"
type input "توبينج جبنة الكريمة مع المهياوة"
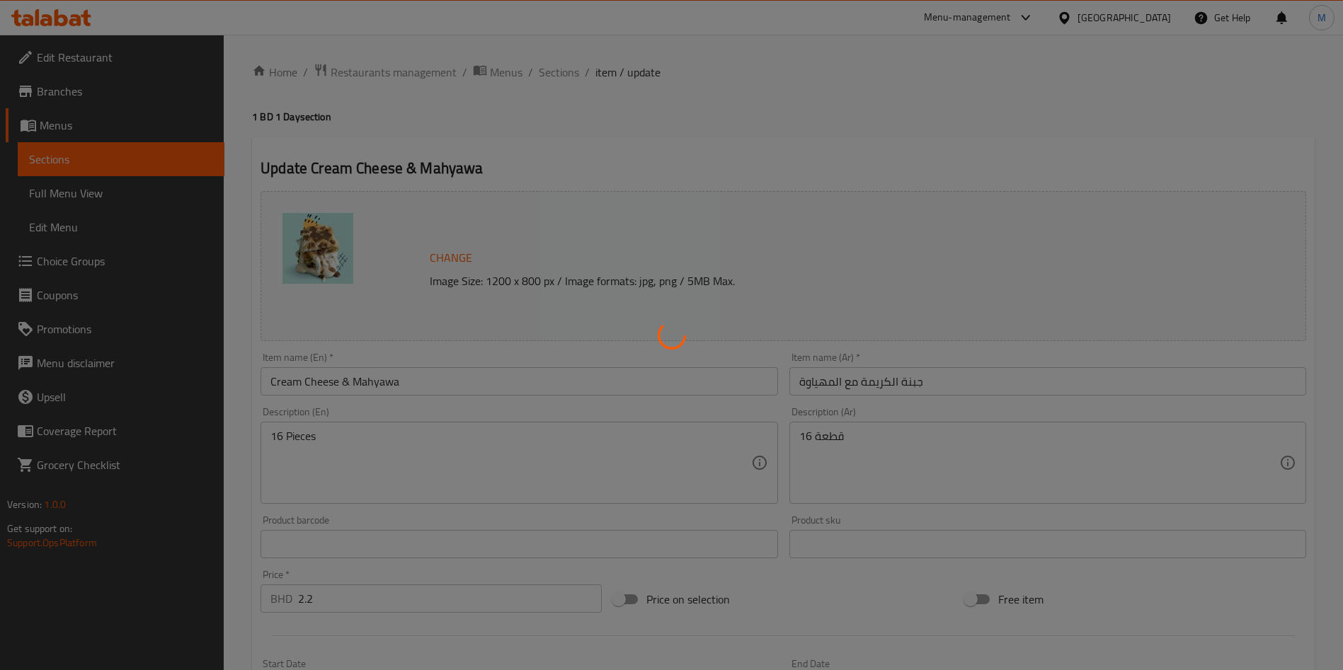
type input "0"
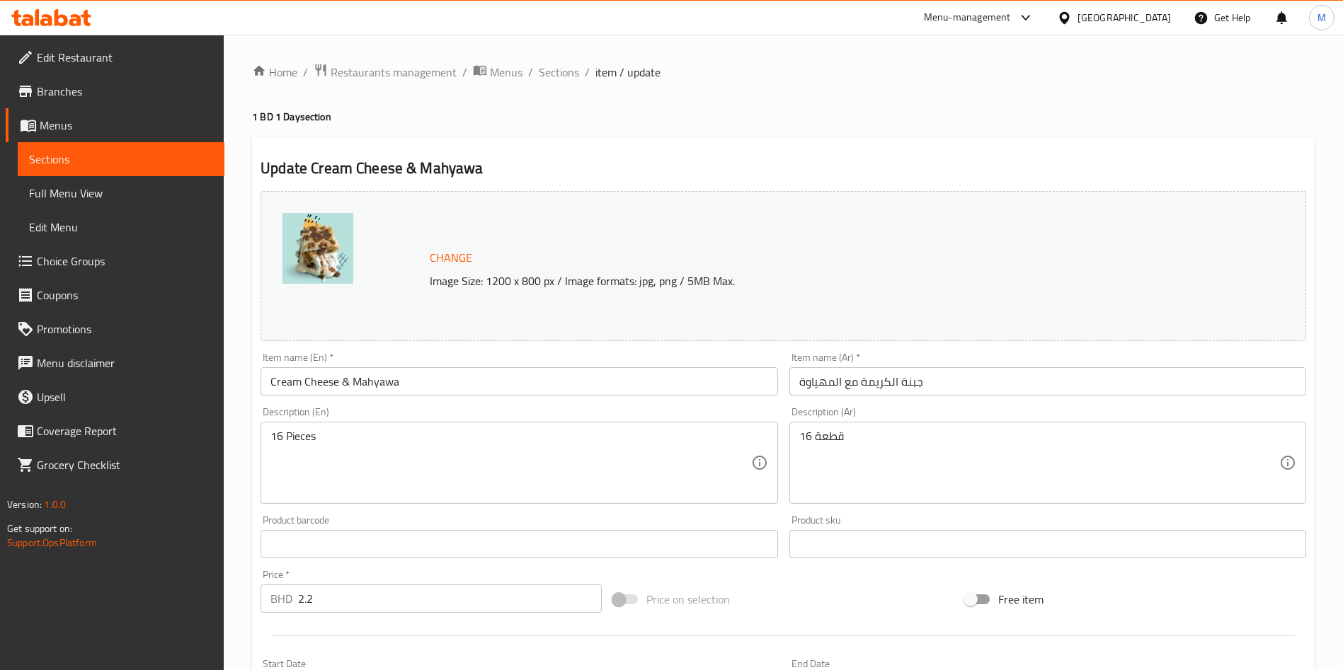
click at [63, 22] on icon at bounding box center [51, 17] width 80 height 17
